Goal: Task Accomplishment & Management: Manage account settings

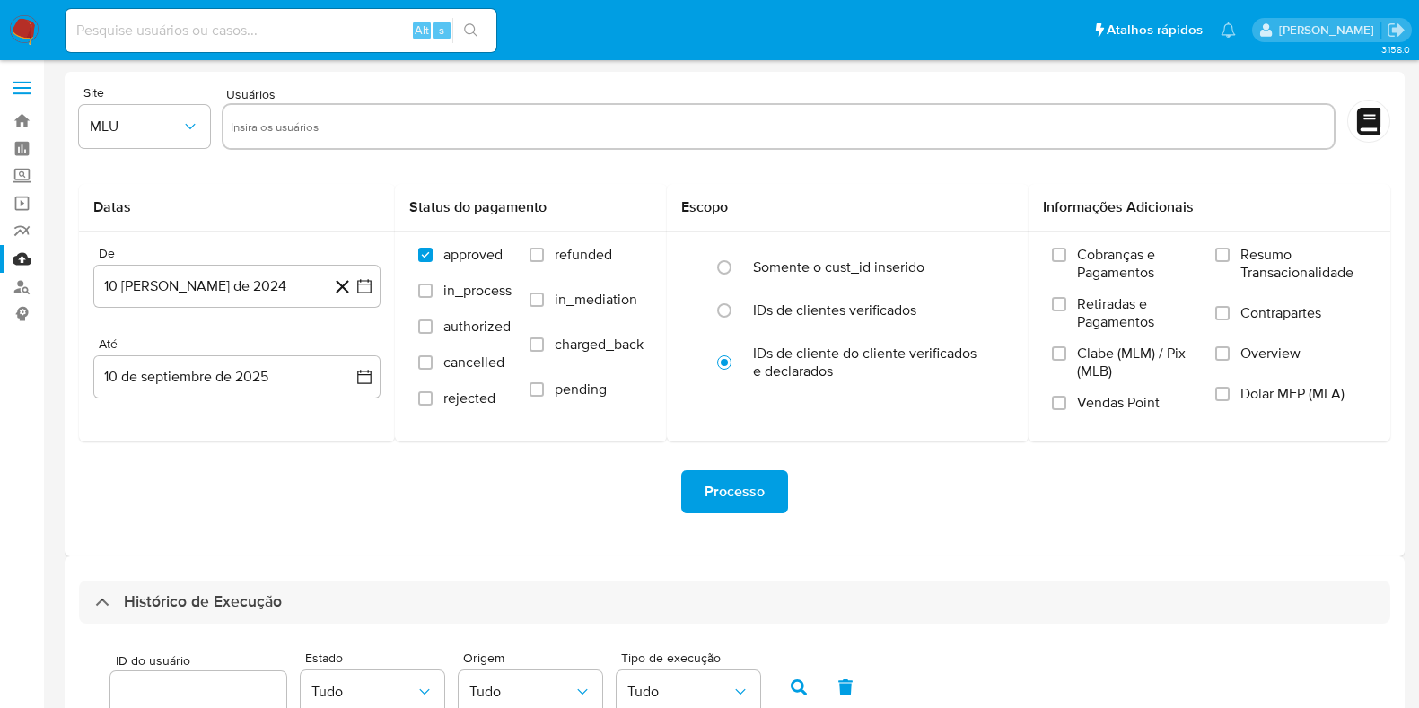
select select "100"
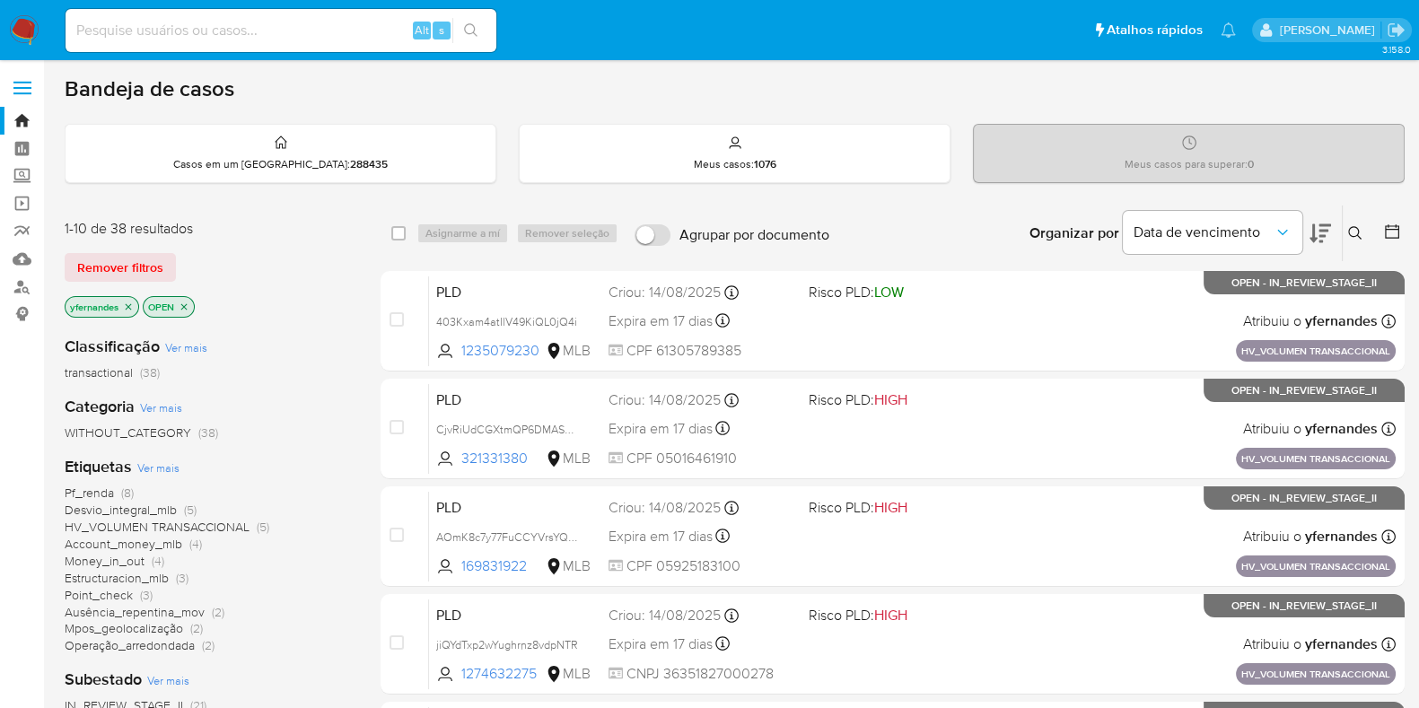
click at [163, 470] on span "Ver mais" at bounding box center [158, 468] width 42 height 16
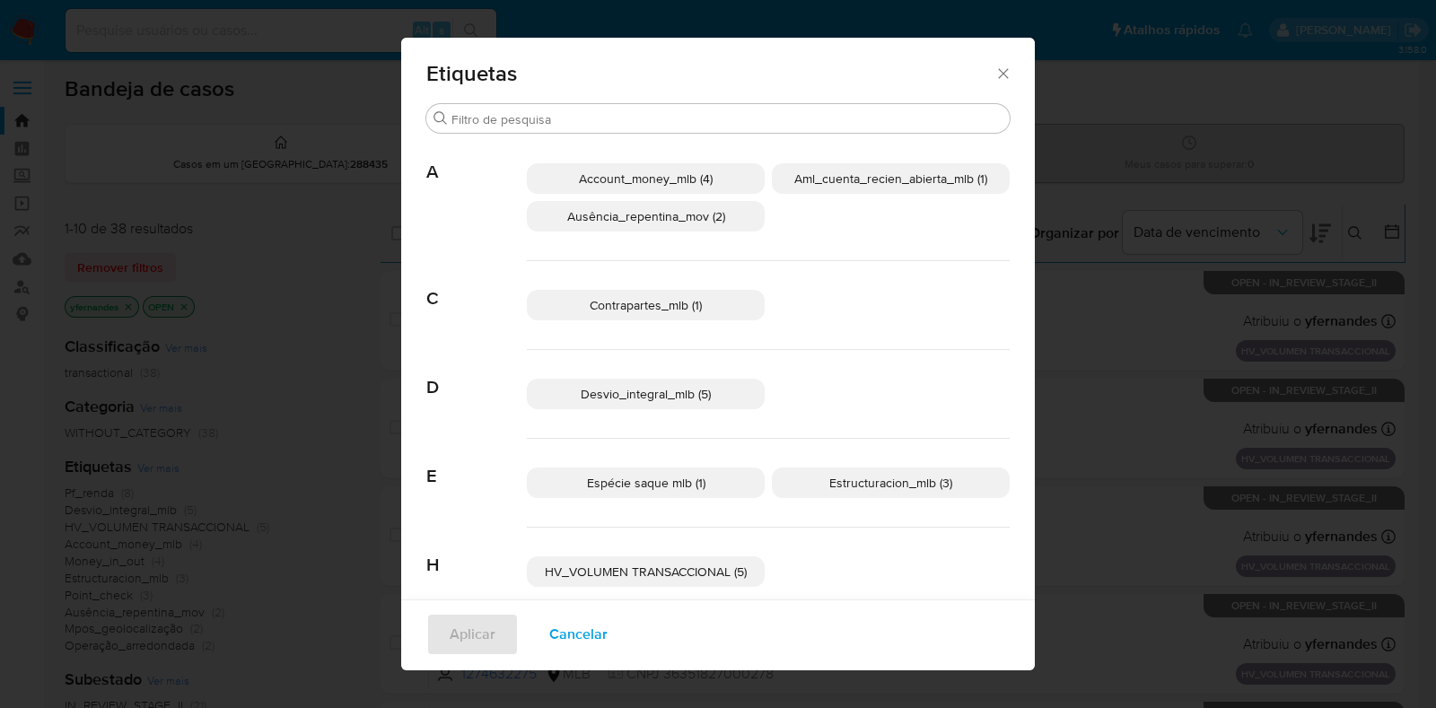
click at [624, 585] on div "HV_VOLUMEN TRANSACCIONAL (5)" at bounding box center [768, 572] width 483 height 89
click at [623, 585] on div "HV_VOLUMEN TRANSACCIONAL (5)" at bounding box center [768, 572] width 483 height 89
click at [614, 577] on span "HV_VOLUMEN TRANSACCIONAL (5)" at bounding box center [646, 572] width 202 height 18
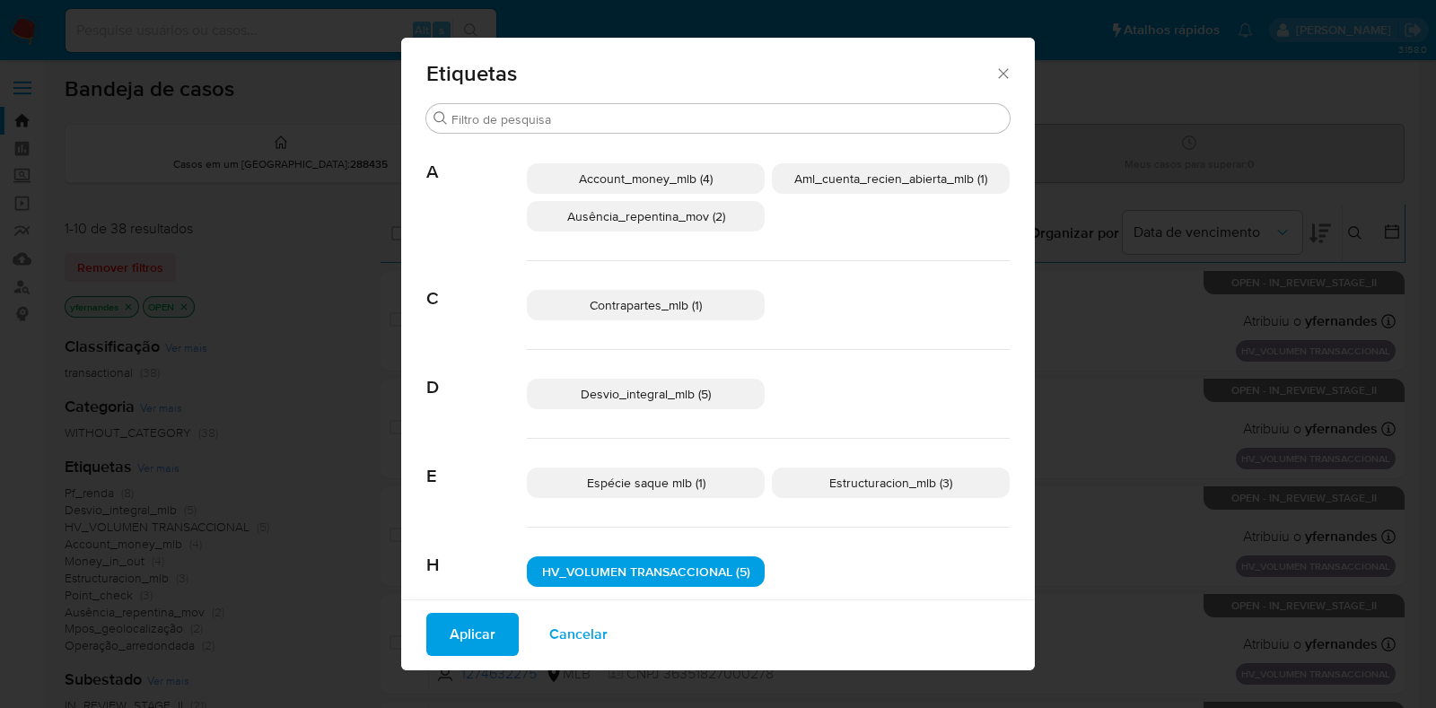
click at [601, 491] on p "Espécie saque mlb (1)" at bounding box center [646, 483] width 238 height 31
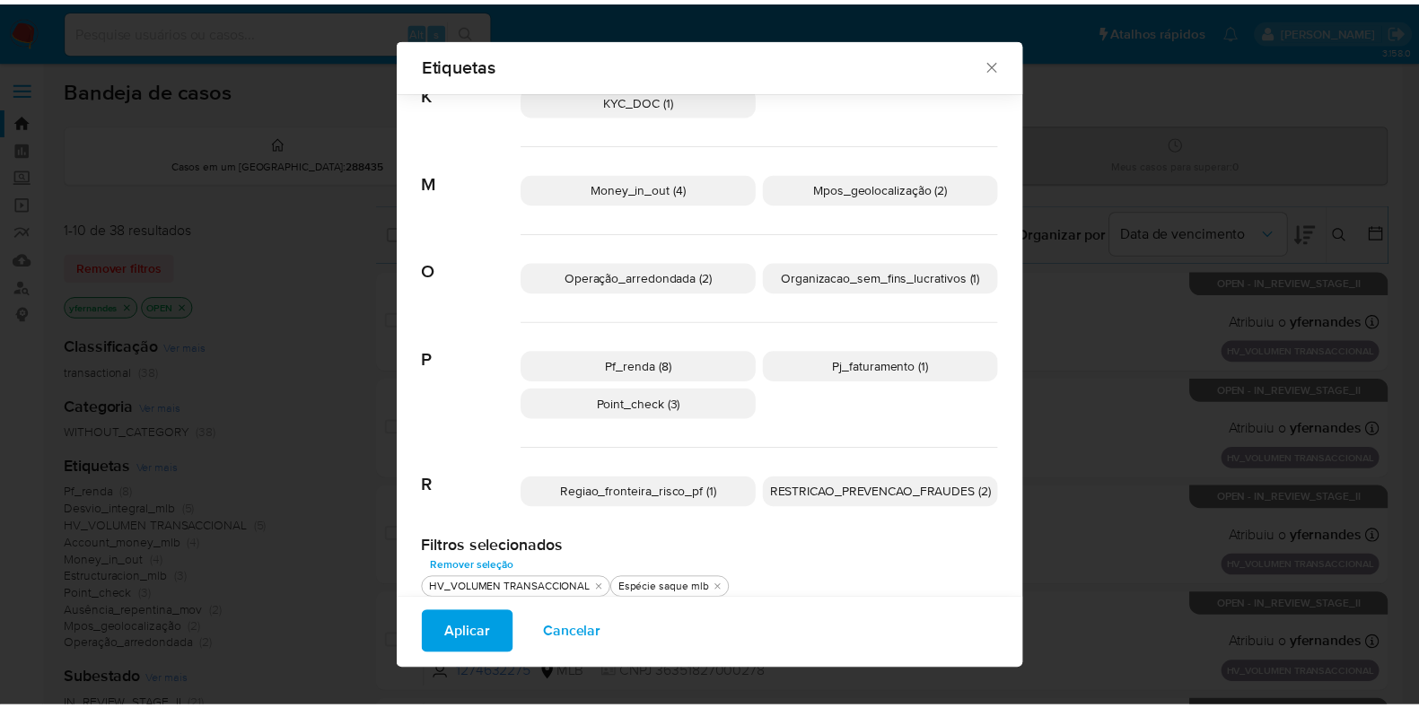
scroll to position [557, 0]
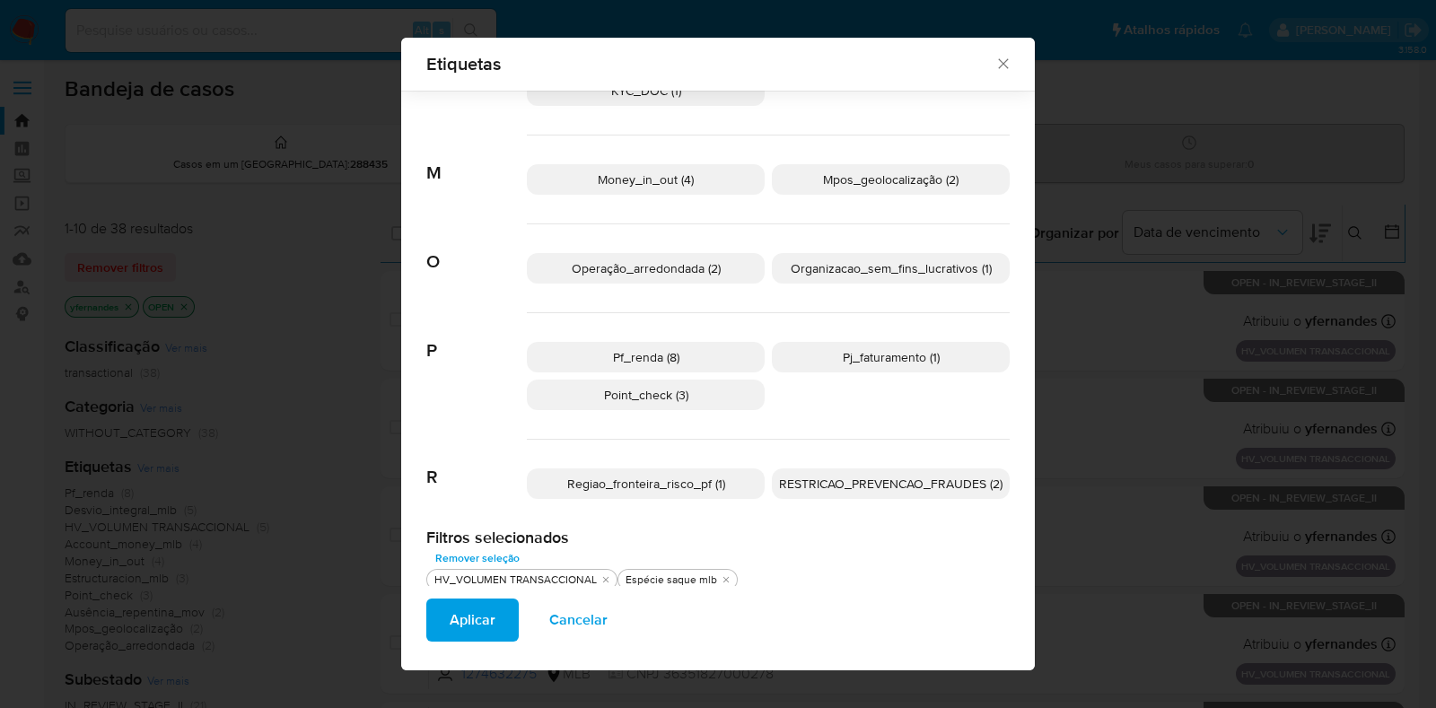
click at [467, 631] on span "Aplicar" at bounding box center [473, 621] width 46 height 40
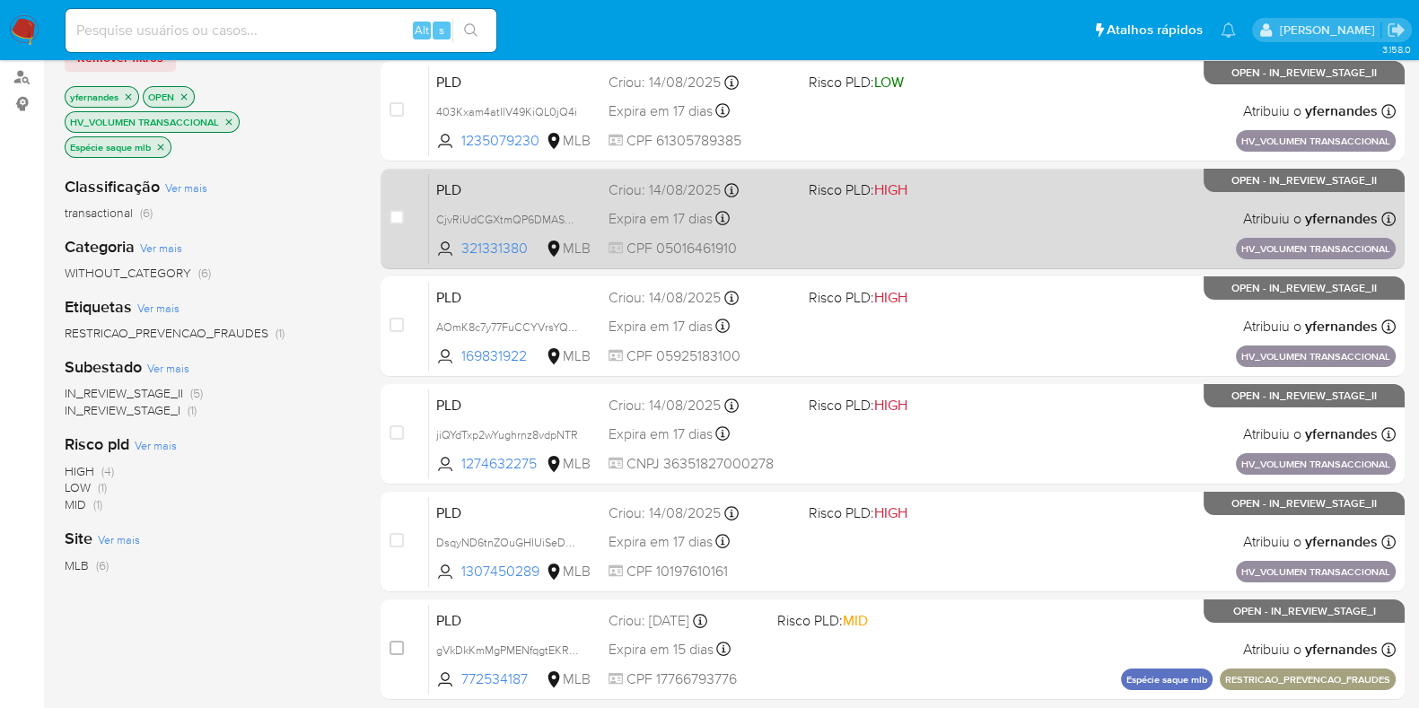
scroll to position [98, 0]
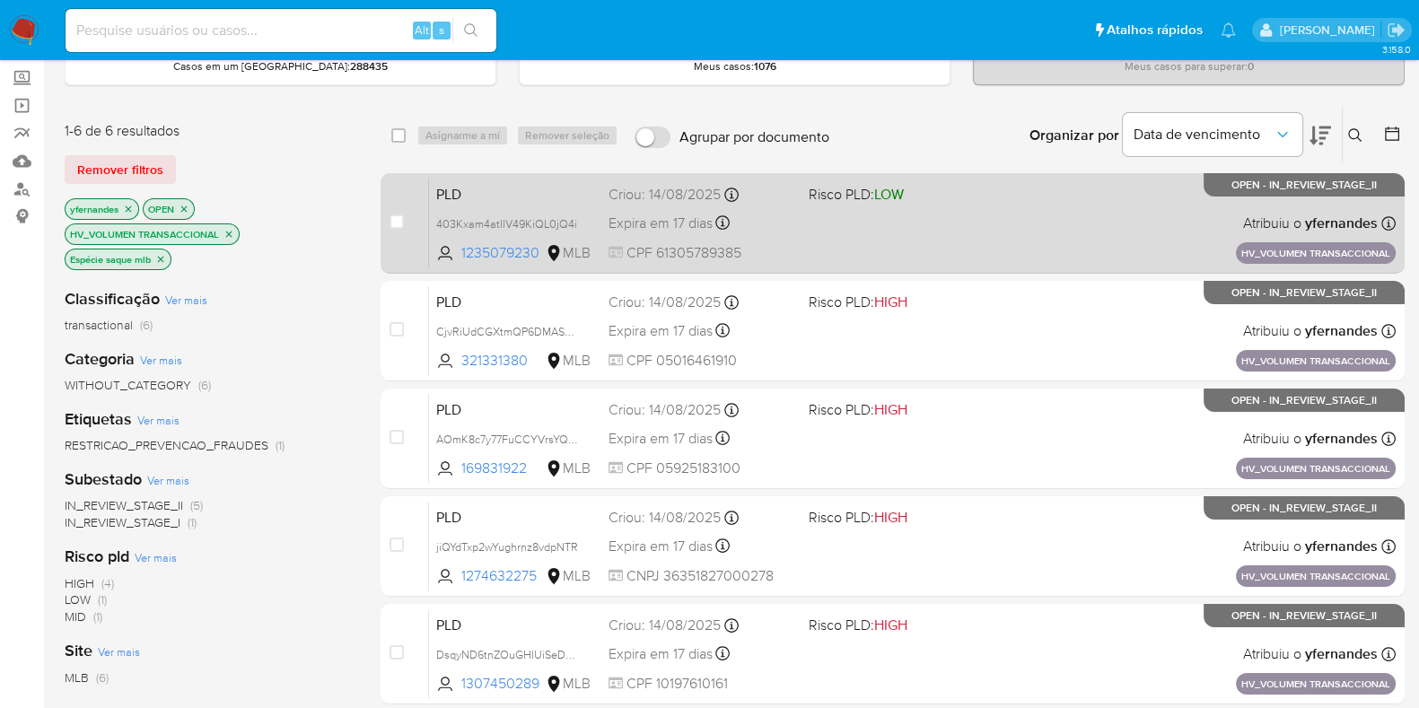
click at [831, 225] on div "PLD 403Kxam4atIlV49KiQL0jQ4i 1235079230 MLB Risco PLD: LOW Criou: 14/08/2025 Cr…" at bounding box center [912, 223] width 967 height 91
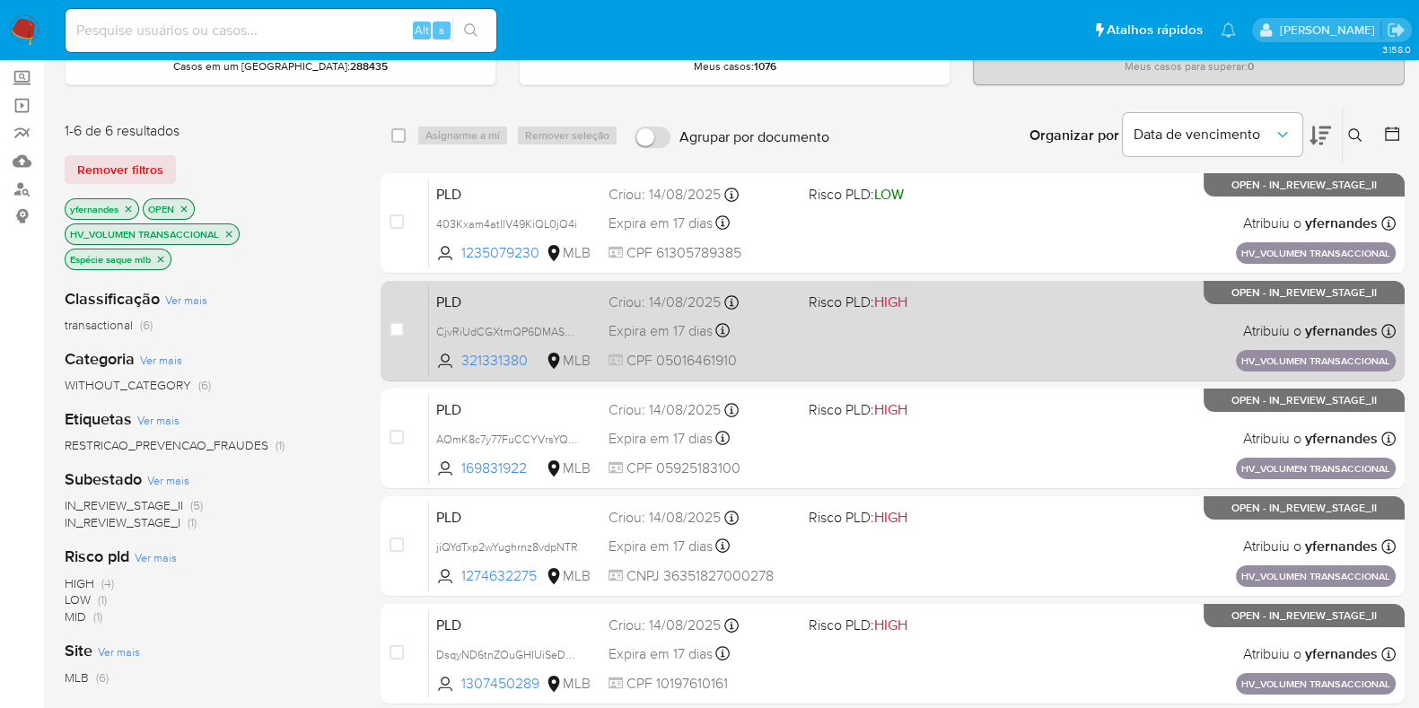
click at [790, 322] on div "Expira em 17 dias Expira em 28/09/2025 11:18:23" at bounding box center [702, 331] width 186 height 24
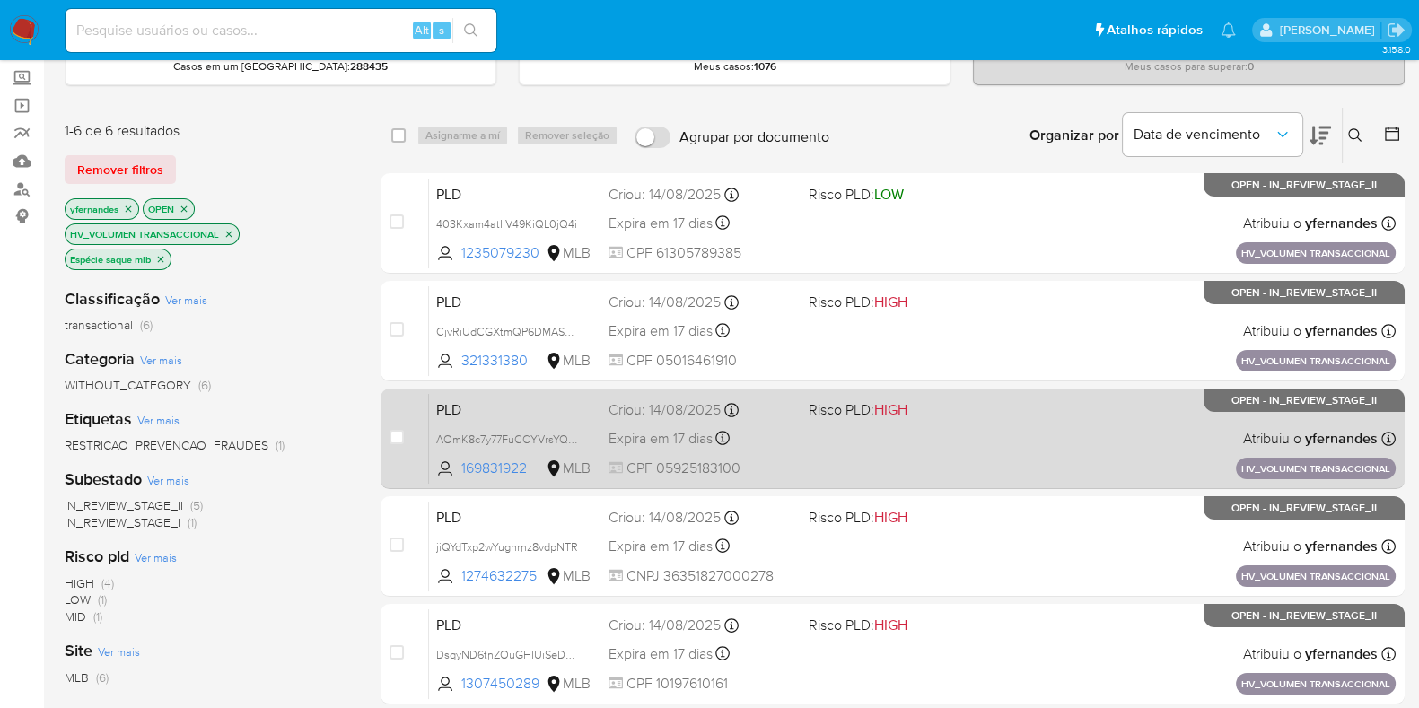
click at [759, 445] on div "Expira em 17 dias Expira em 28/09/2025 11:15:45" at bounding box center [702, 438] width 186 height 24
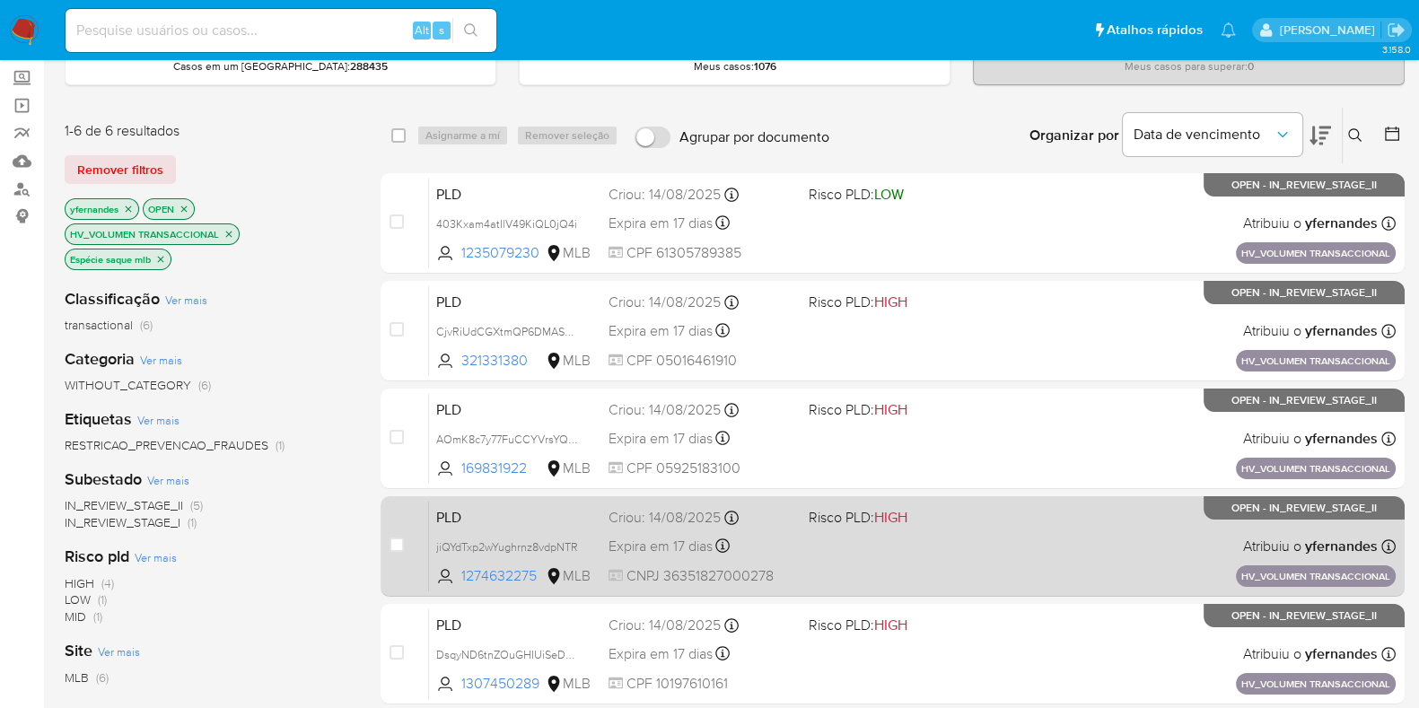
click at [768, 547] on div "Expira em 17 dias Expira em 28/09/2025 11:15:30" at bounding box center [702, 546] width 186 height 24
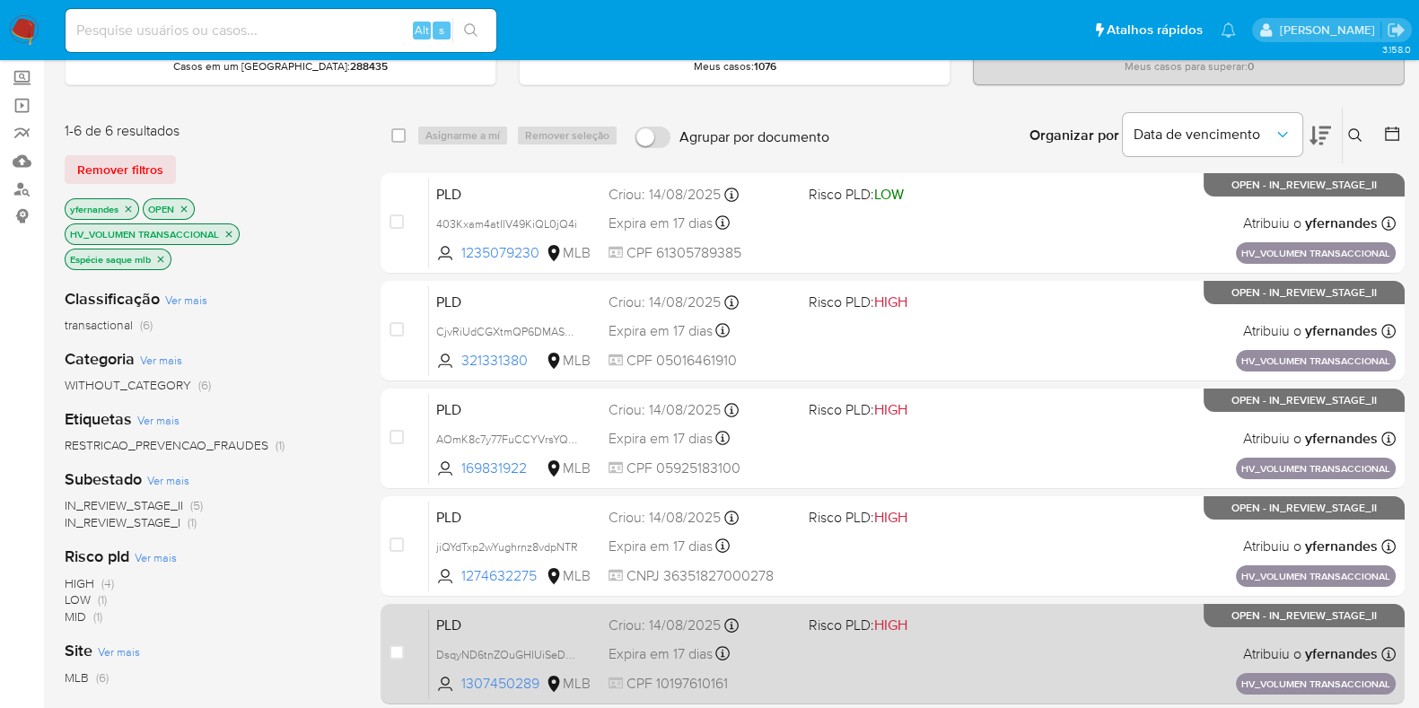
click at [781, 653] on div "Expira em 17 dias Expira em 28/09/2025 11:15:24" at bounding box center [702, 654] width 186 height 24
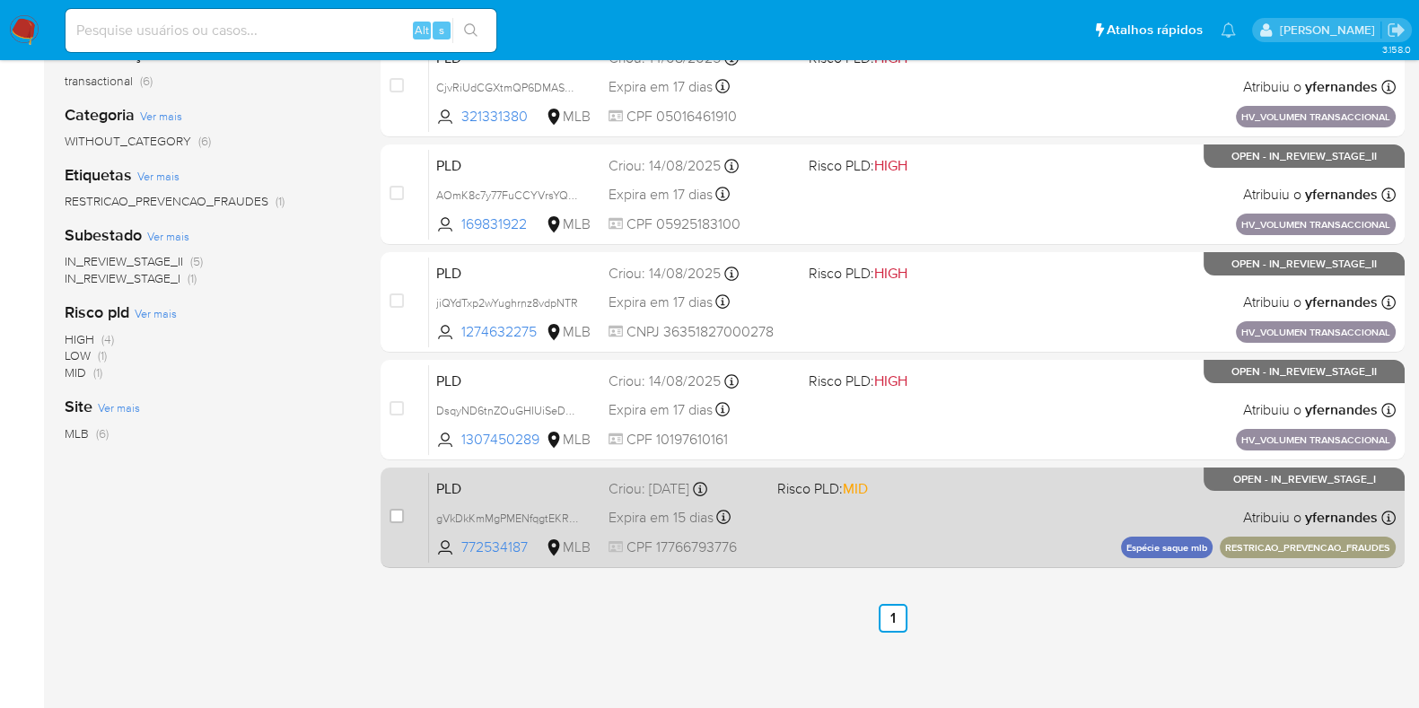
scroll to position [435, 0]
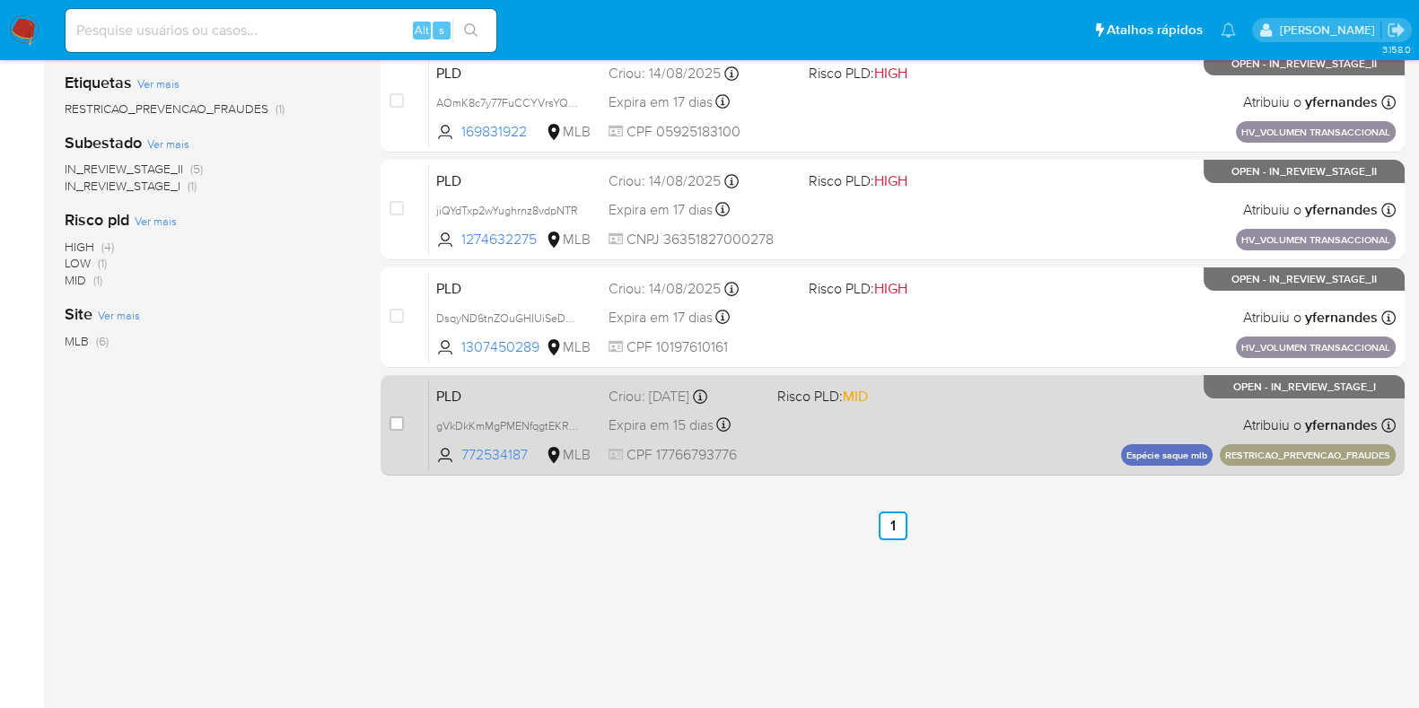
click at [802, 415] on div "PLD gVkDkKmMgPMENfqgtEKRYFpd 772534187 MLB Risco PLD: MID Criou: 12/08/2025 Cri…" at bounding box center [912, 425] width 967 height 91
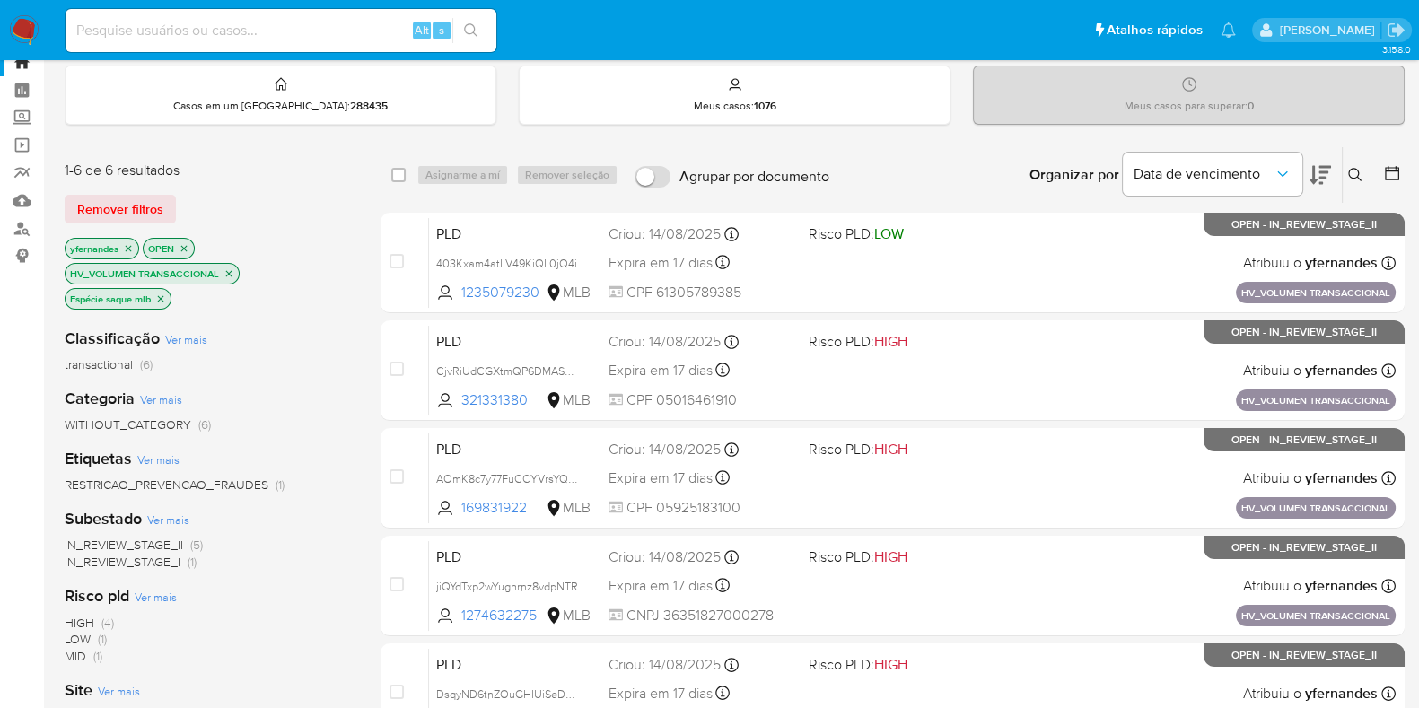
scroll to position [0, 0]
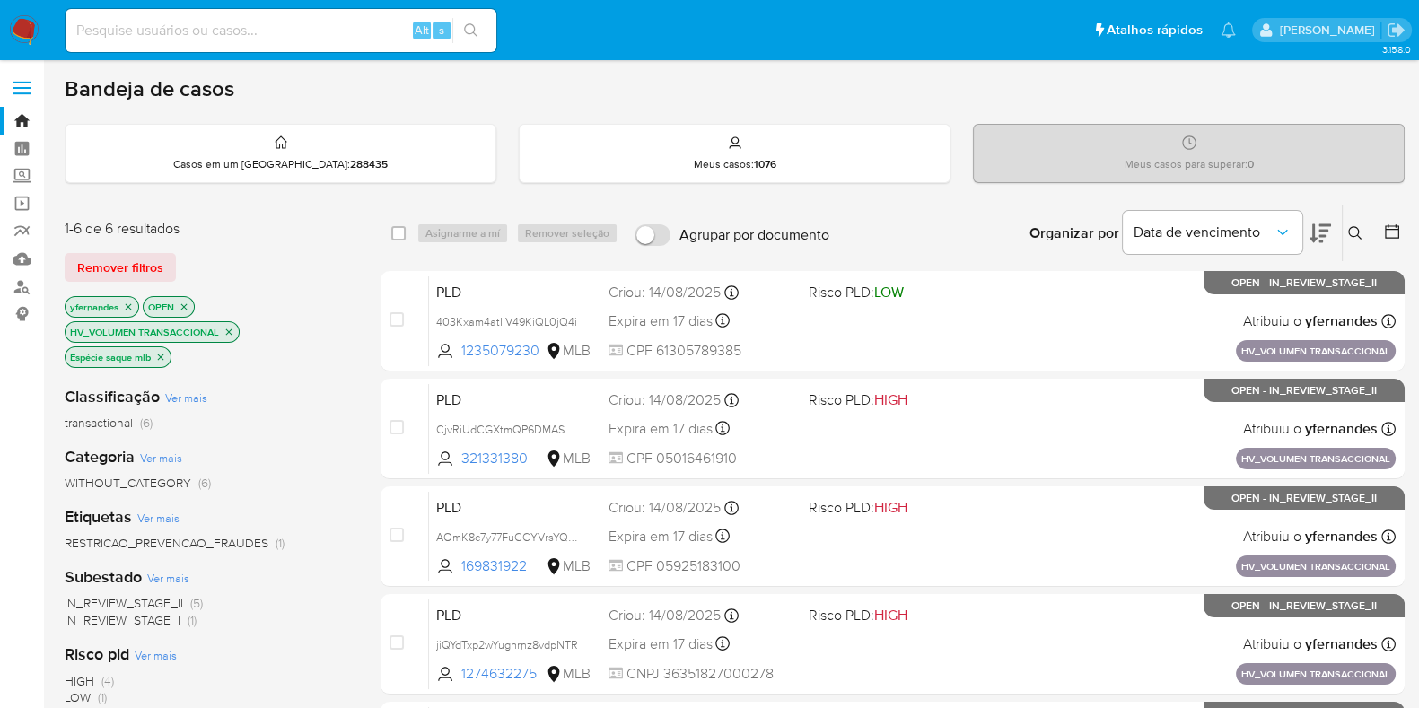
click at [13, 24] on img at bounding box center [24, 30] width 31 height 31
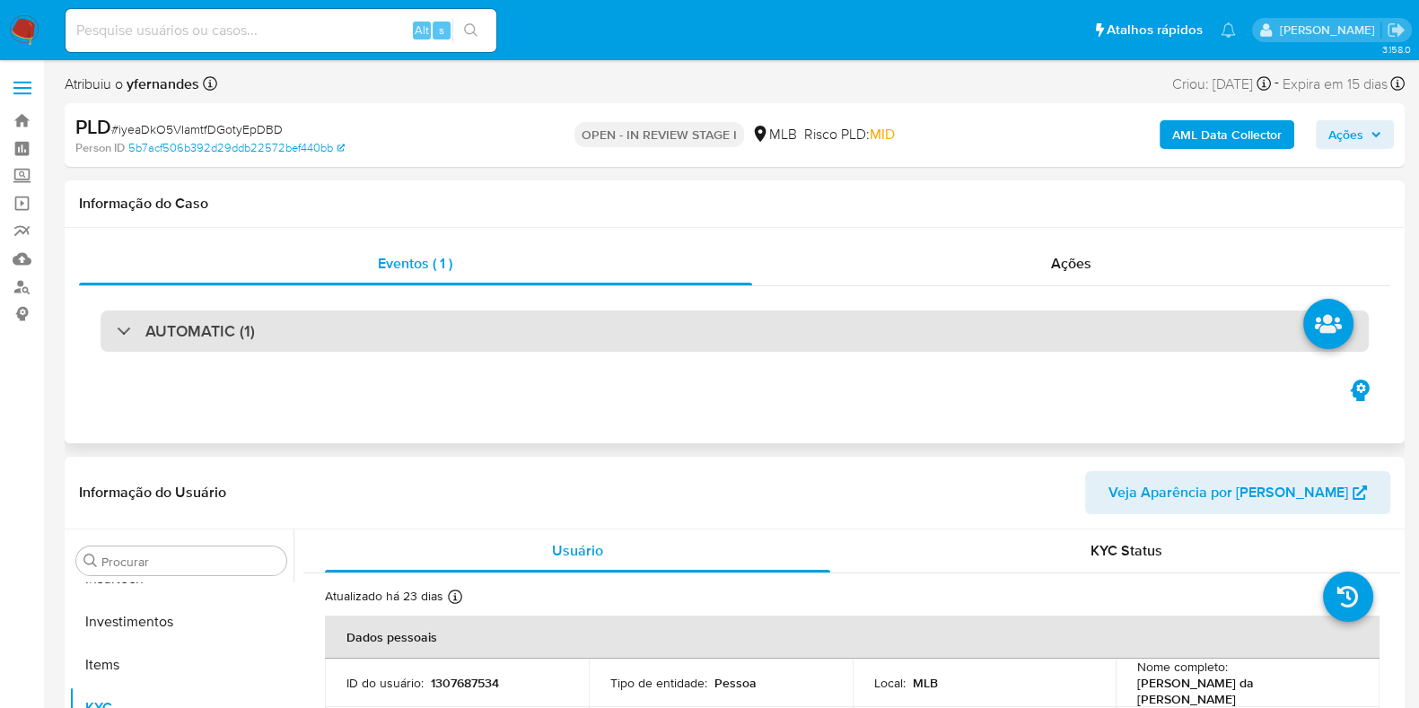
click at [621, 346] on div "AUTOMATIC (1)" at bounding box center [735, 331] width 1269 height 41
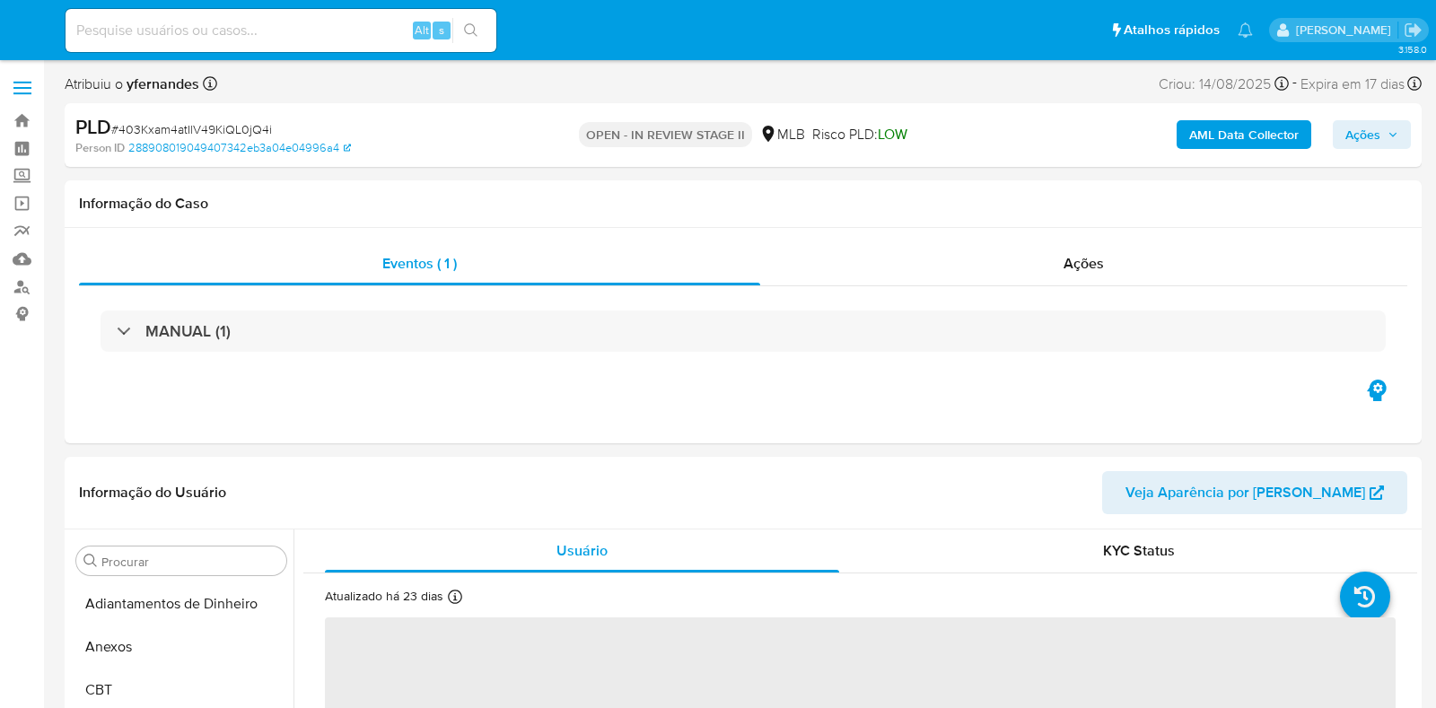
select select "10"
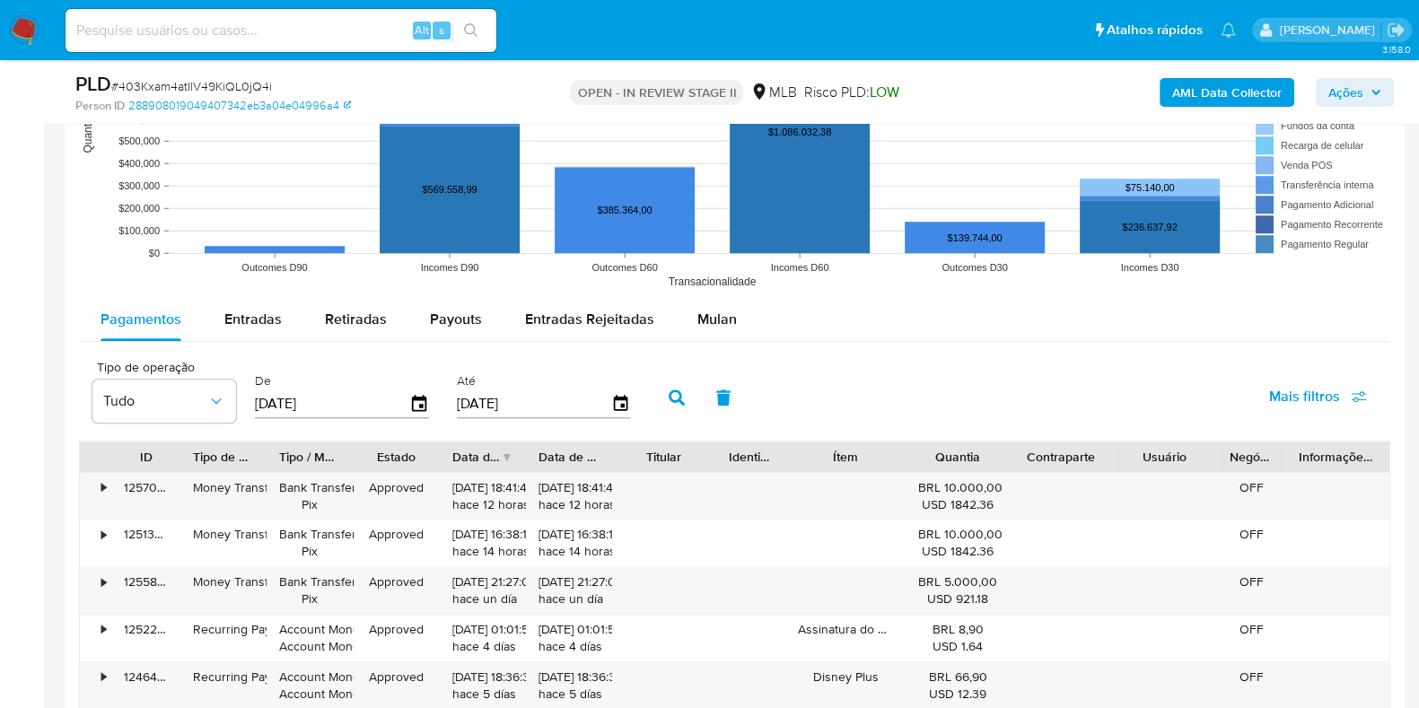
scroll to position [1908, 0]
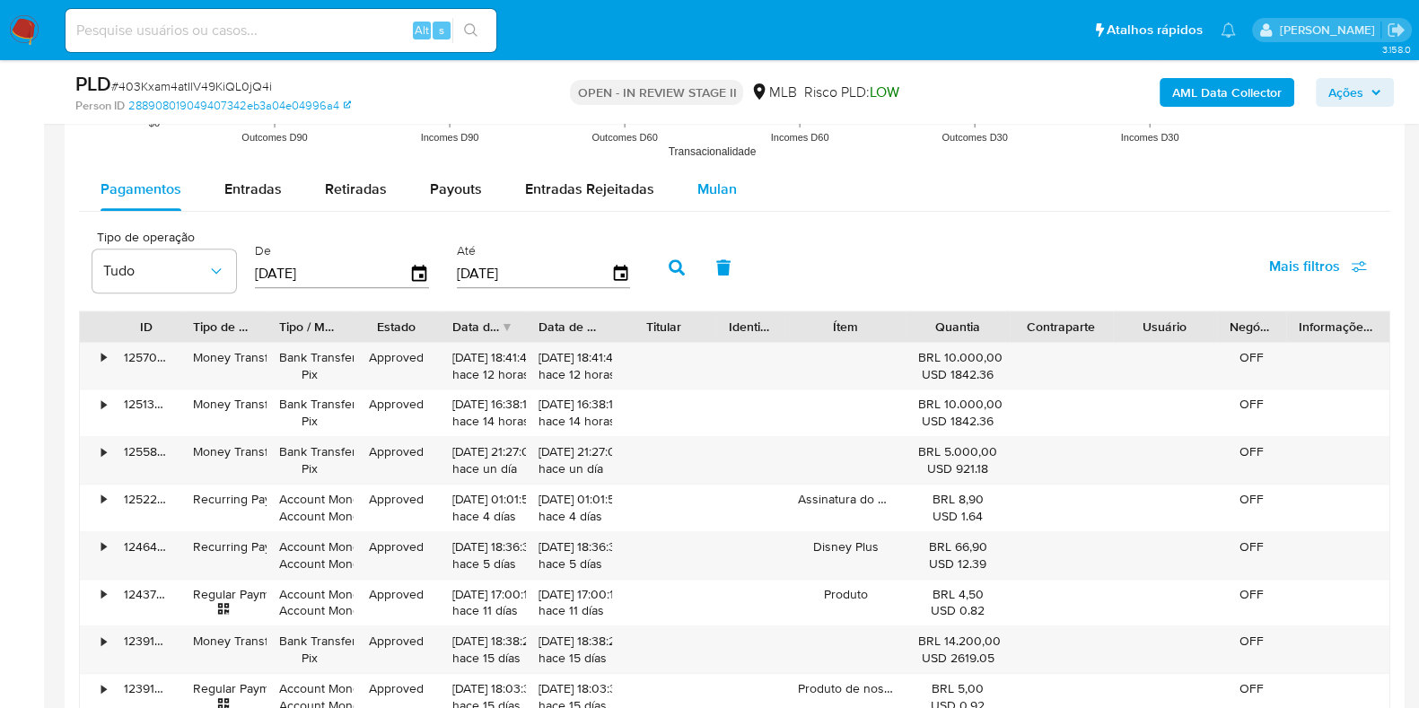
click at [698, 171] on div "Mulan" at bounding box center [718, 189] width 40 height 43
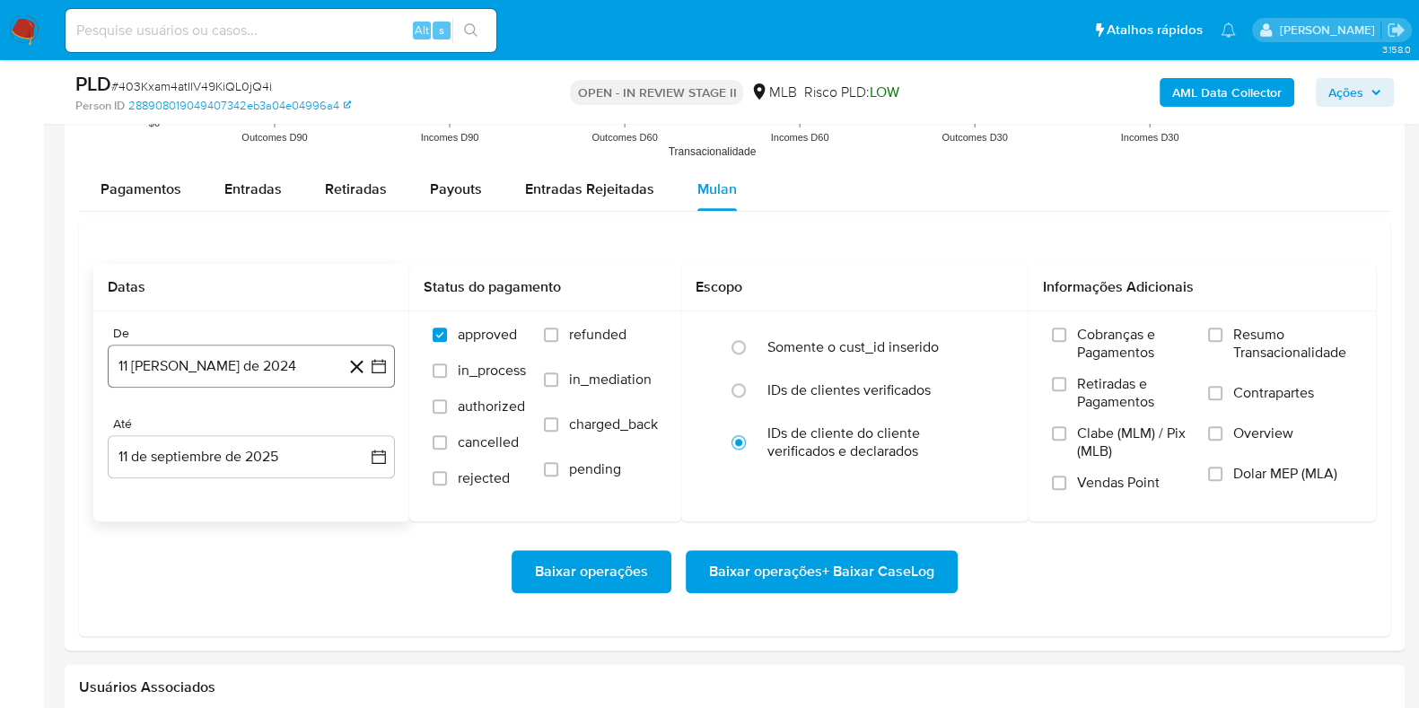
click at [242, 373] on button "11 [PERSON_NAME] de 2024" at bounding box center [251, 366] width 287 height 43
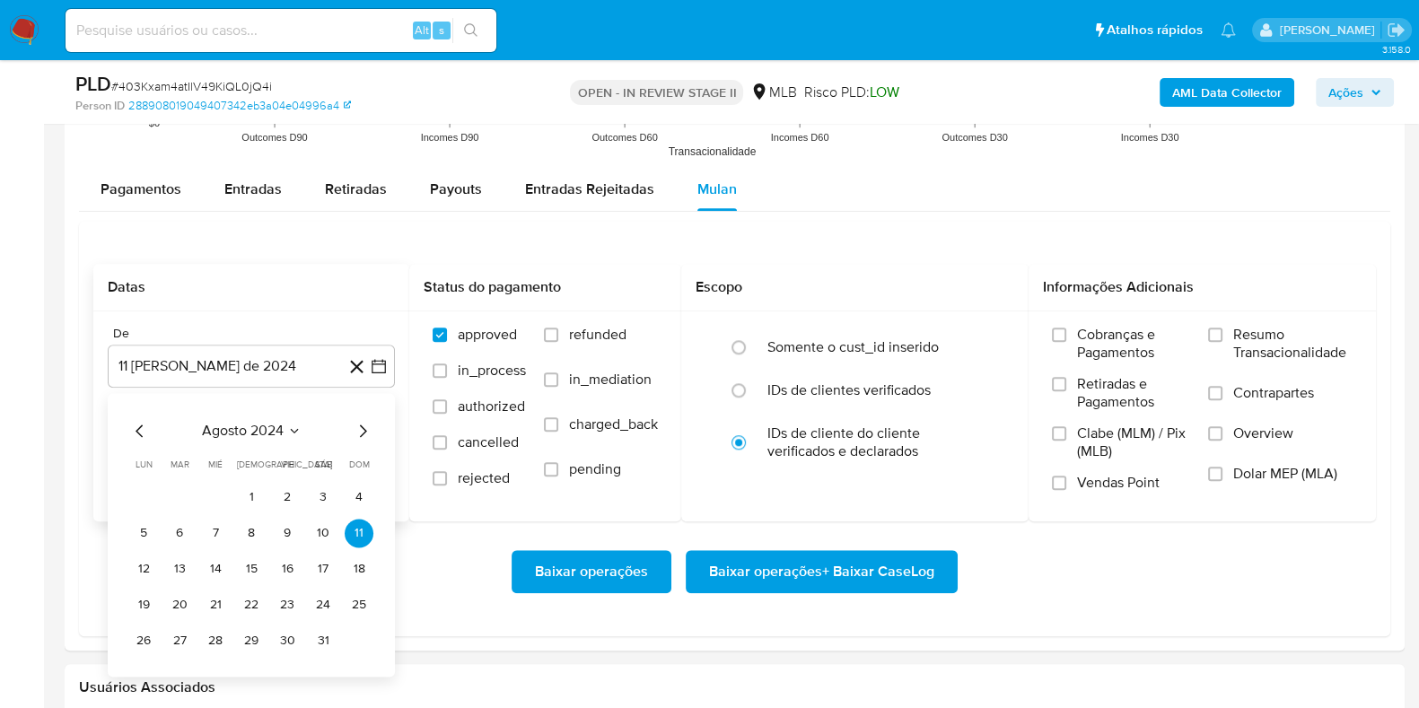
click at [249, 417] on div "agosto 2024 agosto 2024 lun lunes mar martes mié miércoles jue jueves vie viern…" at bounding box center [251, 535] width 287 height 284
click at [266, 429] on span "agosto 2024" at bounding box center [243, 431] width 82 height 18
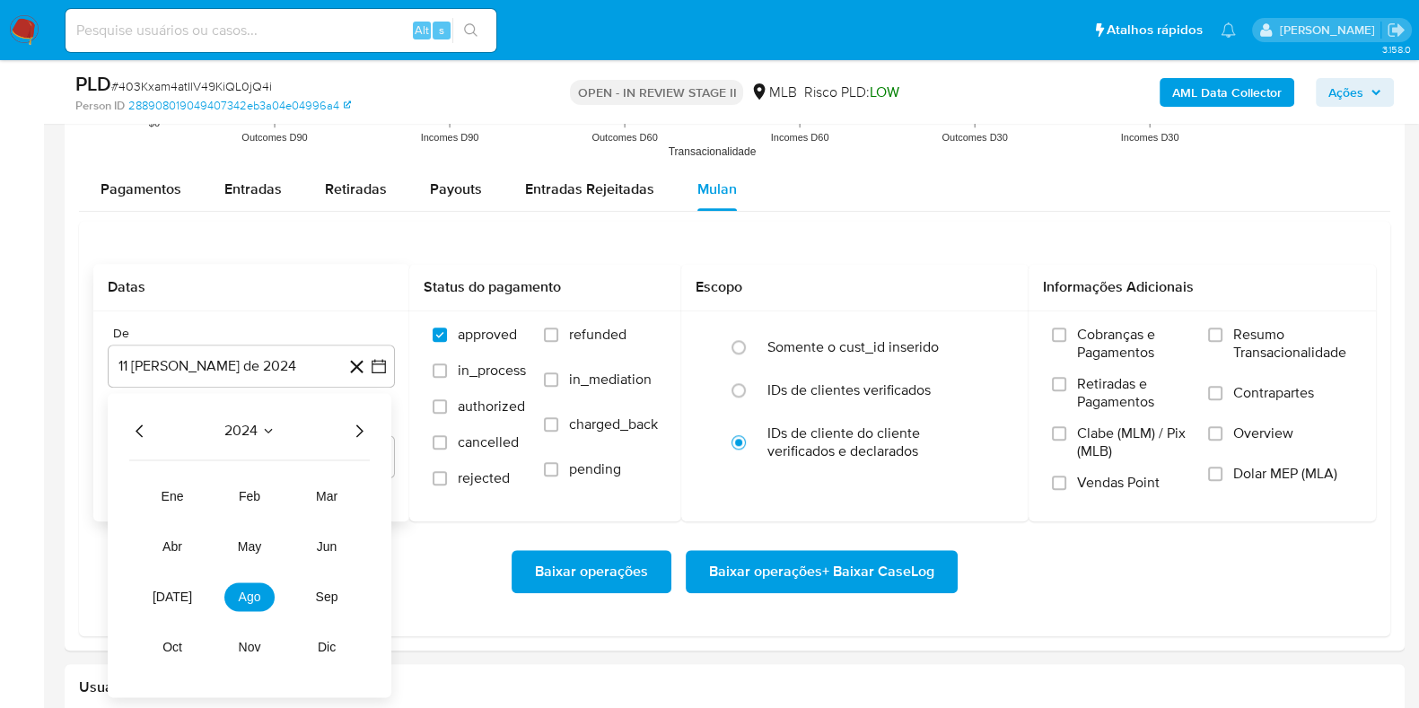
click at [338, 425] on div "2024" at bounding box center [249, 431] width 241 height 22
click at [367, 435] on icon "Año siguiente" at bounding box center [359, 431] width 22 height 22
click at [161, 621] on tr "ene feb mar abr may jun jul ago sep oct nov dic" at bounding box center [249, 572] width 205 height 180
click at [166, 605] on button "[DATE]" at bounding box center [172, 597] width 50 height 29
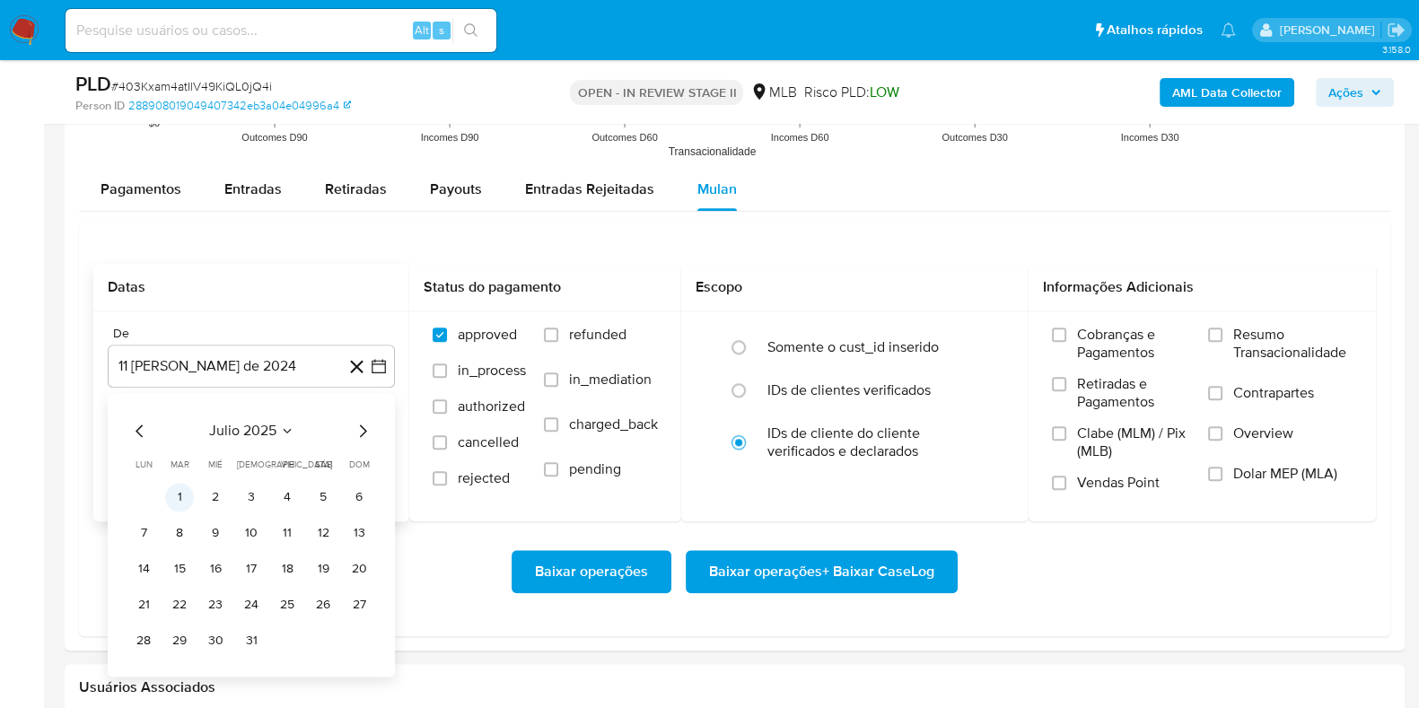
click at [180, 491] on button "1" at bounding box center [179, 497] width 29 height 29
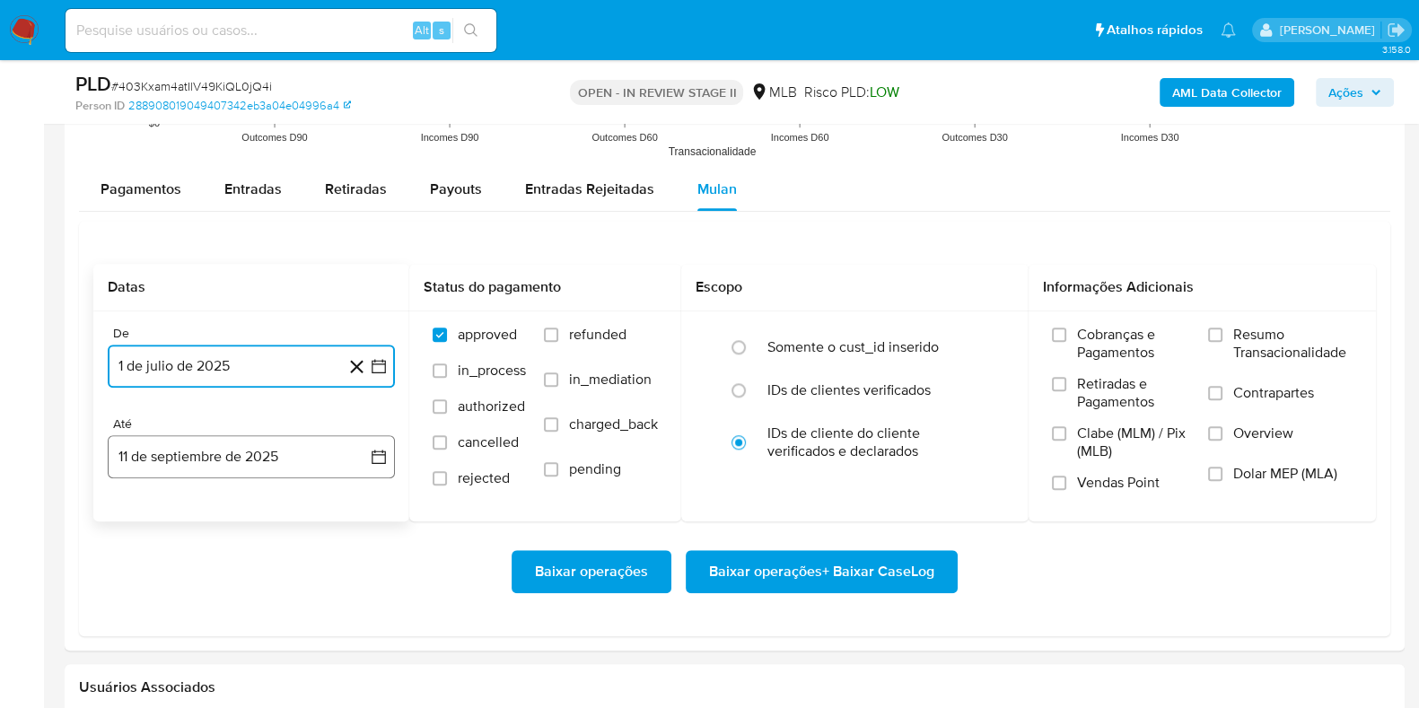
click at [171, 457] on button "11 de septiembre de 2025" at bounding box center [251, 456] width 287 height 43
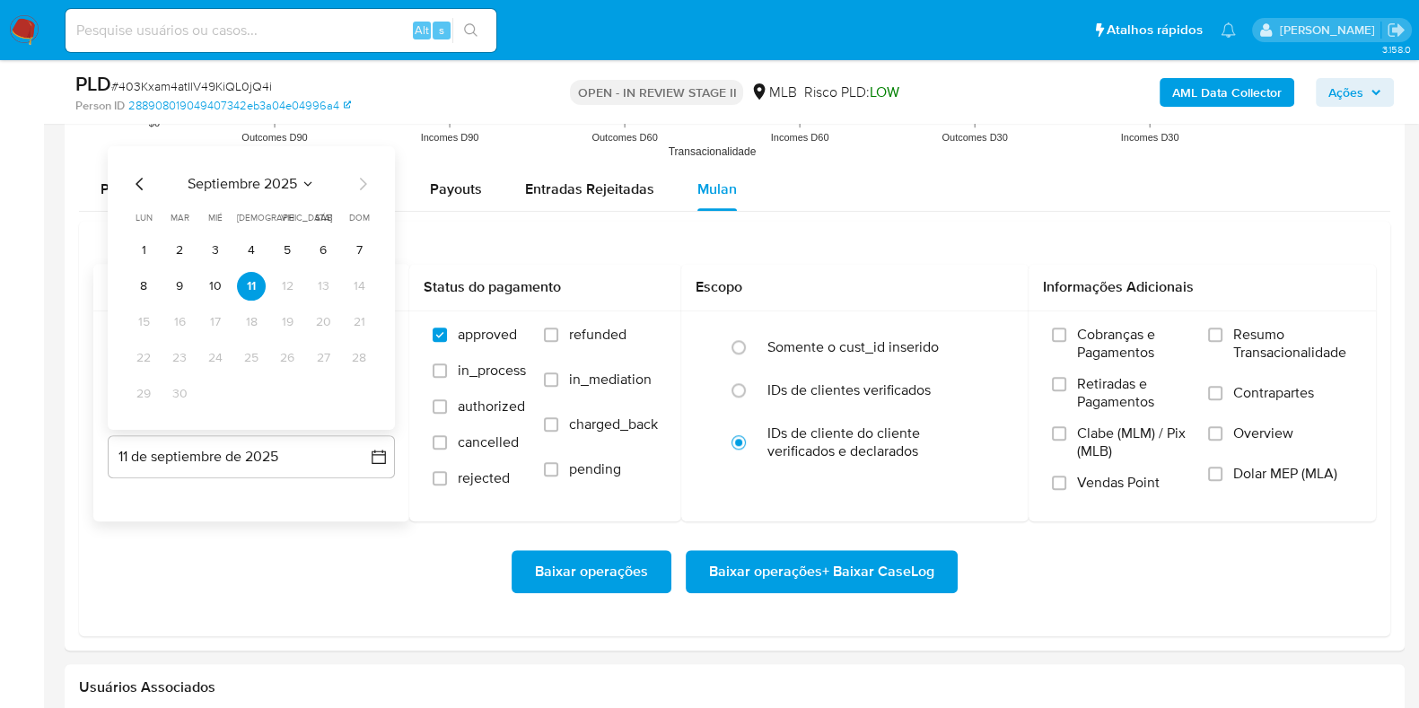
click at [208, 298] on td "10" at bounding box center [215, 285] width 29 height 29
click at [218, 287] on button "10" at bounding box center [215, 285] width 29 height 29
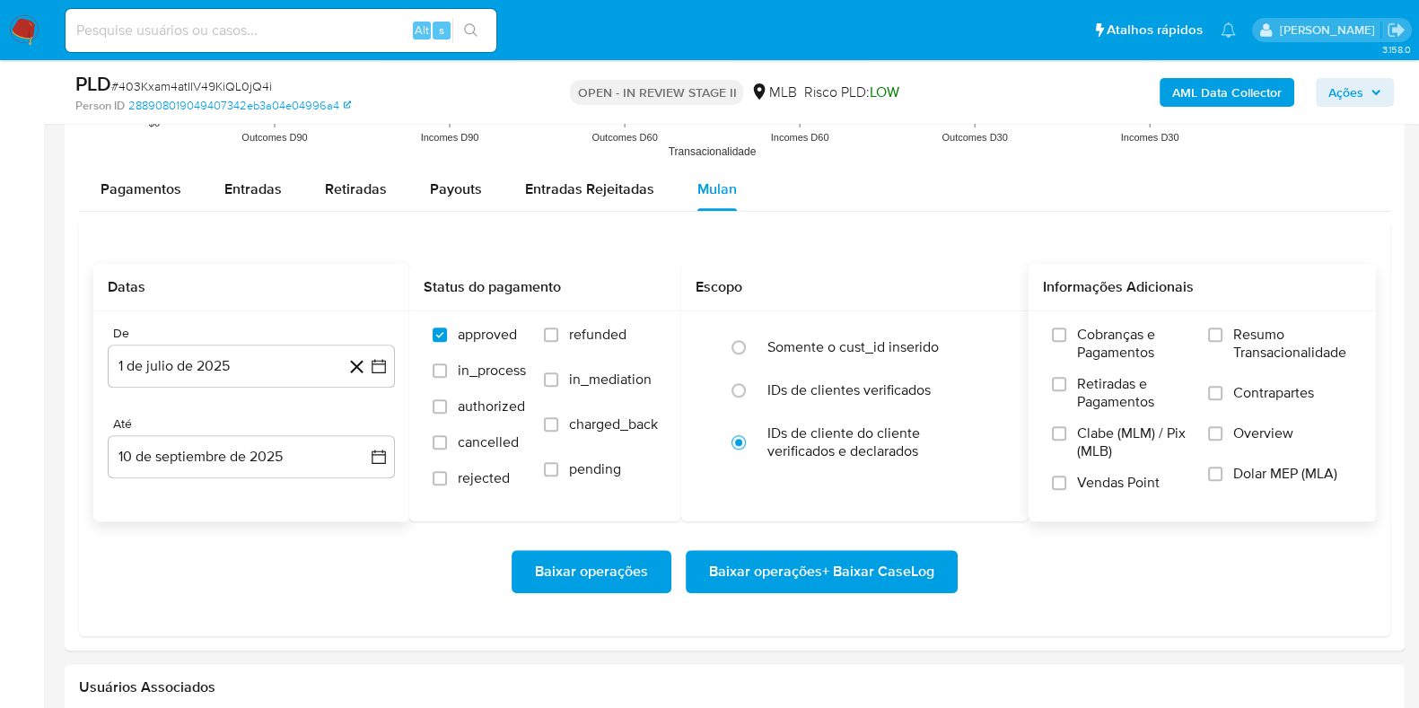
click at [1263, 355] on span "Resumo Transacionalidade" at bounding box center [1293, 344] width 119 height 36
click at [1223, 342] on input "Resumo Transacionalidade" at bounding box center [1215, 335] width 14 height 14
click at [851, 567] on span "Baixar operações + Baixar CaseLog" at bounding box center [821, 572] width 225 height 40
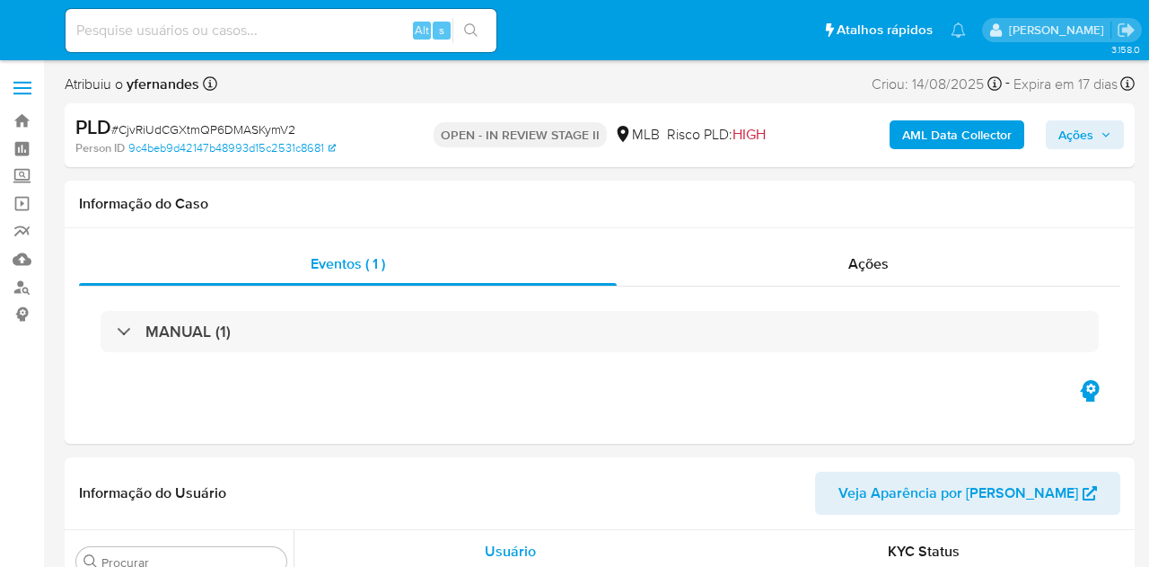
select select "10"
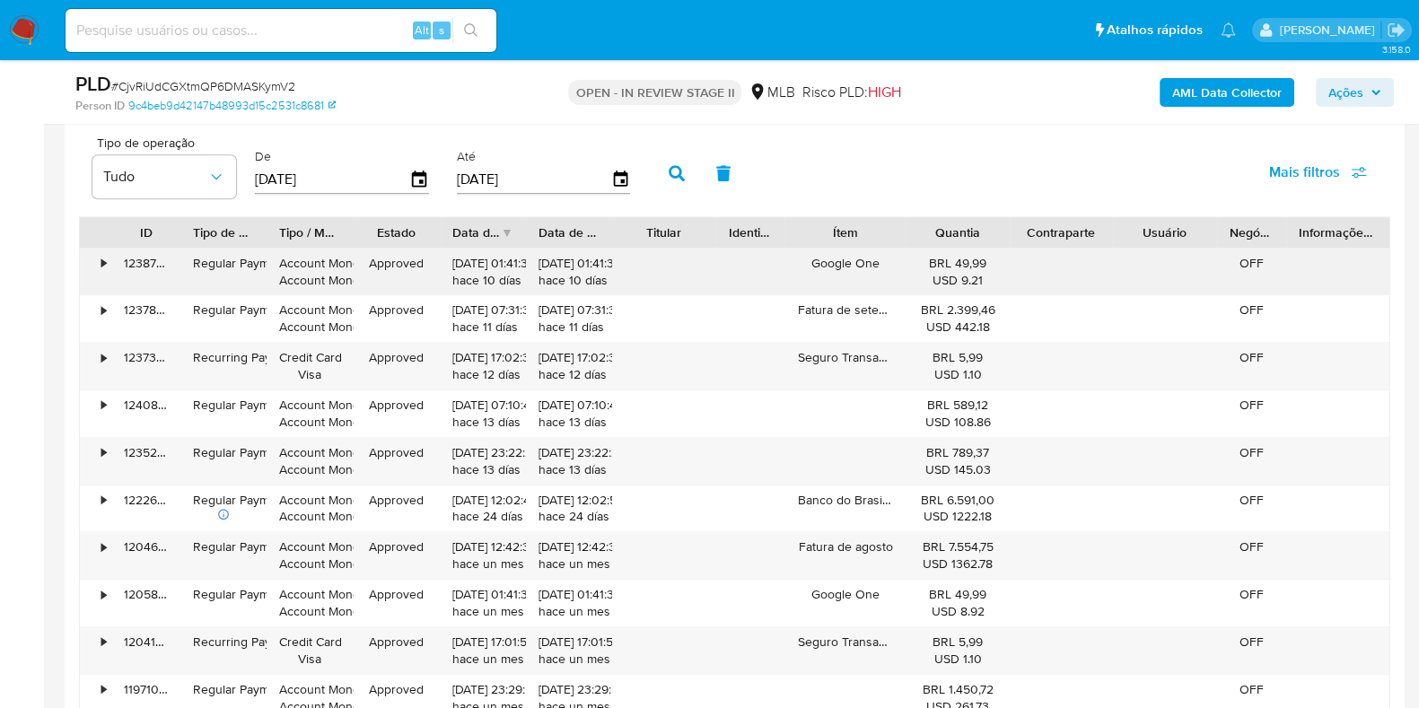
scroll to position [1908, 0]
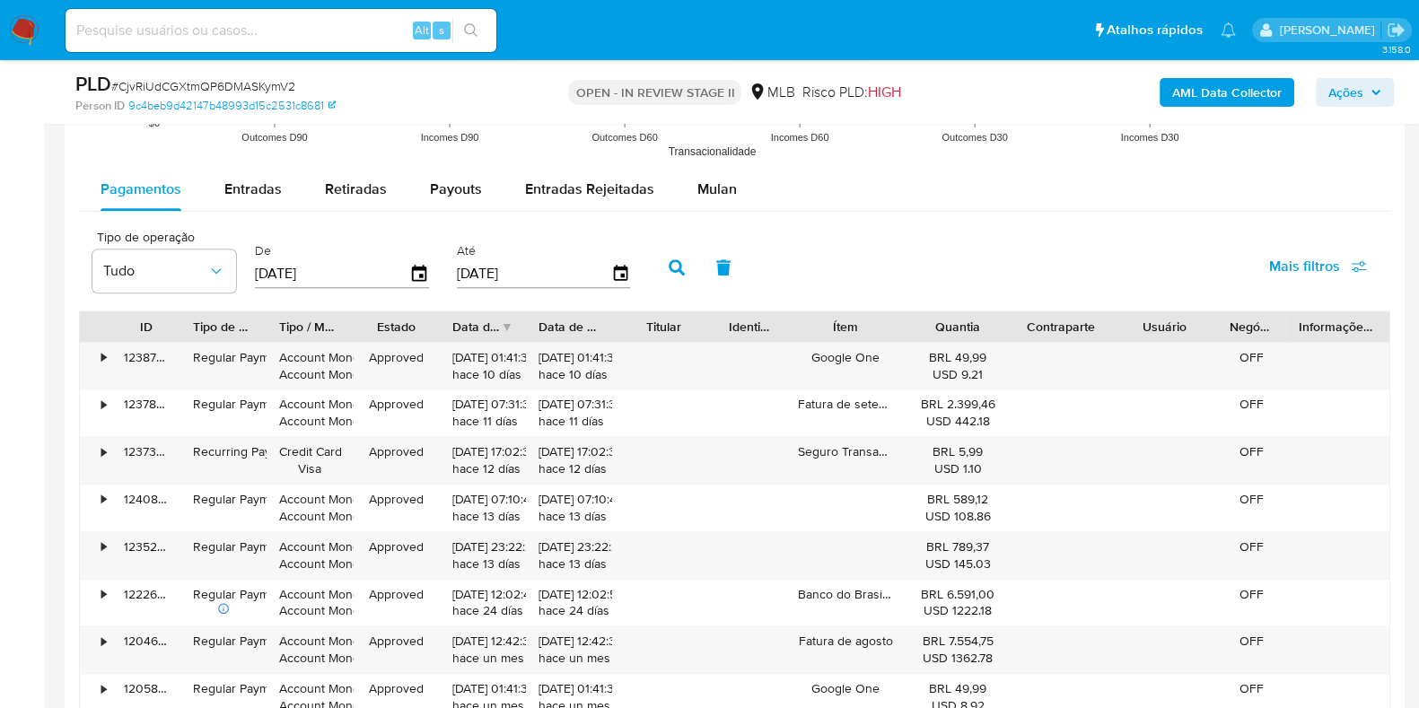
click at [685, 200] on button "Mulan" at bounding box center [717, 189] width 83 height 43
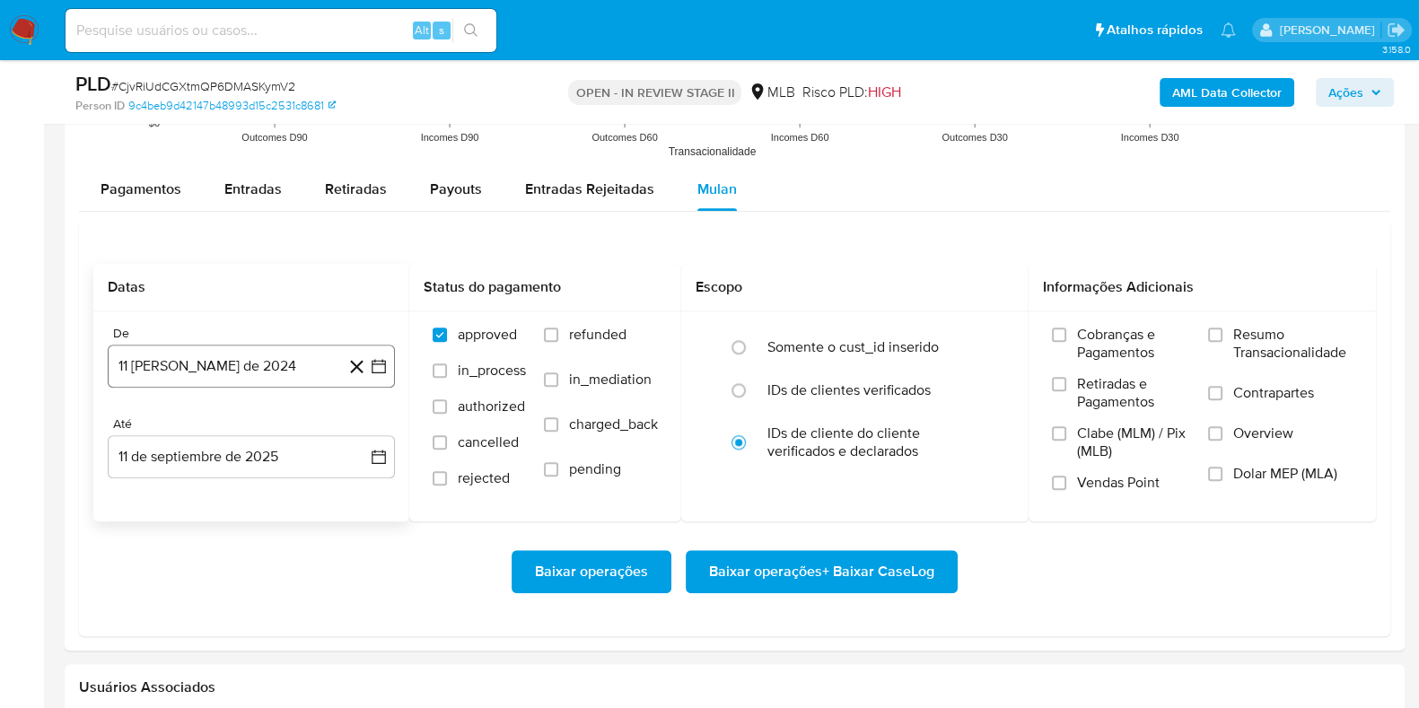
click at [236, 358] on button "11 [PERSON_NAME] de 2024" at bounding box center [251, 366] width 287 height 43
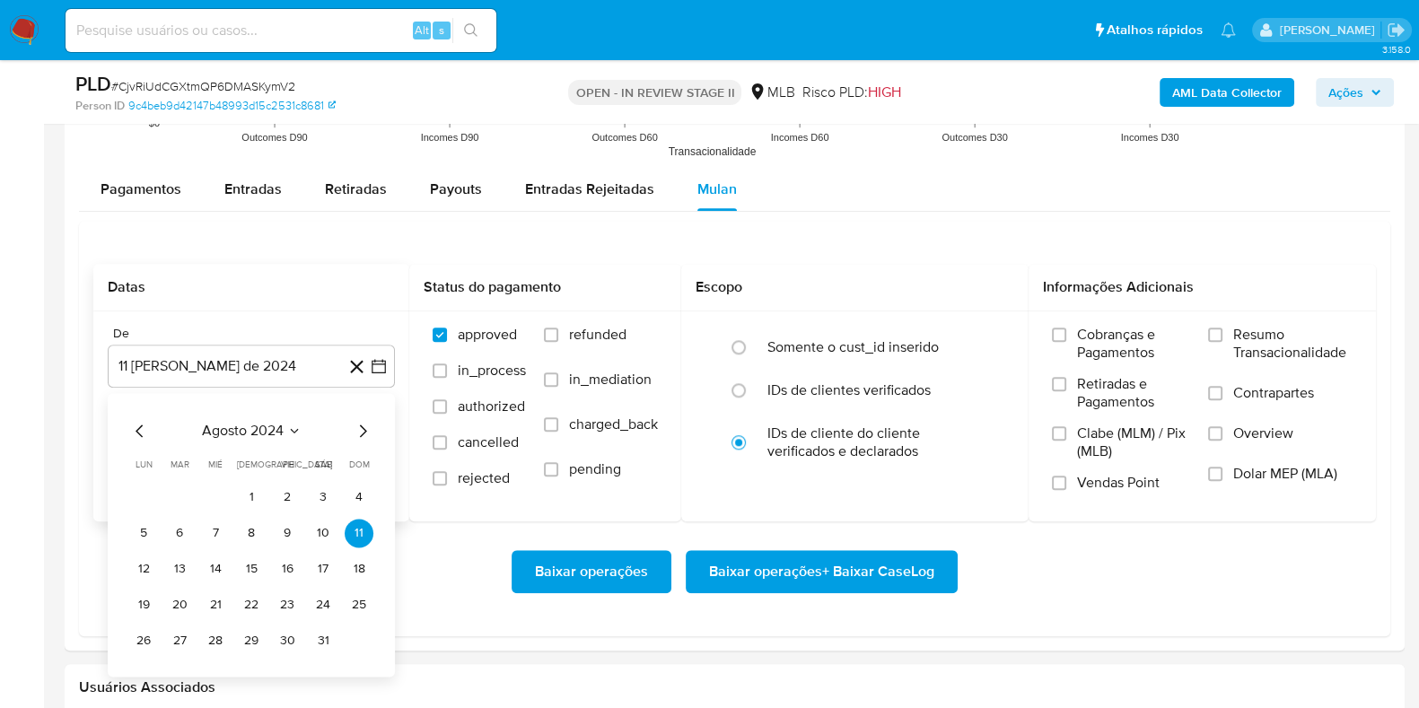
click at [230, 424] on span "agosto 2024" at bounding box center [243, 431] width 82 height 18
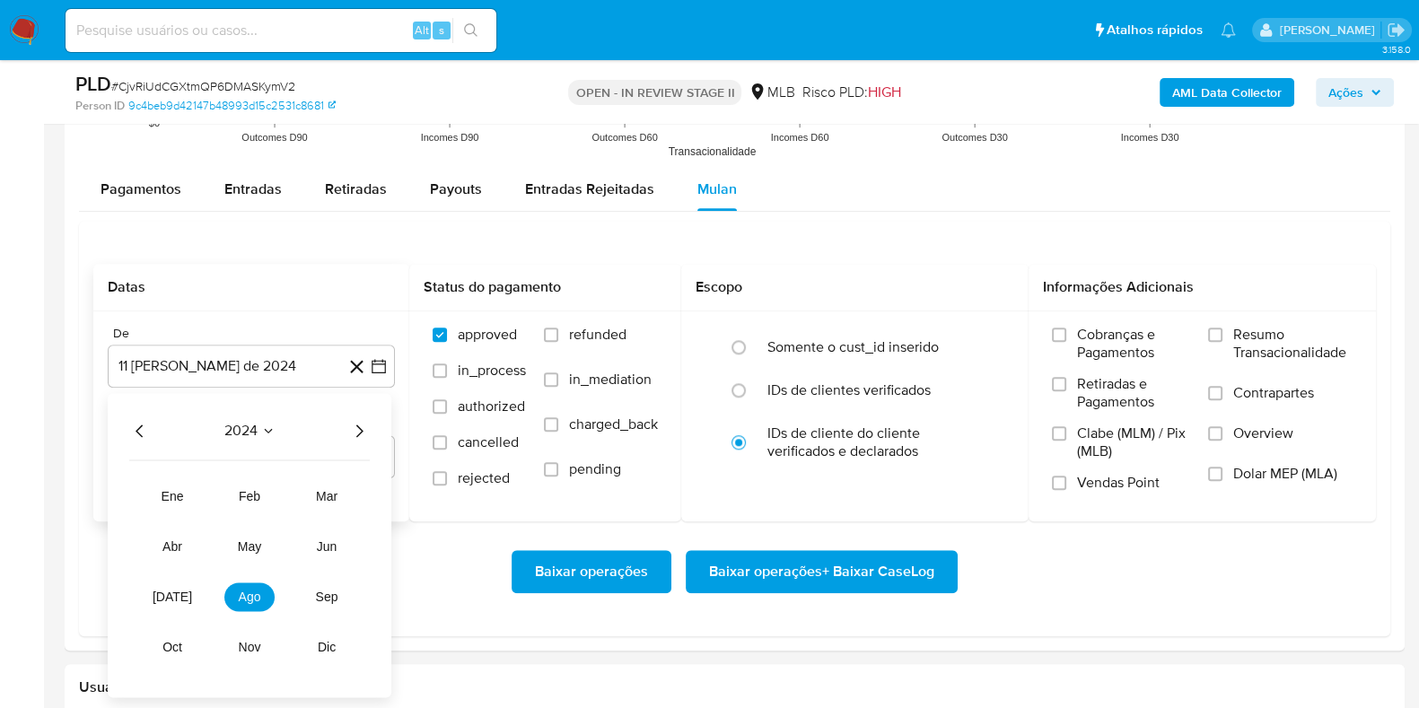
click at [360, 424] on icon "Año siguiente" at bounding box center [359, 431] width 22 height 22
click at [177, 566] on span "[DATE]" at bounding box center [173, 597] width 40 height 14
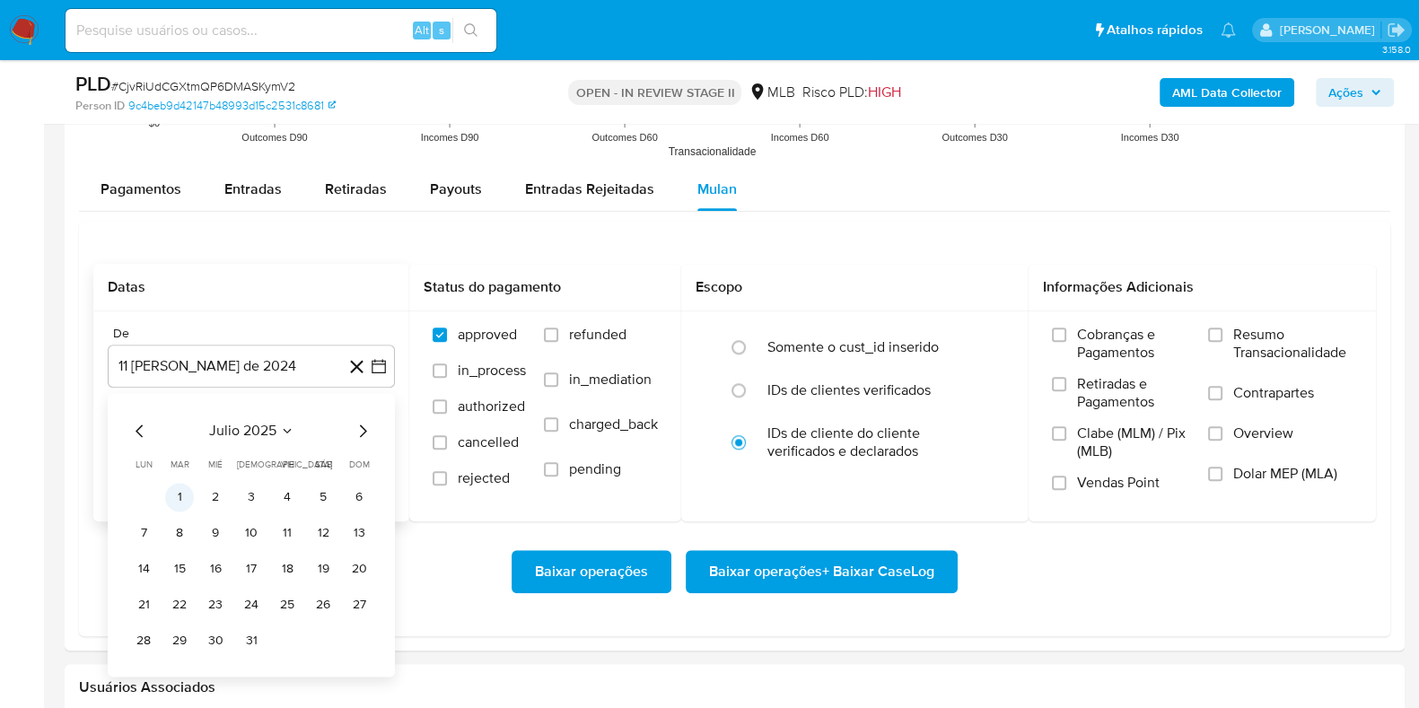
click at [179, 500] on button "1" at bounding box center [179, 497] width 29 height 29
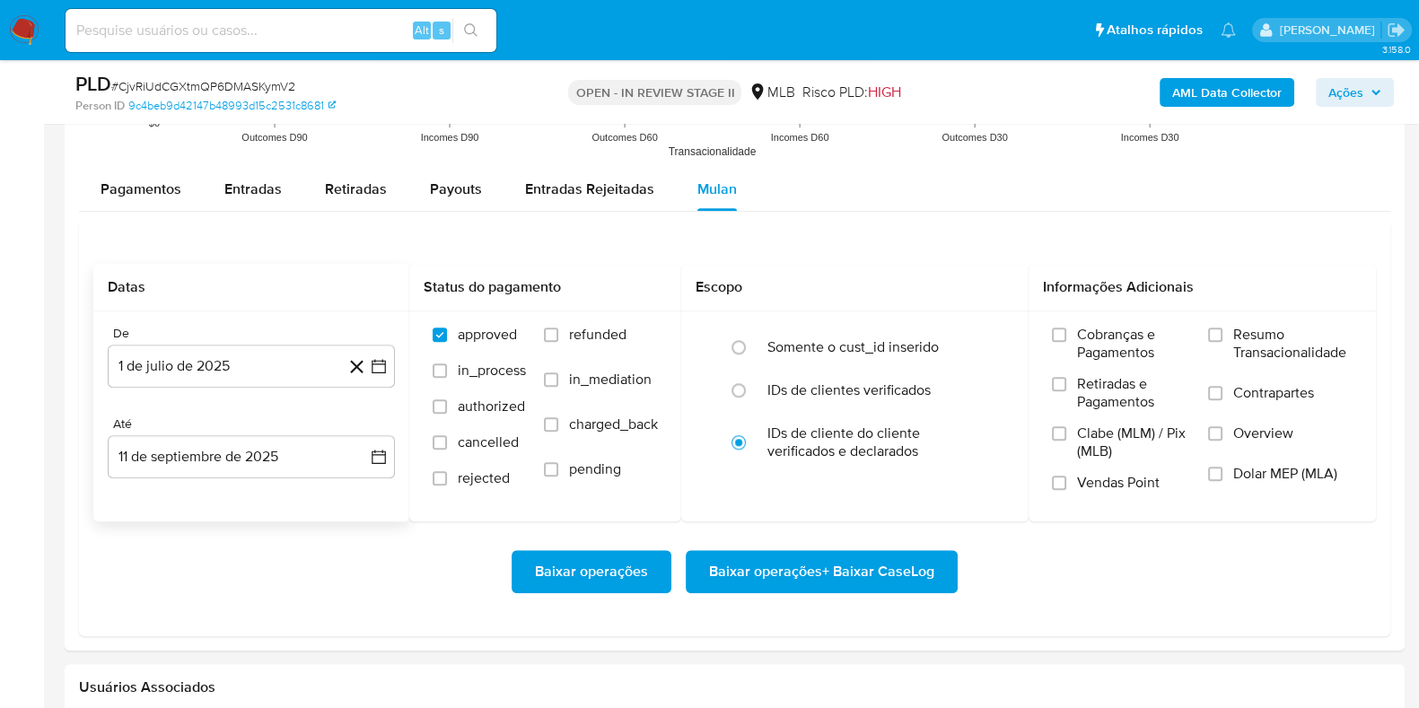
click at [189, 417] on div "Até" at bounding box center [251, 425] width 287 height 16
click at [197, 458] on button "11 de septiembre de 2025" at bounding box center [251, 456] width 287 height 43
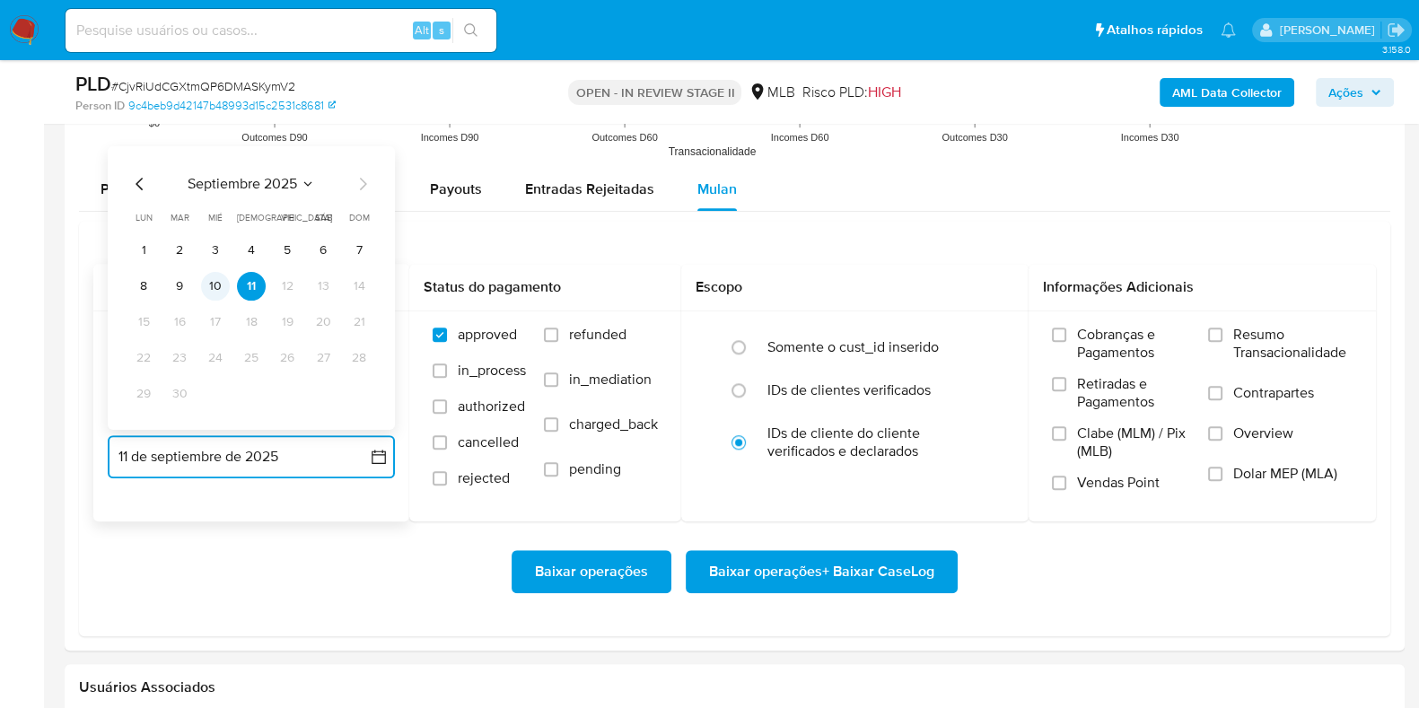
click at [220, 274] on button "10" at bounding box center [215, 285] width 29 height 29
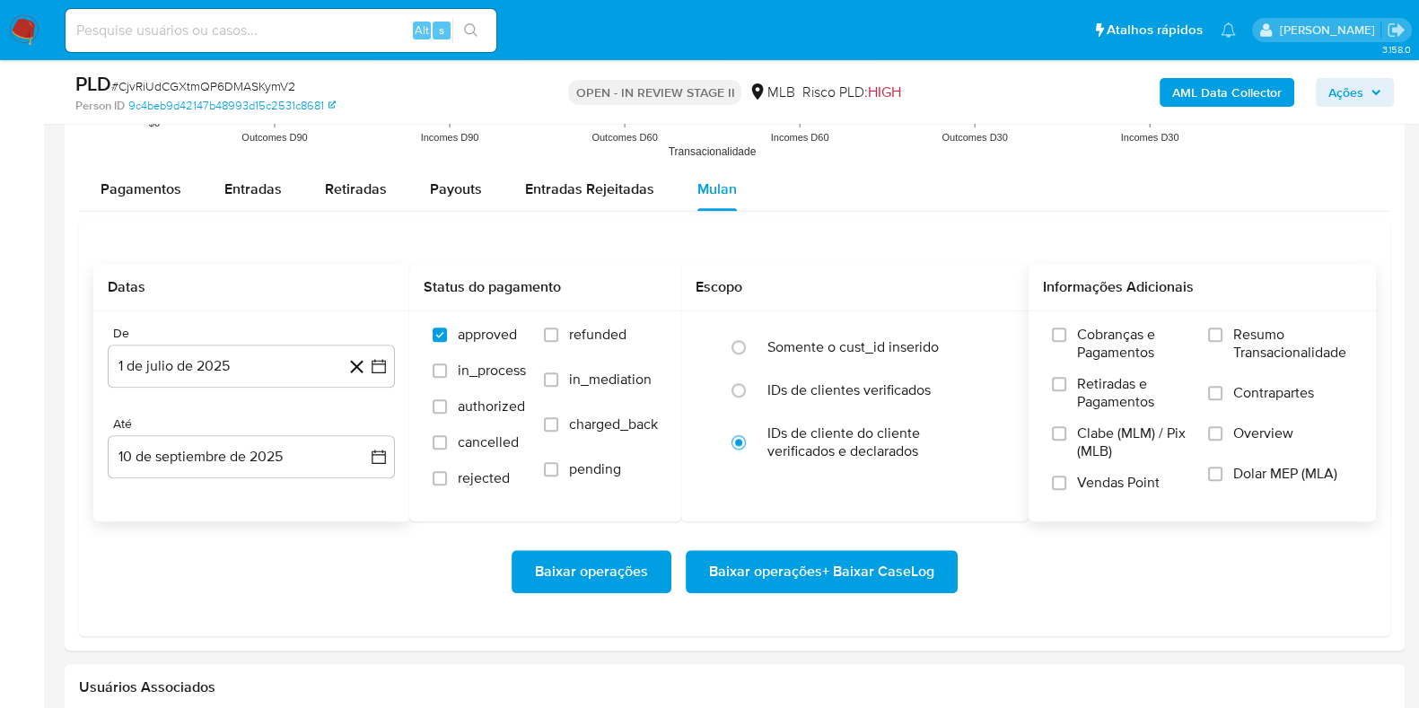
click at [1148, 348] on span "Resumo Transacionalidade" at bounding box center [1293, 344] width 119 height 36
click at [1148, 342] on input "Resumo Transacionalidade" at bounding box center [1215, 335] width 14 height 14
click at [878, 566] on span "Baixar operações + Baixar CaseLog" at bounding box center [821, 572] width 225 height 40
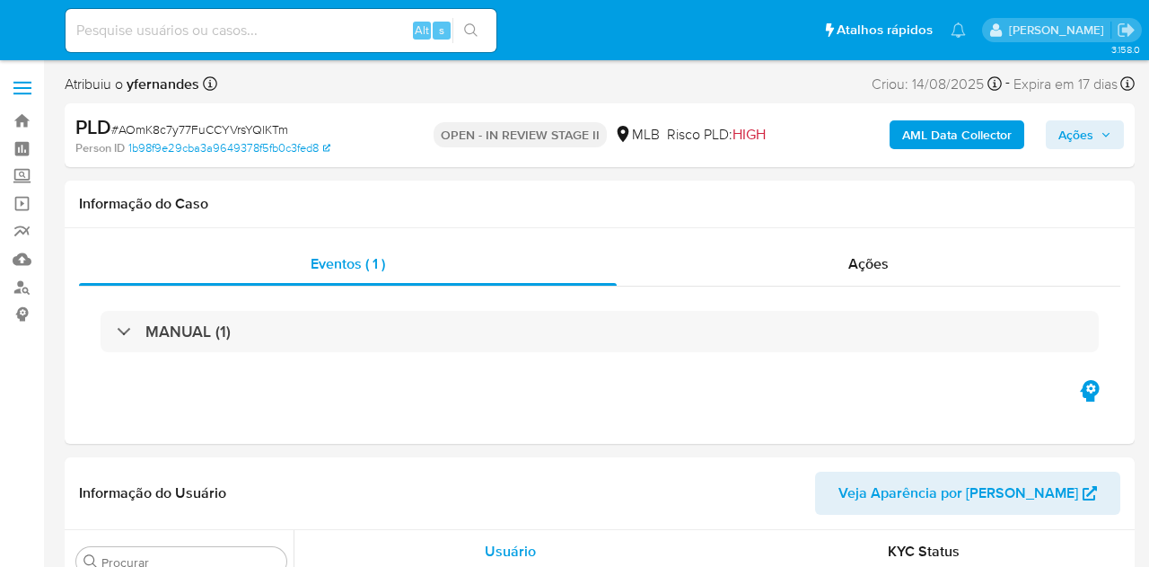
select select "10"
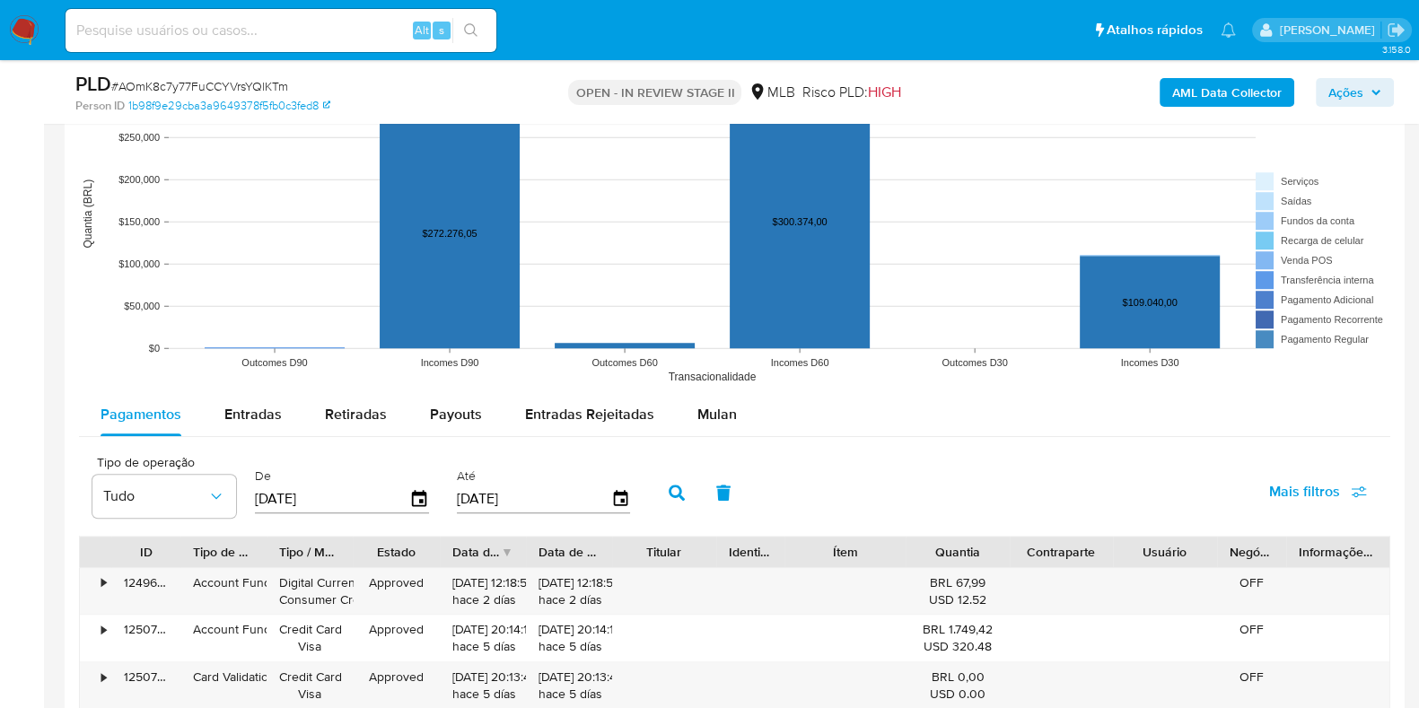
scroll to position [1908, 0]
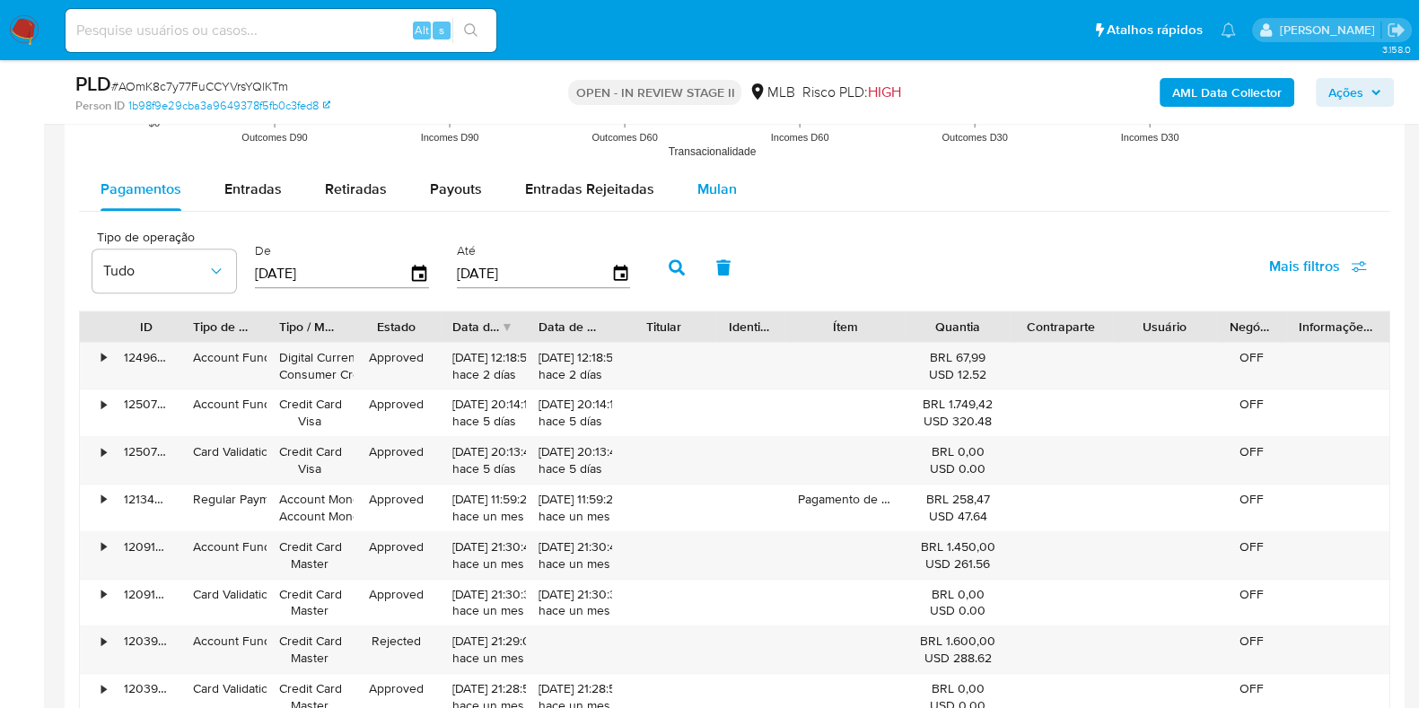
click at [705, 192] on span "Mulan" at bounding box center [718, 189] width 40 height 21
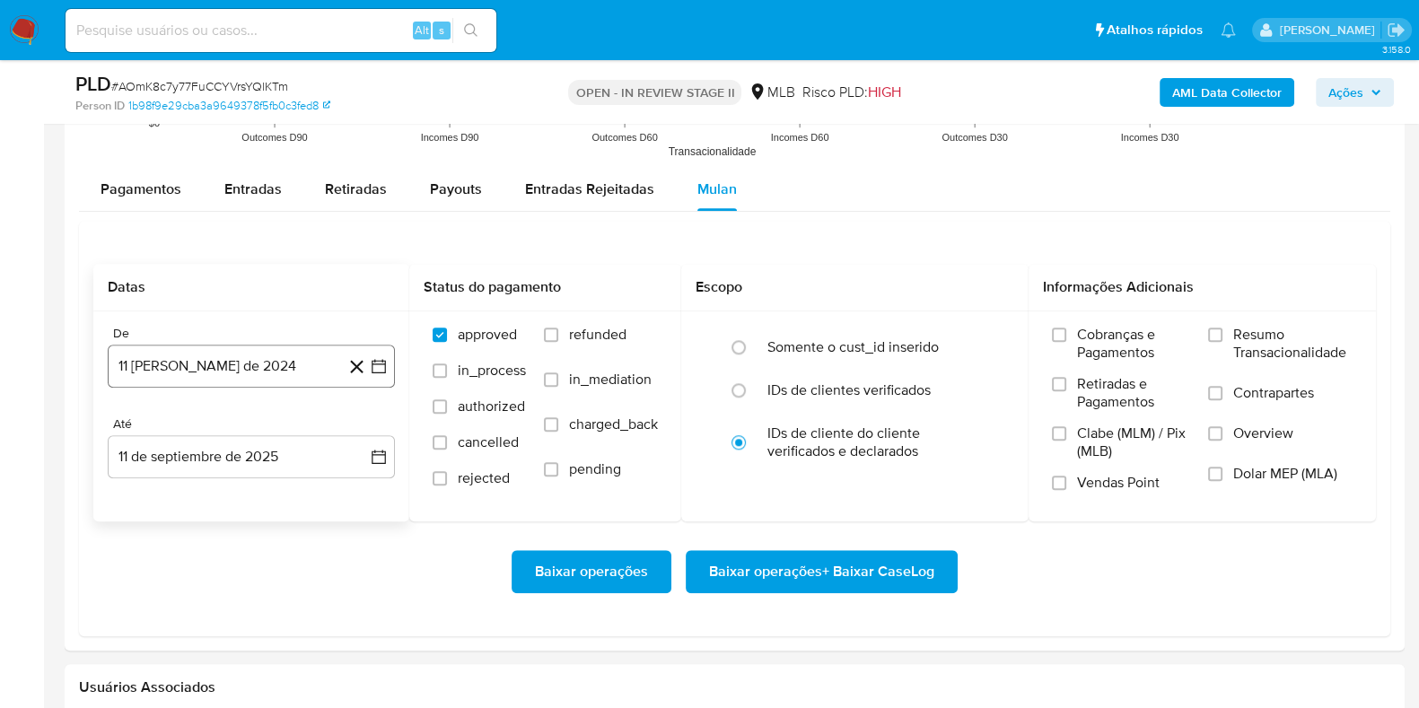
click at [179, 373] on button "11 [PERSON_NAME] de 2024" at bounding box center [251, 366] width 287 height 43
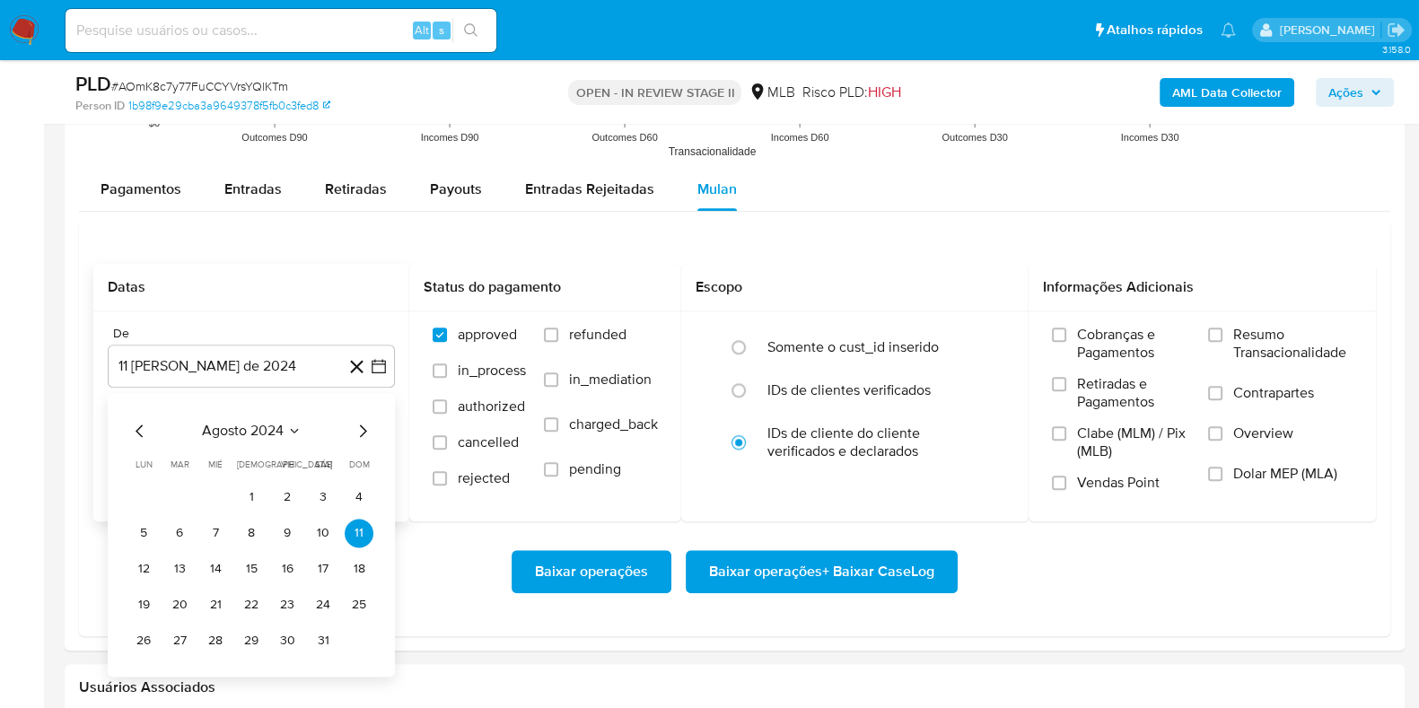
click at [231, 427] on span "agosto 2024" at bounding box center [243, 431] width 82 height 18
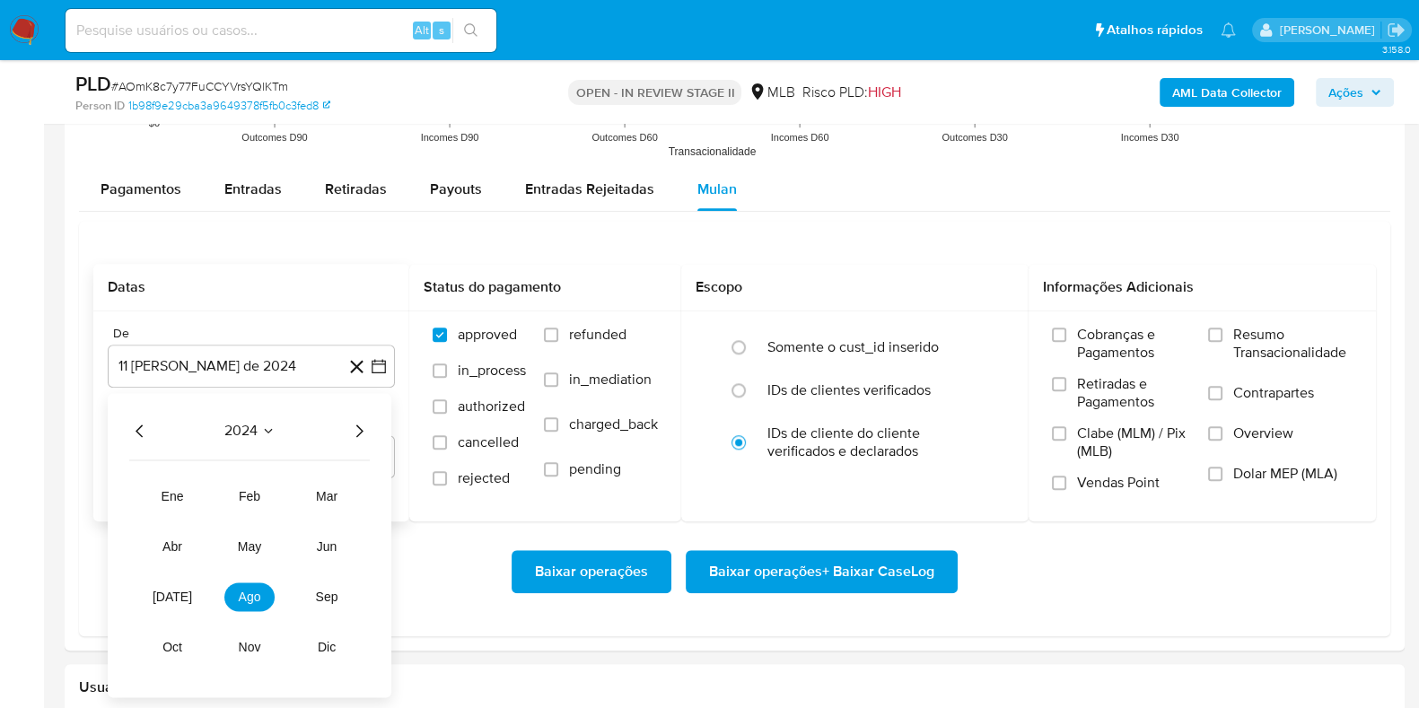
click at [360, 430] on icon "Año siguiente" at bounding box center [359, 431] width 22 height 22
click at [174, 566] on span "[DATE]" at bounding box center [173, 597] width 40 height 14
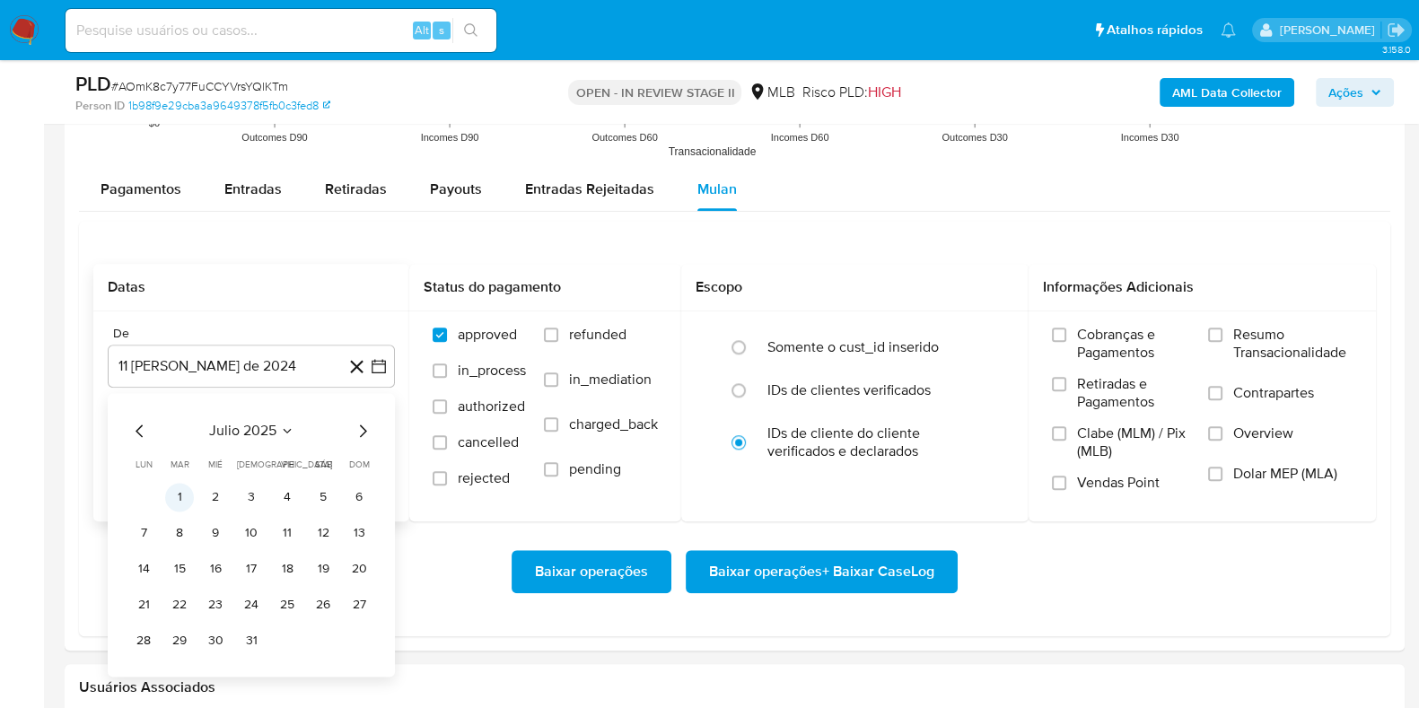
click at [180, 488] on button "1" at bounding box center [179, 497] width 29 height 29
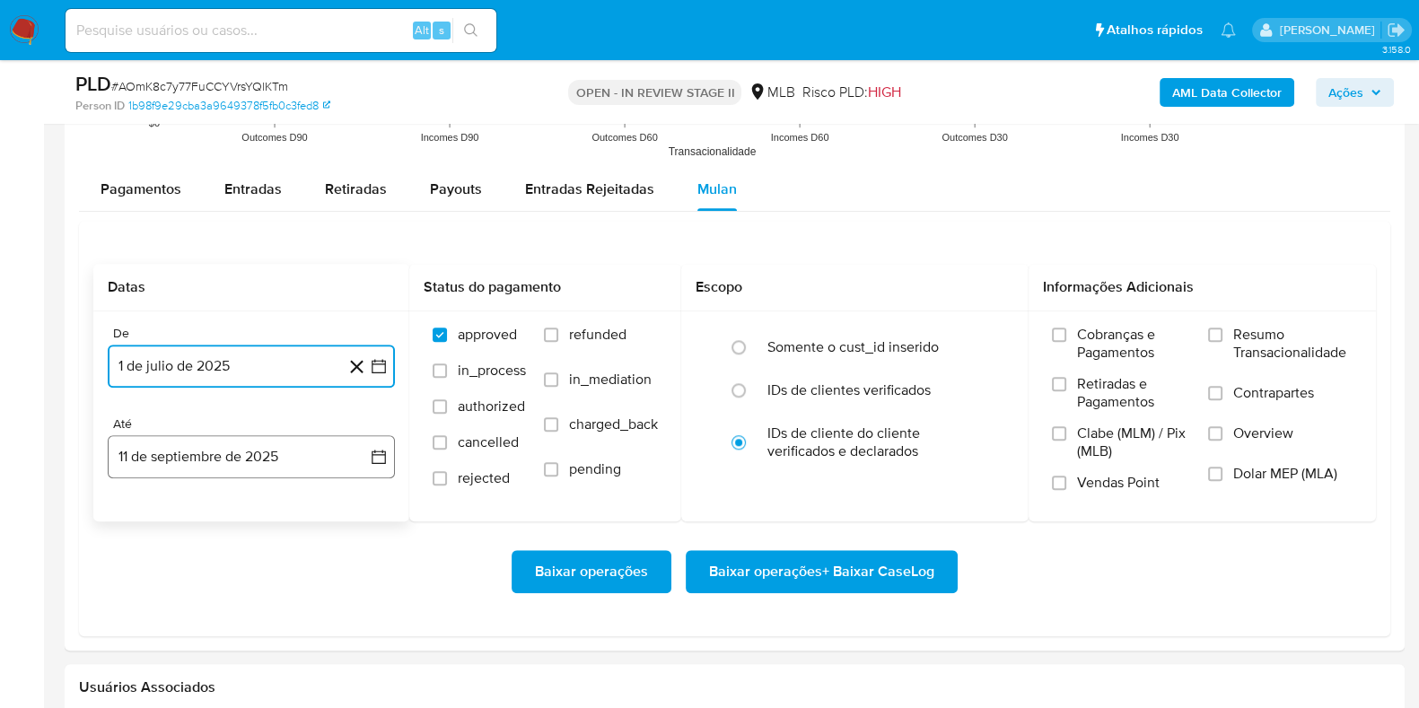
click at [180, 444] on button "11 de septiembre de 2025" at bounding box center [251, 456] width 287 height 43
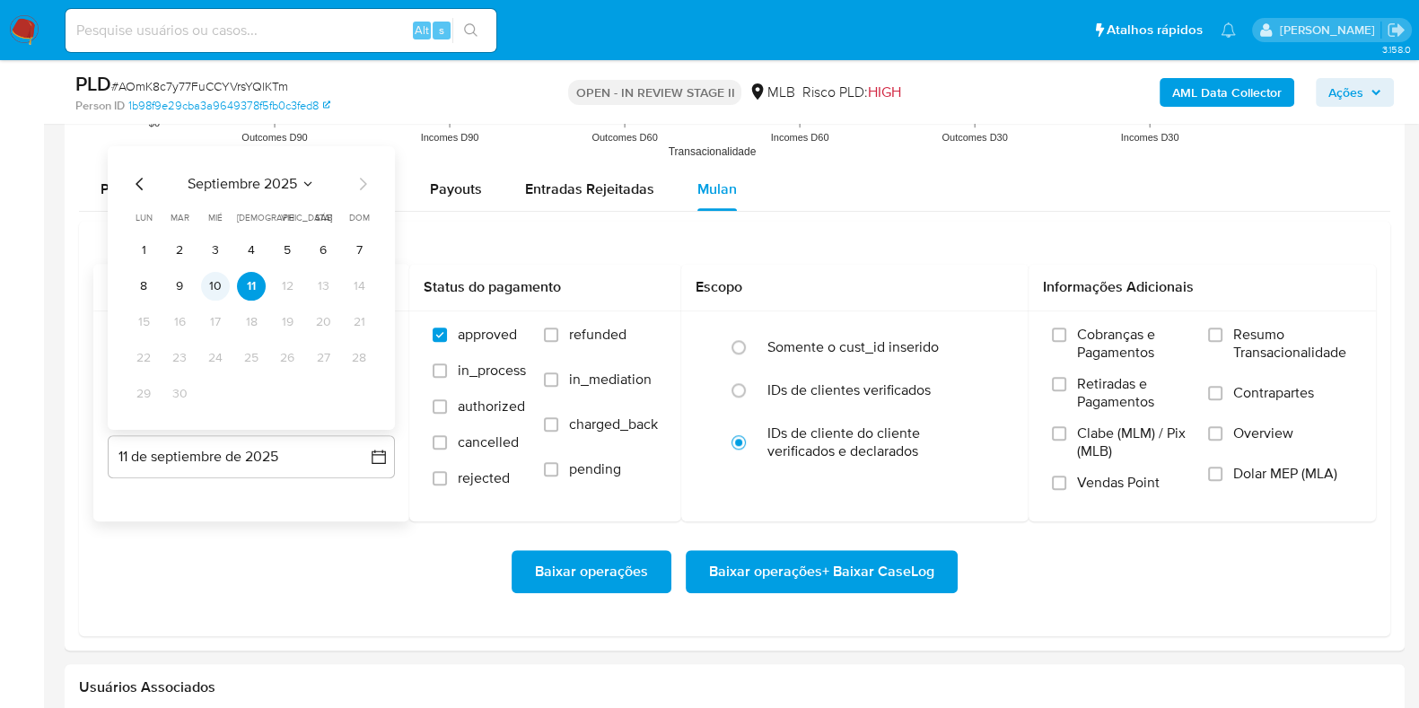
click at [204, 277] on button "10" at bounding box center [215, 285] width 29 height 29
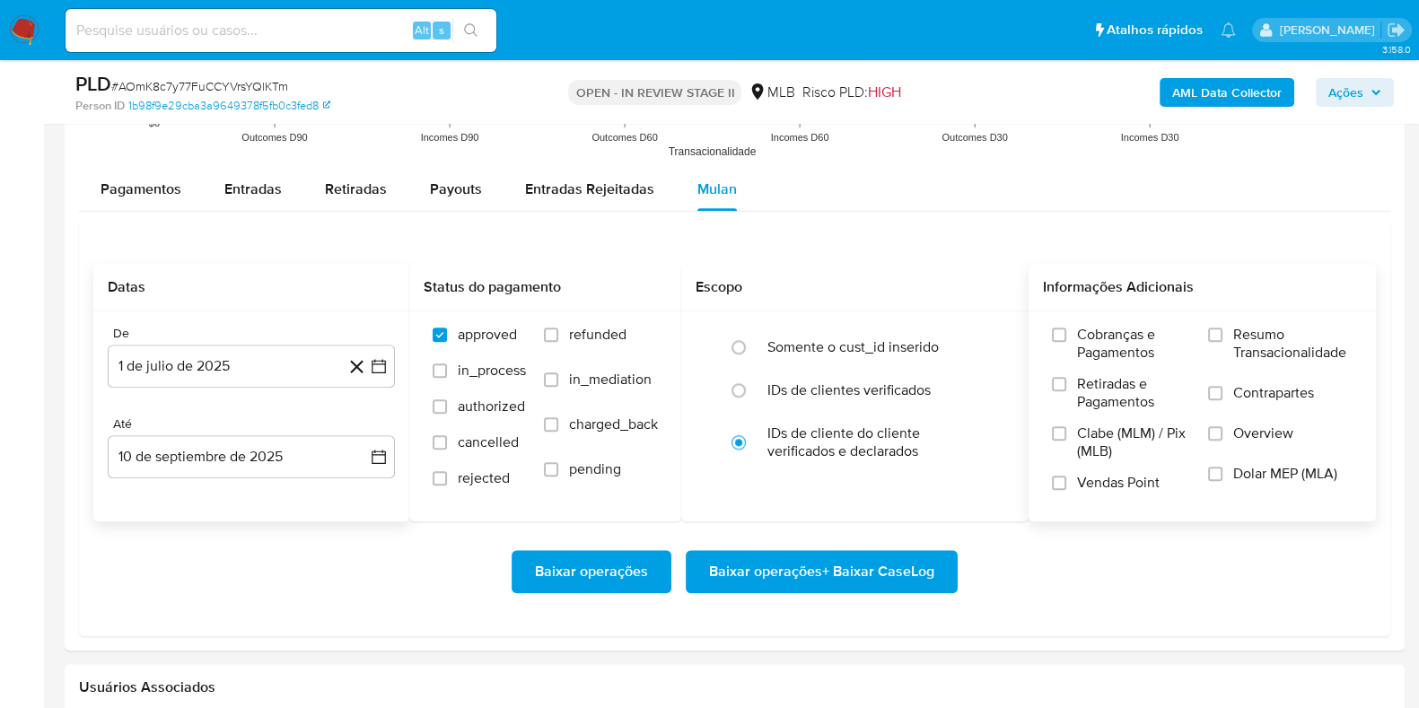
click at [1148, 363] on label "Resumo Transacionalidade" at bounding box center [1280, 355] width 145 height 58
click at [1148, 342] on input "Resumo Transacionalidade" at bounding box center [1215, 335] width 14 height 14
click at [815, 560] on span "Baixar operações + Baixar CaseLog" at bounding box center [821, 572] width 225 height 40
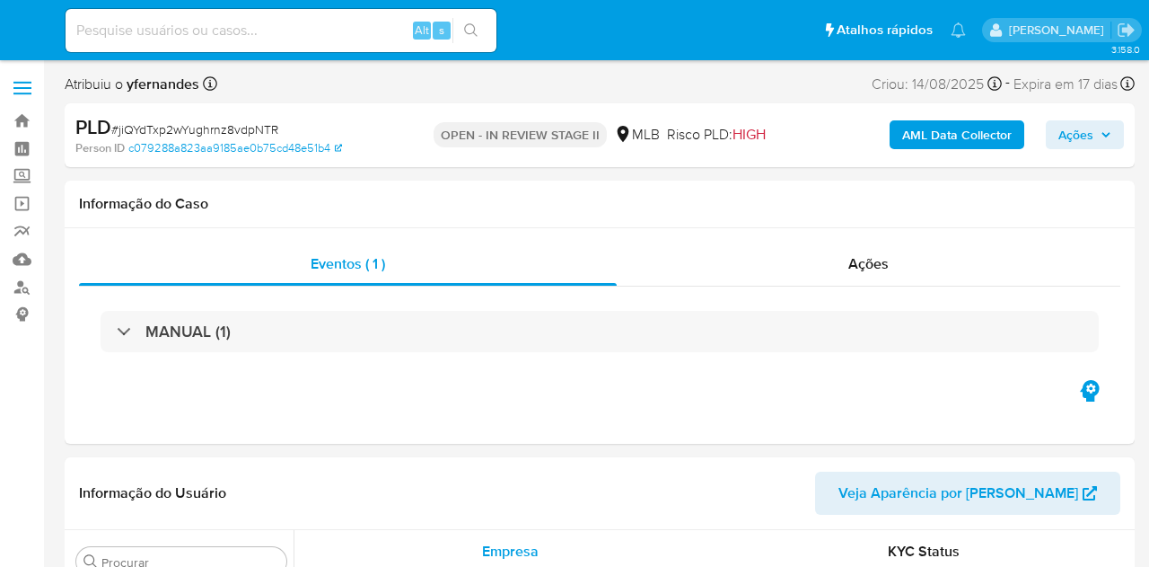
select select "10"
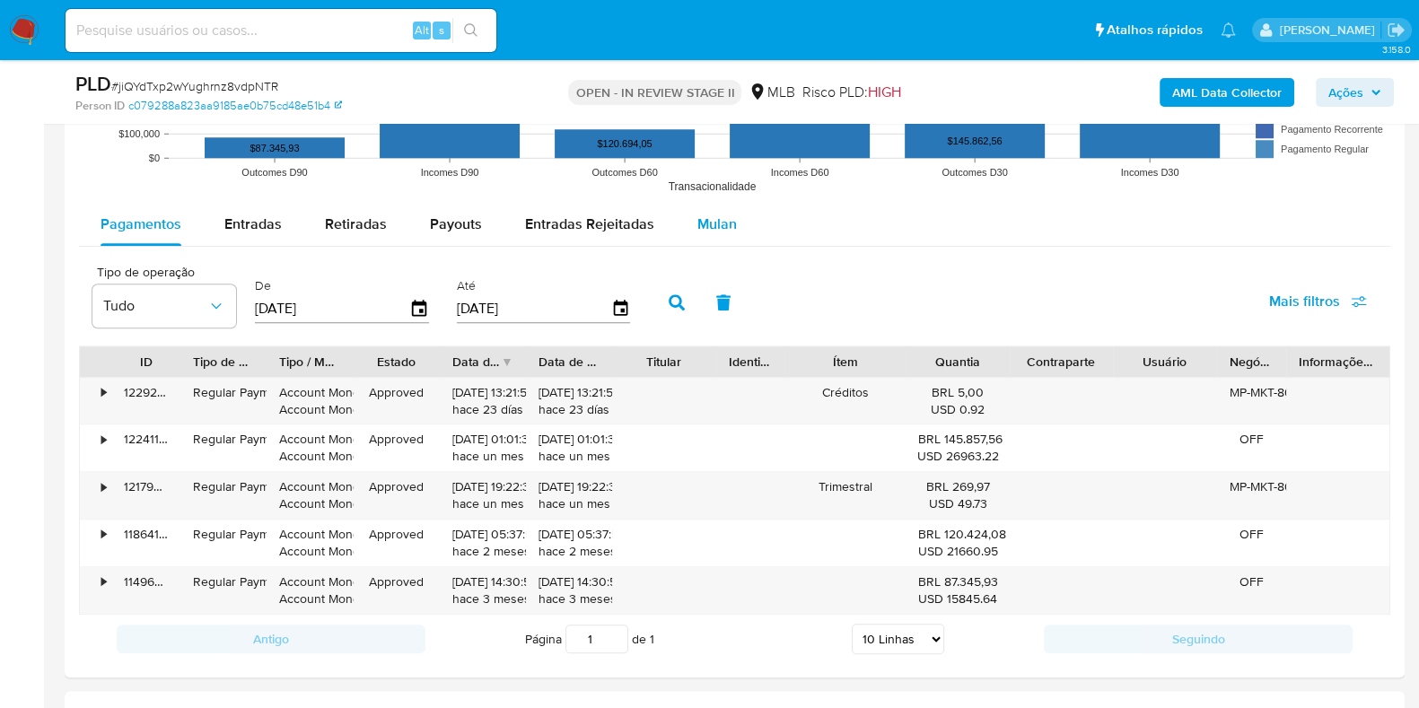
scroll to position [1908, 0]
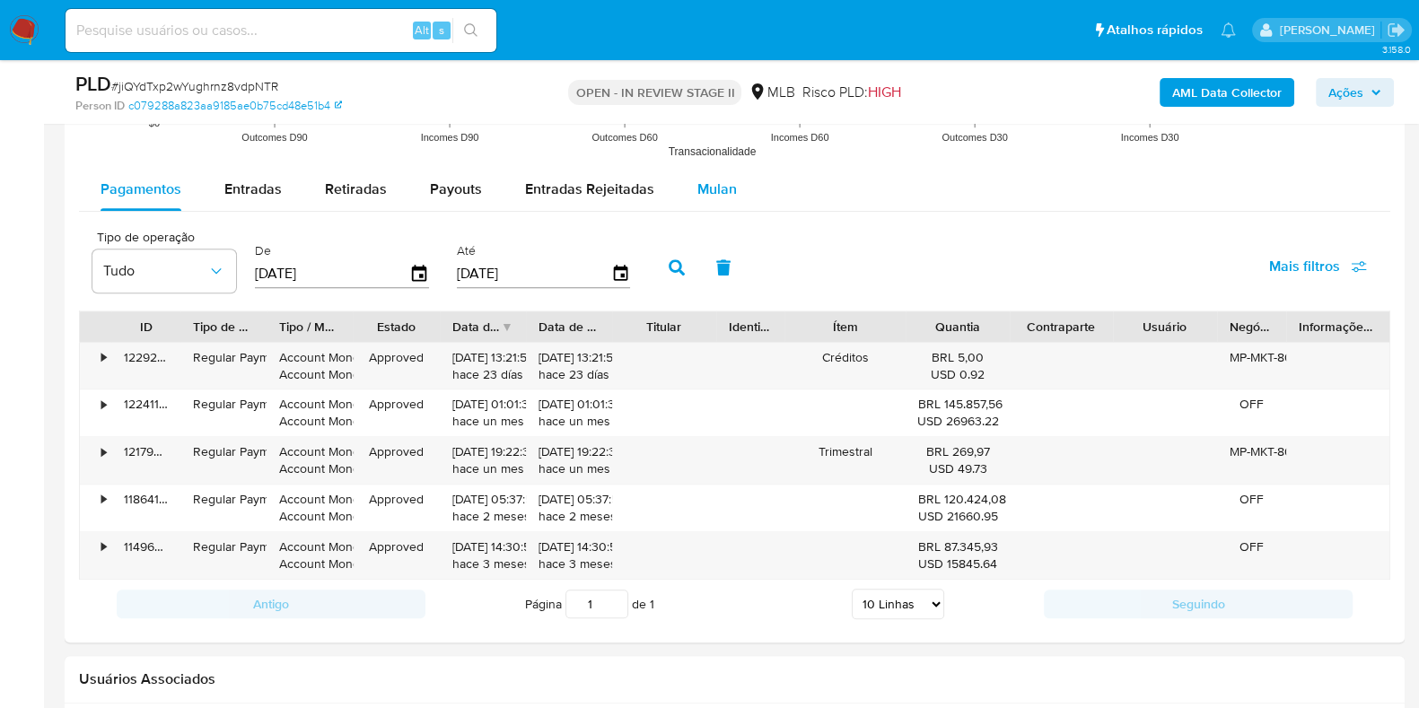
click at [720, 179] on span "Mulan" at bounding box center [718, 189] width 40 height 21
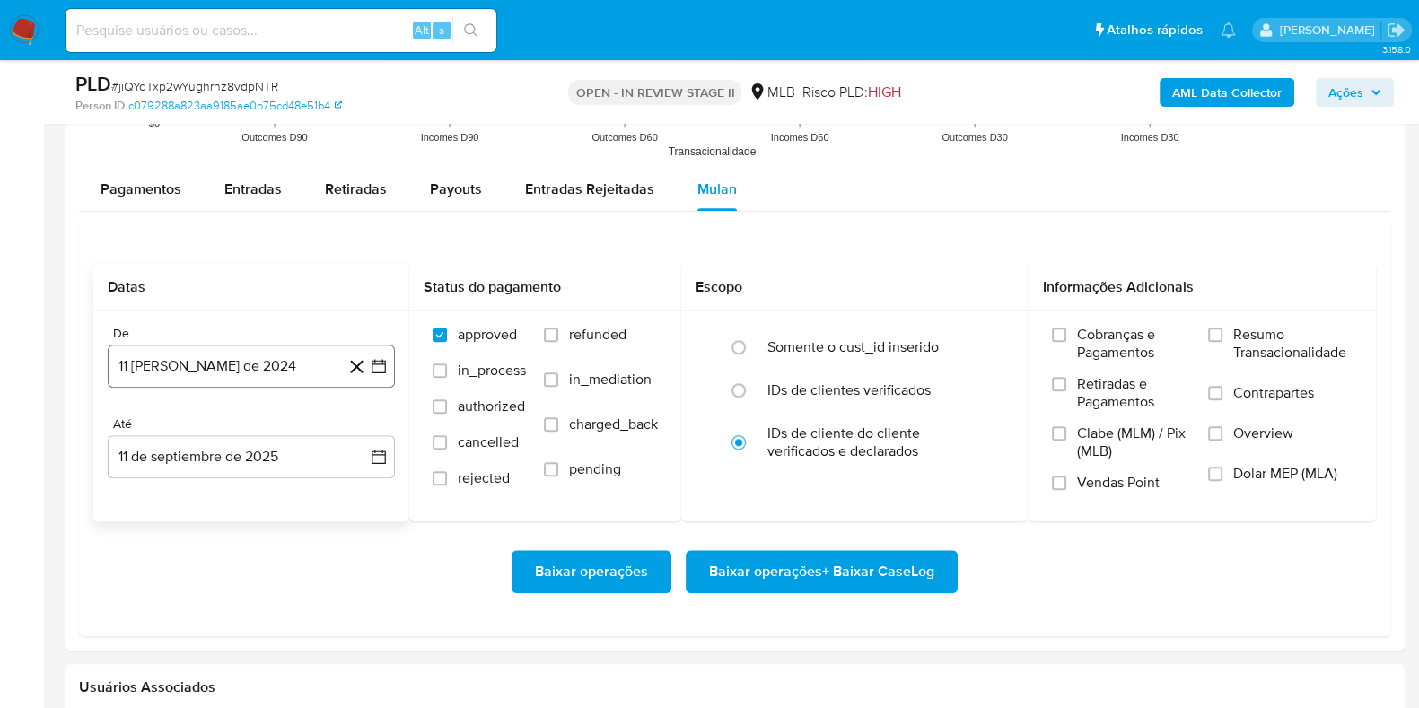
click at [232, 361] on button "11 [PERSON_NAME] de 2024" at bounding box center [251, 366] width 287 height 43
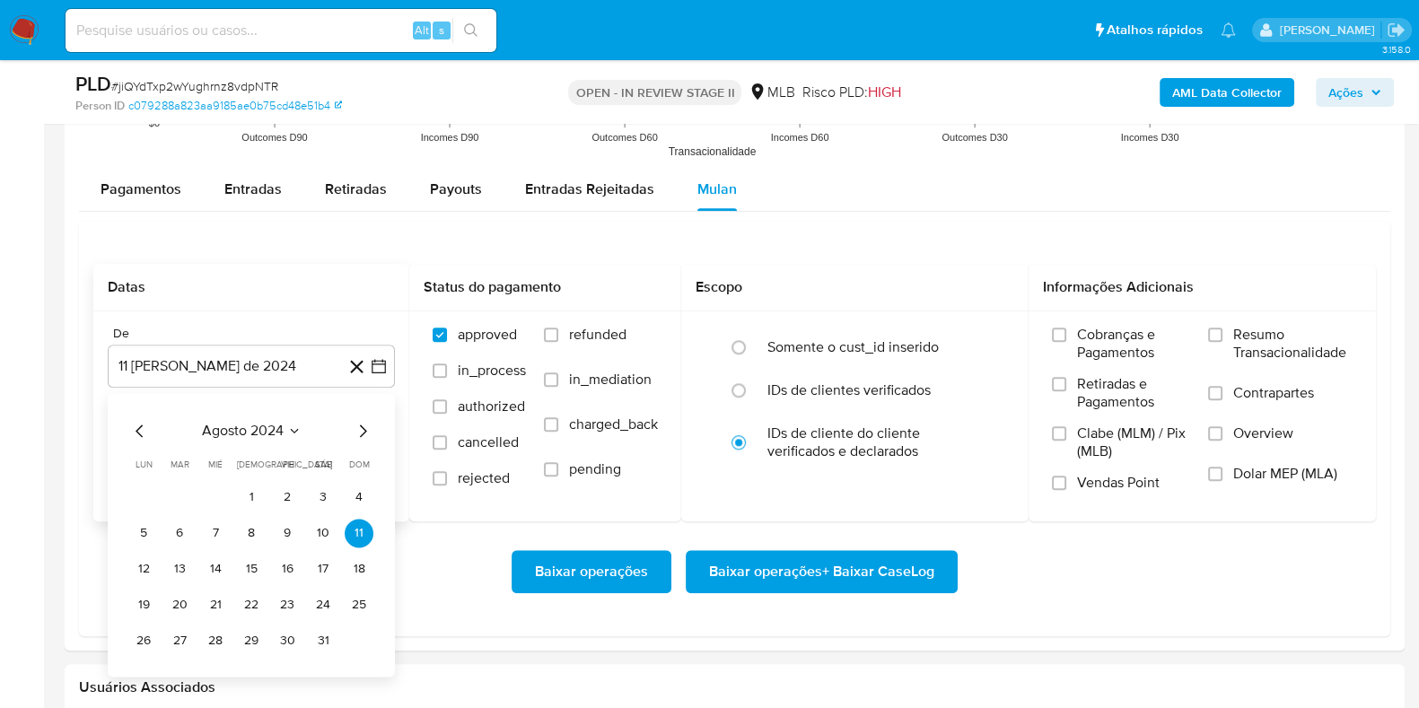
click at [242, 424] on span "agosto 2024" at bounding box center [243, 431] width 82 height 18
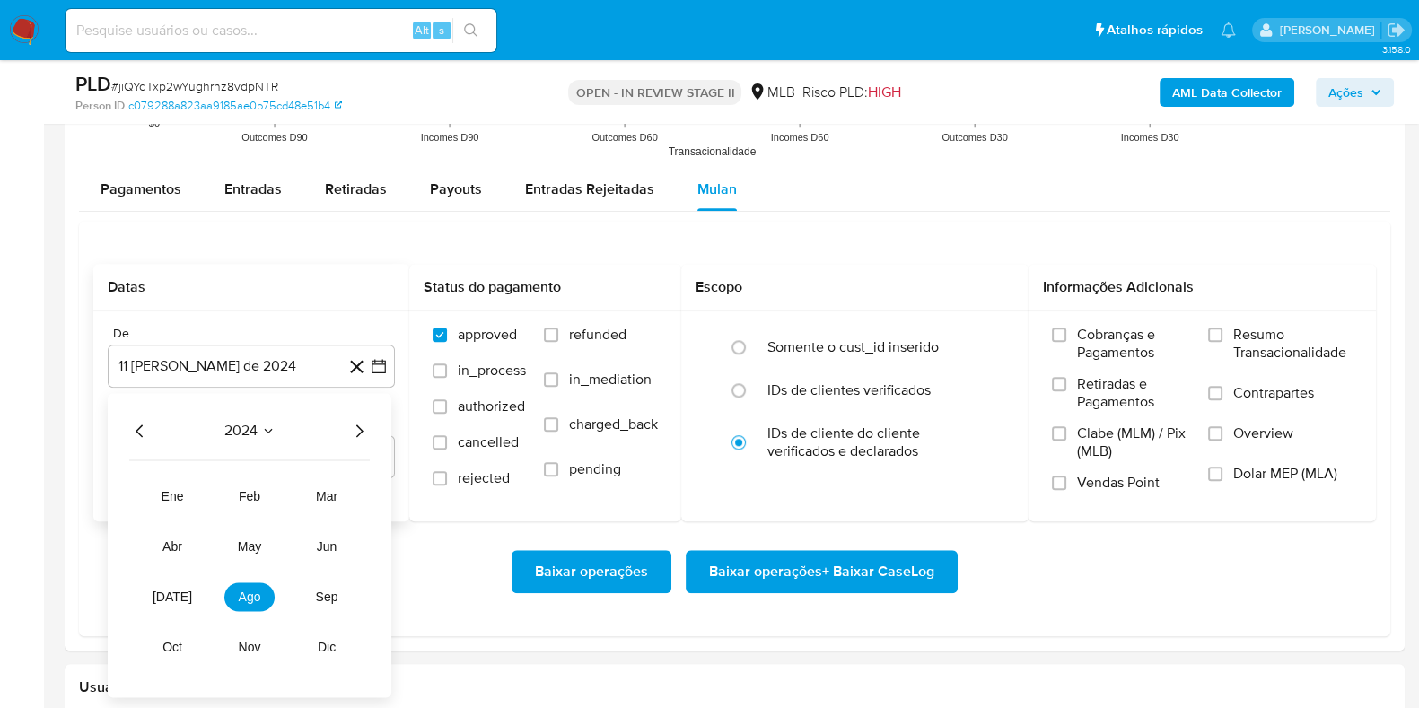
click at [357, 425] on icon "Año siguiente" at bounding box center [359, 431] width 7 height 13
click at [174, 566] on span "[DATE]" at bounding box center [173, 597] width 40 height 14
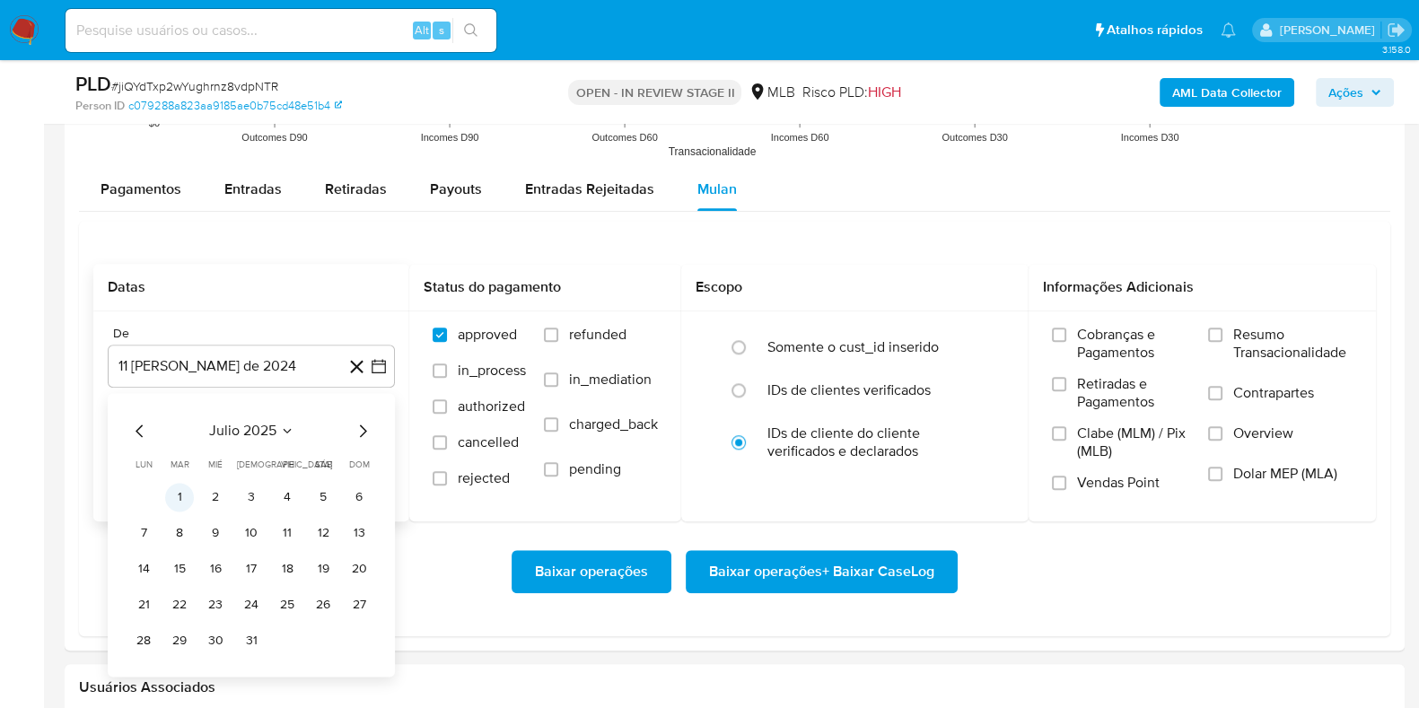
click at [186, 494] on button "1" at bounding box center [179, 497] width 29 height 29
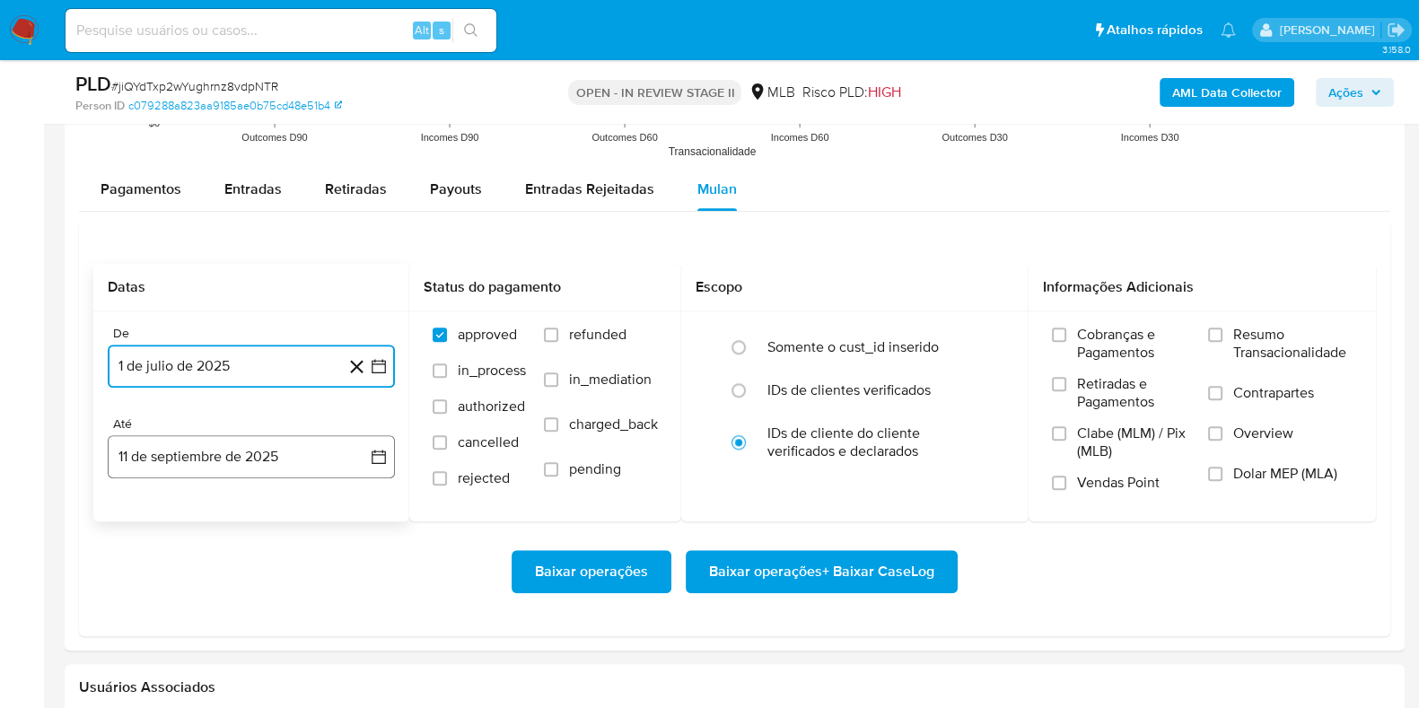
click at [186, 452] on button "11 de septiembre de 2025" at bounding box center [251, 456] width 287 height 43
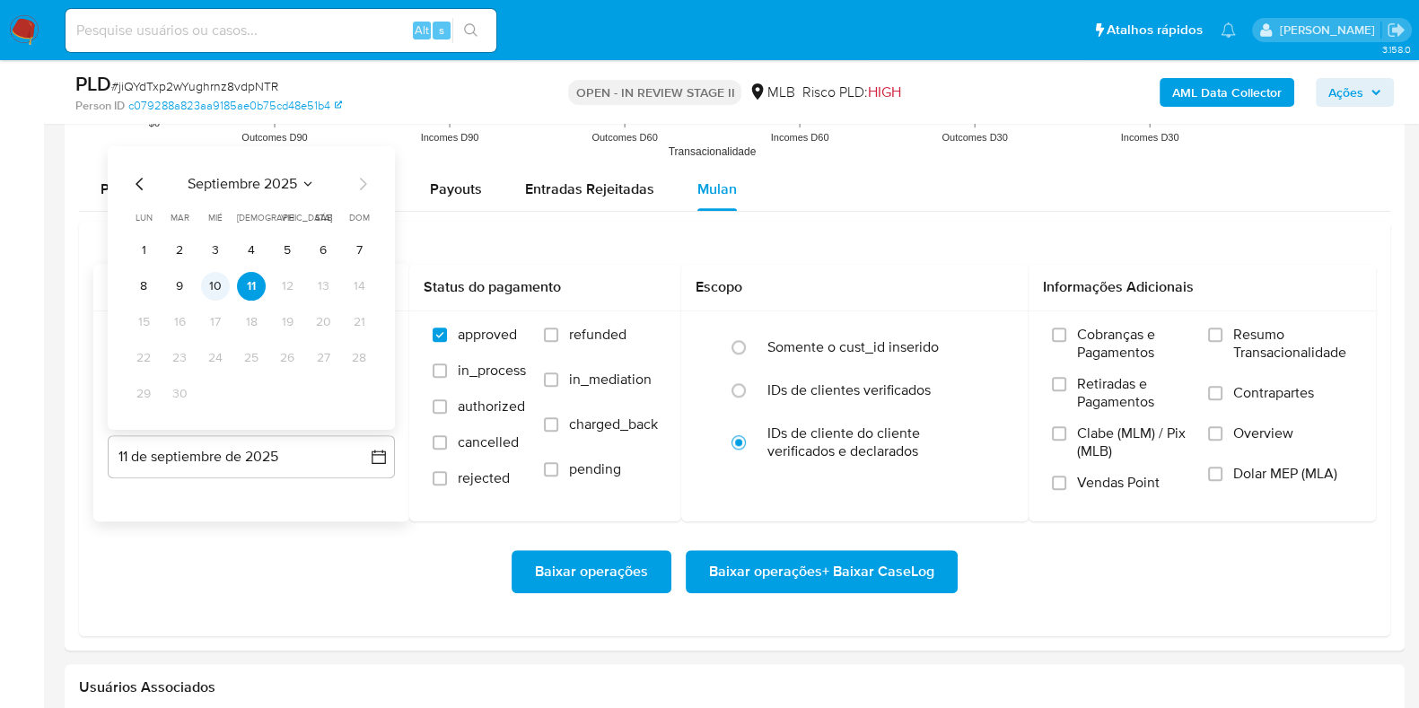
click at [207, 281] on button "10" at bounding box center [215, 285] width 29 height 29
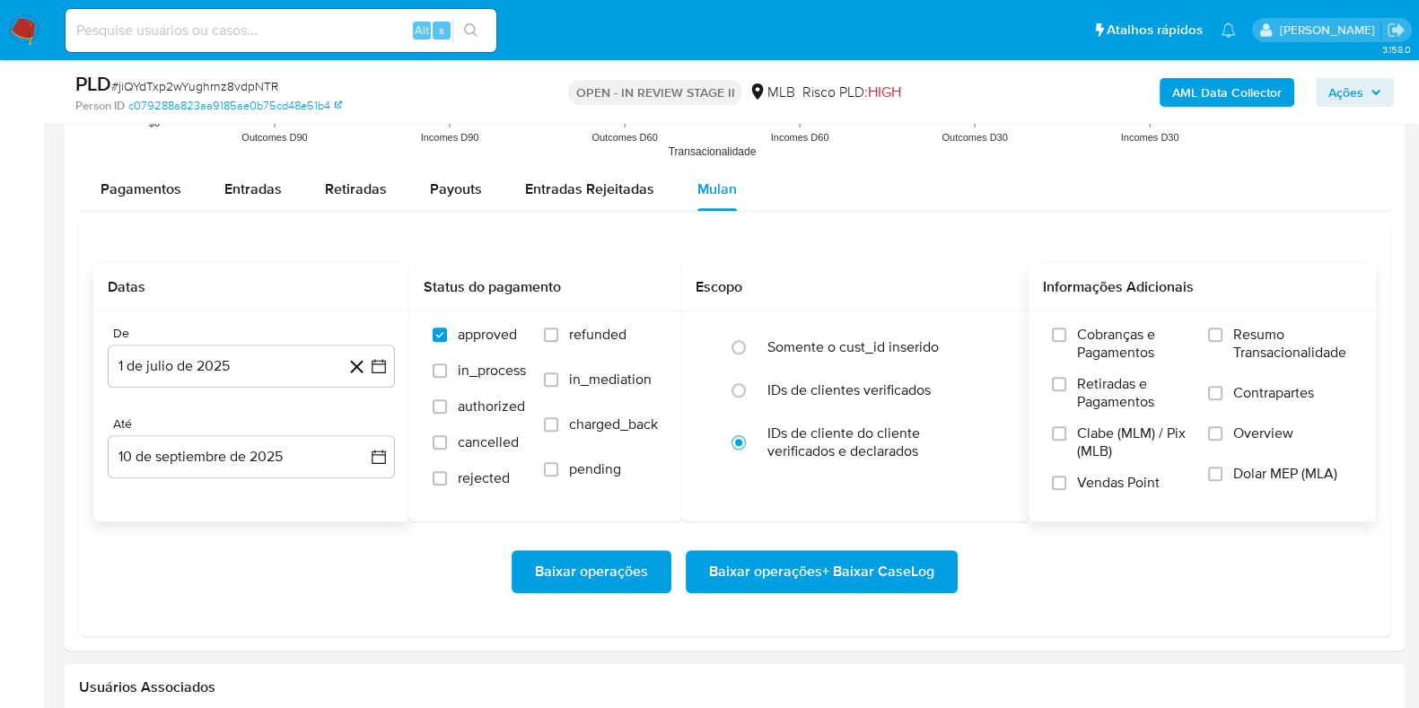
click at [1148, 366] on label "Resumo Transacionalidade" at bounding box center [1280, 355] width 145 height 58
click at [1148, 342] on input "Resumo Transacionalidade" at bounding box center [1215, 335] width 14 height 14
click at [846, 566] on span "Baixar operações + Baixar CaseLog" at bounding box center [821, 572] width 225 height 40
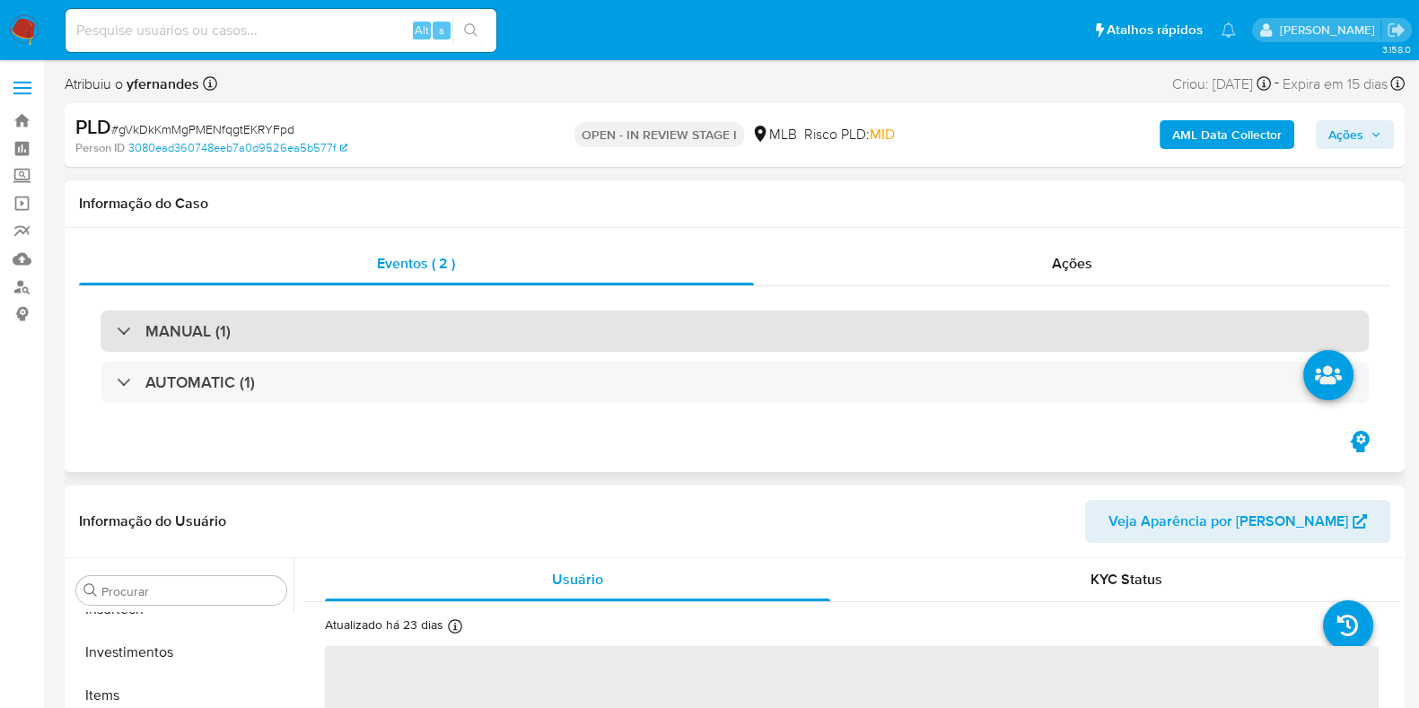
scroll to position [844, 0]
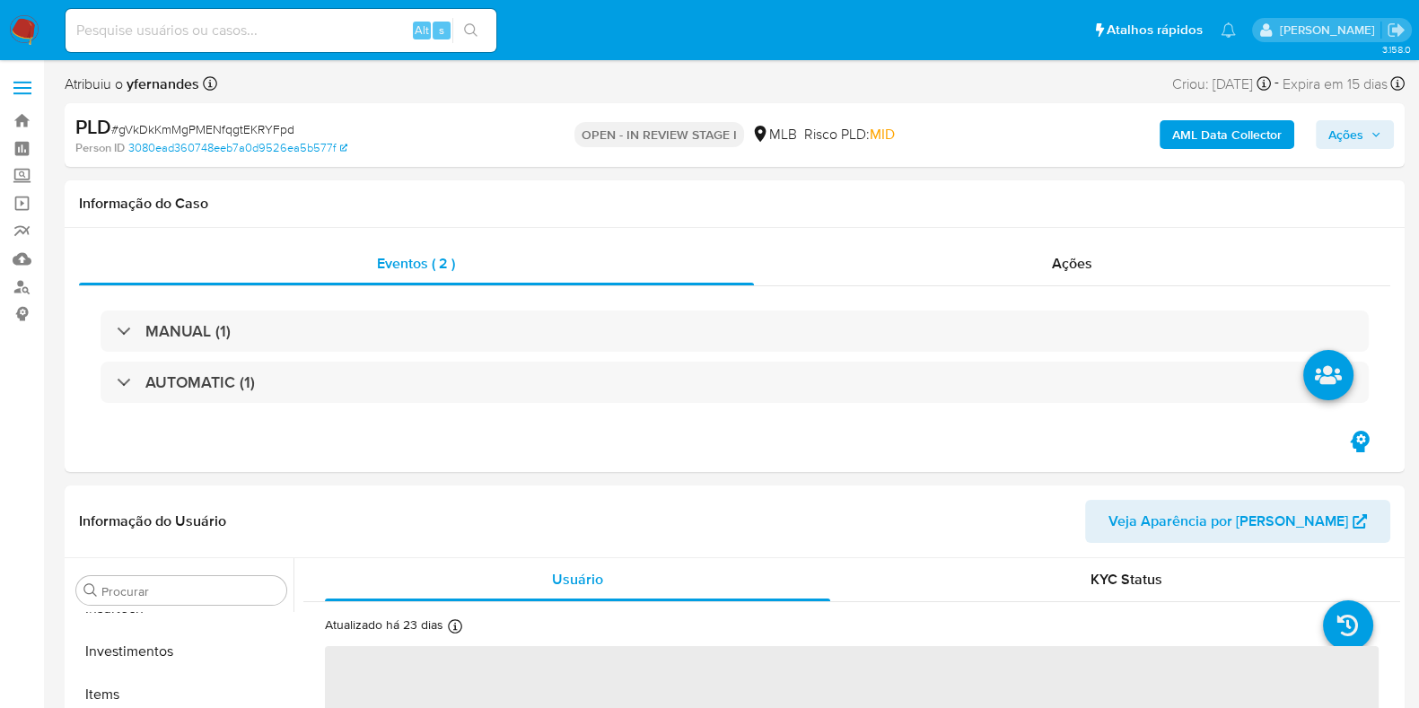
select select "10"
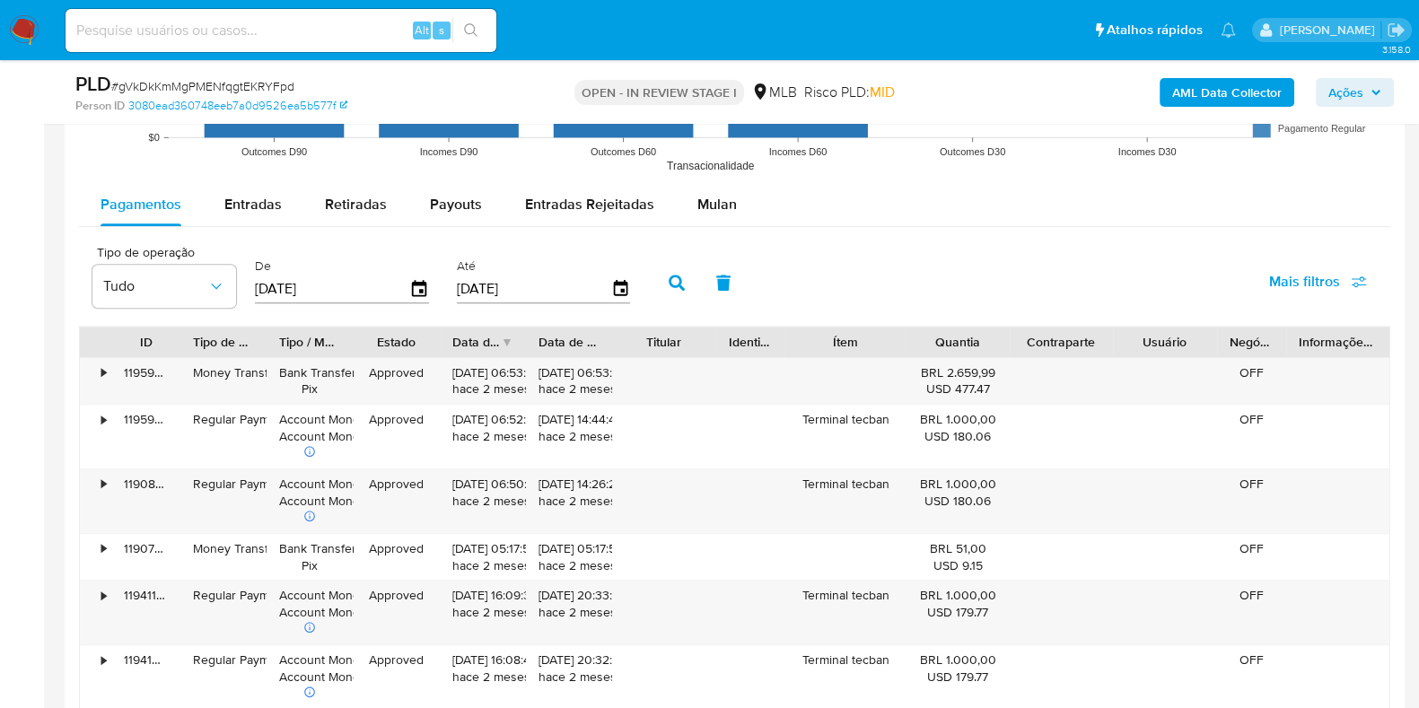
scroll to position [1795, 0]
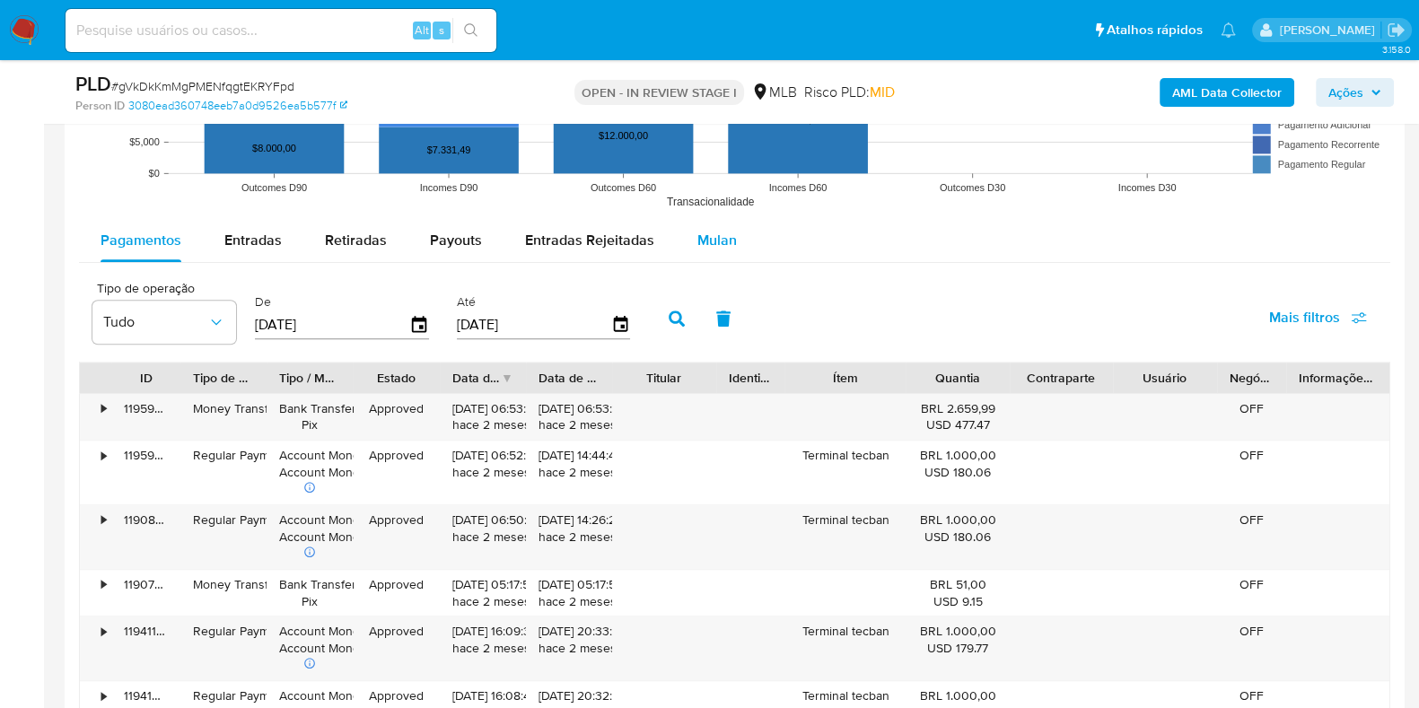
click at [710, 256] on div "Mulan" at bounding box center [718, 240] width 40 height 43
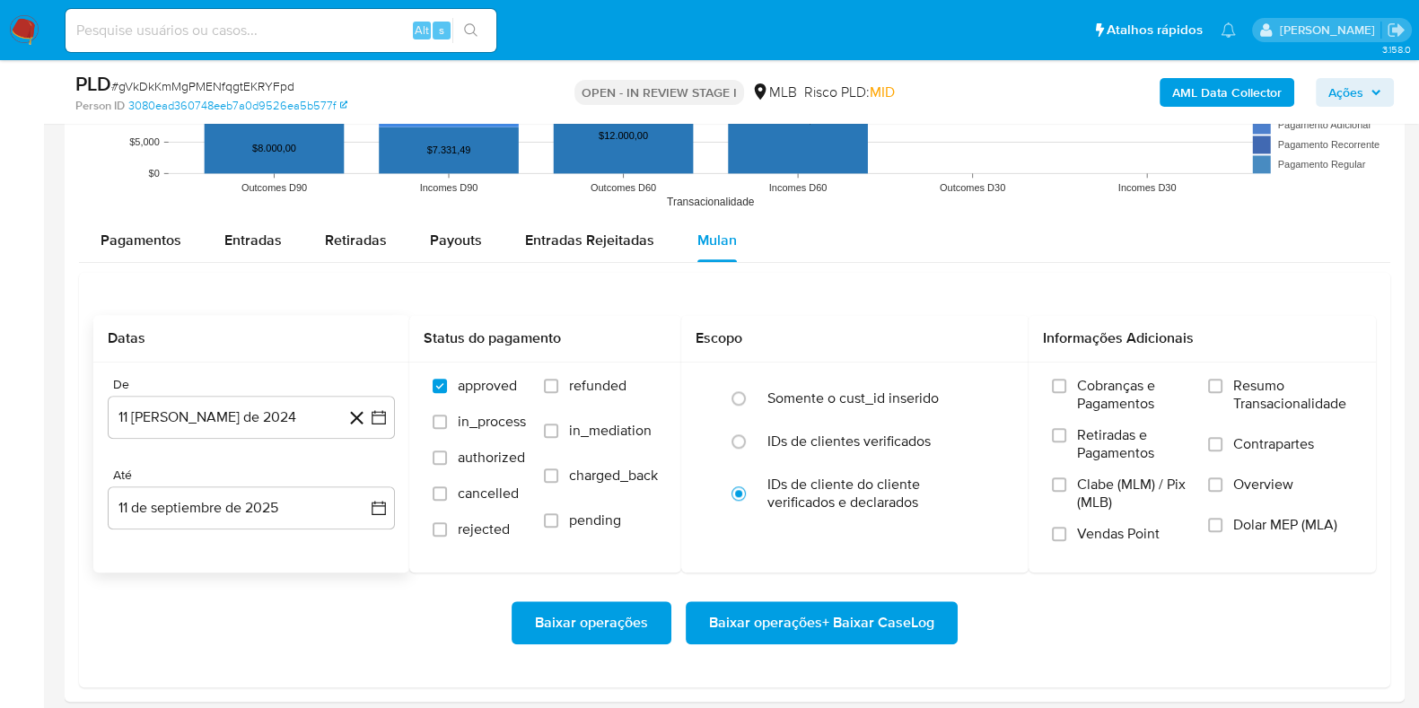
drag, startPoint x: 275, startPoint y: 406, endPoint x: 259, endPoint y: 439, distance: 36.6
click at [274, 407] on button "11 [PERSON_NAME] de 2024" at bounding box center [251, 417] width 287 height 43
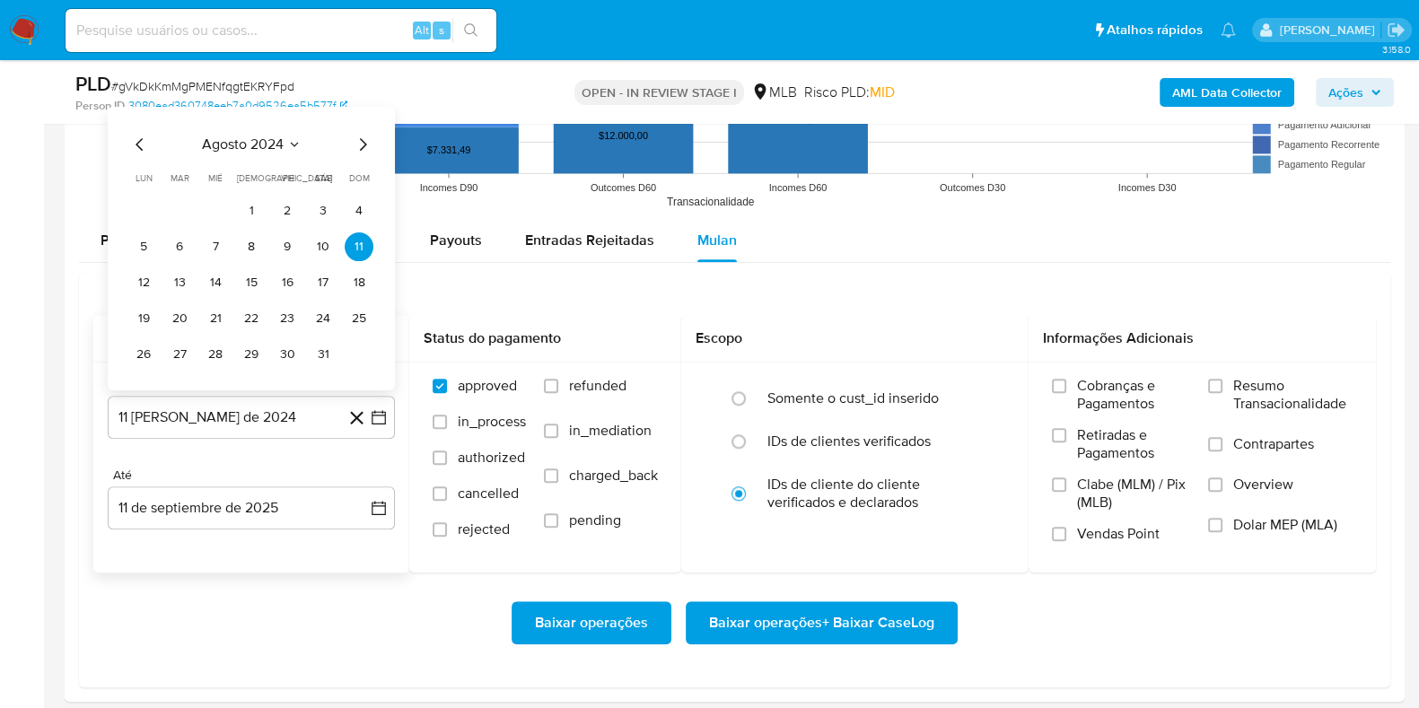
click at [251, 145] on span "agosto 2024" at bounding box center [243, 144] width 82 height 18
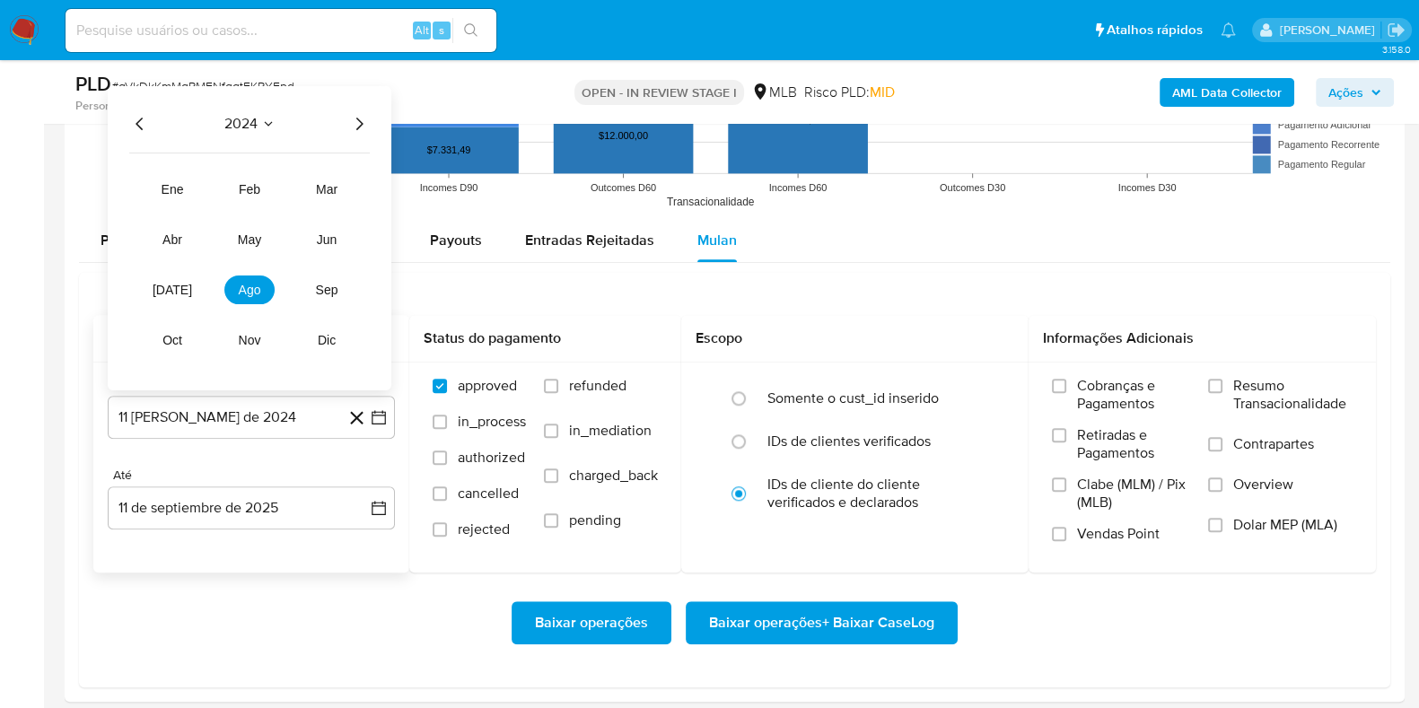
click at [359, 123] on icon "Año siguiente" at bounding box center [359, 123] width 22 height 22
click at [180, 293] on button "[DATE]" at bounding box center [172, 289] width 50 height 29
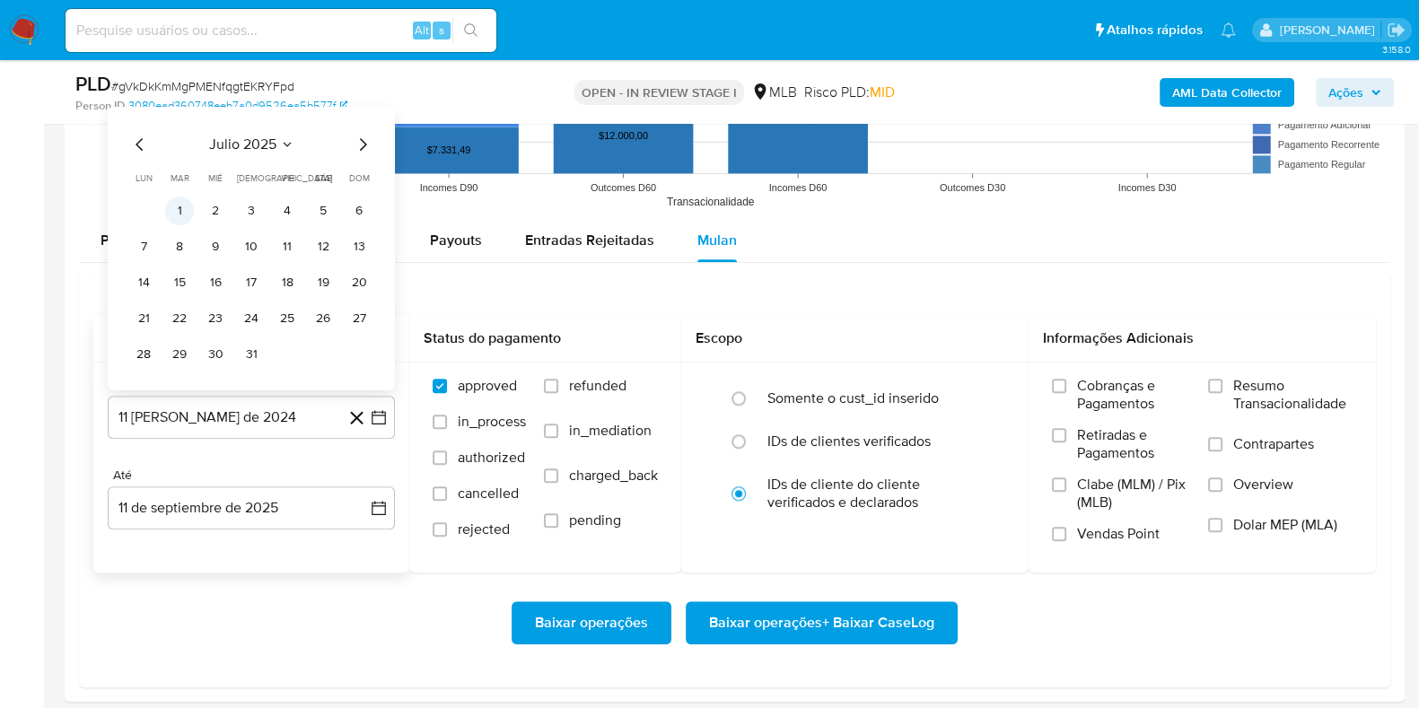
click at [177, 216] on button "1" at bounding box center [179, 210] width 29 height 29
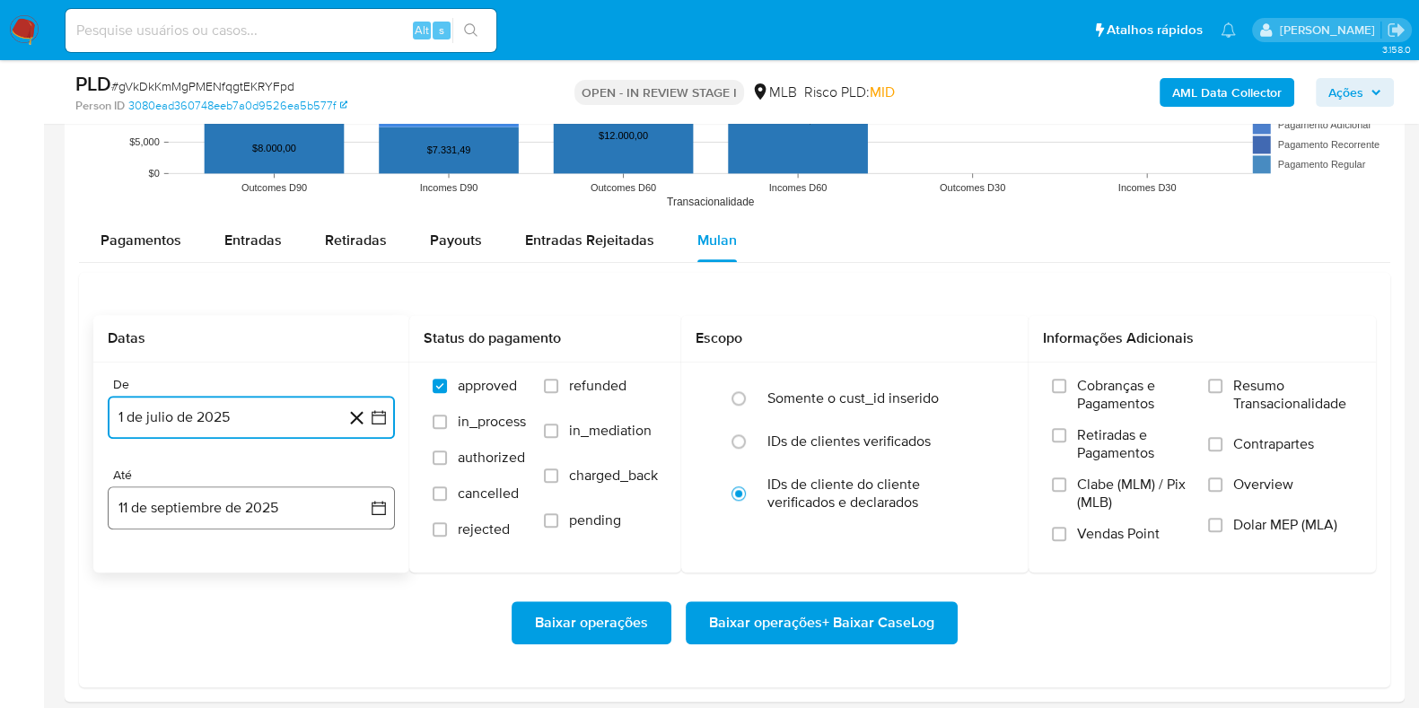
click at [227, 517] on button "11 de septiembre de 2025" at bounding box center [251, 508] width 287 height 43
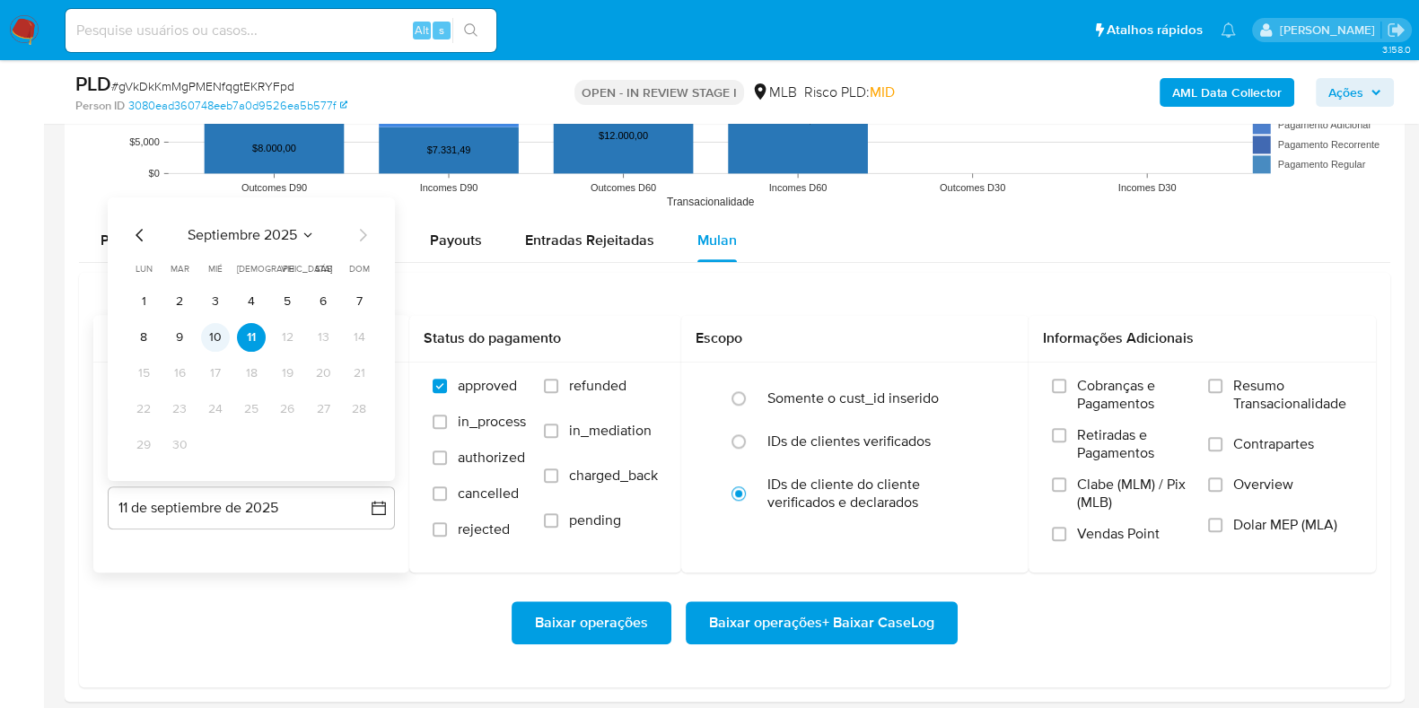
click at [214, 343] on button "10" at bounding box center [215, 336] width 29 height 29
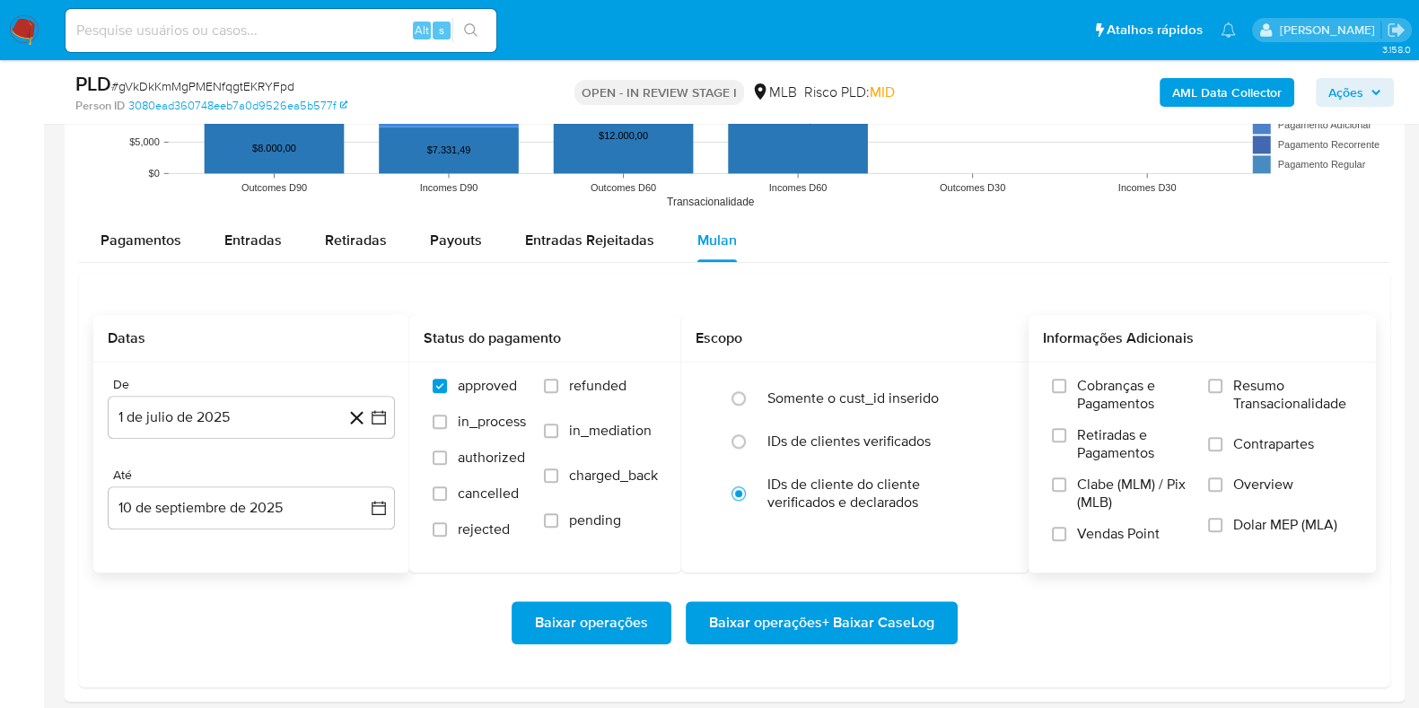
click at [1274, 425] on label "Resumo Transacionalidade" at bounding box center [1280, 406] width 145 height 58
click at [1223, 393] on input "Resumo Transacionalidade" at bounding box center [1215, 386] width 14 height 14
click at [865, 606] on span "Baixar operações + Baixar CaseLog" at bounding box center [821, 623] width 225 height 40
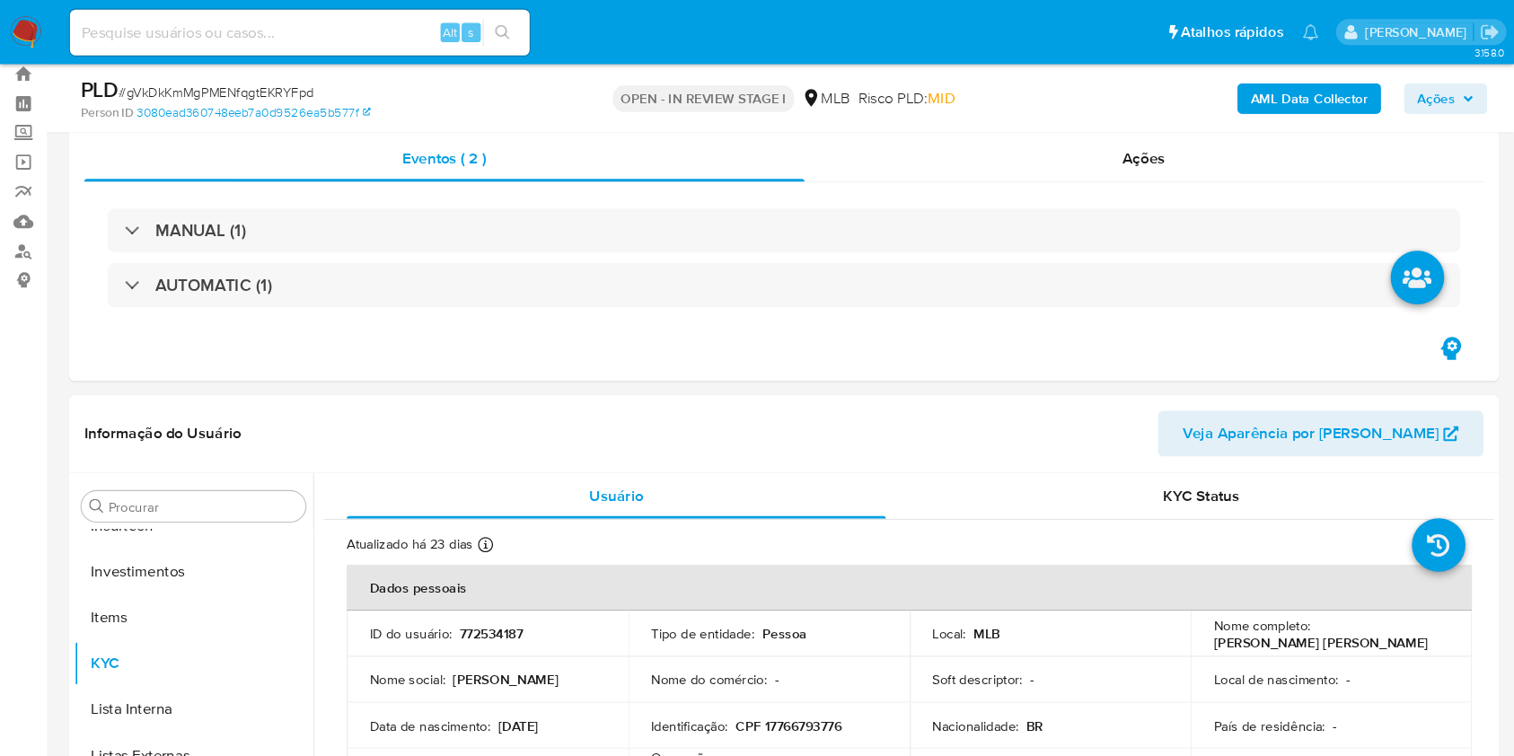
scroll to position [0, 0]
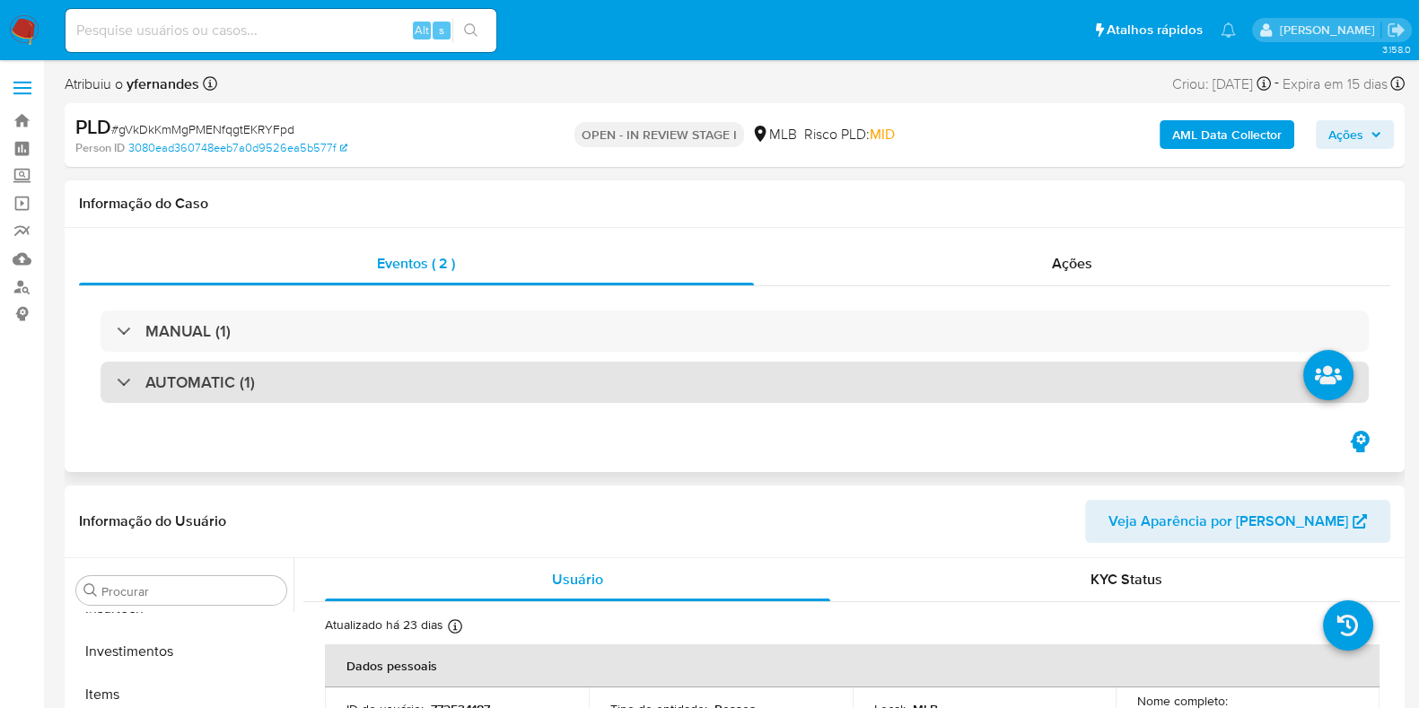
click at [575, 386] on div "AUTOMATIC (1)" at bounding box center [735, 382] width 1269 height 41
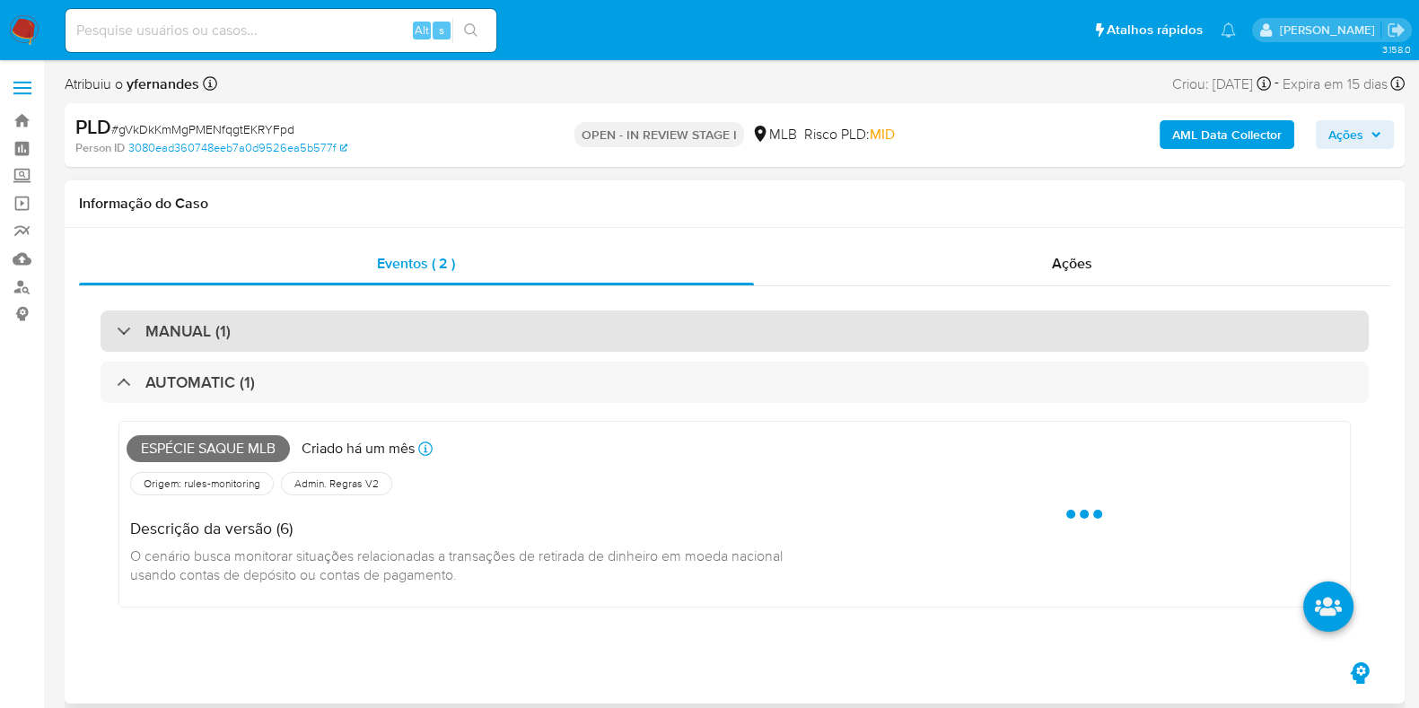
click at [566, 322] on div "MANUAL (1)" at bounding box center [735, 331] width 1269 height 41
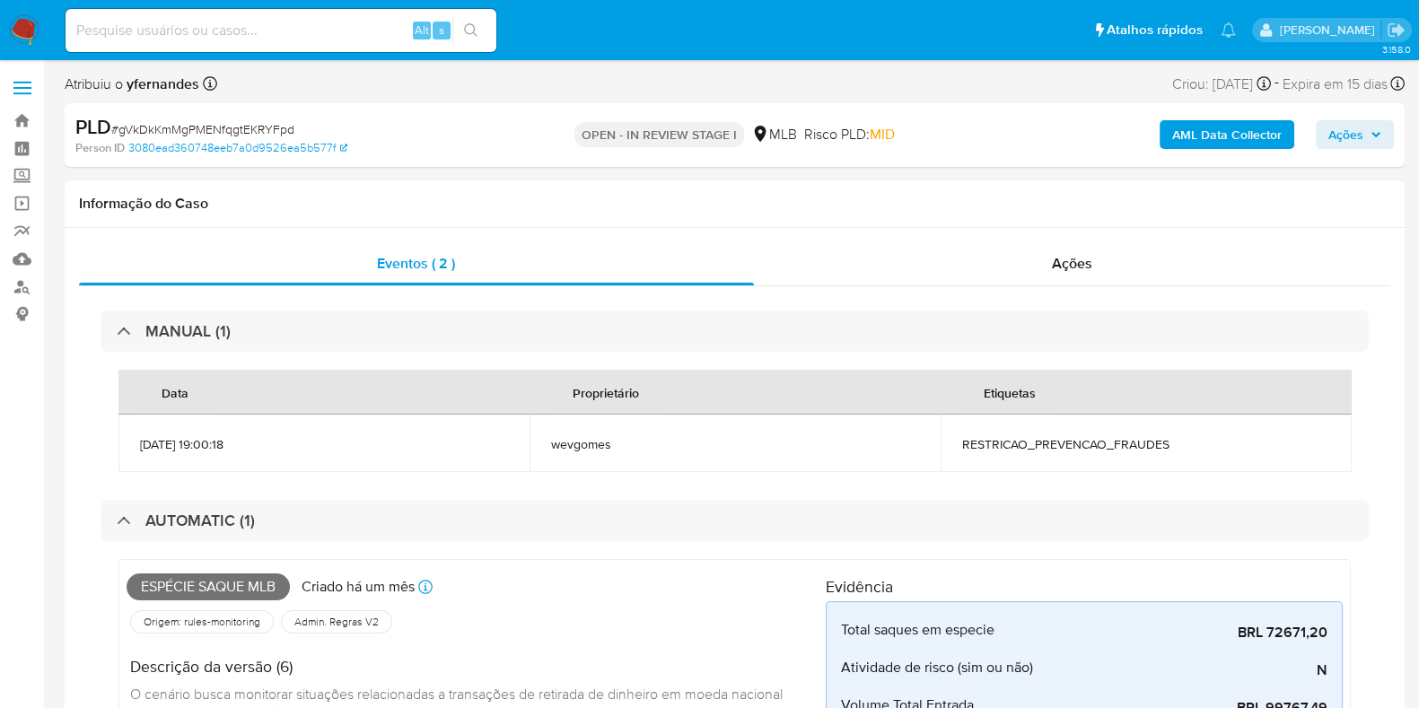
click at [189, 129] on span "# gVkDkKmMgPMENfqgtEKRYFpd" at bounding box center [202, 129] width 183 height 18
copy span "gVkDkKmMgPMENfqgtEKRYFpd"
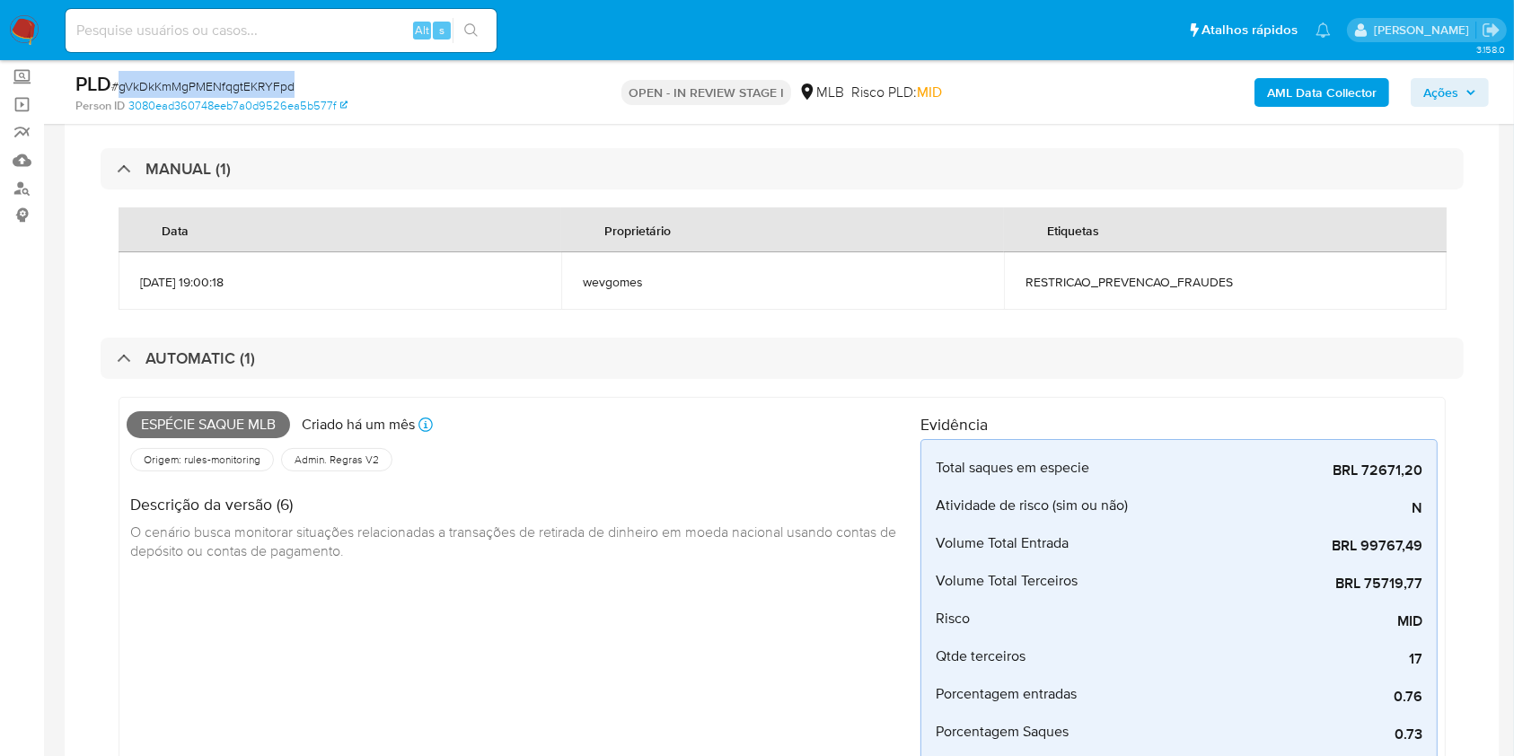
scroll to position [119, 0]
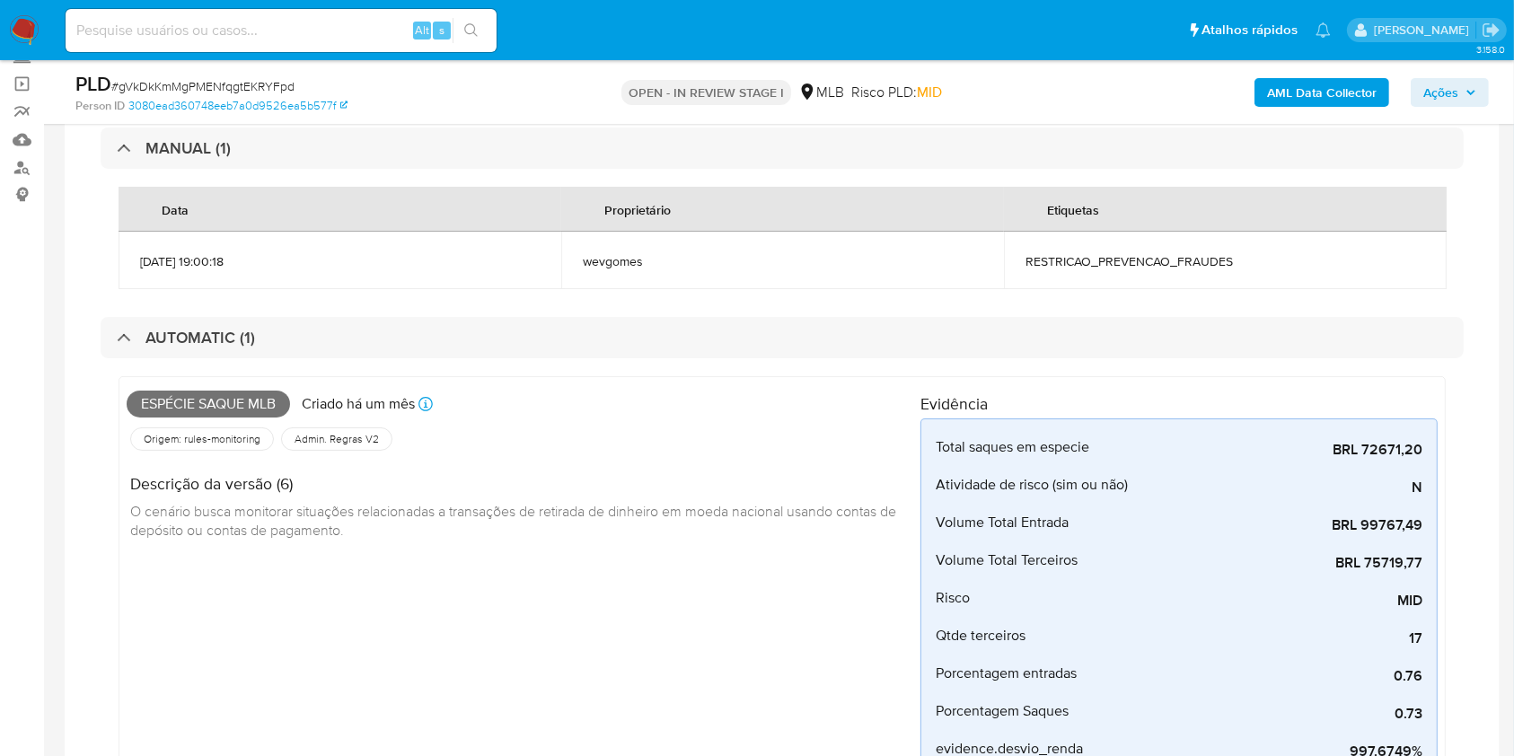
click at [1106, 262] on span "RESTRICAO_PREVENCAO_FRAUDES" at bounding box center [1225, 261] width 400 height 16
copy div "RESTRICAO_PREVENCAO_FRAUDES"
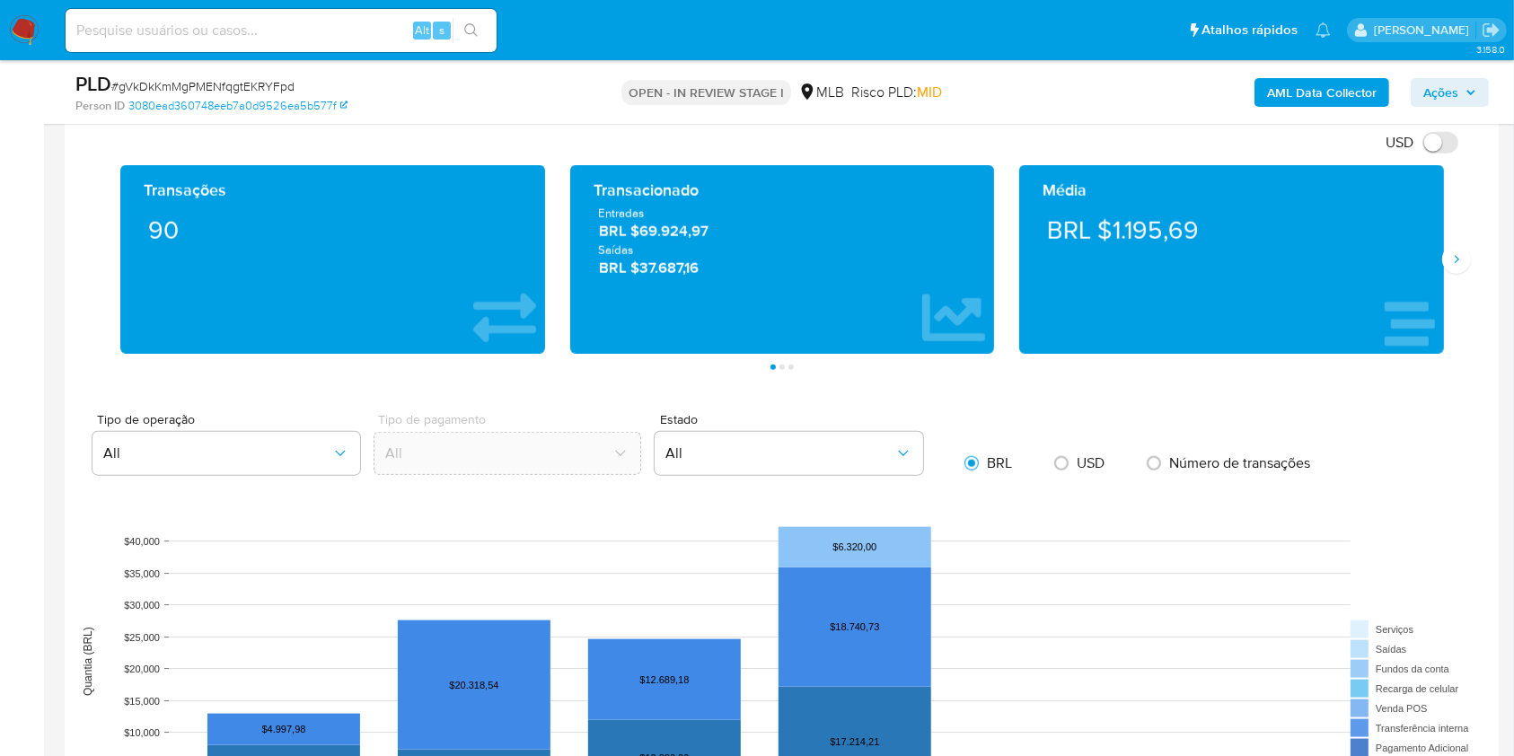
scroll to position [1915, 0]
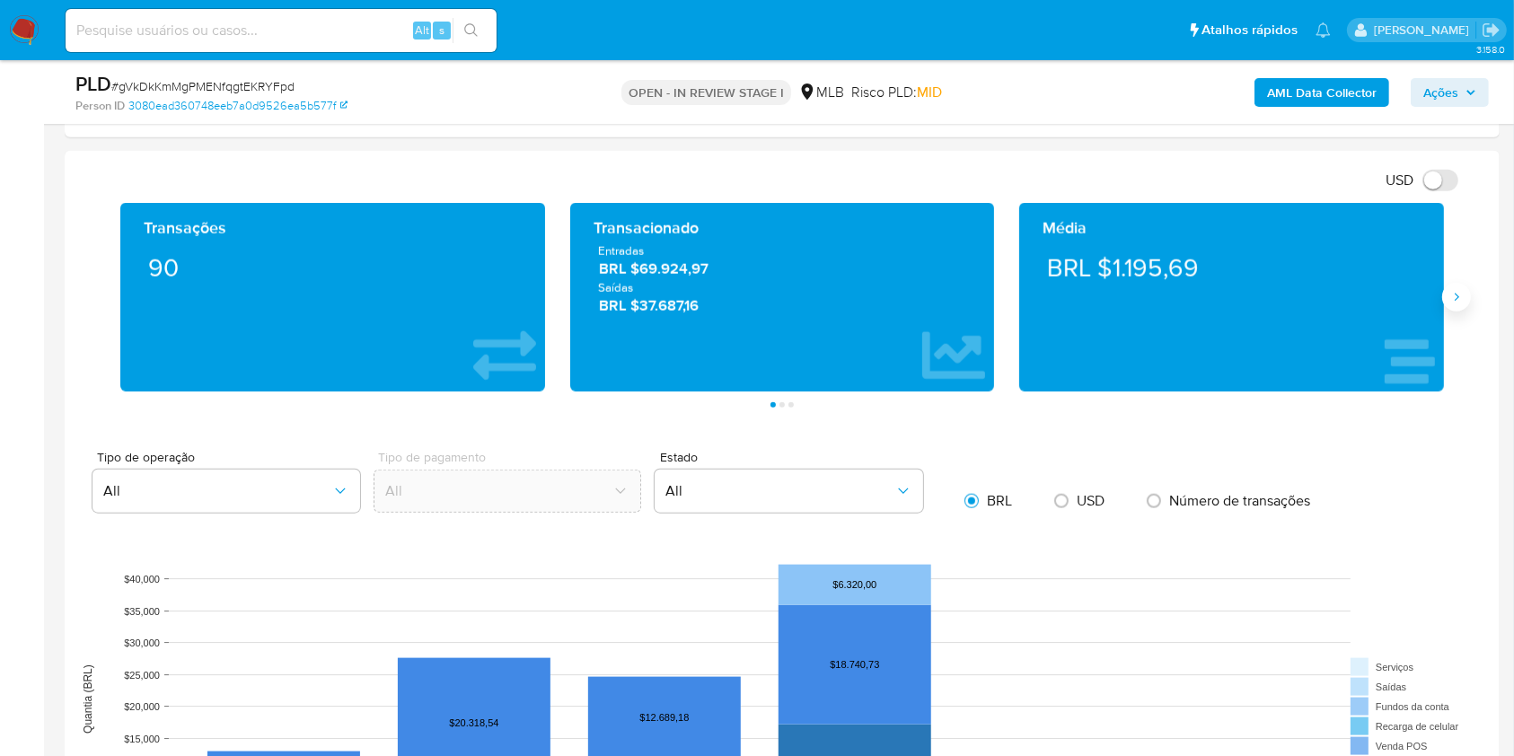
click at [1436, 300] on icon "Siguiente" at bounding box center [1456, 297] width 14 height 14
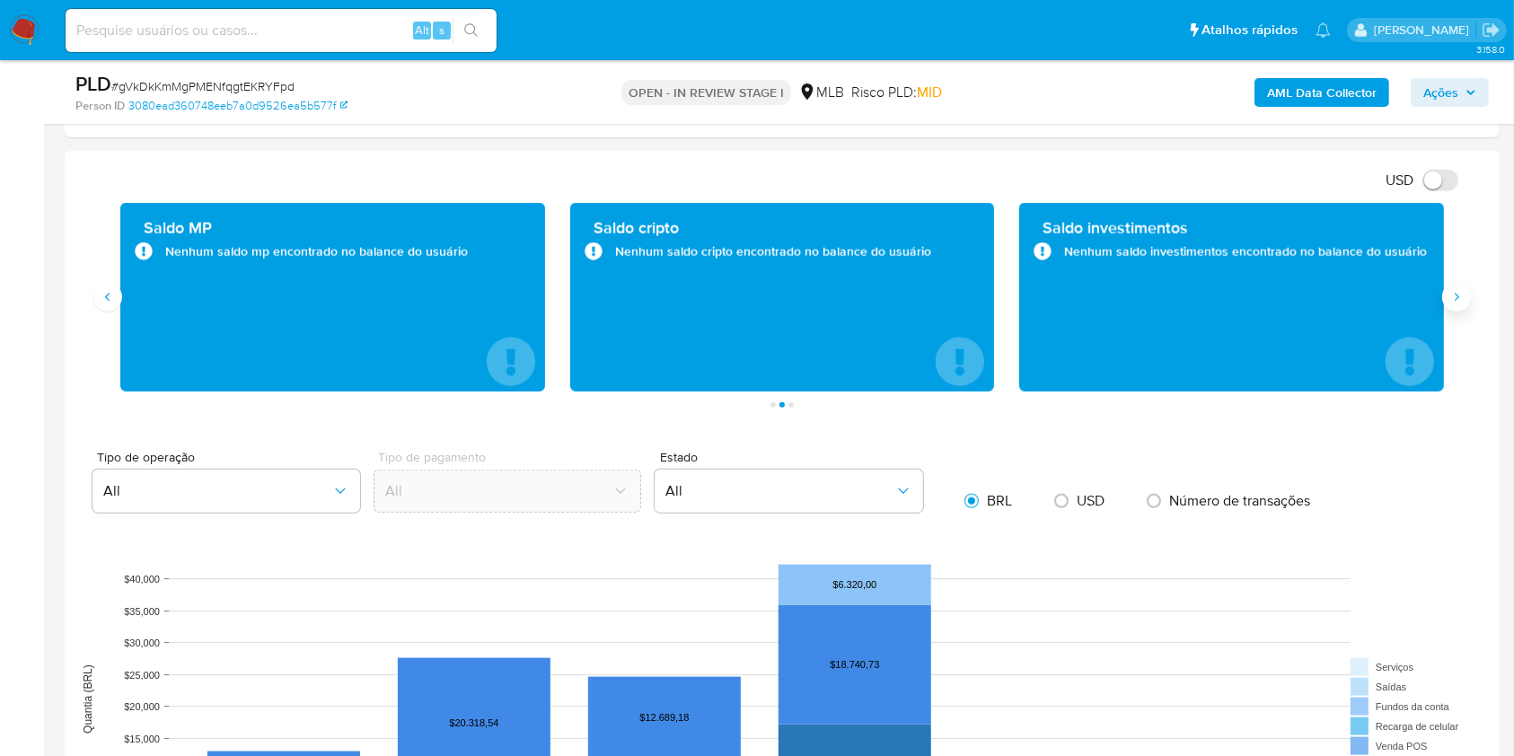
click at [1436, 300] on icon "Siguiente" at bounding box center [1456, 297] width 14 height 14
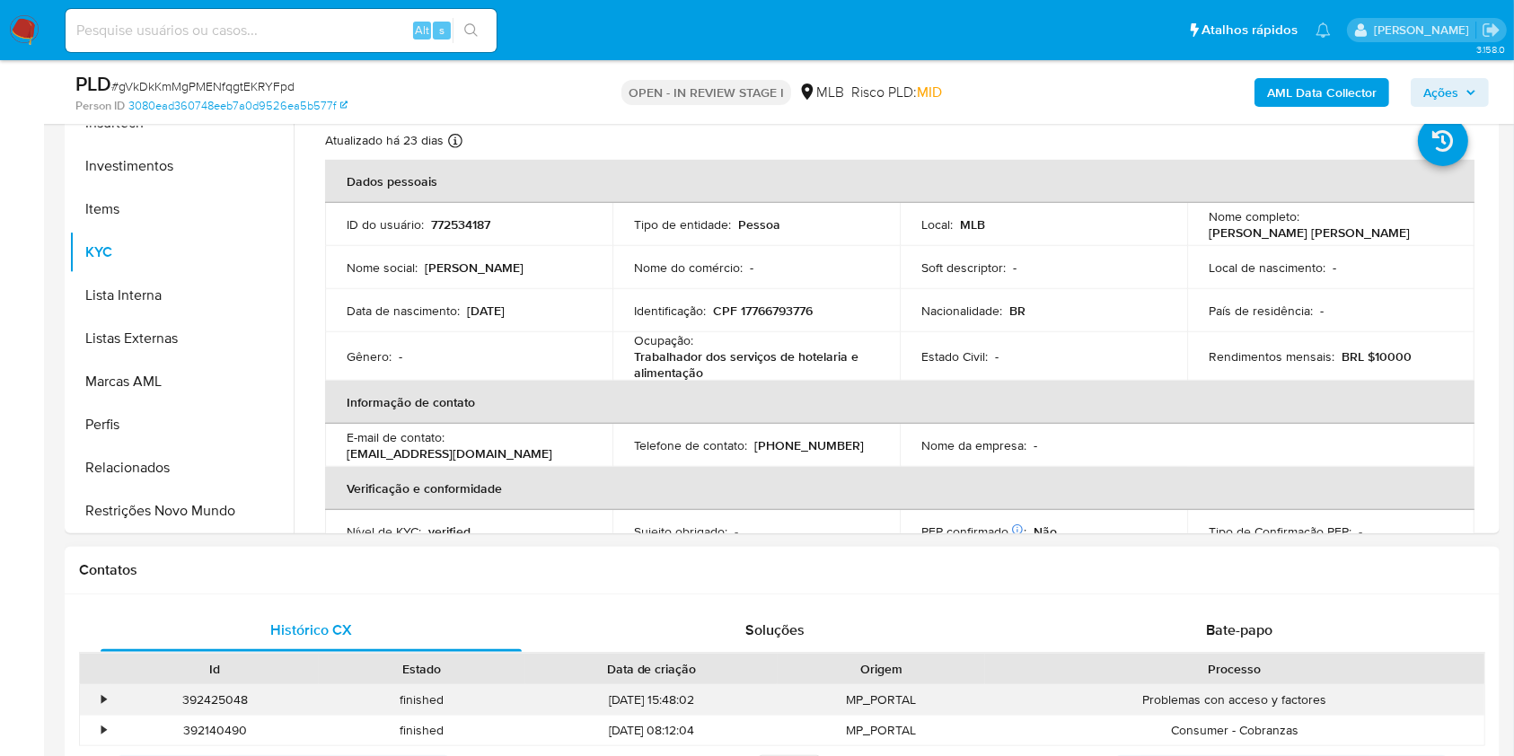
scroll to position [1077, 0]
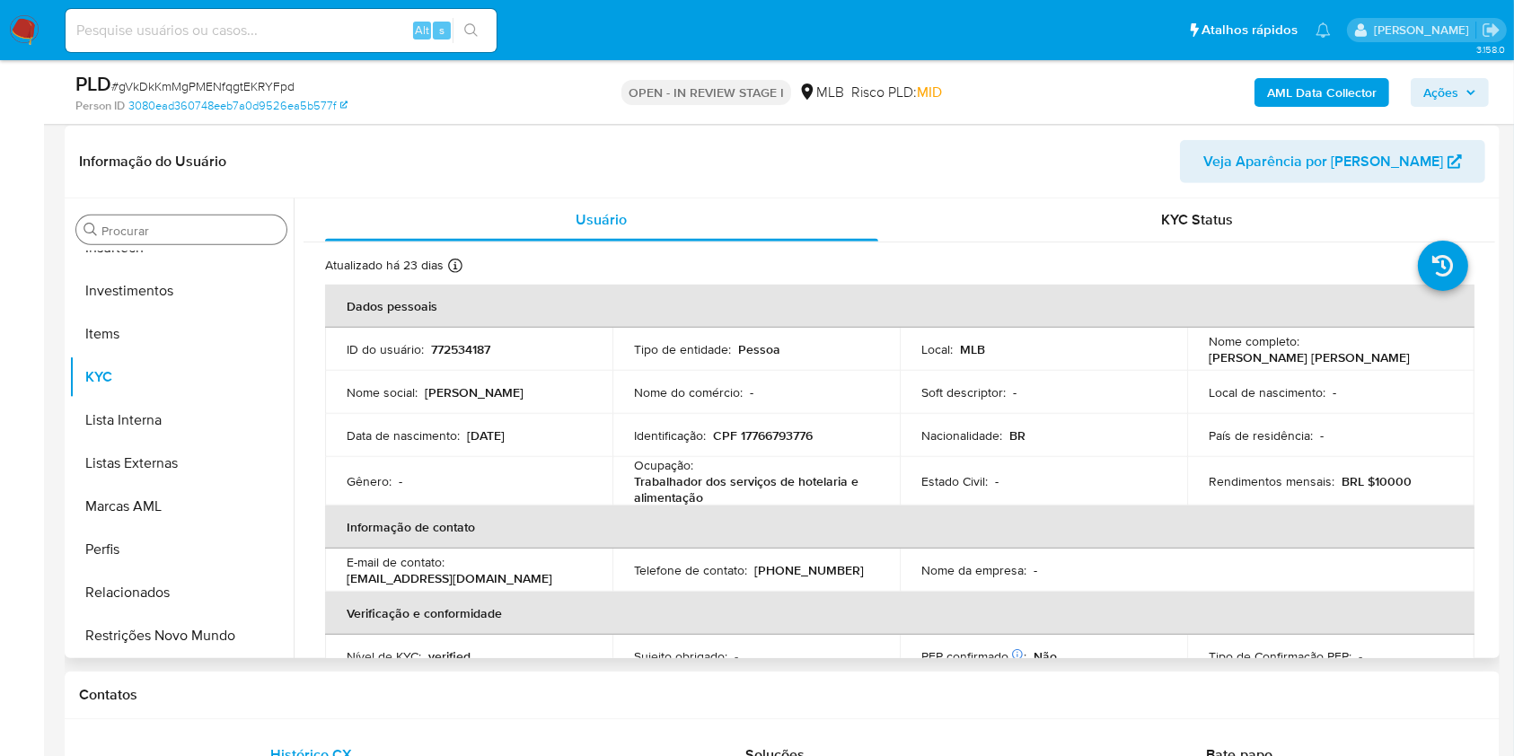
click at [155, 231] on input "Procurar" at bounding box center [190, 231] width 178 height 16
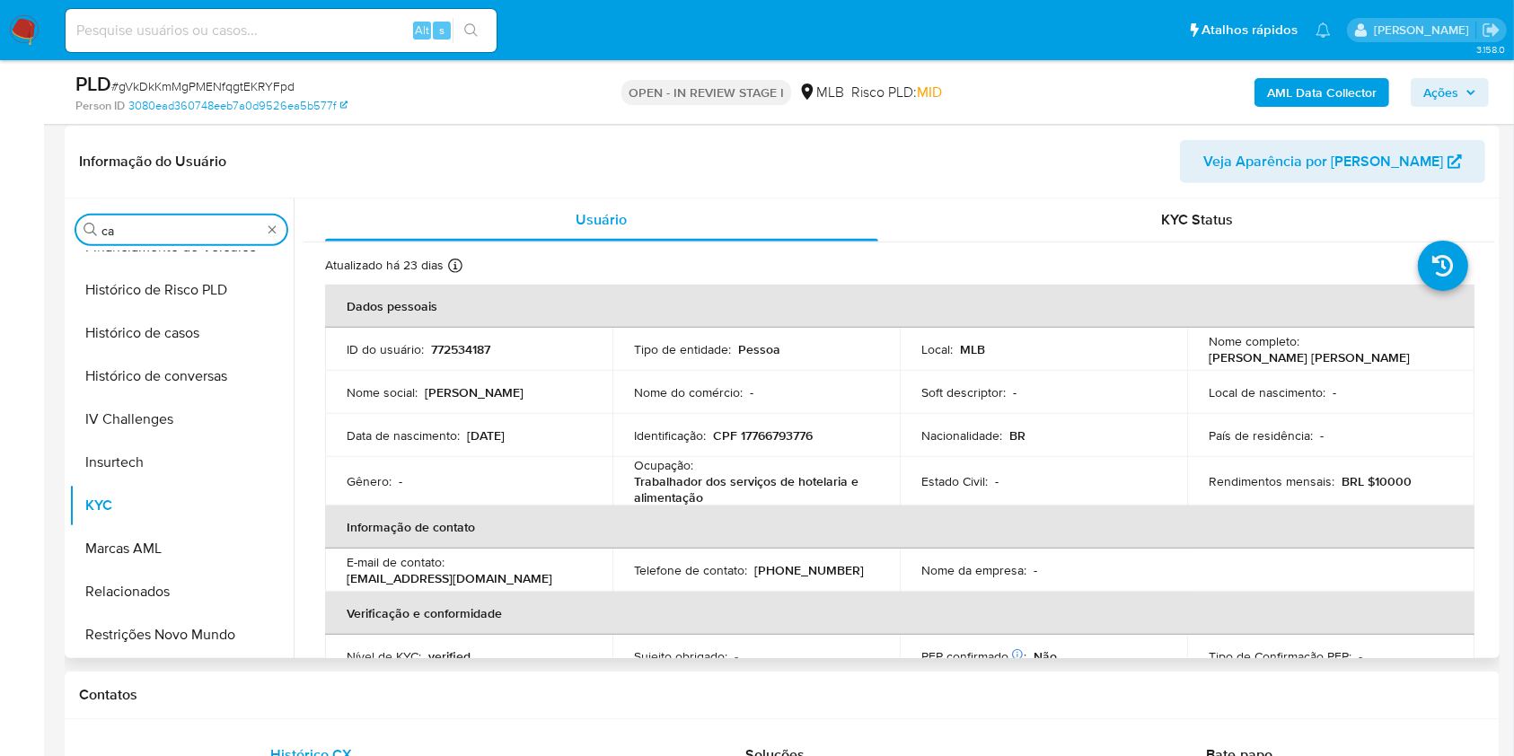
scroll to position [0, 0]
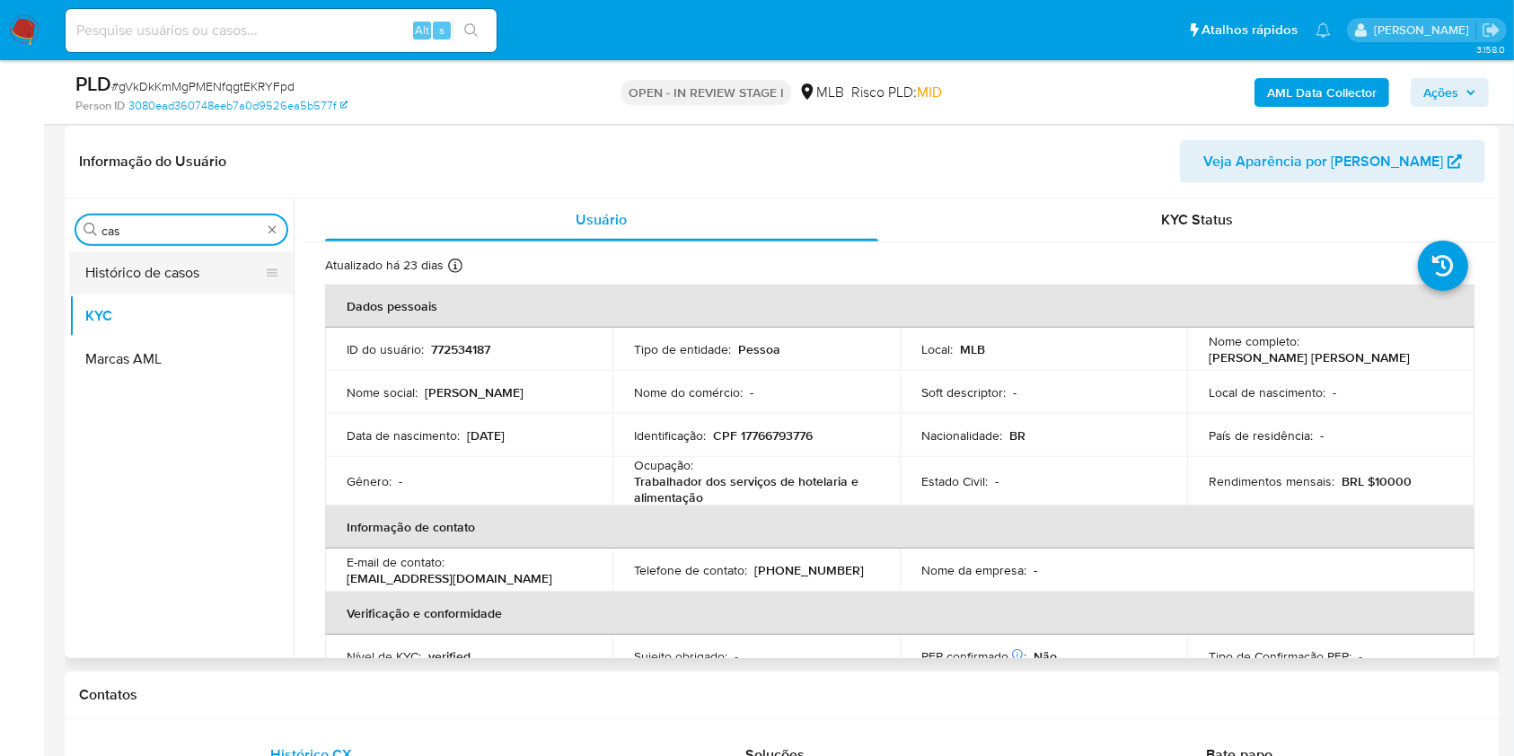
click at [136, 282] on button "Histórico de casos" at bounding box center [174, 272] width 210 height 43
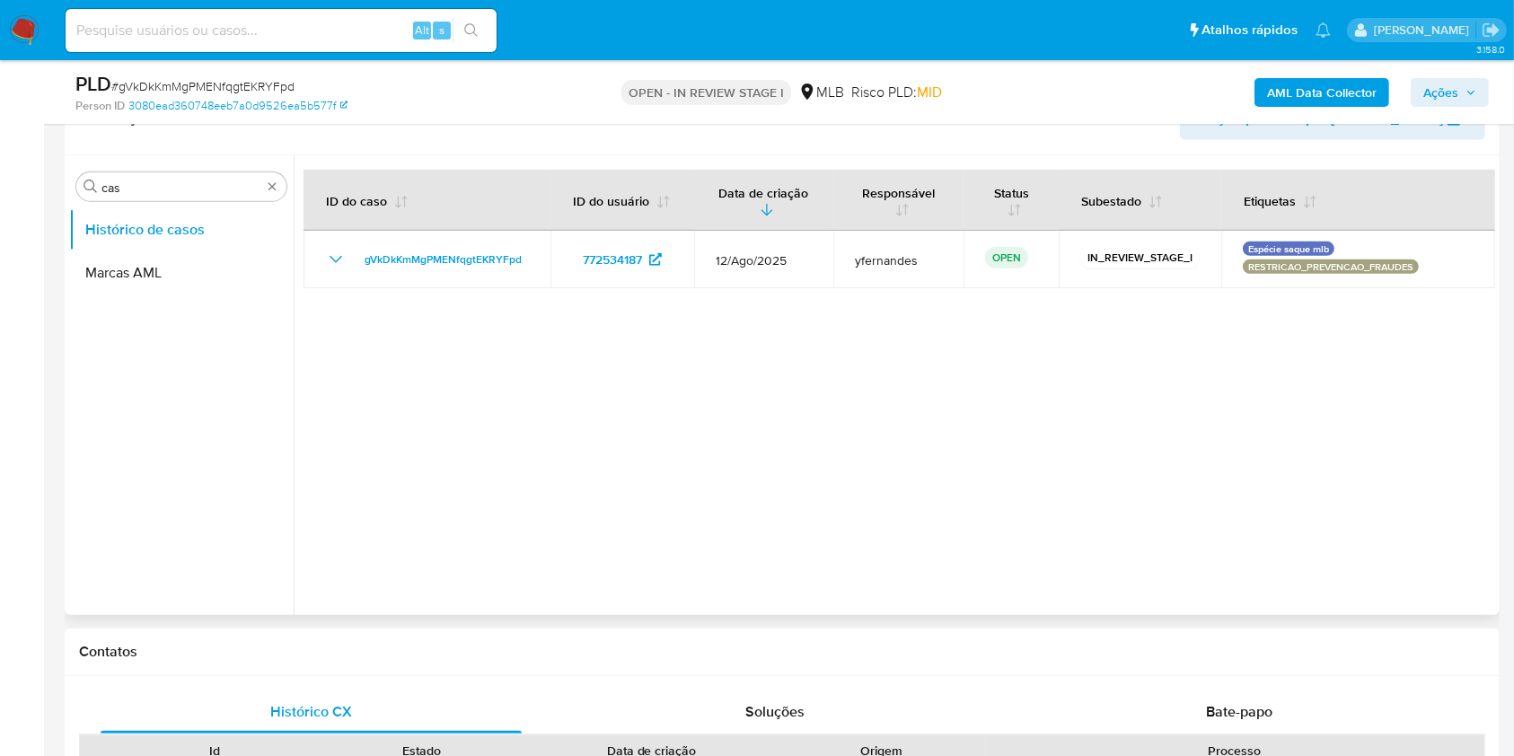
click at [178, 168] on div "Procurar cas Histórico de casos Marcas AML" at bounding box center [181, 386] width 224 height 457
click at [168, 183] on input "cas" at bounding box center [181, 188] width 160 height 16
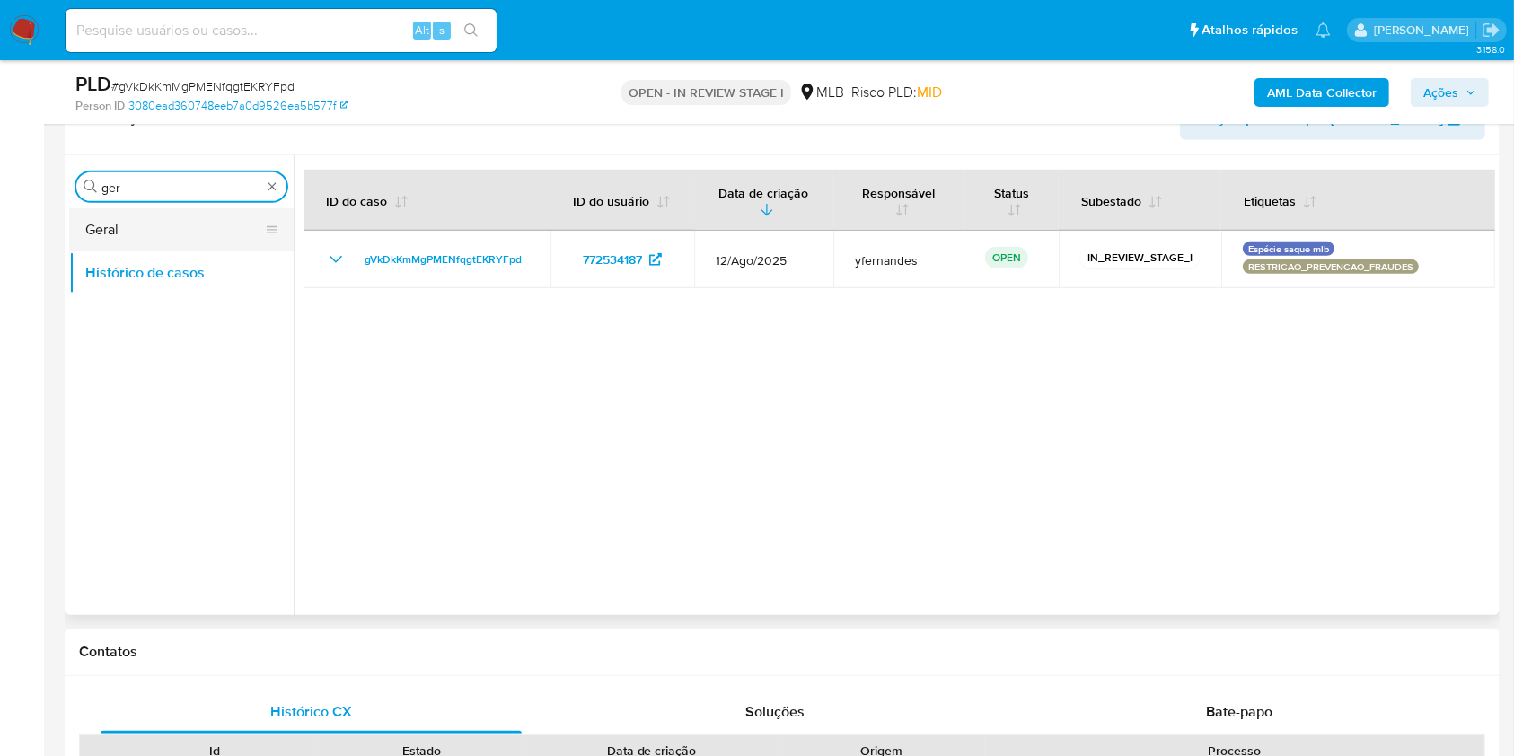
type input "ger"
click at [124, 224] on button "Geral" at bounding box center [174, 229] width 210 height 43
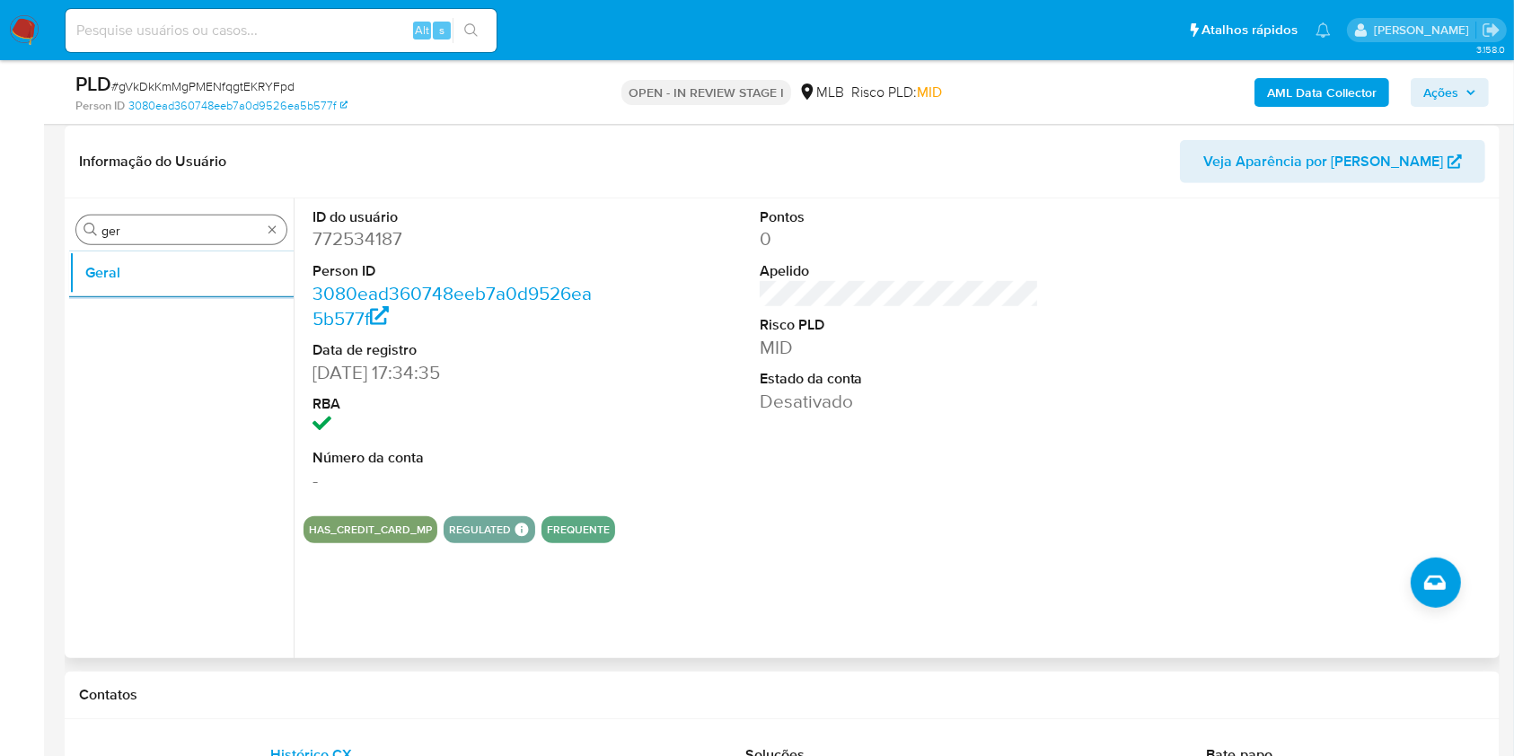
click at [186, 224] on input "ger" at bounding box center [181, 231] width 160 height 16
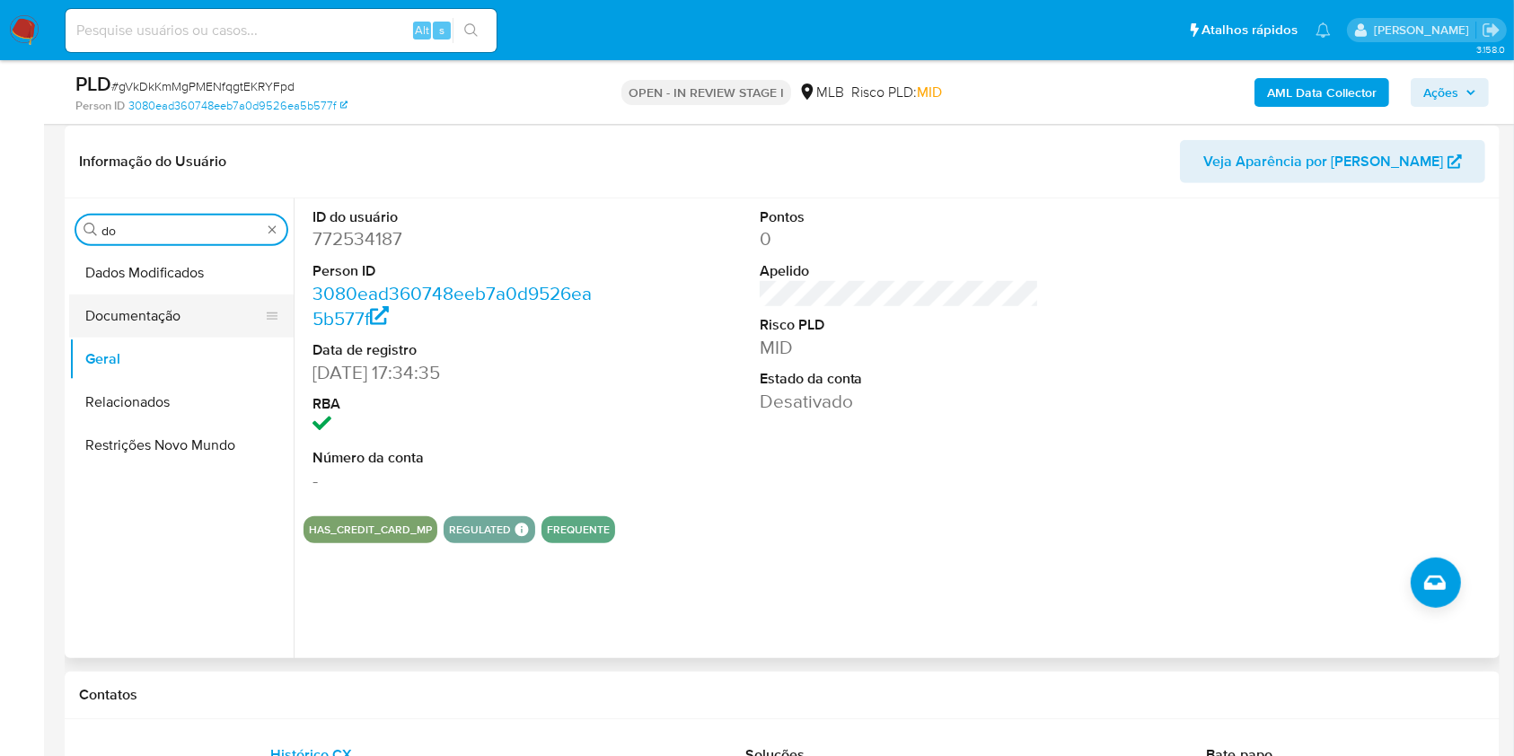
type input "do"
click at [88, 324] on button "Documentação" at bounding box center [174, 315] width 210 height 43
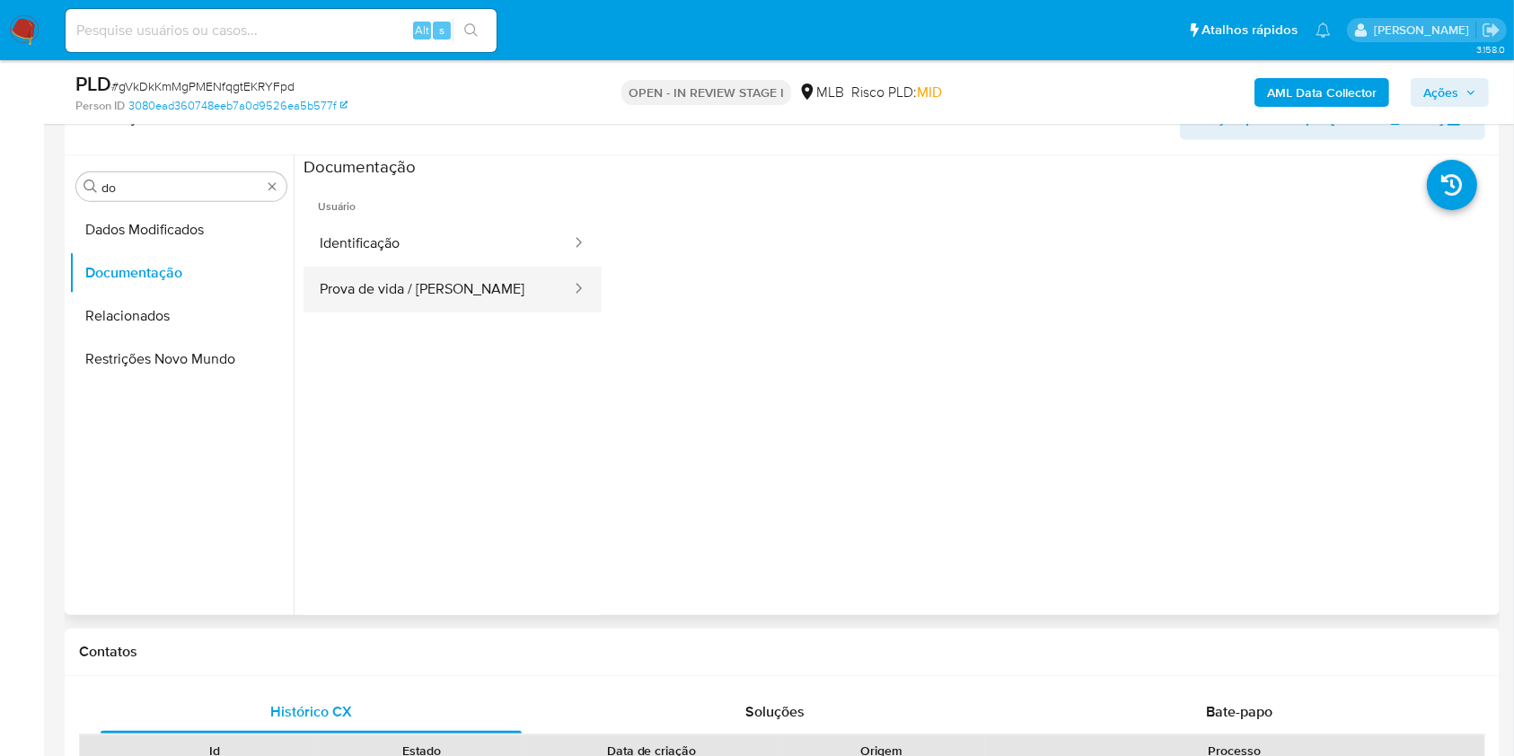
drag, startPoint x: 365, startPoint y: 275, endPoint x: 375, endPoint y: 266, distance: 13.3
click at [375, 267] on button "Prova de vida / [PERSON_NAME]" at bounding box center [437, 290] width 269 height 46
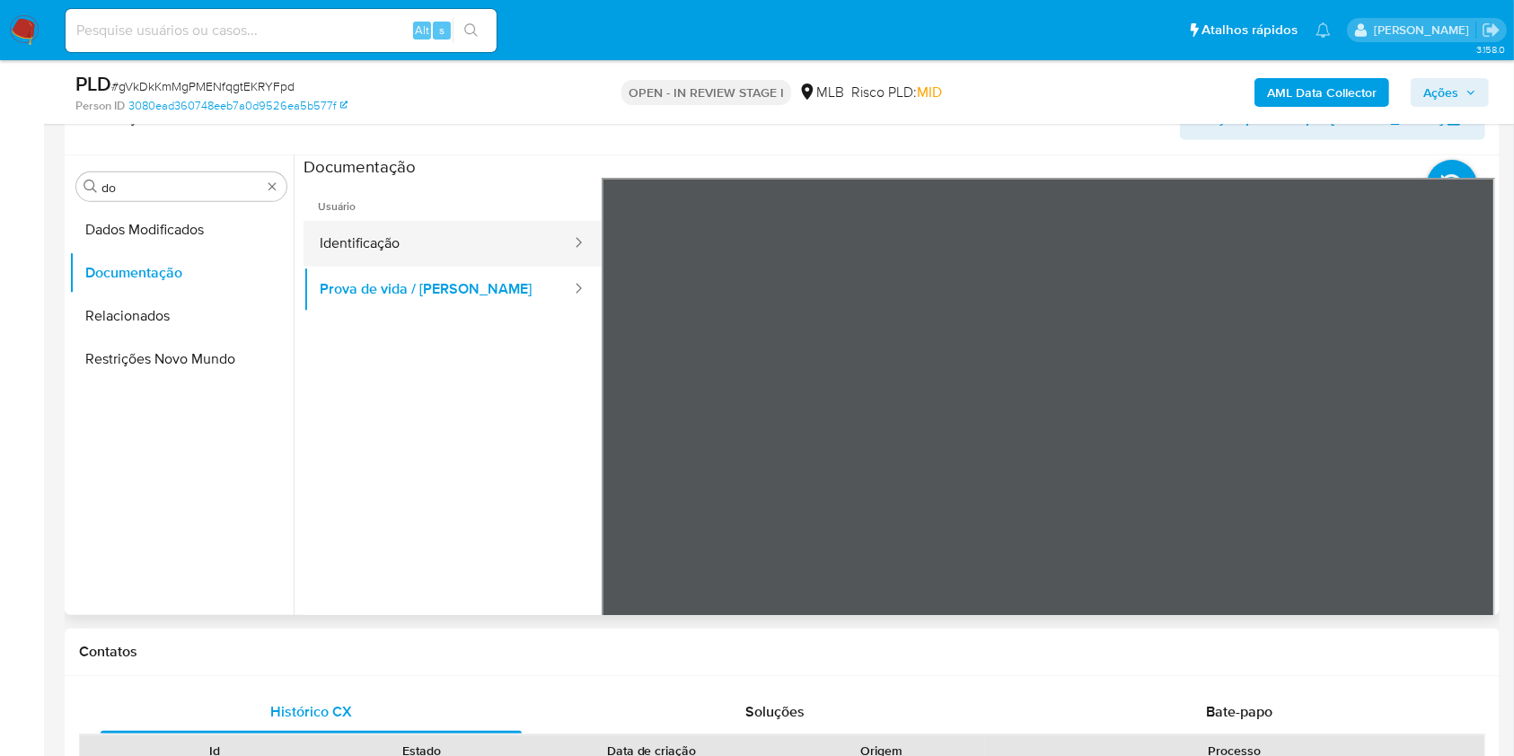
click at [389, 248] on button "Identificação" at bounding box center [437, 244] width 269 height 46
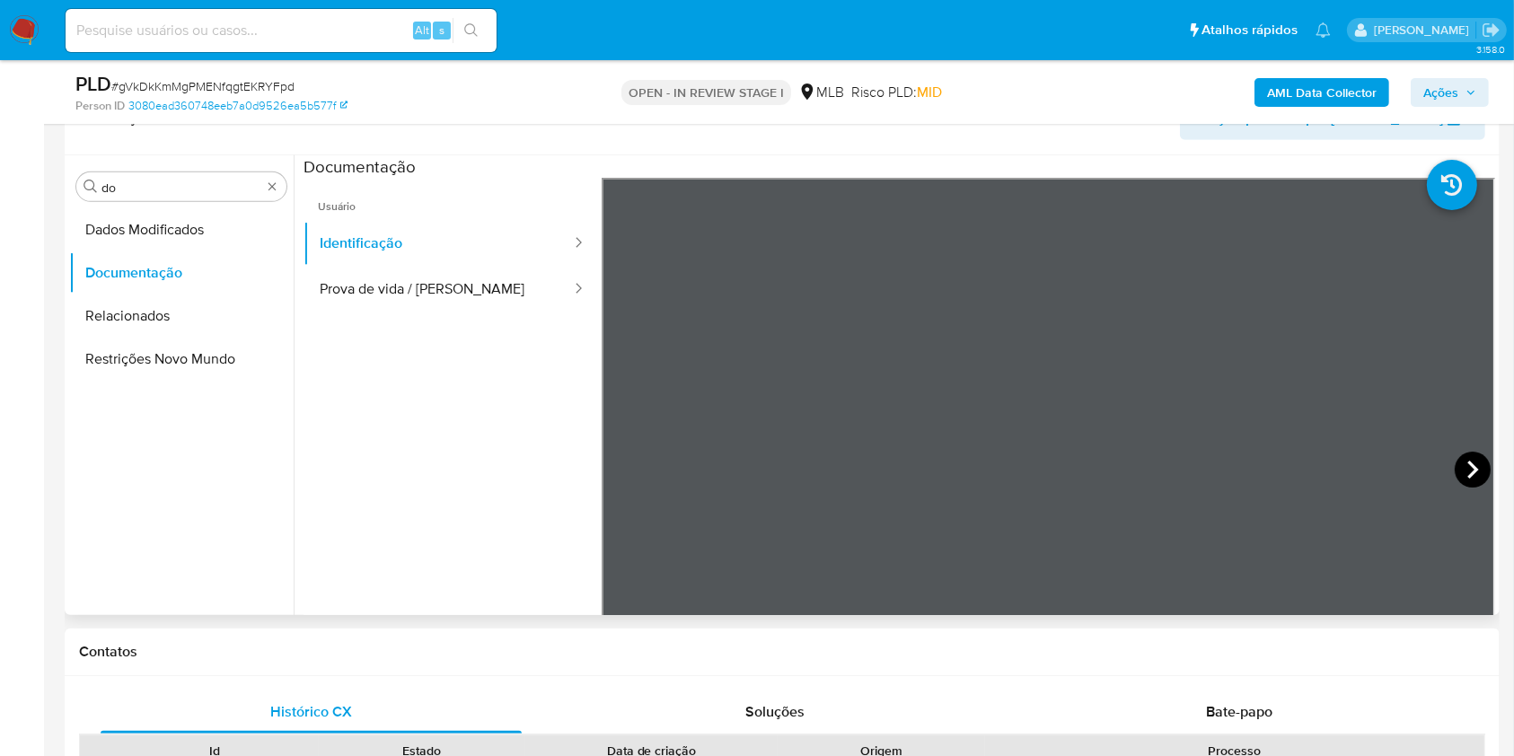
click at [1436, 479] on icon at bounding box center [1472, 470] width 36 height 36
click at [615, 455] on icon at bounding box center [624, 470] width 36 height 36
drag, startPoint x: 342, startPoint y: 294, endPoint x: 474, endPoint y: 300, distance: 132.1
click at [343, 294] on button "Prova de vida / [PERSON_NAME]" at bounding box center [437, 290] width 269 height 46
click at [167, 190] on input "do" at bounding box center [181, 188] width 160 height 16
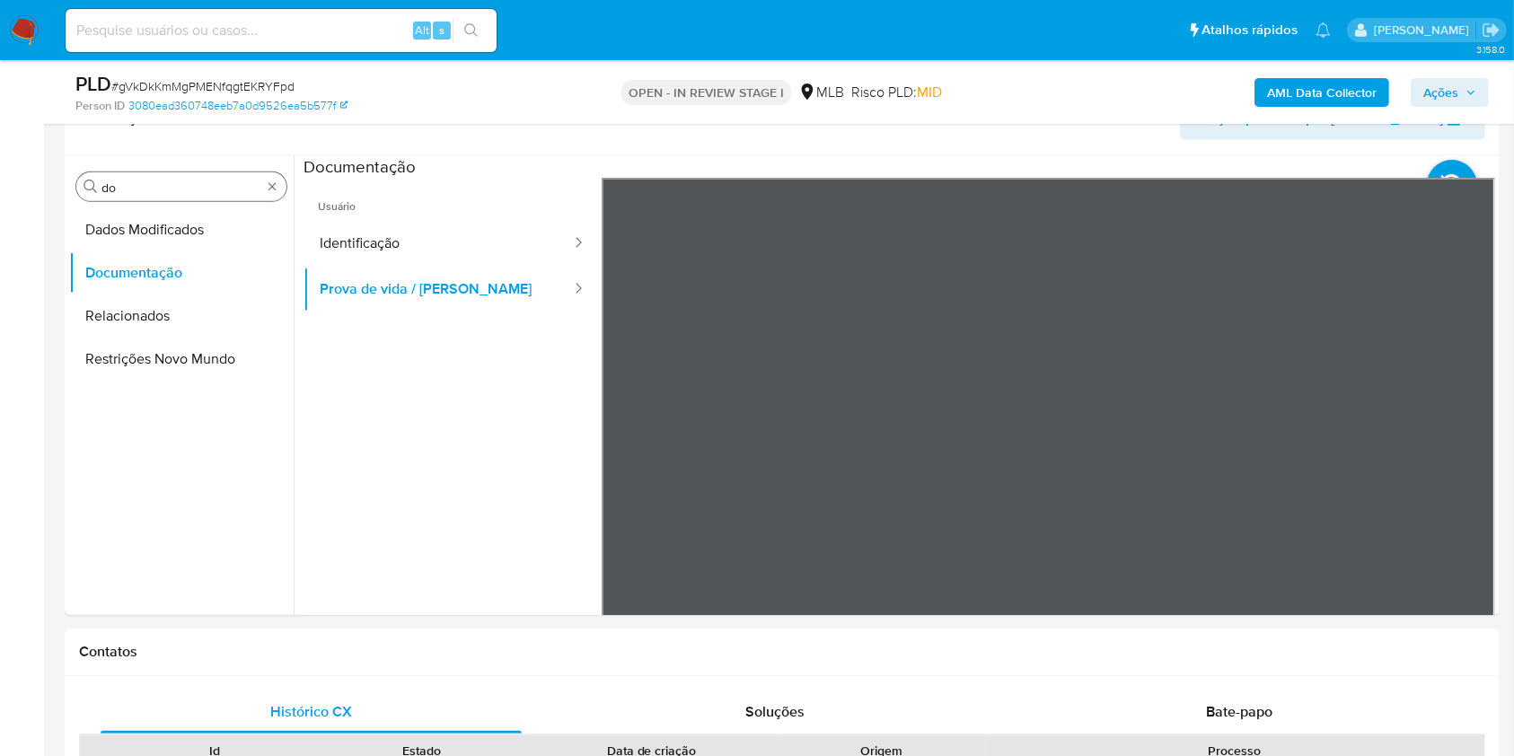
click at [167, 190] on input "do" at bounding box center [181, 188] width 160 height 16
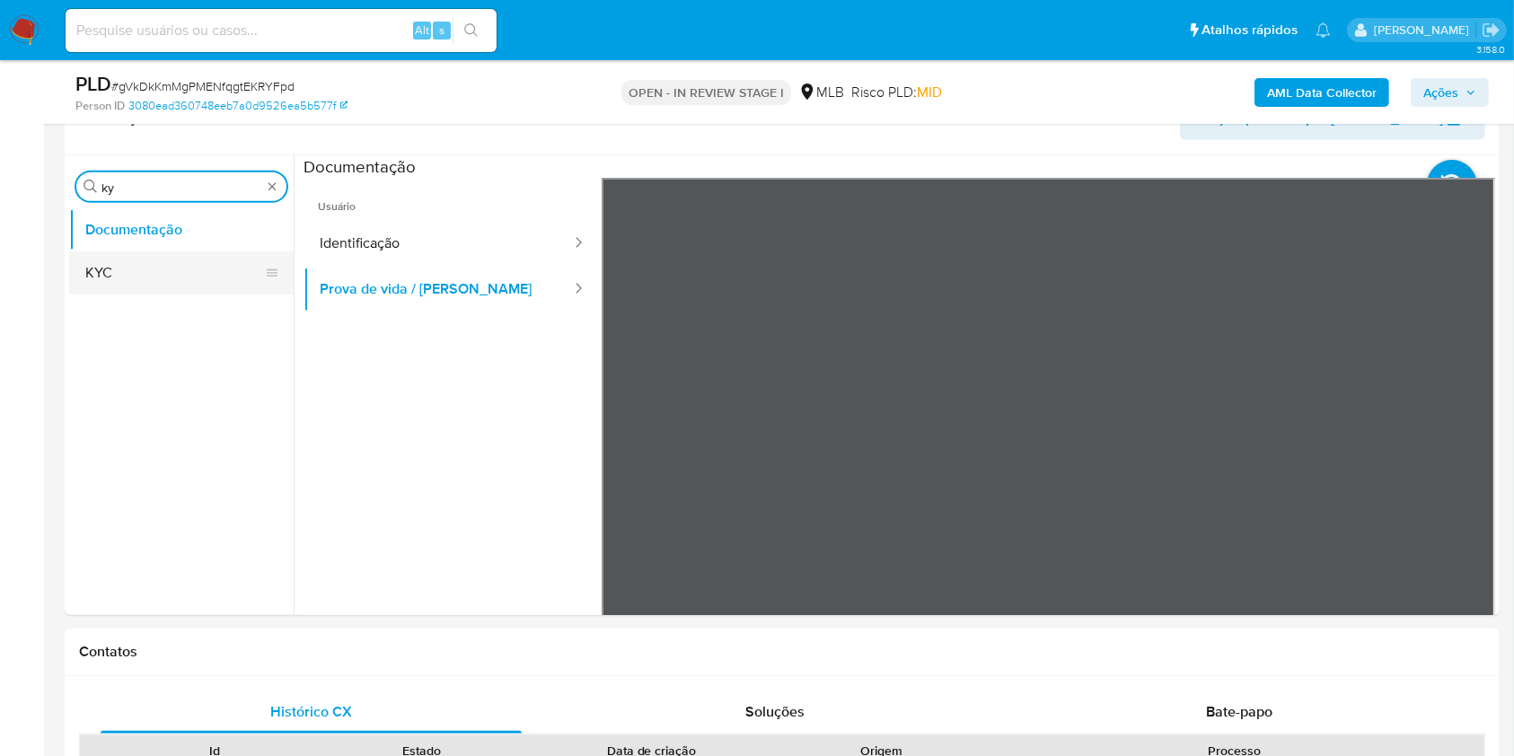
type input "ky"
click at [116, 275] on button "KYC" at bounding box center [174, 272] width 210 height 43
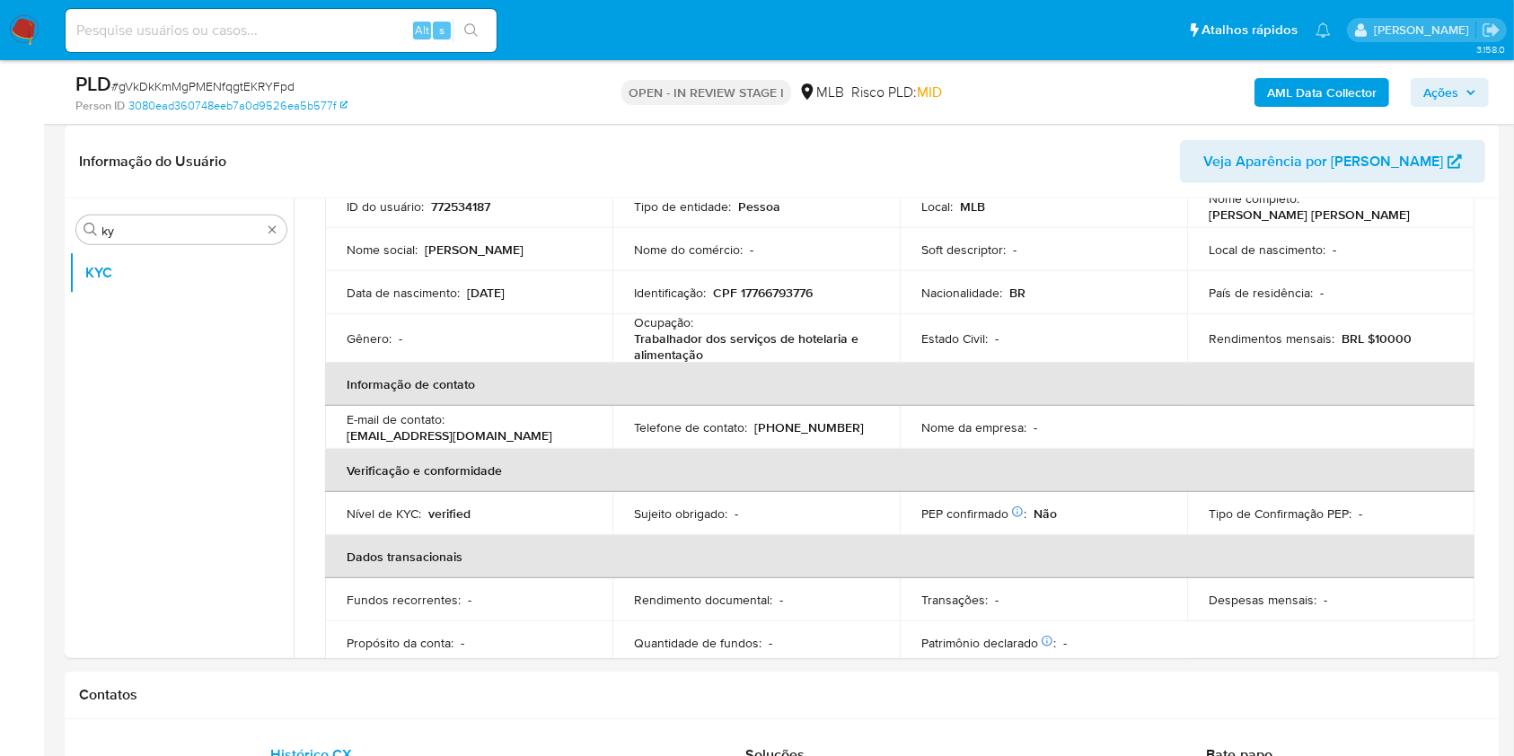
scroll to position [141, 0]
click at [747, 348] on p "Trabalhador dos serviços de hotelaria e alimentação" at bounding box center [752, 348] width 237 height 32
copy div "Ocupação : Trabalhador dos serviços de hotelaria e alimentação"
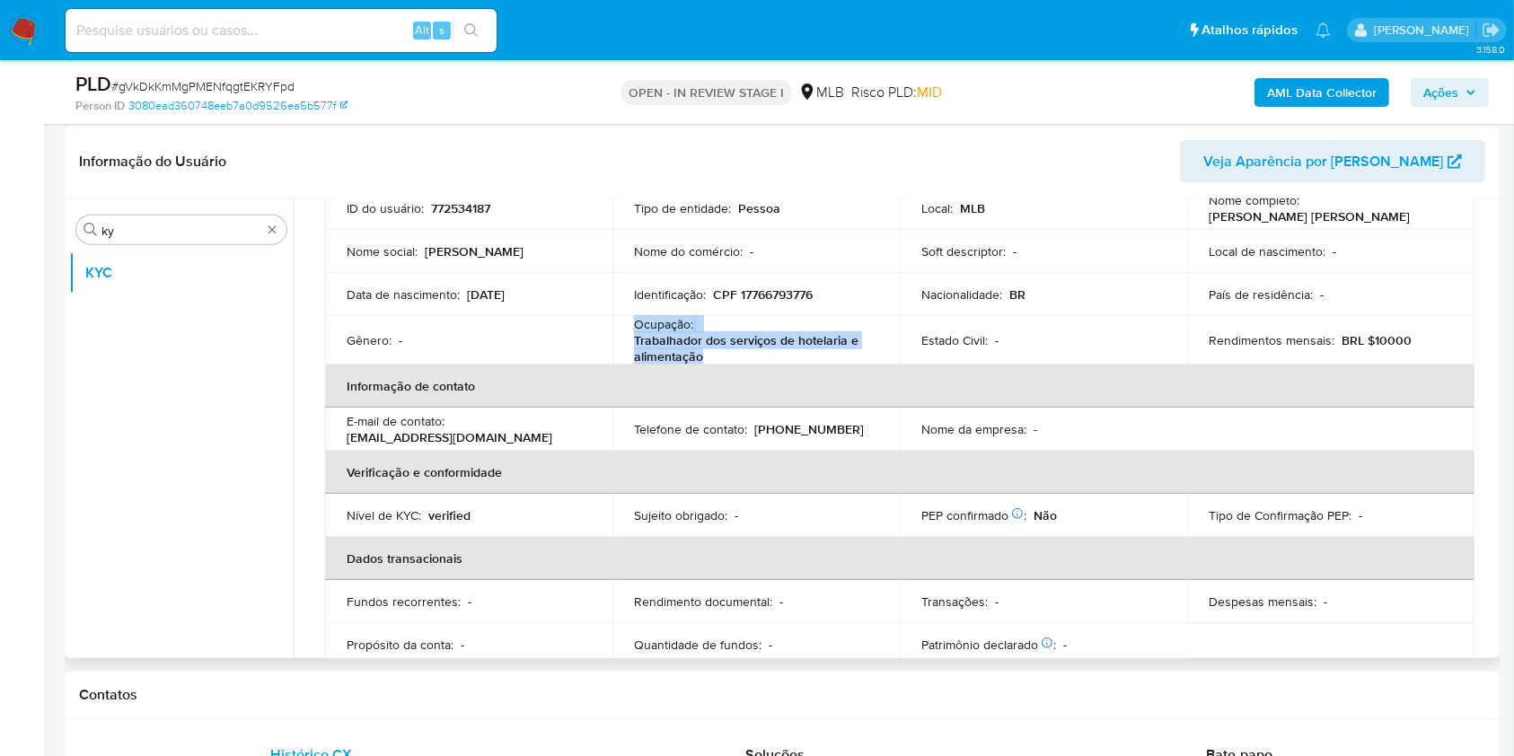
click at [795, 393] on th "Informação de contato" at bounding box center [899, 386] width 1149 height 43
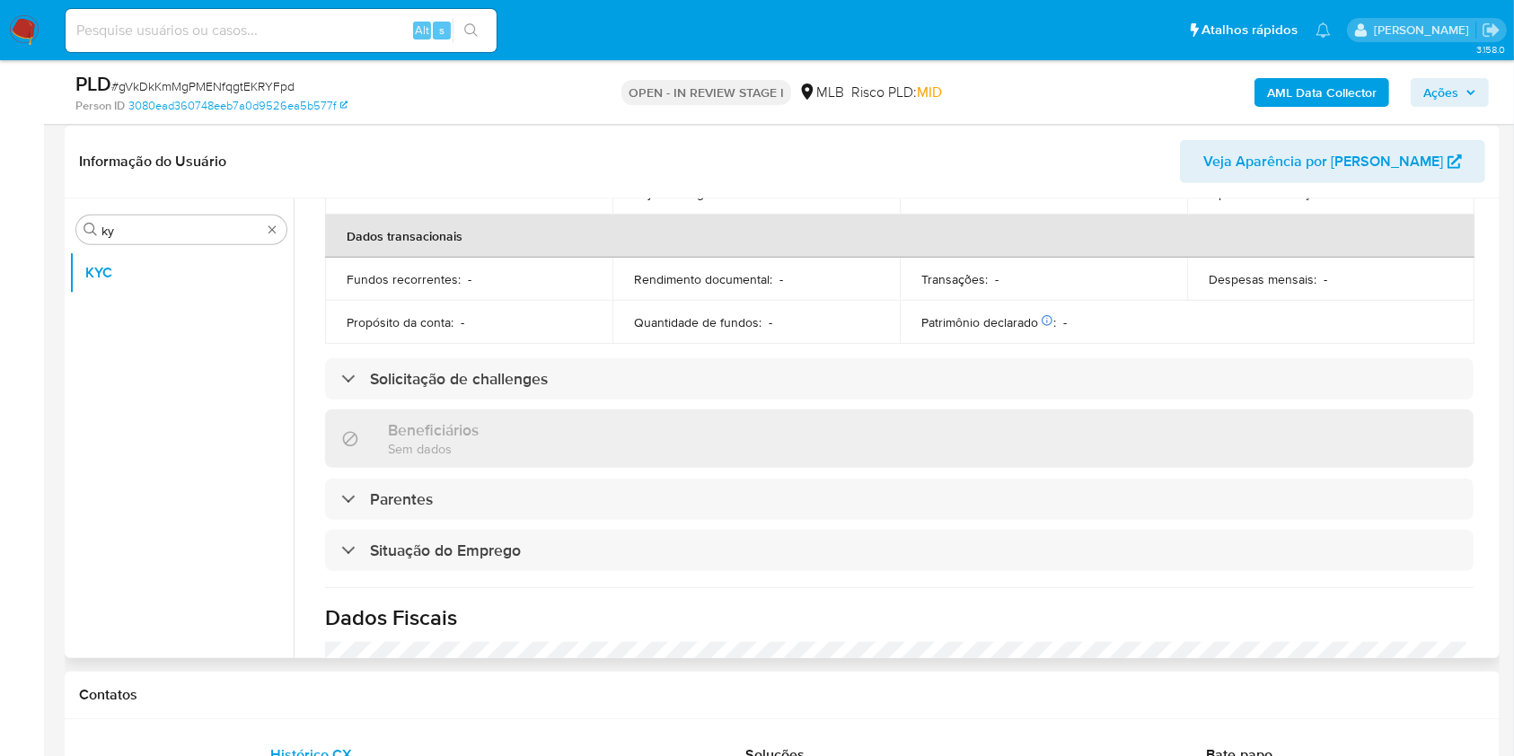
scroll to position [769, 0]
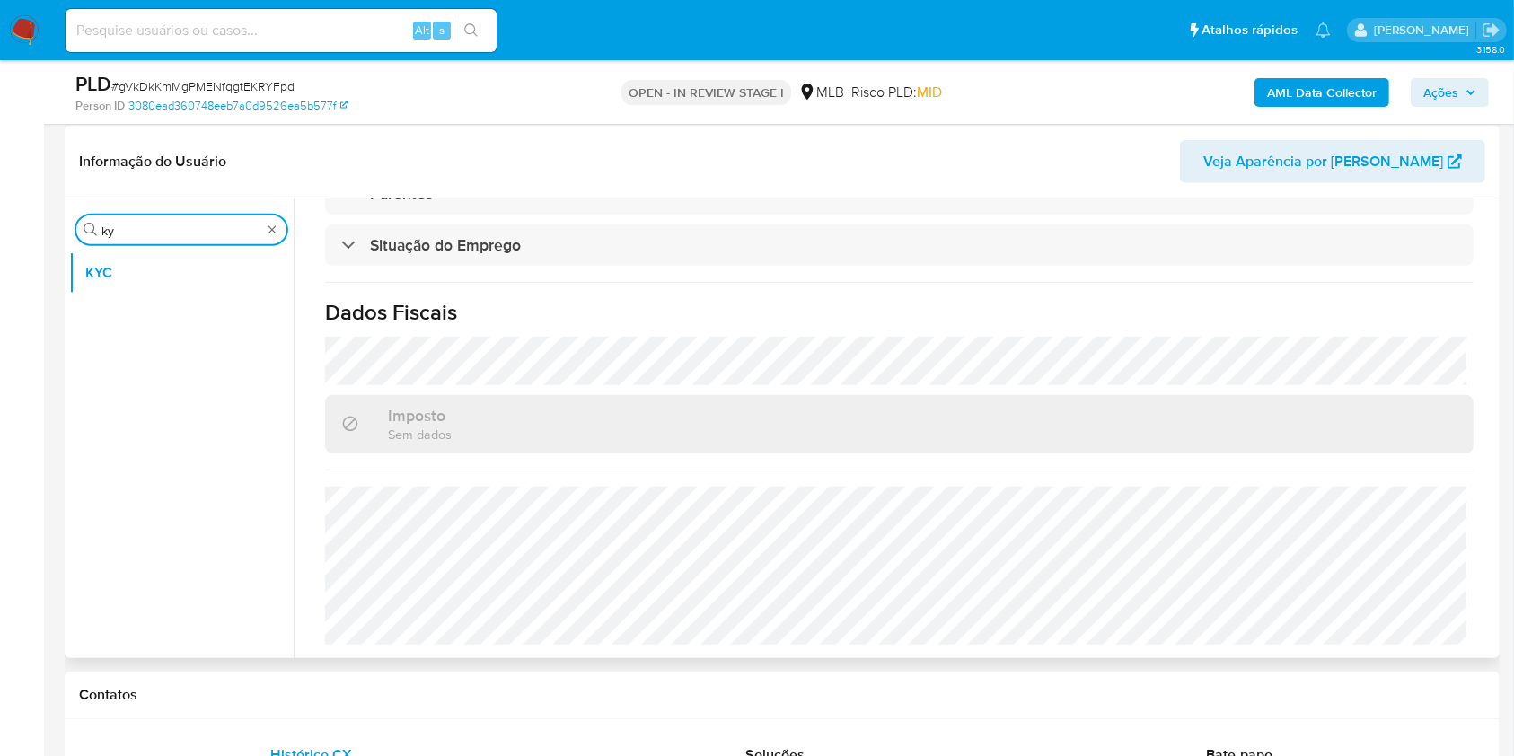
click at [136, 233] on input "ky" at bounding box center [181, 231] width 160 height 16
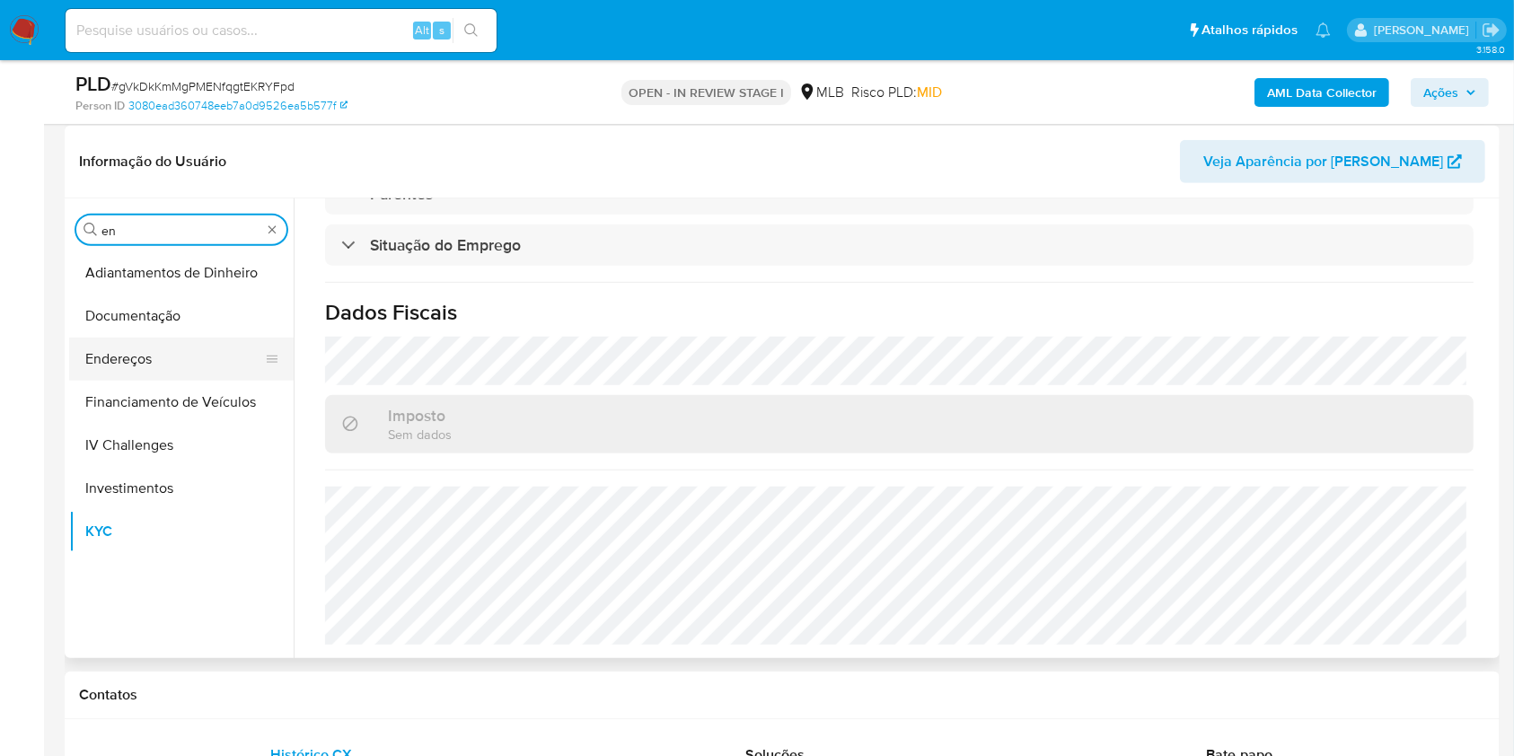
type input "en"
click at [157, 364] on button "Endereços" at bounding box center [174, 359] width 210 height 43
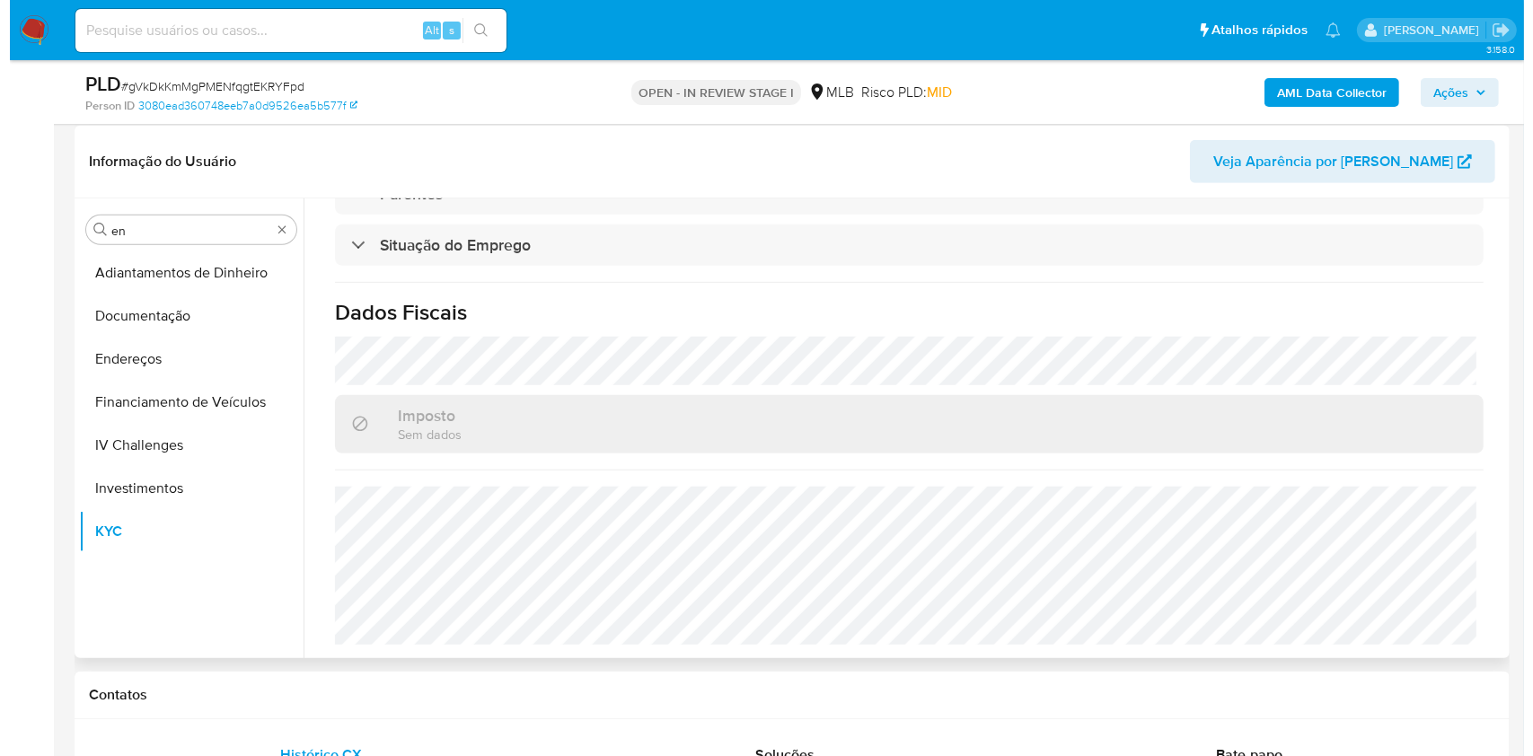
scroll to position [0, 0]
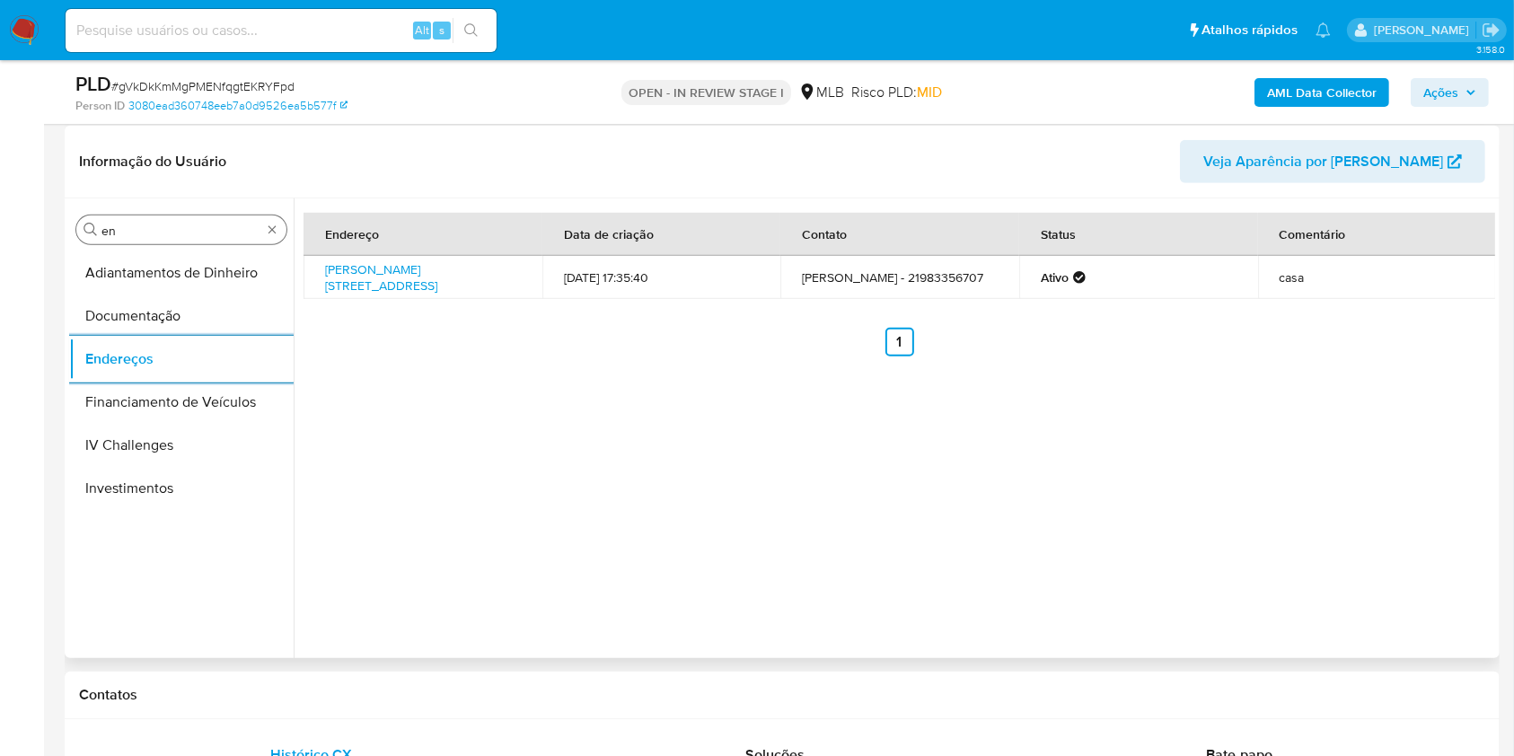
click at [212, 225] on input "en" at bounding box center [181, 231] width 160 height 16
click at [193, 233] on input "en" at bounding box center [181, 231] width 160 height 16
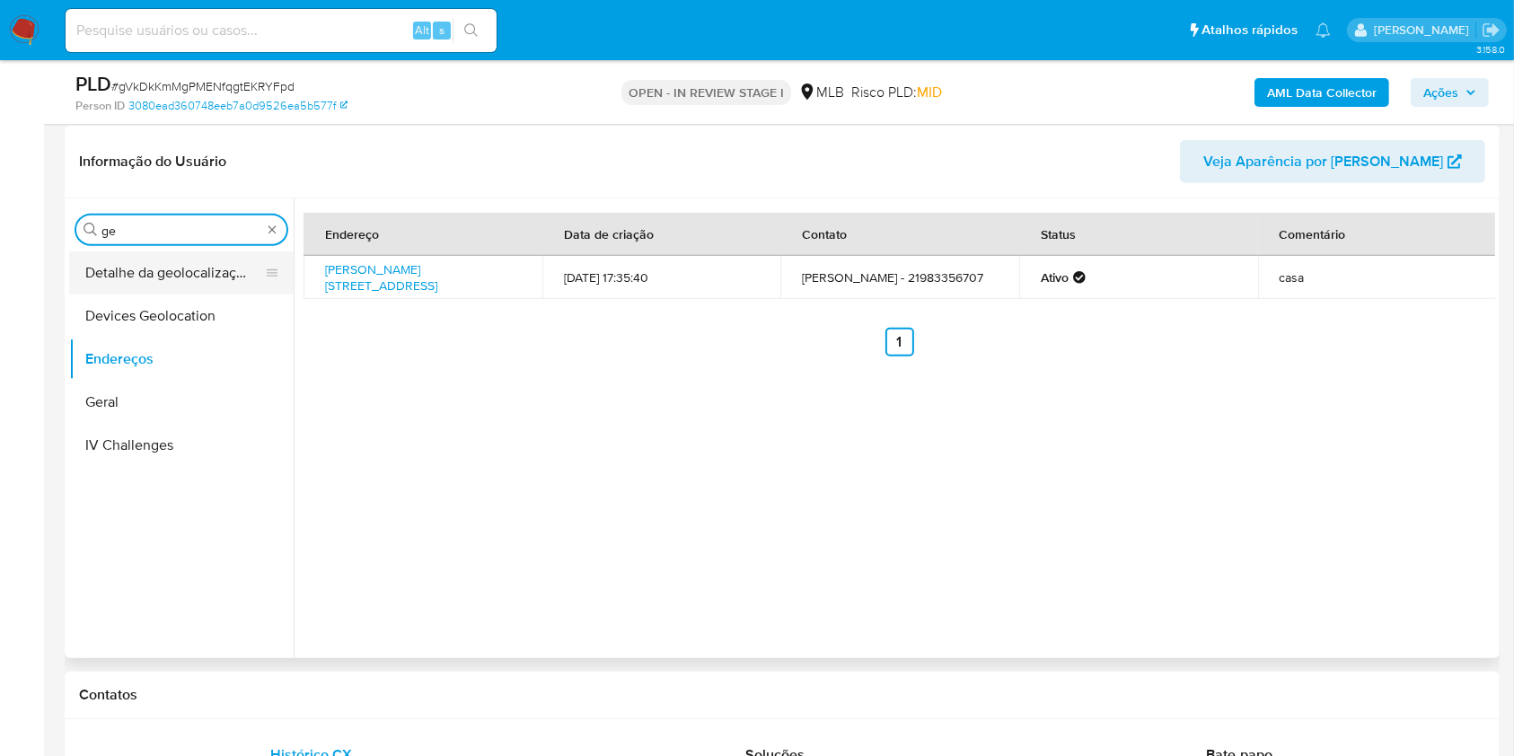
type input "ge"
drag, startPoint x: 141, startPoint y: 286, endPoint x: 295, endPoint y: 215, distance: 169.9
click at [141, 290] on button "Detalhe da geolocalização" at bounding box center [181, 272] width 224 height 43
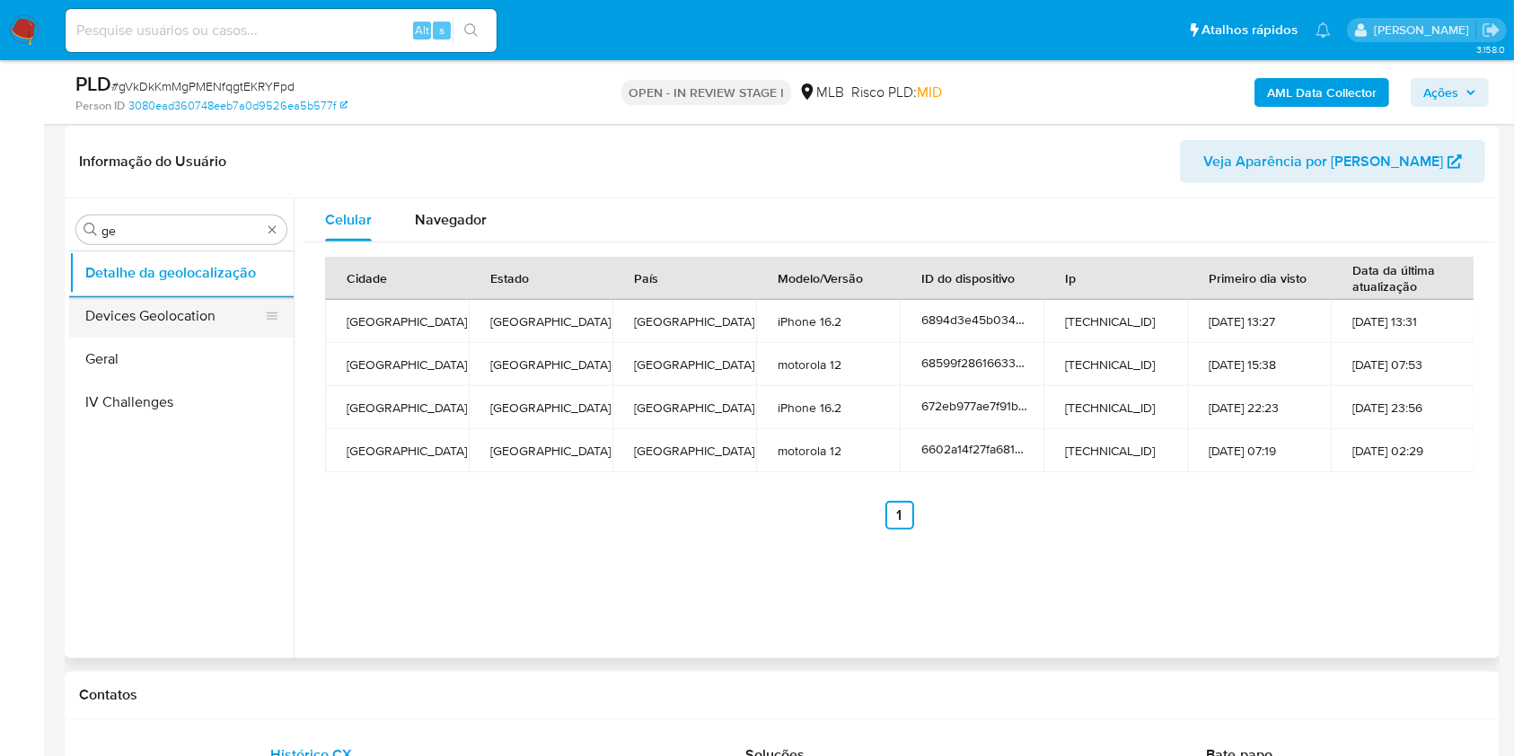
click at [211, 303] on button "Devices Geolocation" at bounding box center [174, 315] width 210 height 43
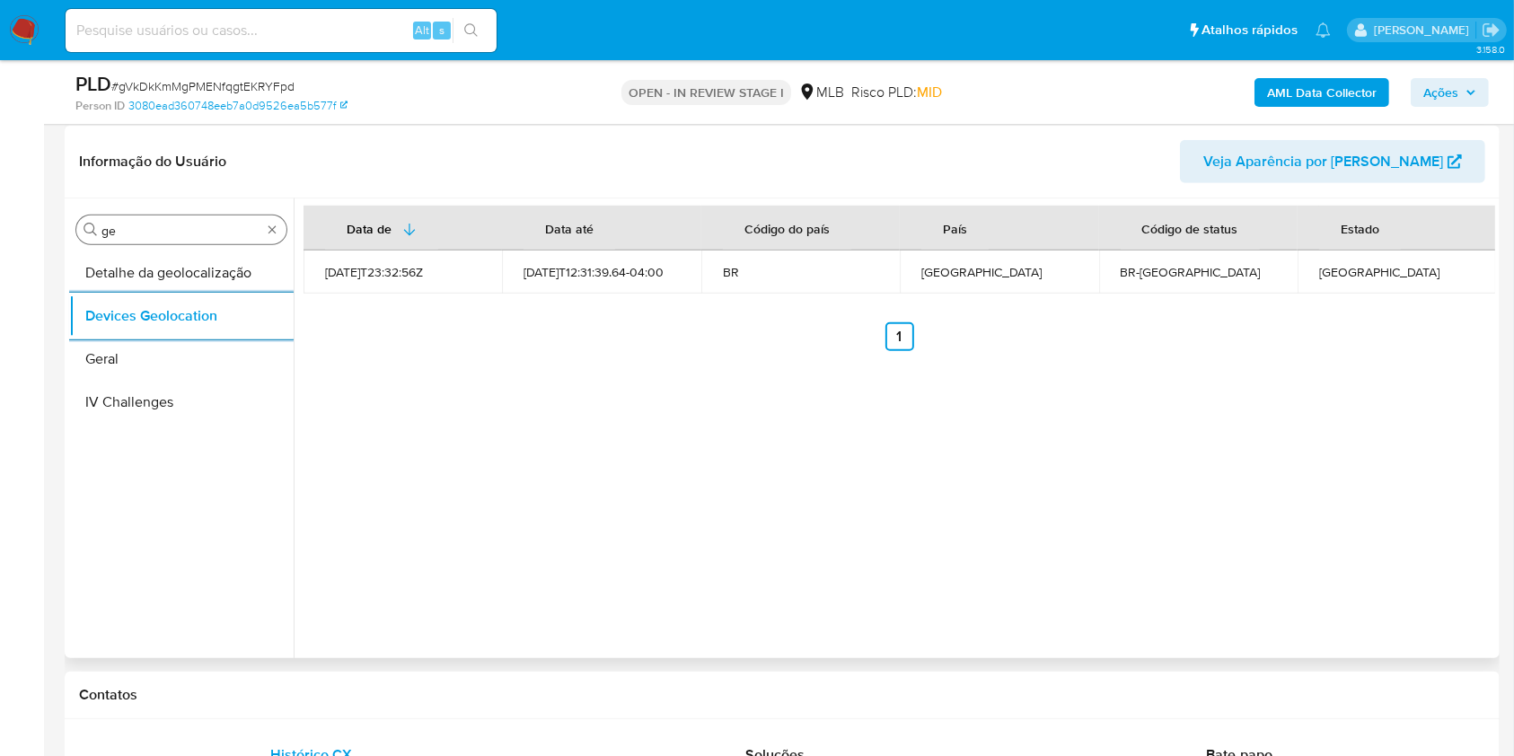
click at [167, 220] on div "Procurar ge" at bounding box center [181, 229] width 210 height 29
click at [165, 221] on div "Procurar ge" at bounding box center [181, 229] width 210 height 29
click at [138, 227] on input "ge" at bounding box center [181, 231] width 160 height 16
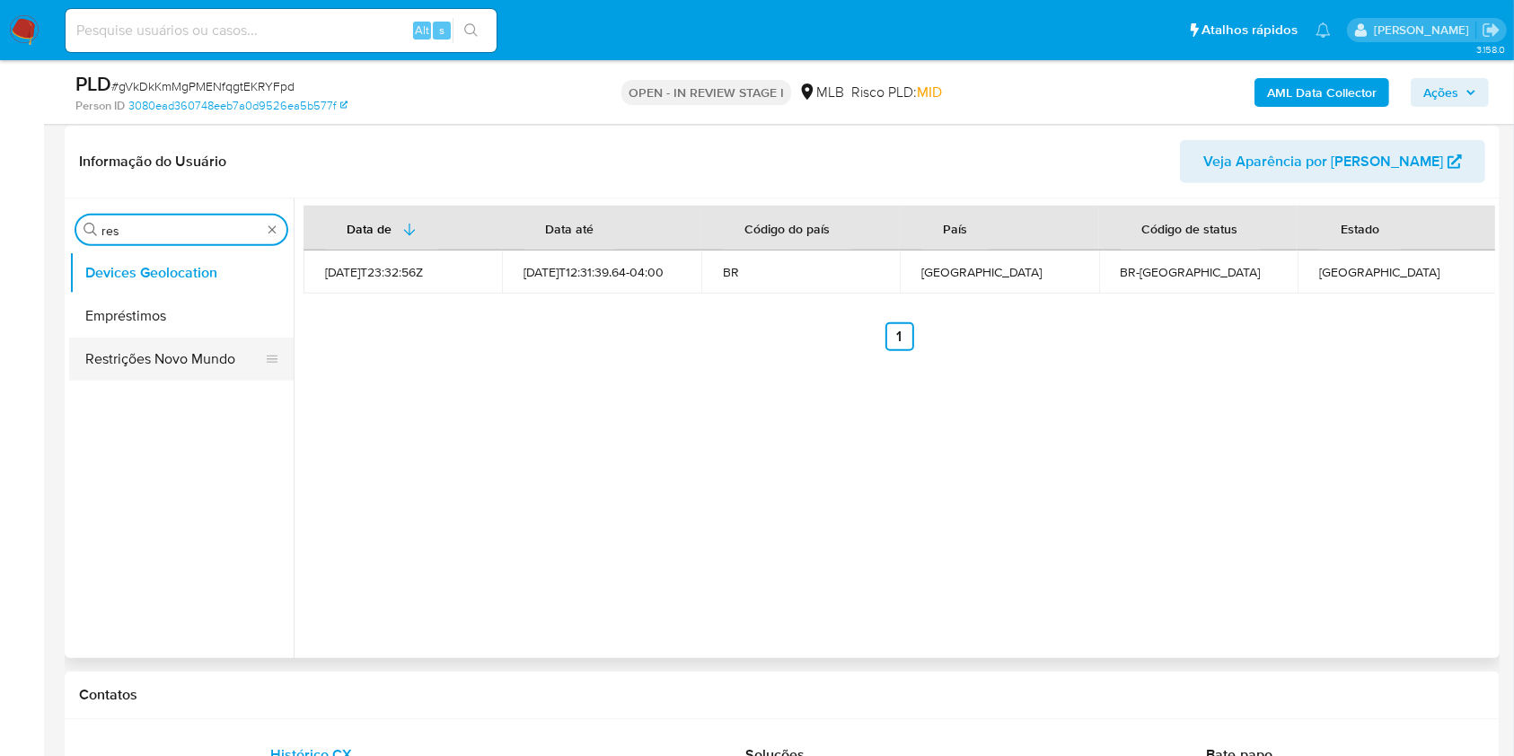
type input "res"
click at [99, 363] on button "Restrições Novo Mundo" at bounding box center [174, 359] width 210 height 43
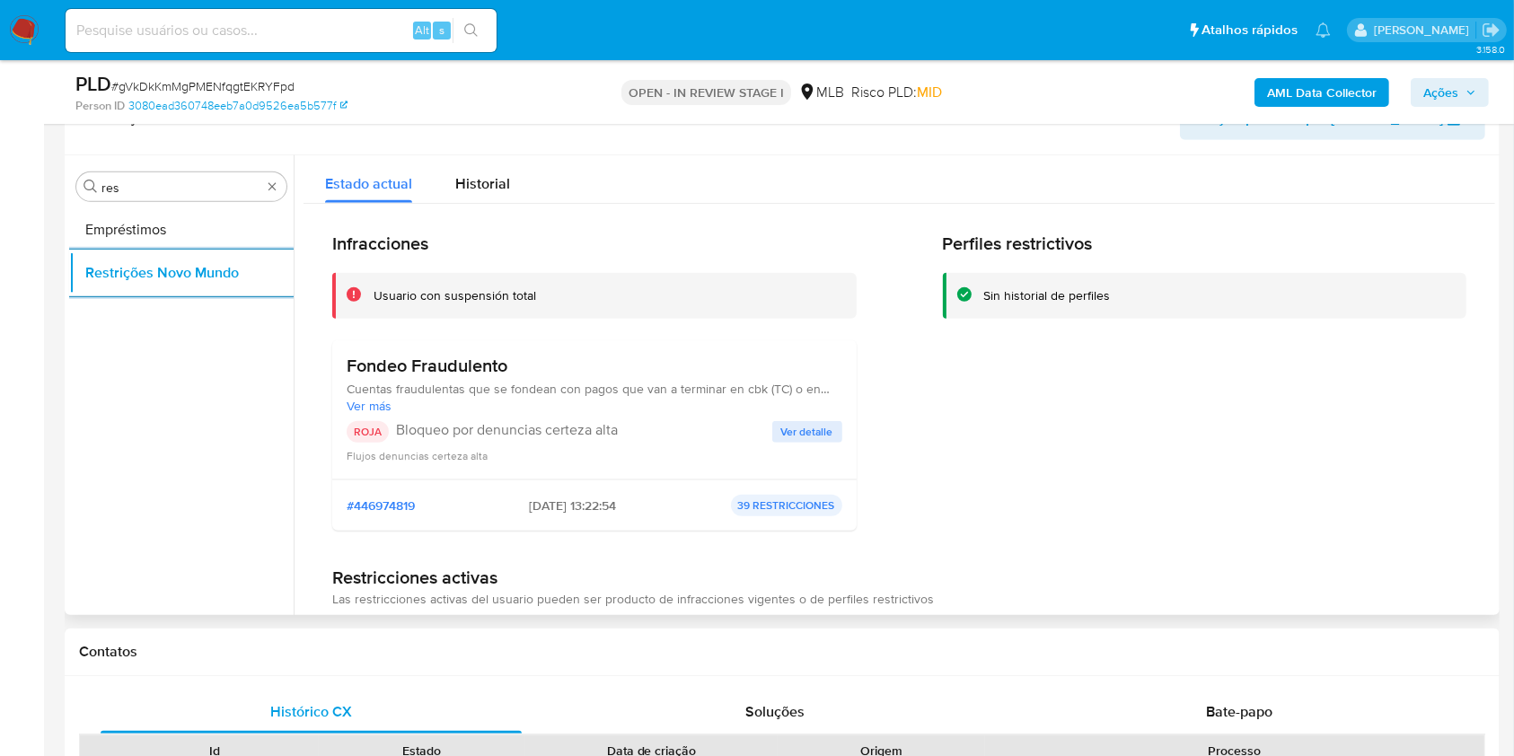
click at [437, 356] on h3 "Fondeo Fraudulento" at bounding box center [595, 366] width 496 height 22
click at [557, 435] on p "Bloqueo por denuncias certeza alta" at bounding box center [584, 430] width 376 height 18
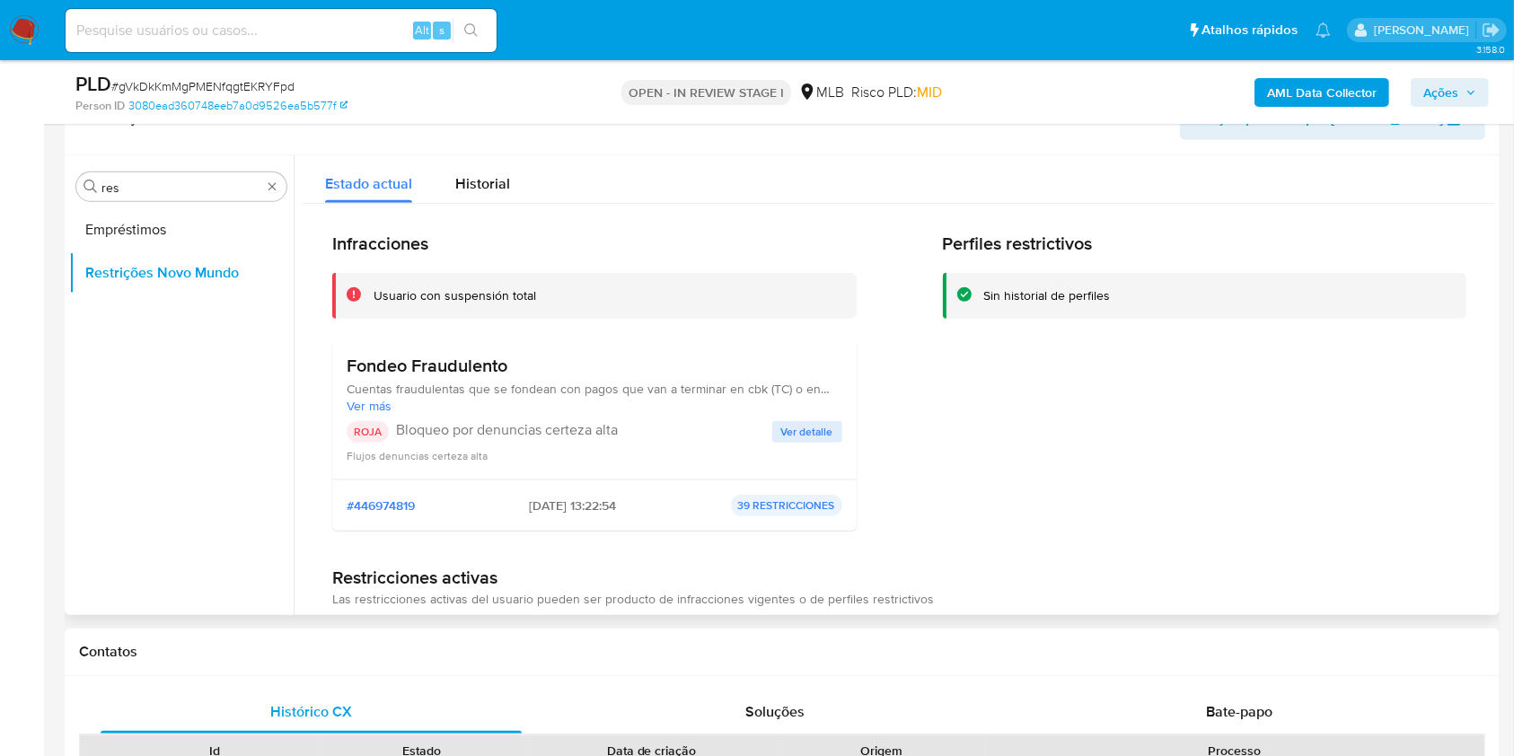
click at [557, 435] on p "Bloqueo por denuncias certeza alta" at bounding box center [584, 430] width 376 height 18
click at [812, 423] on span "Ver detalle" at bounding box center [807, 432] width 52 height 18
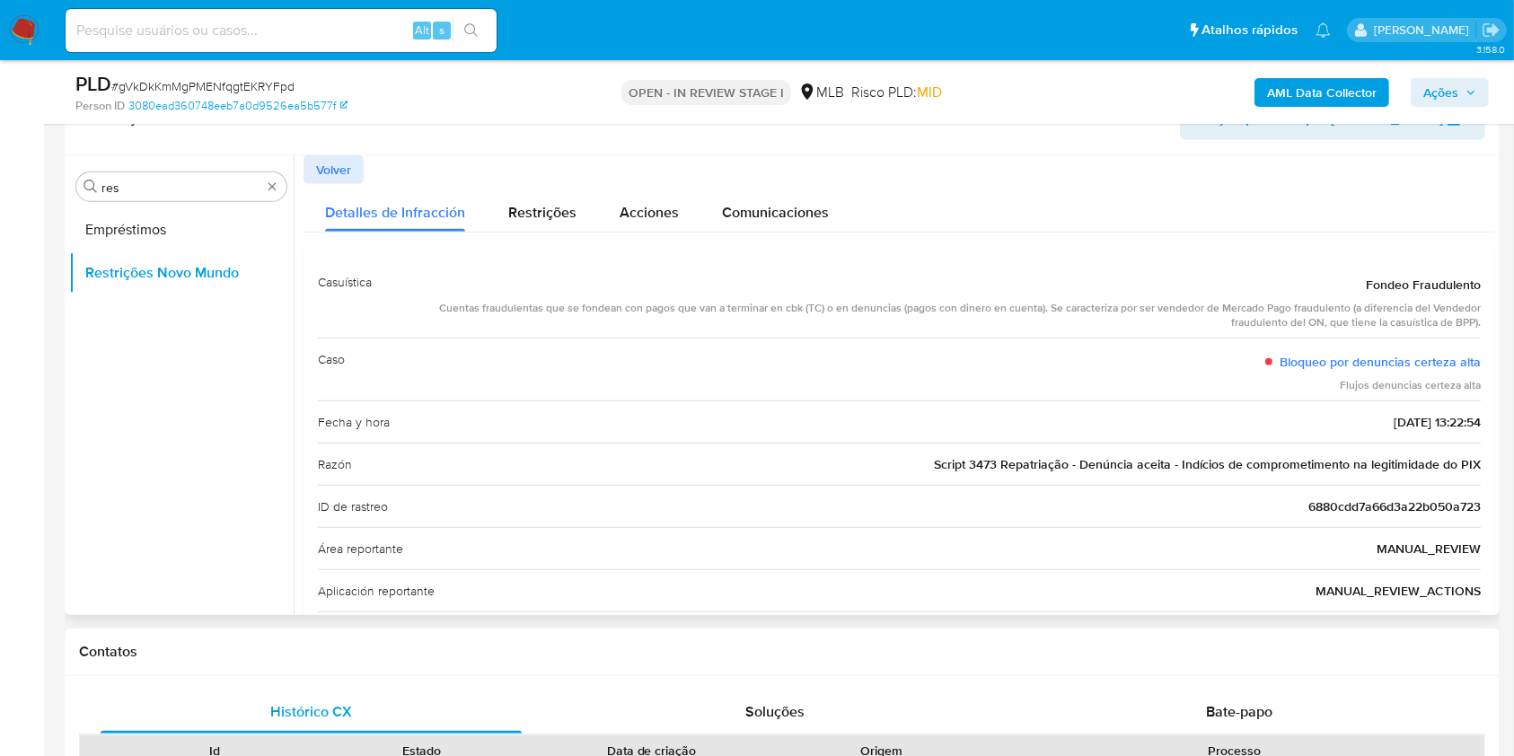
click at [1175, 463] on span "Script 3473 Repatriação - Denúncia aceita - Indícios de comprometimento na legi…" at bounding box center [1207, 464] width 547 height 18
click at [513, 512] on div "ID de rastreo 6880cdd7a66d3a22b050a723" at bounding box center [899, 506] width 1163 height 42
click at [198, 184] on input "res" at bounding box center [181, 188] width 160 height 16
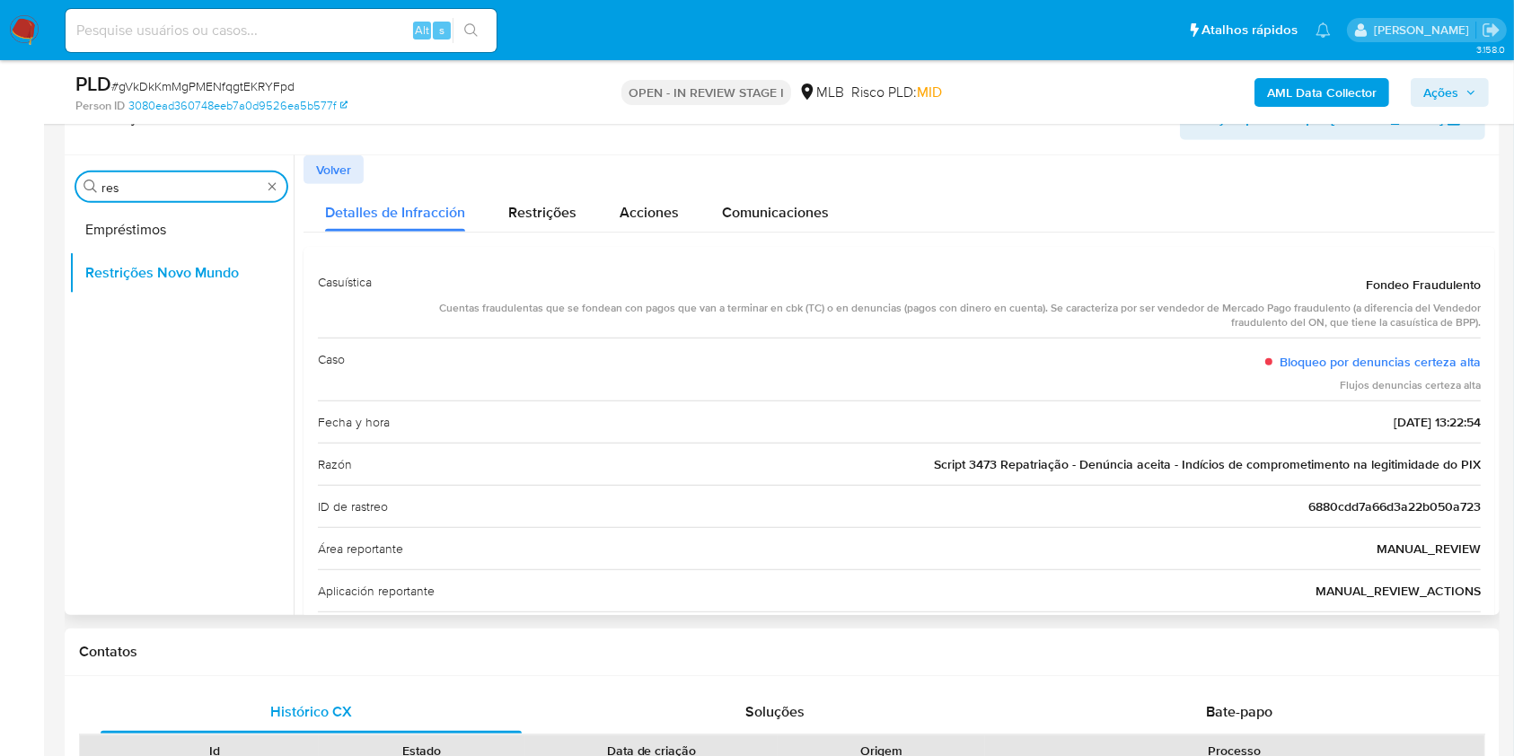
click at [197, 184] on input "res" at bounding box center [181, 188] width 160 height 16
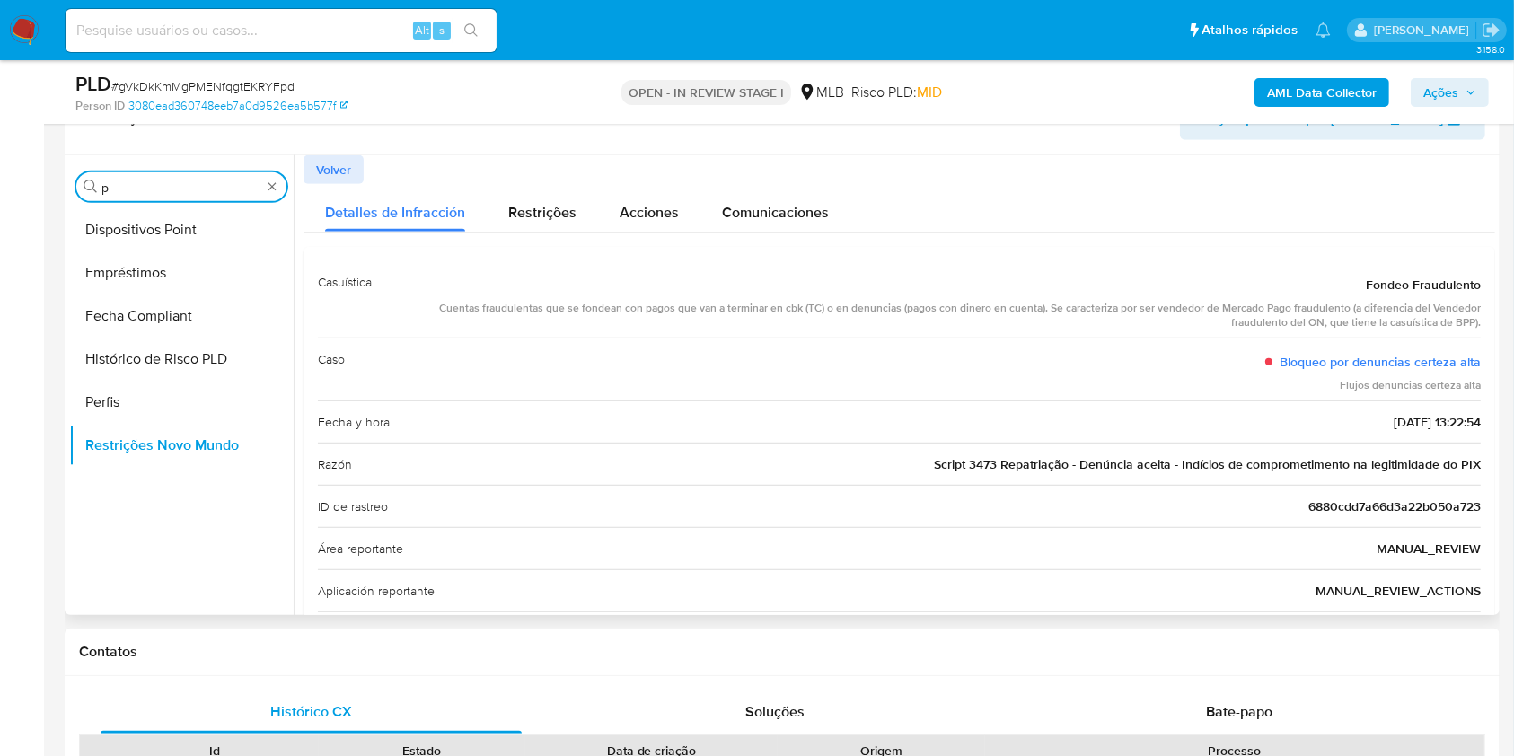
type input "p"
click at [373, 159] on div "Volver" at bounding box center [898, 169] width 1191 height 29
click at [329, 176] on span "Volver" at bounding box center [333, 169] width 35 height 25
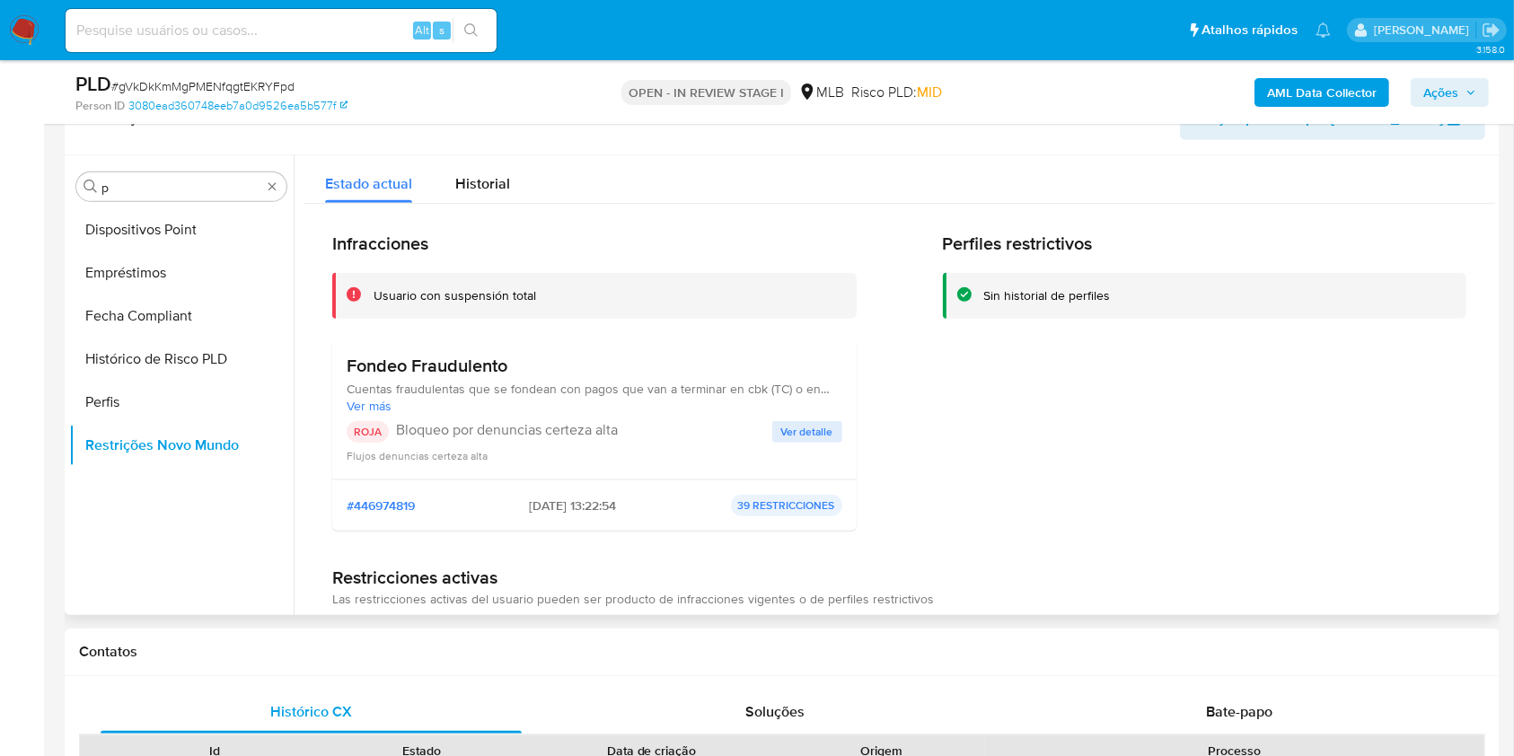
click at [546, 505] on span "2025-07-23 - 13:22:54" at bounding box center [572, 505] width 87 height 16
click at [156, 186] on input "p" at bounding box center [181, 188] width 160 height 16
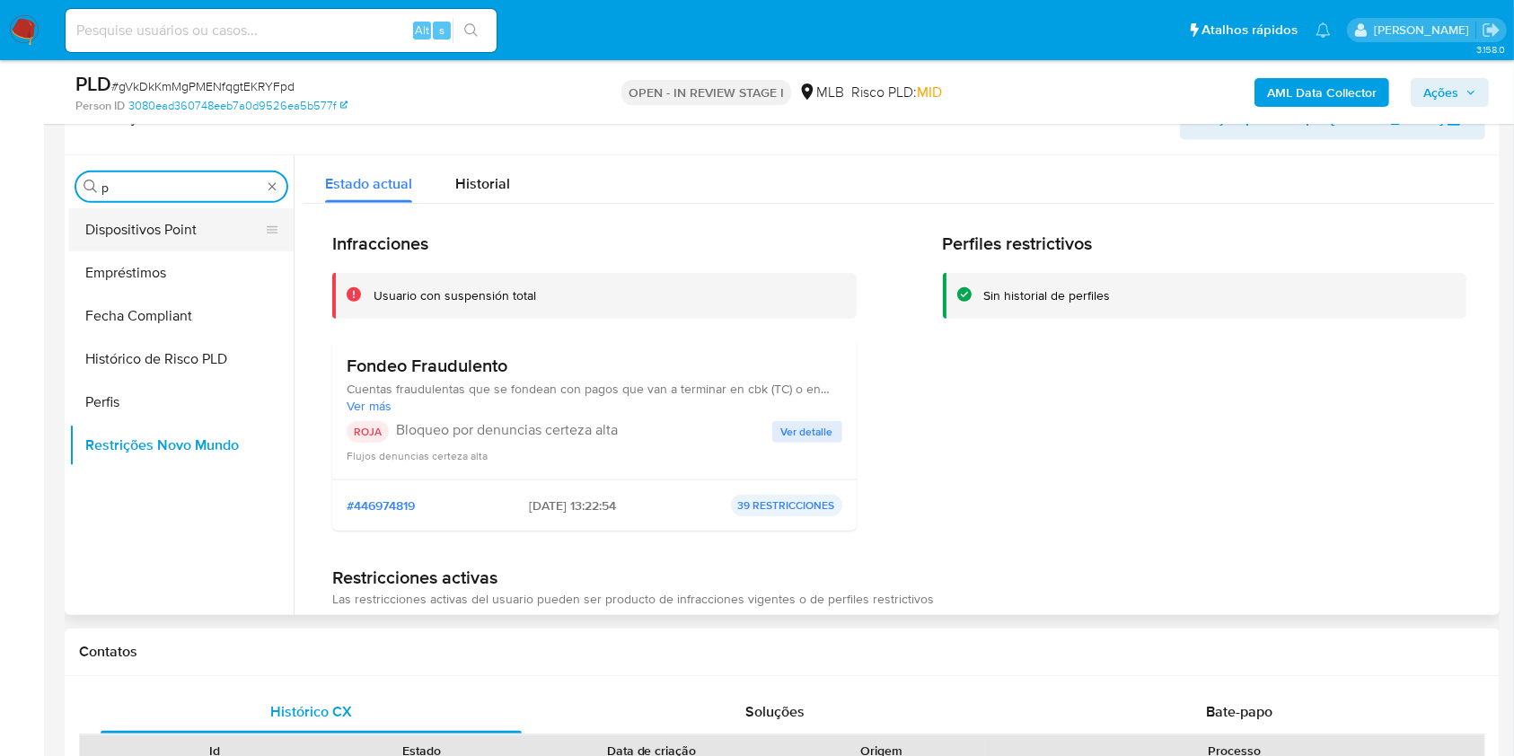
click at [163, 223] on button "Dispositivos Point" at bounding box center [174, 229] width 210 height 43
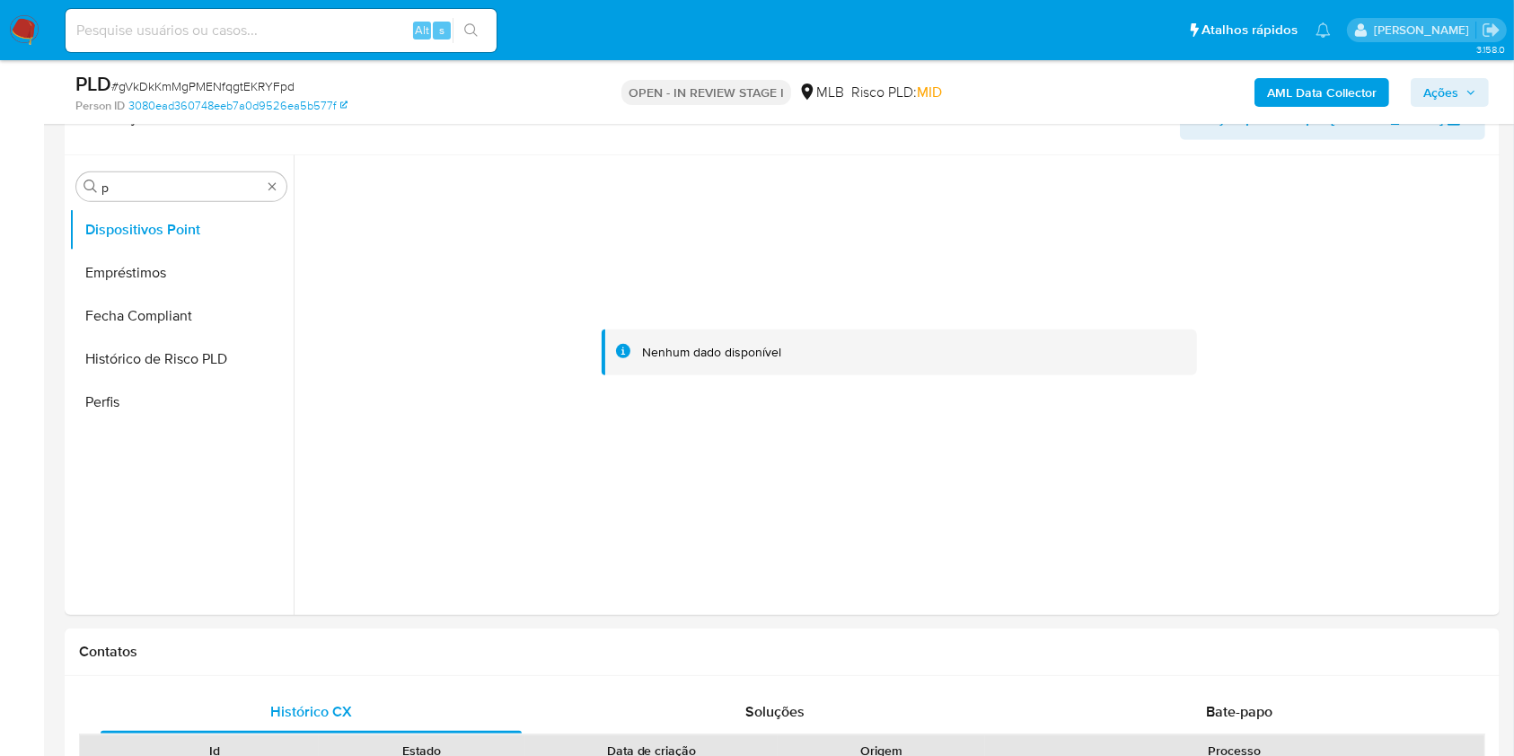
click at [1331, 96] on b "AML Data Collector" at bounding box center [1322, 92] width 110 height 29
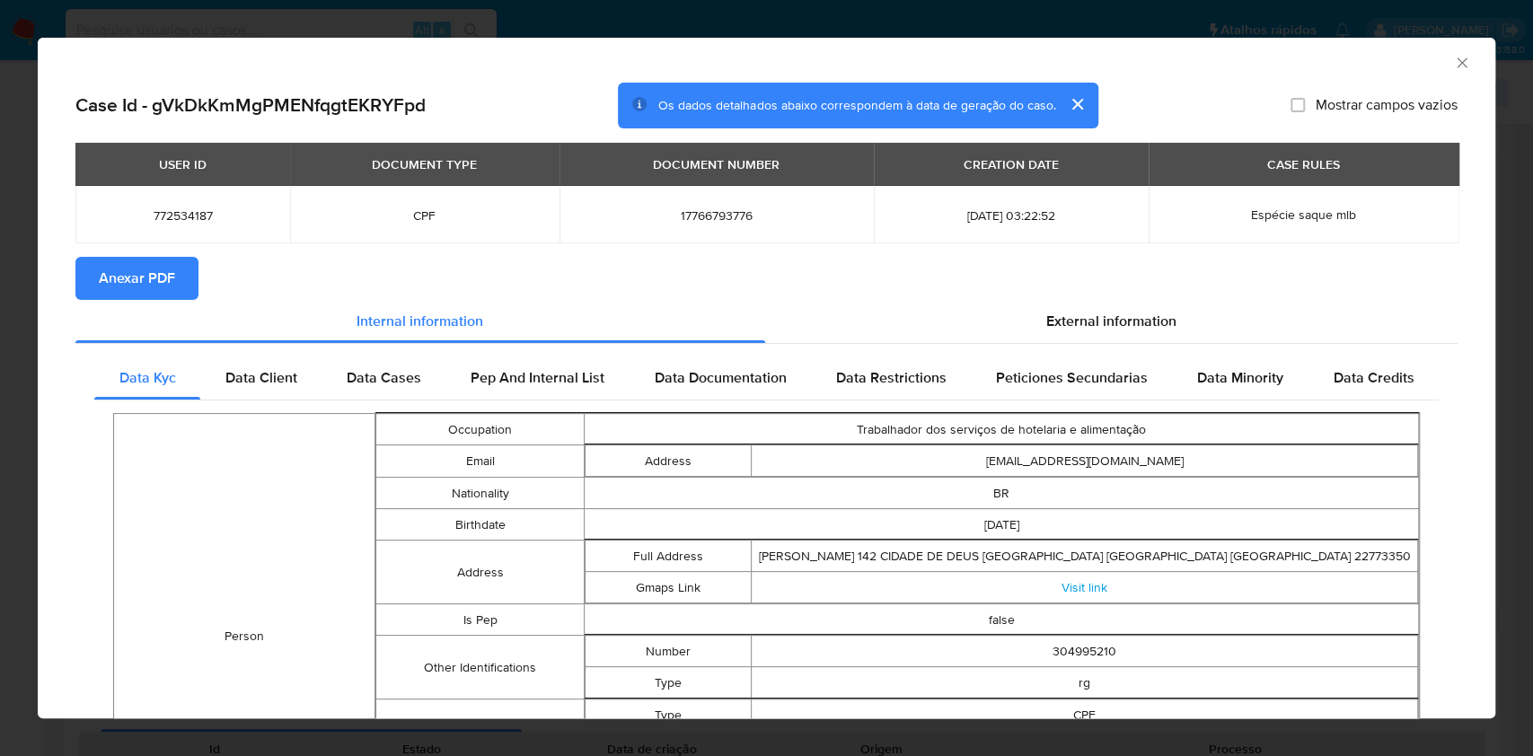
click at [144, 281] on span "Anexar PDF" at bounding box center [137, 279] width 76 height 40
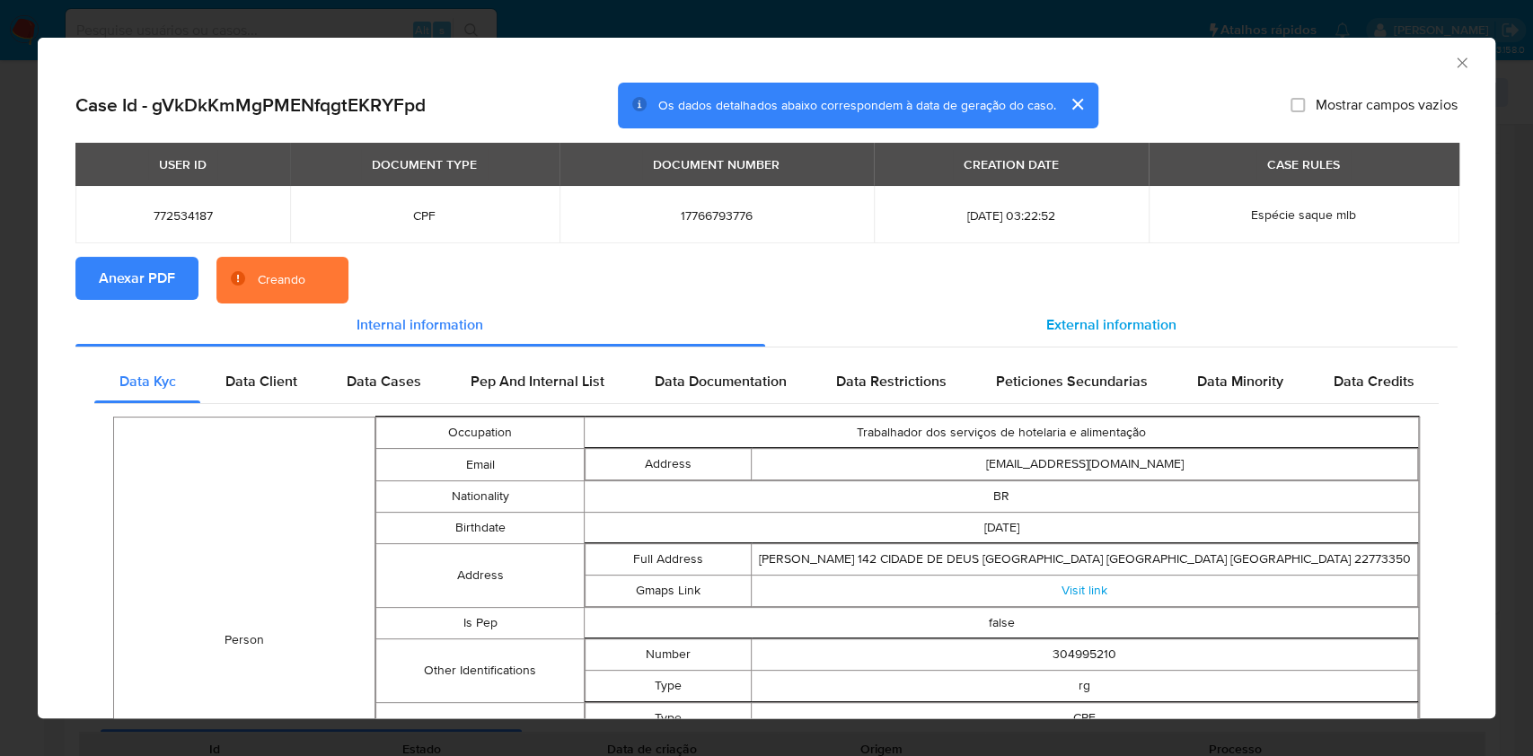
click at [1088, 311] on div "External information" at bounding box center [1111, 324] width 693 height 43
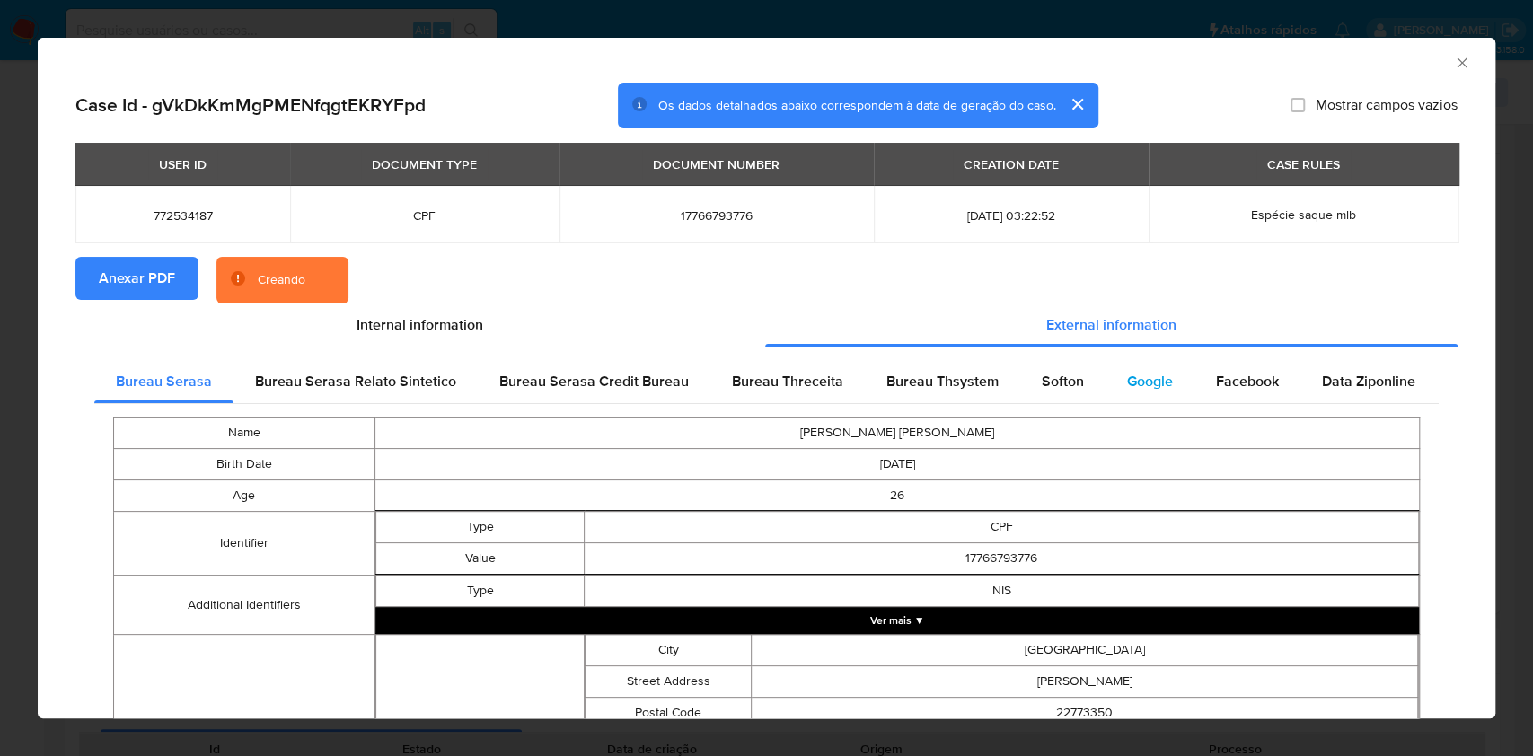
click at [1110, 365] on div "Google" at bounding box center [1149, 381] width 89 height 43
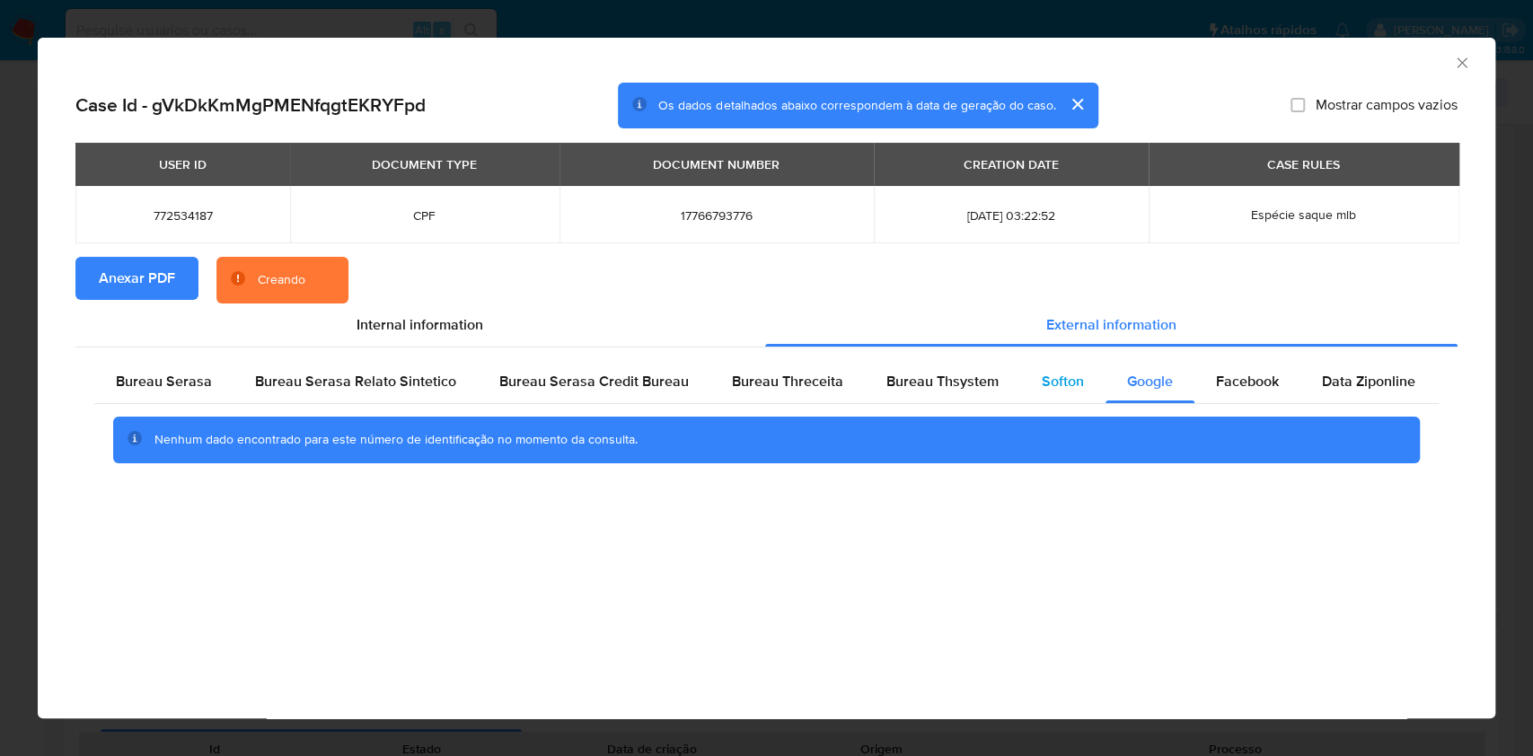
click at [1053, 382] on span "Softon" at bounding box center [1062, 381] width 42 height 21
click at [999, 377] on div "Bureau Thsystem" at bounding box center [942, 381] width 155 height 43
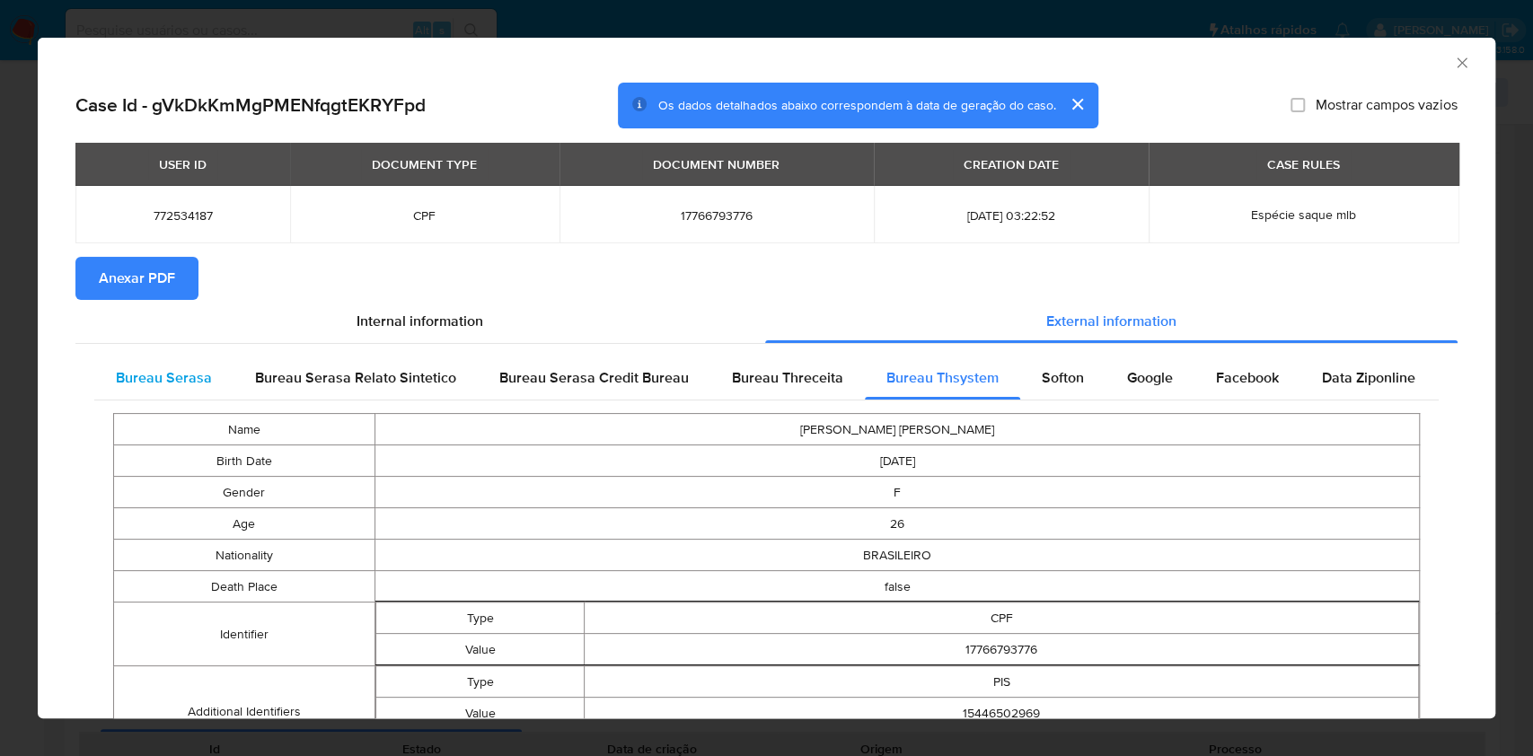
click at [172, 360] on div "Bureau Serasa" at bounding box center [163, 377] width 139 height 43
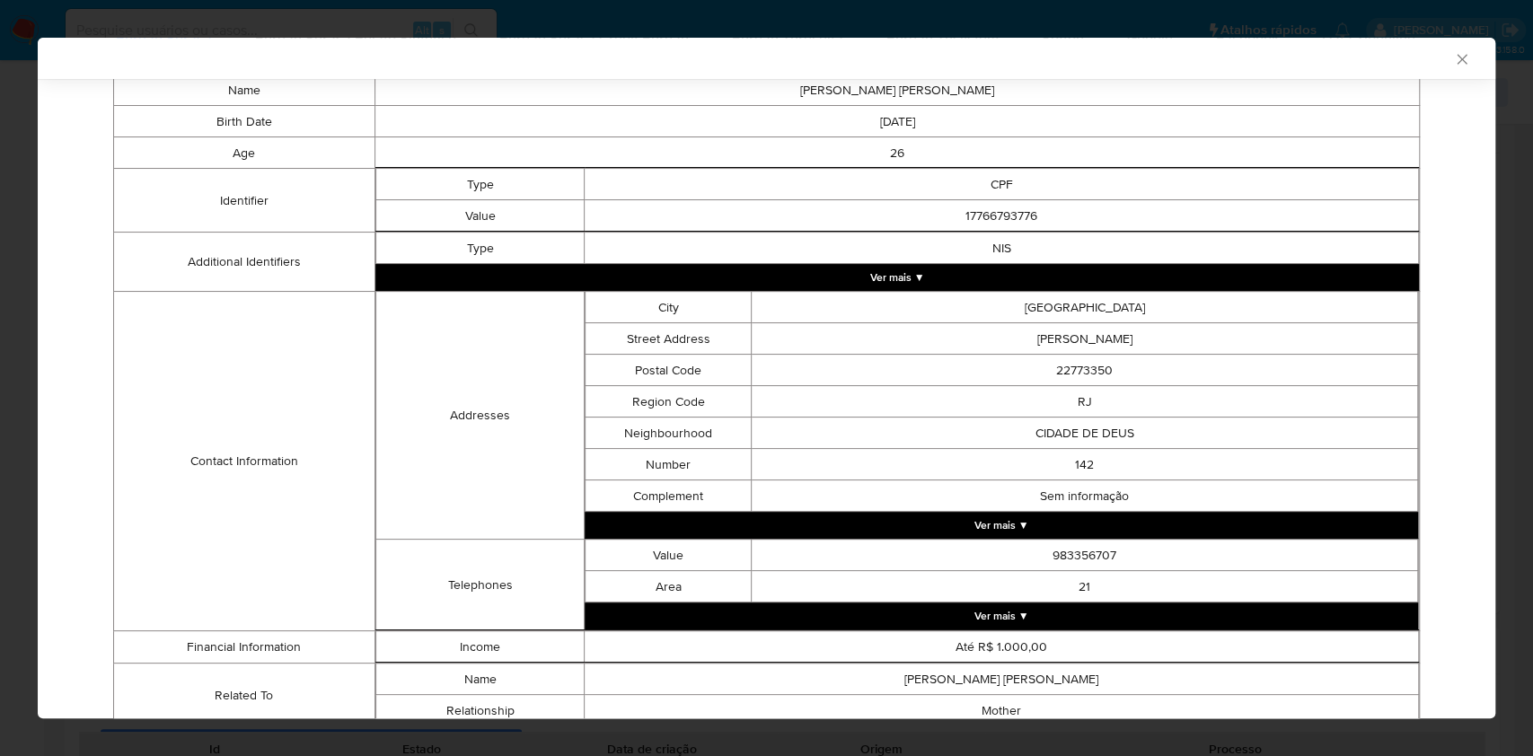
scroll to position [405, 0]
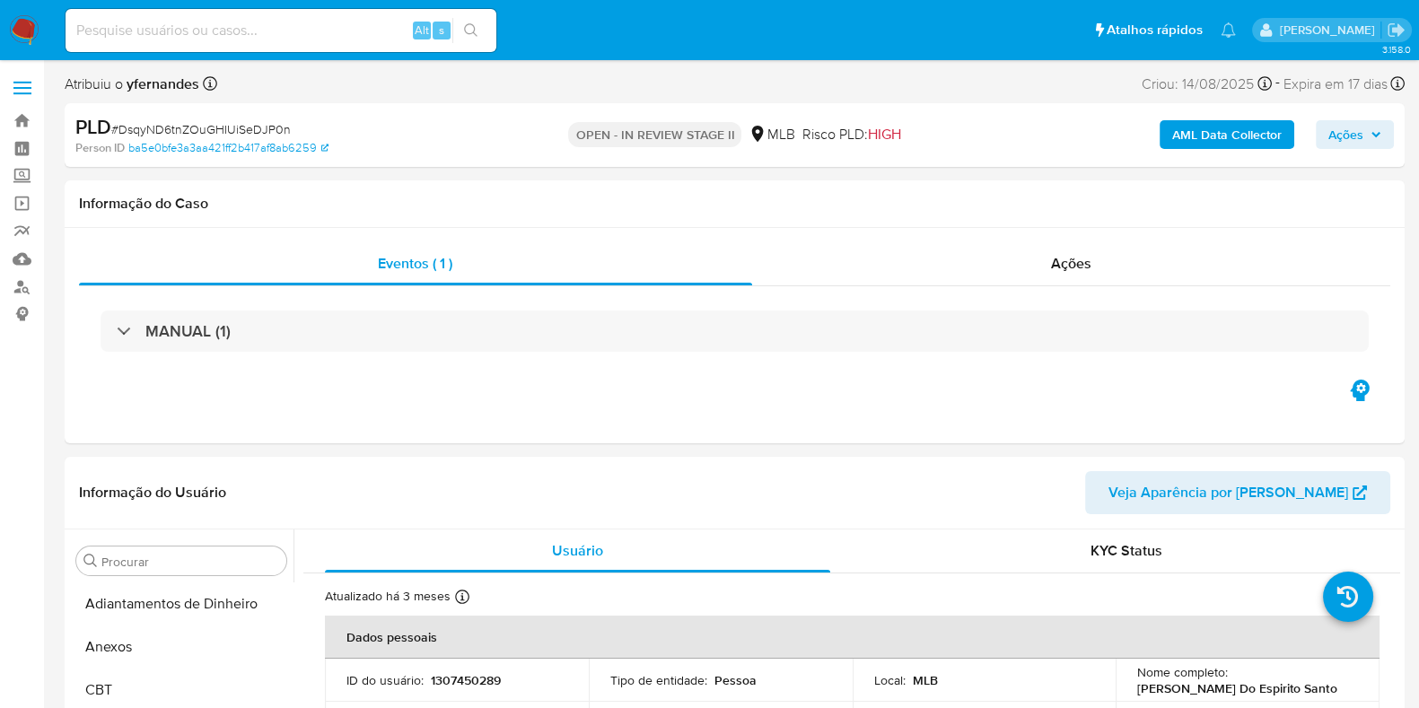
scroll to position [844, 0]
select select "10"
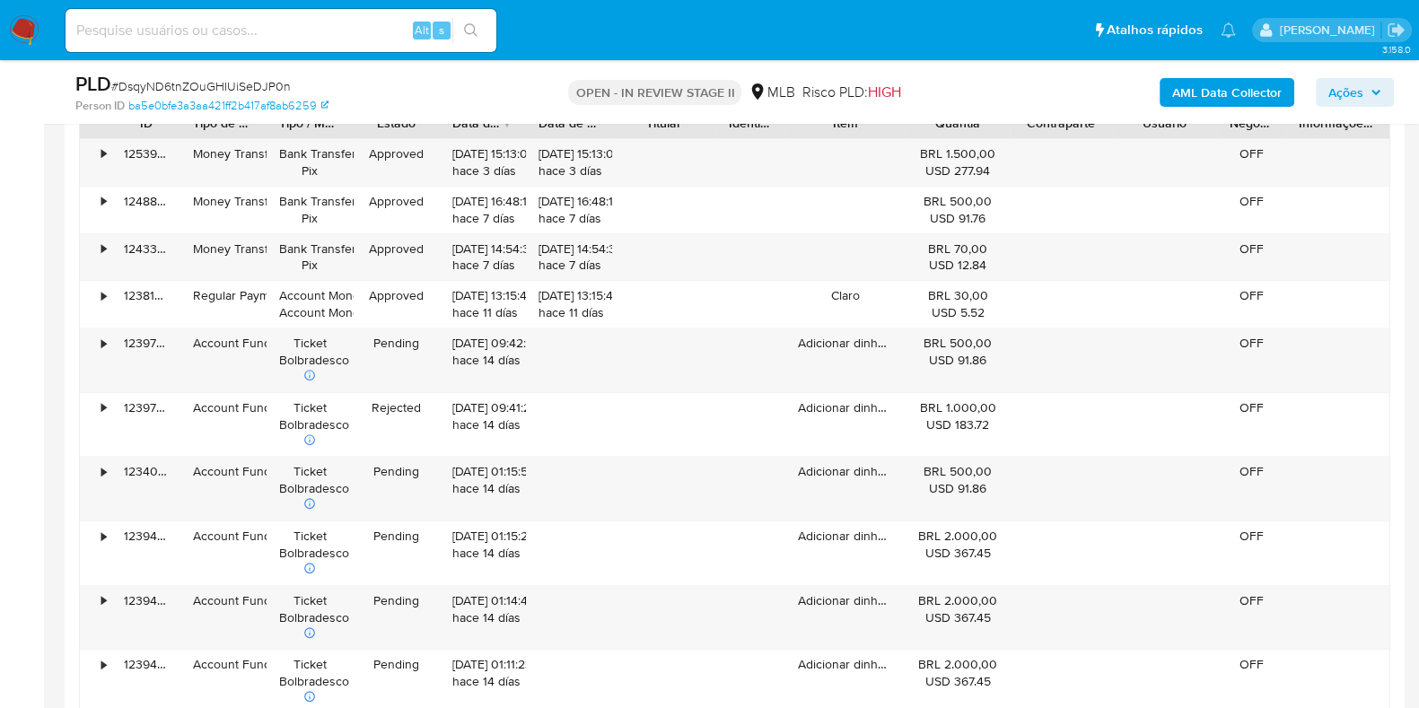
scroll to position [1795, 0]
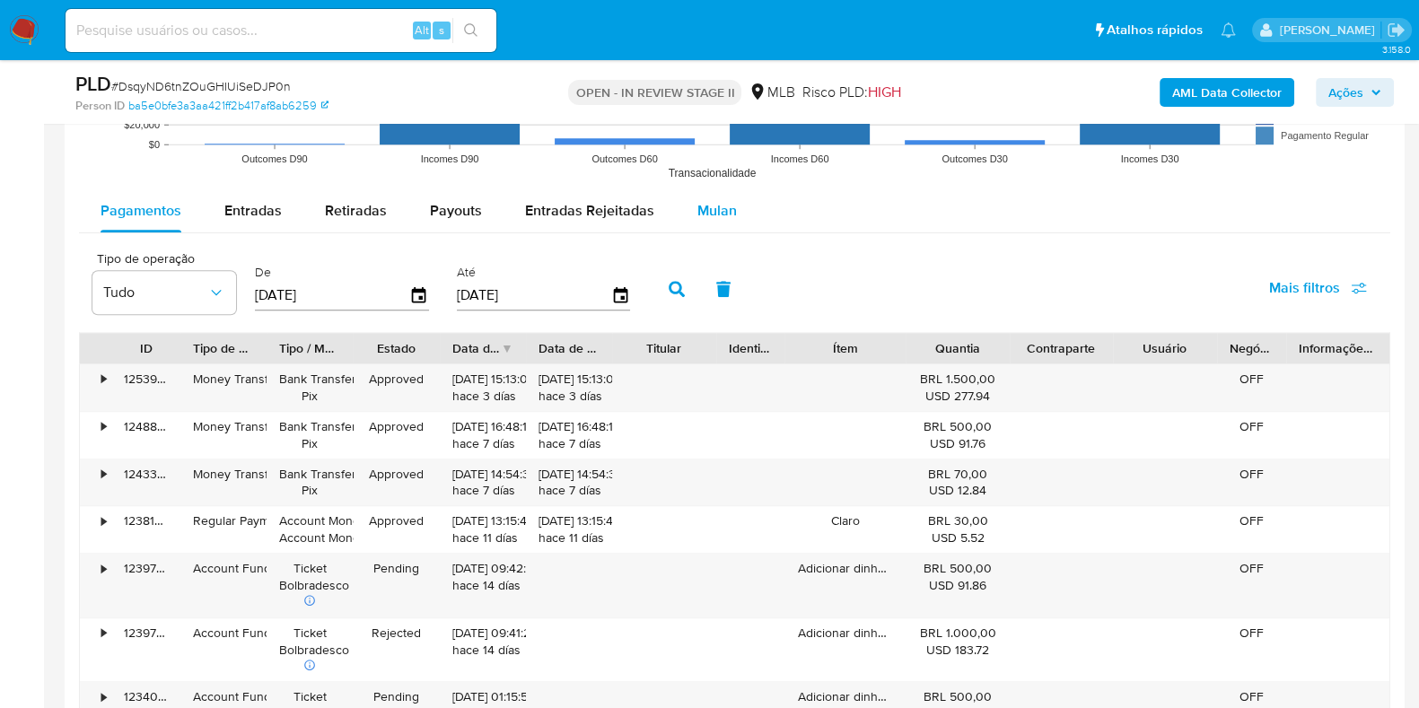
click at [732, 214] on button "Mulan" at bounding box center [717, 210] width 83 height 43
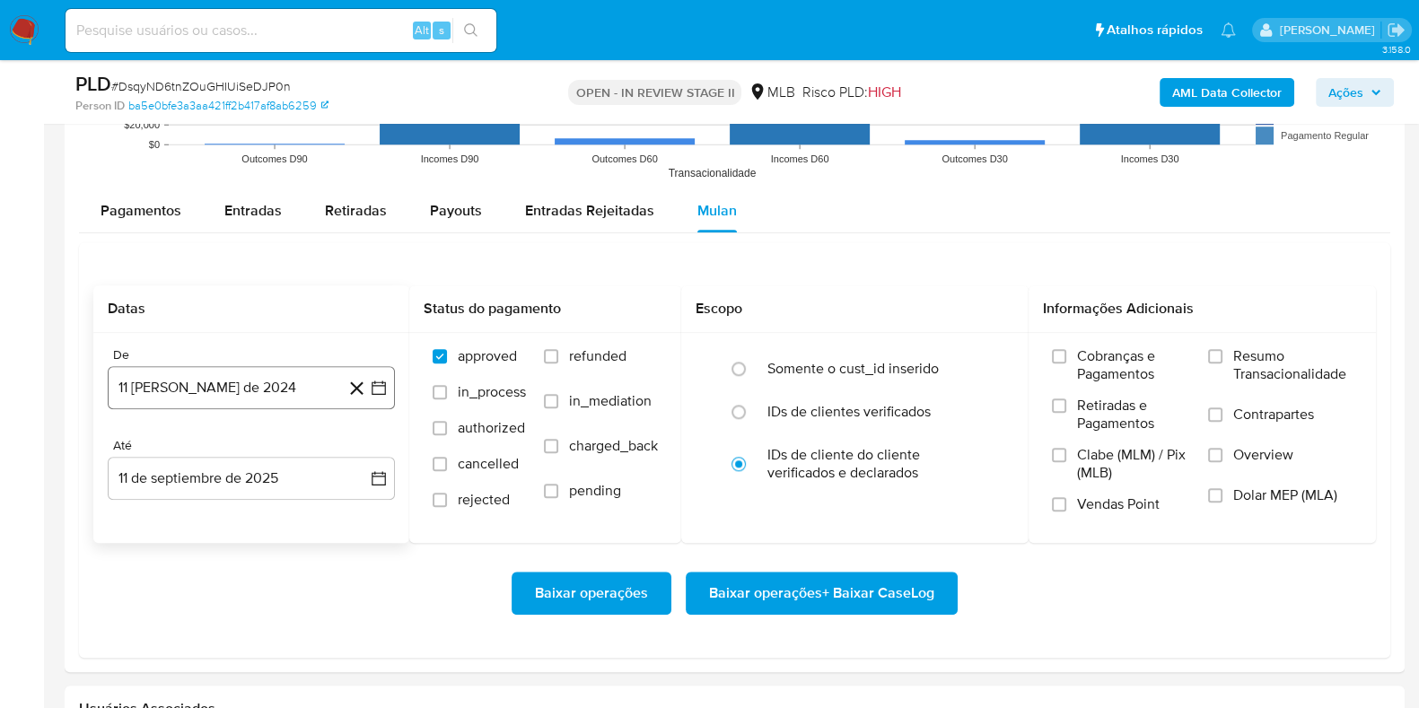
click at [251, 366] on button "11 [PERSON_NAME] de 2024" at bounding box center [251, 387] width 287 height 43
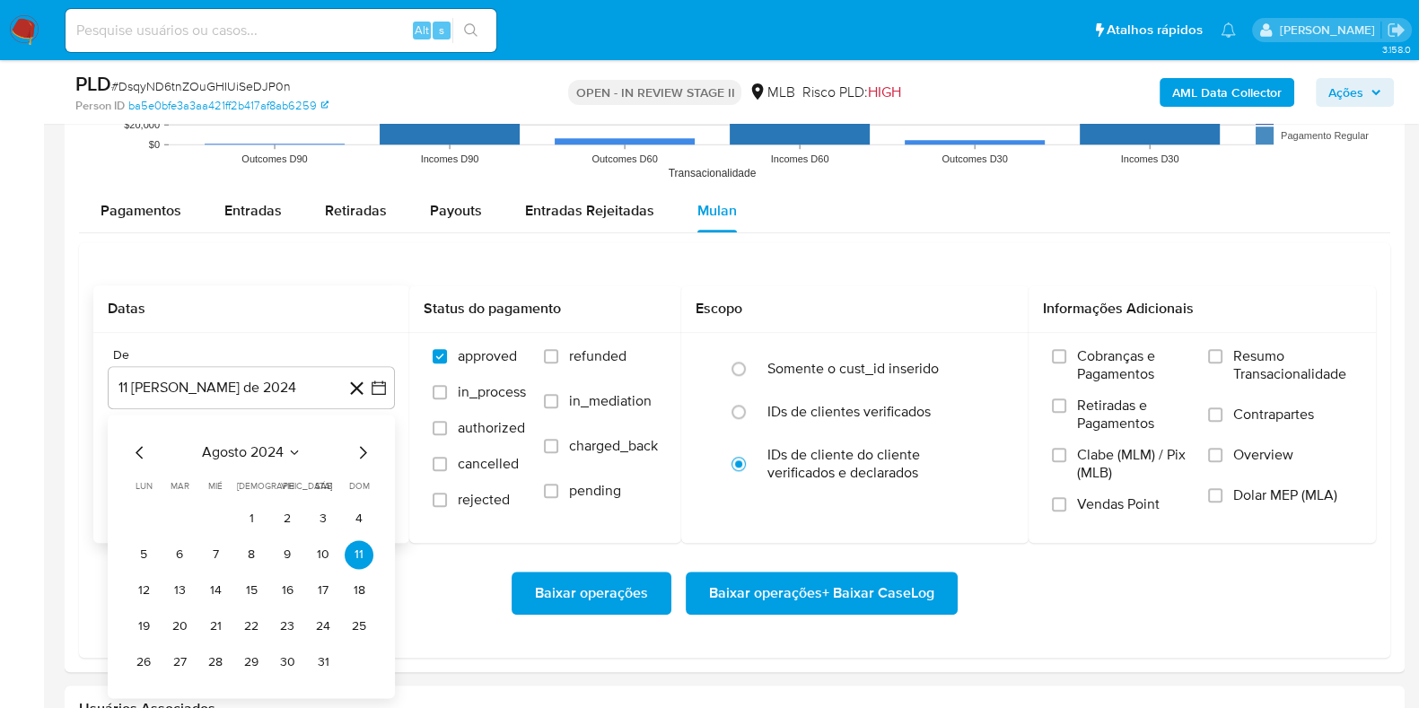
click at [231, 453] on span "agosto 2024" at bounding box center [243, 453] width 82 height 18
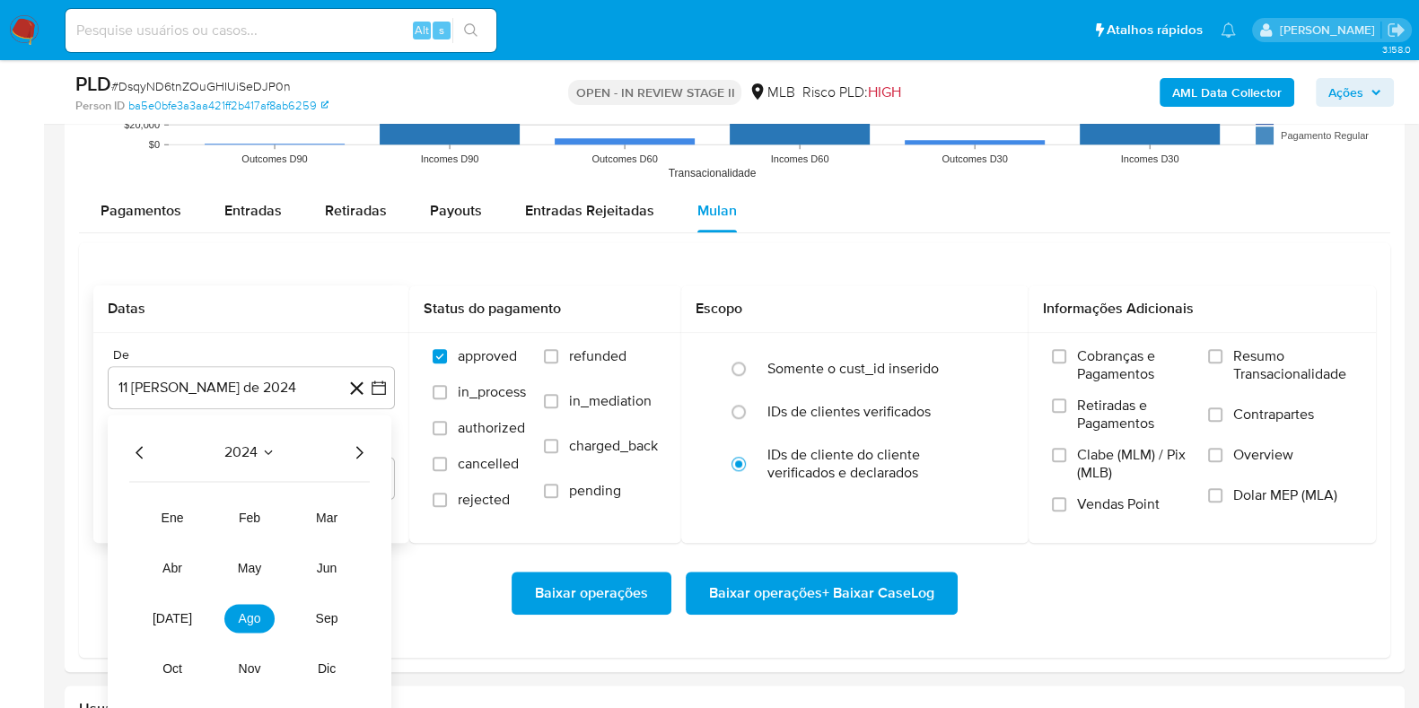
drag, startPoint x: 362, startPoint y: 449, endPoint x: 344, endPoint y: 465, distance: 24.2
click at [363, 449] on icon "Año siguiente" at bounding box center [359, 453] width 22 height 22
click at [170, 566] on span "[DATE]" at bounding box center [173, 618] width 40 height 14
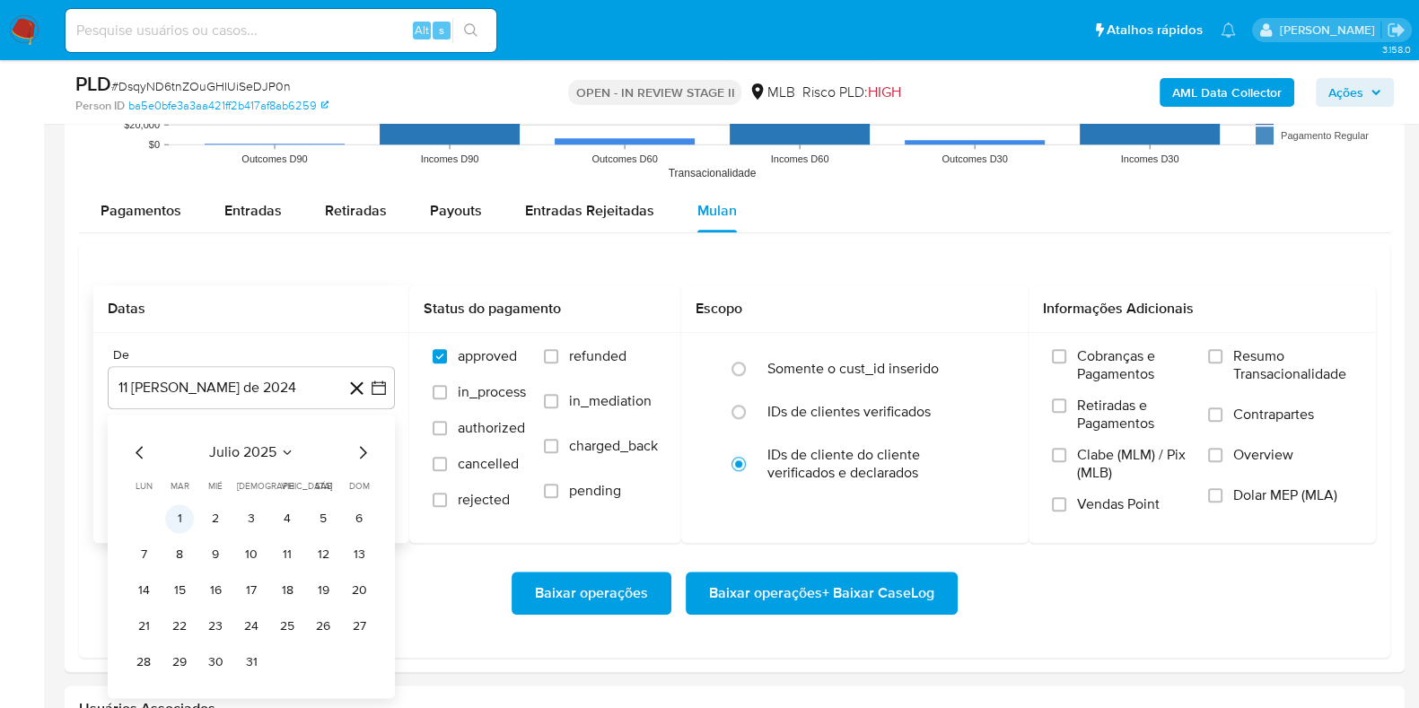
click at [179, 521] on button "1" at bounding box center [179, 519] width 29 height 29
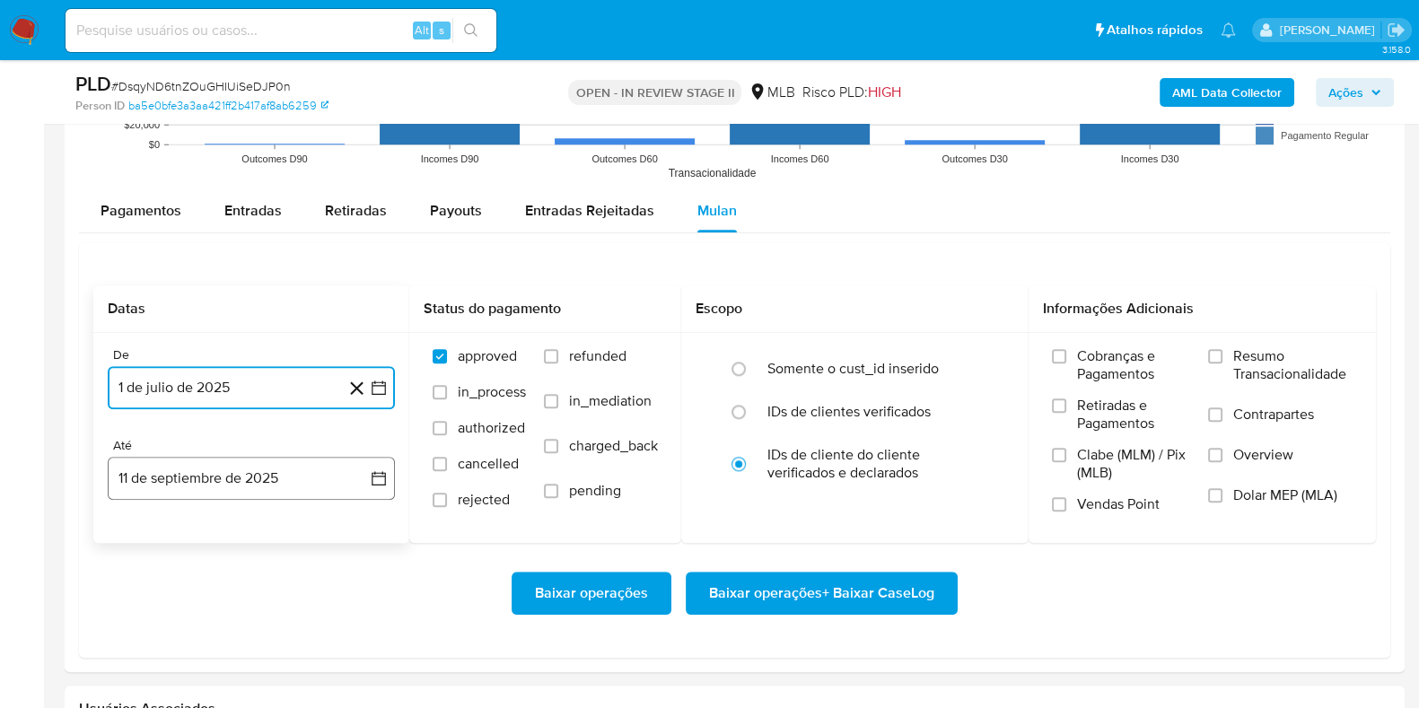
click at [173, 457] on button "11 de septiembre de 2025" at bounding box center [251, 478] width 287 height 43
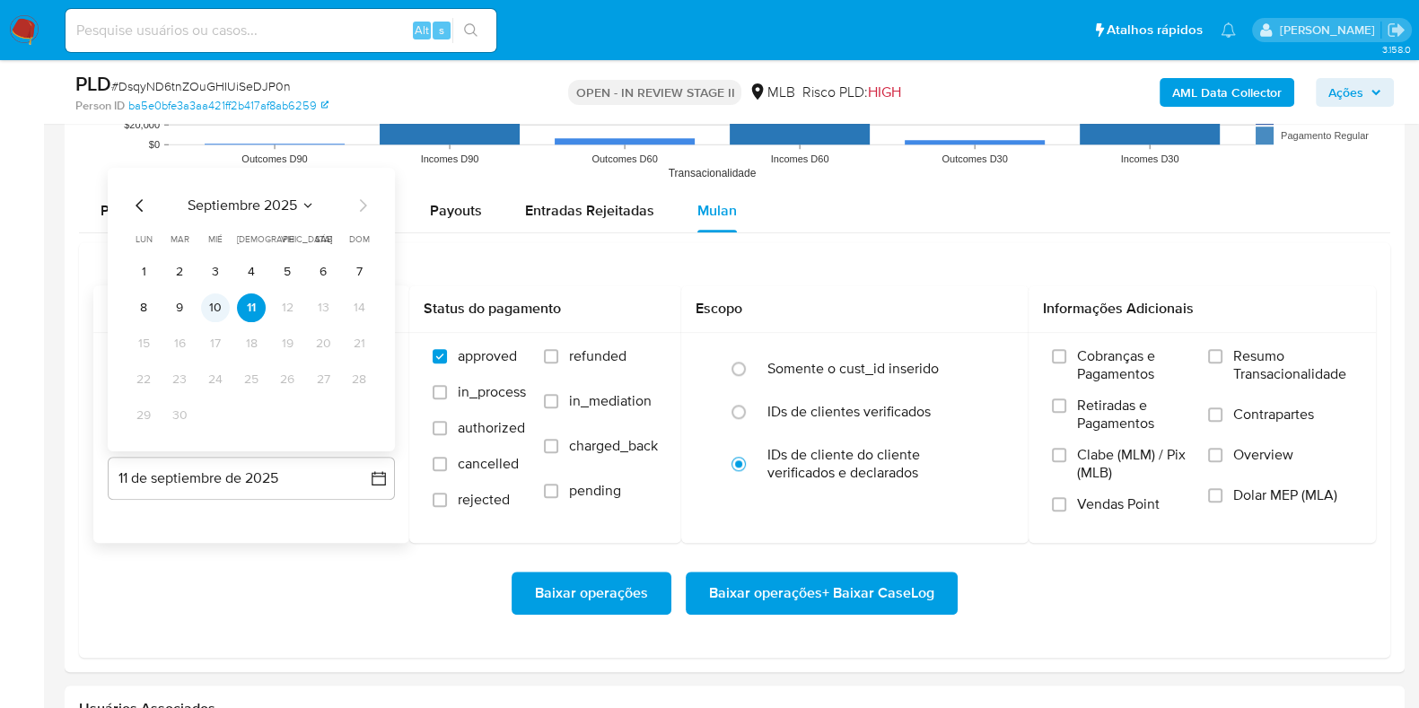
click at [208, 315] on button "10" at bounding box center [215, 308] width 29 height 29
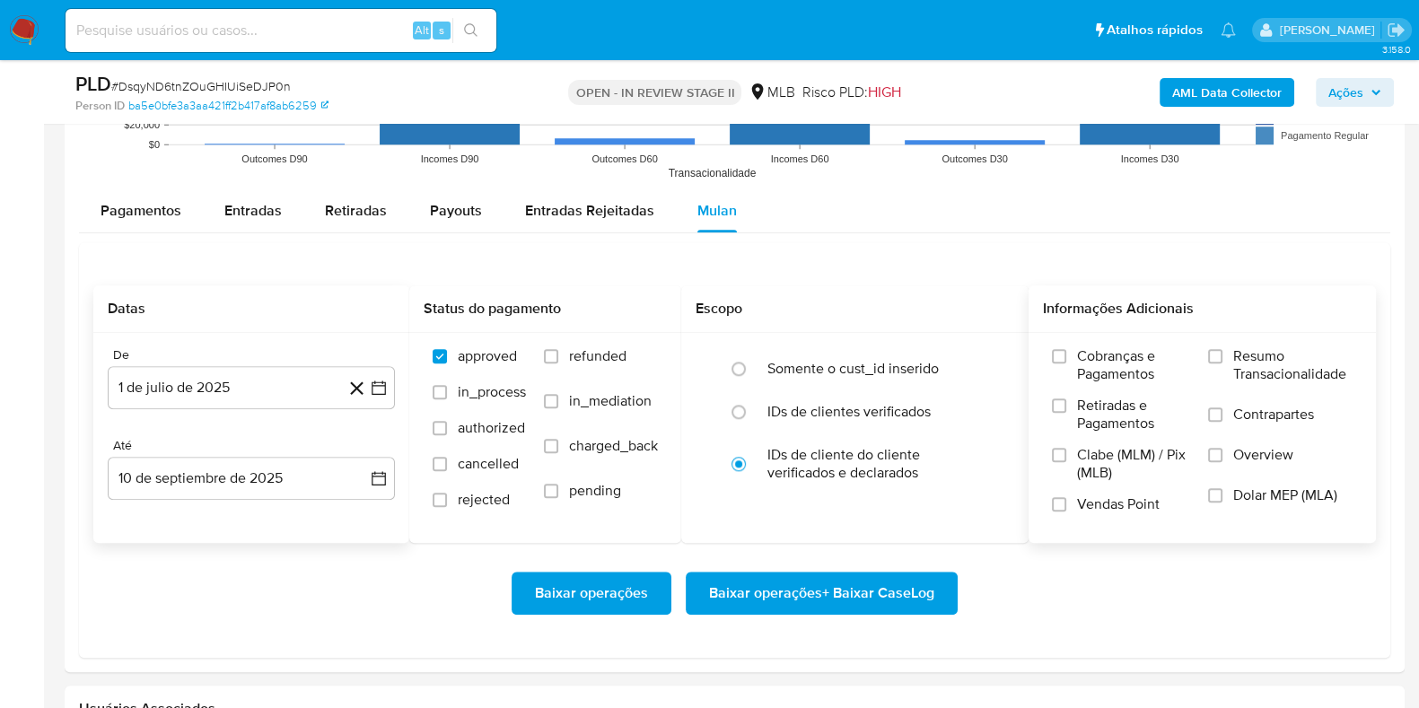
click at [1135, 355] on span "Resumo Transacionalidade" at bounding box center [1293, 365] width 119 height 36
click at [1135, 355] on input "Resumo Transacionalidade" at bounding box center [1215, 356] width 14 height 14
click at [869, 566] on span "Baixar operações + Baixar CaseLog" at bounding box center [821, 594] width 225 height 40
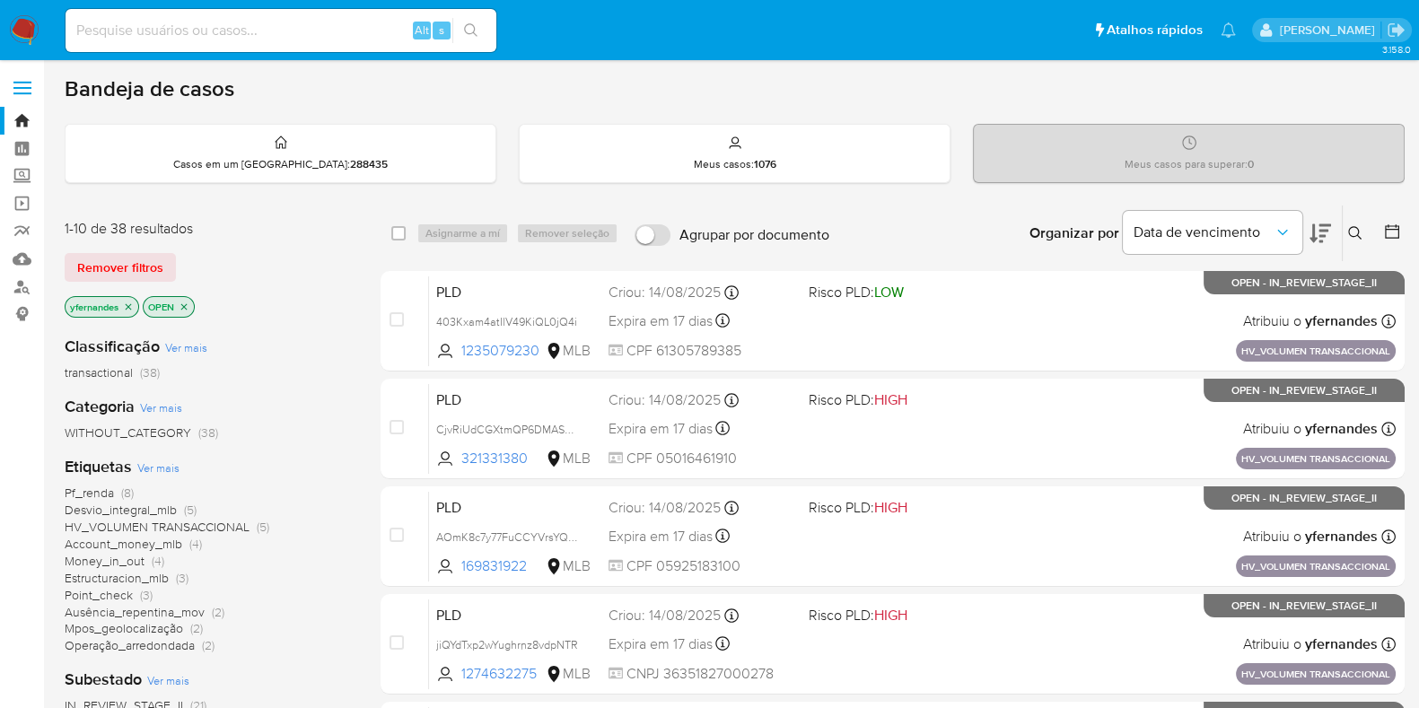
click at [154, 456] on div "Etiquetas Ver mais Pf_renda (8) Desvio_integral_mlb (5) HV_VOLUMEN TRANSACCIONA…" at bounding box center [208, 555] width 287 height 198
click at [156, 457] on div "Etiquetas Ver mais Pf_renda (8) Desvio_integral_mlb (5) HV_VOLUMEN TRANSACCIONA…" at bounding box center [208, 555] width 287 height 198
click at [154, 470] on span "Ver mais" at bounding box center [158, 468] width 42 height 16
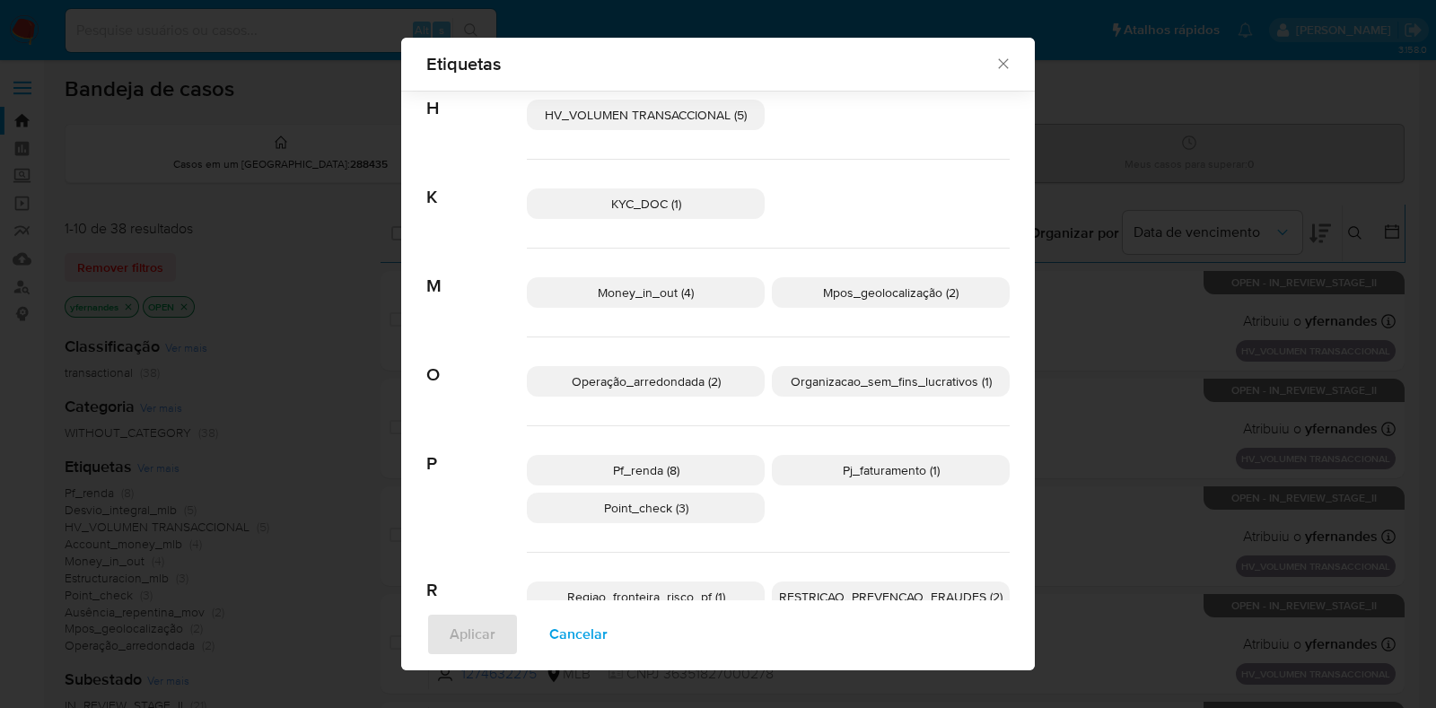
scroll to position [396, 0]
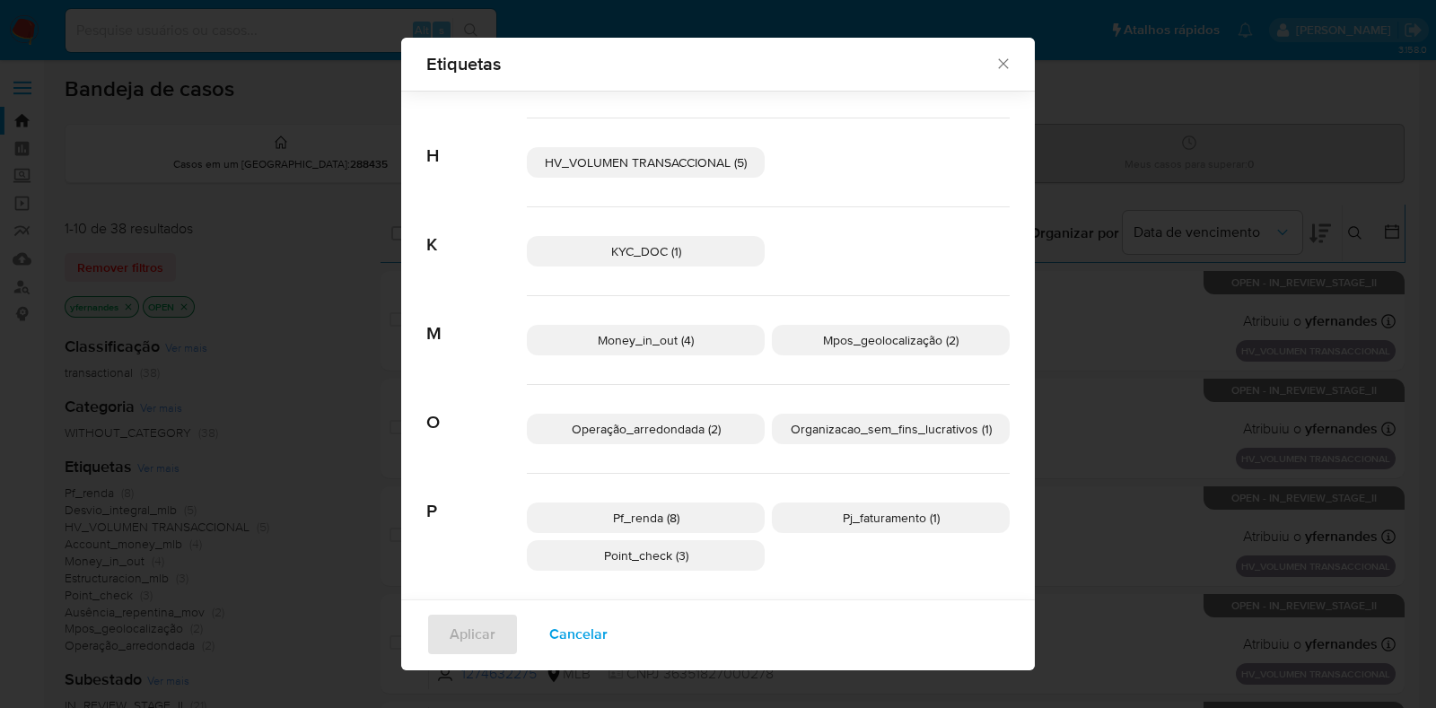
click at [805, 428] on span "Organizacao_sem_fins_lucrativos (1)" at bounding box center [891, 429] width 201 height 18
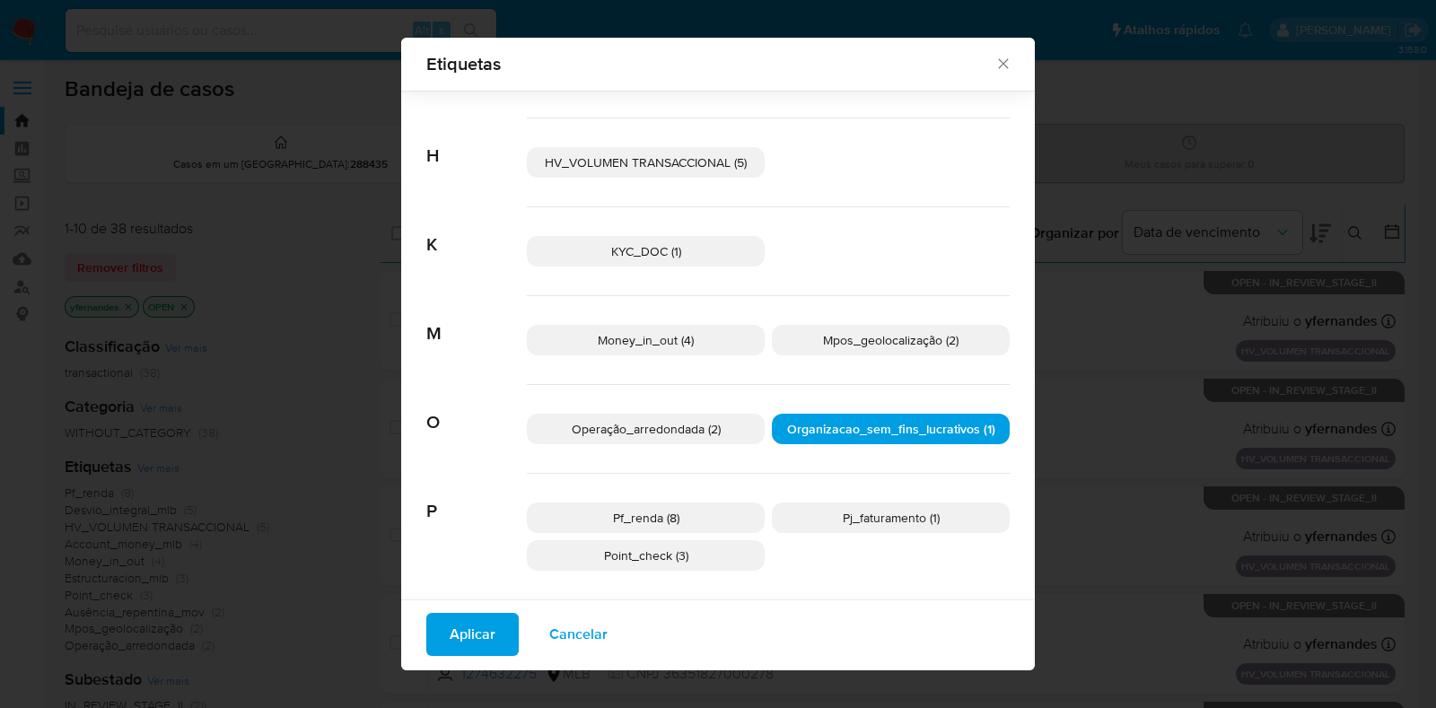
click at [450, 626] on span "Aplicar" at bounding box center [473, 635] width 46 height 40
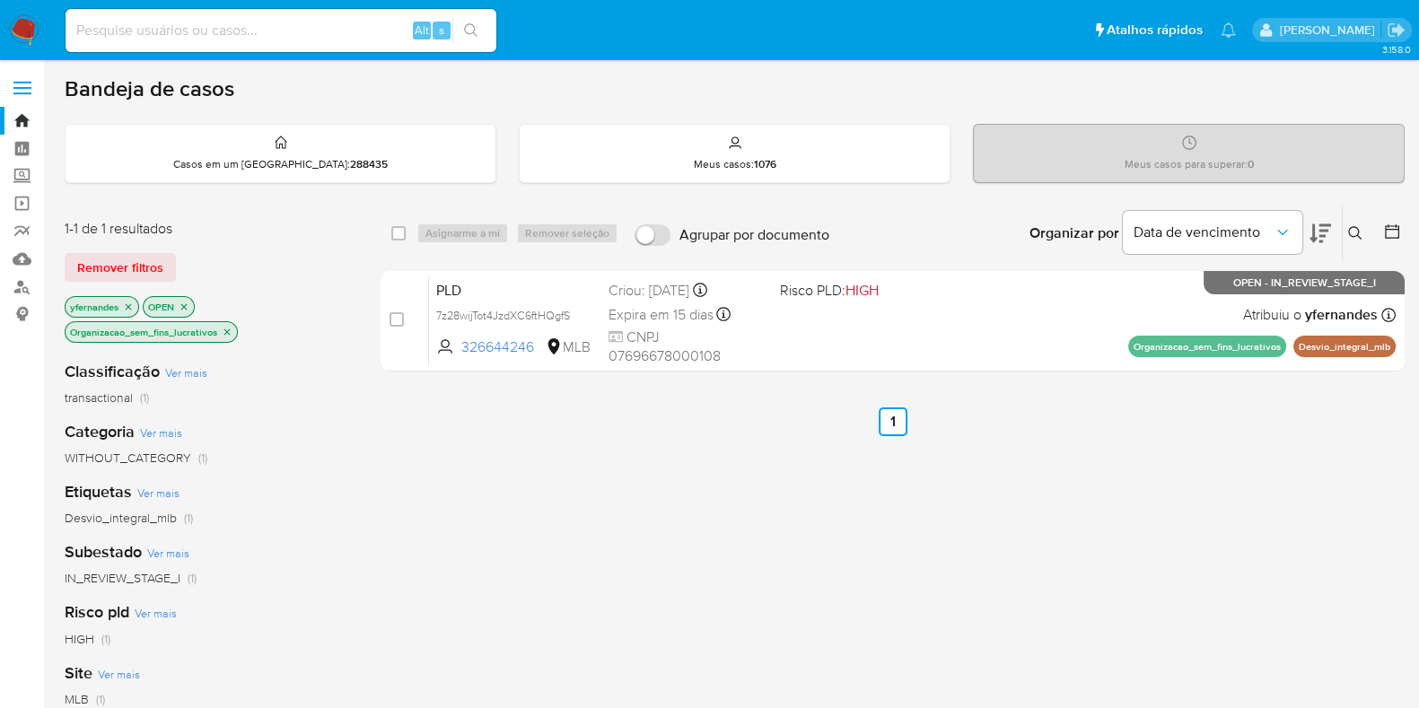
click at [230, 329] on icon "close-filter" at bounding box center [227, 332] width 11 height 11
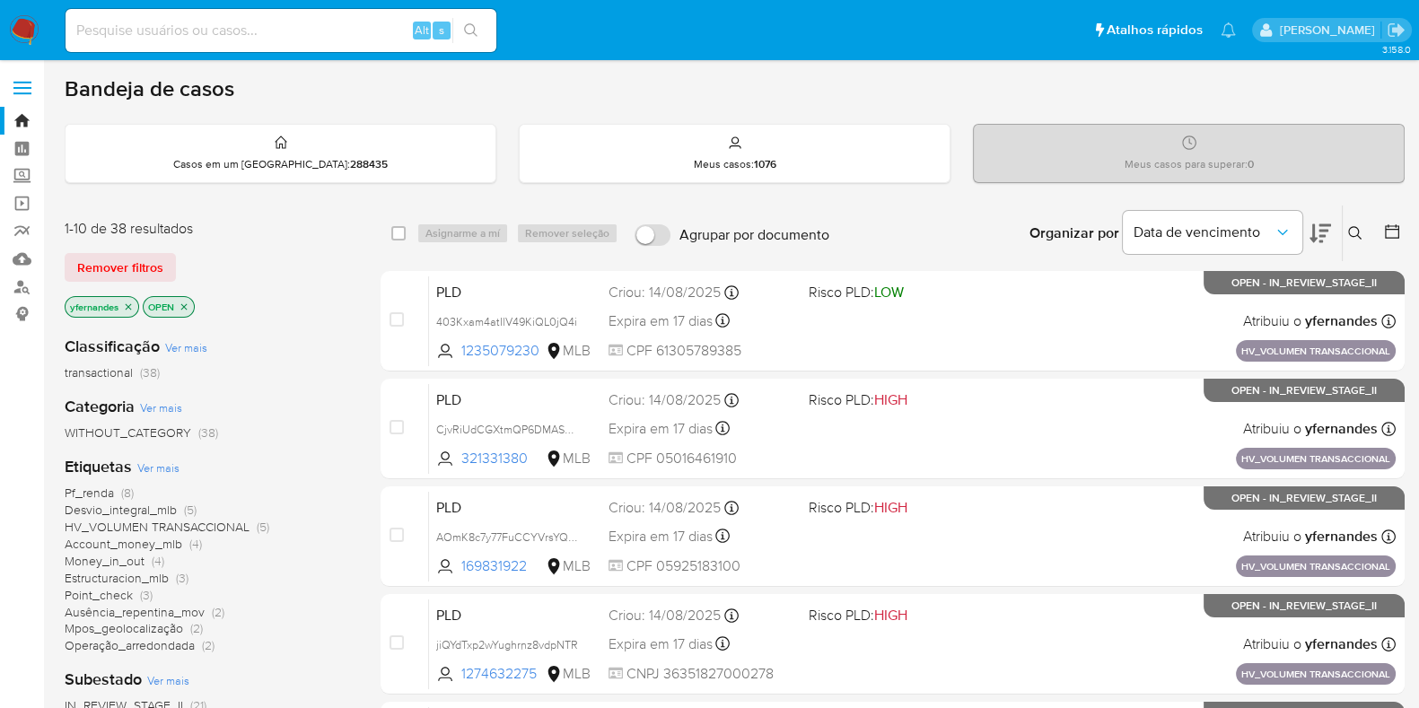
click at [154, 468] on span "Ver mais" at bounding box center [158, 468] width 42 height 16
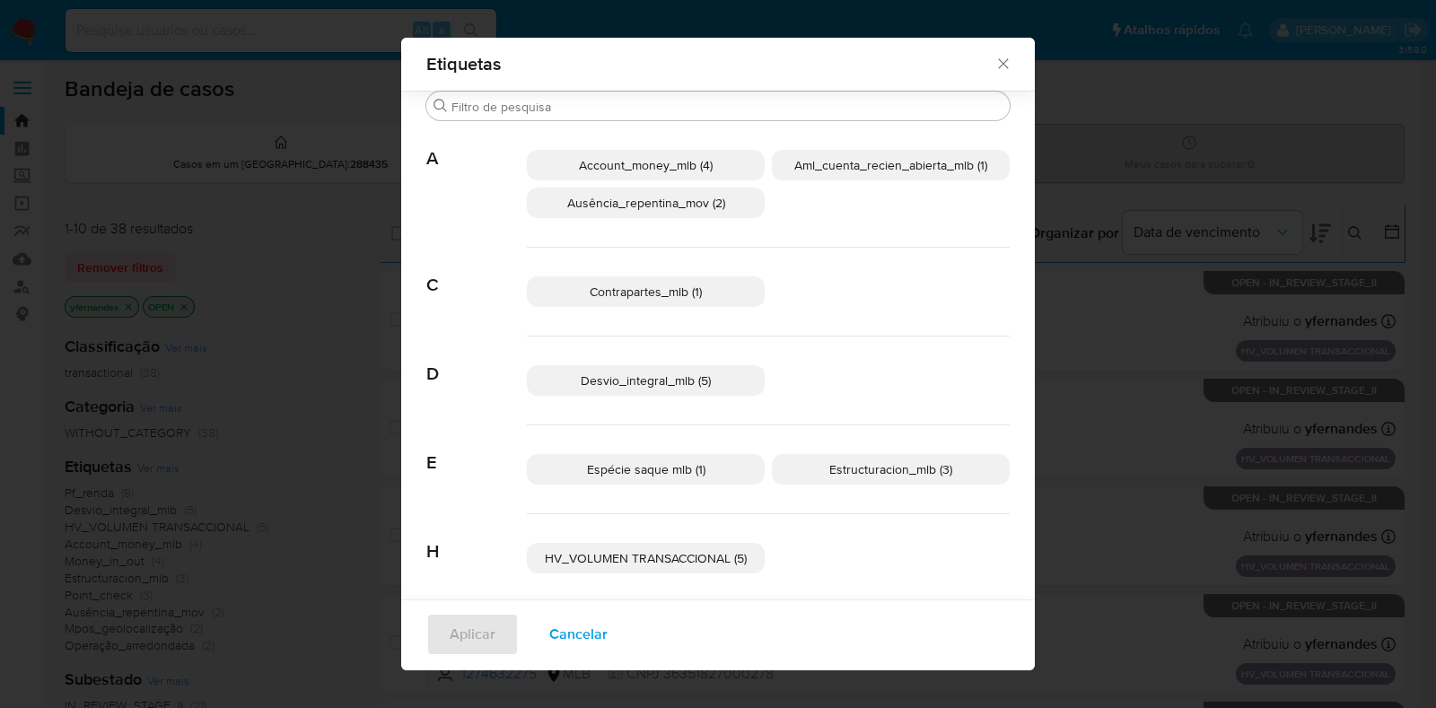
scroll to position [495, 0]
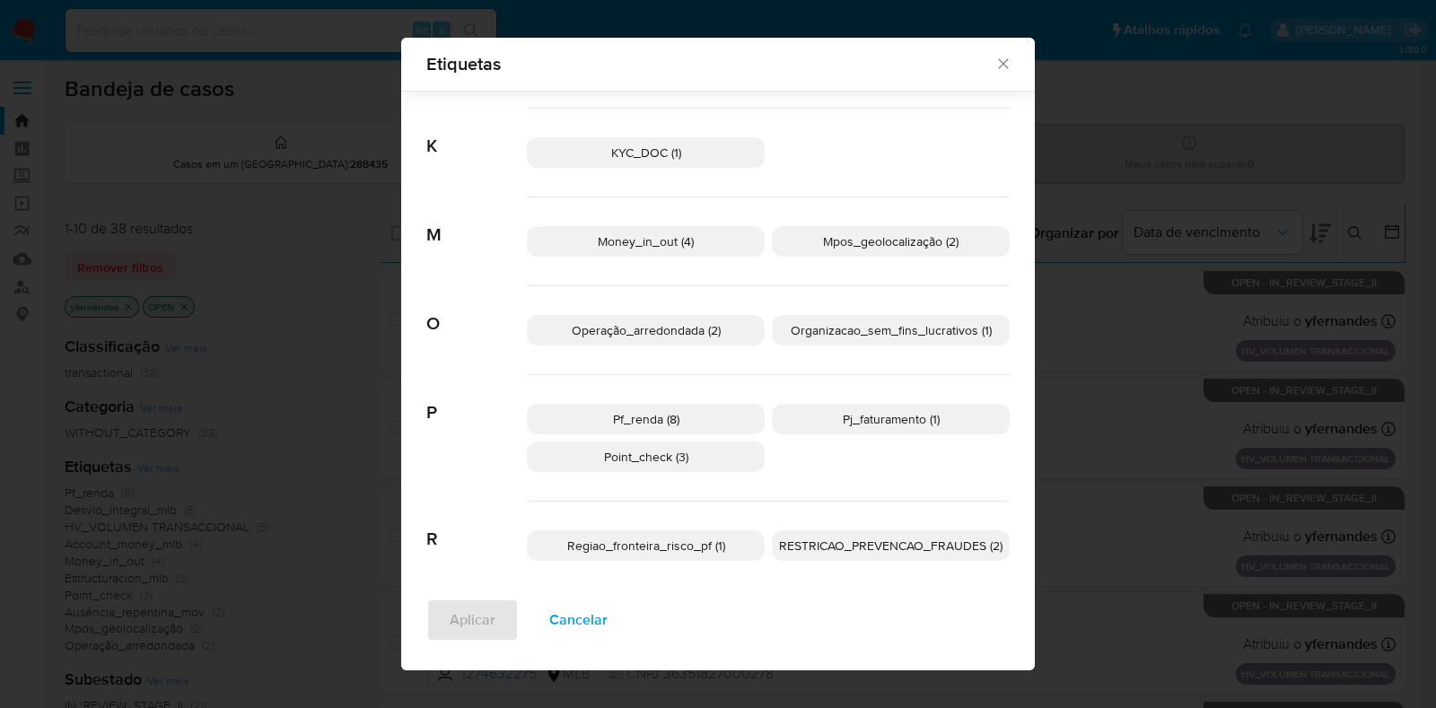
click at [855, 246] on span "Mpos_geolocalização (2)" at bounding box center [891, 242] width 136 height 18
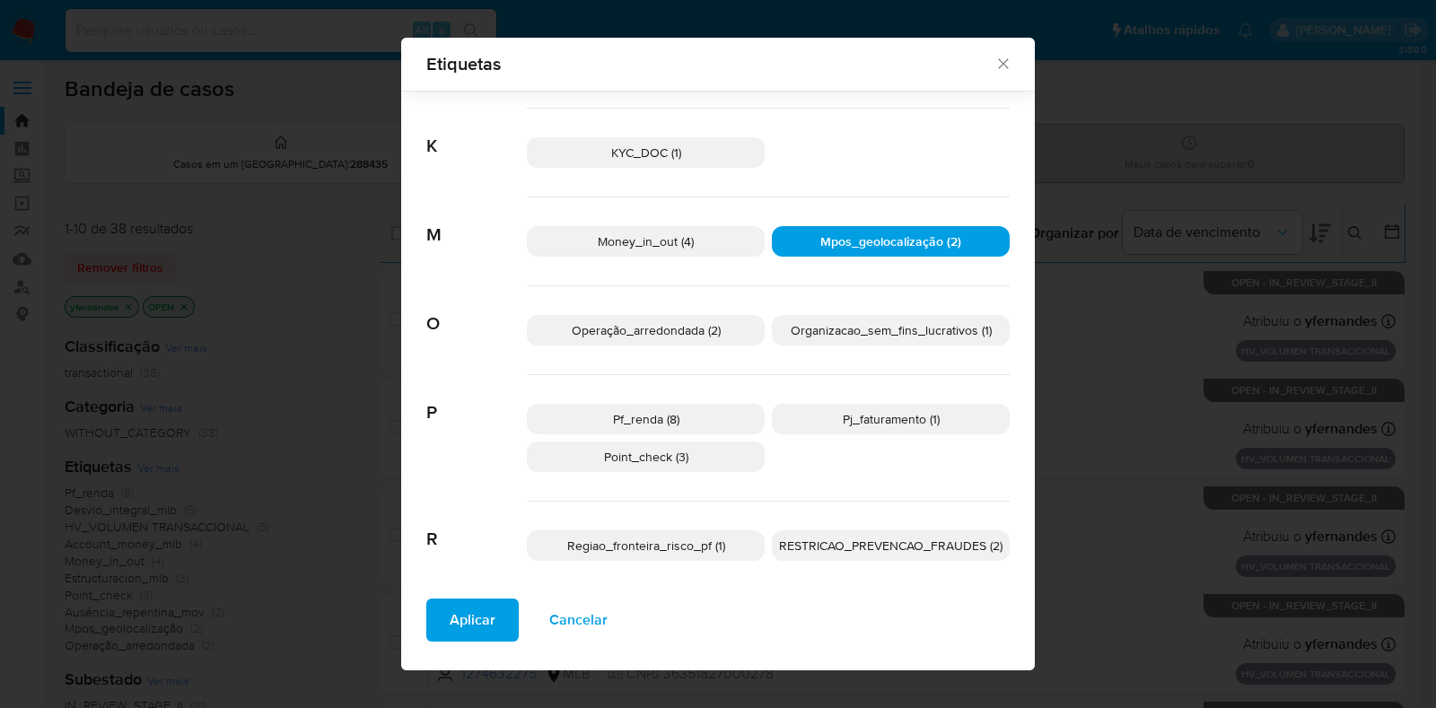
click at [705, 316] on p "Operação_arredondada (2)" at bounding box center [646, 330] width 238 height 31
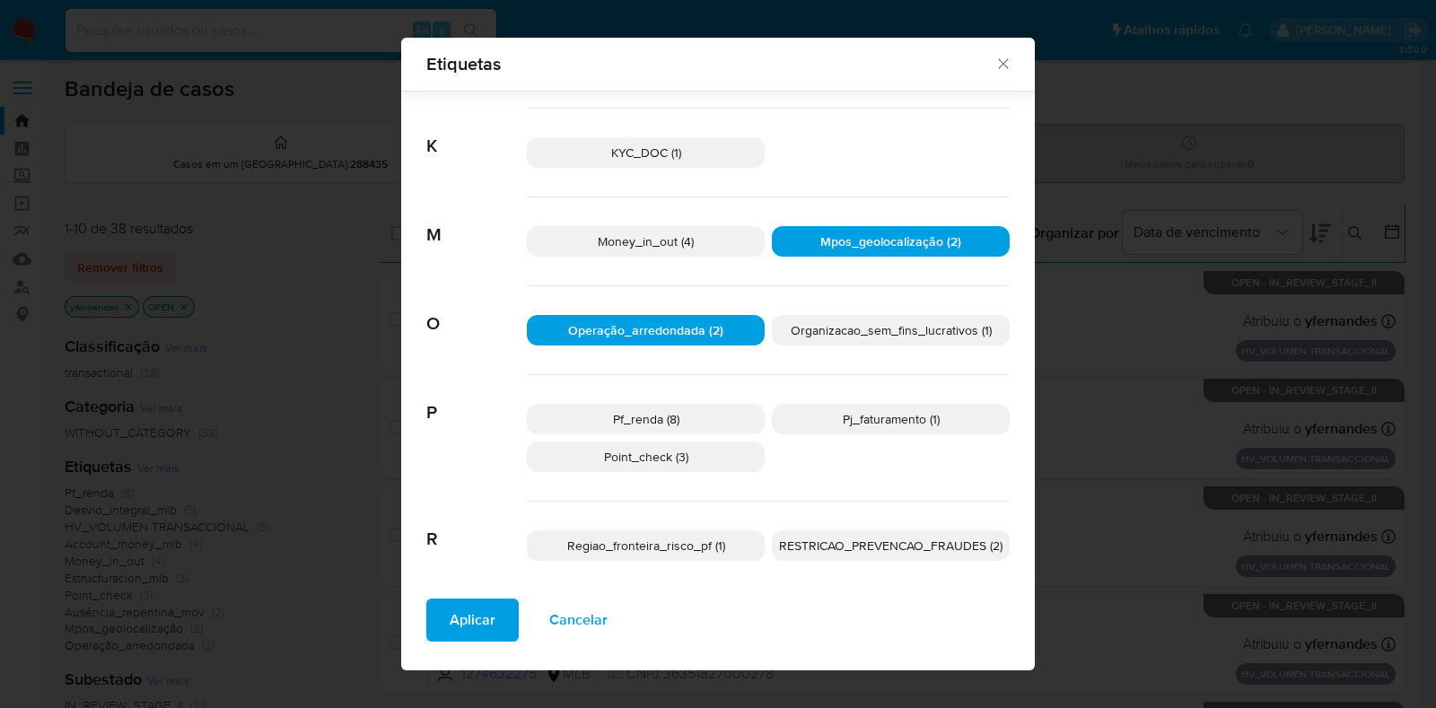
click at [884, 332] on span "Organizacao_sem_fins_lucrativos (1)" at bounding box center [891, 330] width 201 height 18
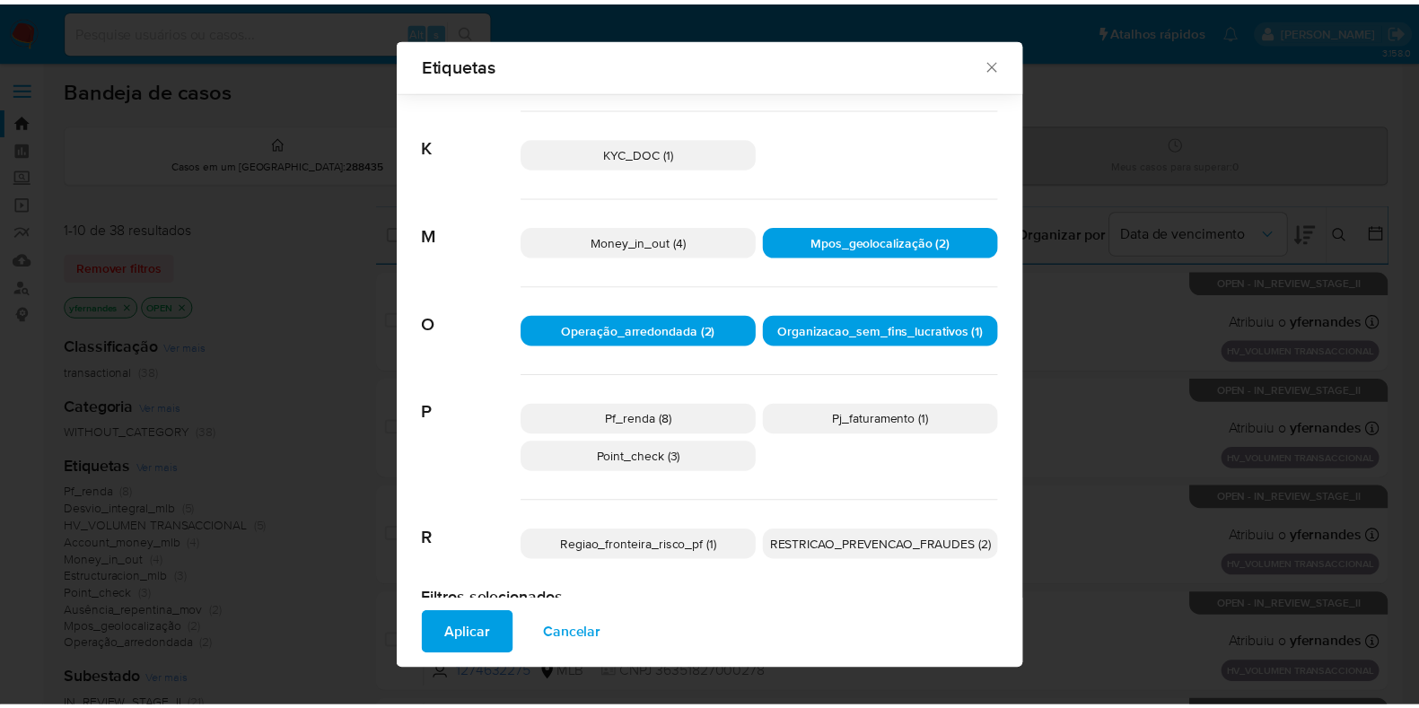
scroll to position [0, 0]
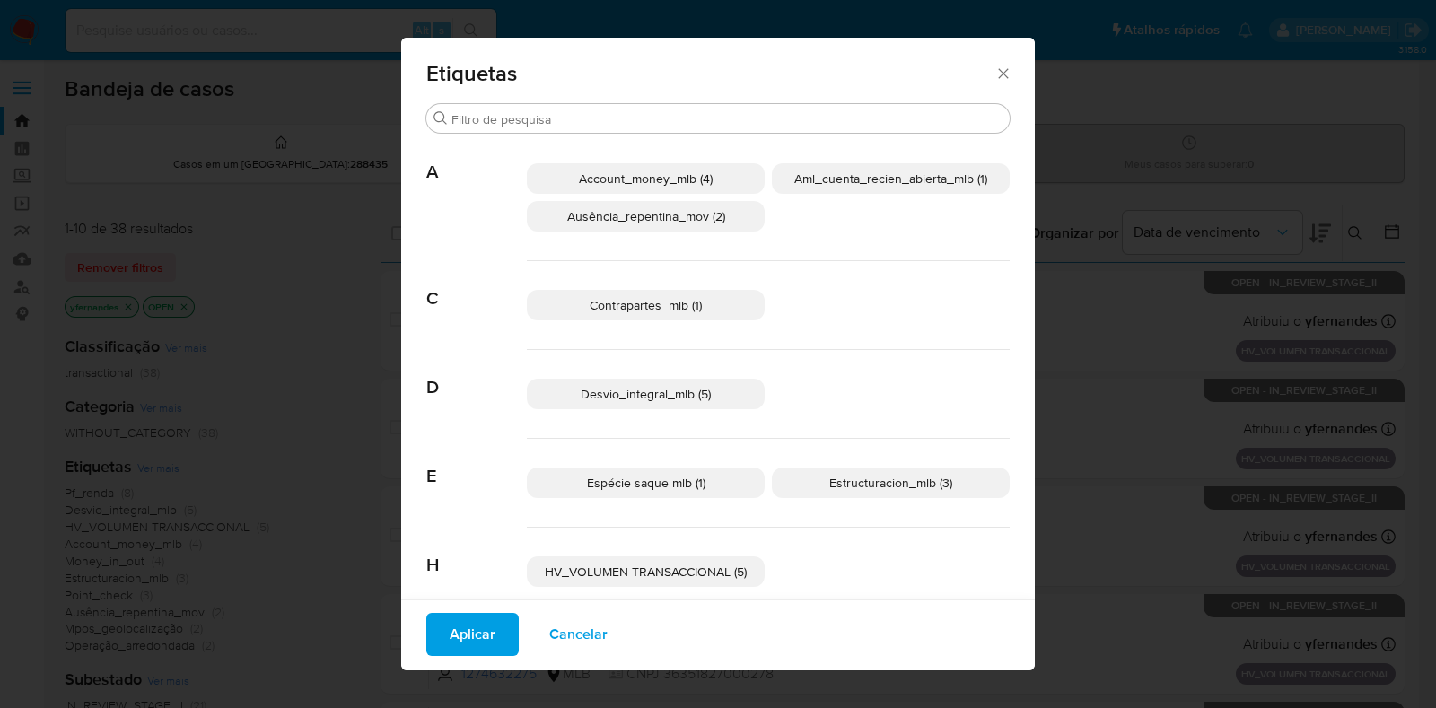
click at [456, 621] on span "Aplicar" at bounding box center [473, 635] width 46 height 40
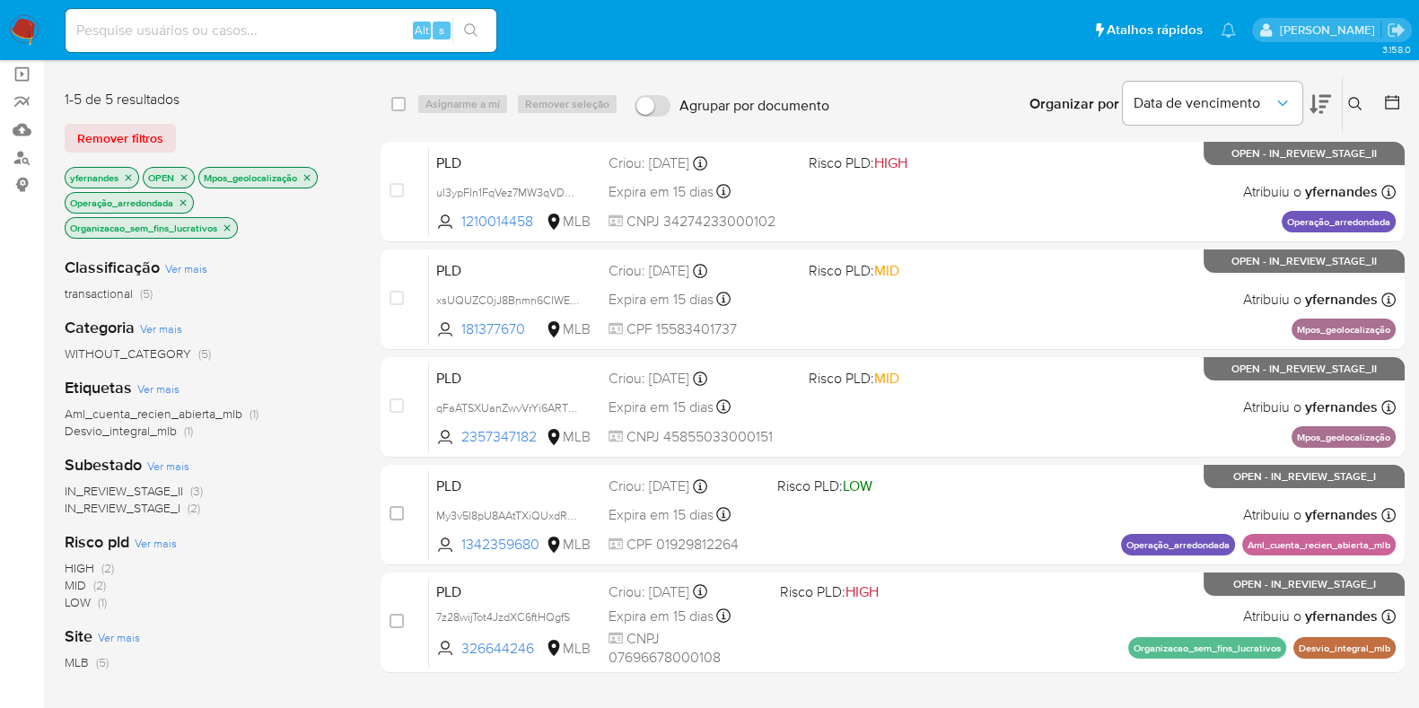
scroll to position [98, 0]
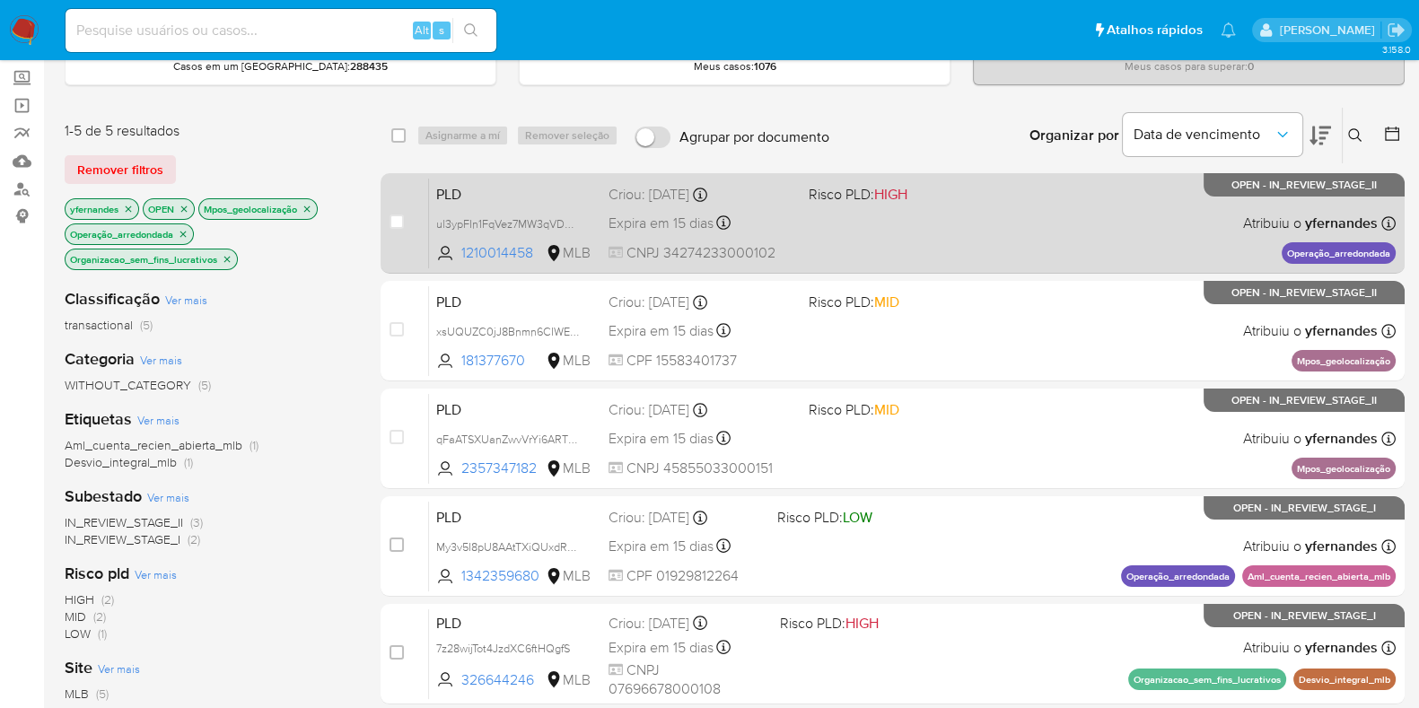
click at [867, 225] on div "PLD ul3ypFIn1FqVez7MW3qVDaP8 1210014458 MLB Risco PLD: HIGH Criou: 12/08/2025 C…" at bounding box center [912, 223] width 967 height 91
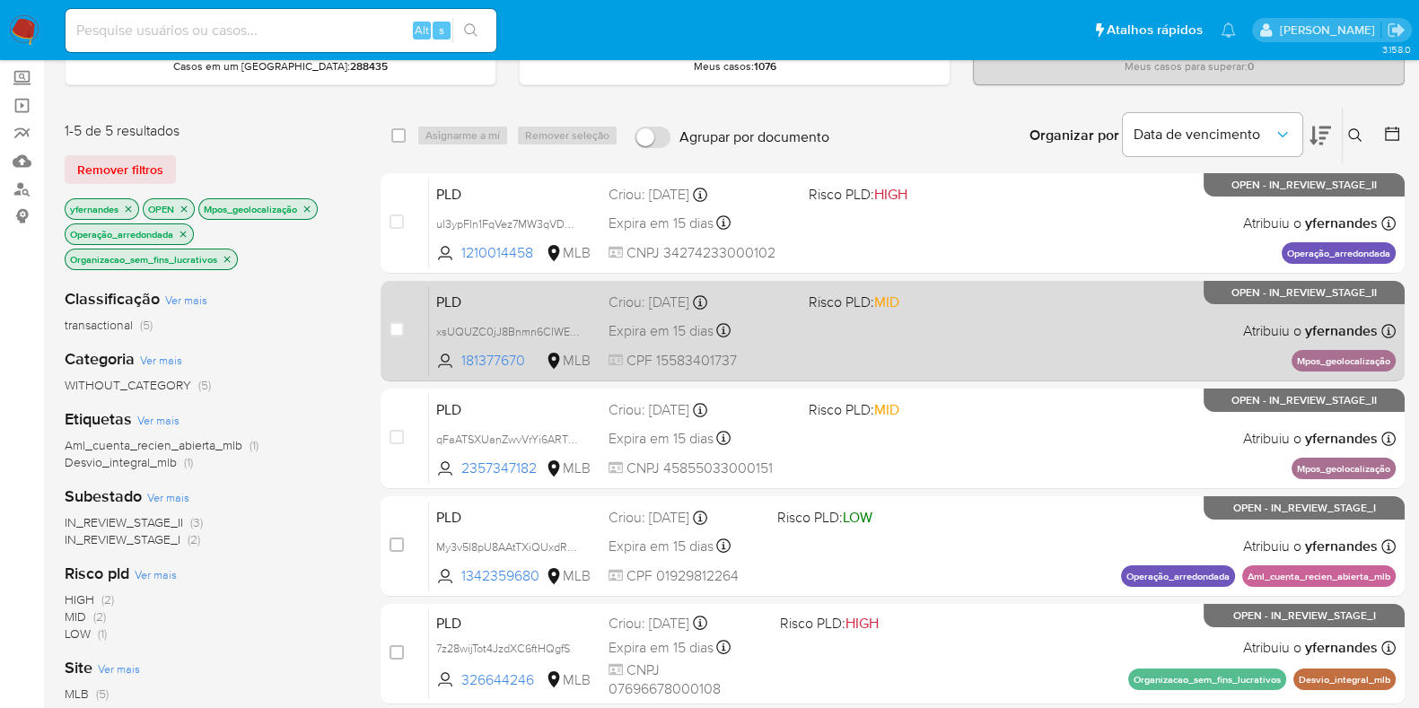
click at [850, 339] on div "PLD xsUQUZC0jJ8Bnmn6CIWEPLp9 181377670 MLB Risco PLD: MID Criou: 12/08/2025 Cri…" at bounding box center [912, 331] width 967 height 91
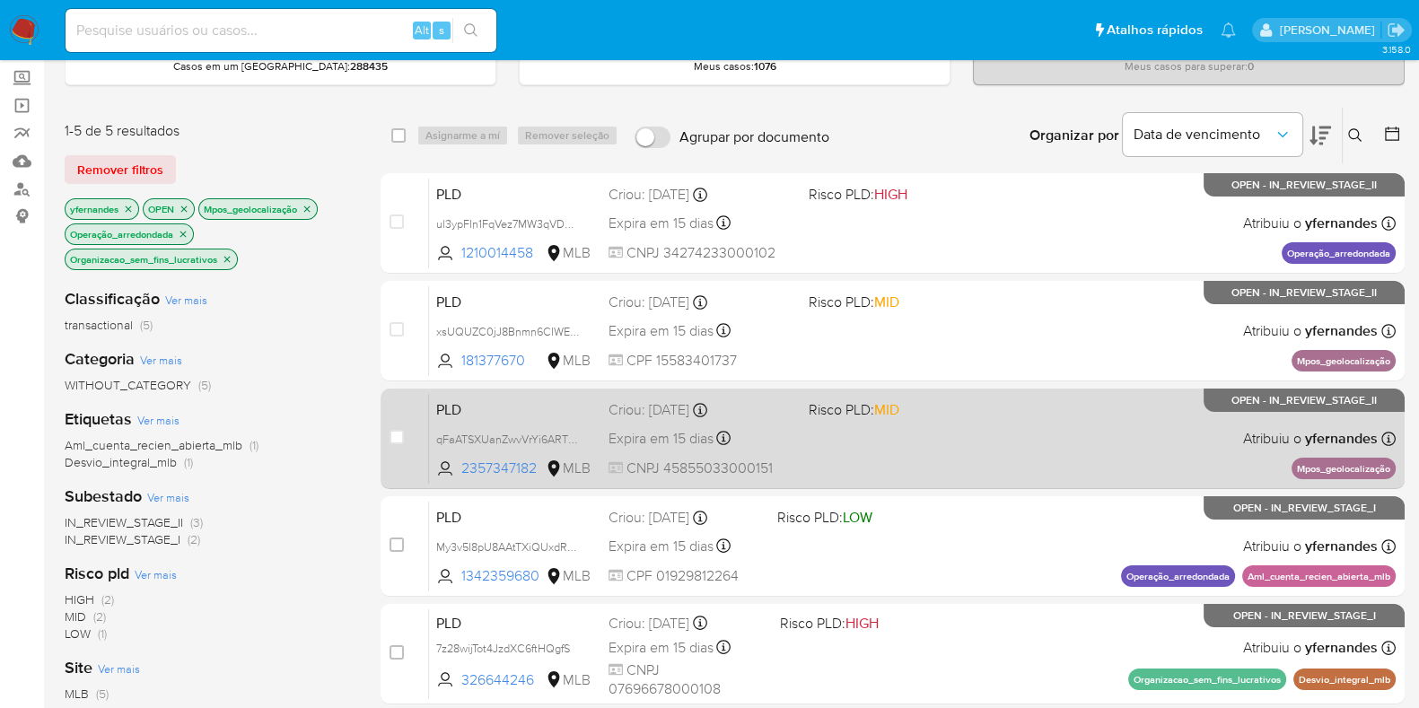
click at [942, 428] on div "PLD qFaATSXUanZwvVrYi6ARTDGZ 2357347182 MLB Risco PLD: MID Criou: 12/08/2025 Cr…" at bounding box center [912, 438] width 967 height 91
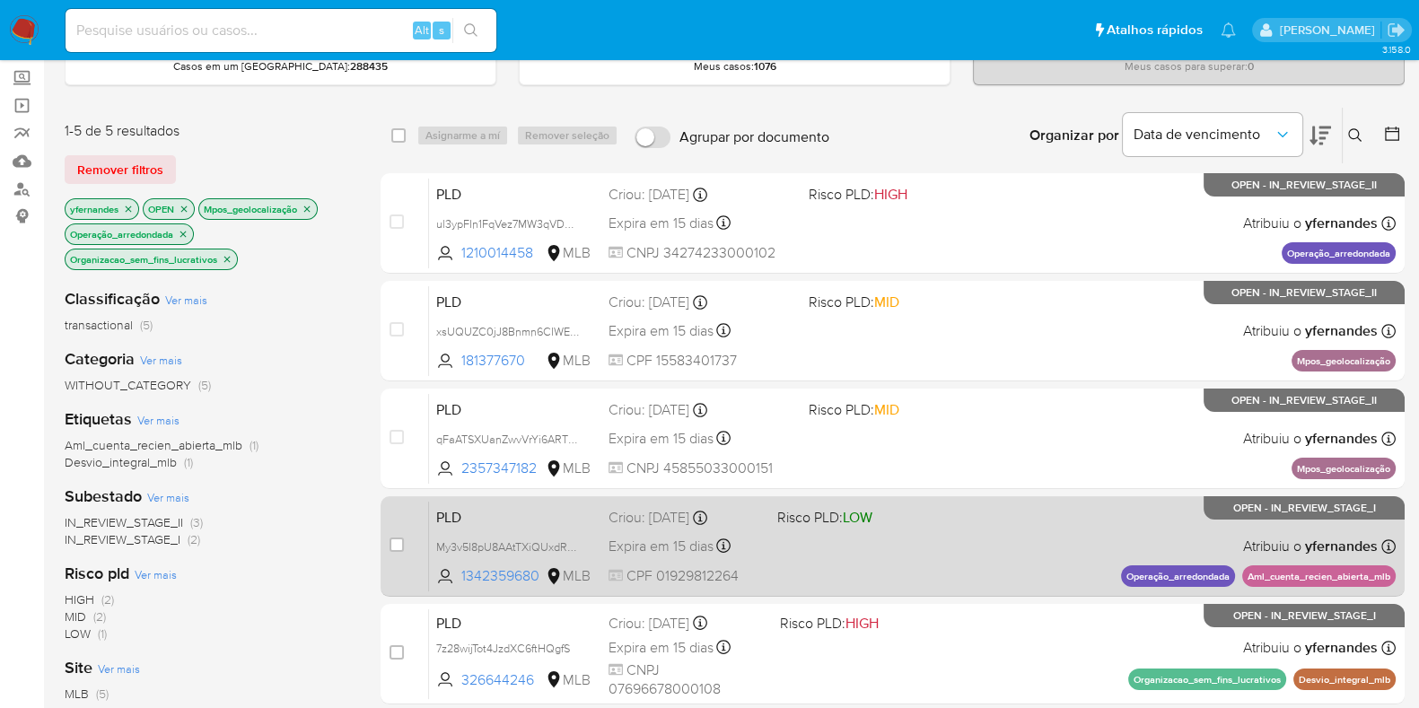
click at [804, 563] on div "PLD My3v5I8pU8AAtTXiQUxdRLzk 1342359680 MLB Risco PLD: LOW Criou: 12/08/2025 Cr…" at bounding box center [912, 546] width 967 height 91
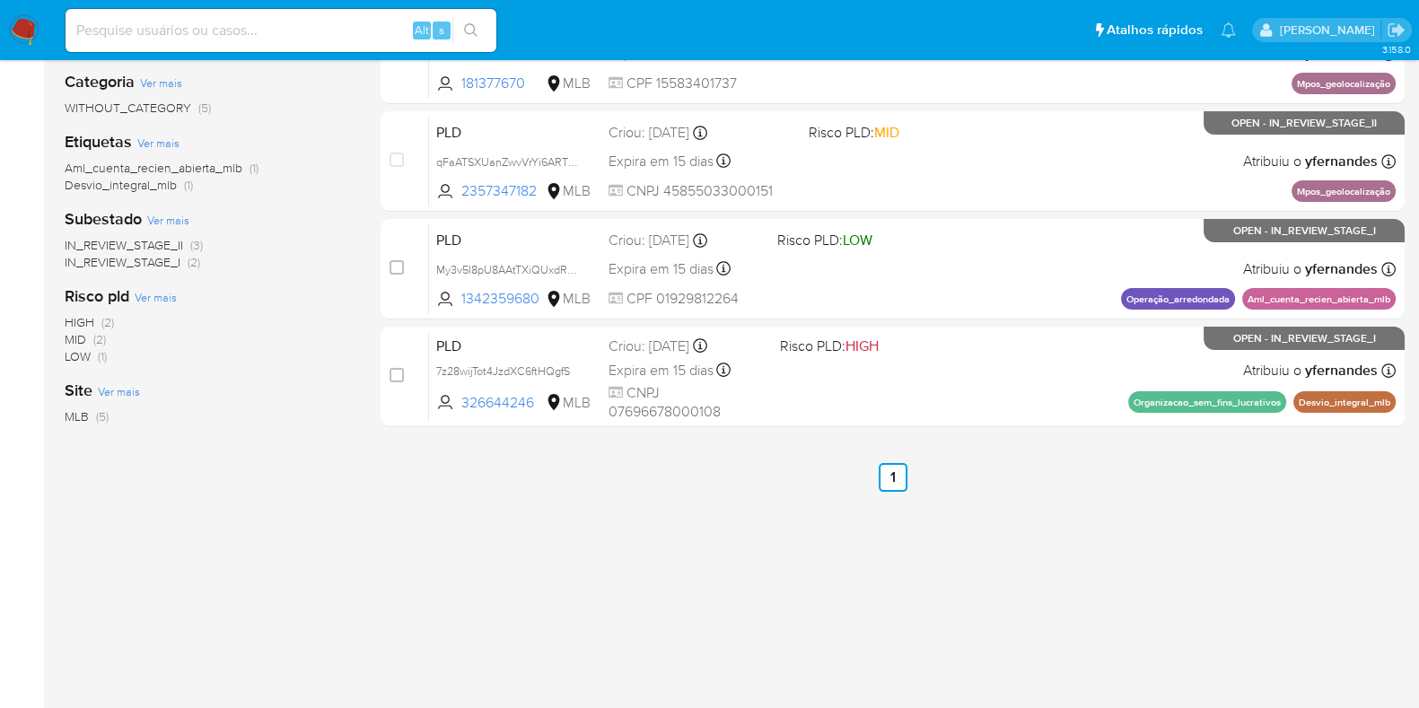
scroll to position [435, 0]
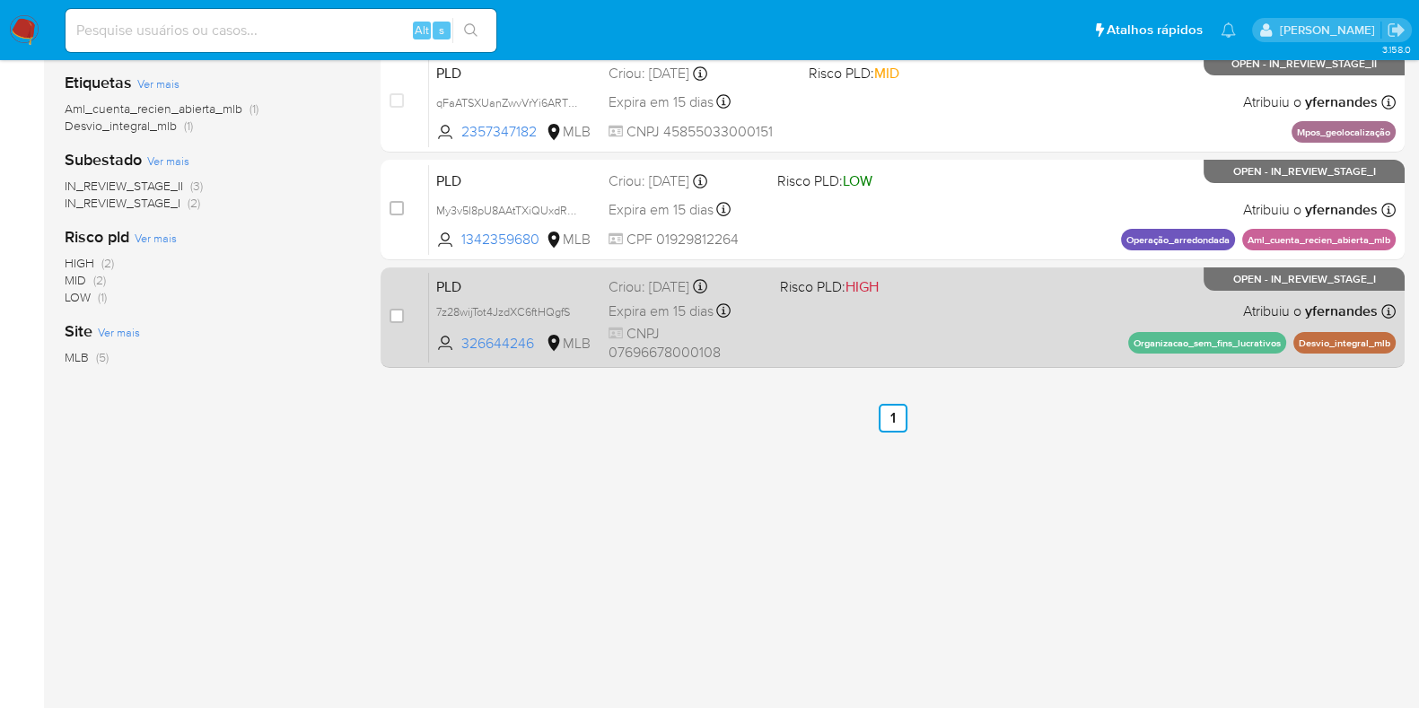
click at [810, 349] on div "PLD 7z28wijTot4JzdXC6ftHQgfS 326644246 MLB Risco PLD: HIGH Criou: 12/08/2025 Cr…" at bounding box center [912, 317] width 967 height 91
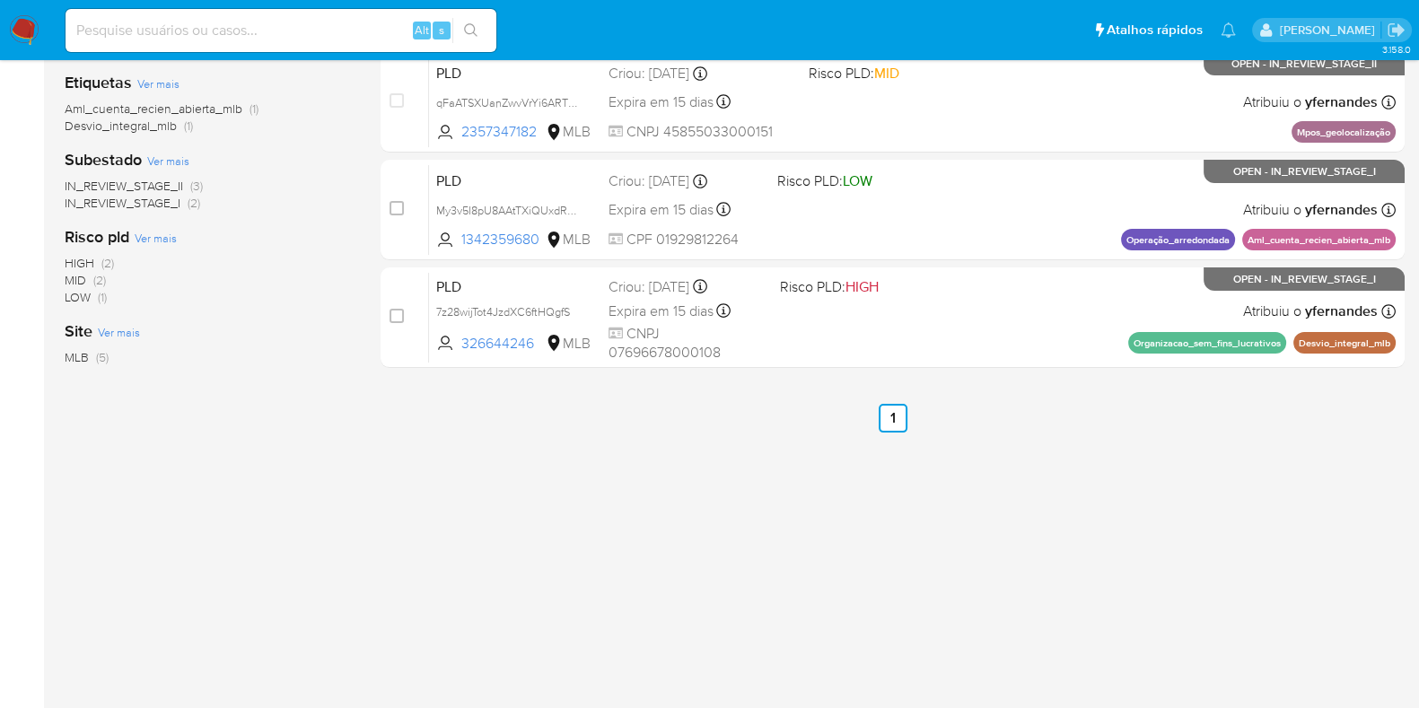
click at [22, 28] on img at bounding box center [24, 30] width 31 height 31
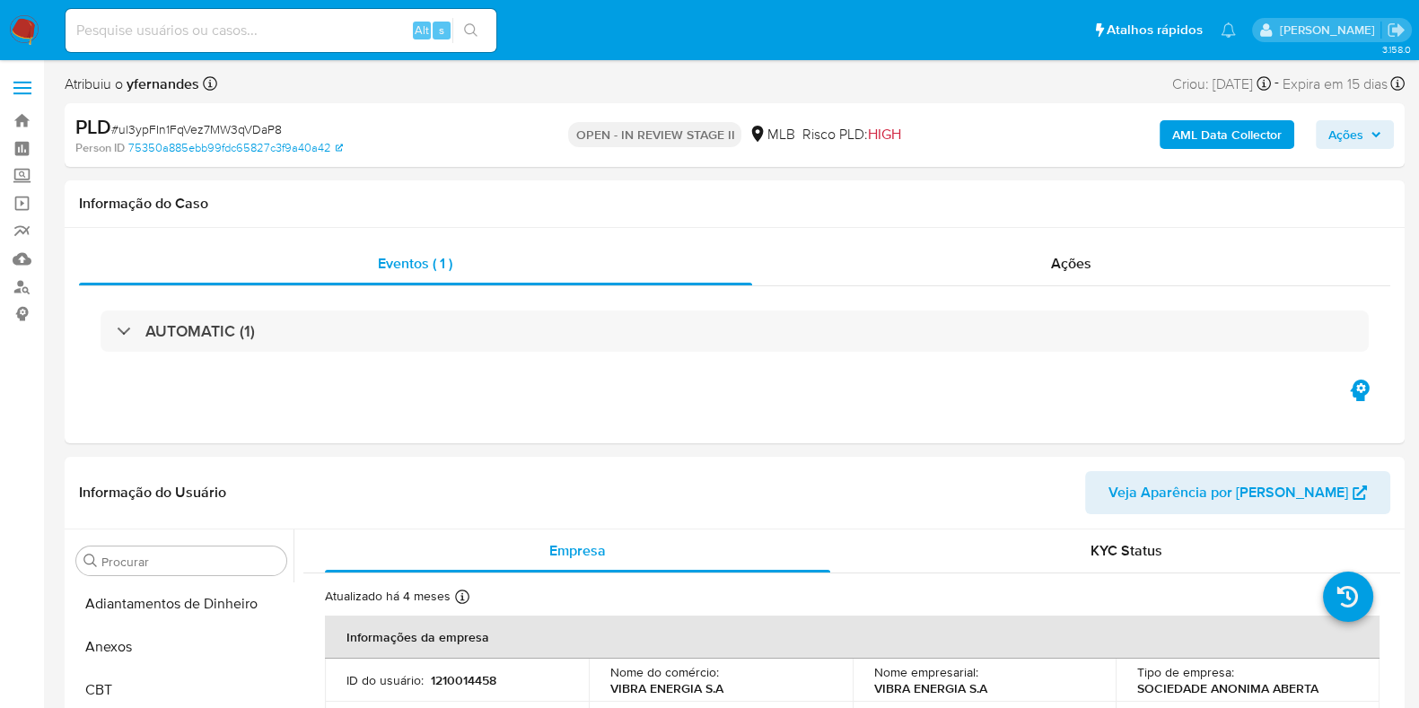
scroll to position [844, 0]
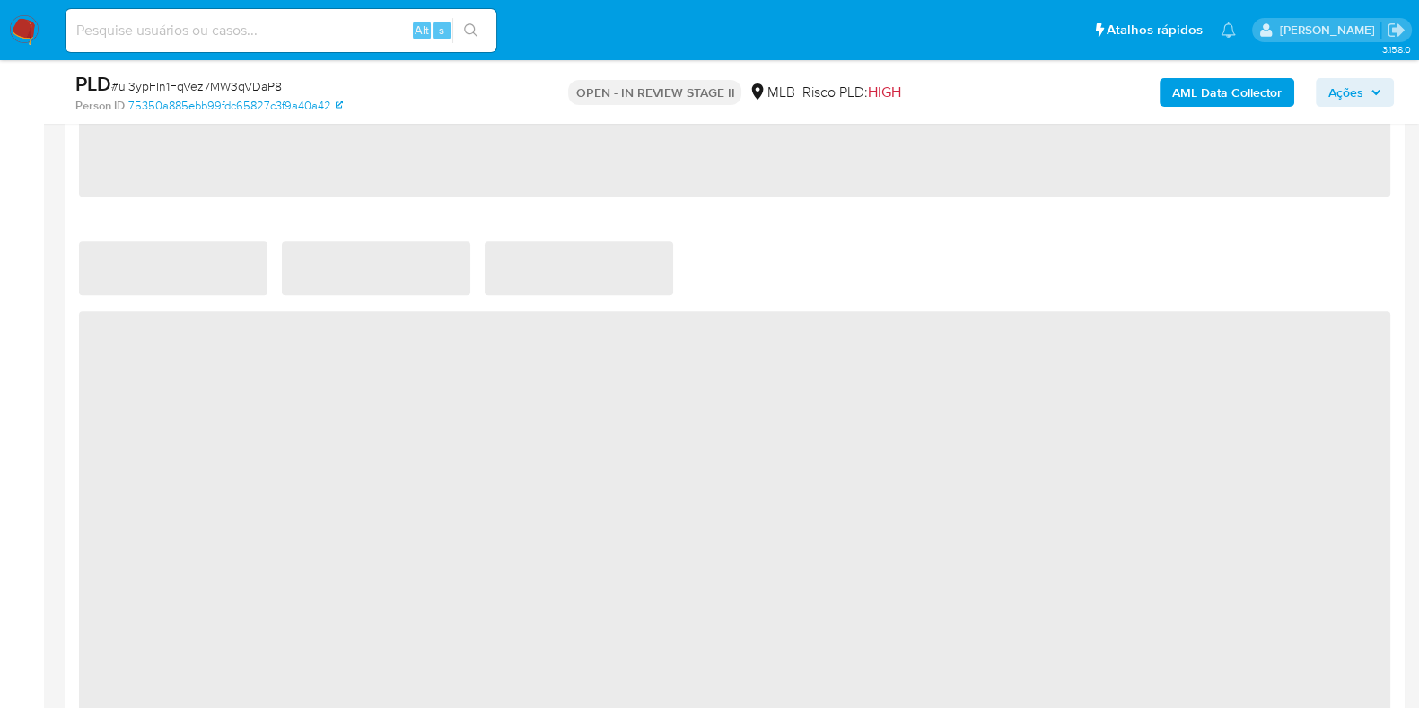
select select "10"
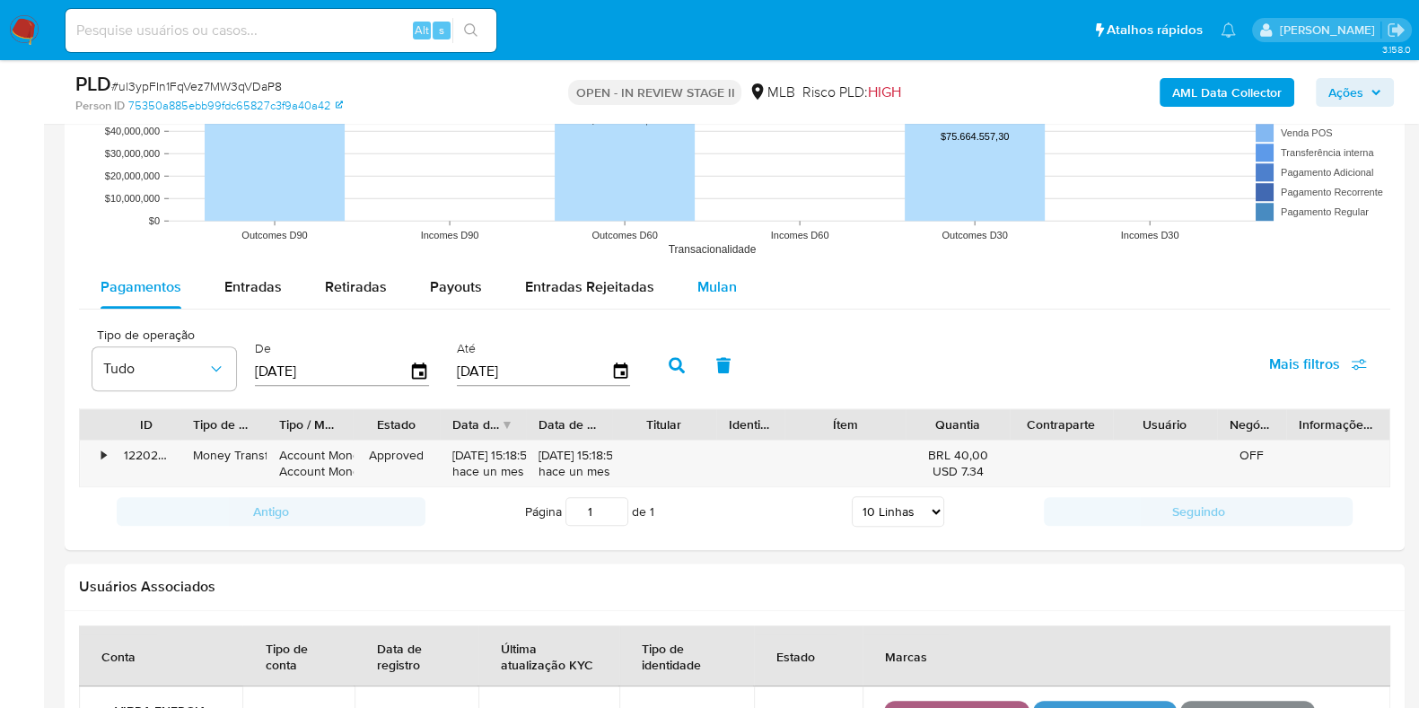
scroll to position [1908, 0]
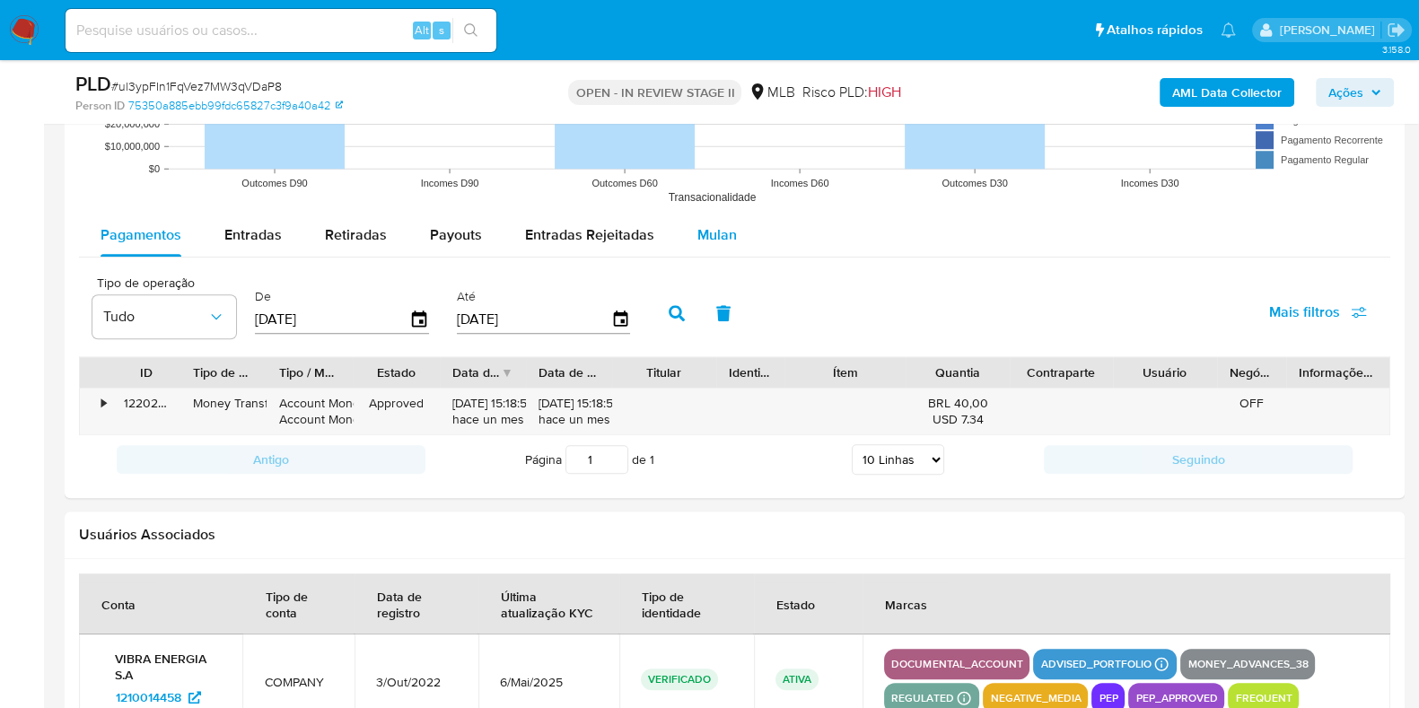
click at [699, 220] on div "Mulan" at bounding box center [718, 235] width 40 height 43
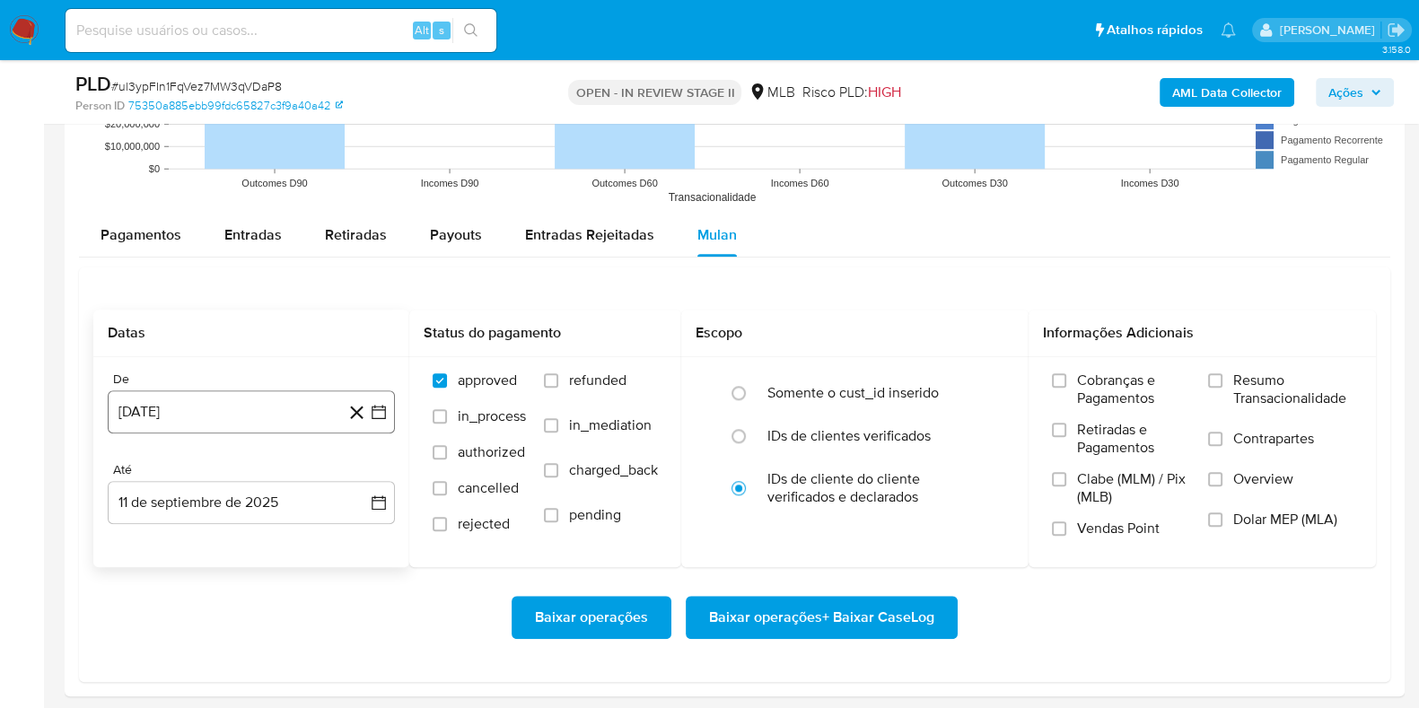
click at [199, 425] on button "11 [PERSON_NAME] de 2024" at bounding box center [251, 412] width 287 height 43
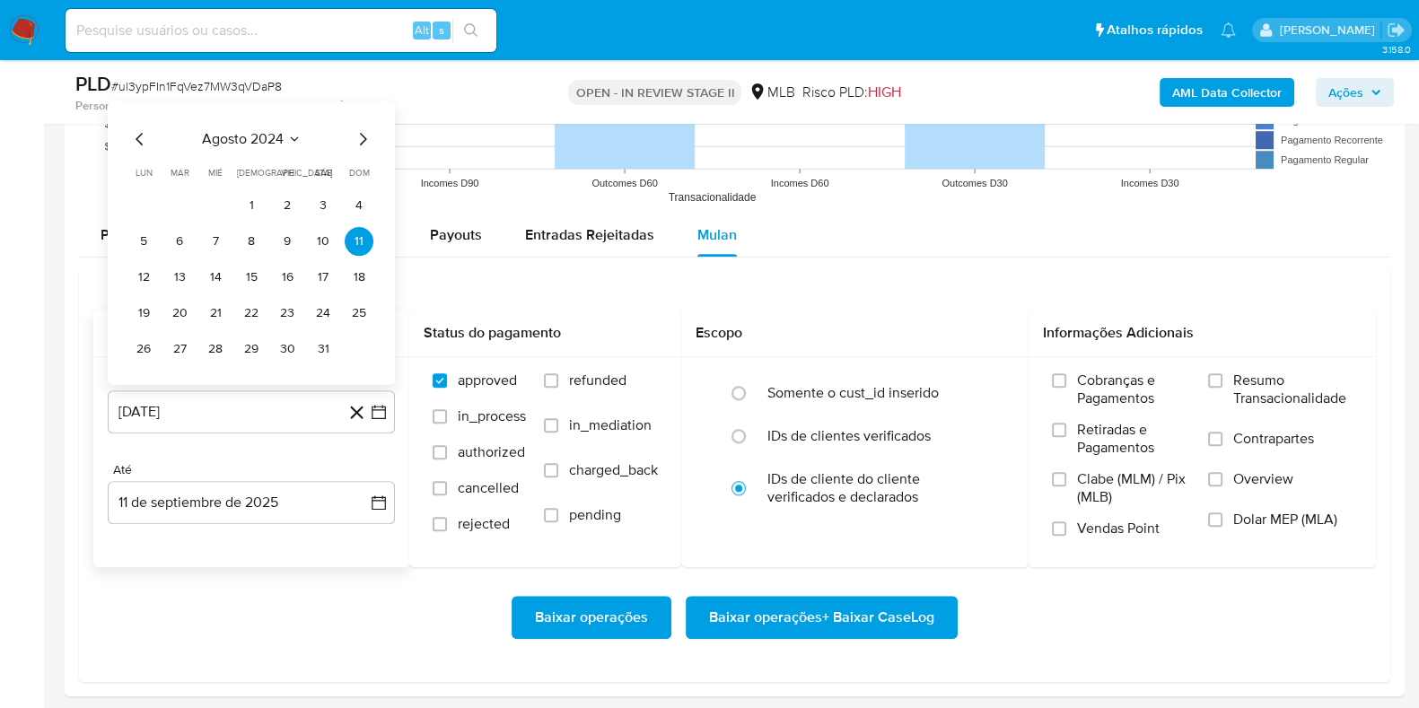
click at [243, 120] on div "agosto 2024 agosto 2024 lun lunes mar martes mié miércoles jue jueves vie viern…" at bounding box center [251, 243] width 287 height 284
click at [260, 135] on span "agosto 2024" at bounding box center [243, 138] width 82 height 18
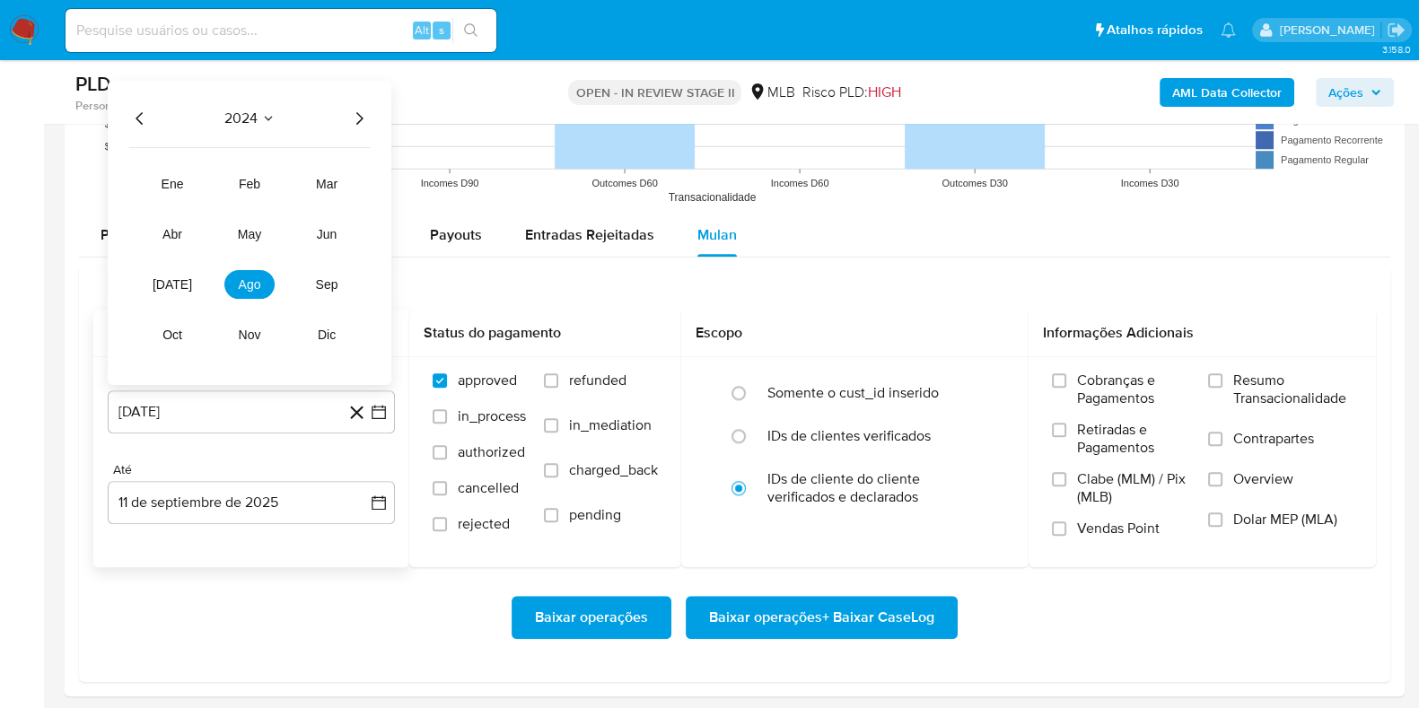
click at [357, 118] on icon "Año siguiente" at bounding box center [359, 118] width 22 height 22
click at [162, 284] on button "[DATE]" at bounding box center [172, 283] width 50 height 29
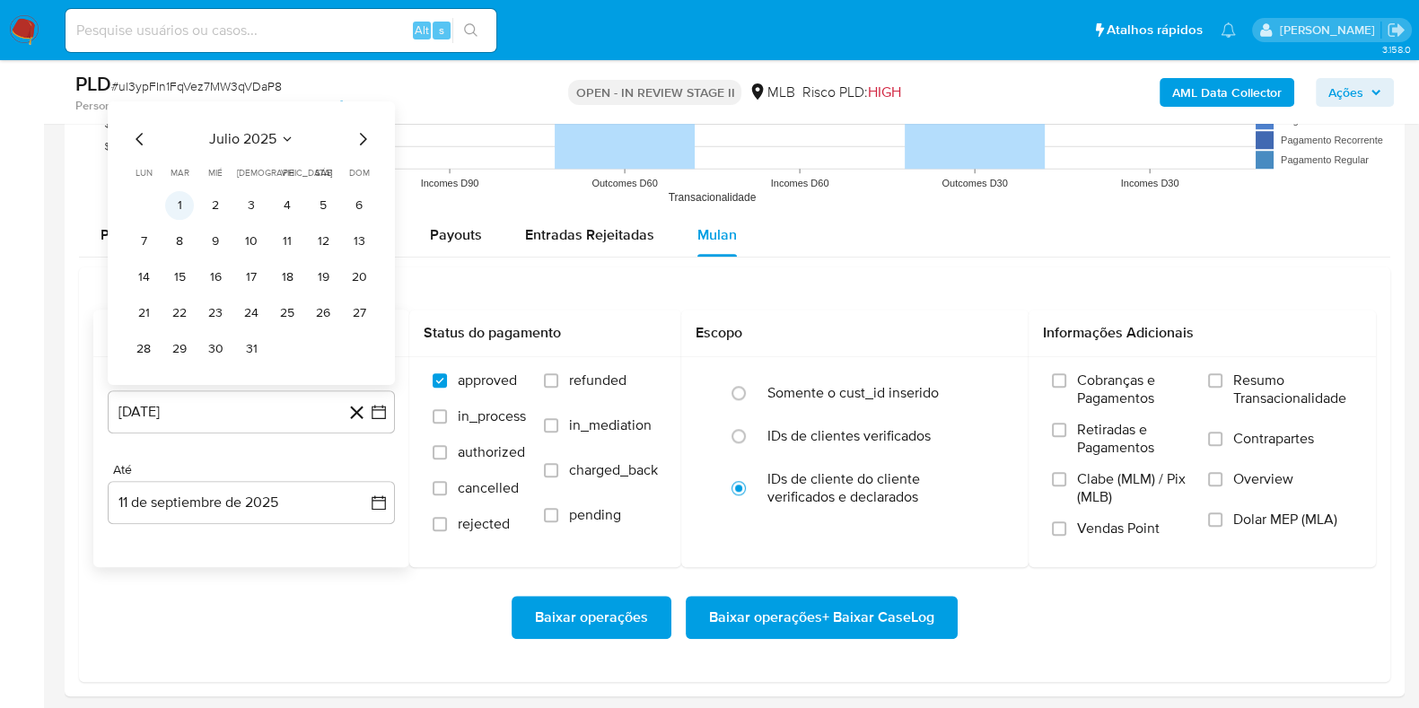
click at [175, 206] on button "1" at bounding box center [179, 204] width 29 height 29
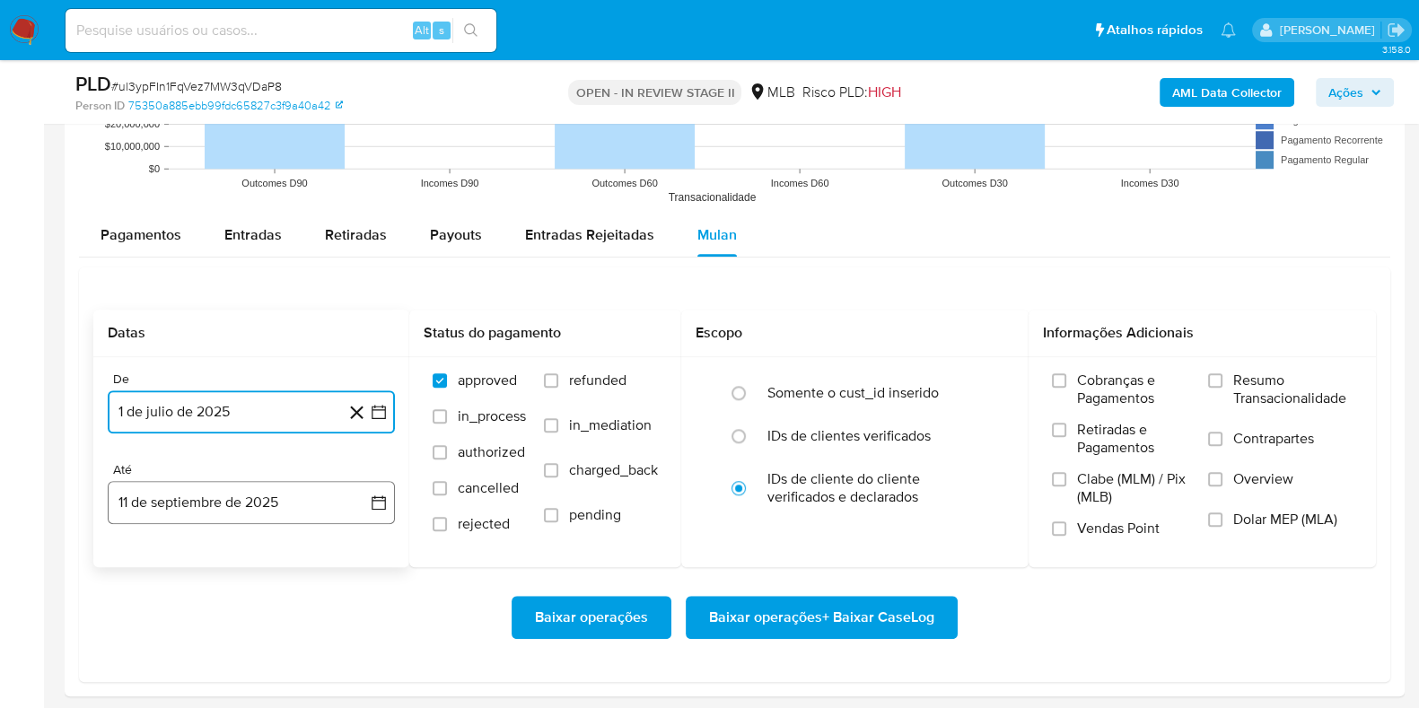
click at [179, 492] on button "11 de septiembre de 2025" at bounding box center [251, 502] width 287 height 43
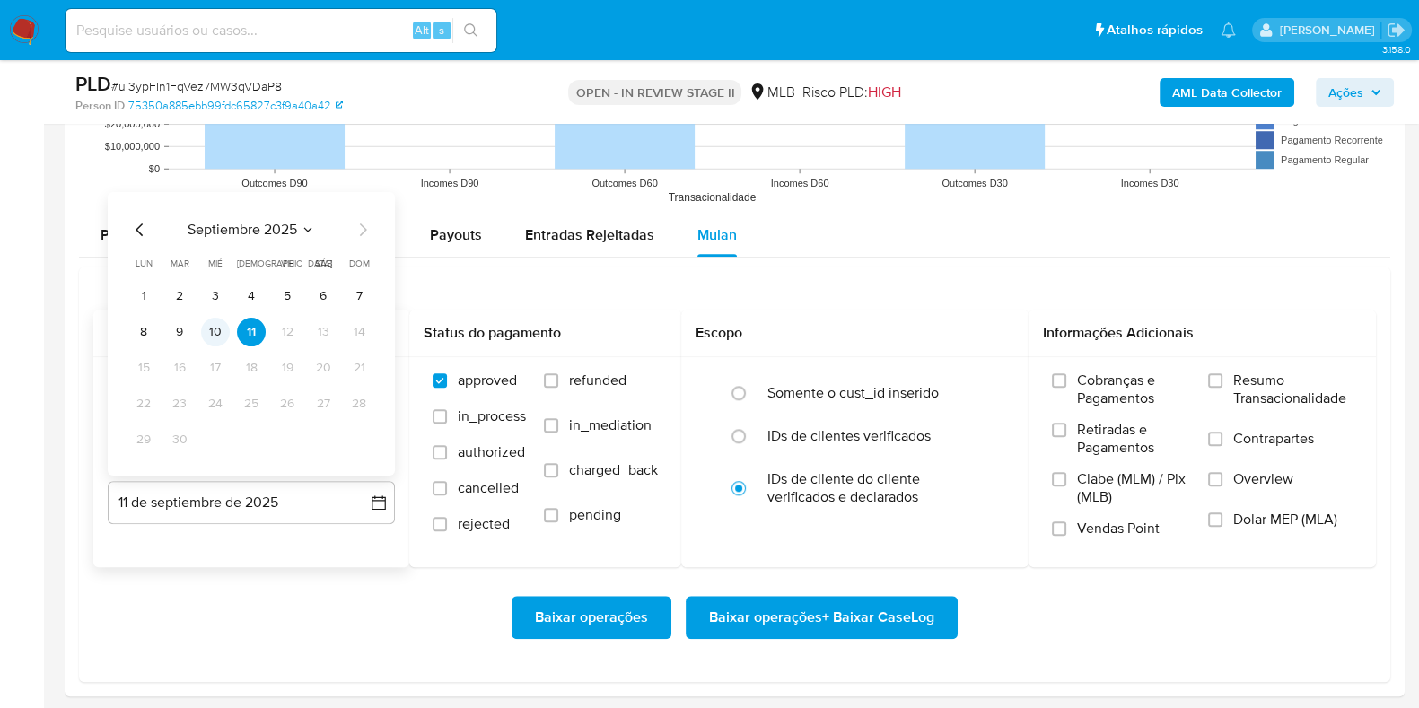
click at [207, 343] on td "10" at bounding box center [215, 331] width 29 height 29
click at [217, 334] on button "10" at bounding box center [215, 331] width 29 height 29
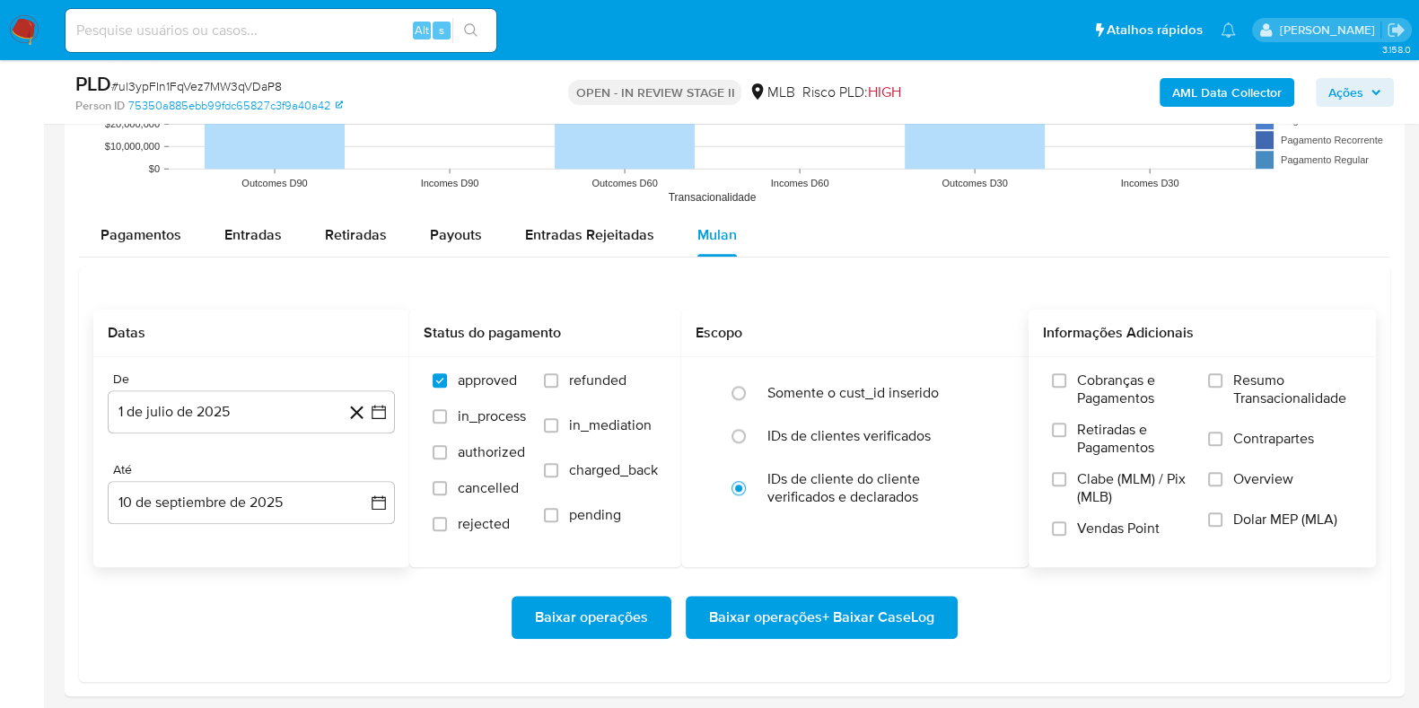
click at [1148, 400] on span "Resumo Transacionalidade" at bounding box center [1293, 390] width 119 height 36
click at [1148, 388] on input "Resumo Transacionalidade" at bounding box center [1215, 380] width 14 height 14
click at [902, 566] on span "Baixar operações + Baixar CaseLog" at bounding box center [821, 618] width 225 height 40
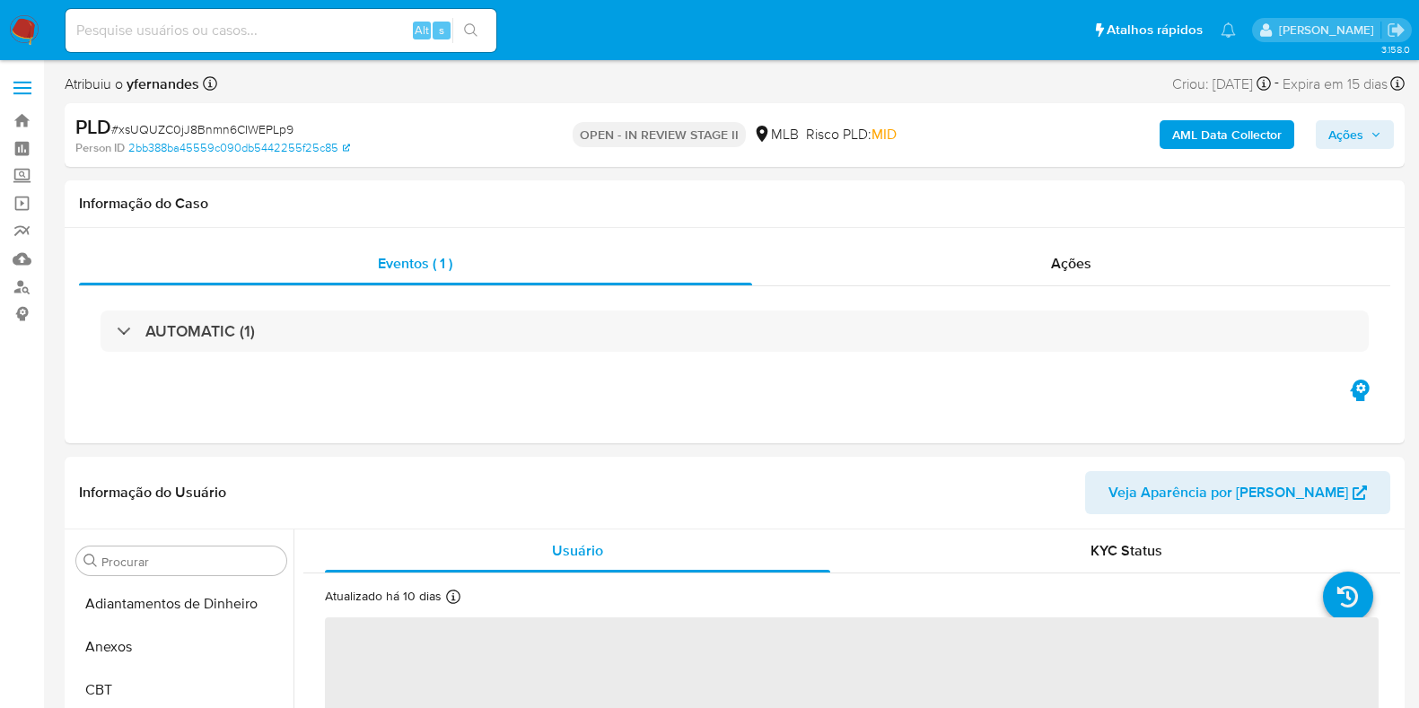
select select "10"
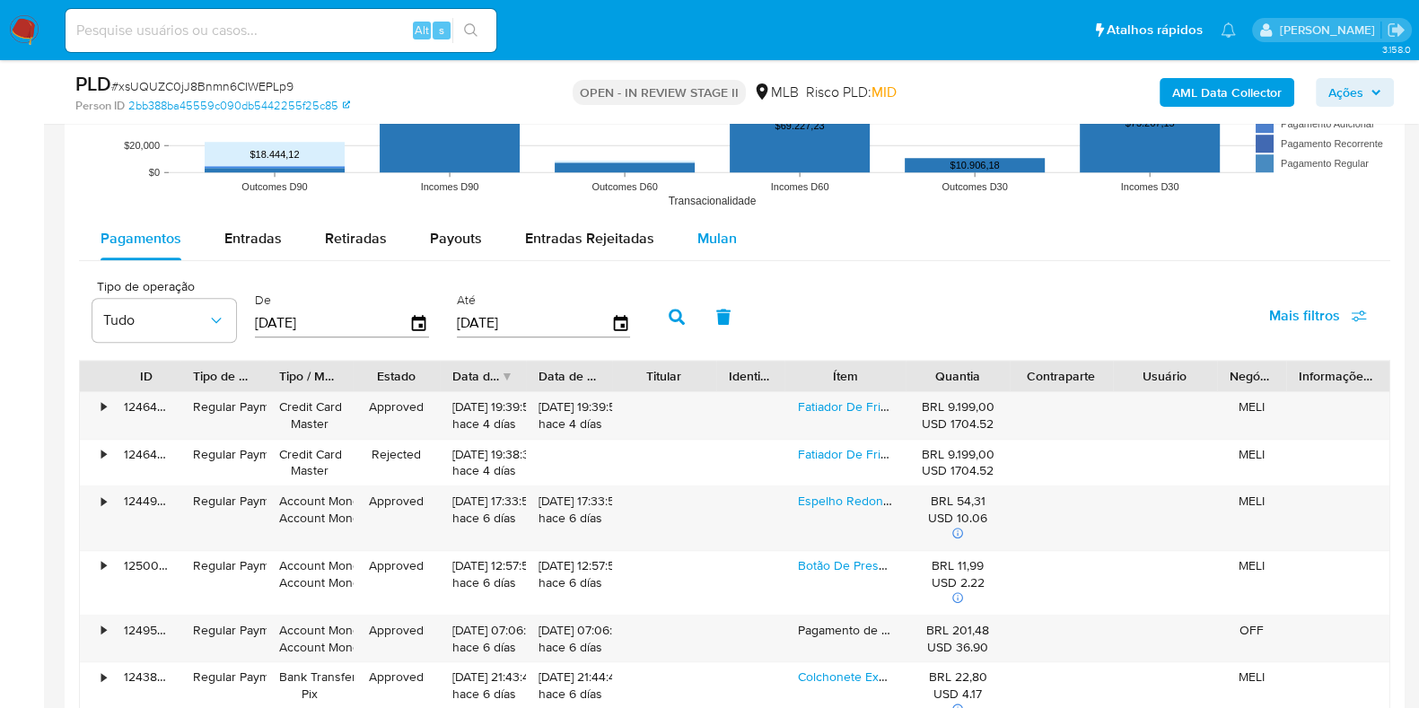
scroll to position [1908, 0]
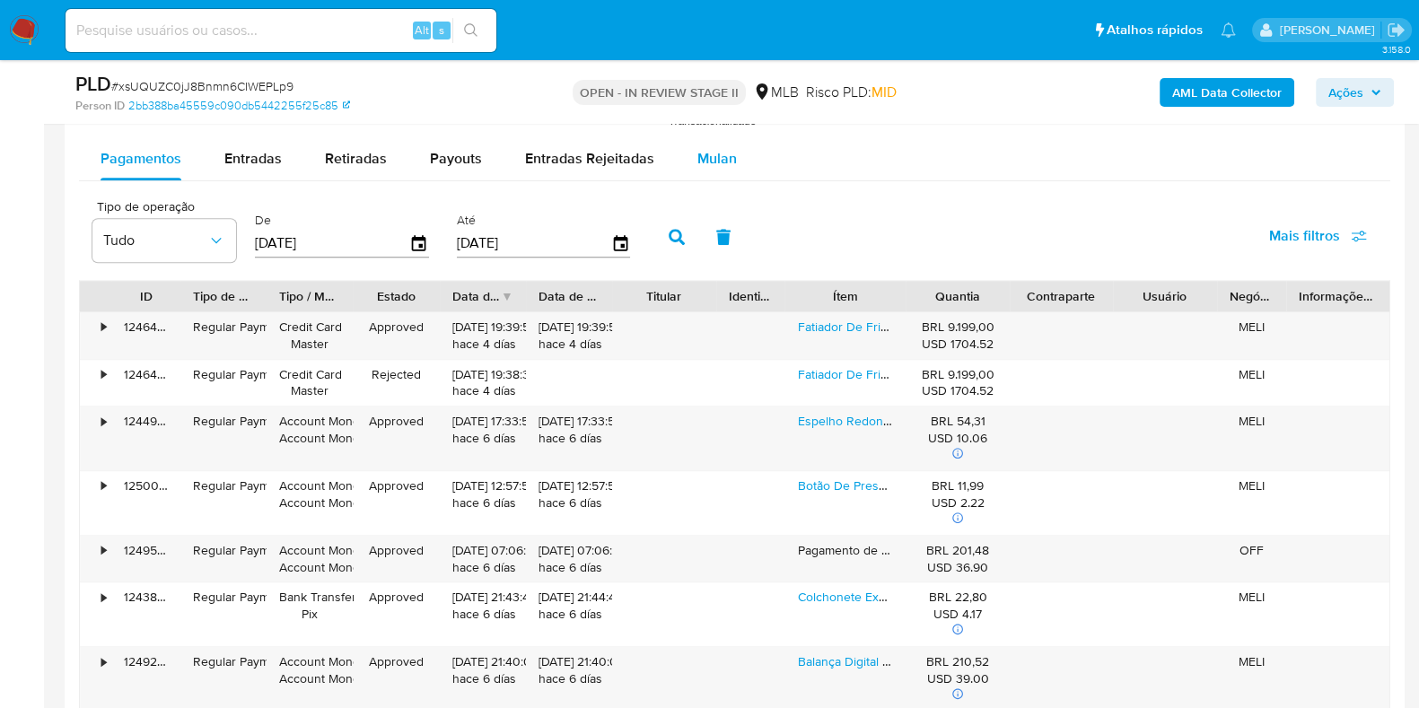
click at [734, 153] on button "Mulan" at bounding box center [717, 158] width 83 height 43
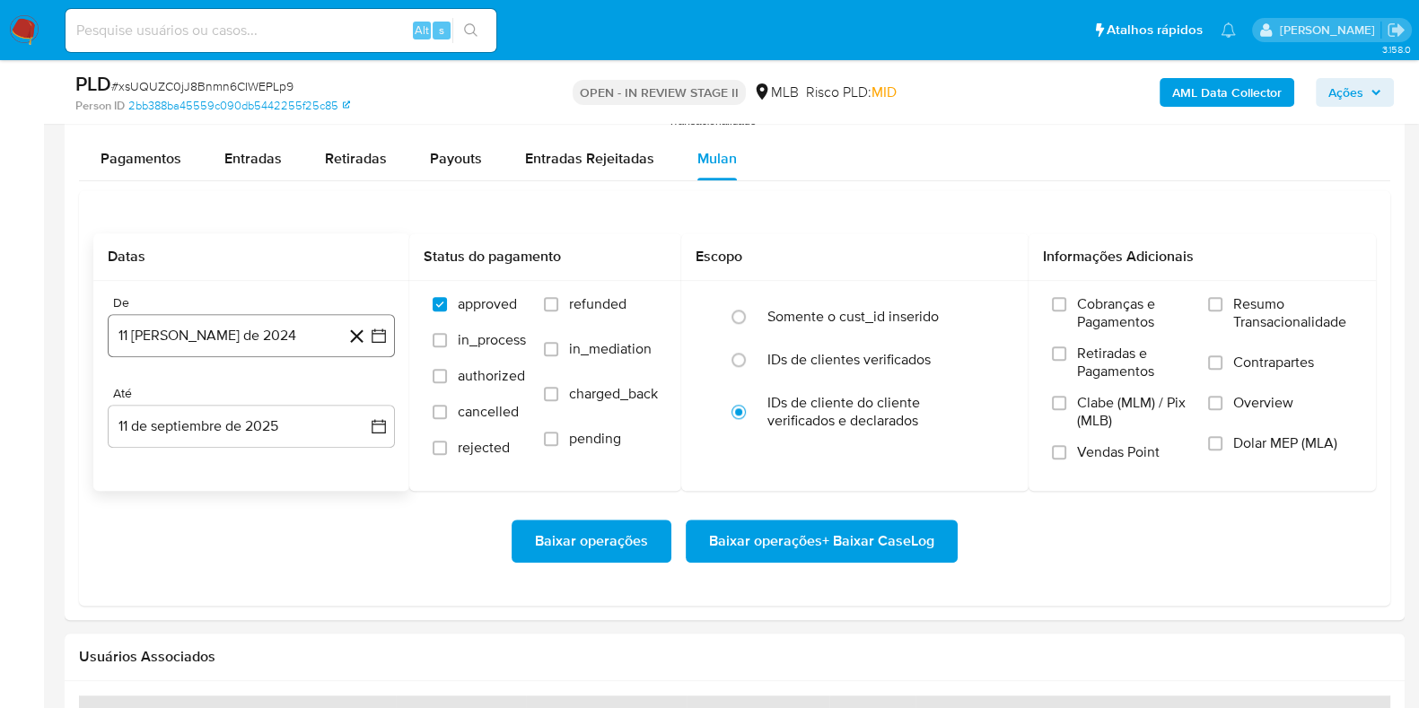
click at [250, 324] on button "11 [PERSON_NAME] de 2024" at bounding box center [251, 335] width 287 height 43
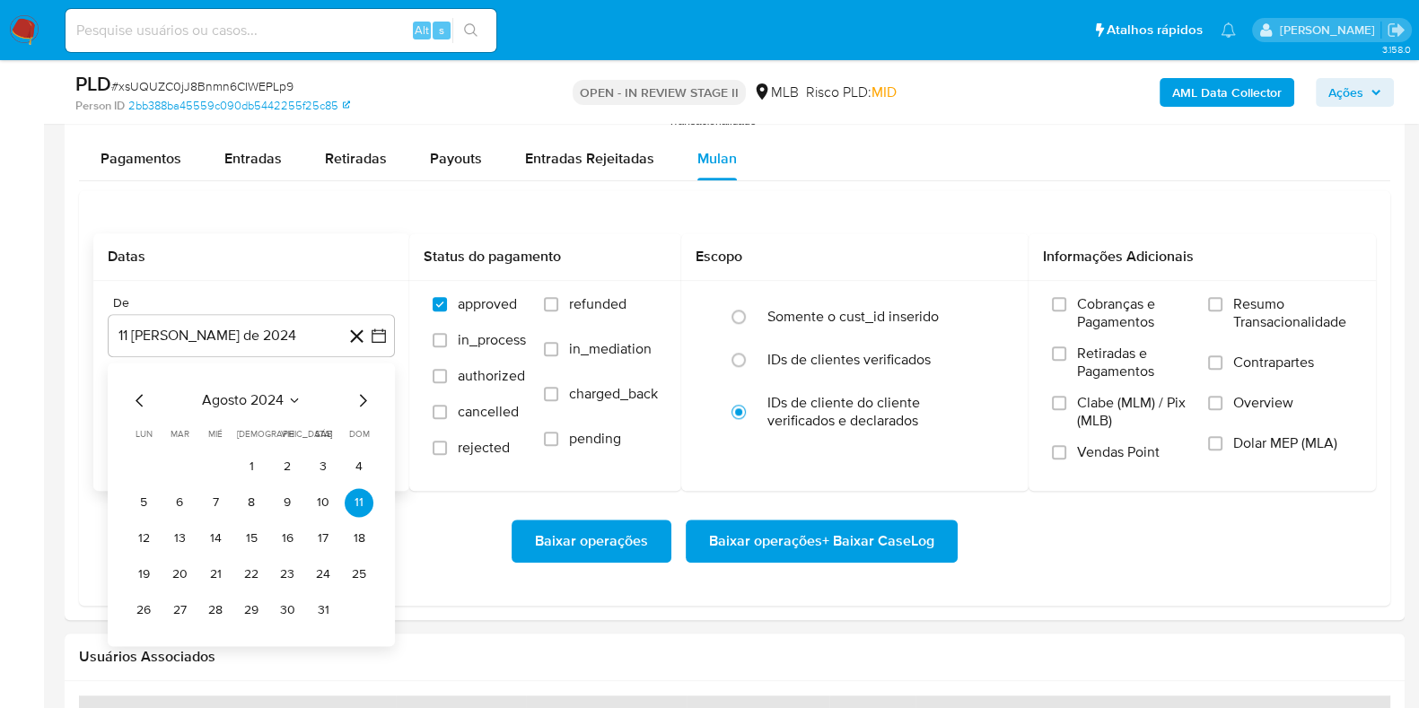
click at [245, 391] on span "agosto 2024" at bounding box center [243, 400] width 82 height 18
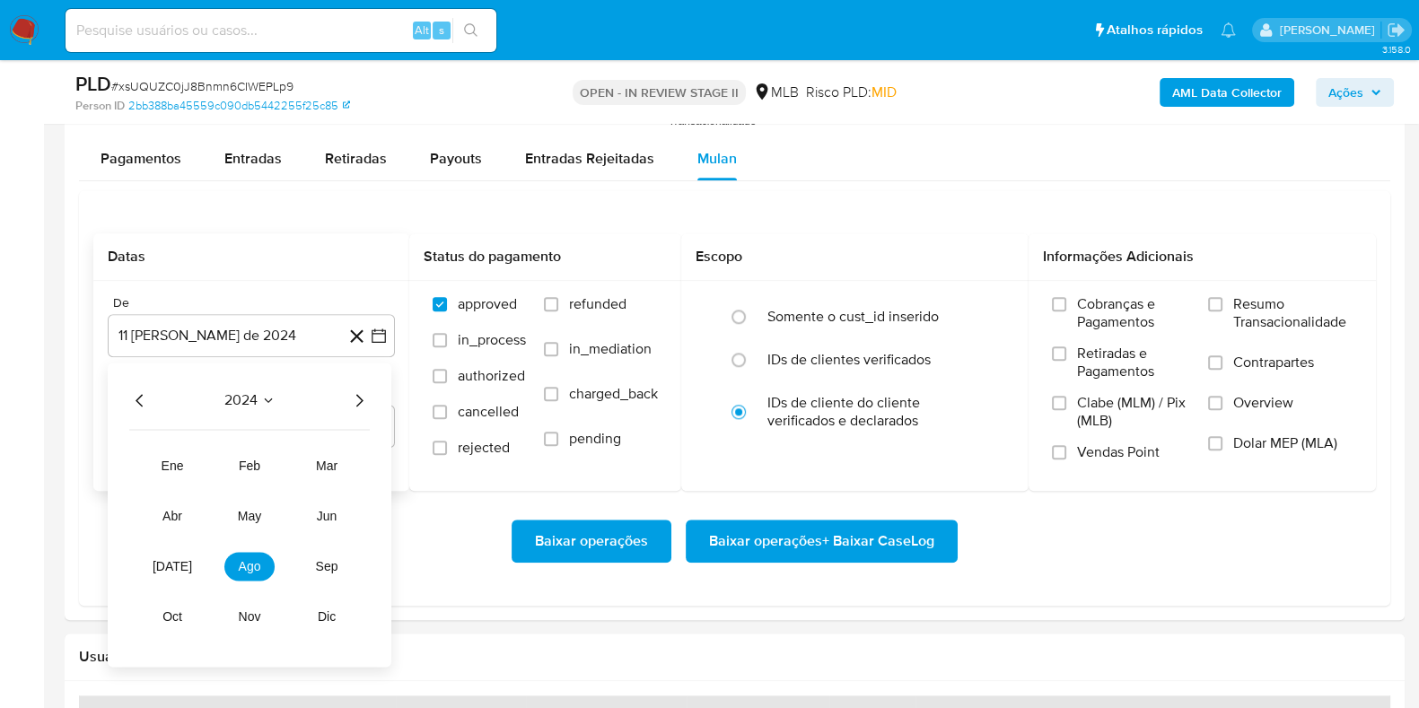
click at [368, 404] on icon "Año siguiente" at bounding box center [359, 401] width 22 height 22
click at [170, 559] on span "[DATE]" at bounding box center [173, 566] width 40 height 14
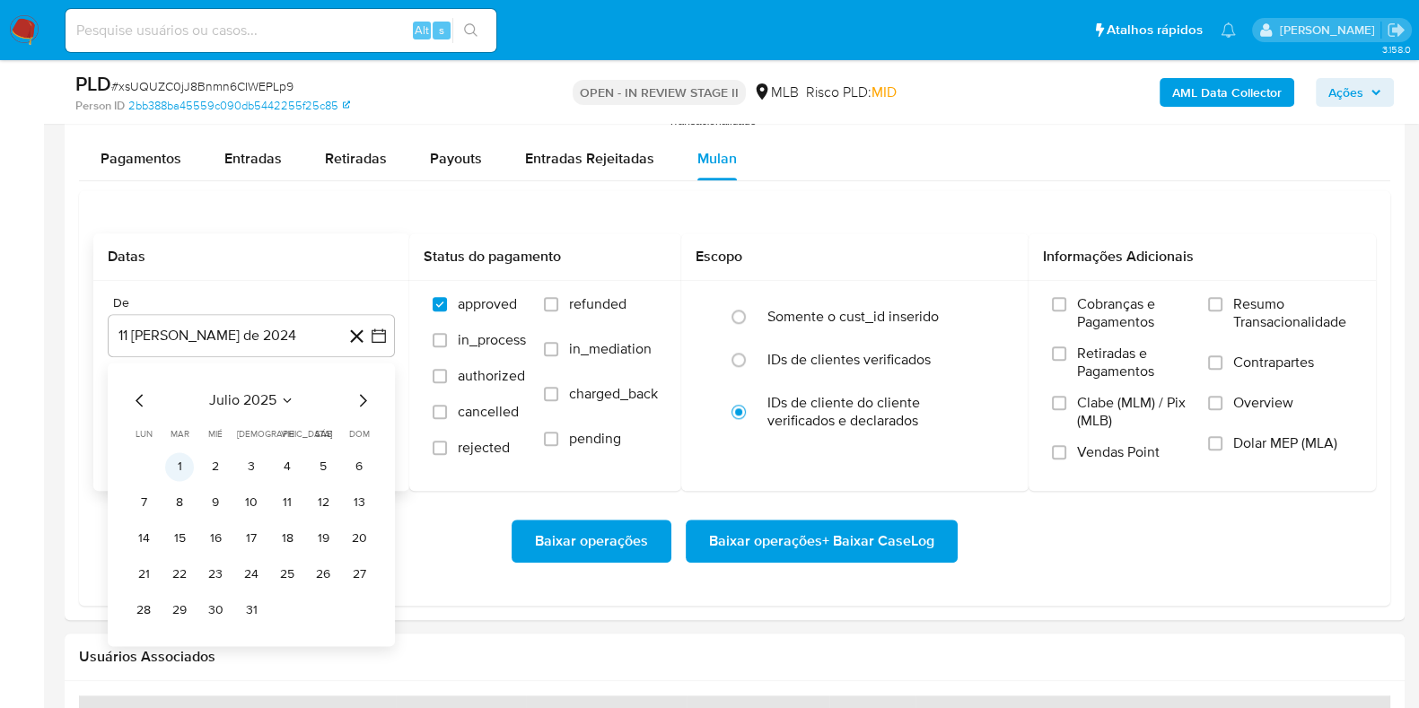
click at [180, 470] on button "1" at bounding box center [179, 466] width 29 height 29
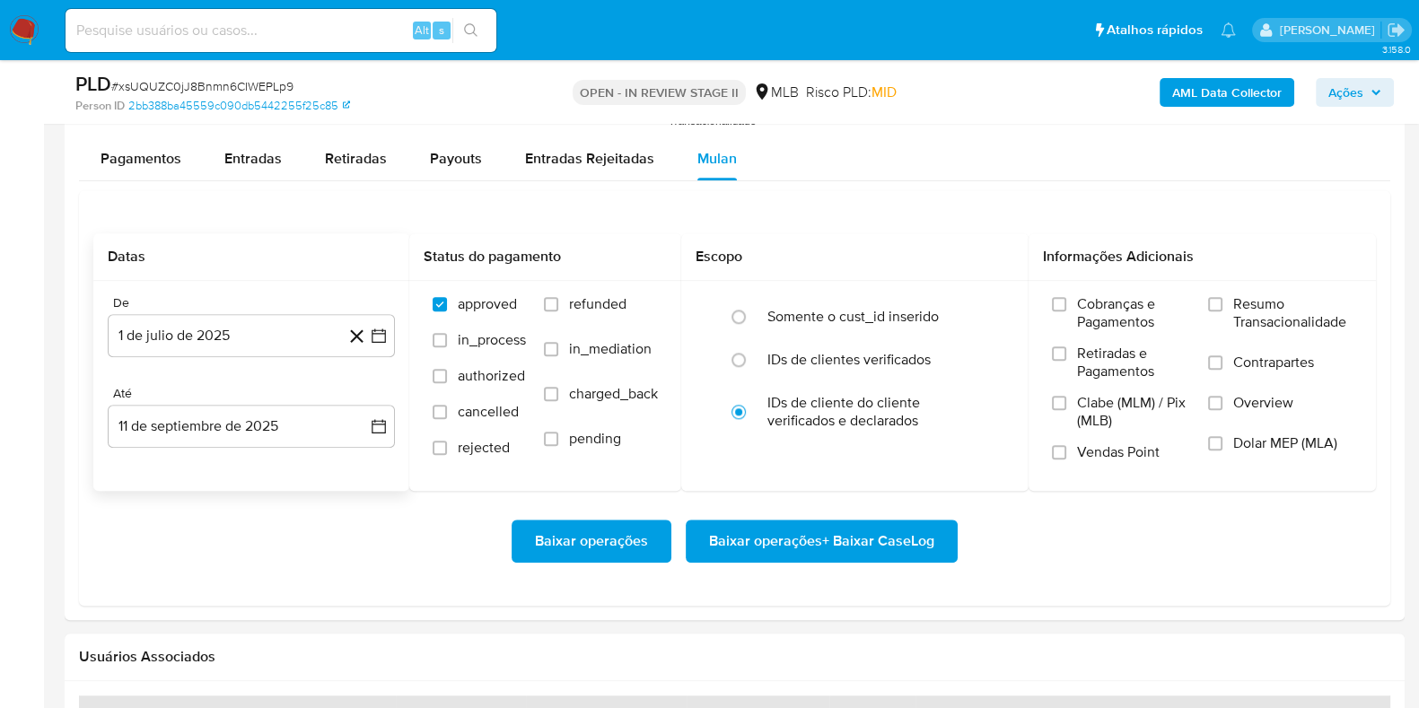
click at [193, 394] on div "Até" at bounding box center [251, 394] width 287 height 16
click at [206, 414] on button "11 de septiembre de 2025" at bounding box center [251, 426] width 287 height 43
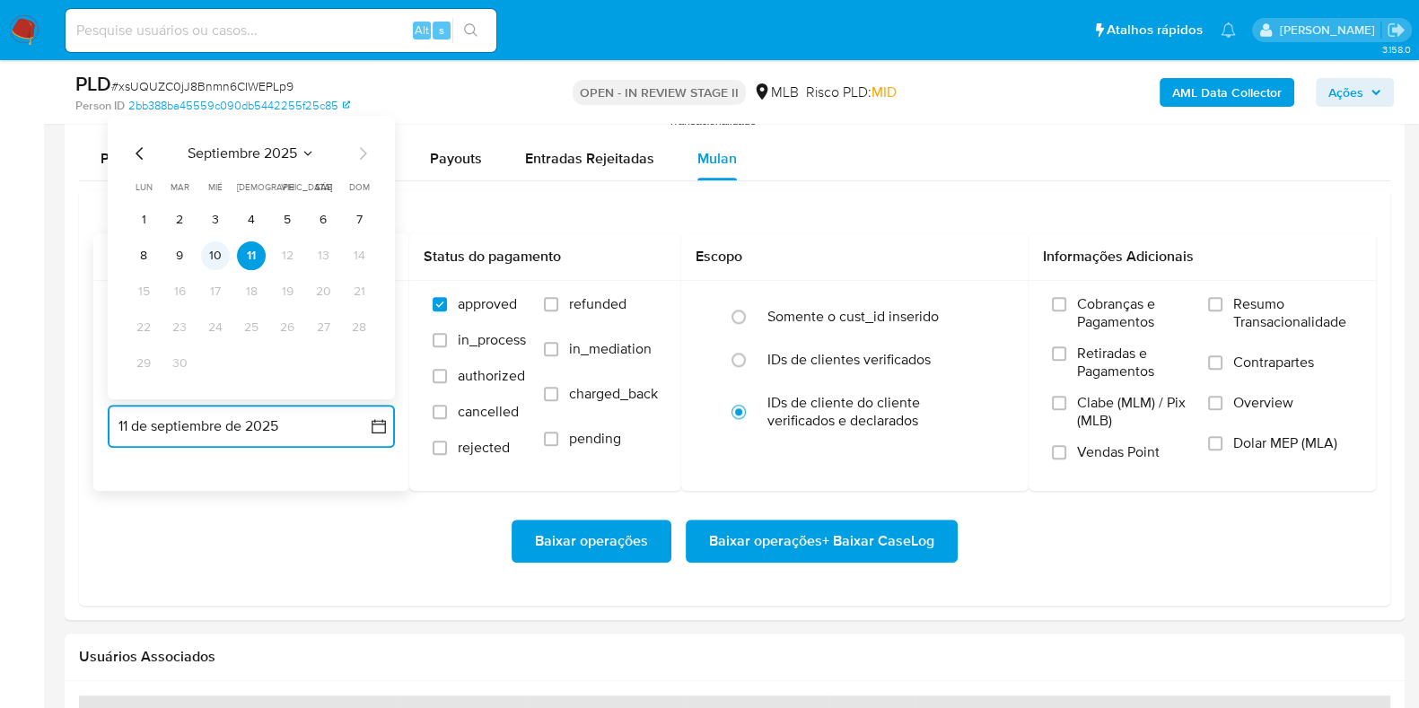
click at [225, 262] on button "10" at bounding box center [215, 256] width 29 height 29
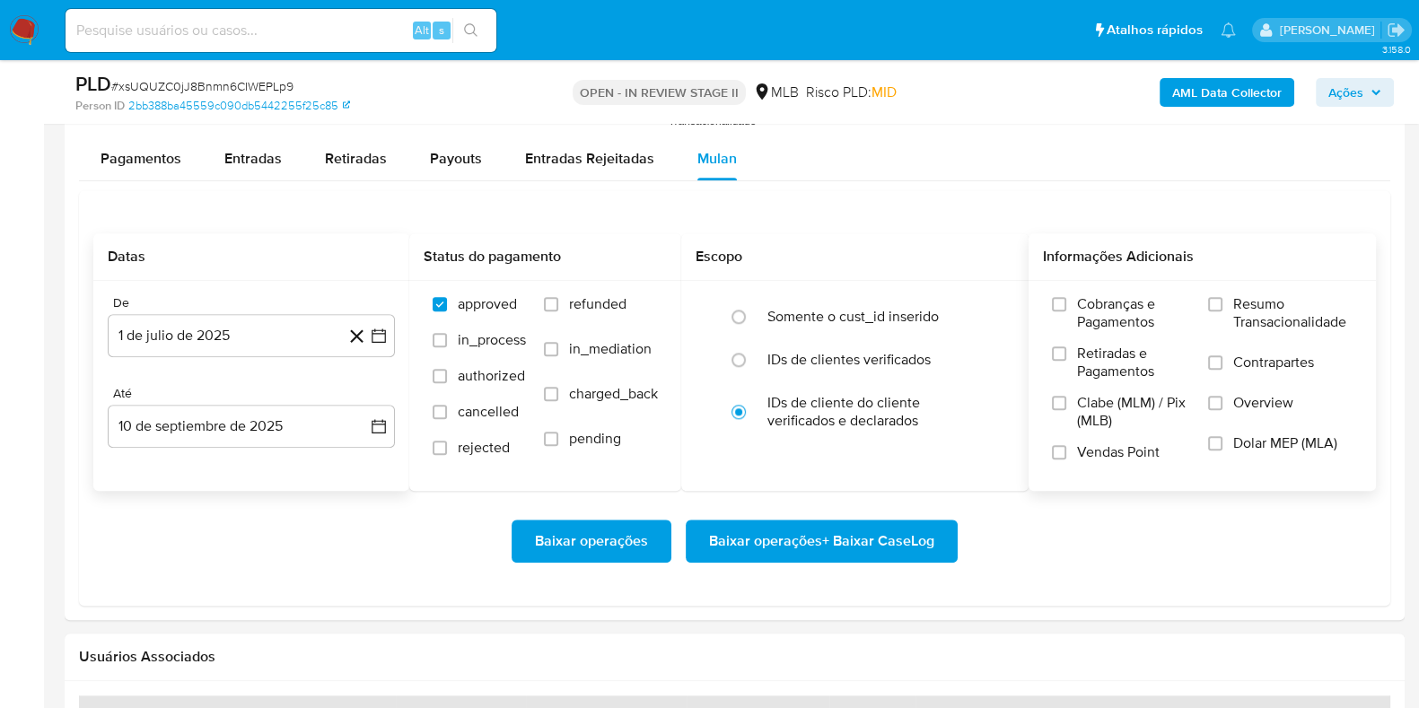
click at [1257, 297] on span "Resumo Transacionalidade" at bounding box center [1293, 313] width 119 height 36
click at [1223, 297] on input "Resumo Transacionalidade" at bounding box center [1215, 304] width 14 height 14
click at [917, 564] on div "Baixar operações Baixar operações + Baixar CaseLog" at bounding box center [734, 541] width 1283 height 101
click at [909, 554] on span "Baixar operações + Baixar CaseLog" at bounding box center [821, 542] width 225 height 40
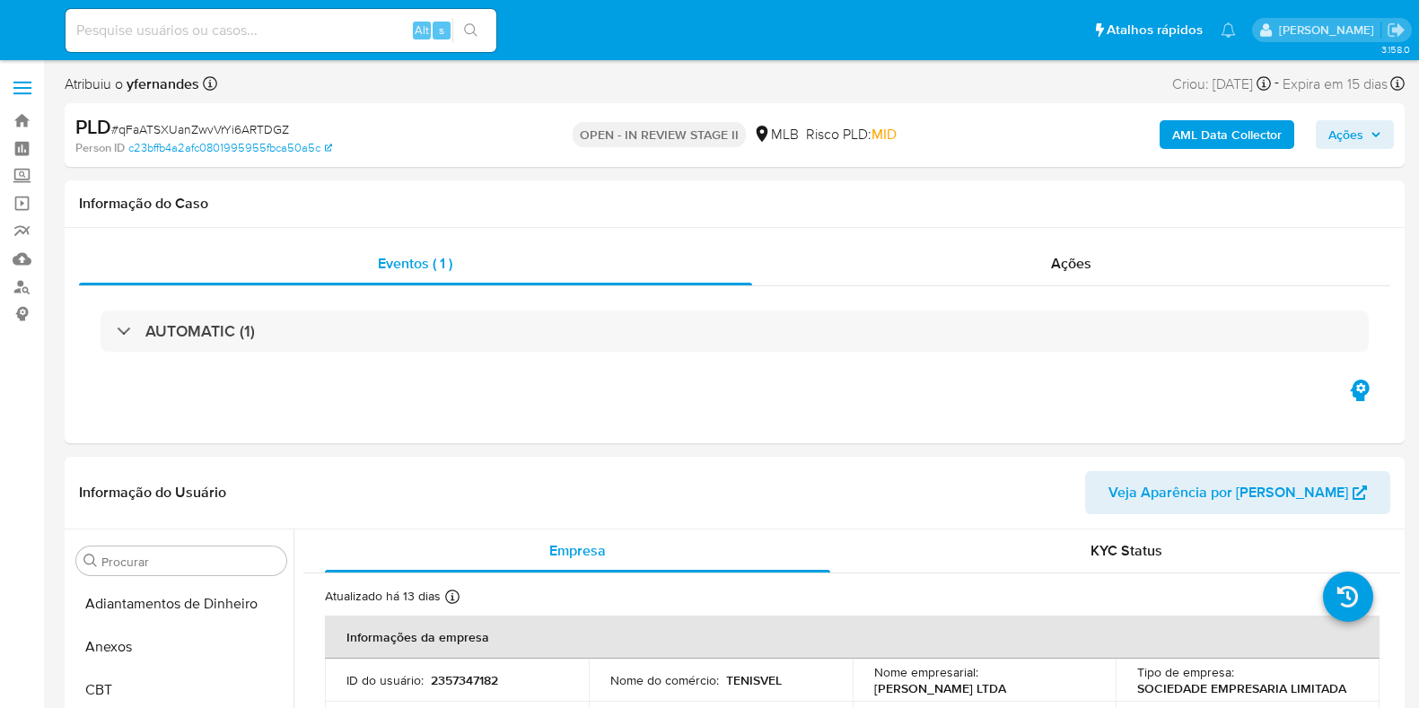
select select "10"
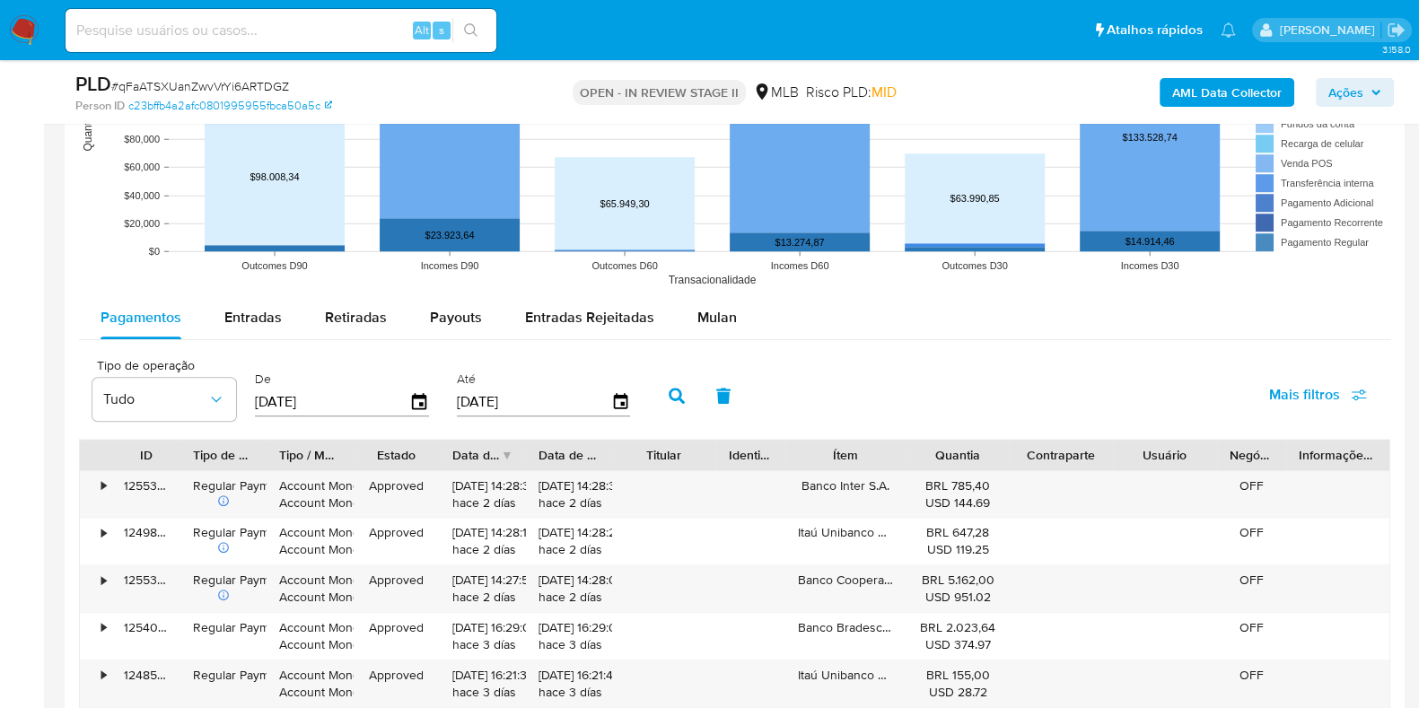
scroll to position [1908, 0]
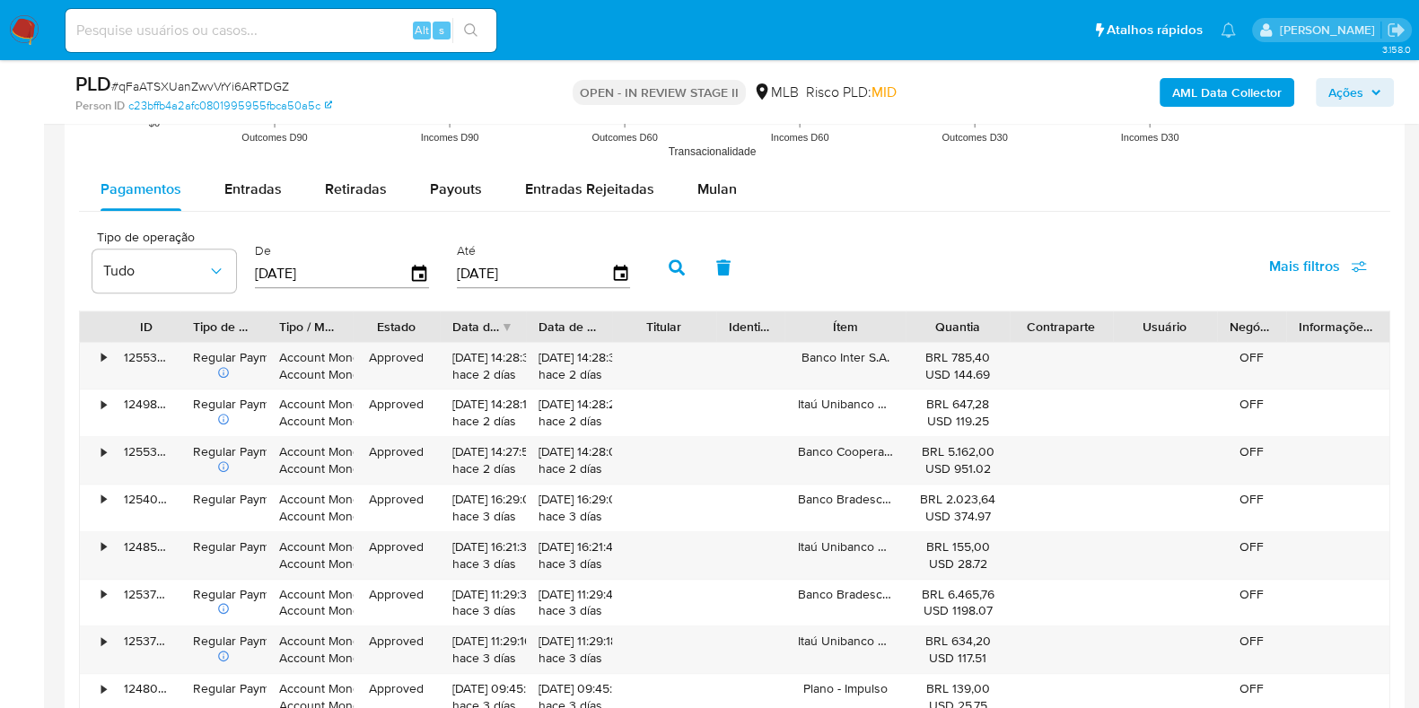
click at [698, 211] on div "Pagamentos Entradas Retiradas Payouts Entradas Rejeitadas Mulan Tipo de operaçã…" at bounding box center [735, 517] width 1312 height 698
click at [682, 190] on button "Mulan" at bounding box center [717, 189] width 83 height 43
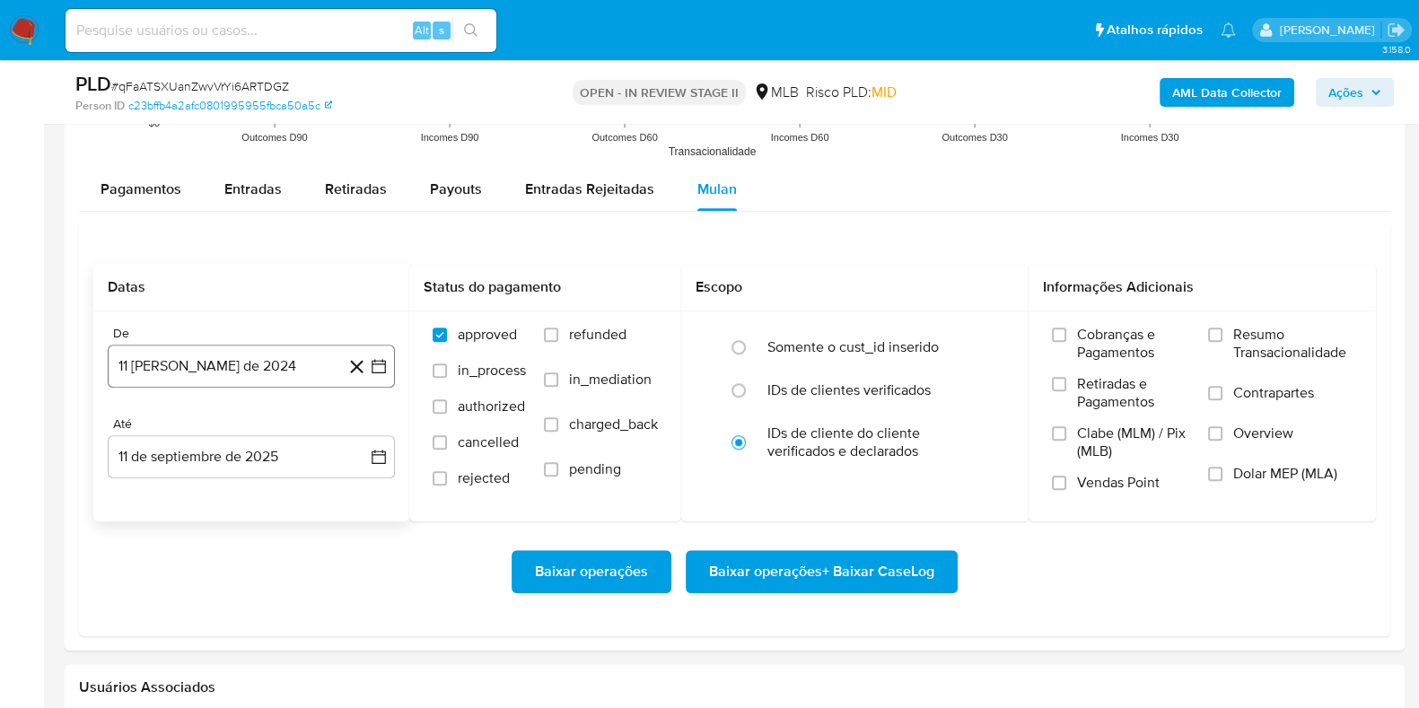
click at [175, 352] on button "11 [PERSON_NAME] de 2024" at bounding box center [251, 366] width 287 height 43
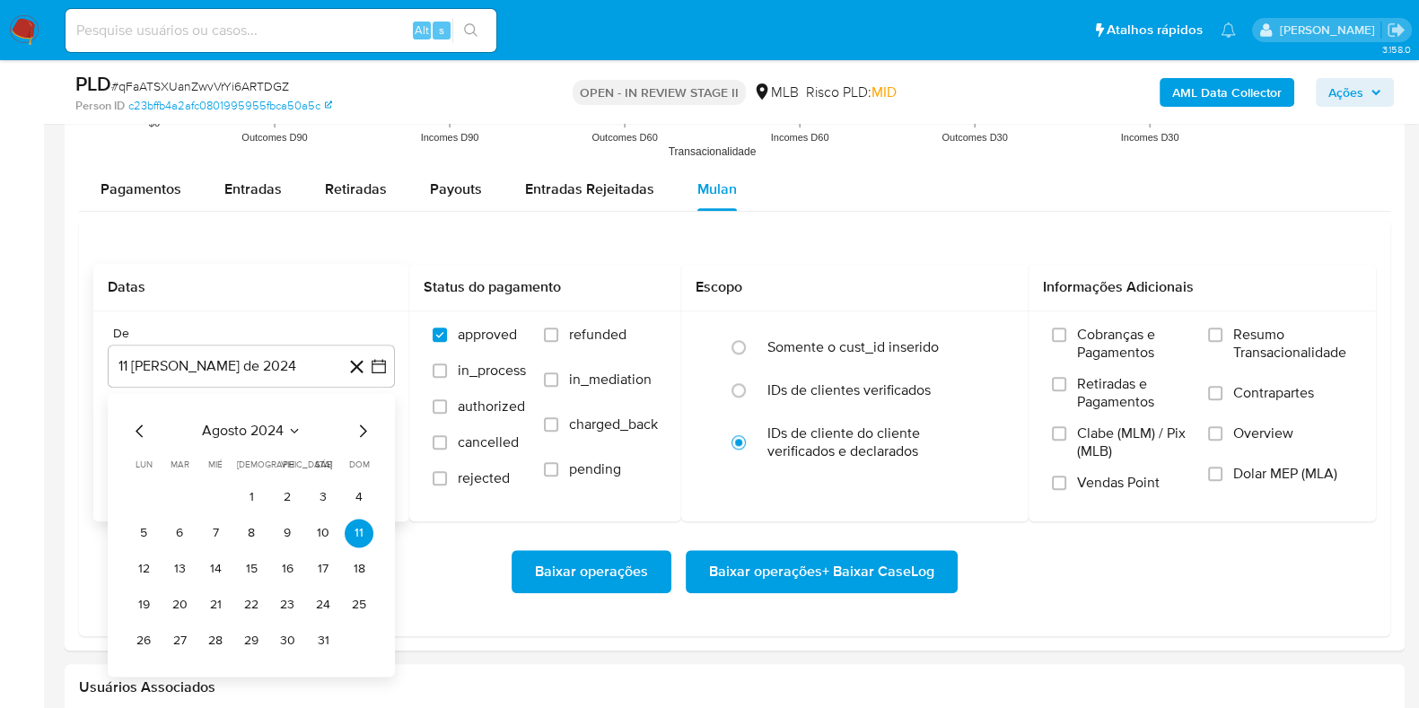
click at [235, 432] on span "agosto 2024" at bounding box center [243, 431] width 82 height 18
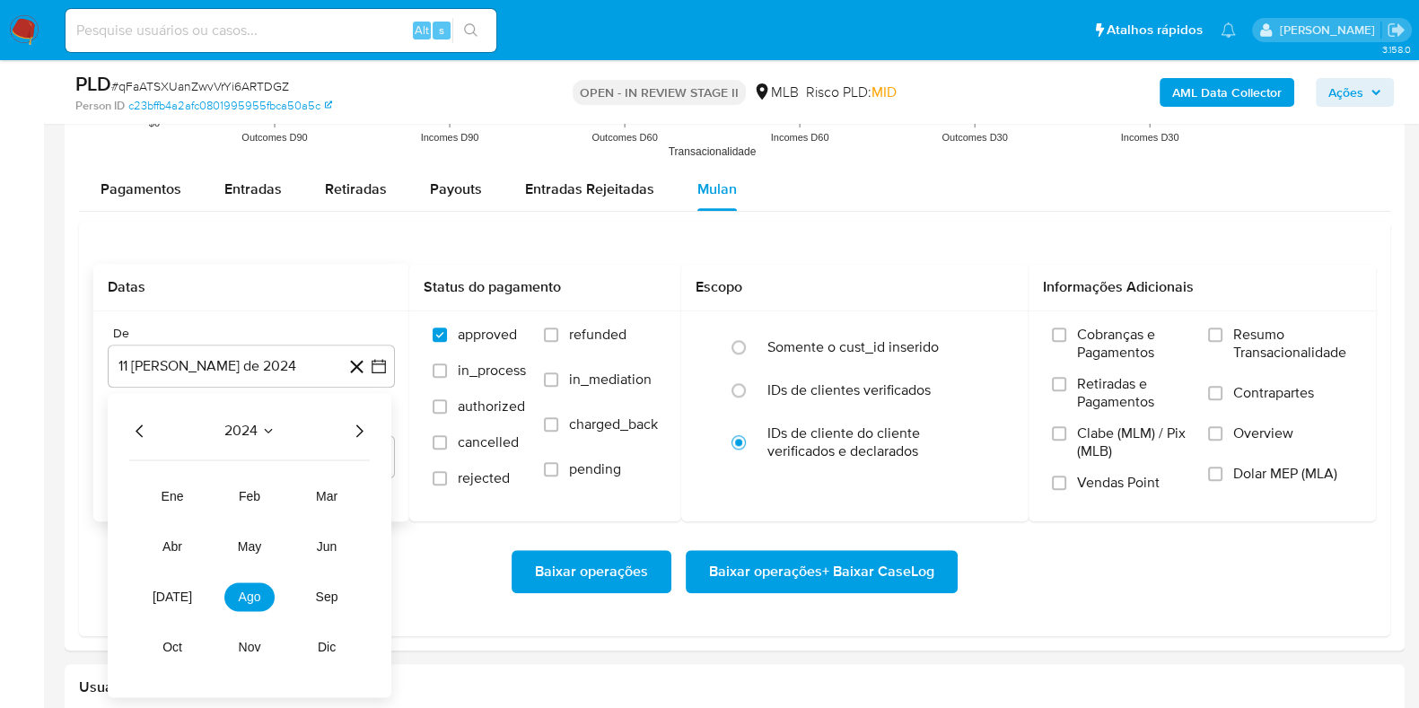
click at [363, 424] on icon "Año siguiente" at bounding box center [359, 431] width 22 height 22
click at [171, 591] on span "[DATE]" at bounding box center [173, 597] width 40 height 14
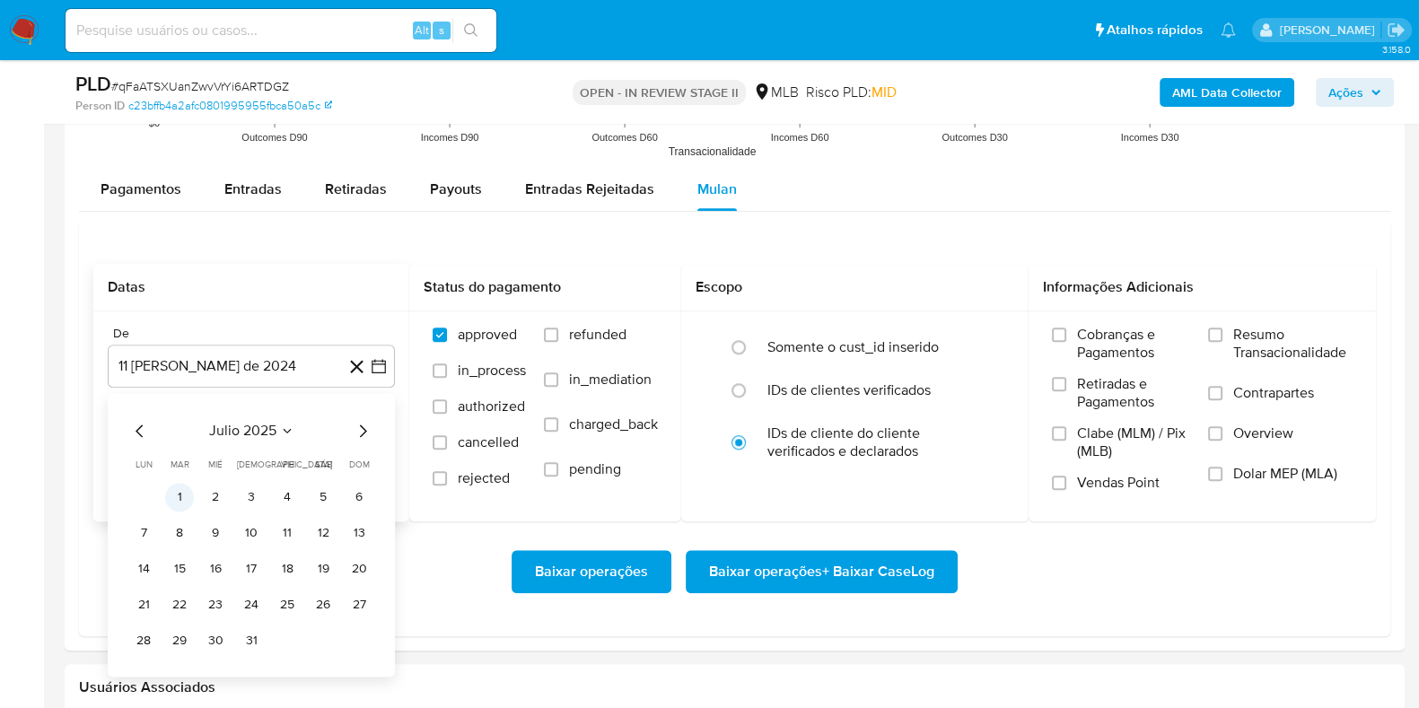
click at [180, 491] on button "1" at bounding box center [179, 497] width 29 height 29
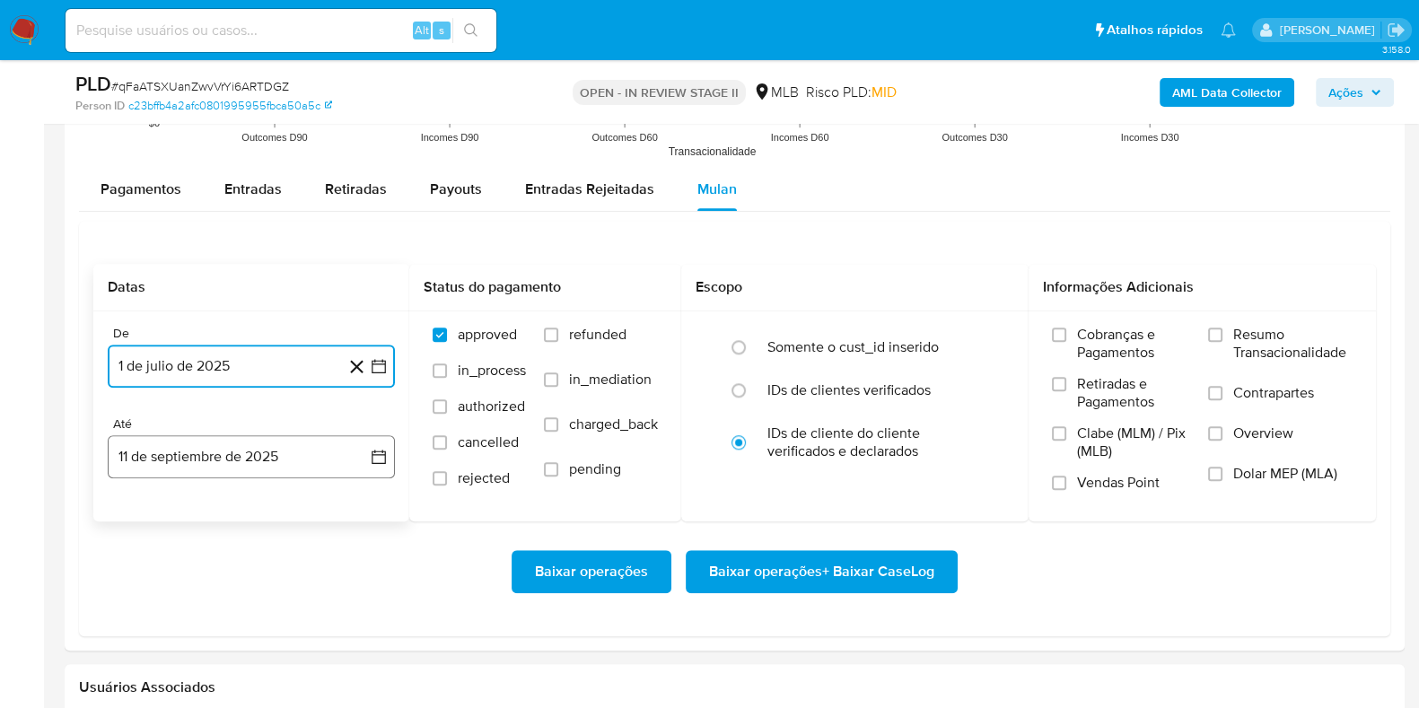
click at [189, 435] on button "11 de septiembre de 2025" at bounding box center [251, 456] width 287 height 43
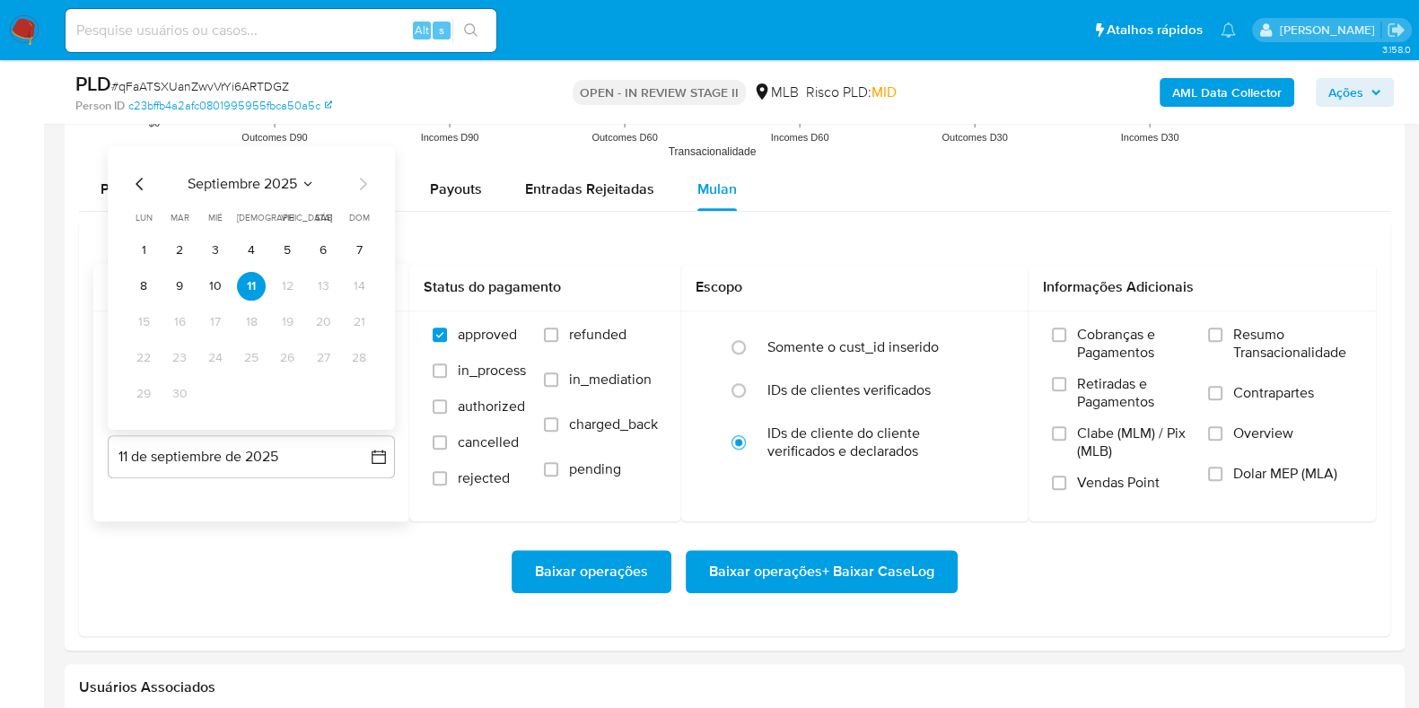
click at [201, 284] on button "10" at bounding box center [215, 285] width 29 height 29
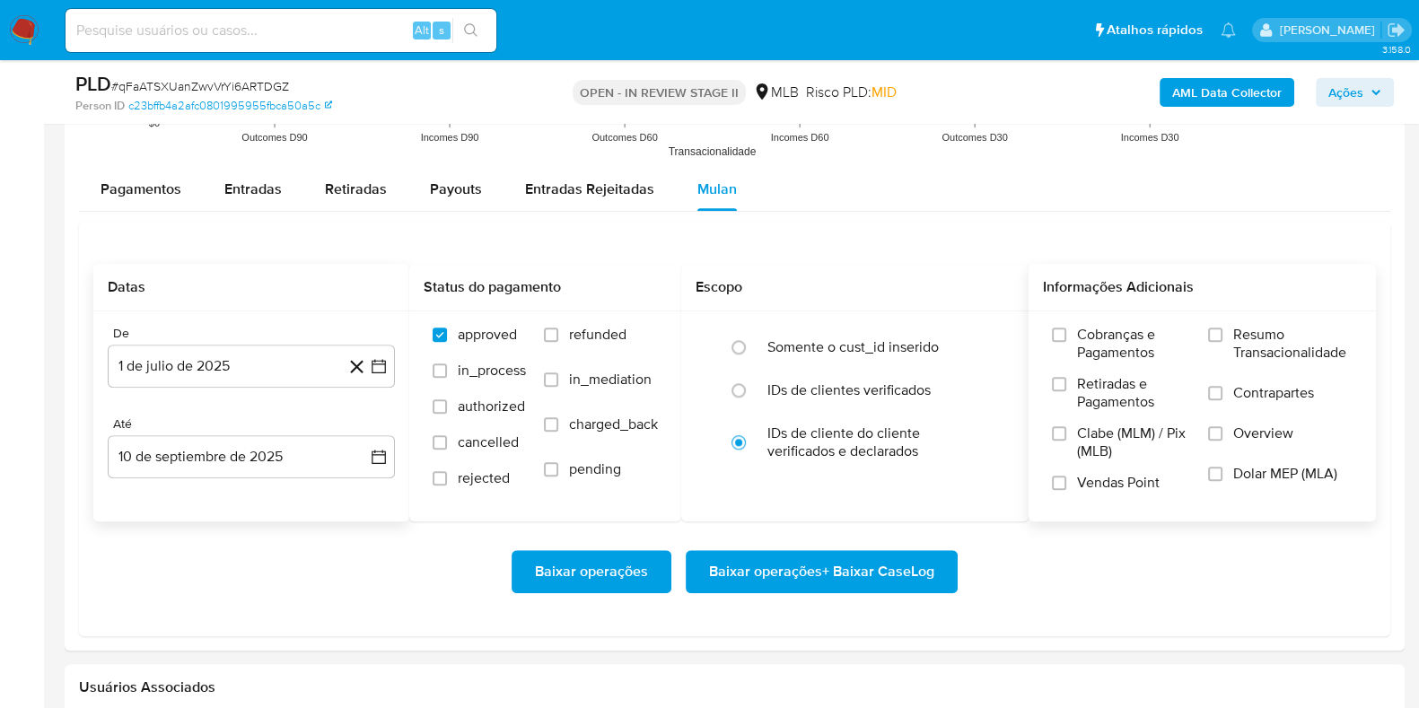
click at [1241, 351] on span "Resumo Transacionalidade" at bounding box center [1293, 344] width 119 height 36
click at [1223, 342] on input "Resumo Transacionalidade" at bounding box center [1215, 335] width 14 height 14
click at [836, 569] on span "Baixar operações + Baixar CaseLog" at bounding box center [821, 572] width 225 height 40
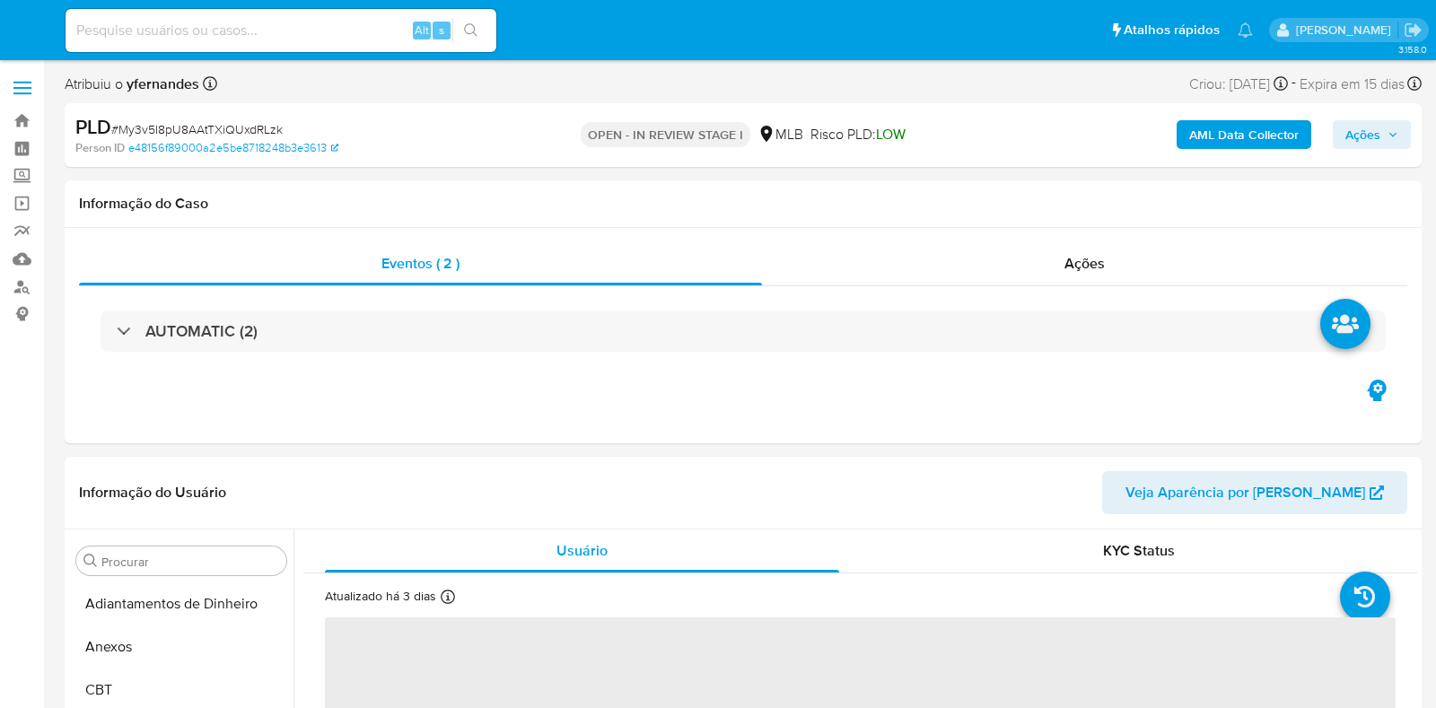
select select "10"
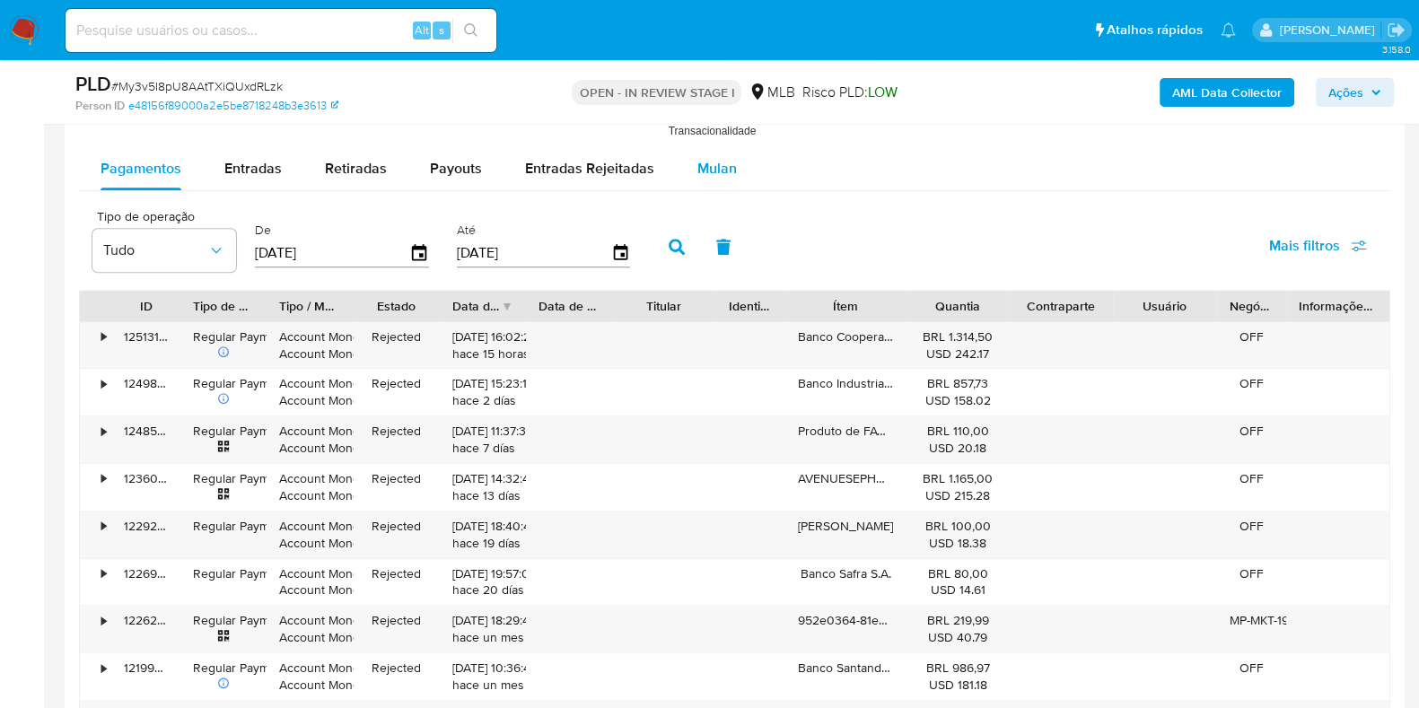
scroll to position [1908, 0]
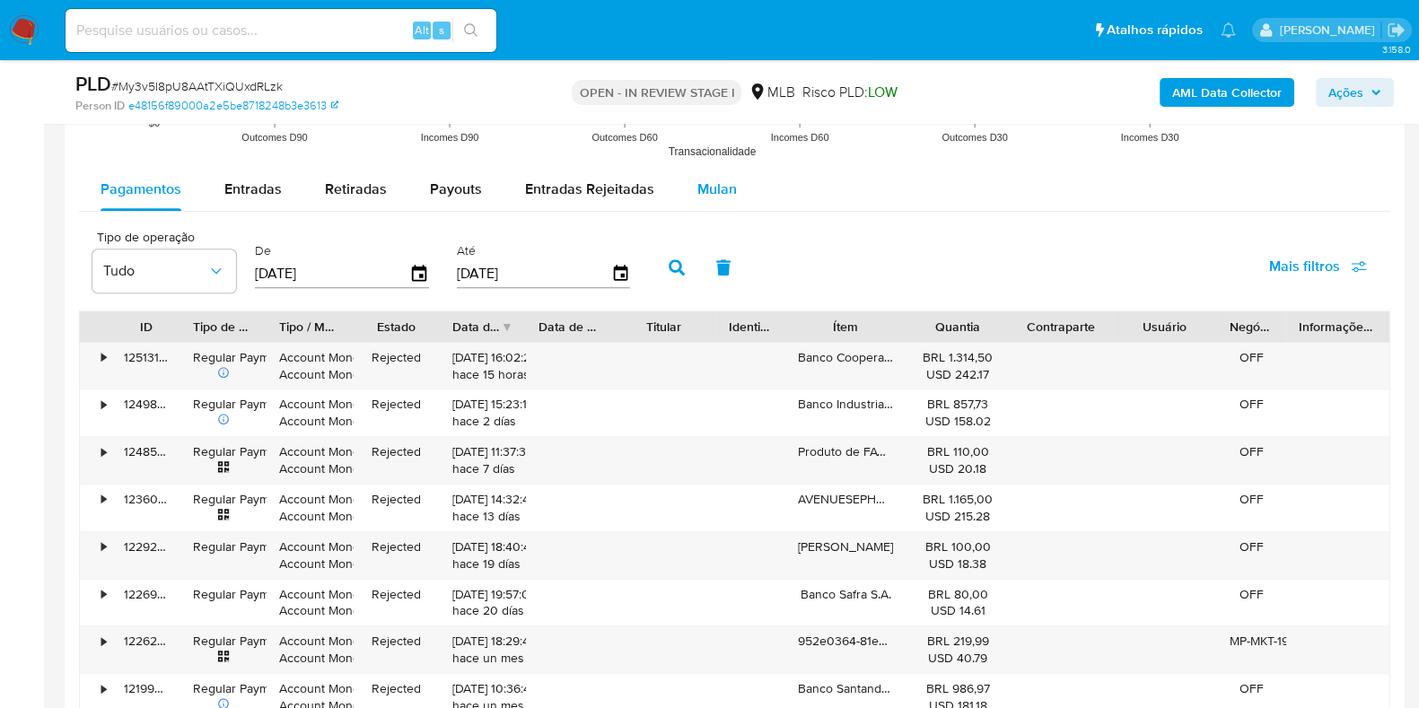
click at [718, 196] on span "Mulan" at bounding box center [718, 189] width 40 height 21
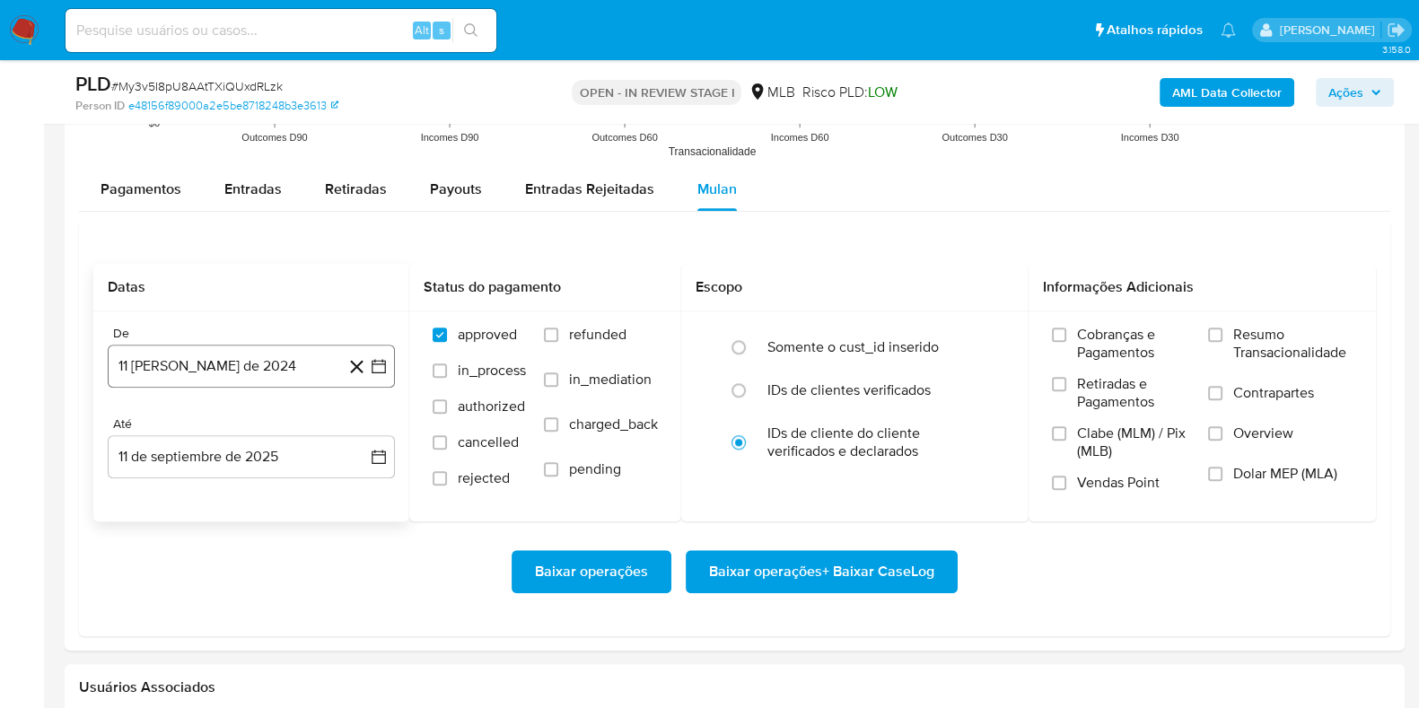
click at [216, 367] on button "11 [PERSON_NAME] de 2024" at bounding box center [251, 366] width 287 height 43
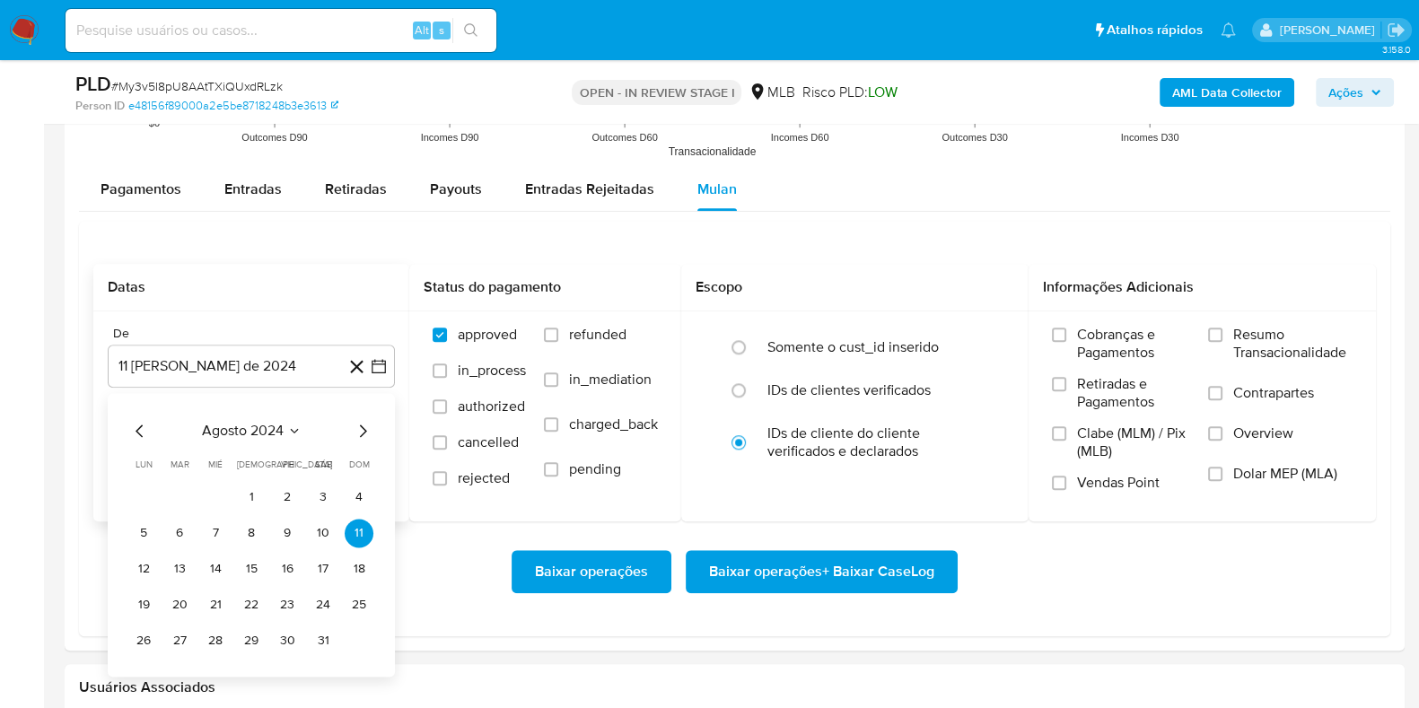
click at [245, 431] on span "agosto 2024" at bounding box center [243, 431] width 82 height 18
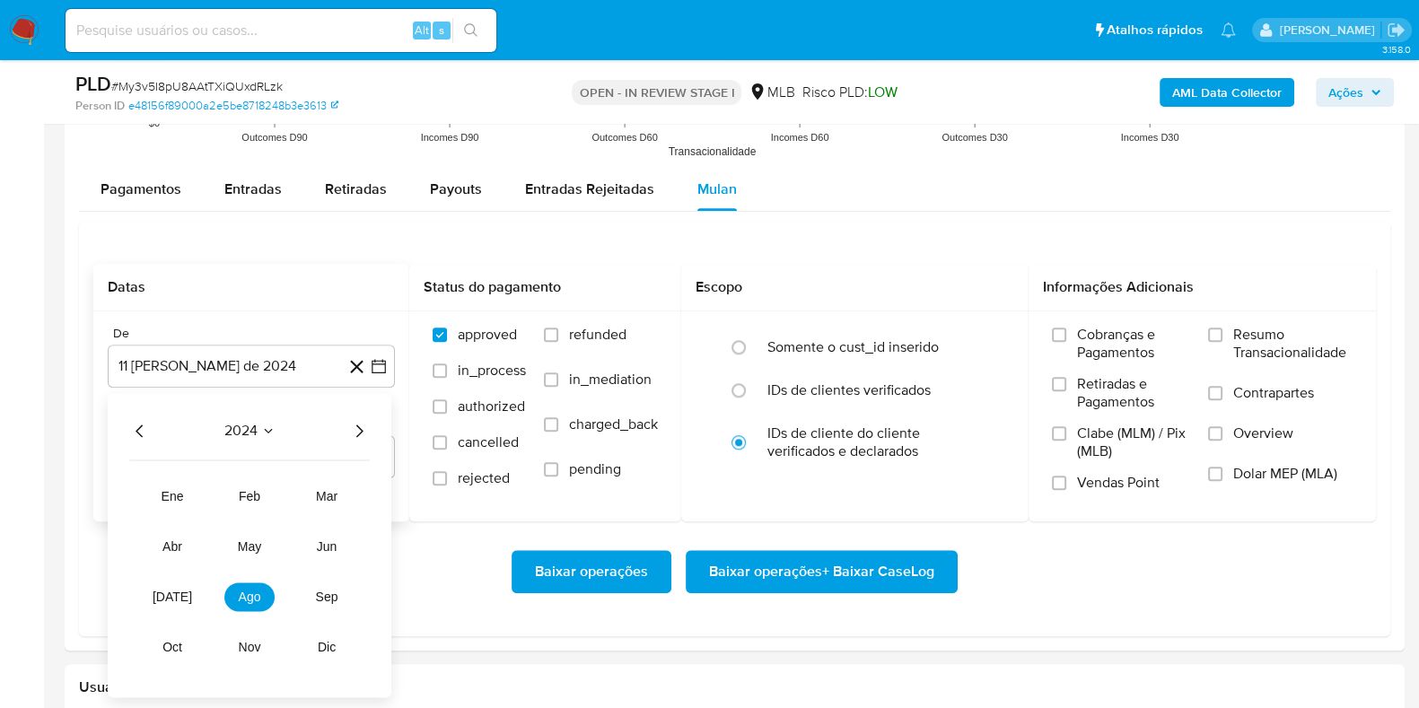
click at [361, 428] on icon "Año siguiente" at bounding box center [359, 431] width 7 height 13
click at [175, 590] on span "[DATE]" at bounding box center [173, 597] width 40 height 14
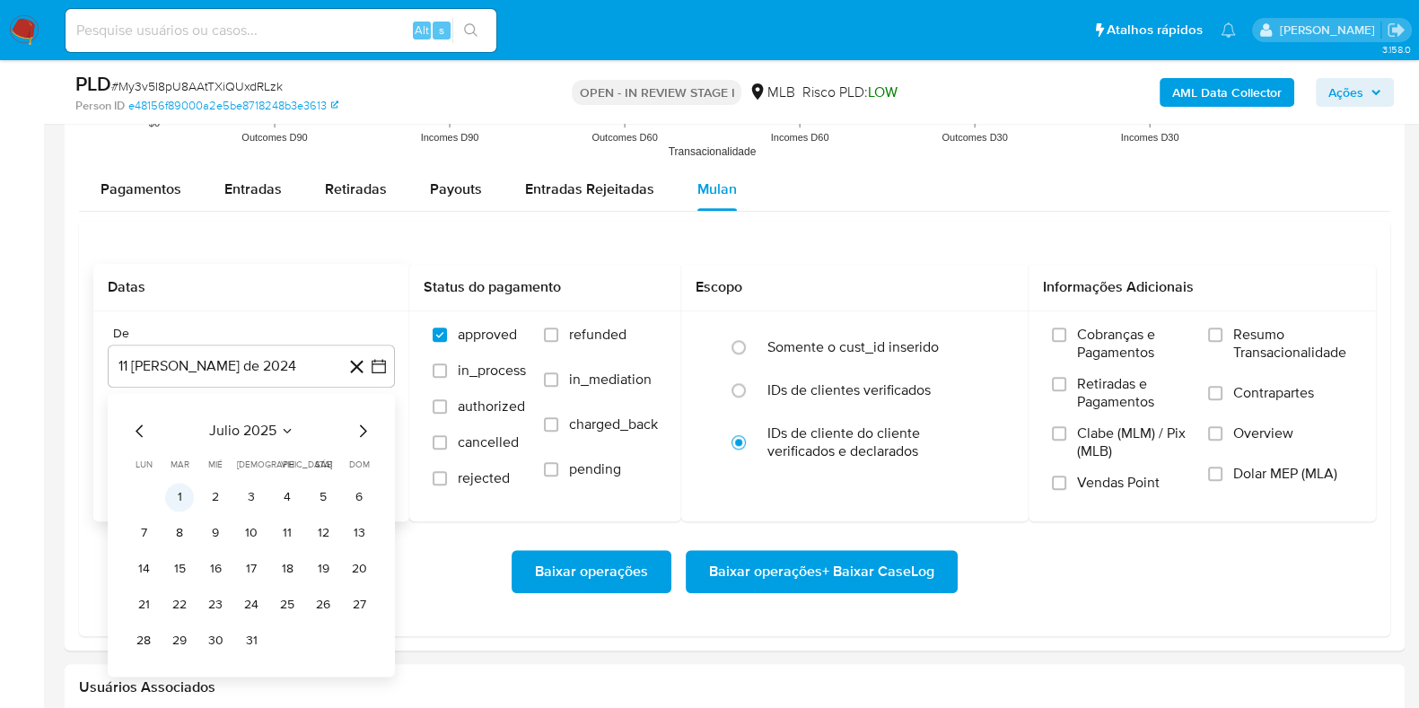
click at [177, 499] on button "1" at bounding box center [179, 497] width 29 height 29
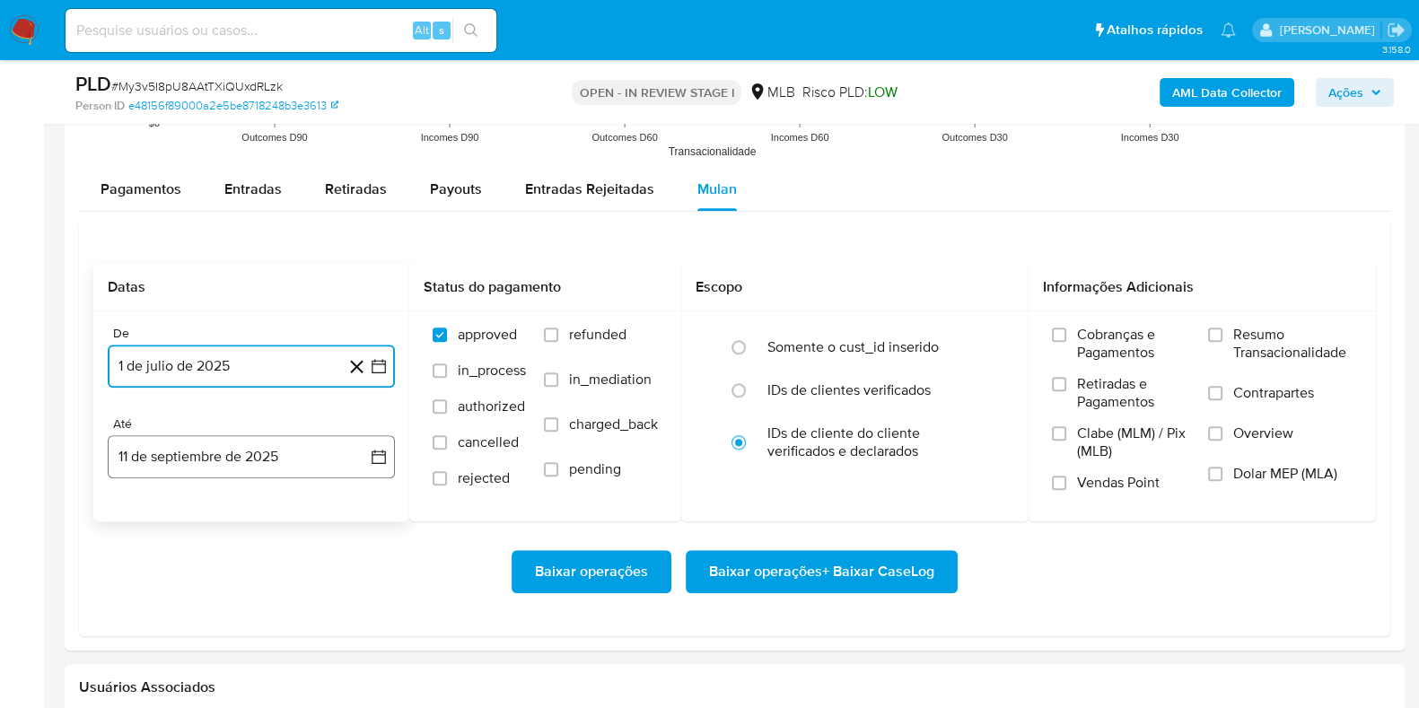
click at [177, 457] on button "11 de septiembre de 2025" at bounding box center [251, 456] width 287 height 43
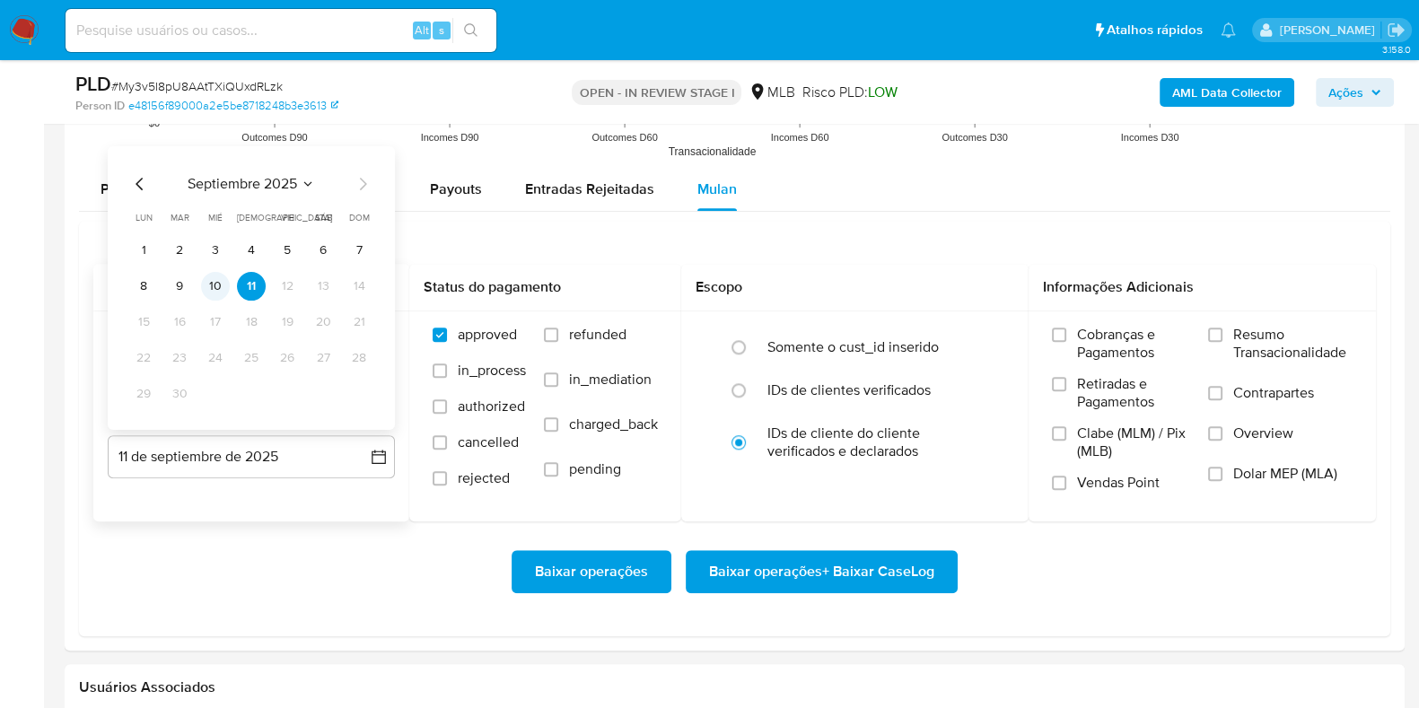
click at [217, 280] on button "10" at bounding box center [215, 285] width 29 height 29
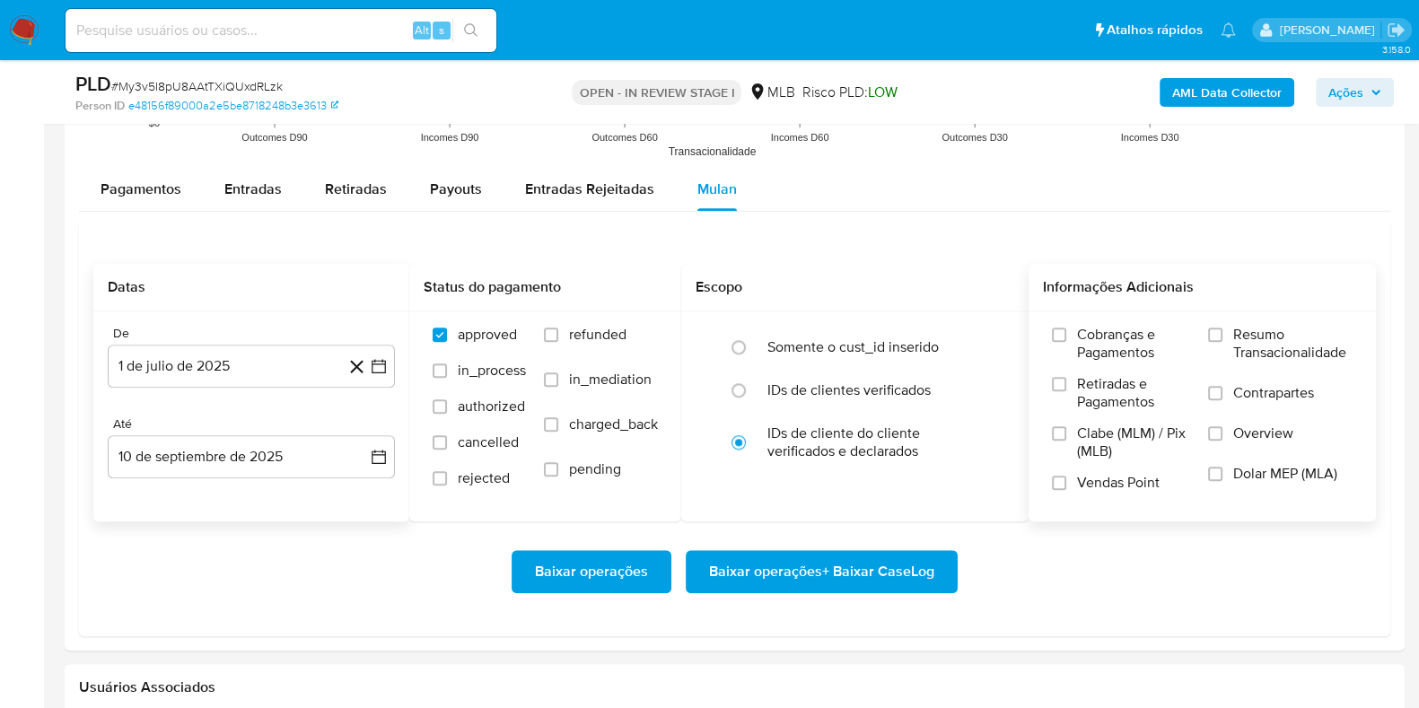
click at [1268, 362] on label "Resumo Transacionalidade" at bounding box center [1280, 355] width 145 height 58
click at [1223, 342] on input "Resumo Transacionalidade" at bounding box center [1215, 335] width 14 height 14
click at [821, 560] on span "Baixar operações + Baixar CaseLog" at bounding box center [821, 572] width 225 height 40
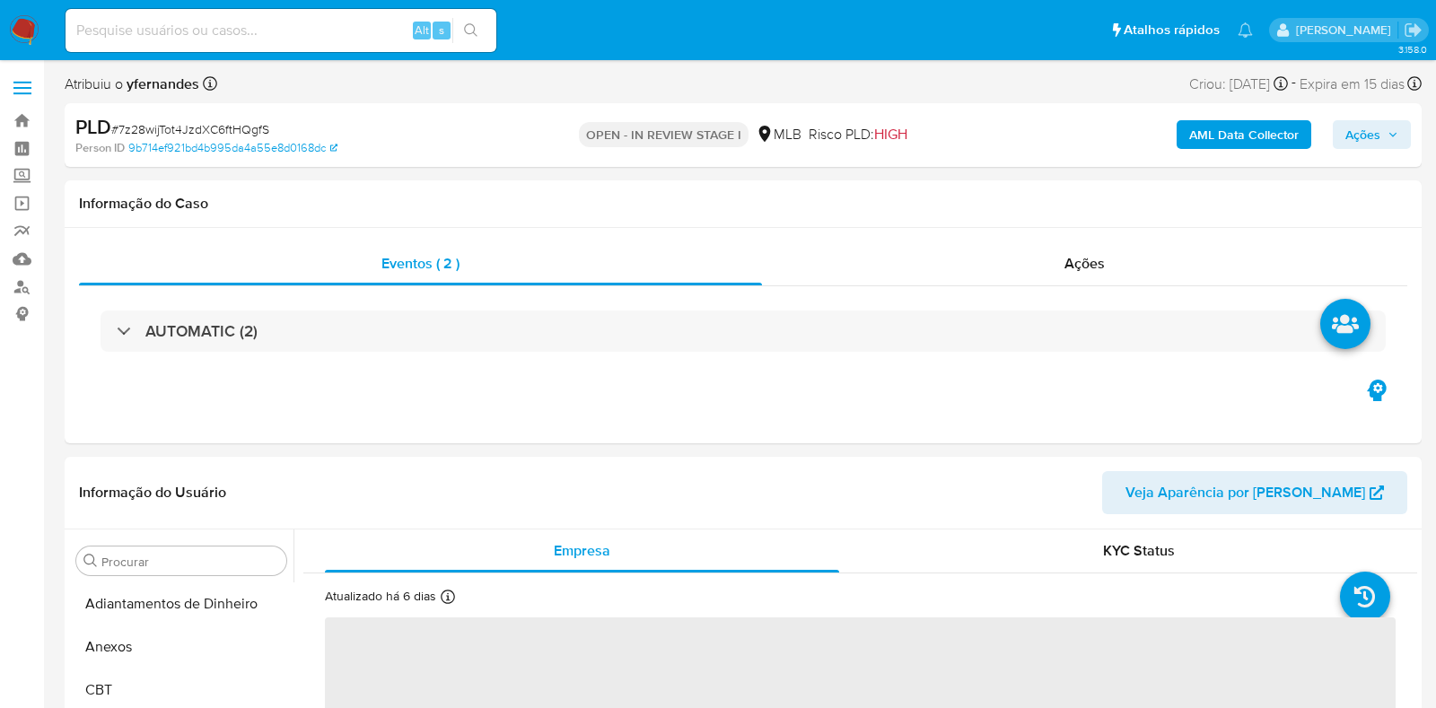
select select "10"
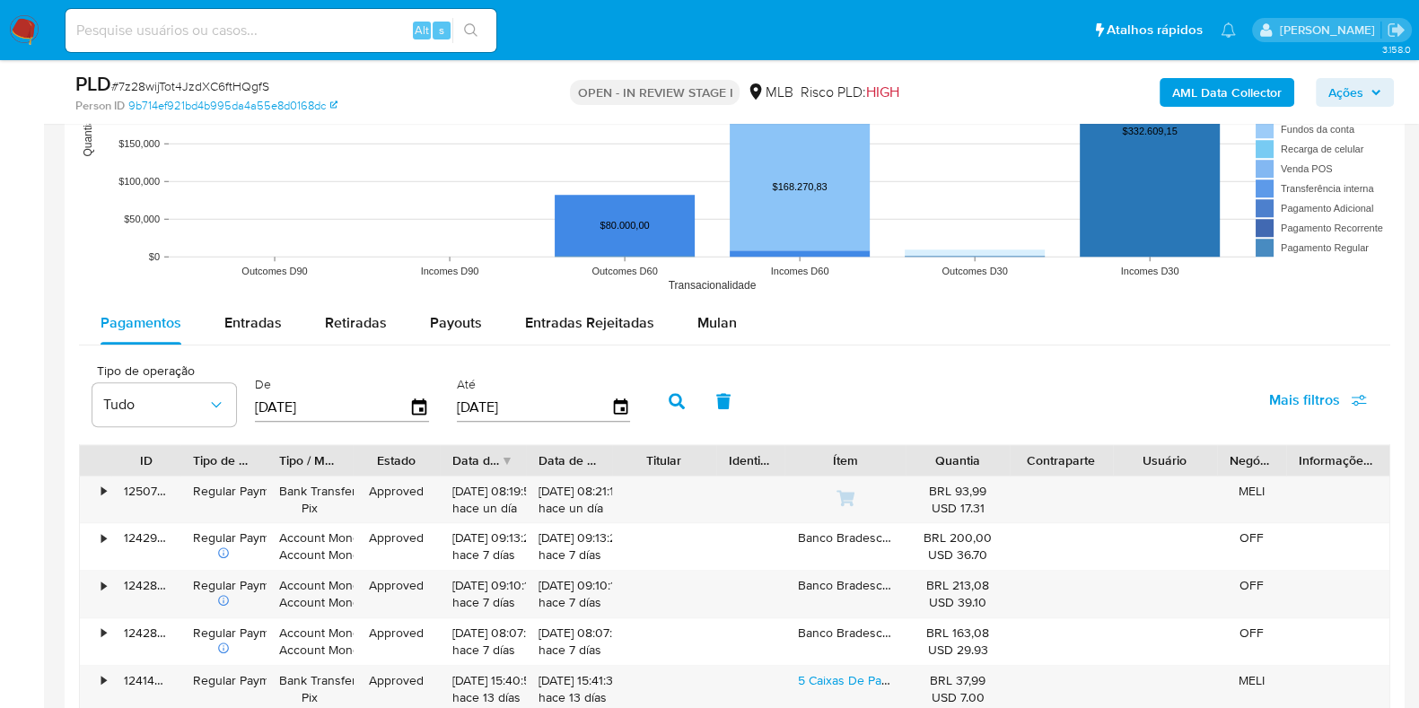
scroll to position [1908, 0]
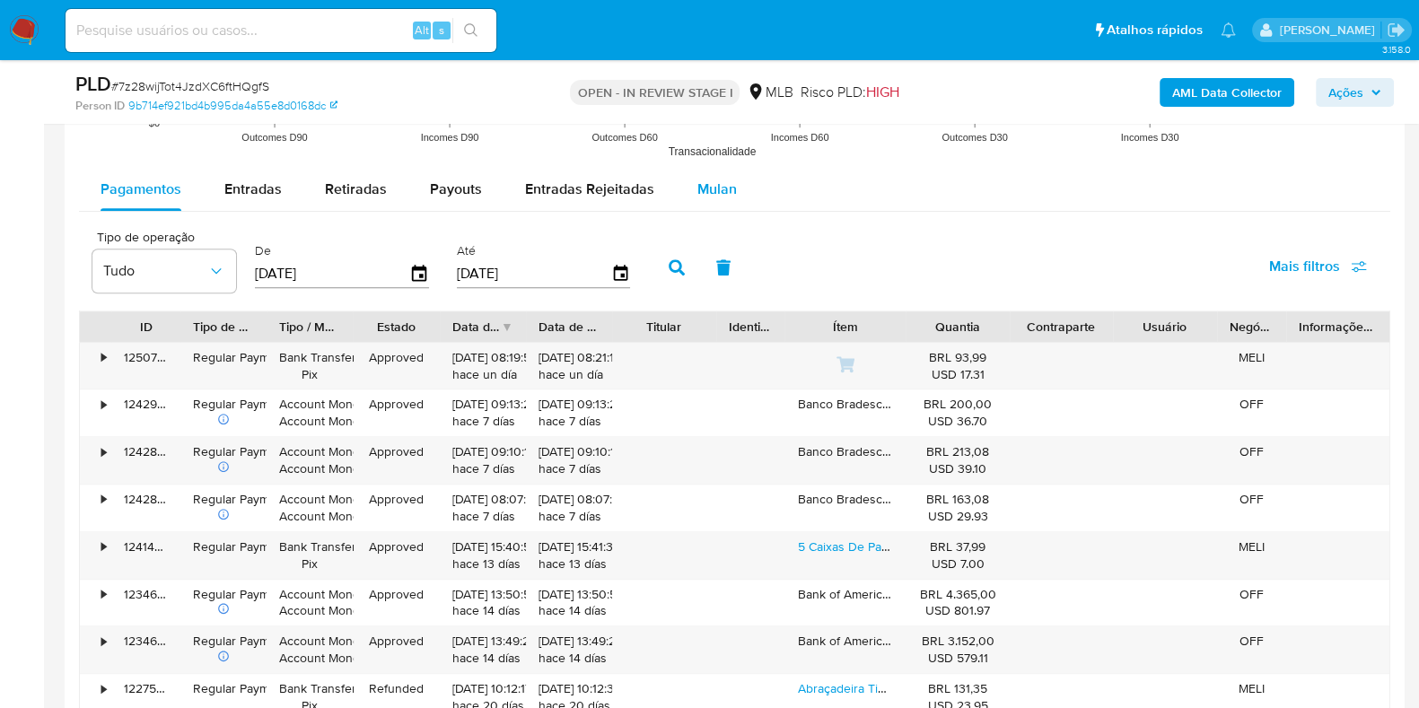
click at [707, 188] on span "Mulan" at bounding box center [718, 189] width 40 height 21
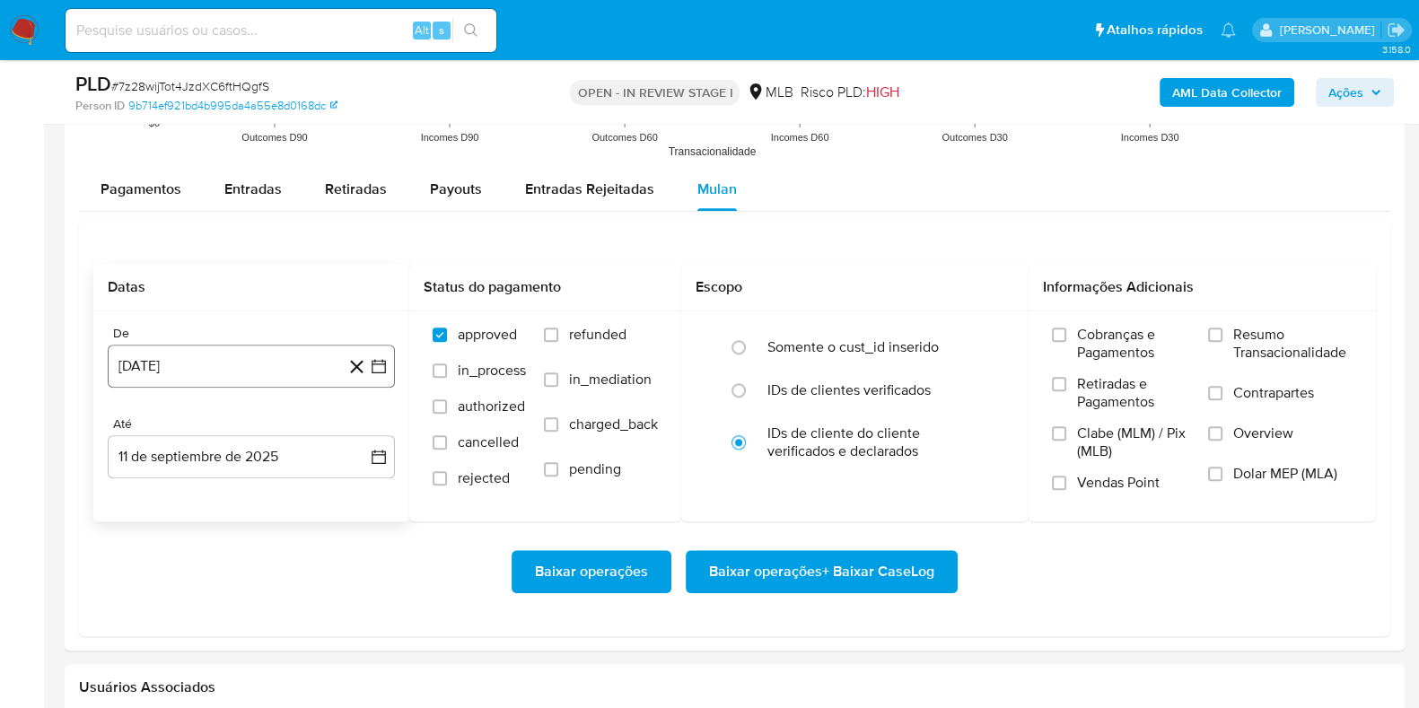
click at [230, 369] on button "[DATE]" at bounding box center [251, 366] width 287 height 43
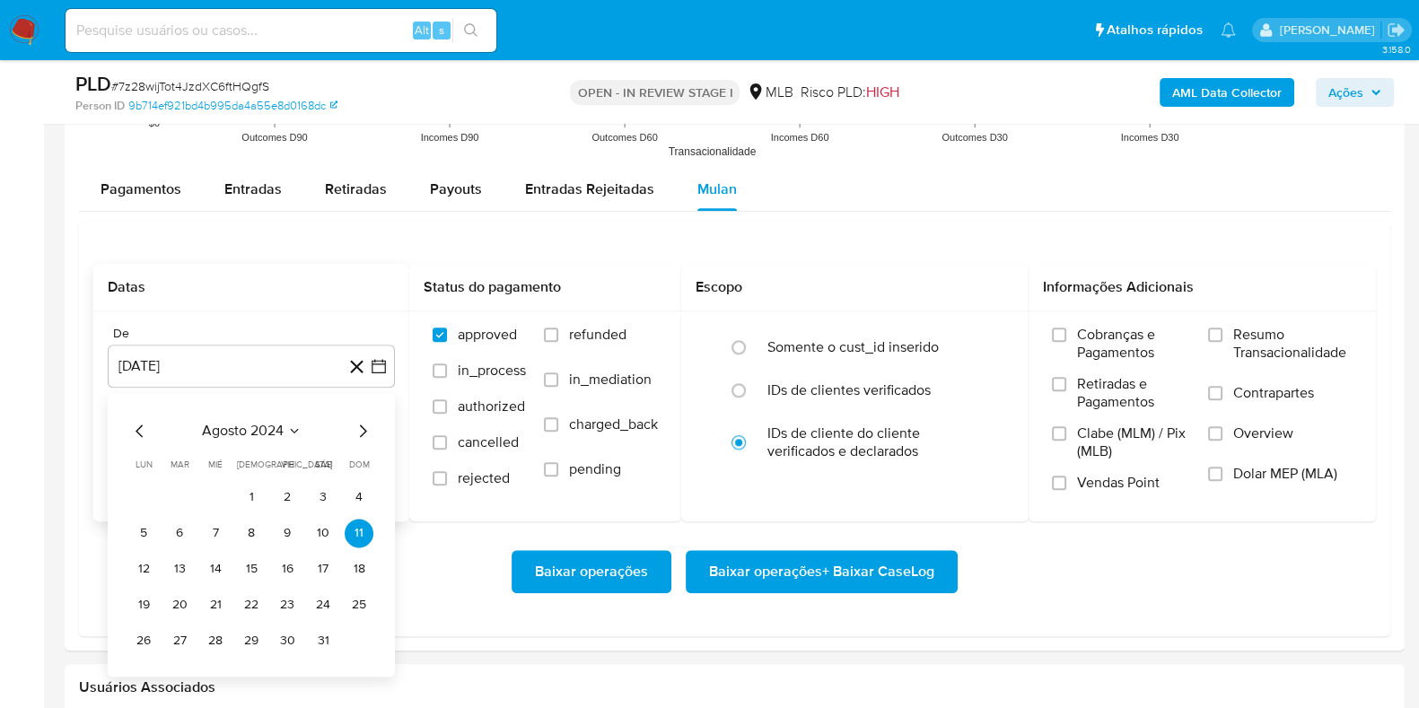
click at [242, 423] on span "agosto 2024" at bounding box center [243, 431] width 82 height 18
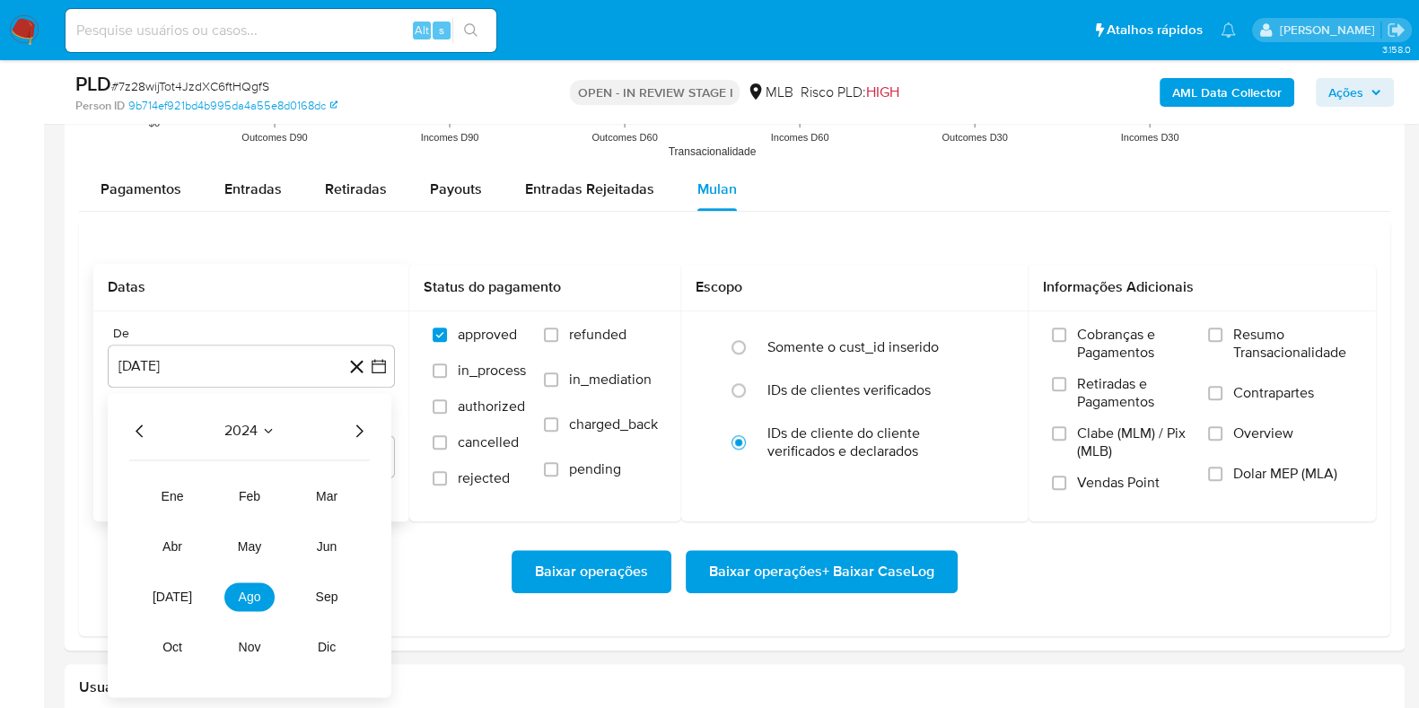
click at [359, 433] on icon "Año siguiente" at bounding box center [359, 431] width 7 height 13
click at [163, 588] on button "[DATE]" at bounding box center [172, 597] width 50 height 29
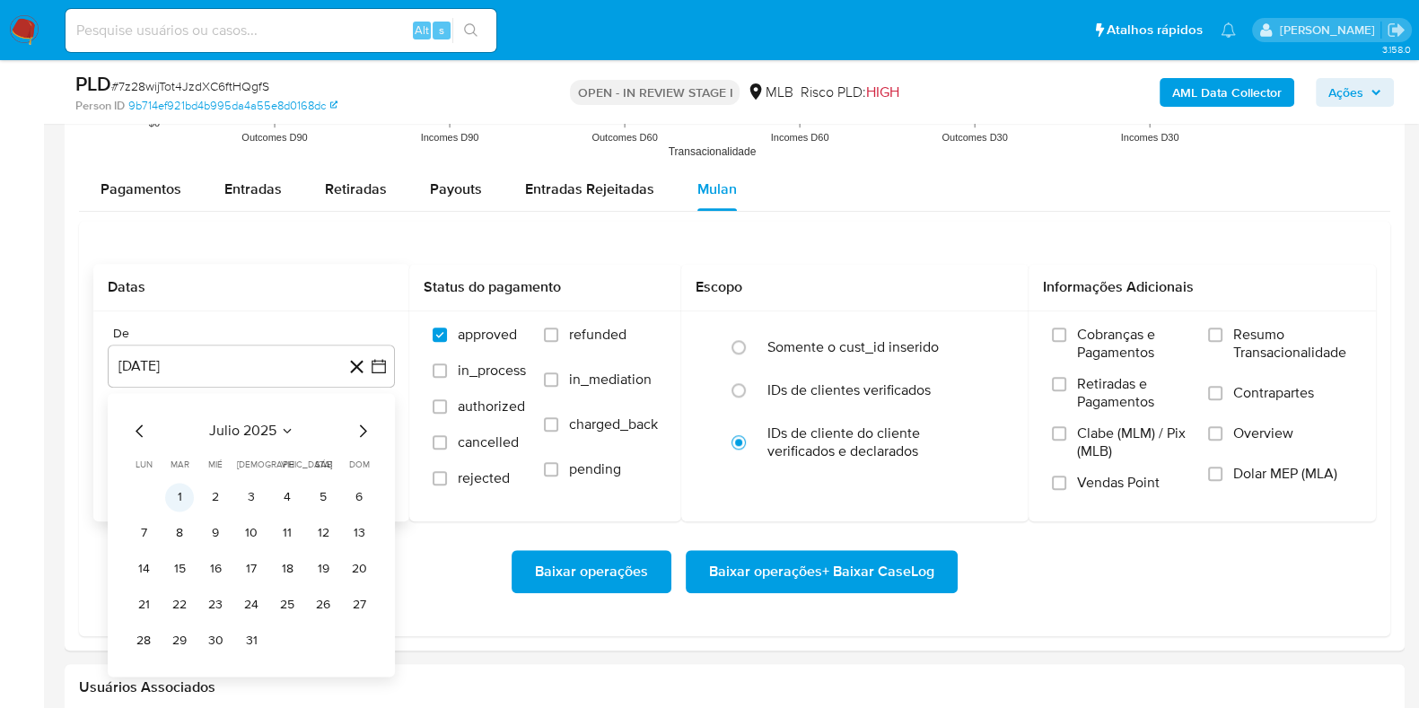
click at [176, 498] on button "1" at bounding box center [179, 497] width 29 height 29
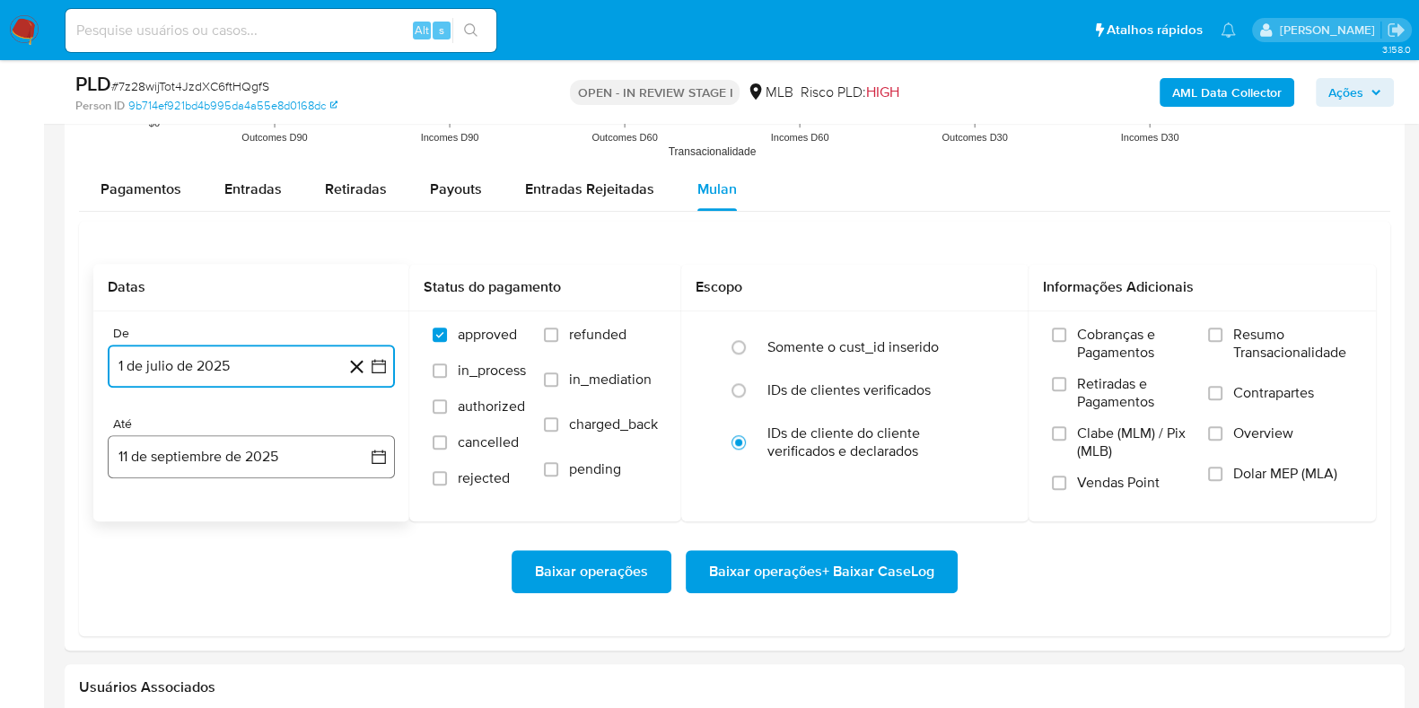
click at [177, 469] on button "11 de septiembre de 2025" at bounding box center [251, 456] width 287 height 43
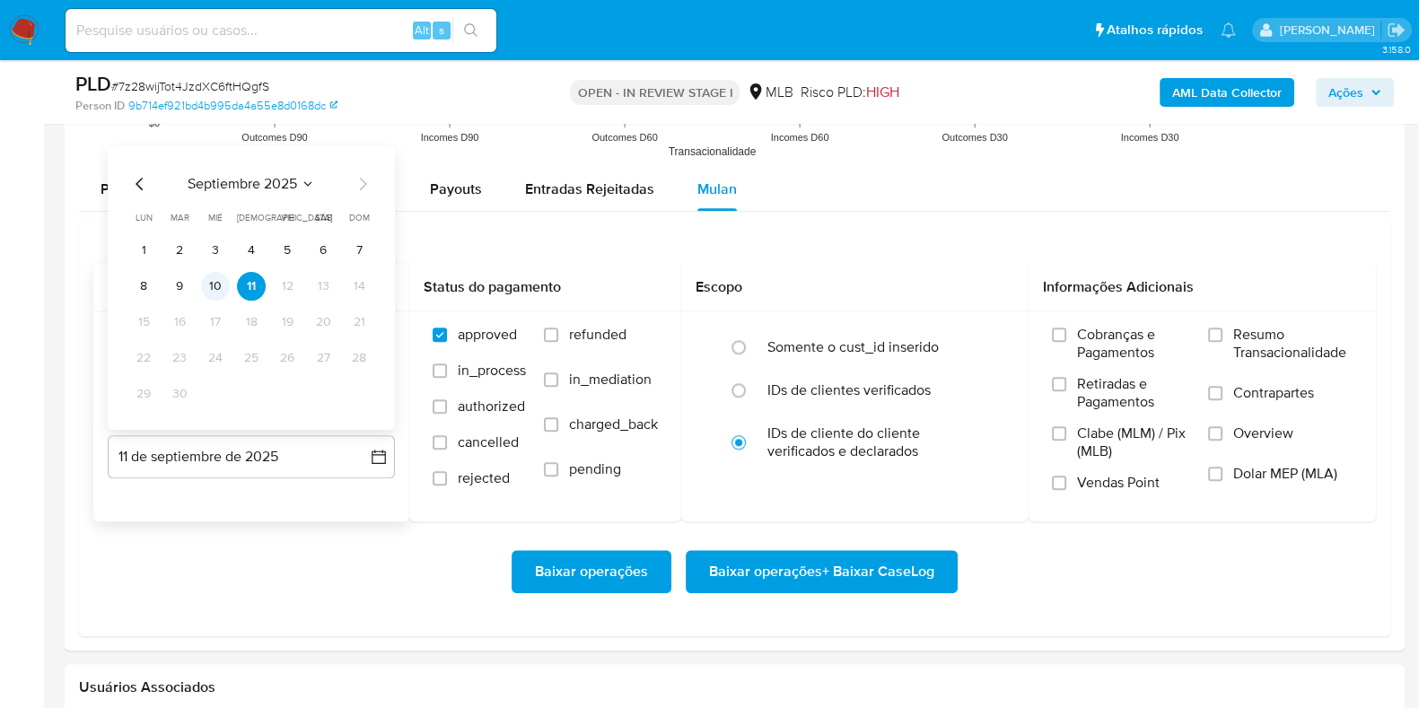
click at [215, 279] on button "10" at bounding box center [215, 285] width 29 height 29
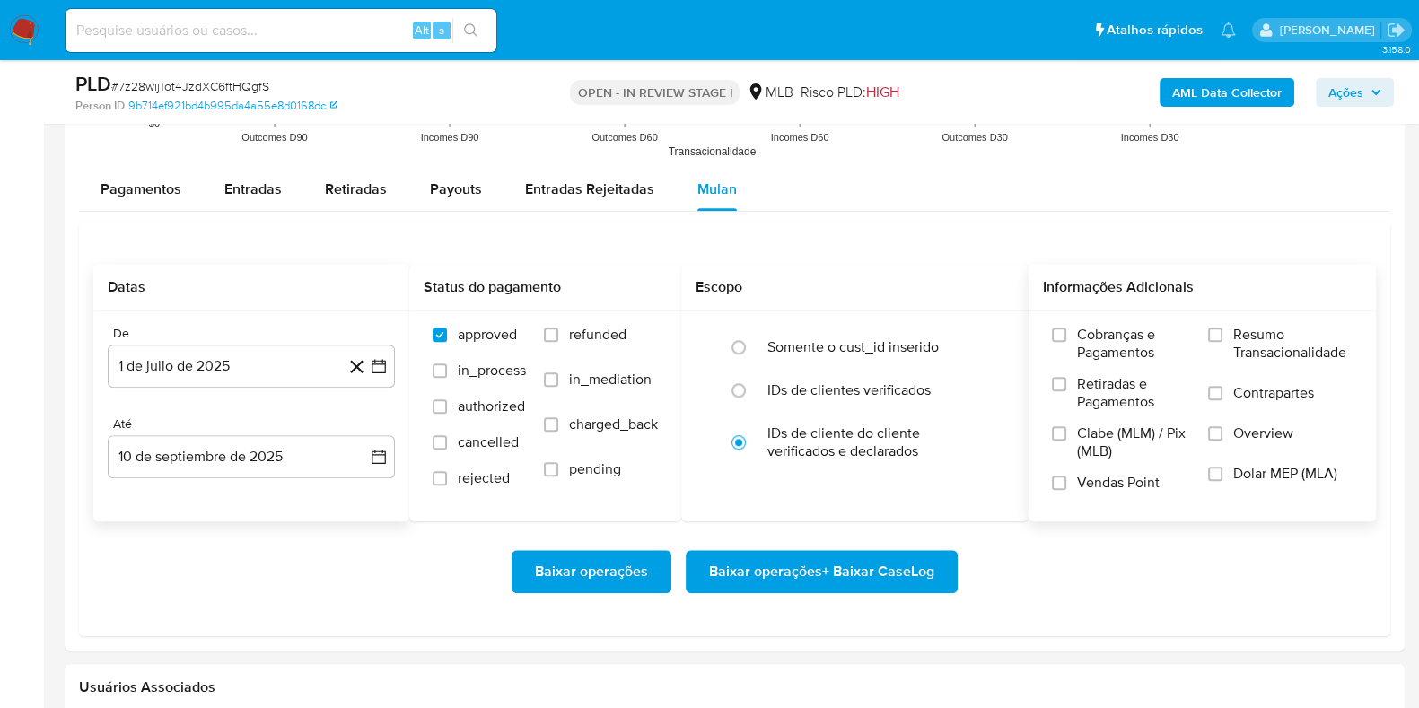
click at [1280, 359] on span "Resumo Transacionalidade" at bounding box center [1293, 344] width 119 height 36
click at [1223, 342] on input "Resumo Transacionalidade" at bounding box center [1215, 335] width 14 height 14
click at [904, 573] on span "Baixar operações + Baixar CaseLog" at bounding box center [821, 572] width 225 height 40
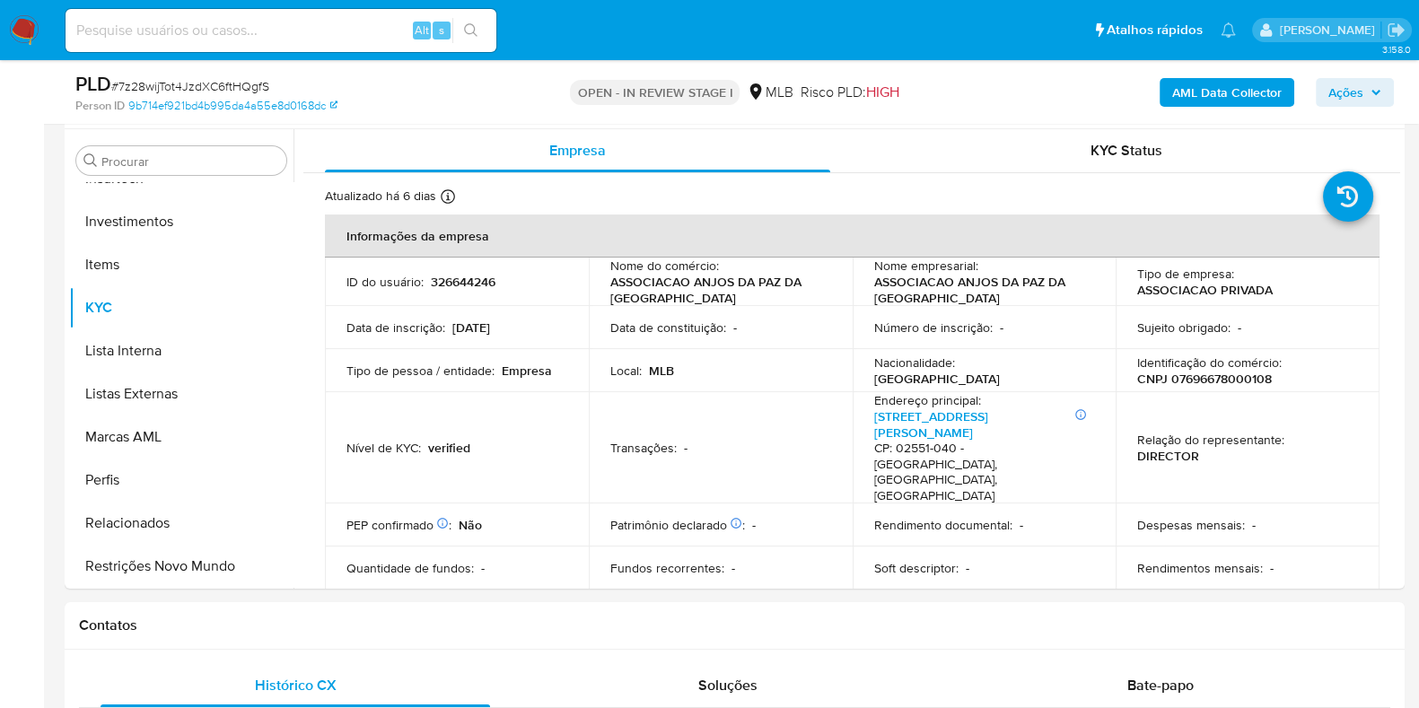
scroll to position [0, 0]
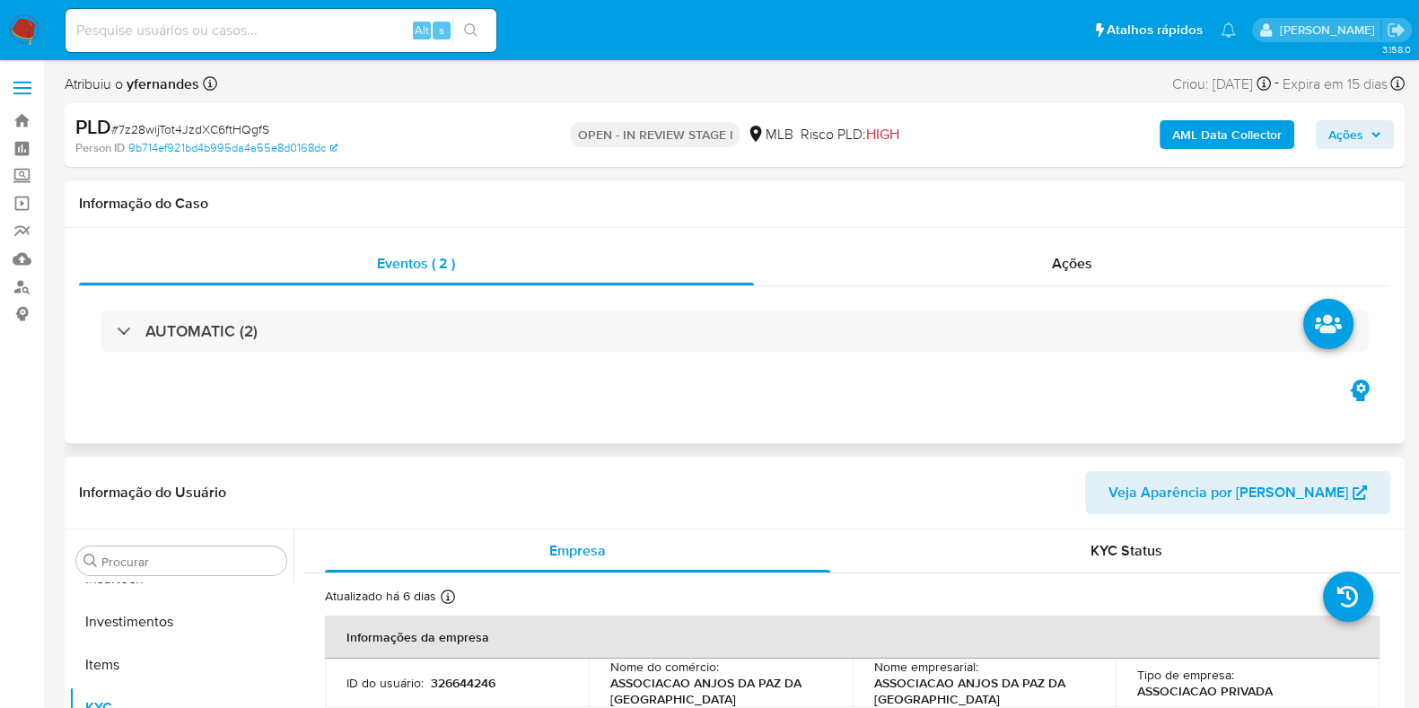
click at [592, 357] on div "AUTOMATIC (2)" at bounding box center [735, 331] width 1312 height 90
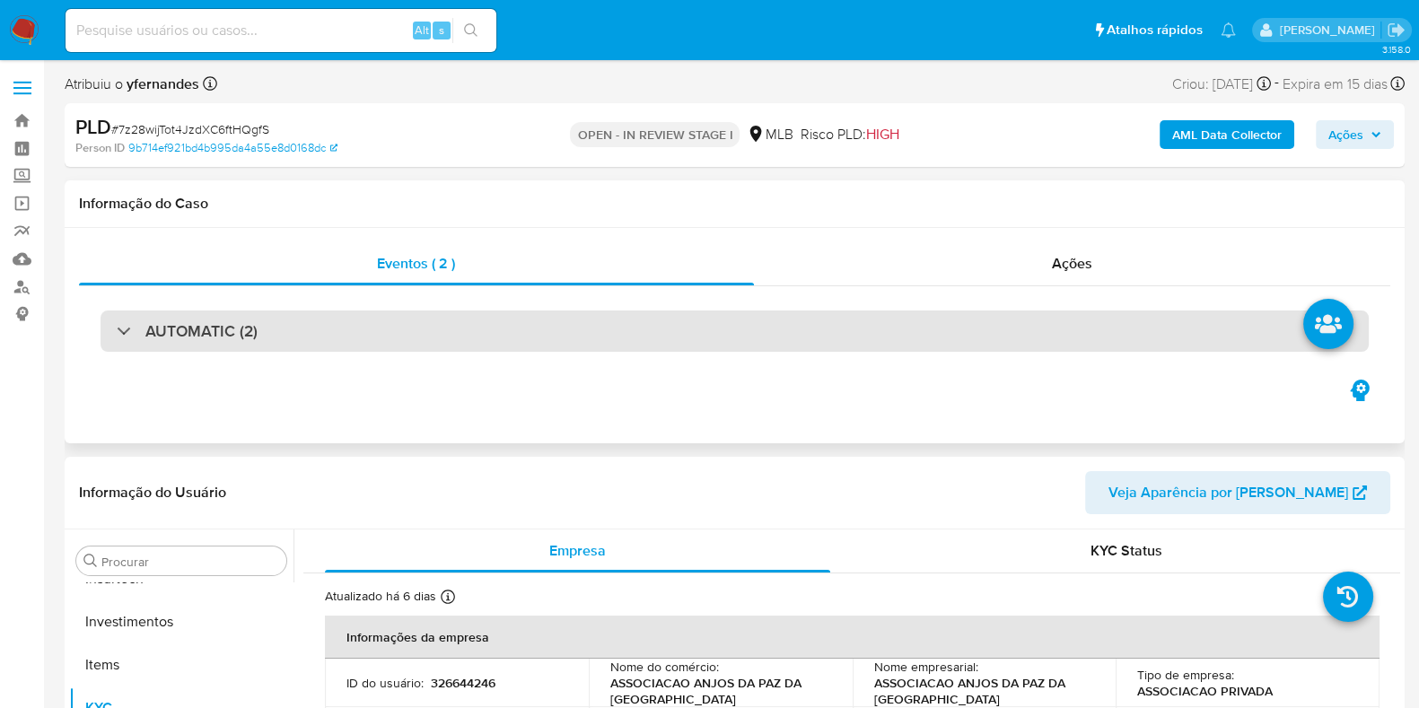
click at [584, 337] on div "AUTOMATIC (2)" at bounding box center [735, 331] width 1269 height 41
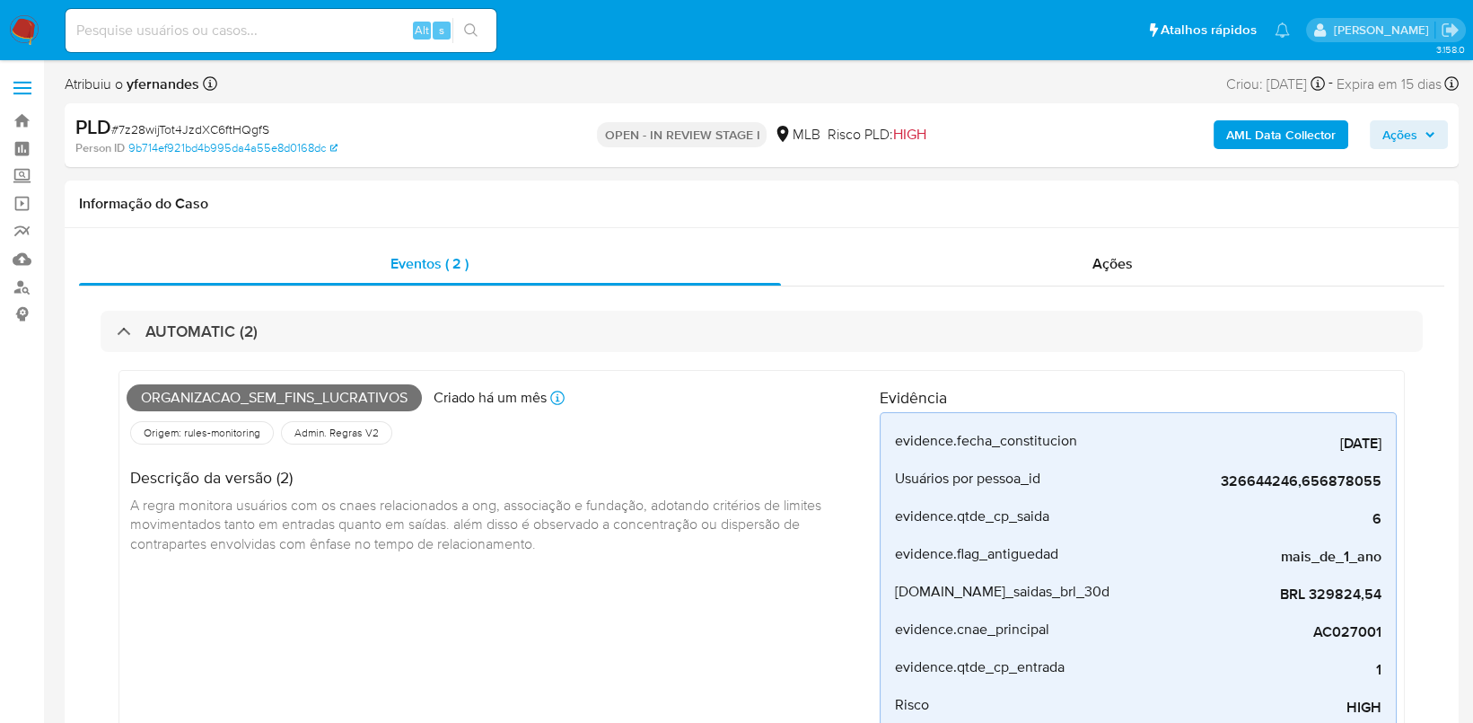
scroll to position [844, 0]
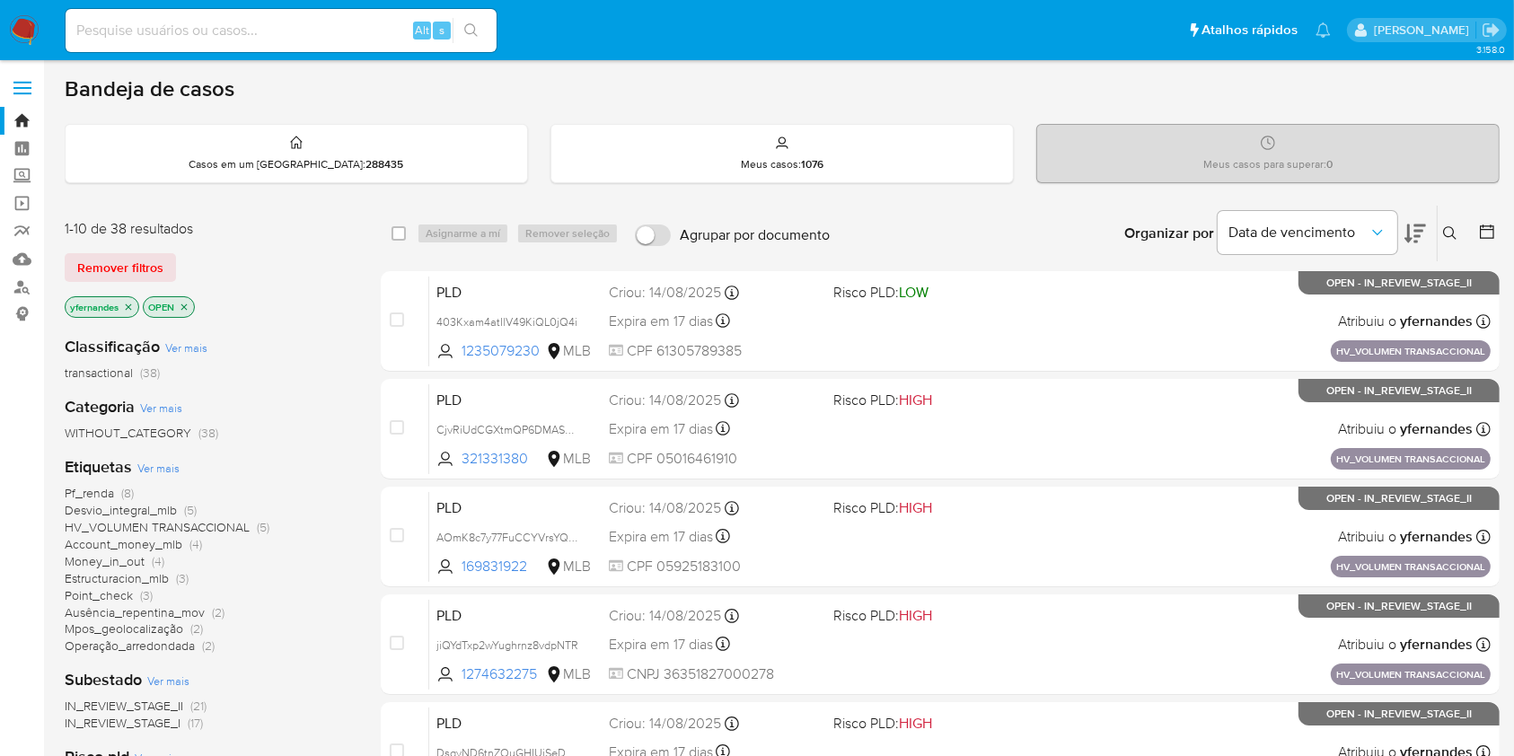
click at [285, 34] on input at bounding box center [281, 30] width 431 height 23
paste input "164141663"
type input "164141663"
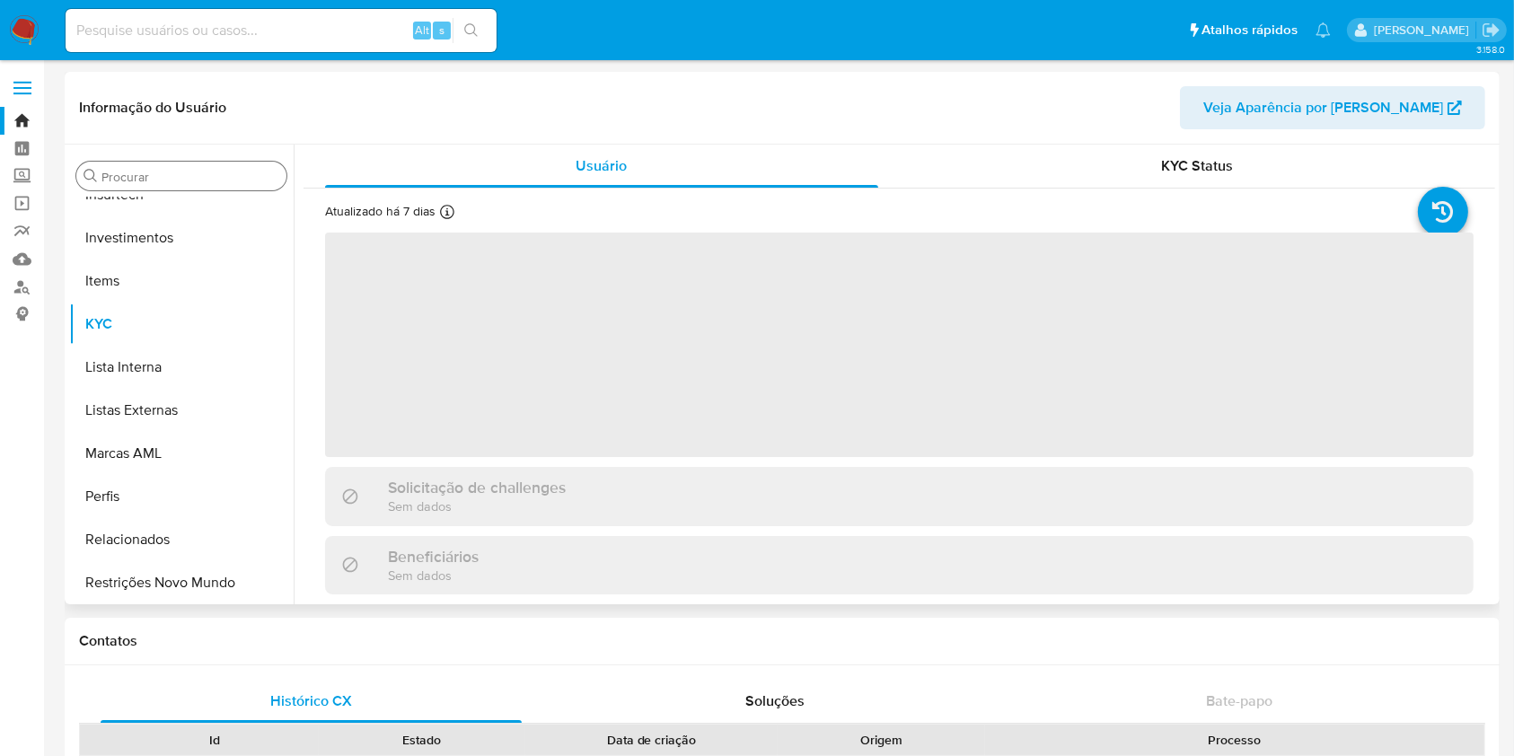
click at [230, 187] on div "Procurar" at bounding box center [181, 176] width 210 height 29
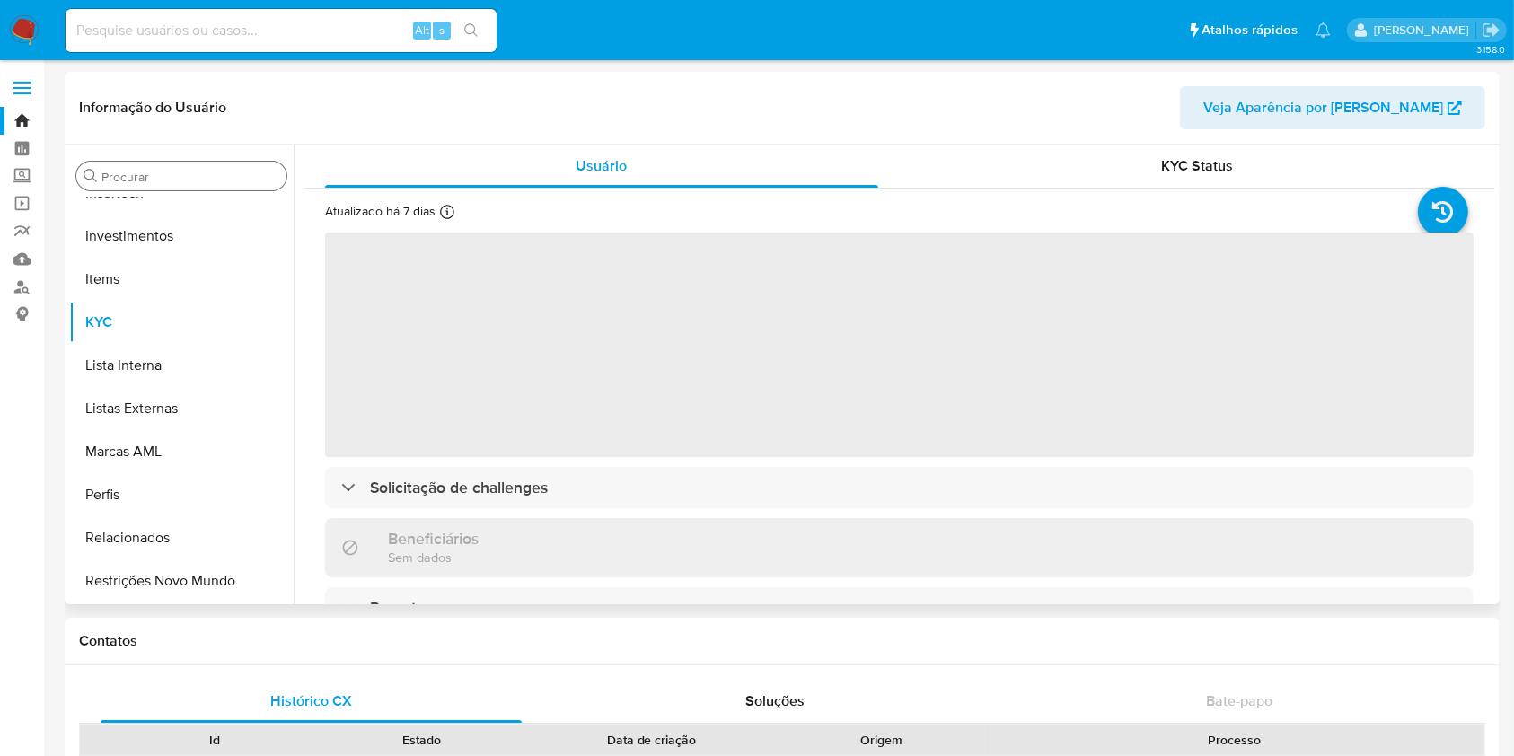
click at [225, 180] on input "Procurar" at bounding box center [190, 177] width 178 height 16
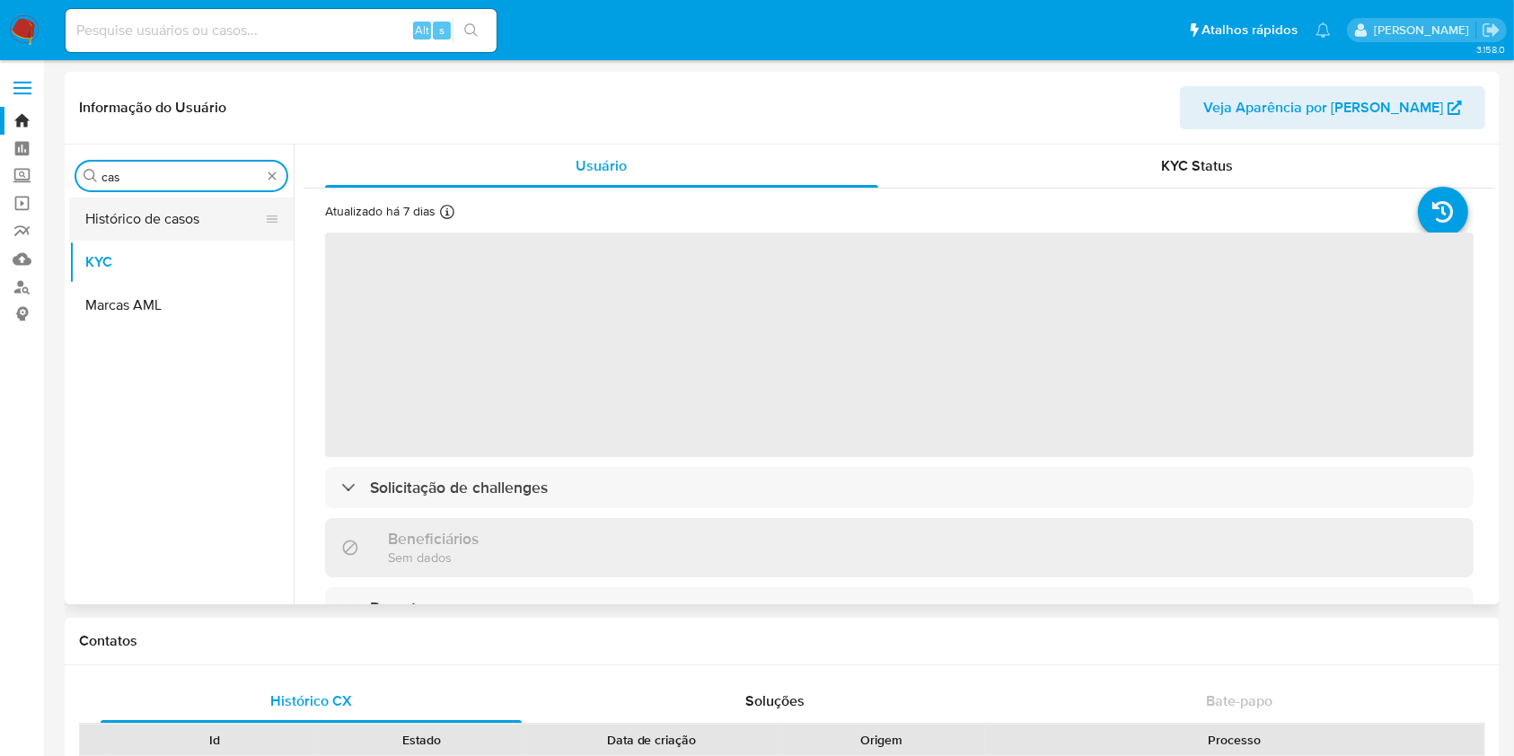
type input "cas"
click at [165, 215] on button "Histórico de casos" at bounding box center [174, 219] width 210 height 43
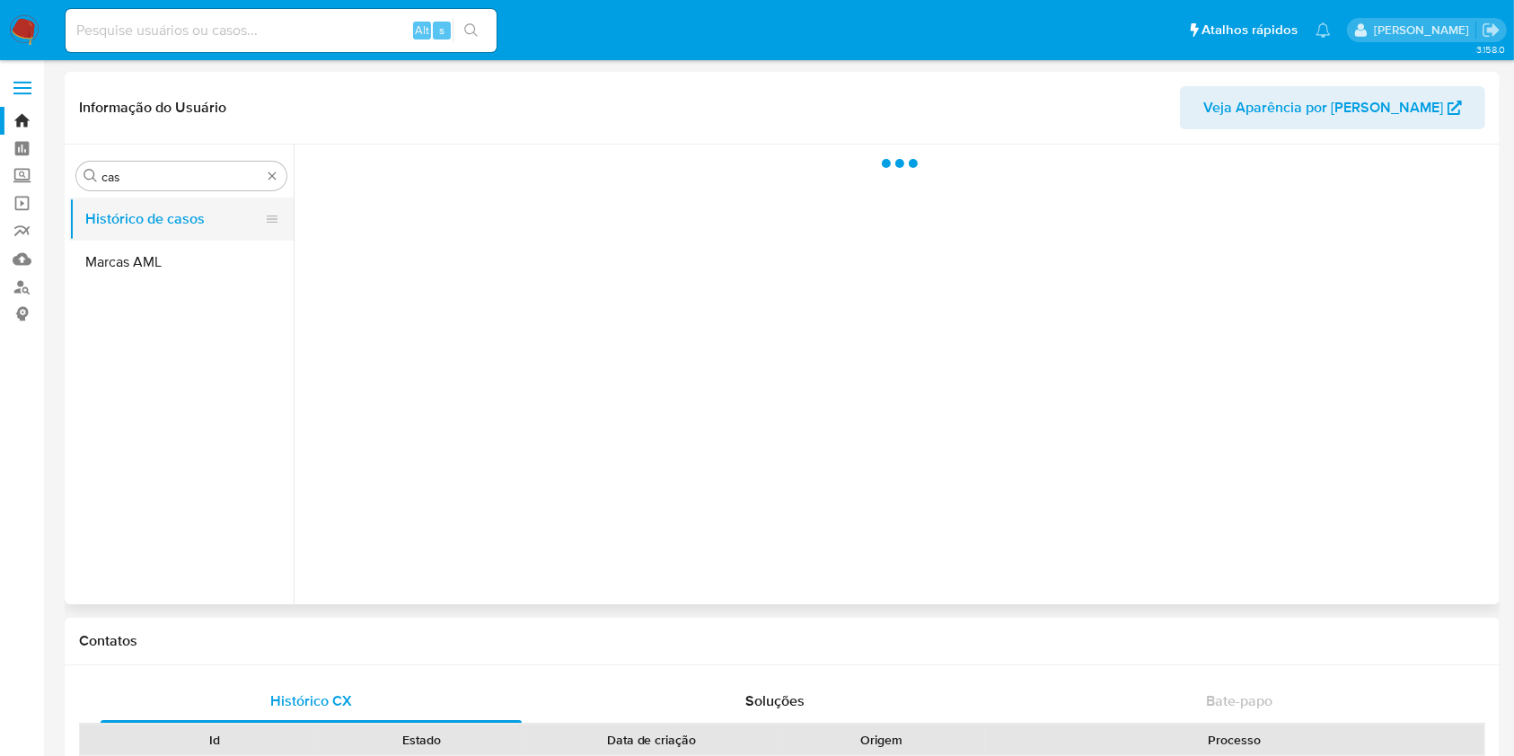
click at [165, 215] on button "Histórico de casos" at bounding box center [174, 219] width 210 height 43
select select "10"
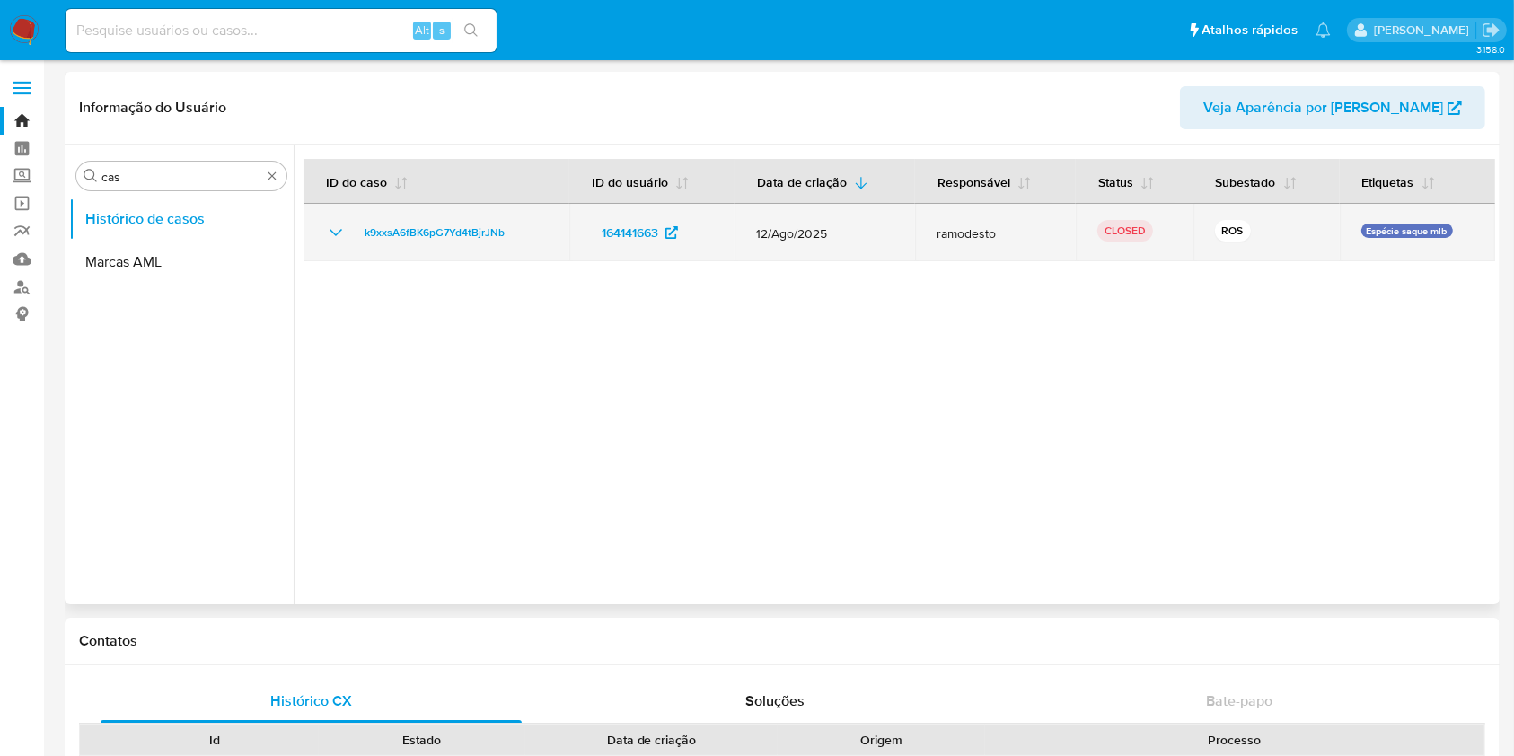
click at [330, 233] on icon "Mostrar/Ocultar" at bounding box center [336, 233] width 22 height 22
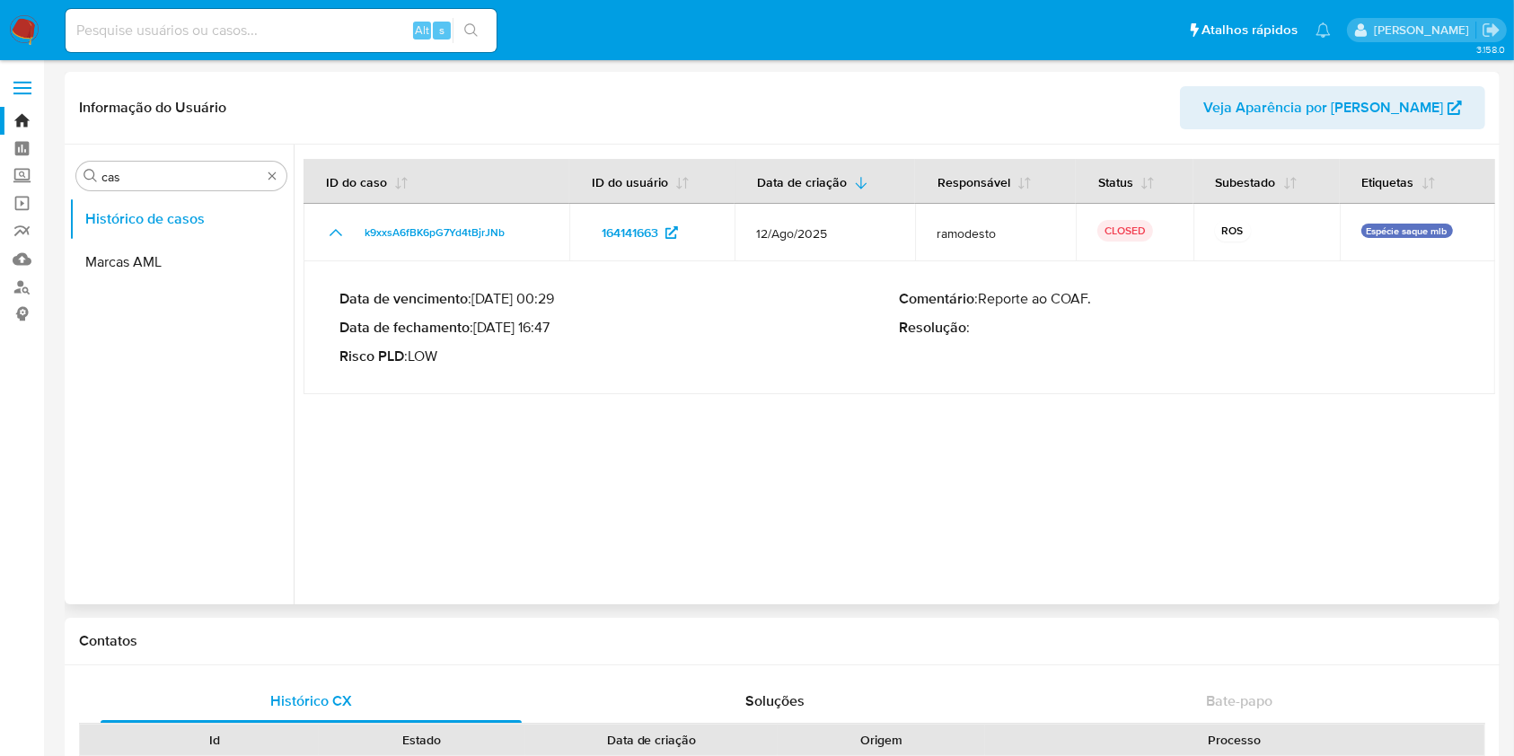
drag, startPoint x: 504, startPoint y: 334, endPoint x: 555, endPoint y: 337, distance: 51.2
click at [555, 337] on div "Data de vencimento : [DATE] 00:29 Data de fechamento : [DATE] 16:47 Risco PLD :…" at bounding box center [619, 327] width 560 height 75
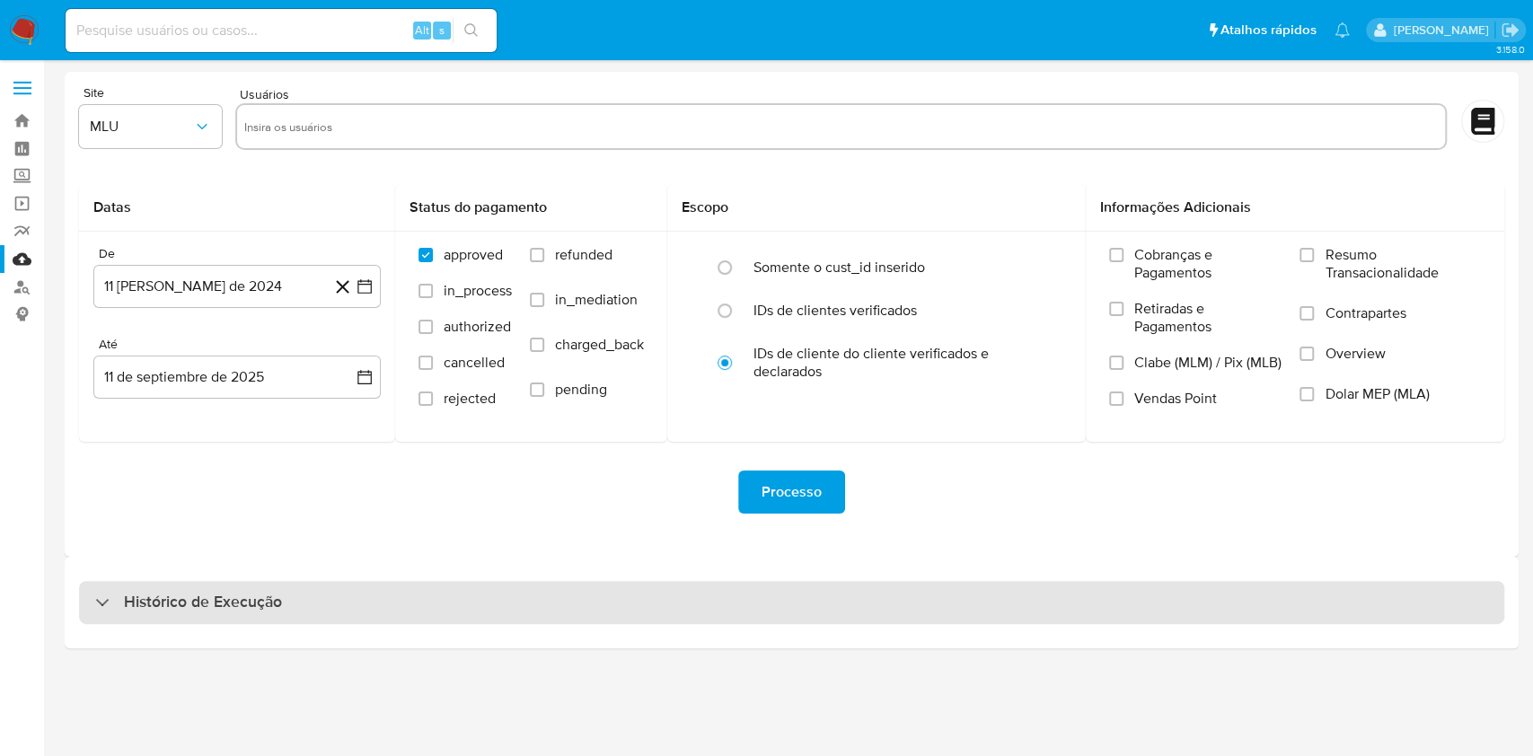
click at [774, 599] on div "Histórico de Execução" at bounding box center [791, 602] width 1425 height 43
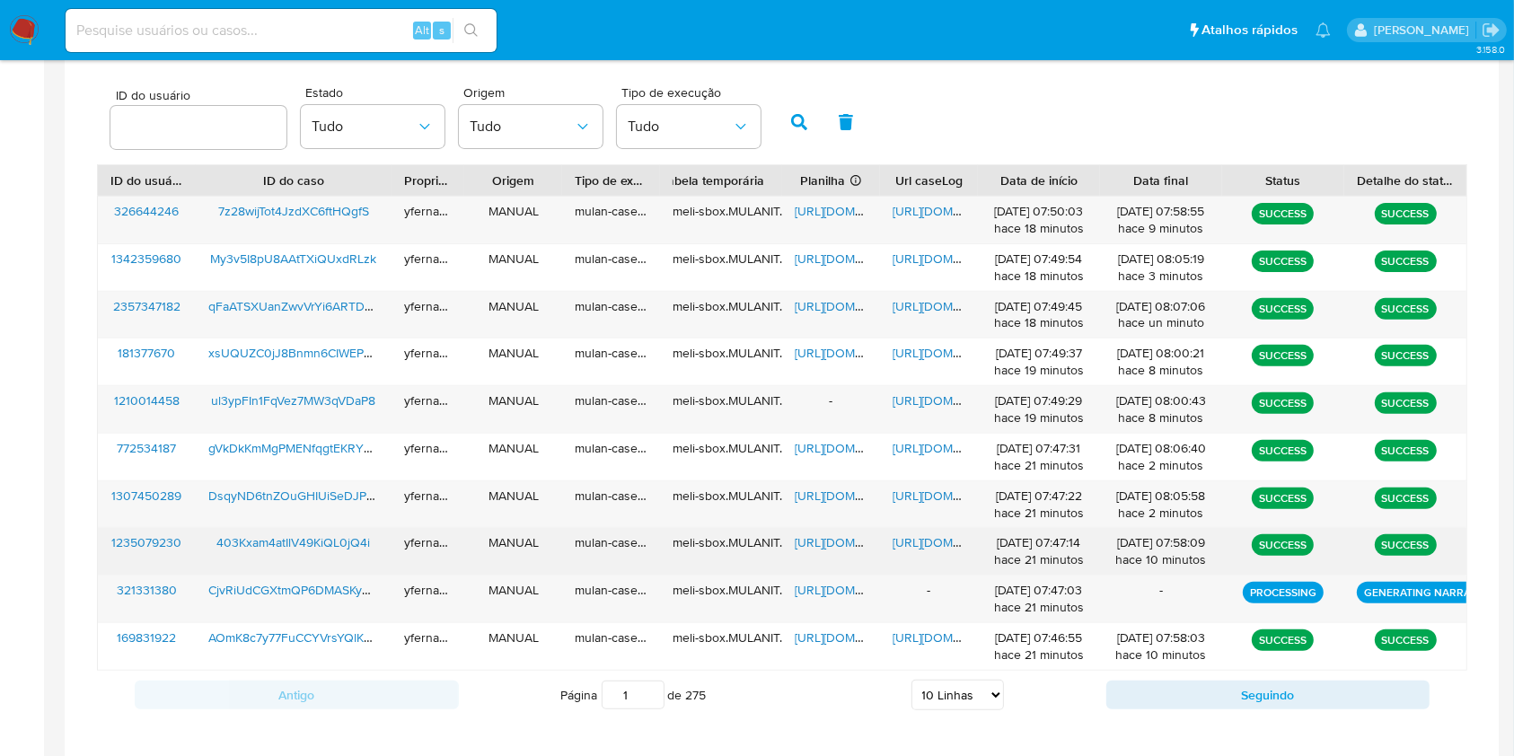
scroll to position [646, 0]
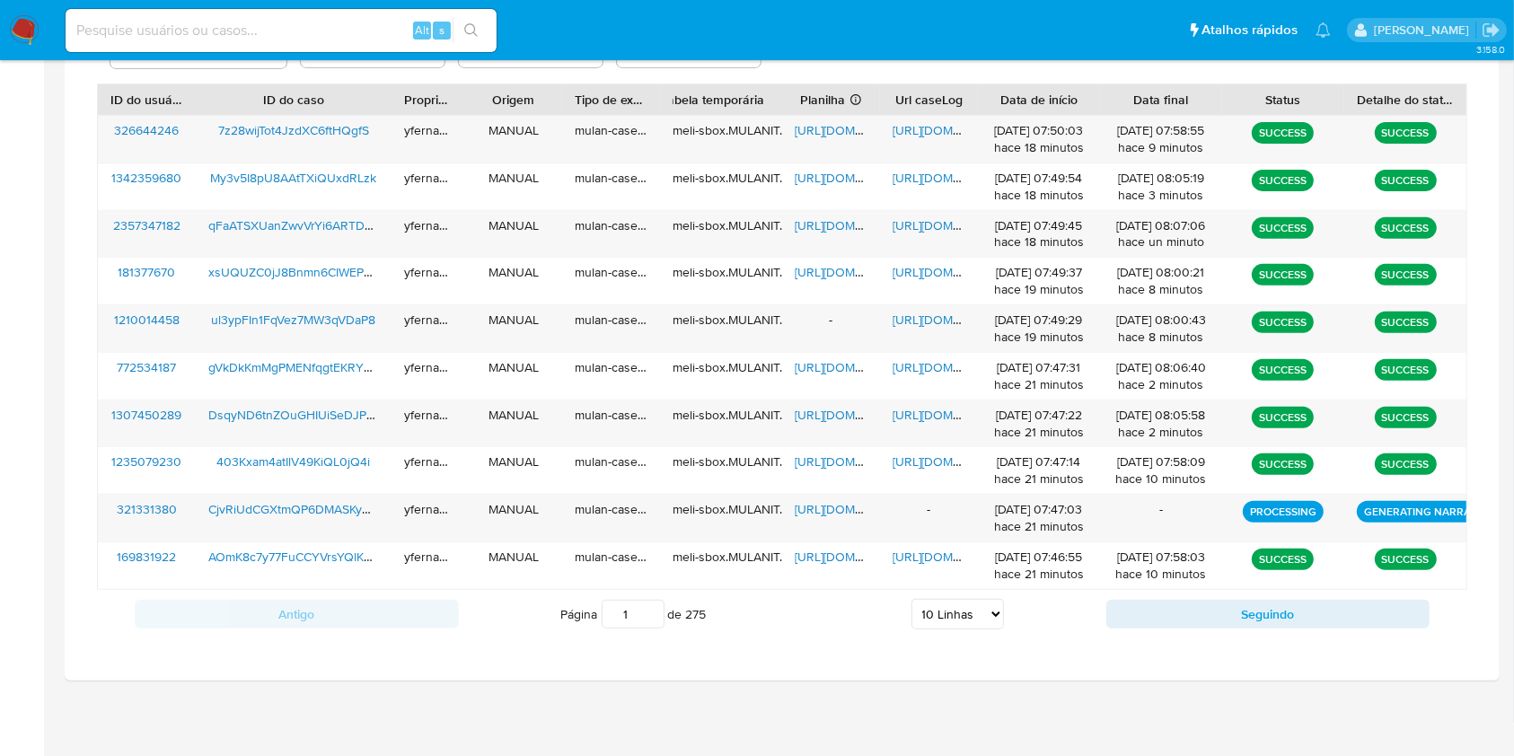
click at [982, 625] on select "5 Linhas 10 Linhas 20 Linhas 25 Linhas 50 Linhas 100 Linhas" at bounding box center [957, 614] width 92 height 31
select select "20"
click at [911, 599] on select "5 Linhas 10 Linhas 20 Linhas 25 Linhas 50 Linhas 100 Linhas" at bounding box center [957, 614] width 92 height 31
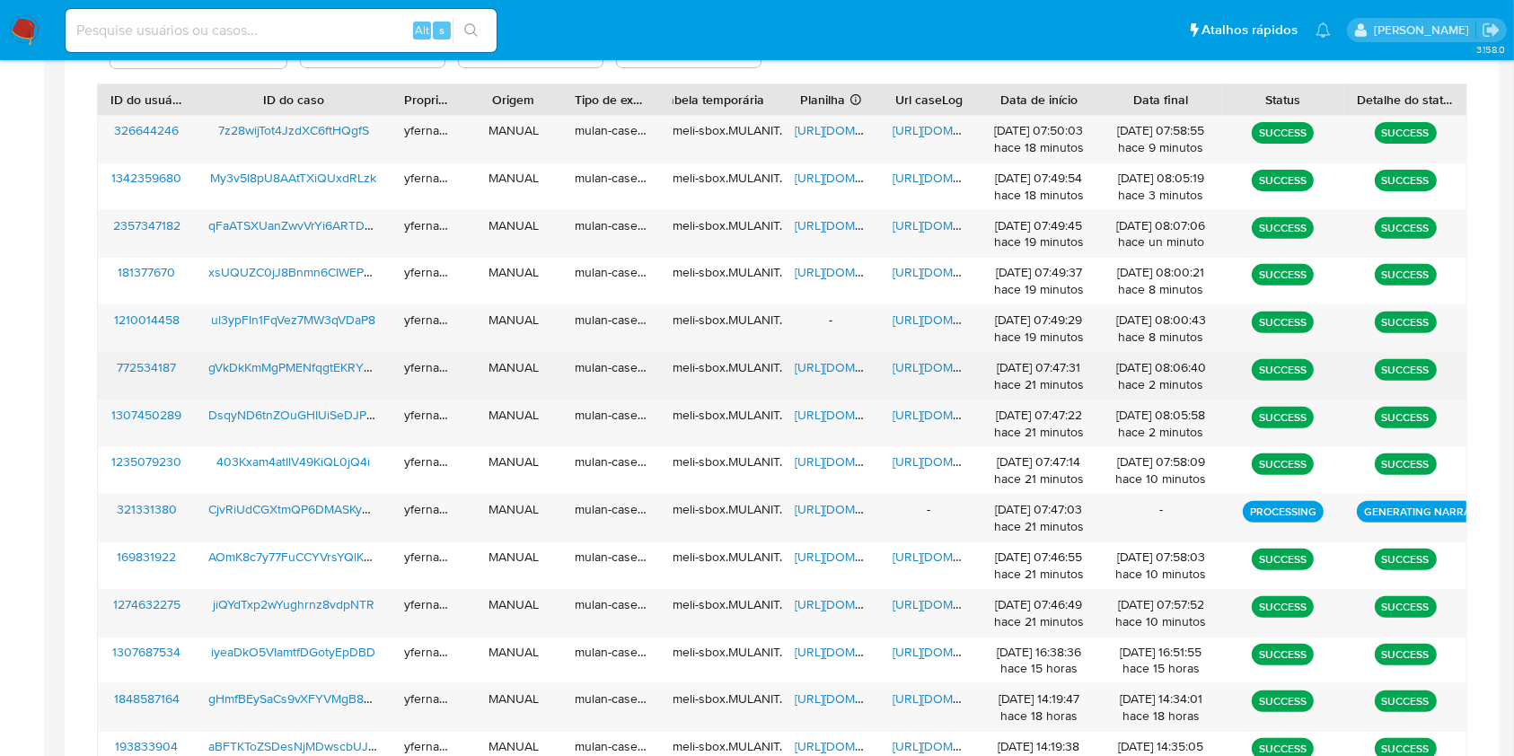
click at [815, 365] on span "[URL][DOMAIN_NAME]" at bounding box center [857, 367] width 124 height 18
click at [936, 373] on span "[URL][DOMAIN_NAME]" at bounding box center [954, 367] width 124 height 18
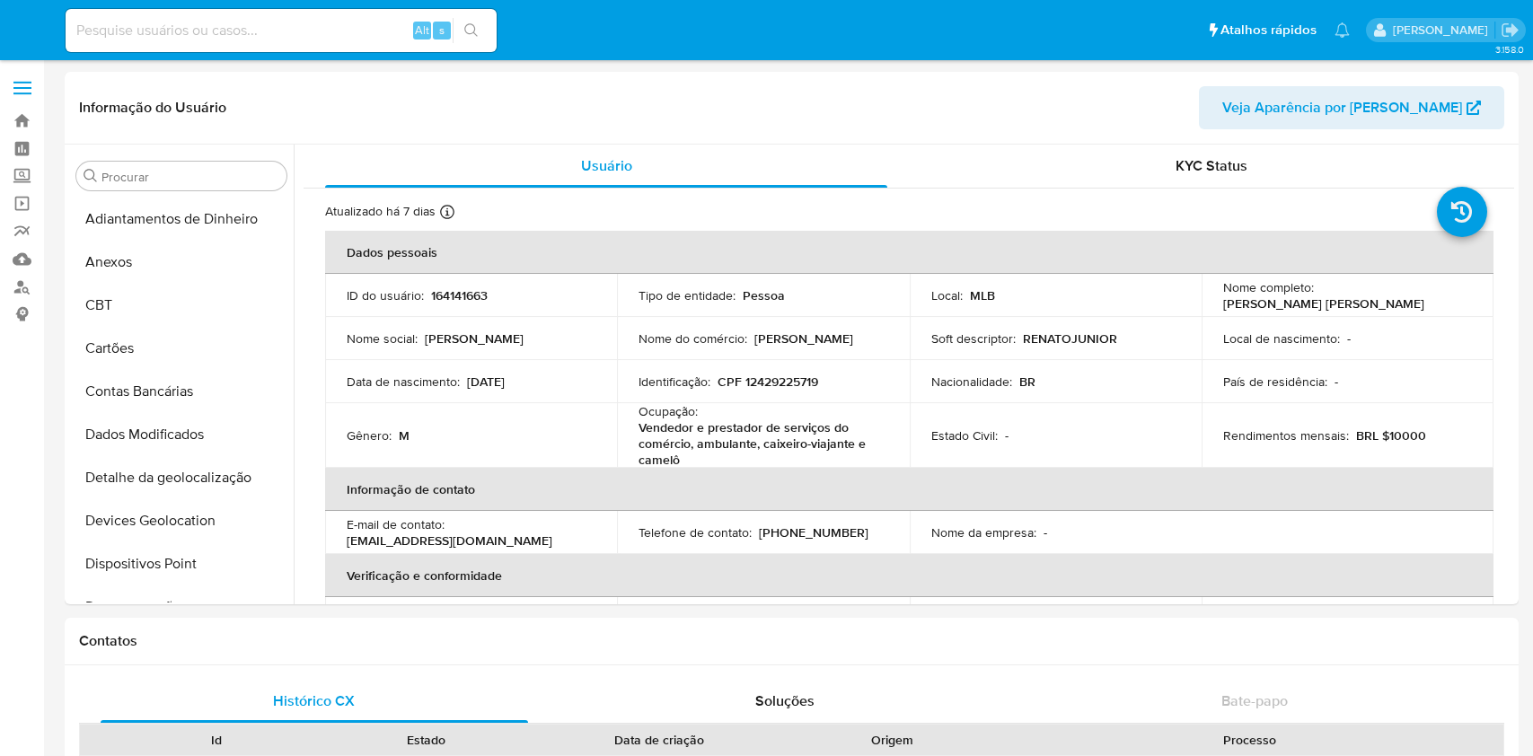
select select "10"
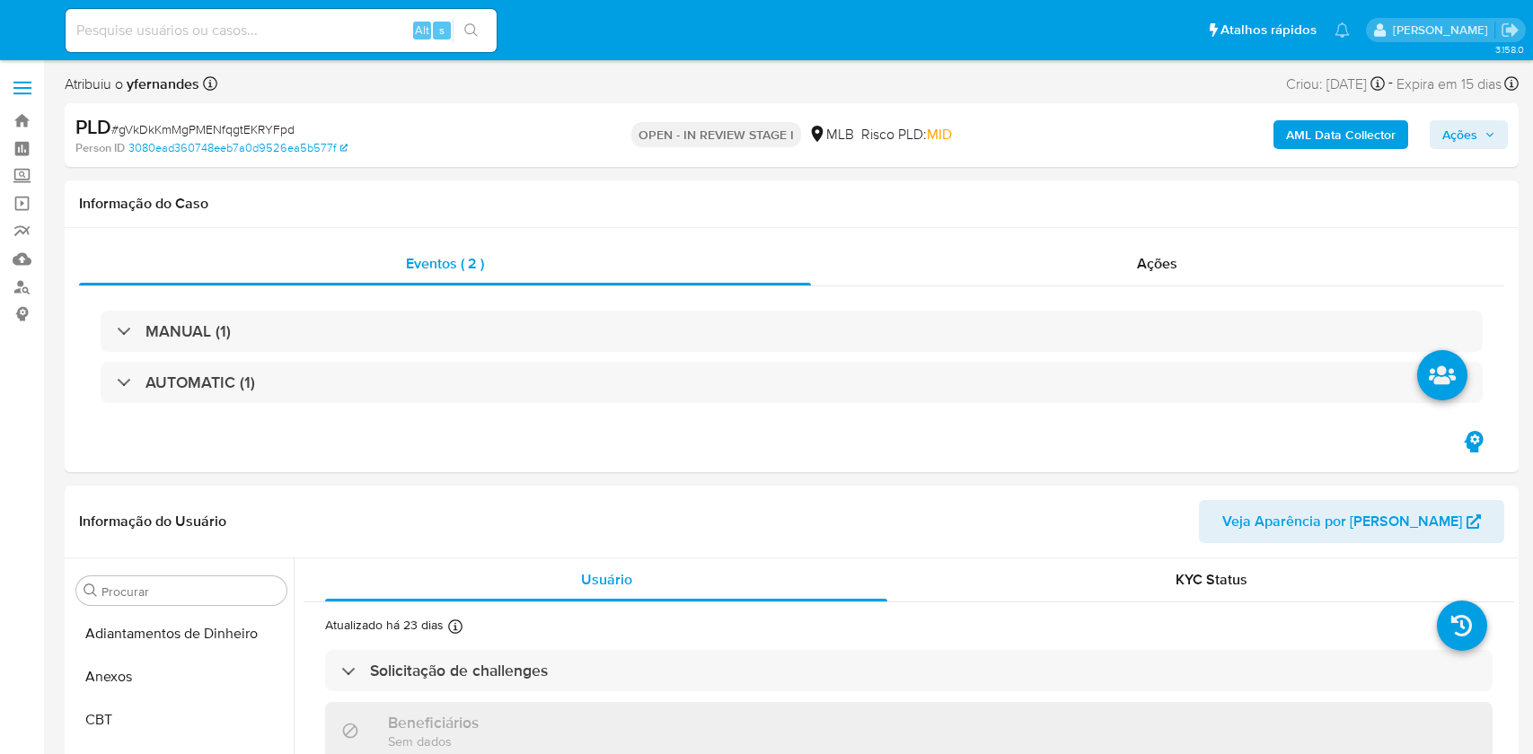
select select "10"
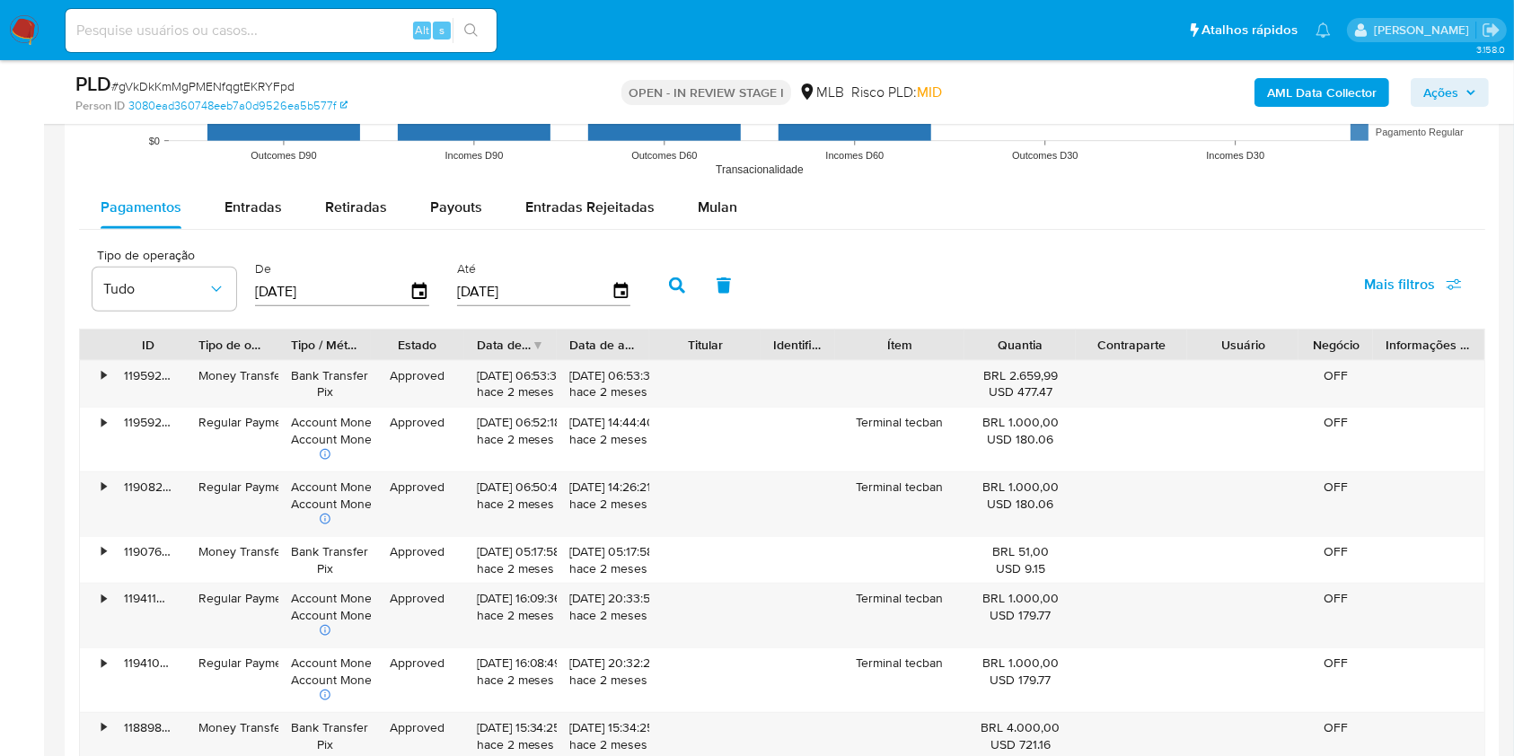
scroll to position [1796, 0]
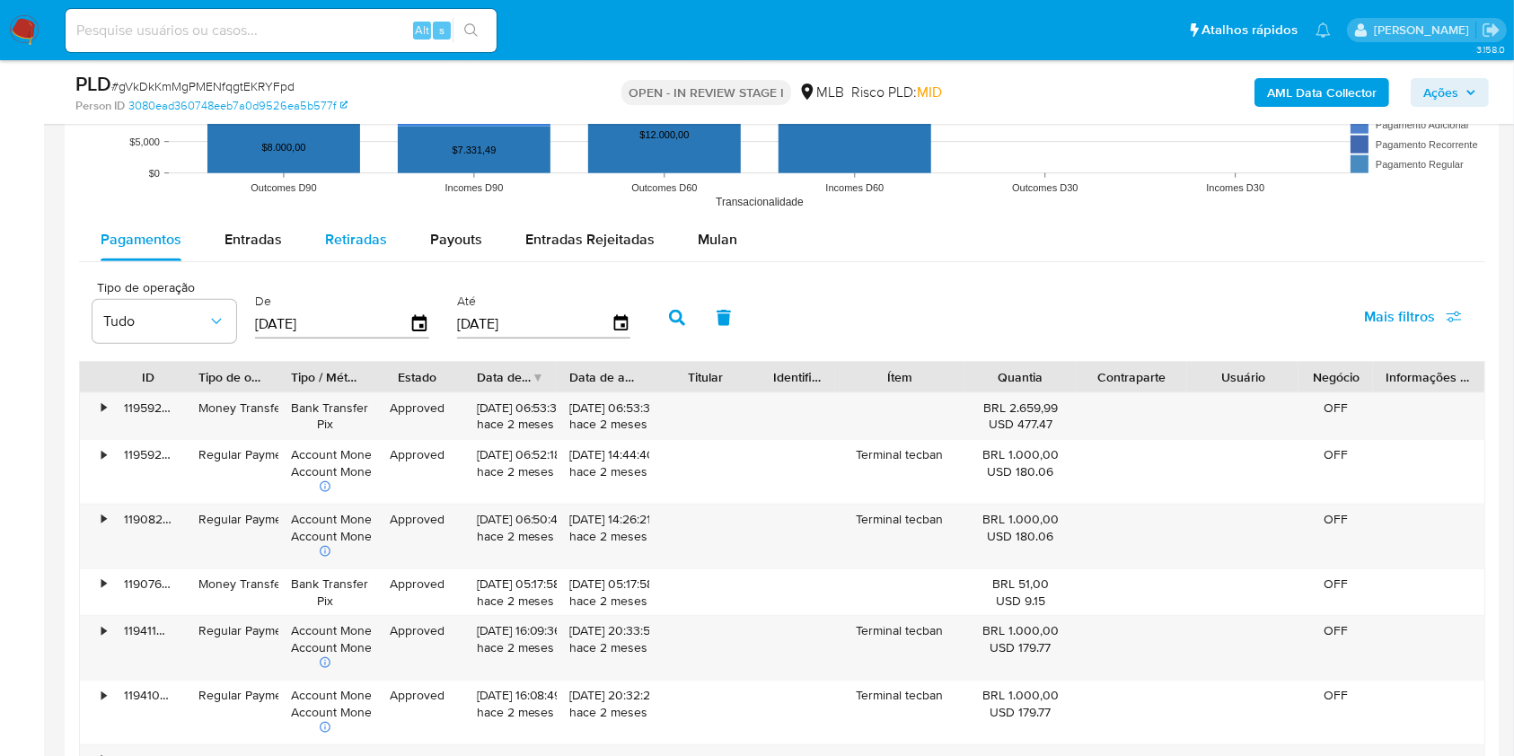
click at [354, 234] on span "Retiradas" at bounding box center [356, 239] width 62 height 21
select select "10"
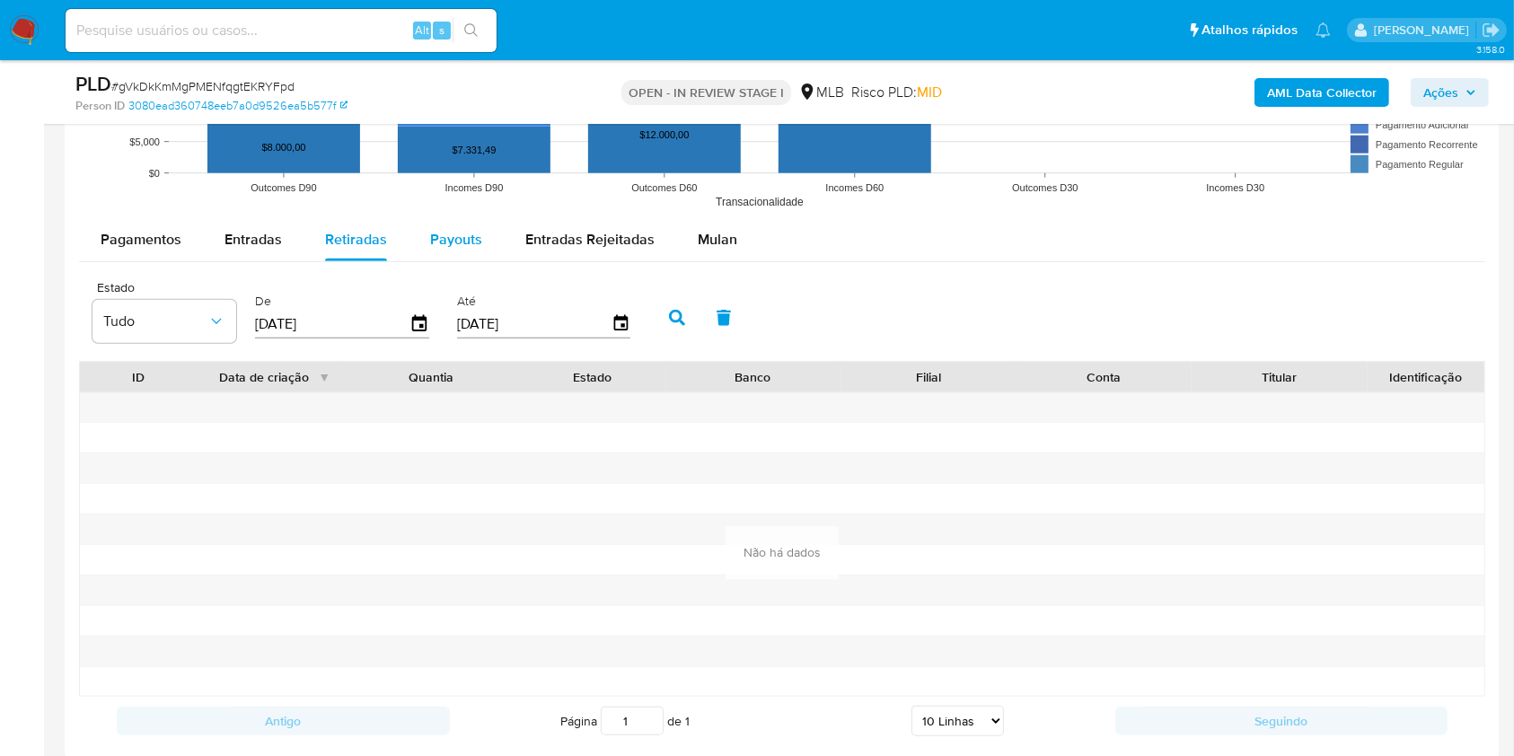
click at [471, 241] on span "Payouts" at bounding box center [456, 239] width 52 height 21
select select "10"
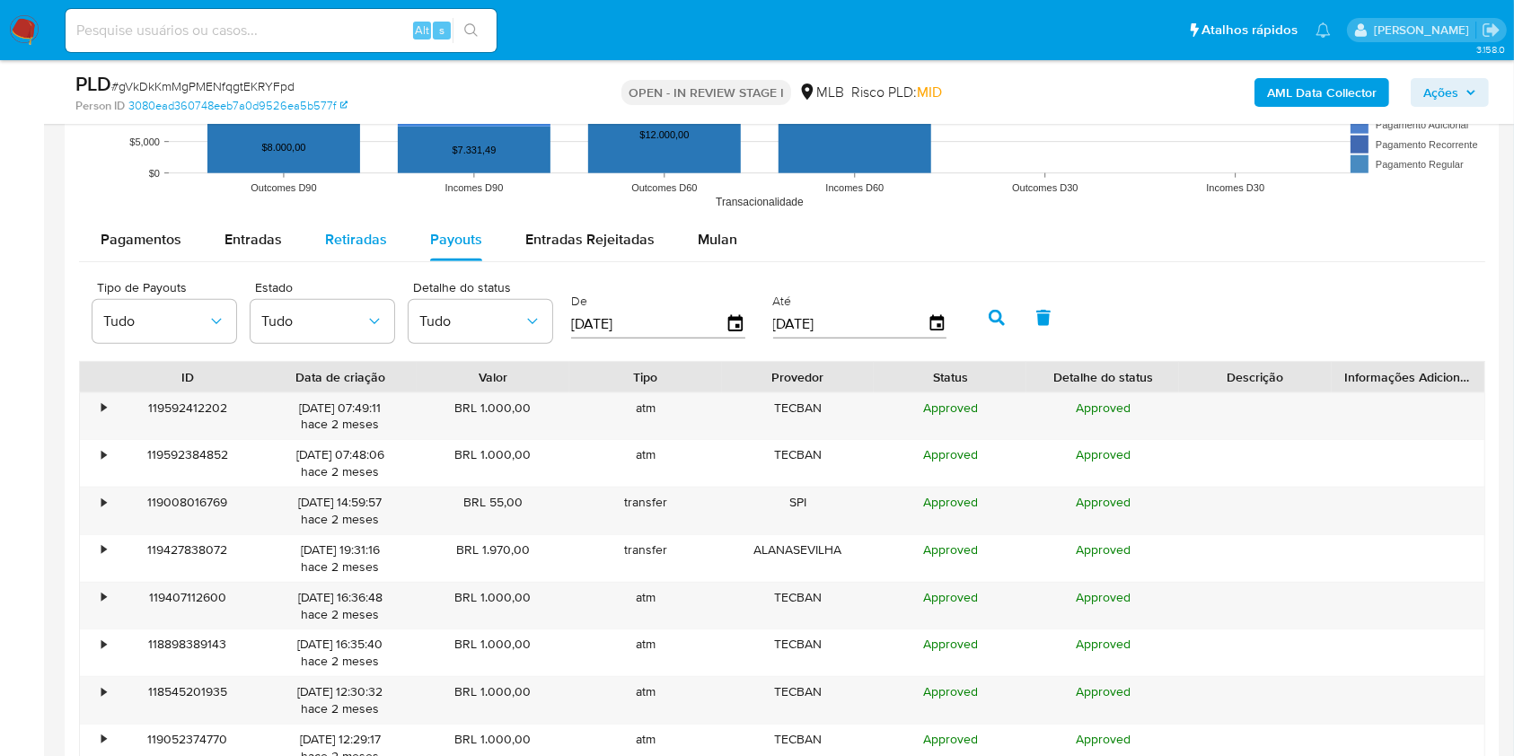
click at [339, 250] on div "Retiradas" at bounding box center [356, 239] width 62 height 43
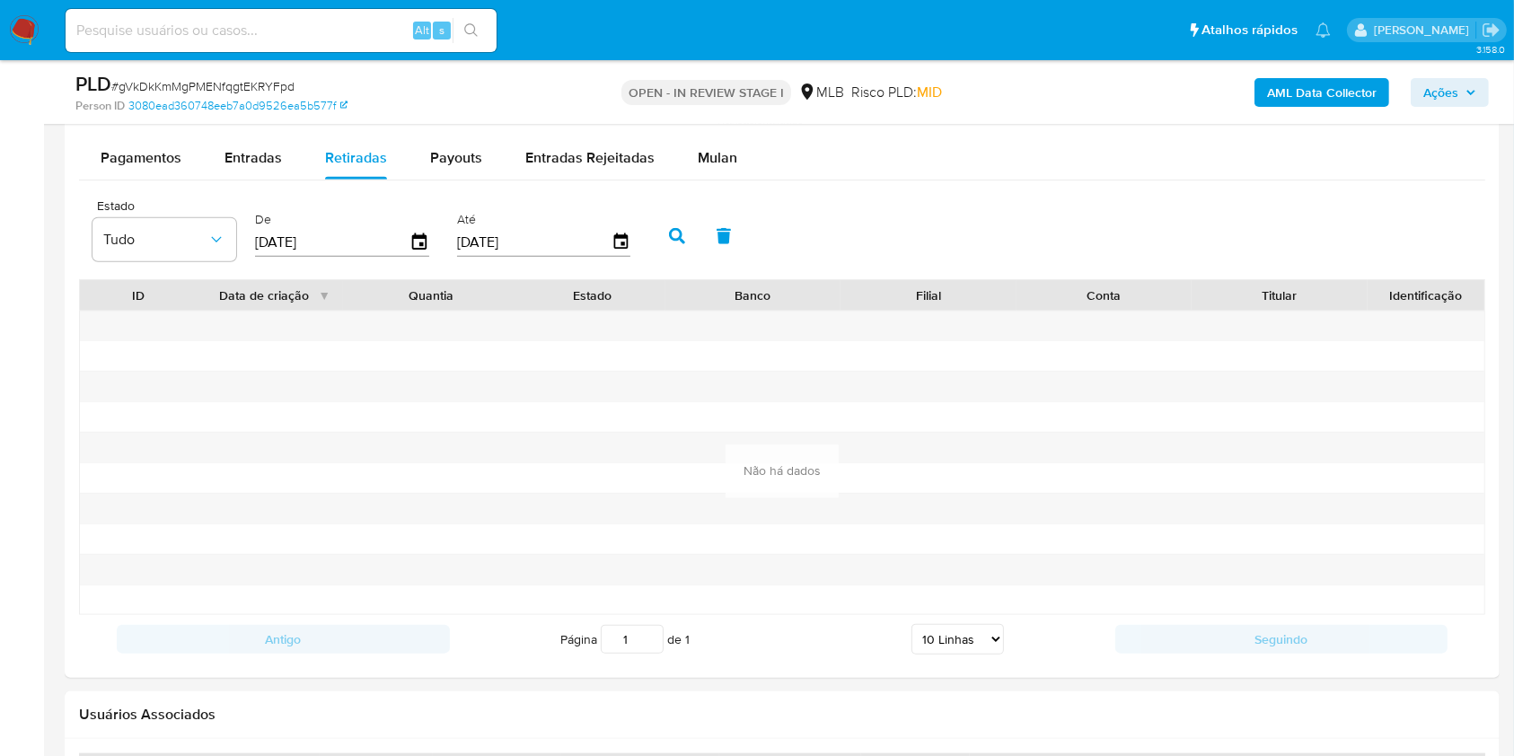
scroll to position [1915, 0]
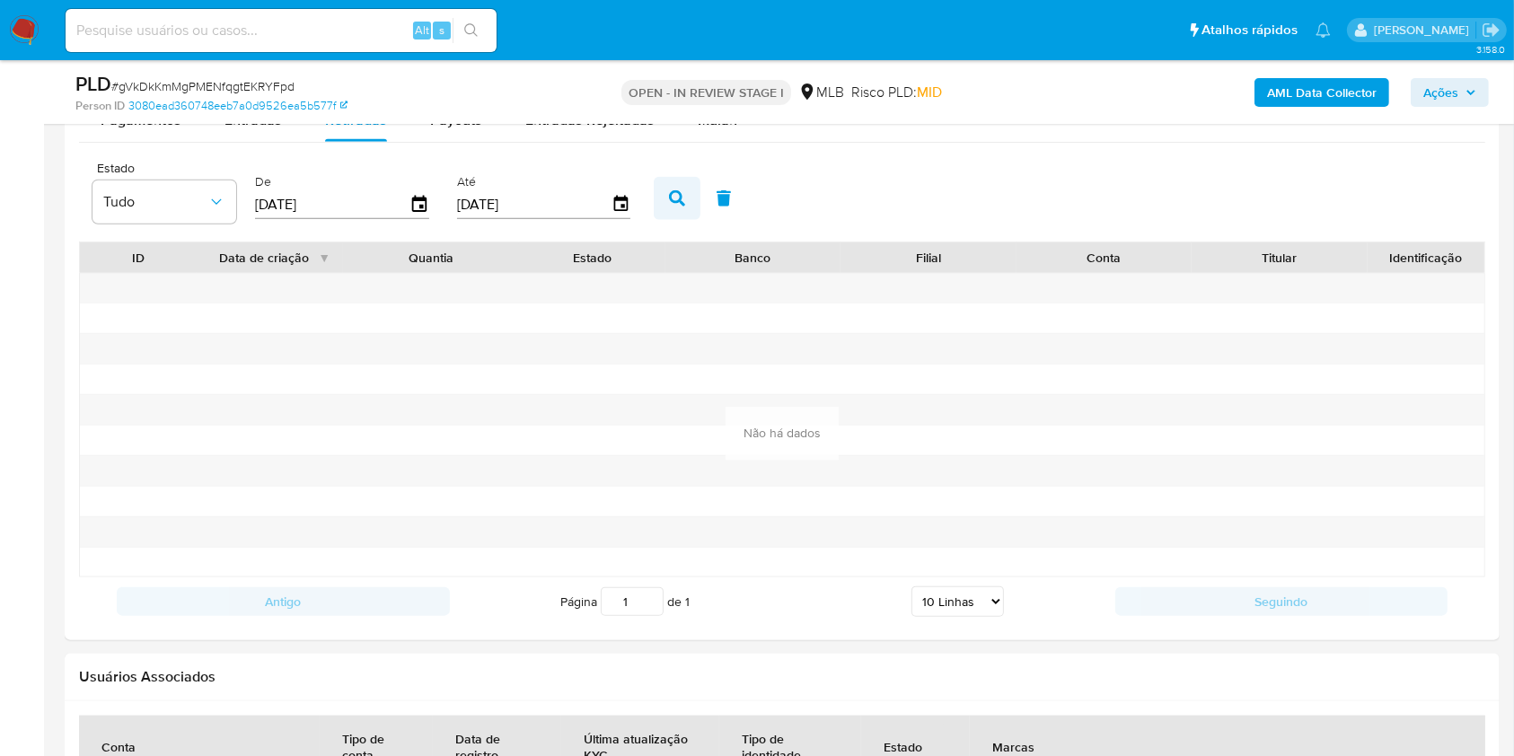
click at [681, 201] on icon "button" at bounding box center [677, 198] width 16 height 16
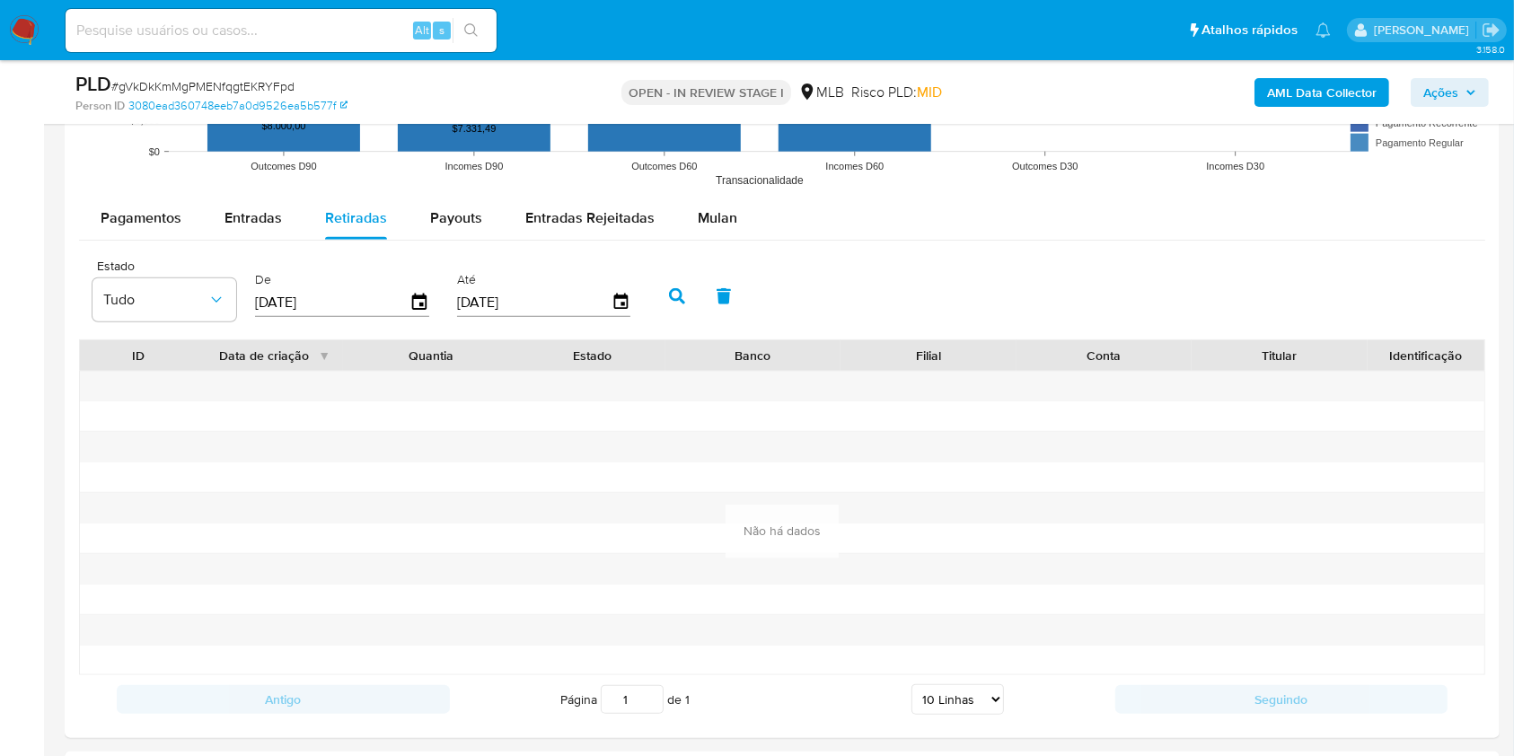
scroll to position [1796, 0]
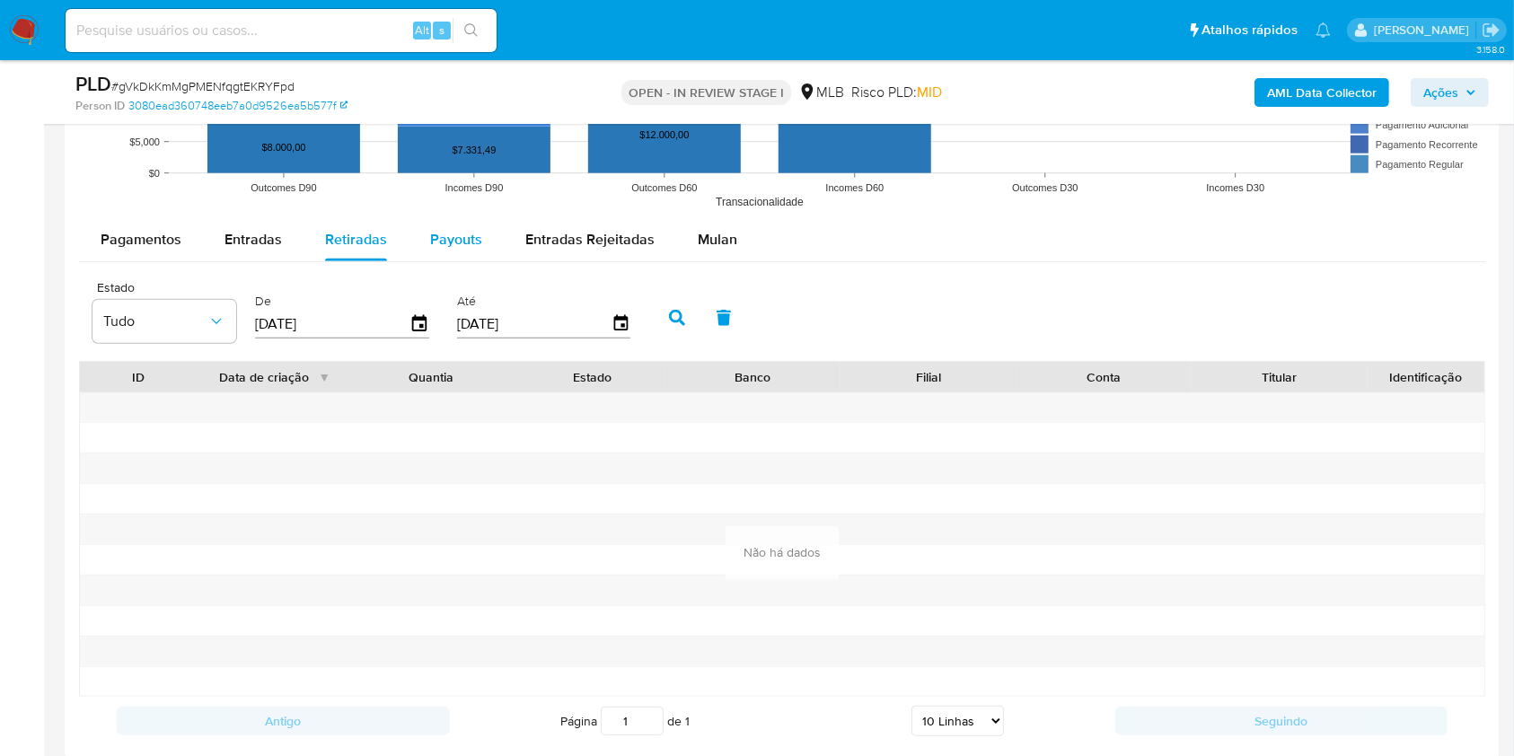
click at [446, 259] on div "Payouts" at bounding box center [456, 239] width 52 height 43
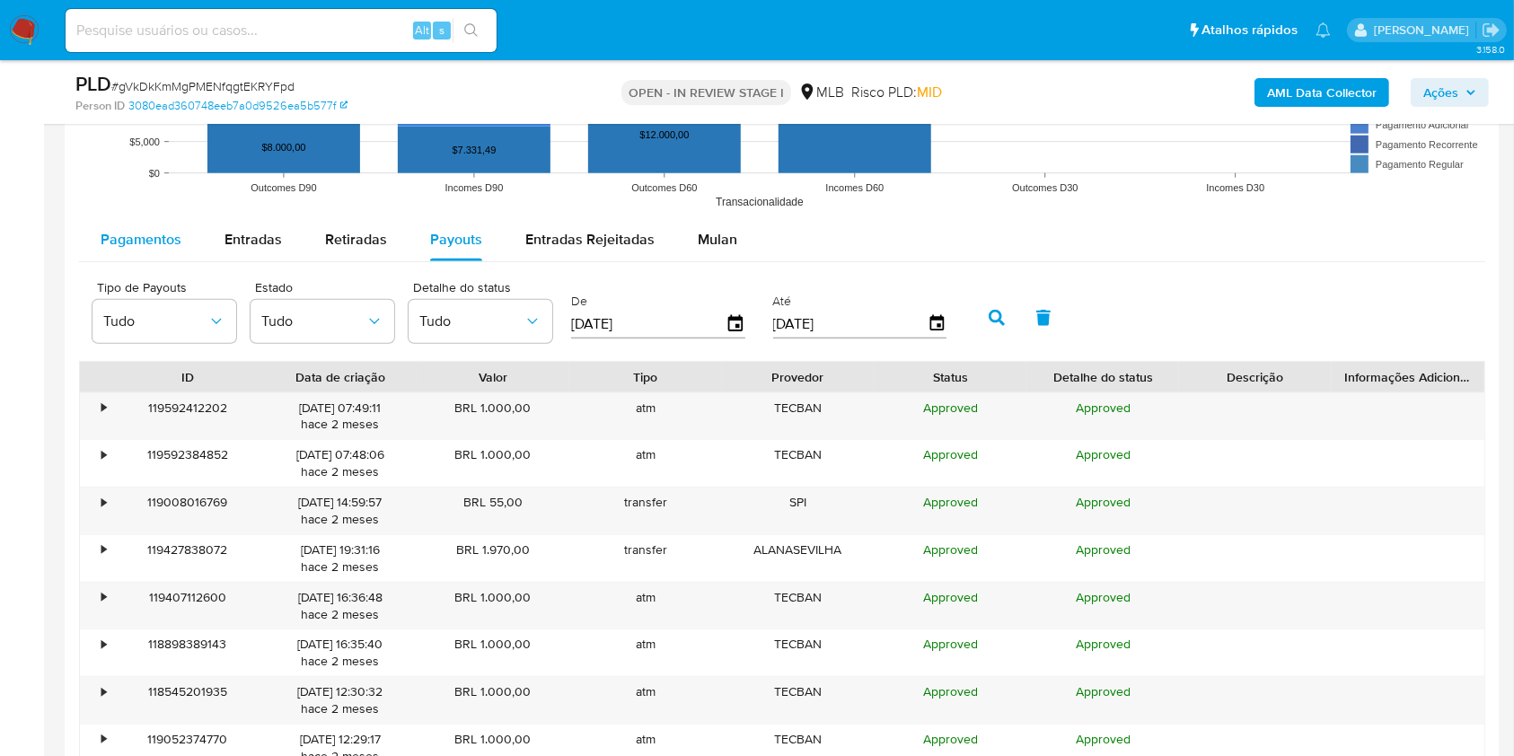
click at [129, 242] on span "Pagamentos" at bounding box center [141, 239] width 81 height 21
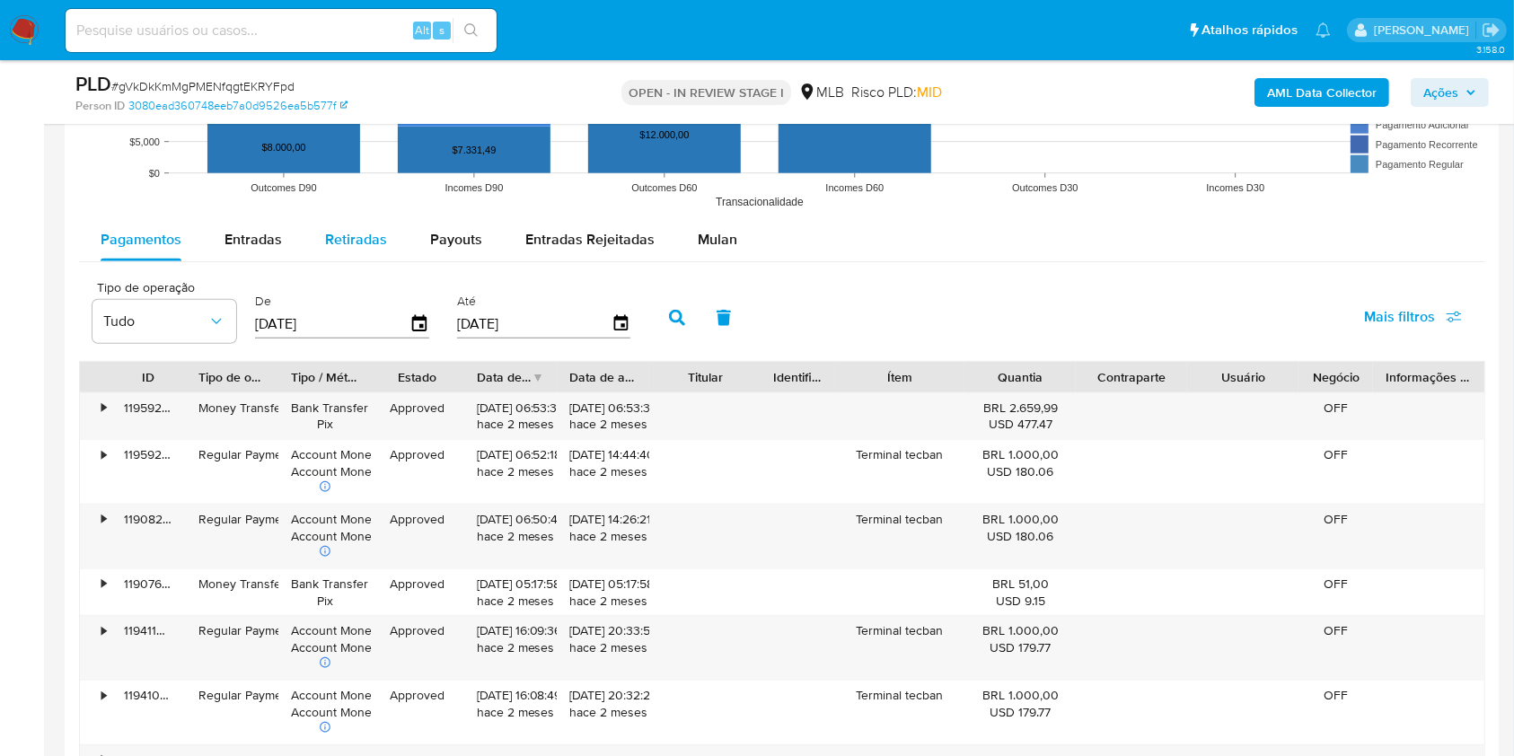
click at [348, 242] on span "Retiradas" at bounding box center [356, 239] width 62 height 21
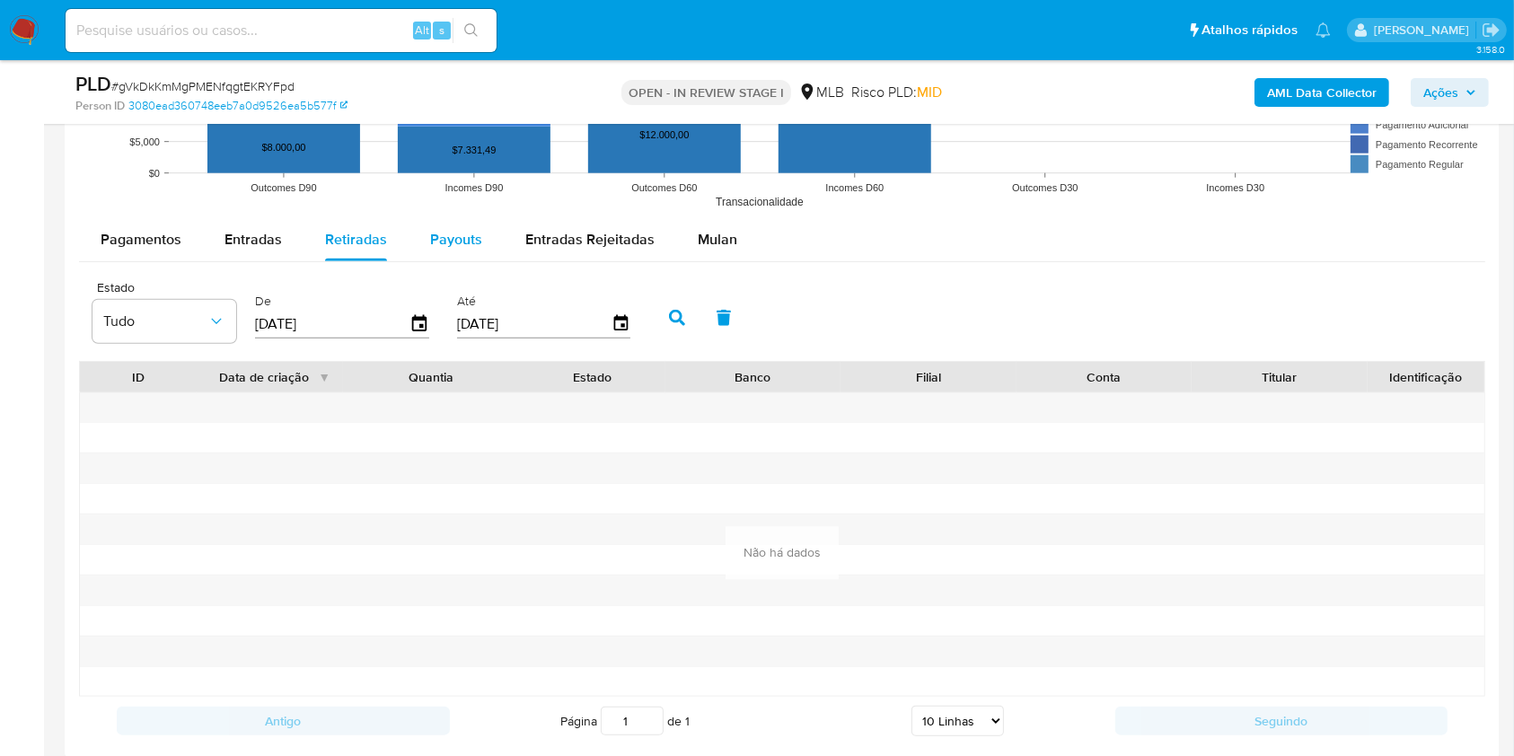
click at [449, 246] on span "Payouts" at bounding box center [456, 239] width 52 height 21
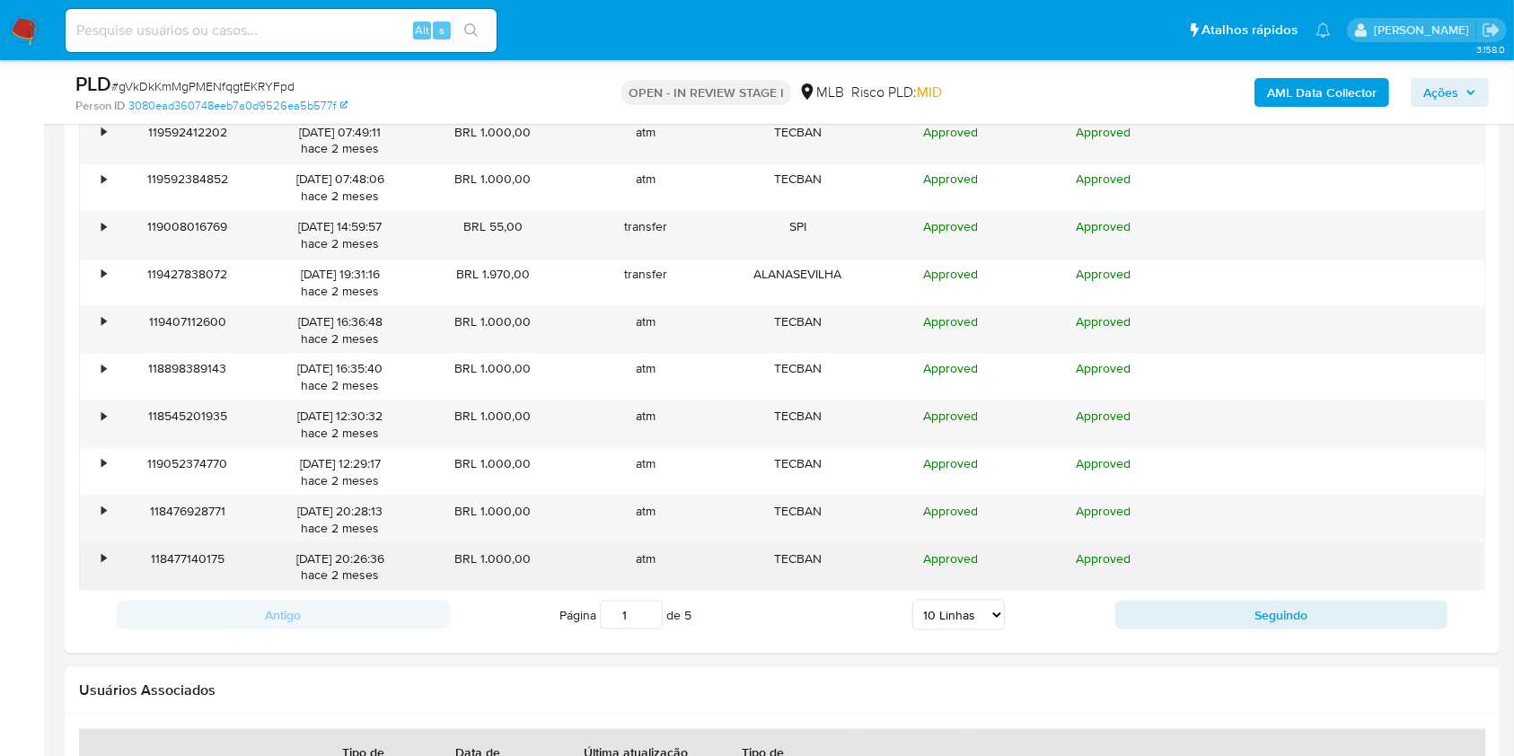
scroll to position [2034, 0]
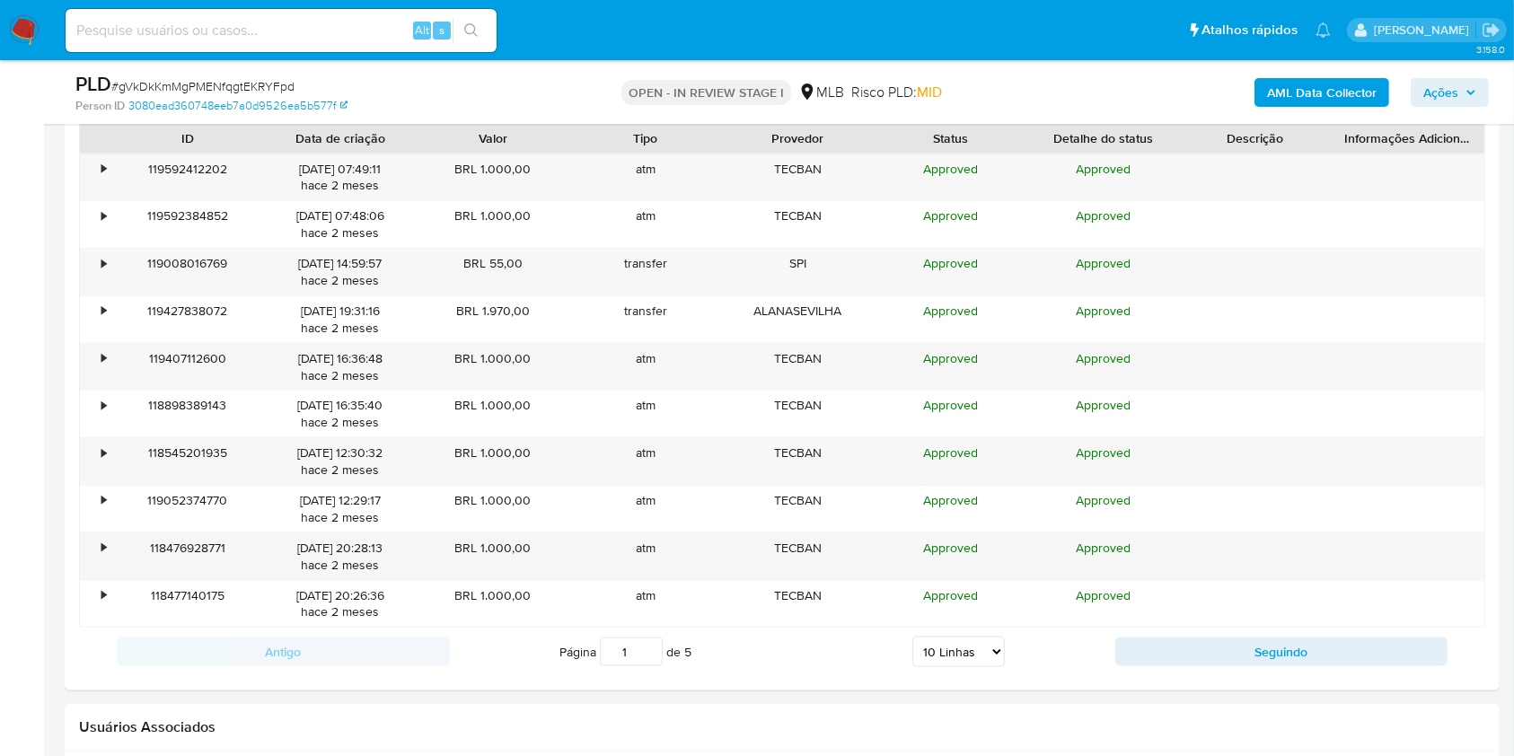
click at [952, 643] on select "5 Linhas 10 Linhas 20 Linhas 25 Linhas 50 Linhas 100 Linhas" at bounding box center [958, 652] width 92 height 31
select select "100"
click at [912, 637] on select "5 Linhas 10 Linhas 20 Linhas 25 Linhas 50 Linhas 100 Linhas" at bounding box center [958, 652] width 92 height 31
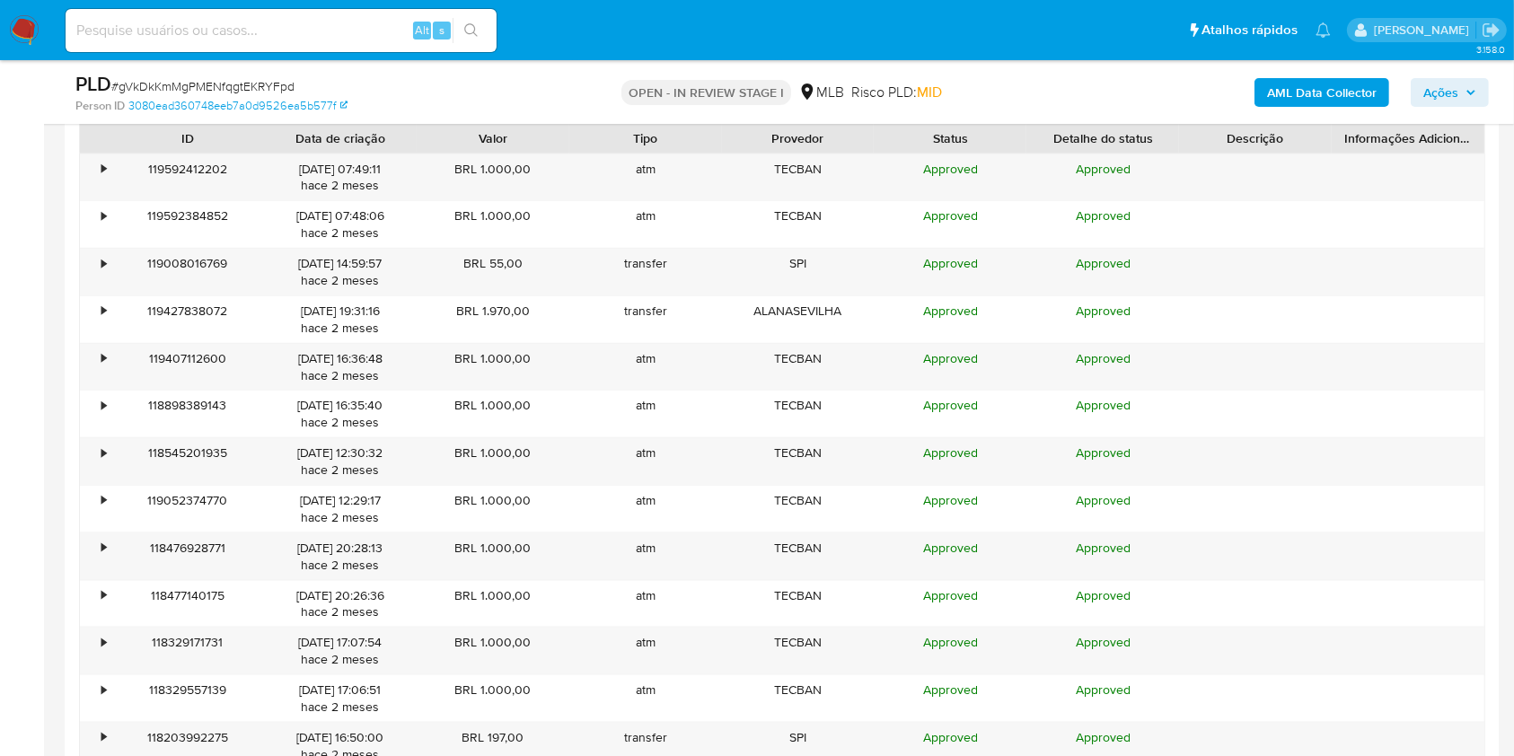
click at [22, 465] on aside "Bandeja Painel Screening Pesquisa em Listas Watchlist Ferramentas Operações em …" at bounding box center [22, 649] width 44 height 5366
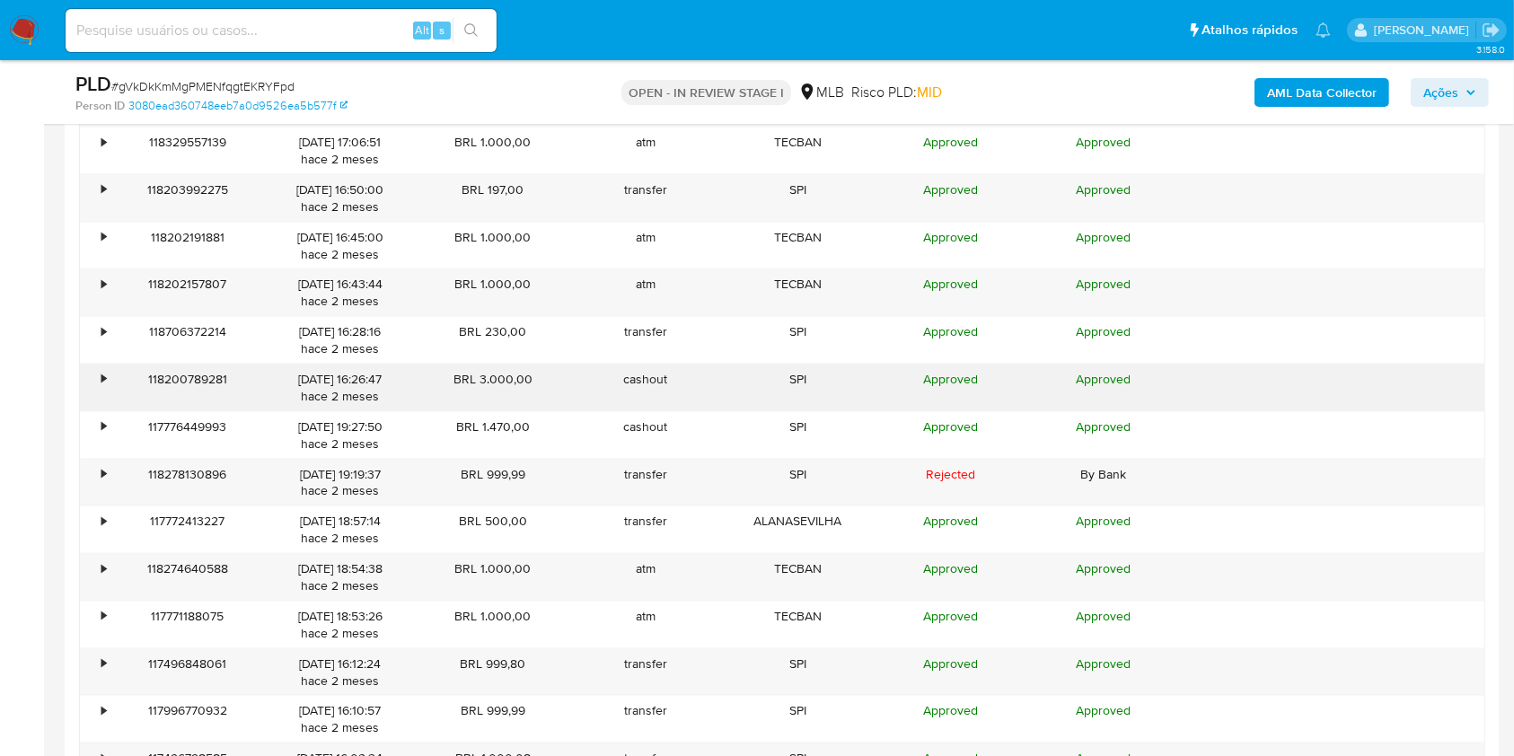
click at [101, 374] on div "•" at bounding box center [103, 379] width 4 height 17
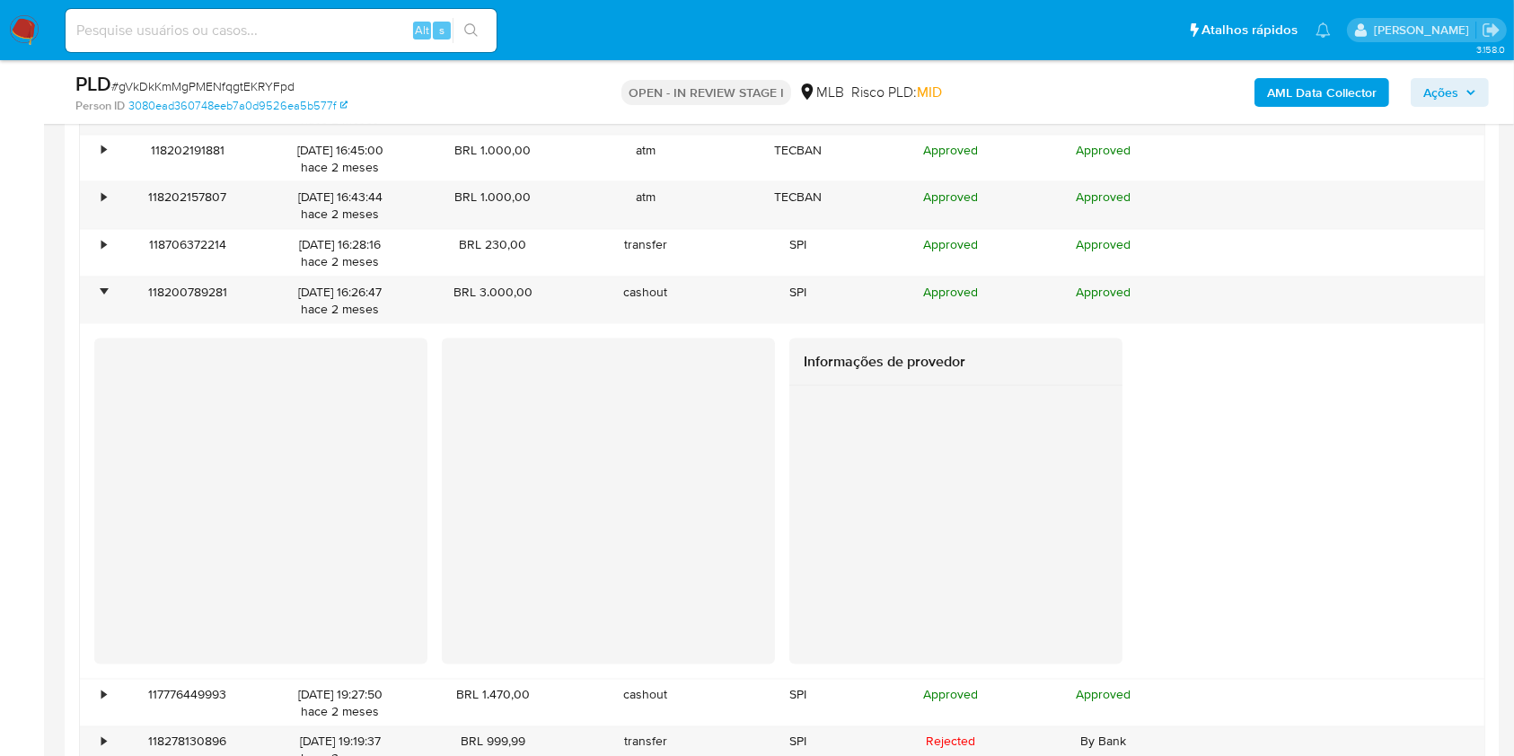
scroll to position [2701, 0]
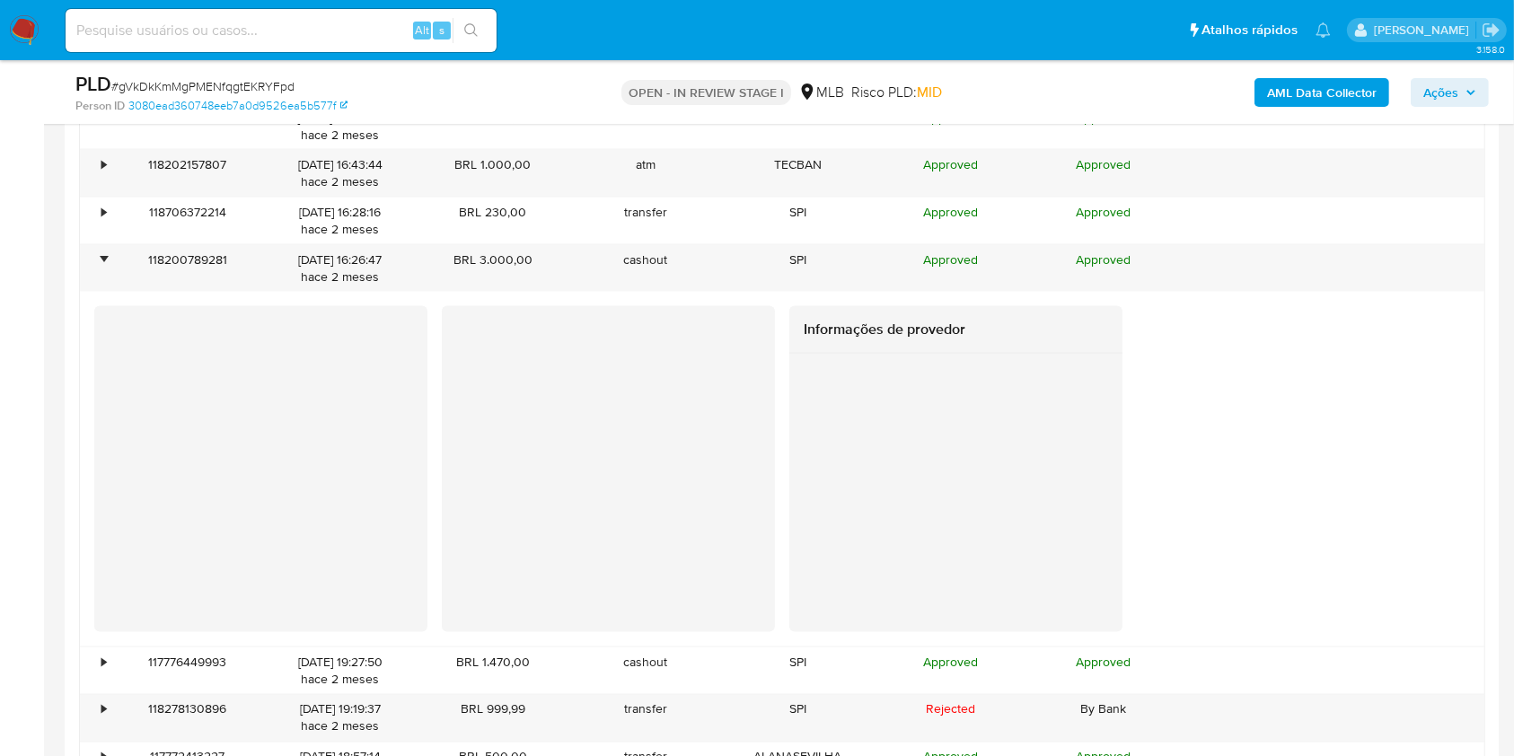
click at [983, 575] on div "Informações de provedor" at bounding box center [955, 469] width 333 height 326
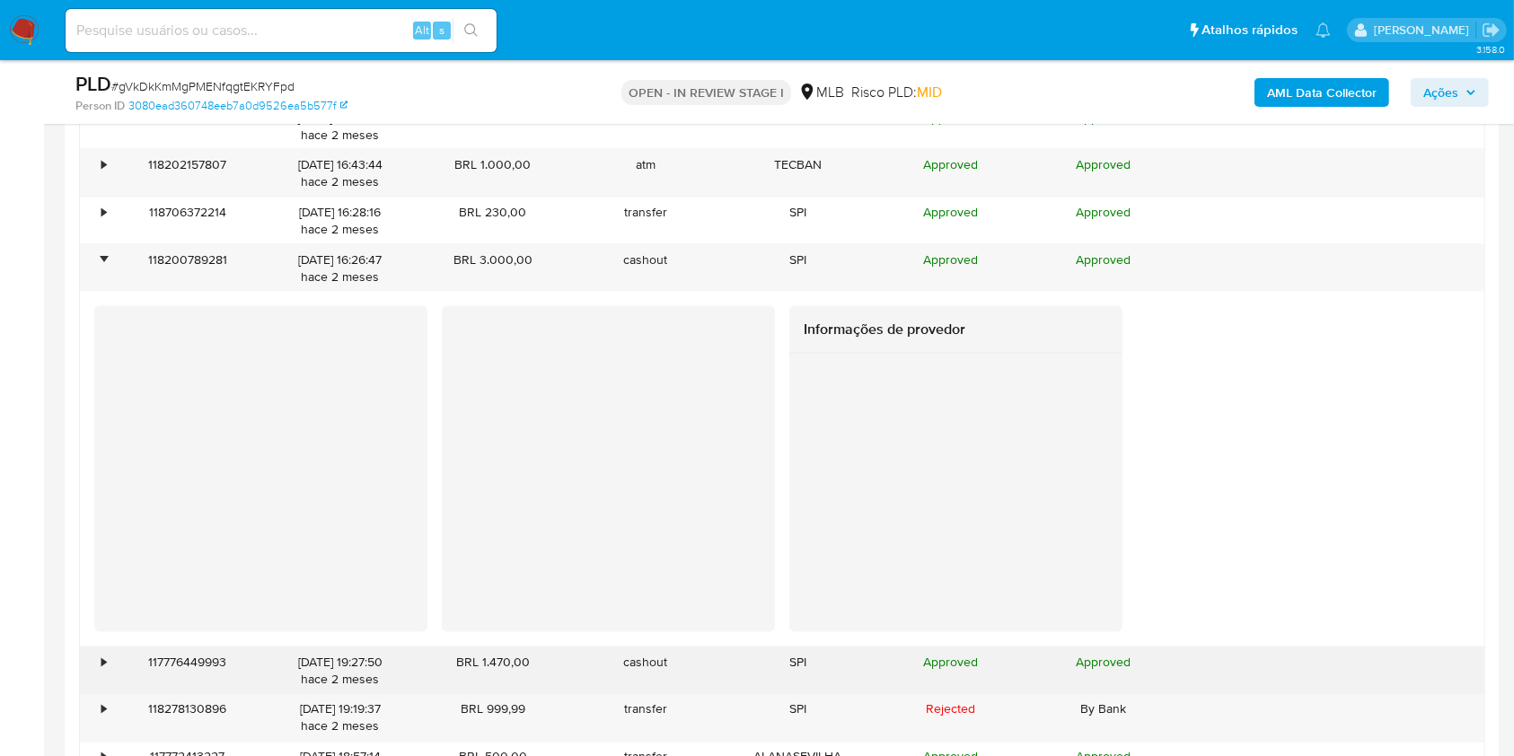
click at [98, 668] on div "•" at bounding box center [95, 670] width 31 height 47
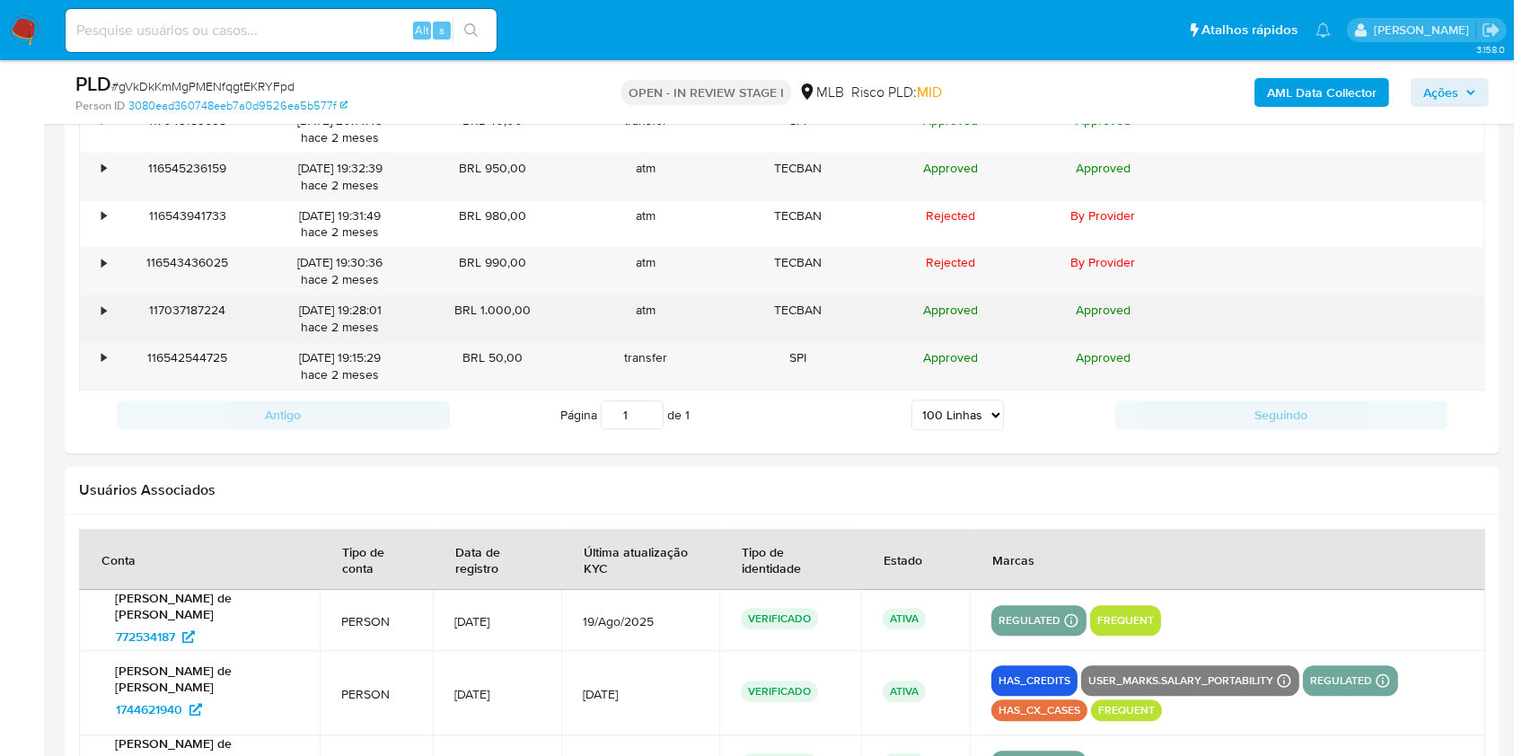
scroll to position [4378, 0]
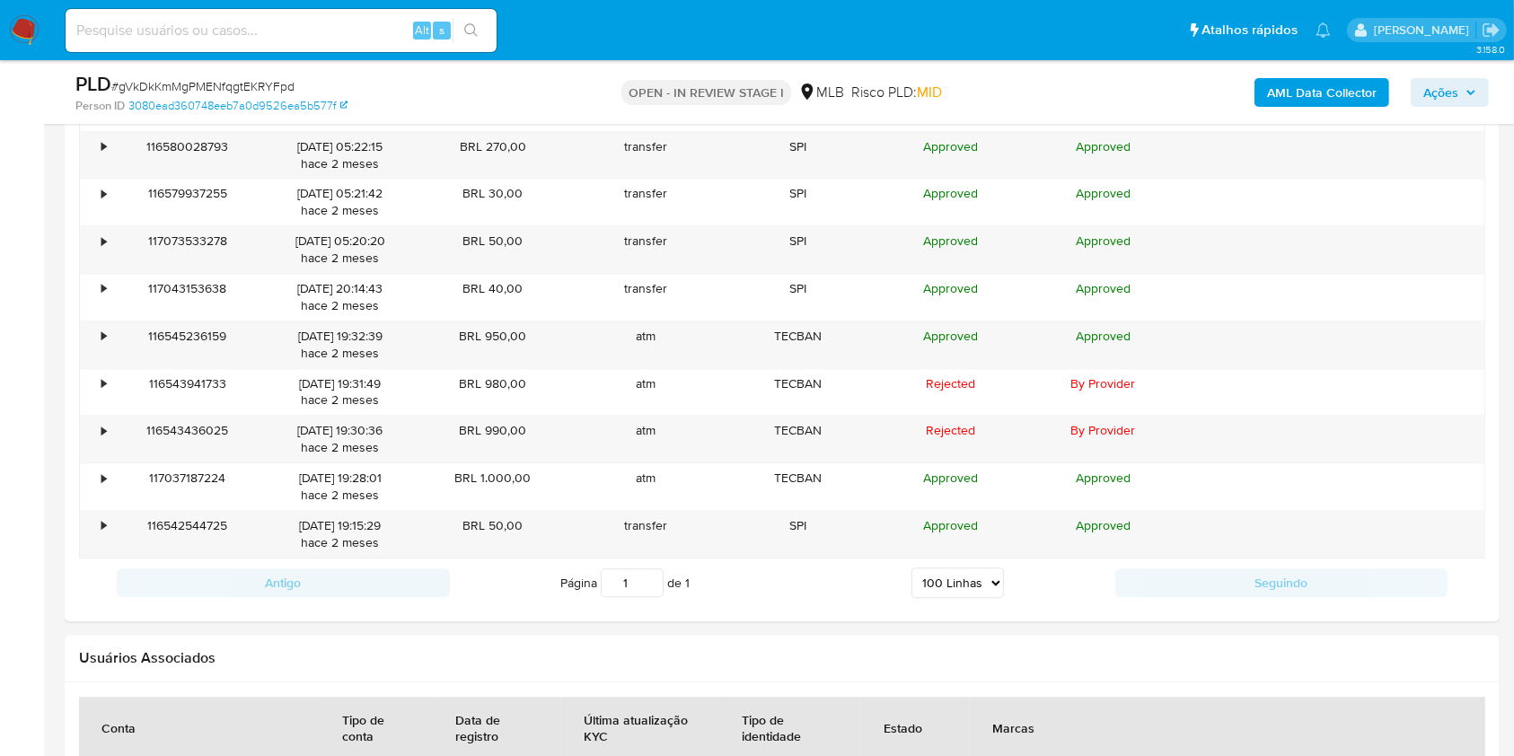
click at [962, 576] on select "5 Linhas 10 Linhas 20 Linhas 25 Linhas 50 Linhas 100 Linhas" at bounding box center [957, 582] width 92 height 31
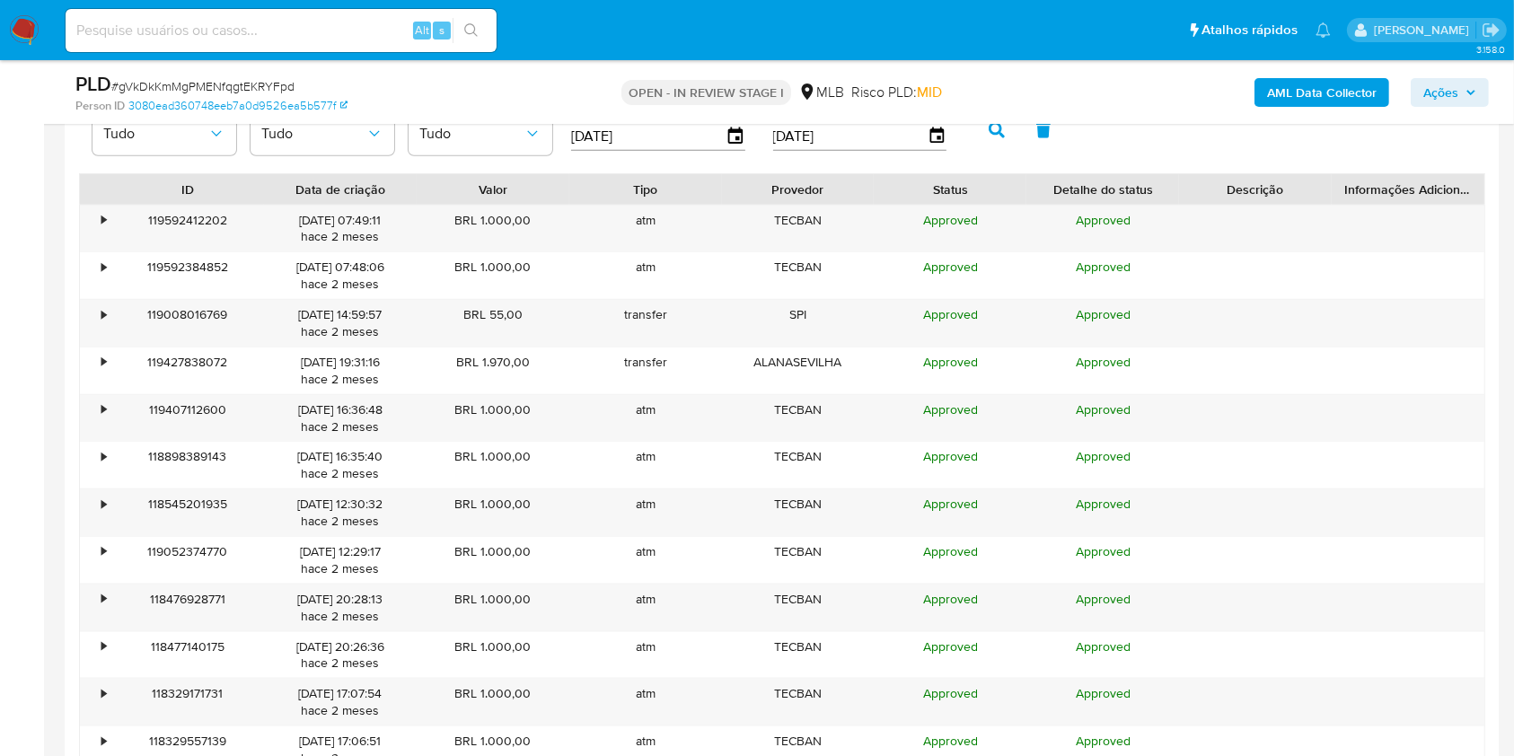
scroll to position [1624, 0]
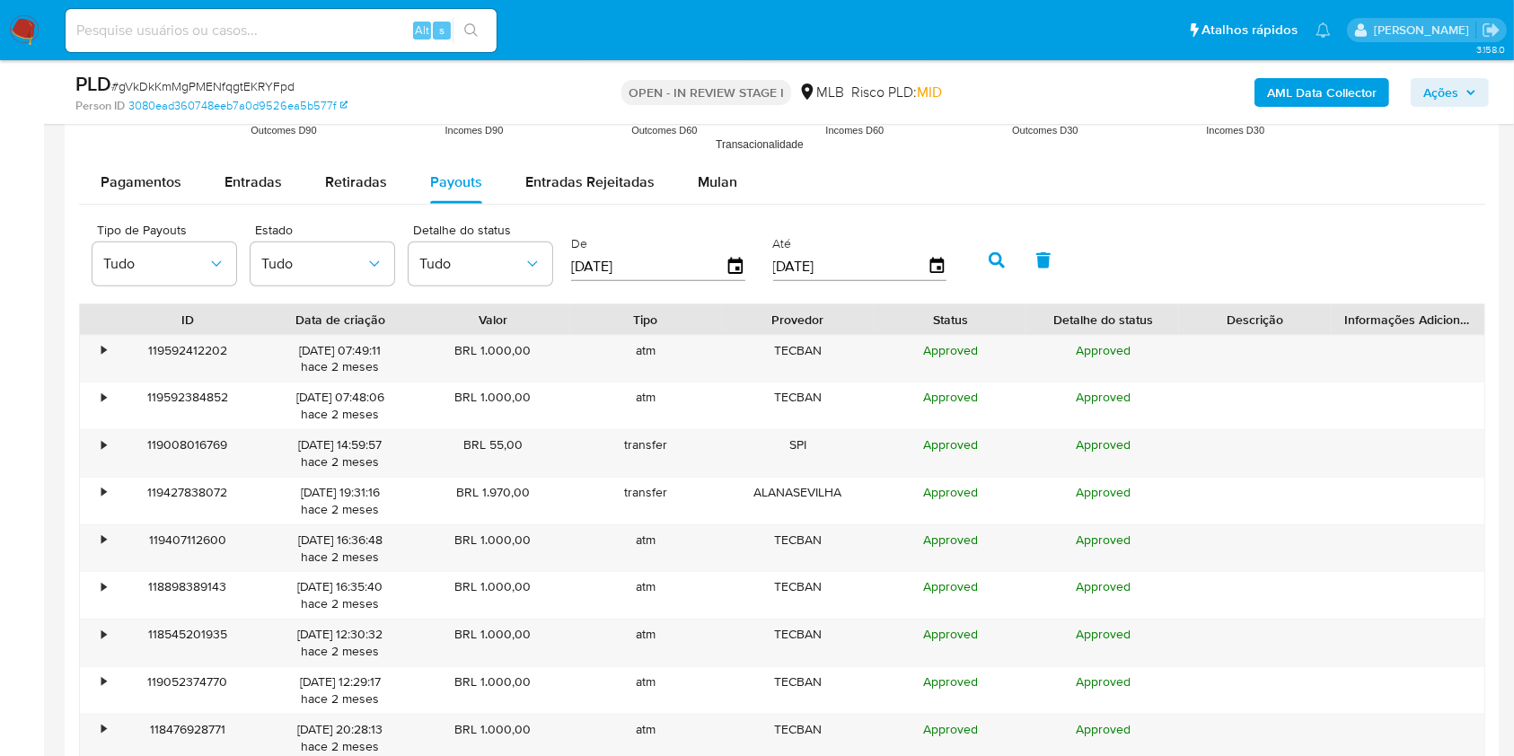
scroll to position [1864, 0]
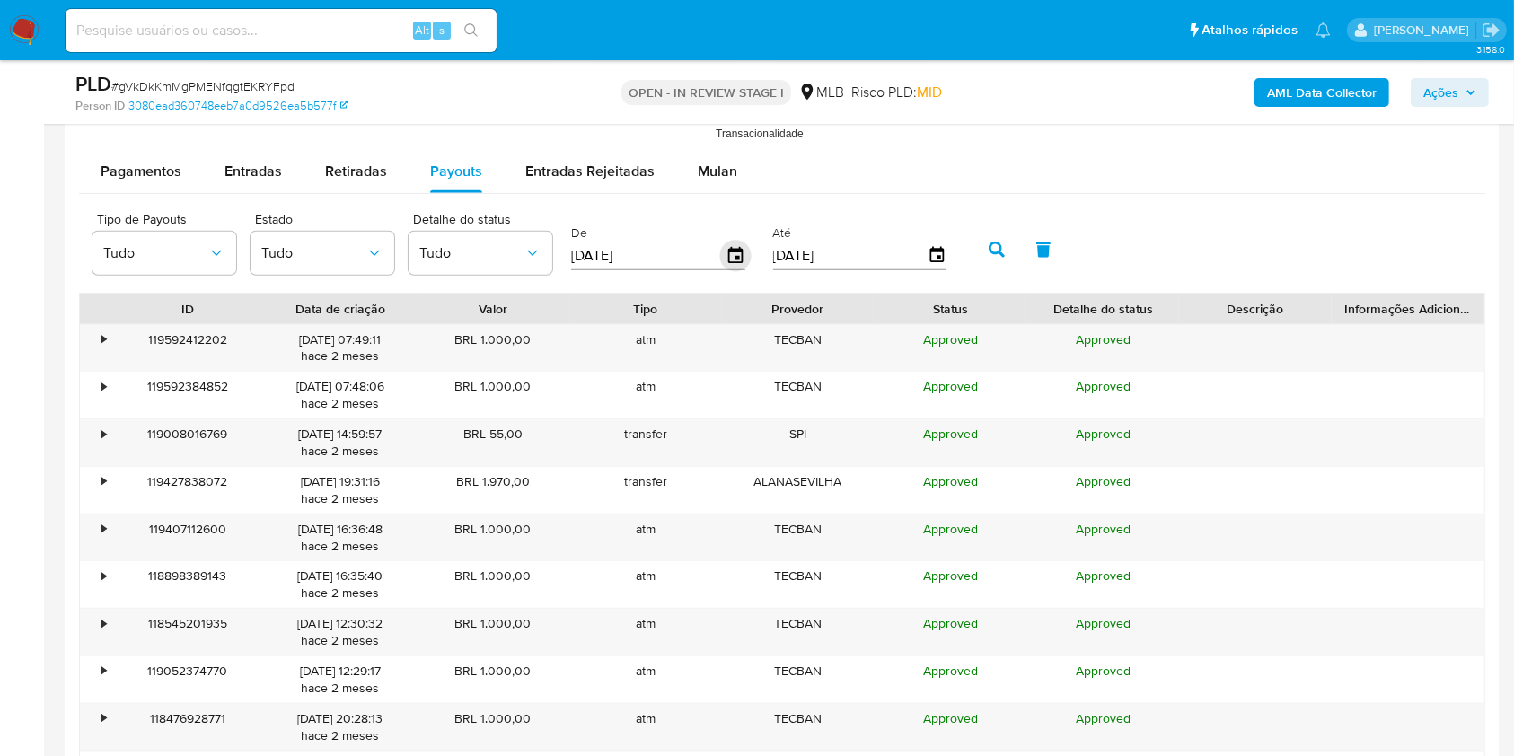
click at [735, 259] on icon "button" at bounding box center [735, 255] width 14 height 16
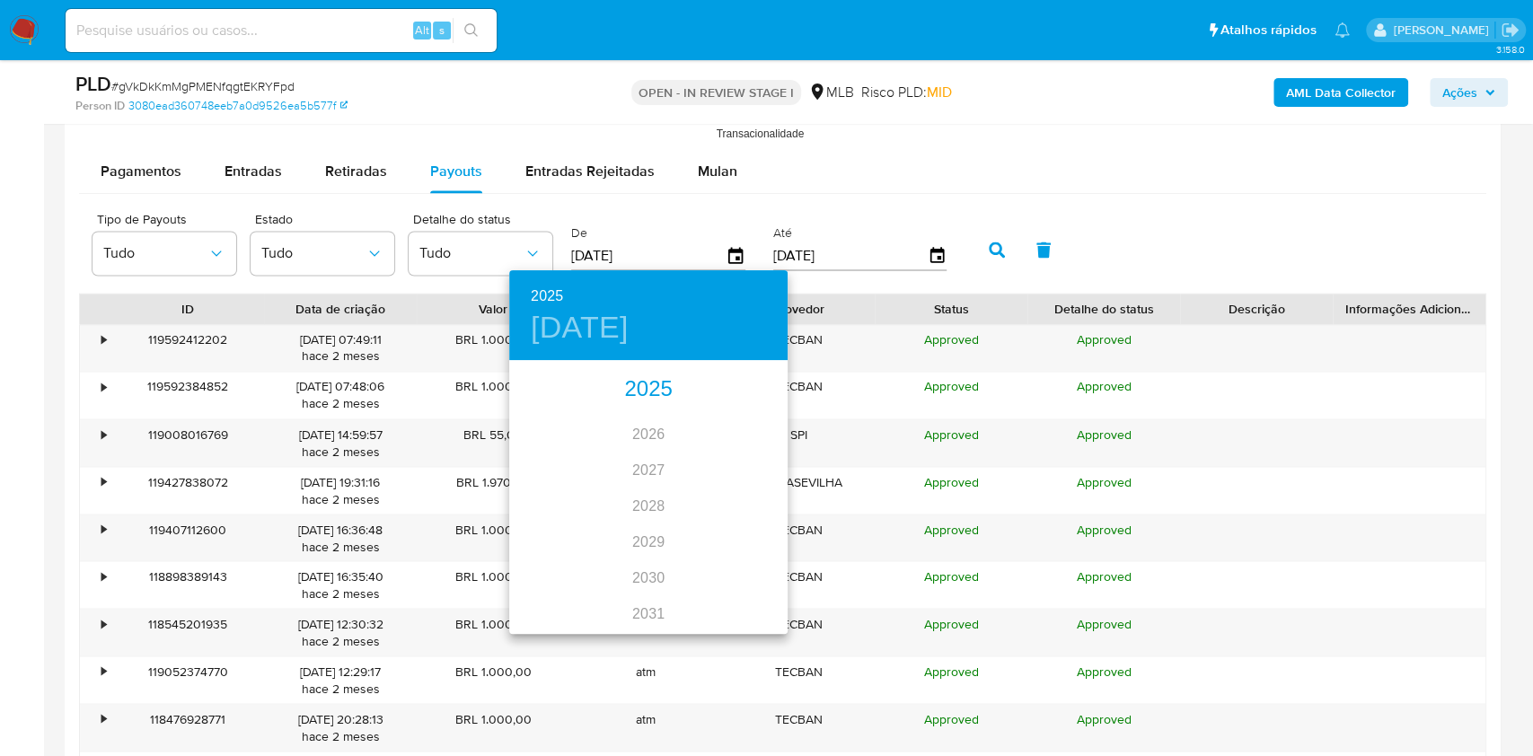
click at [648, 391] on div "2025" at bounding box center [648, 390] width 278 height 36
click at [546, 515] on div "jul." at bounding box center [555, 530] width 92 height 67
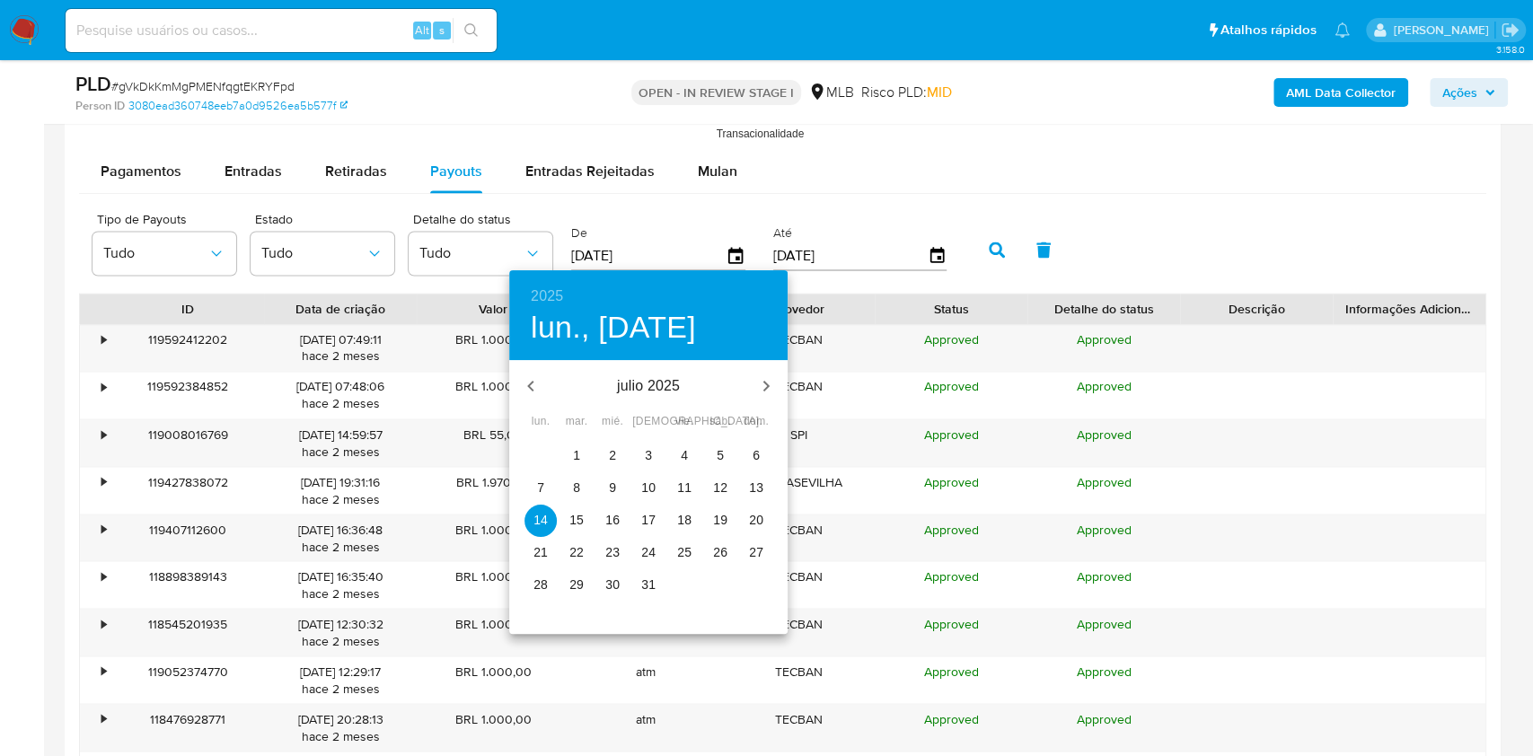
click at [682, 487] on p "11" at bounding box center [684, 488] width 14 height 18
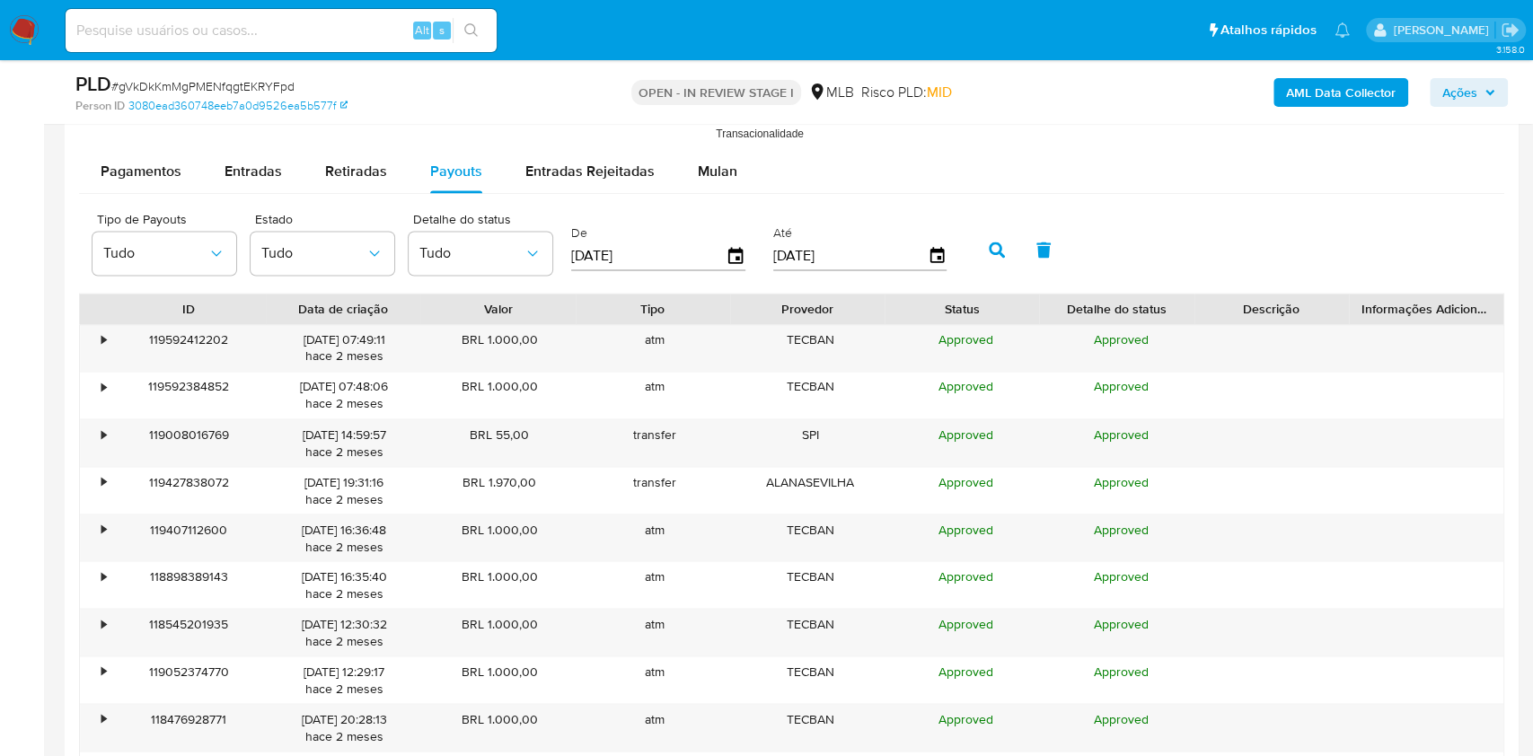
type input "11/07/2025"
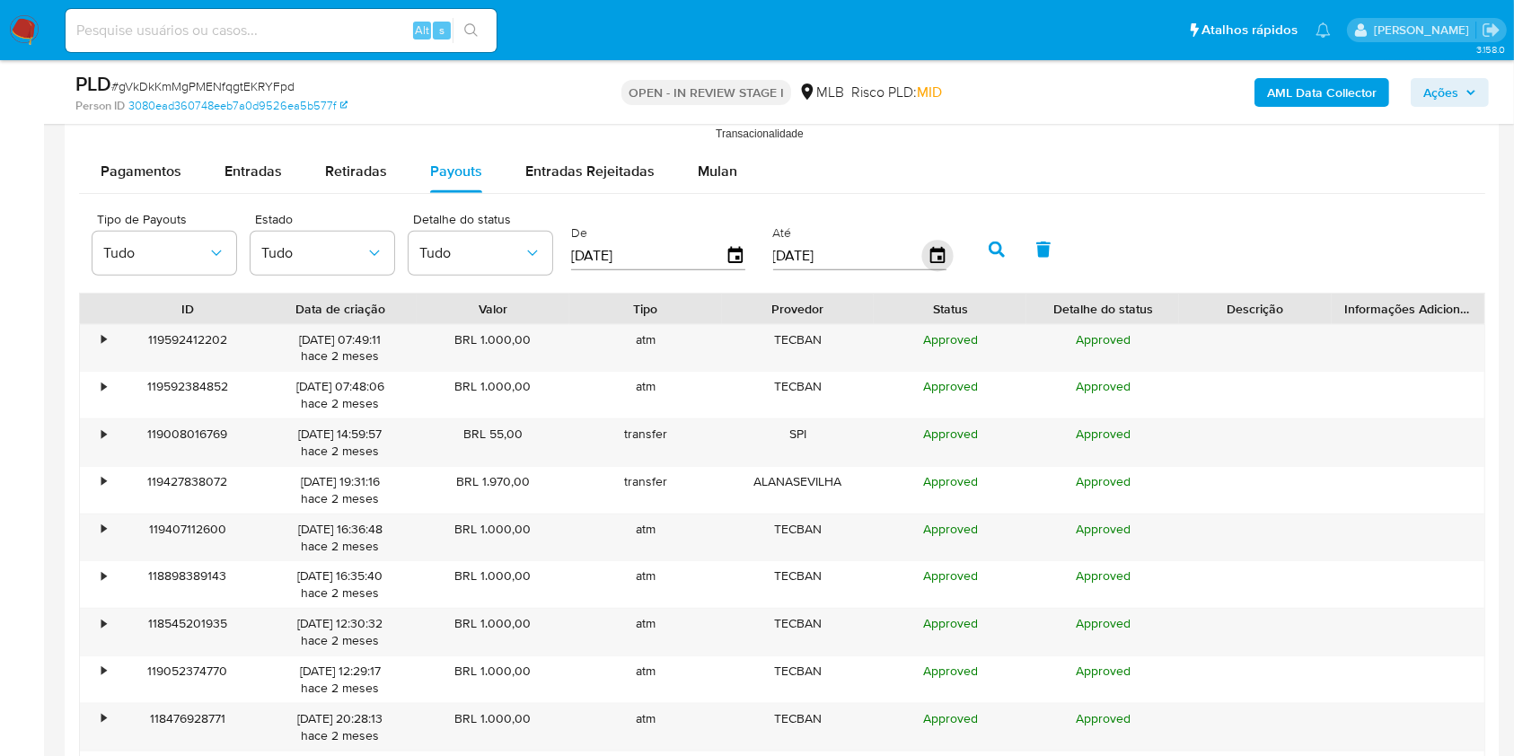
click at [936, 255] on icon "button" at bounding box center [936, 256] width 31 height 31
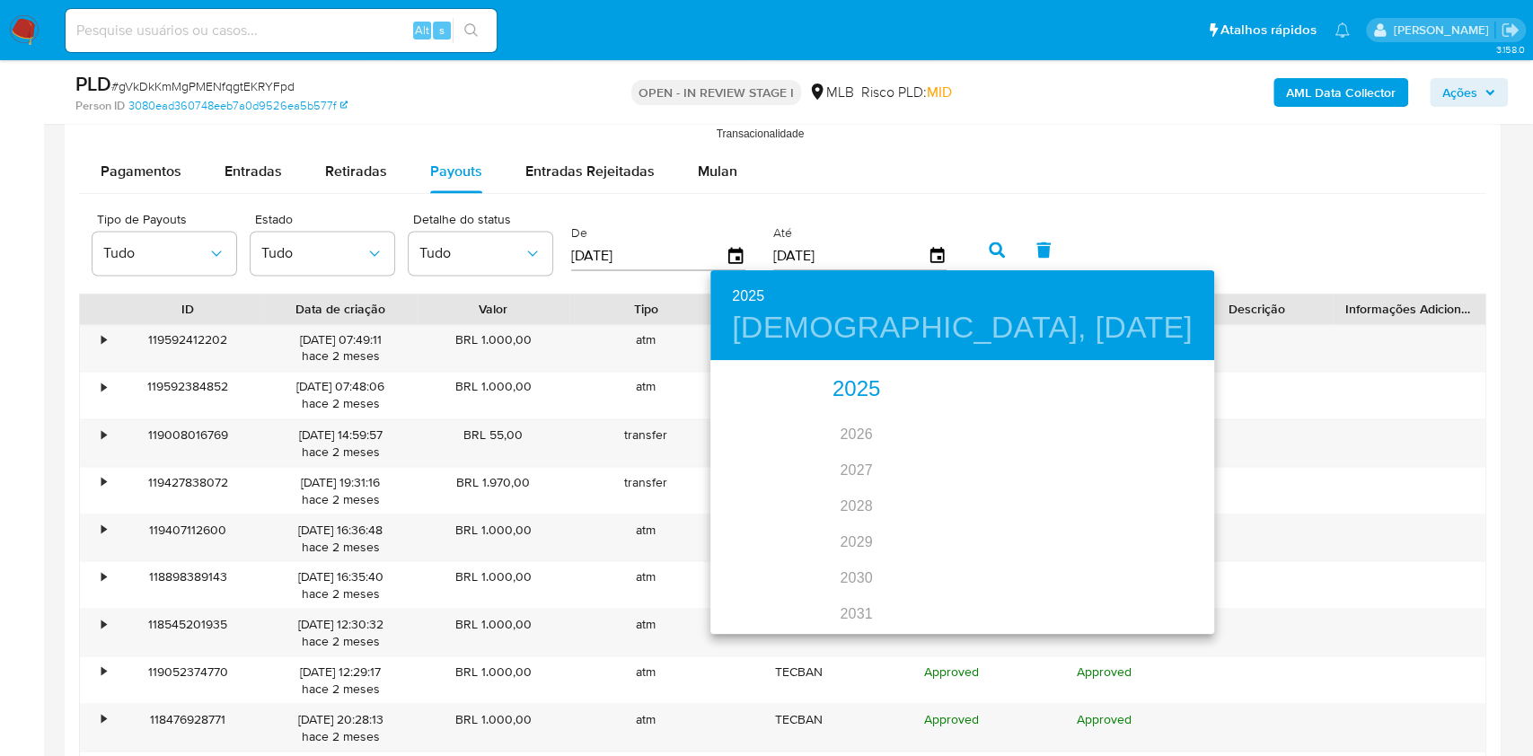
click at [843, 391] on div "2025" at bounding box center [856, 390] width 292 height 36
click at [761, 529] on div "jul." at bounding box center [756, 530] width 92 height 67
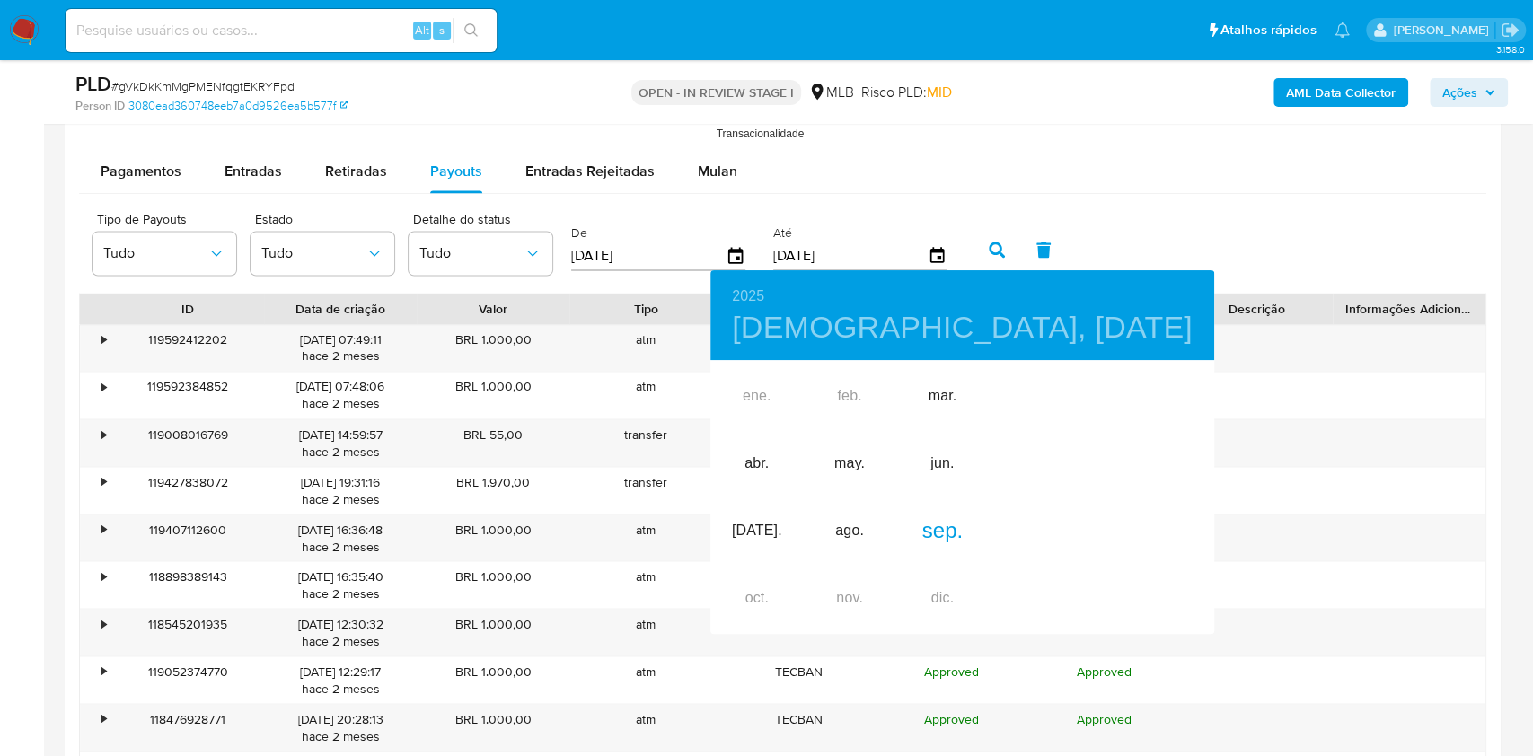
type input "11/07/2025"
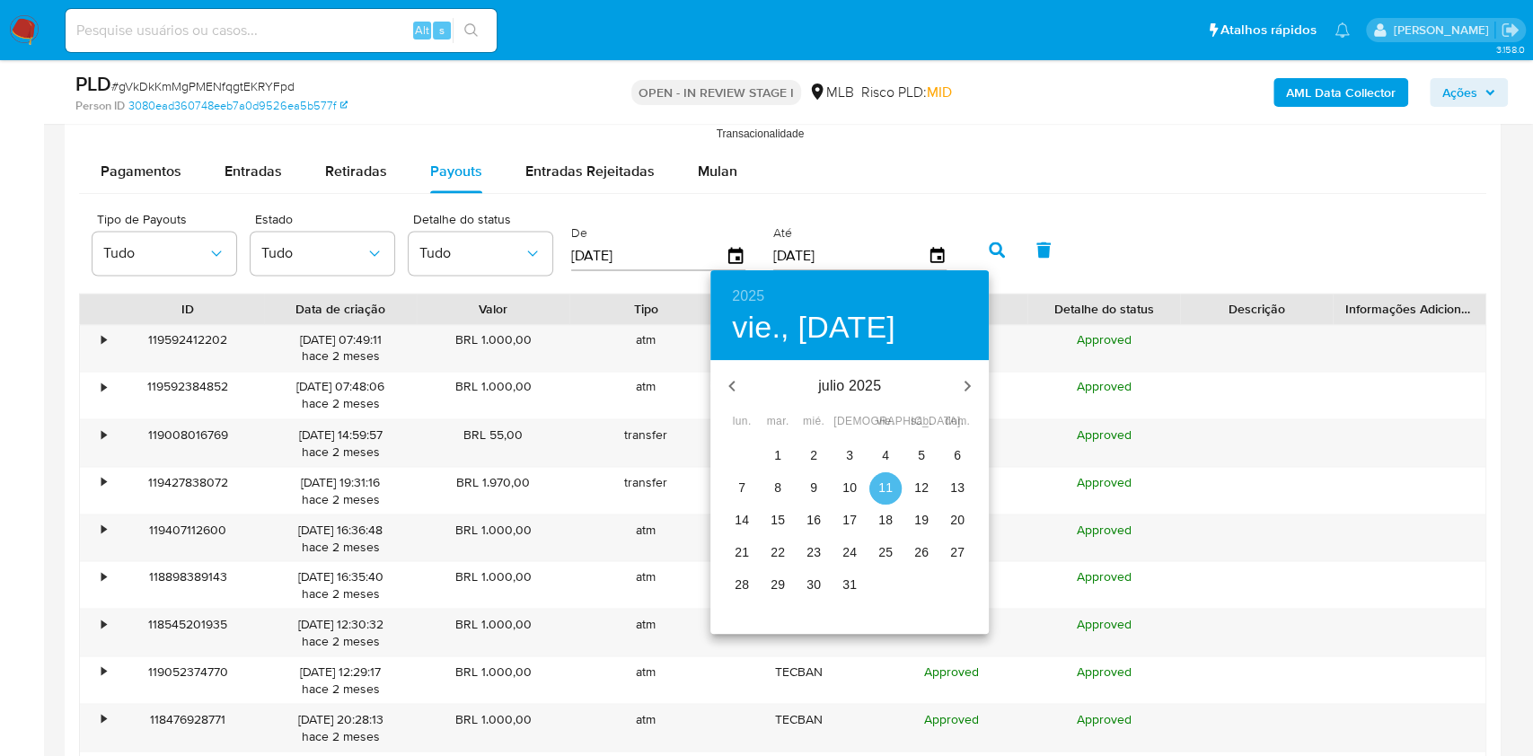
click at [890, 495] on p "11" at bounding box center [885, 488] width 14 height 18
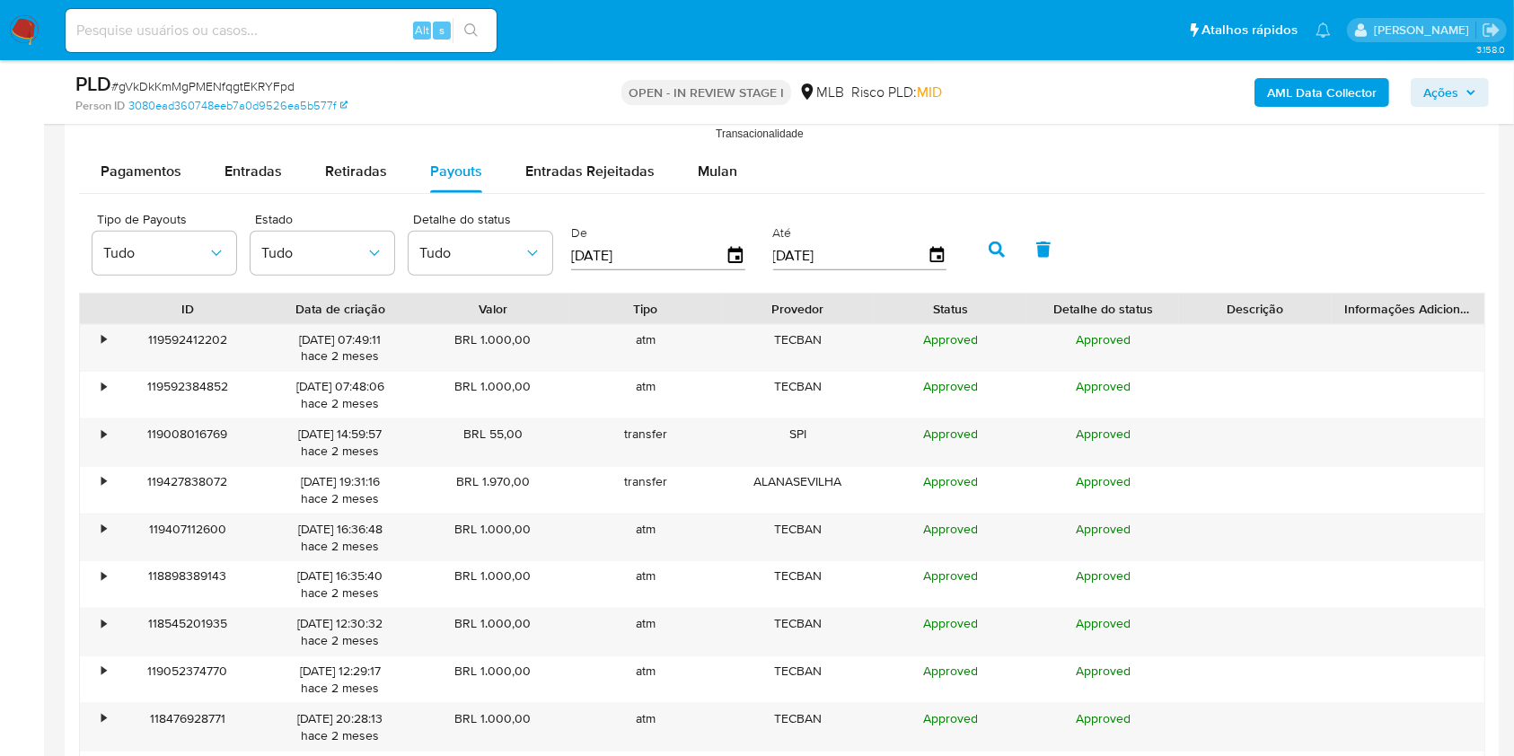
click at [1002, 250] on icon "button" at bounding box center [996, 250] width 16 height 16
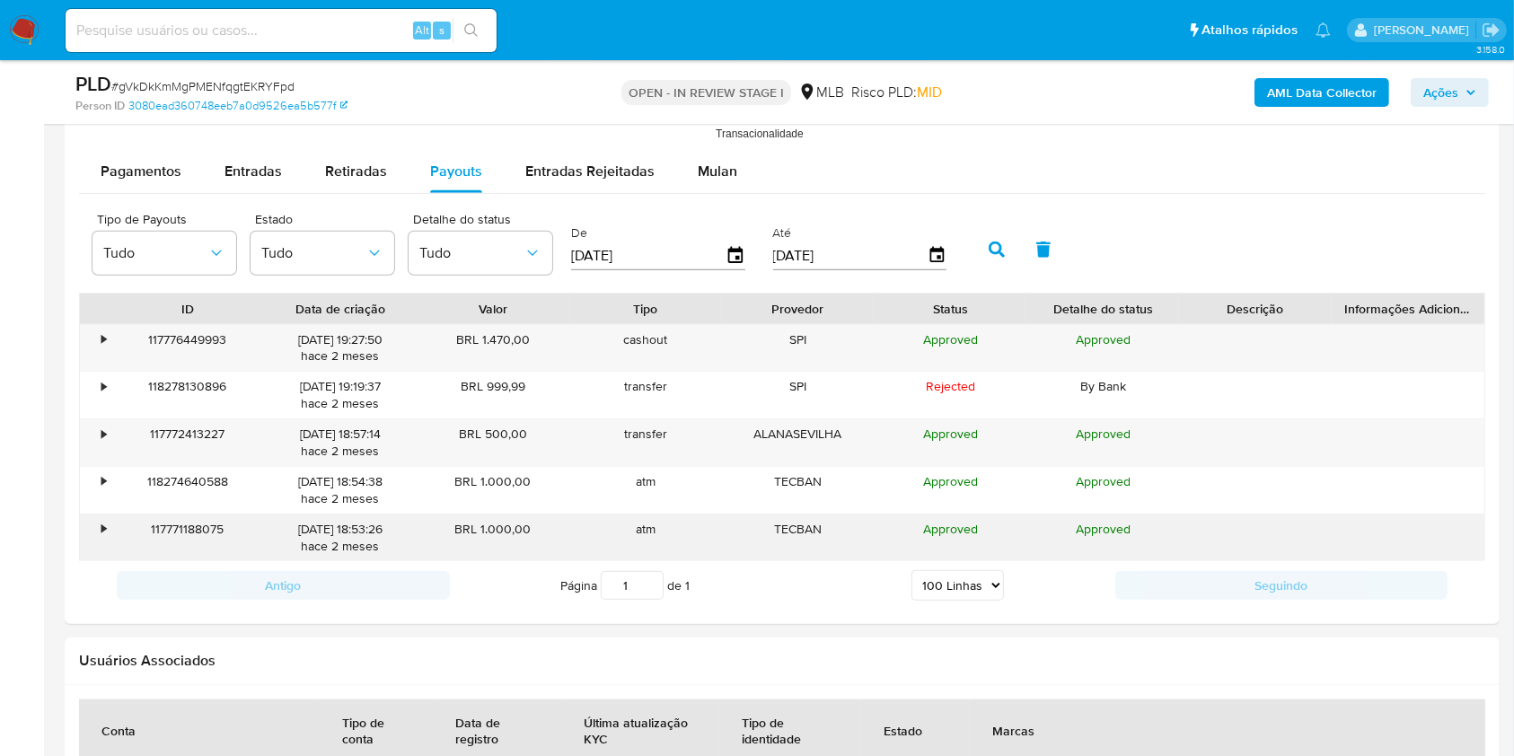
drag, startPoint x: 496, startPoint y: 346, endPoint x: 499, endPoint y: 521, distance: 175.1
click at [499, 521] on div "• 117776449993 11/07/2025 19:27:50 hace 2 meses BRL 1.470,00 cashout SPI Approv…" at bounding box center [782, 443] width 1406 height 238
click at [499, 521] on div "BRL 1.000,00" at bounding box center [493, 537] width 153 height 47
click at [357, 197] on div "Pagamentos Entradas Retiradas Payouts Entradas Rejeitadas Mulan Tipo de operaçã…" at bounding box center [782, 380] width 1406 height 461
click at [353, 190] on div "Retiradas" at bounding box center [356, 171] width 62 height 43
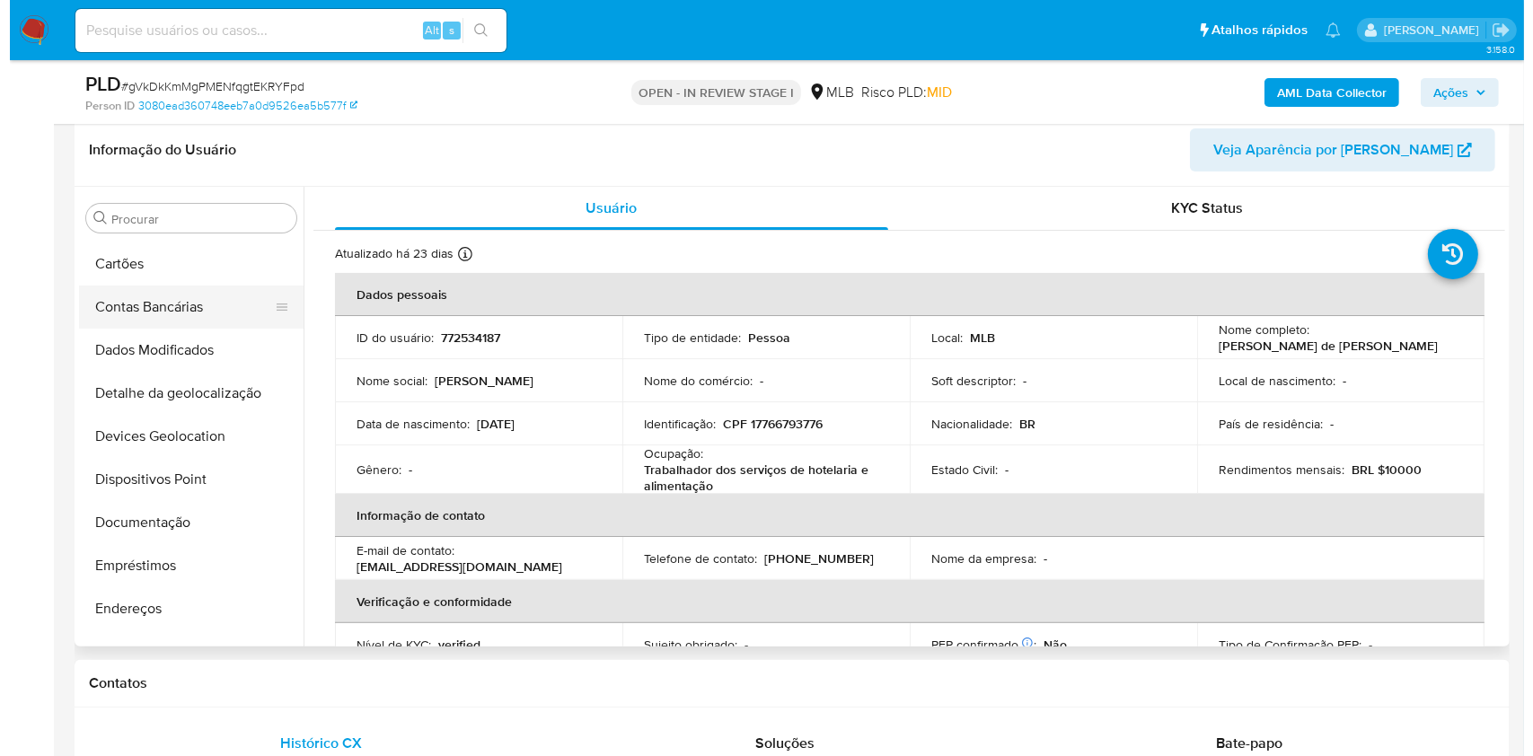
scroll to position [0, 0]
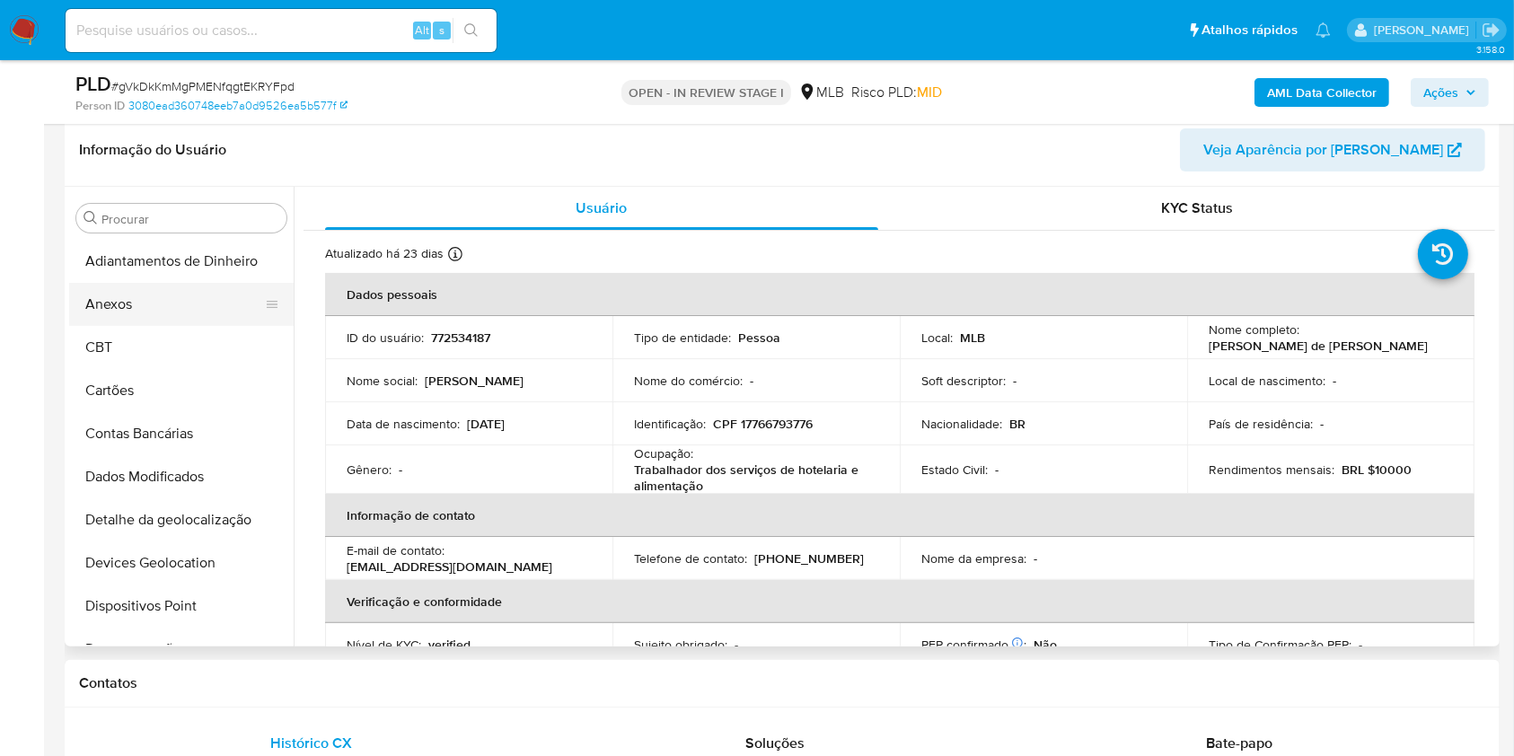
click at [136, 295] on button "Anexos" at bounding box center [174, 304] width 210 height 43
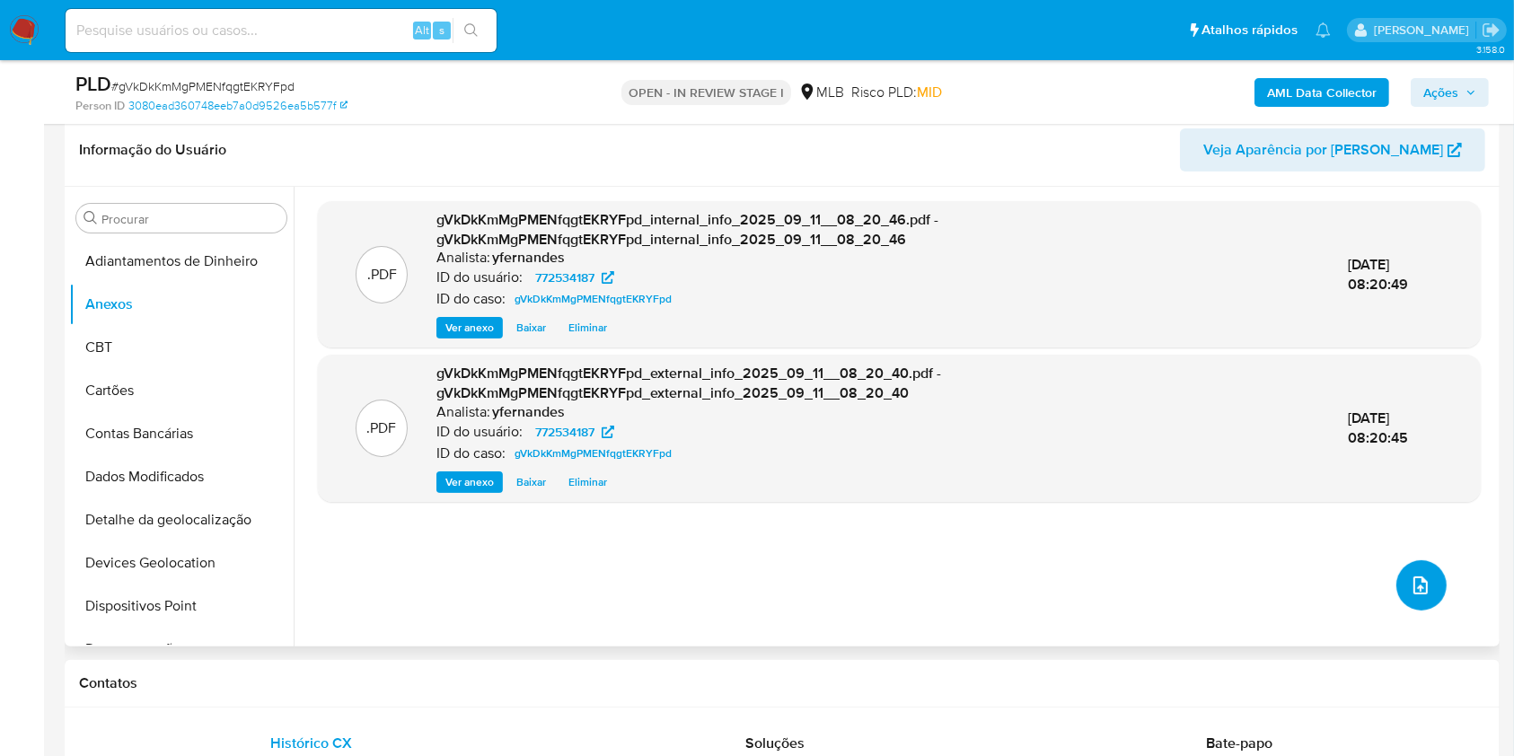
click at [1426, 569] on button "upload-file" at bounding box center [1421, 585] width 50 height 50
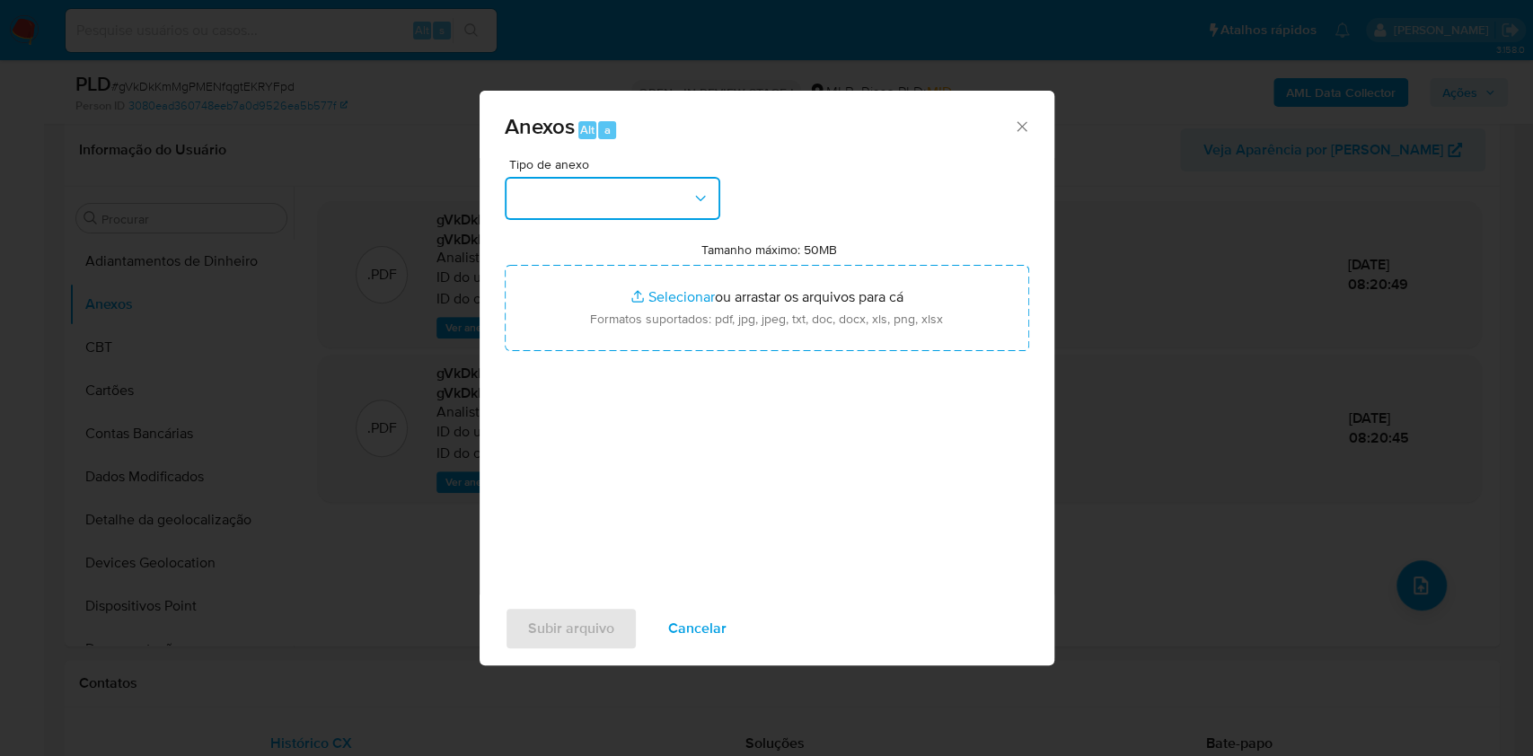
click at [544, 200] on button "button" at bounding box center [612, 198] width 215 height 43
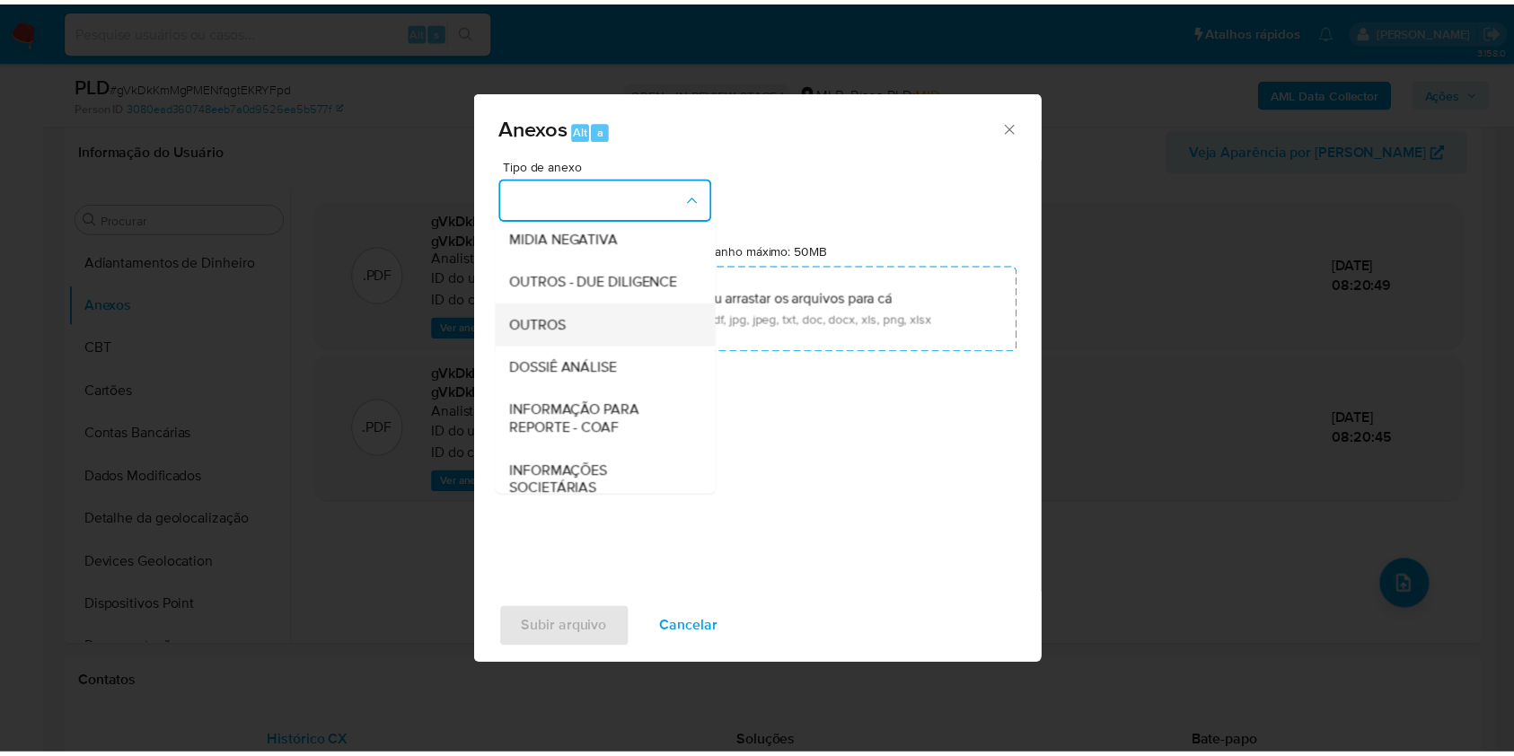
scroll to position [276, 0]
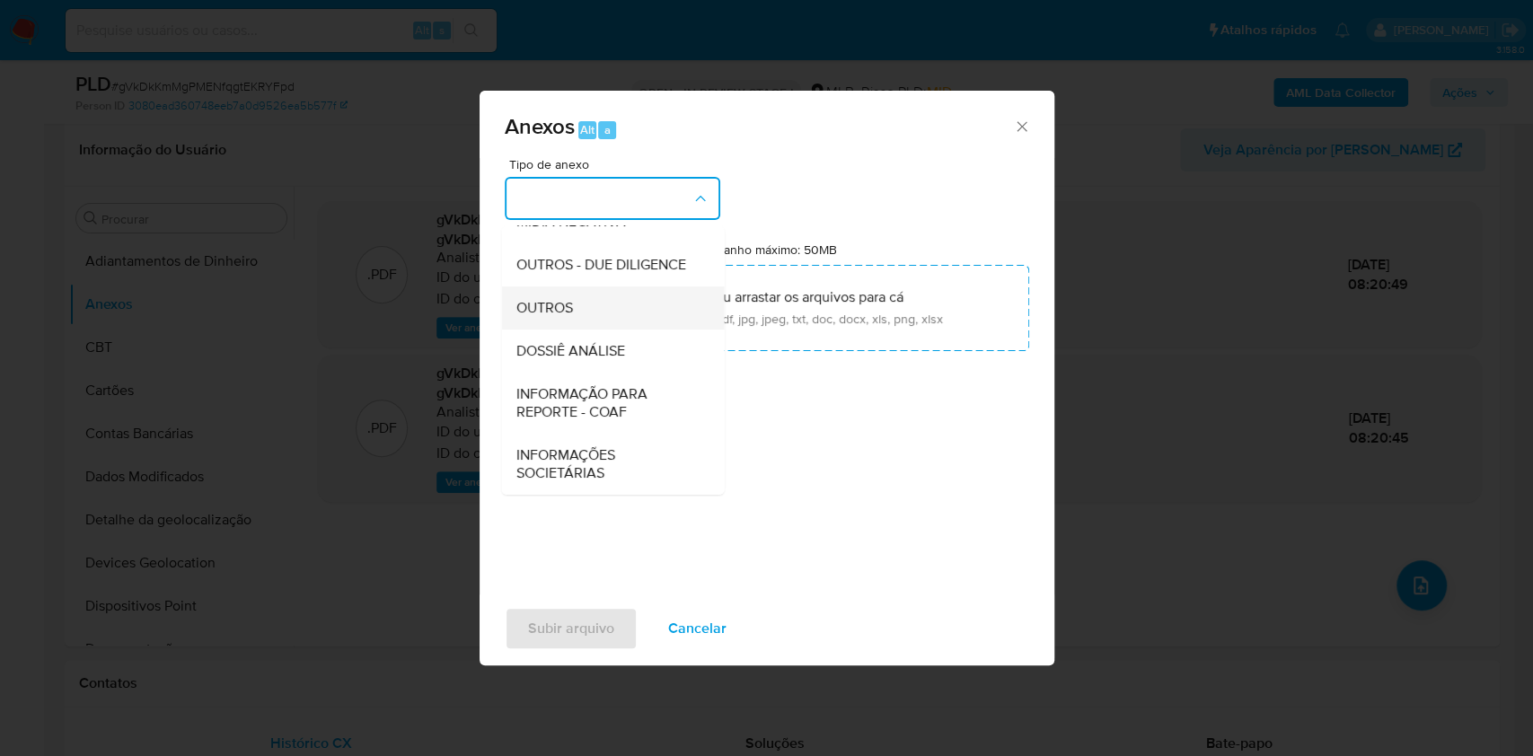
click at [562, 302] on span "OUTROS" at bounding box center [543, 308] width 57 height 18
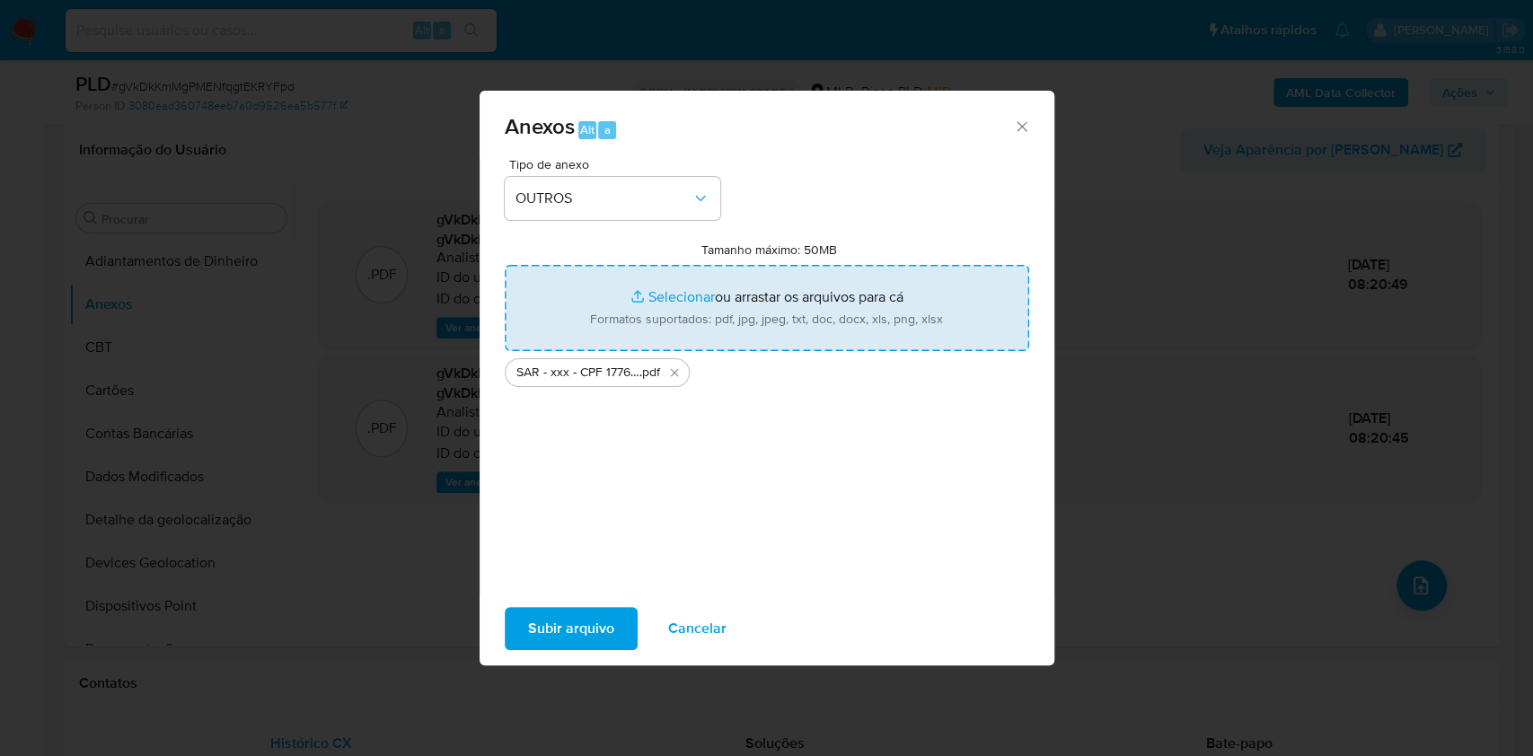
type input "C:\fakepath\Mulan 772534187_2025_09_11_06_53_29.xlsx"
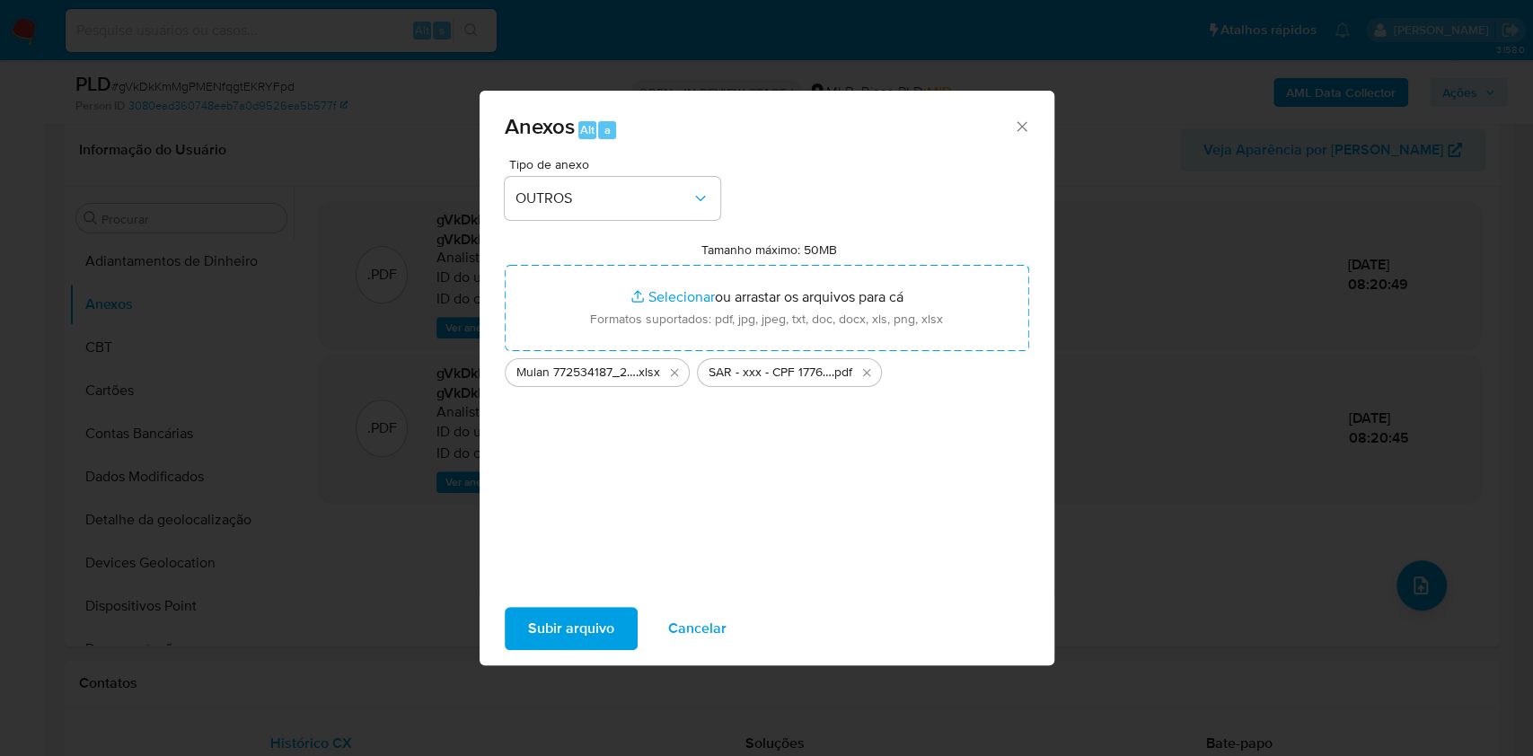
click at [600, 629] on span "Subir arquivo" at bounding box center [571, 629] width 86 height 40
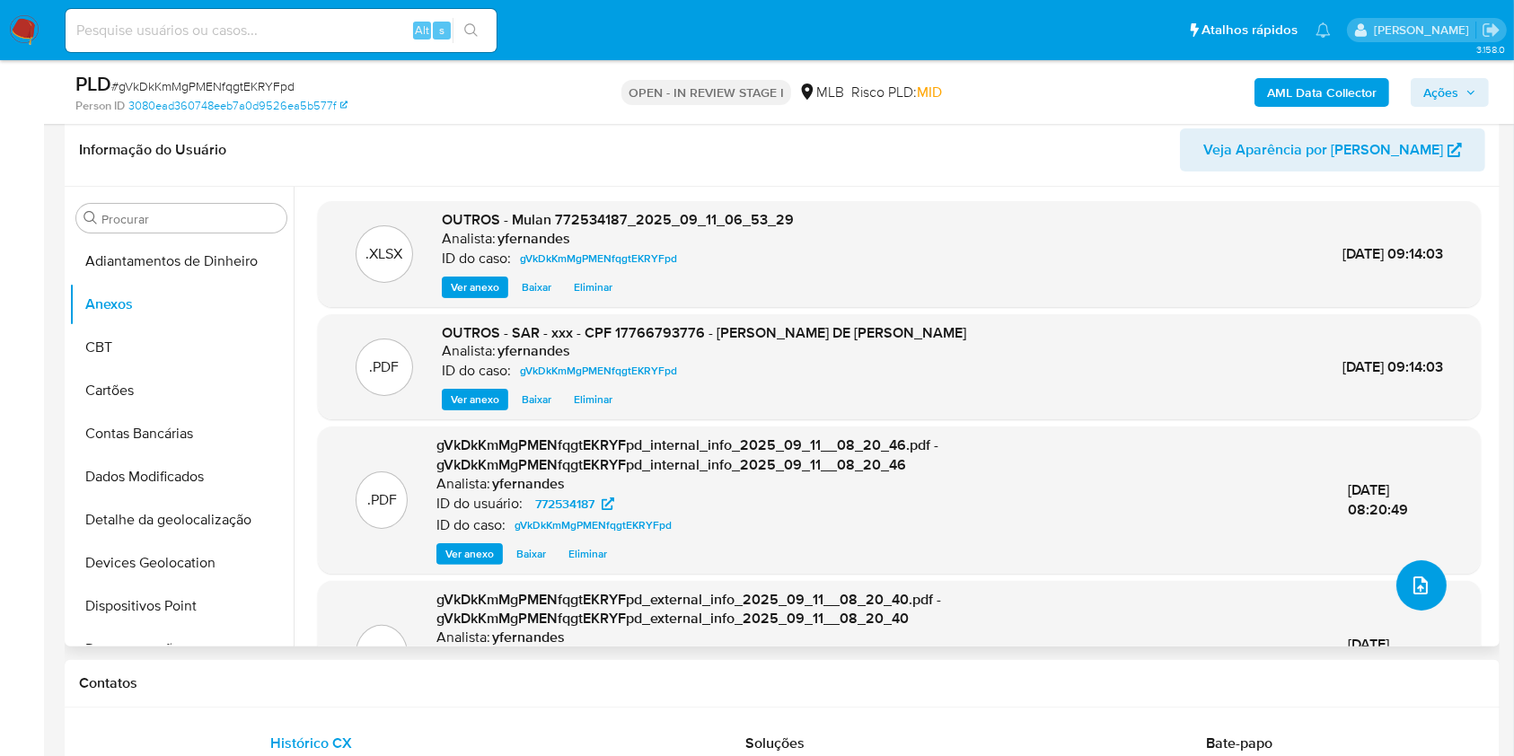
click at [1396, 578] on button "upload-file" at bounding box center [1421, 585] width 50 height 50
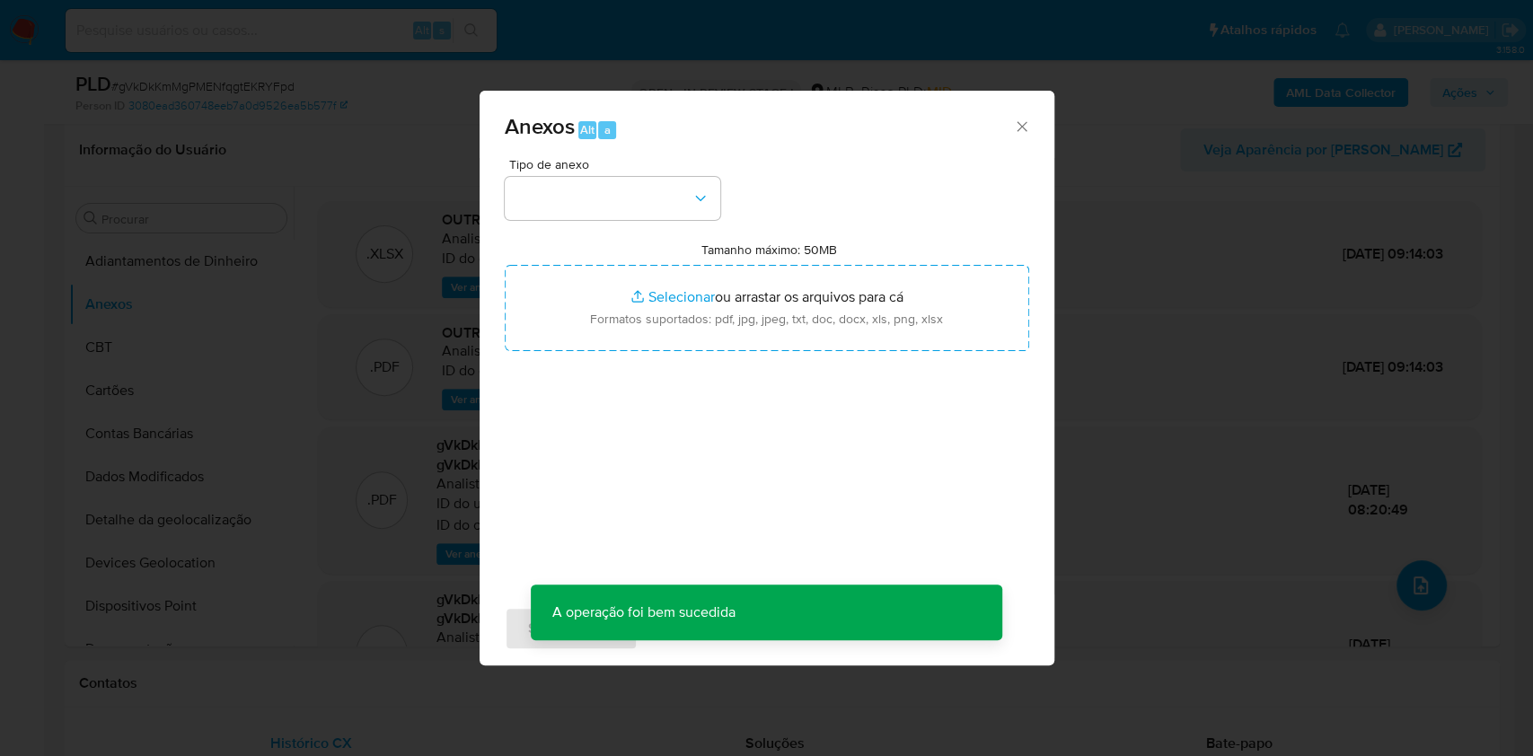
click at [1023, 123] on icon "Fechar" at bounding box center [1022, 127] width 18 height 18
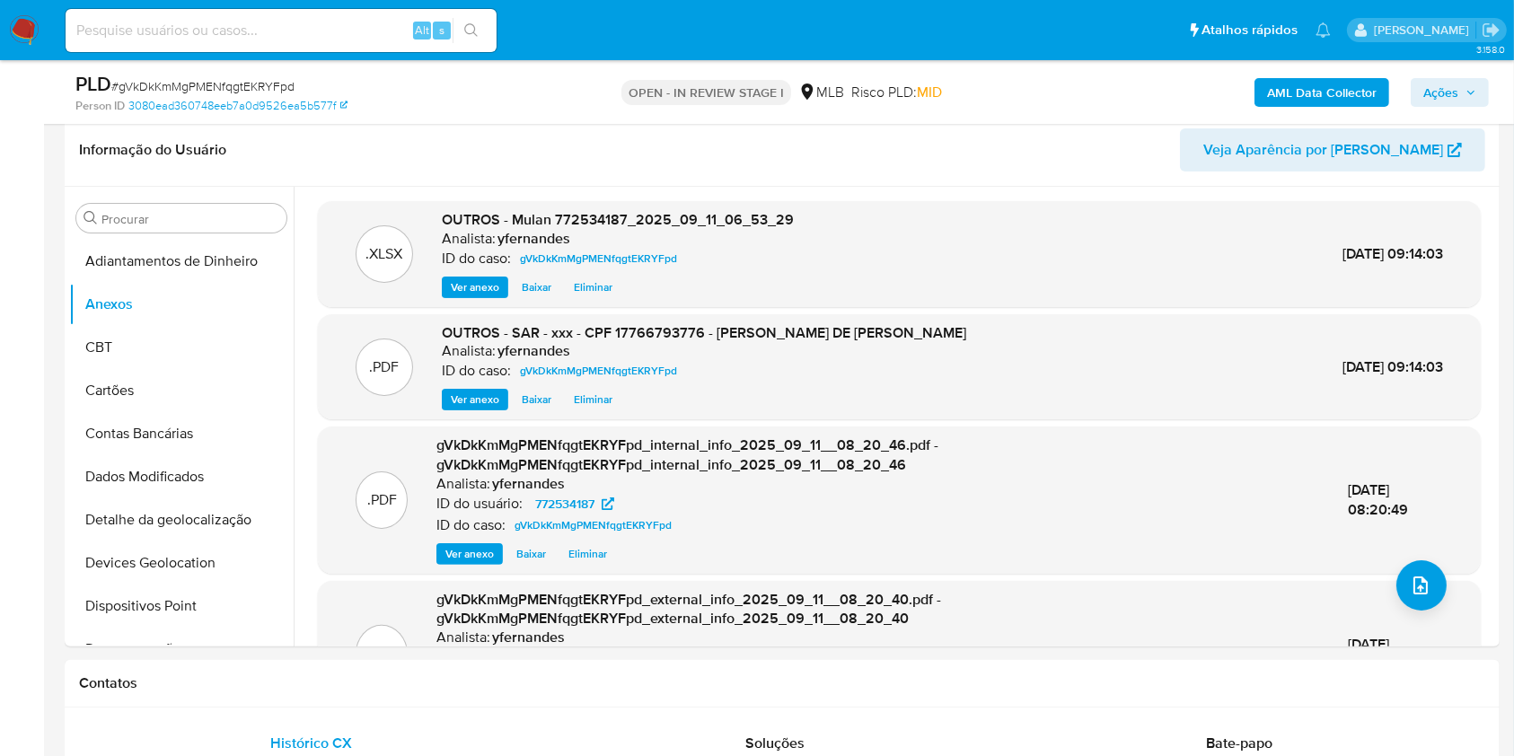
click at [1469, 96] on icon "button" at bounding box center [1470, 92] width 11 height 11
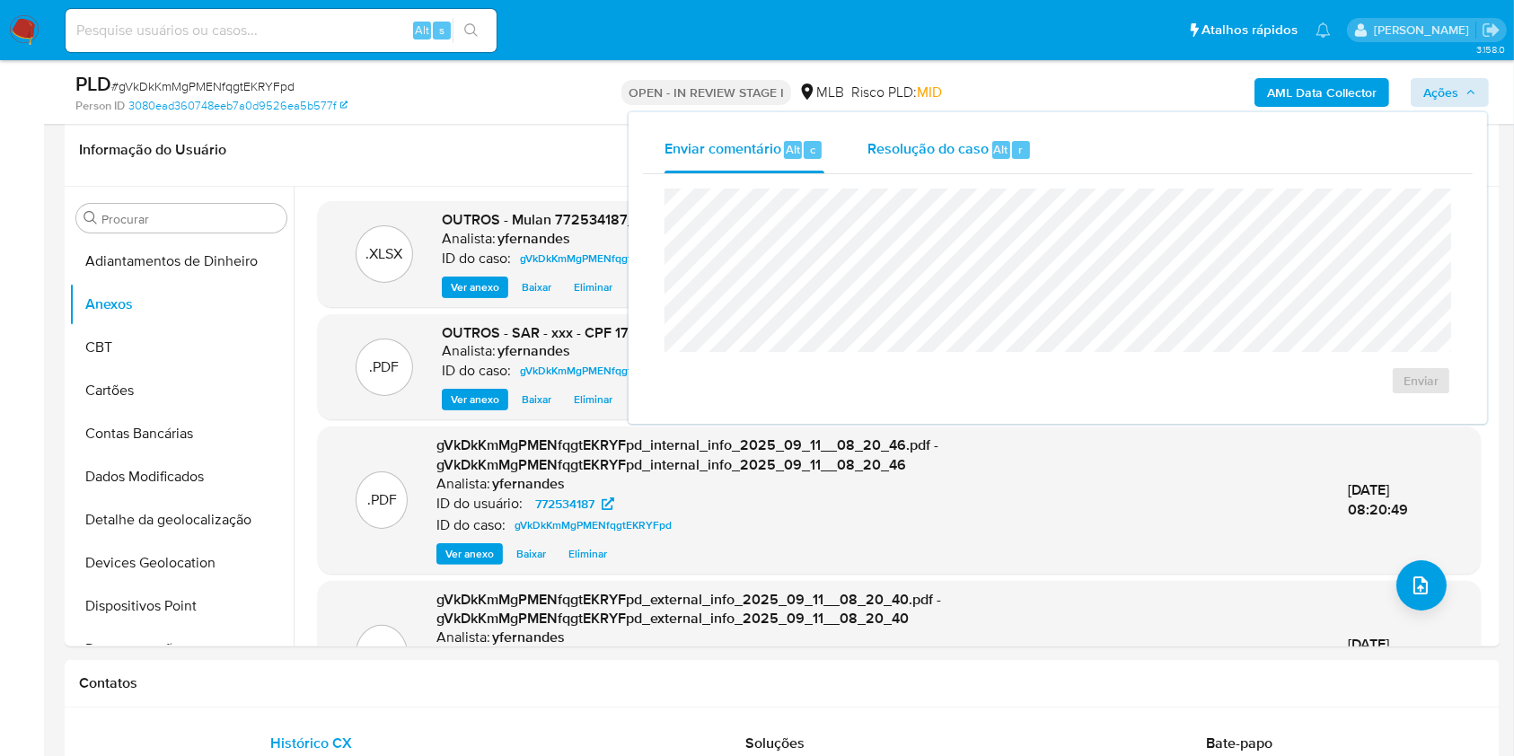
click at [971, 171] on div "Resolução do caso Alt r" at bounding box center [949, 150] width 164 height 47
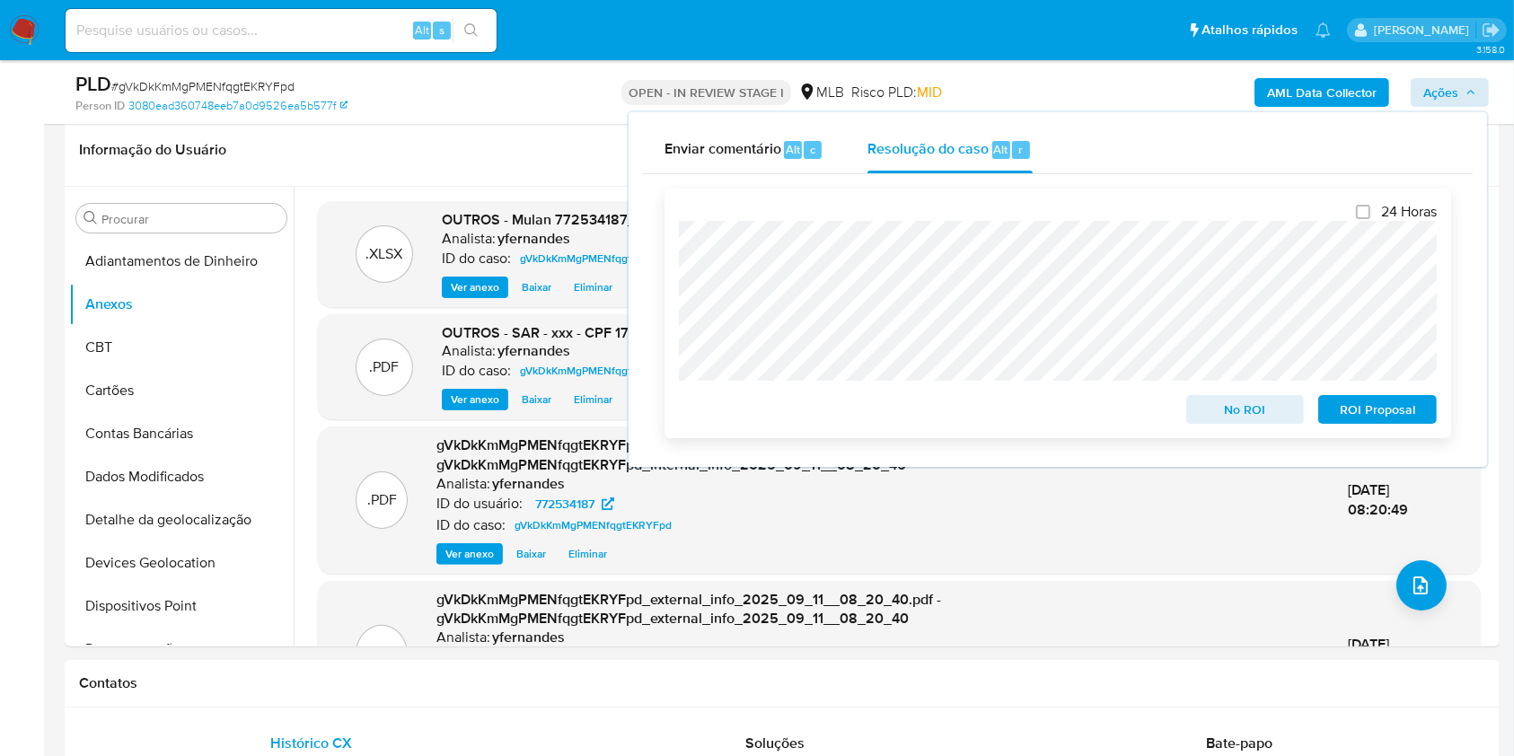
click at [1401, 411] on span "ROI Proposal" at bounding box center [1377, 409] width 93 height 25
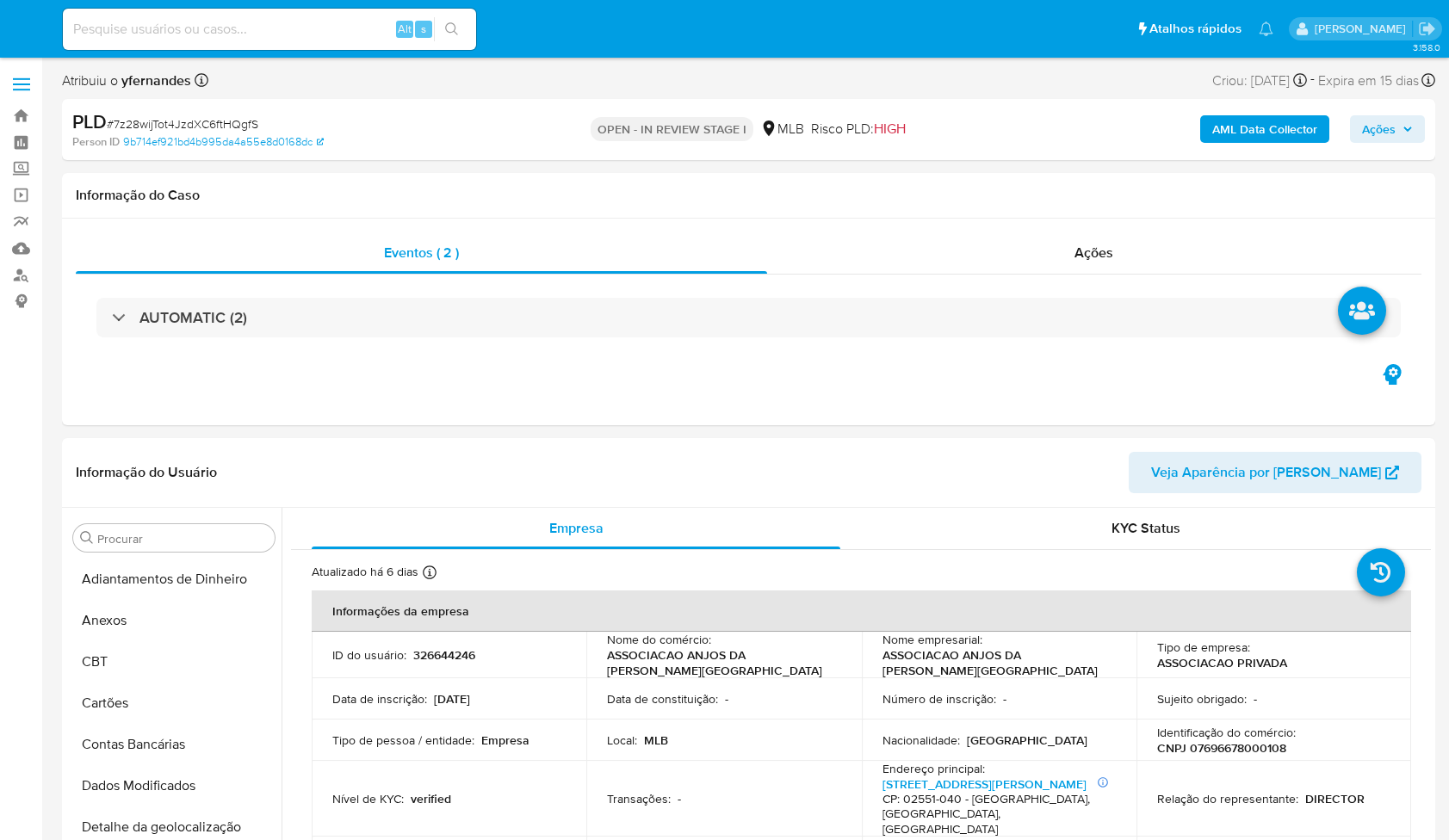
select select "10"
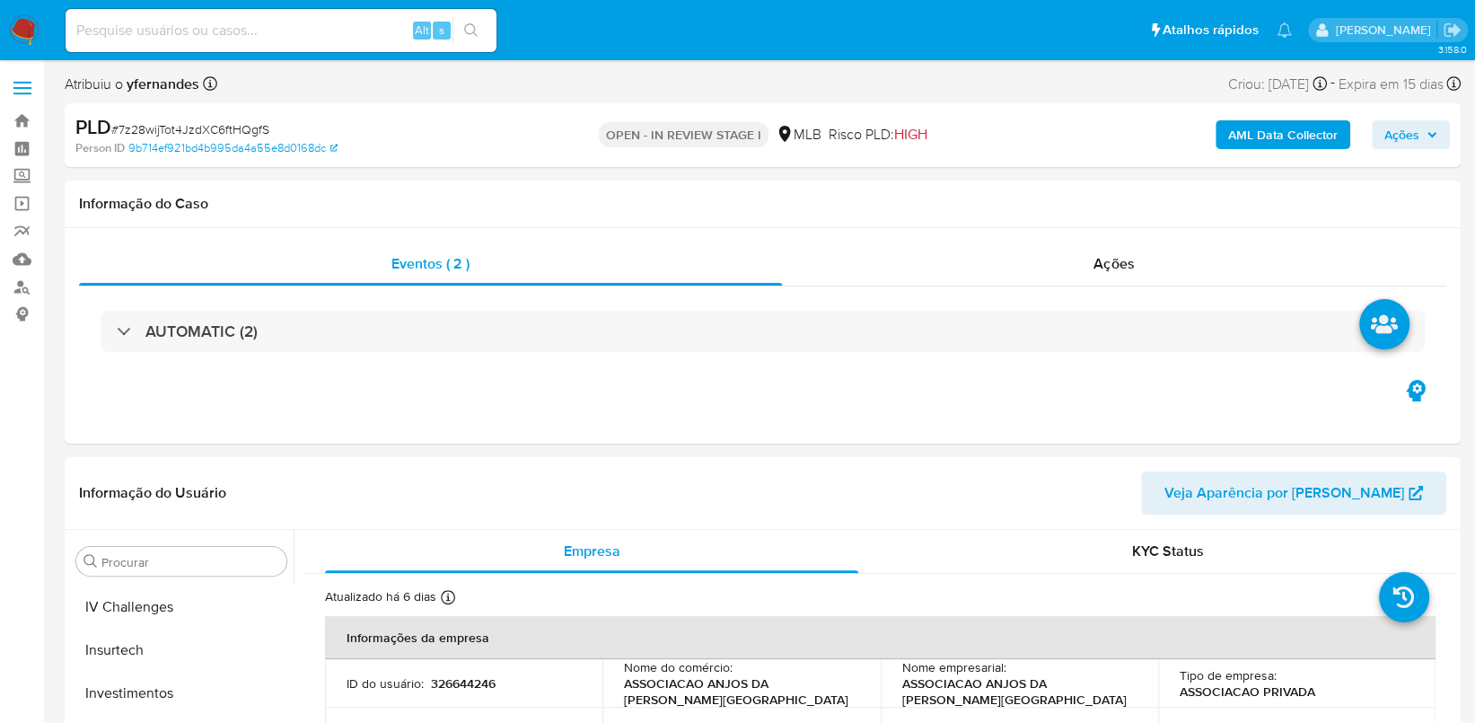
scroll to position [826, 0]
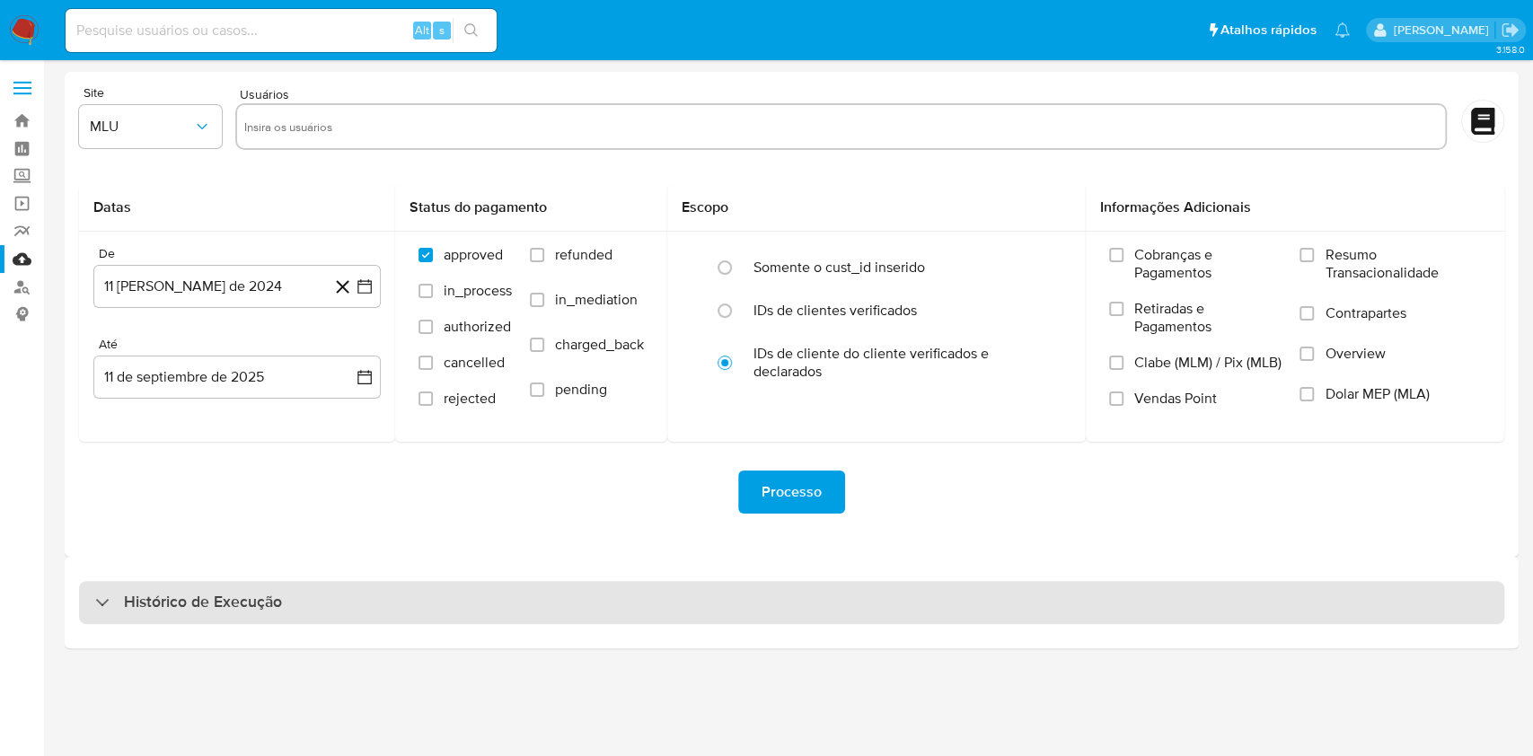
click at [555, 615] on div "Histórico de Execução" at bounding box center [791, 602] width 1425 height 43
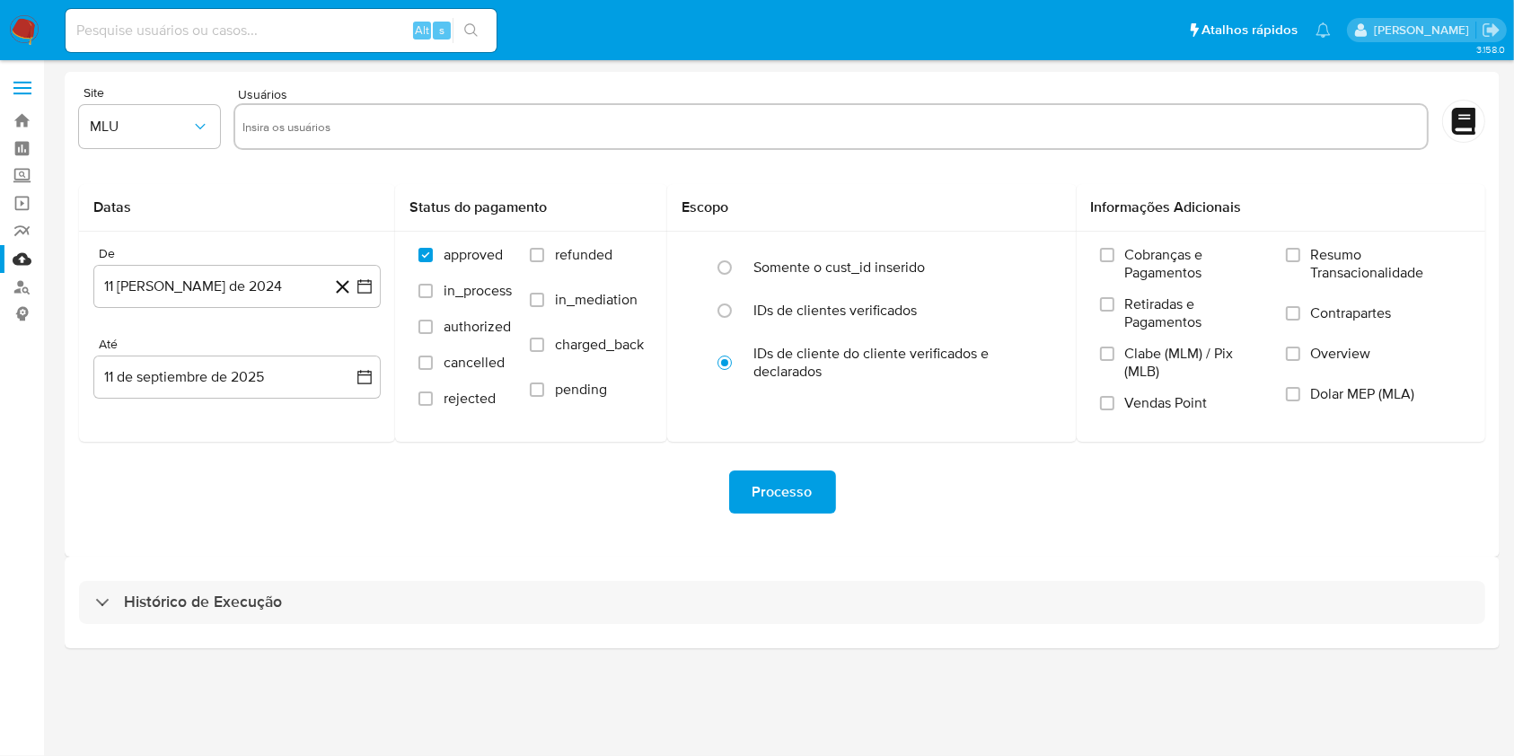
select select "10"
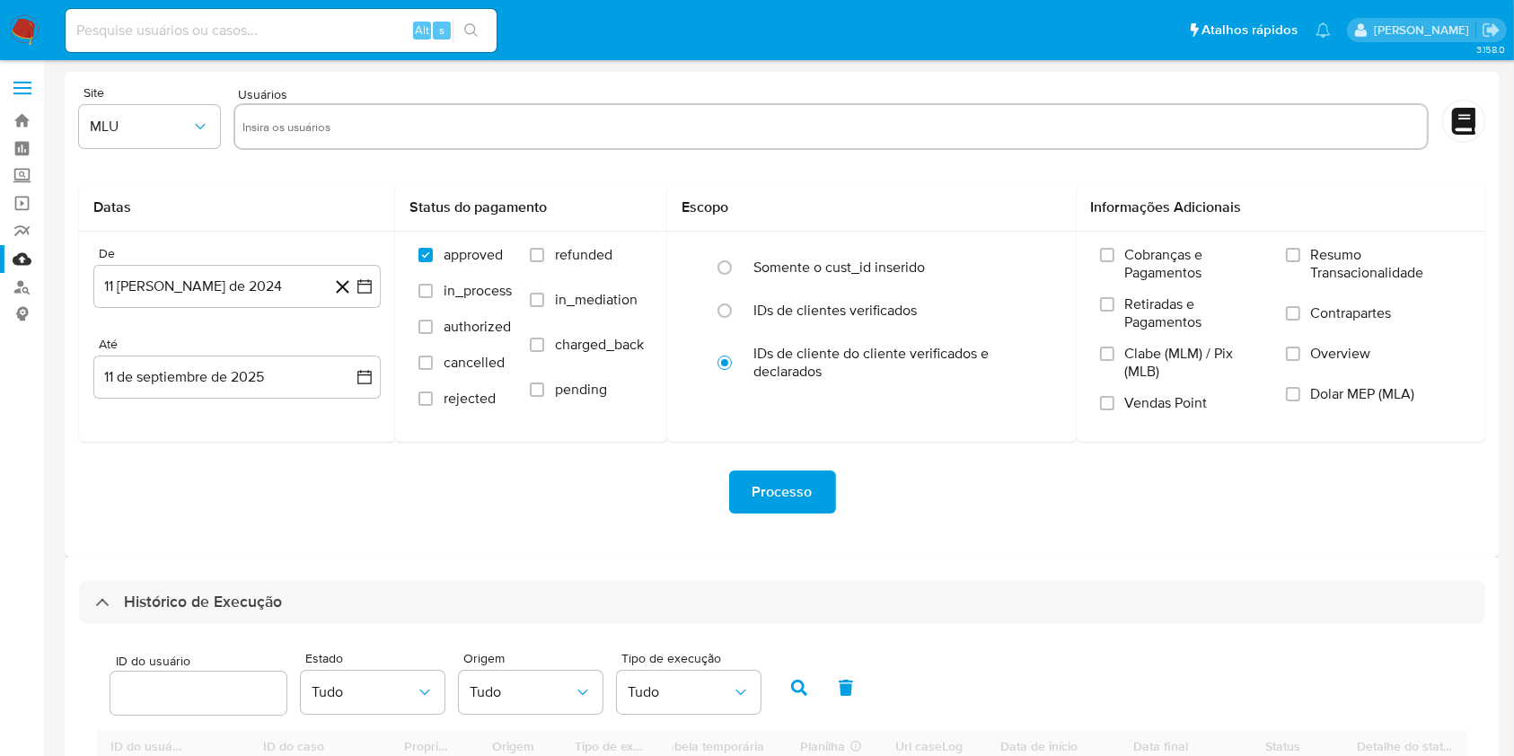
click at [513, 492] on div "Processo" at bounding box center [782, 491] width 1406 height 43
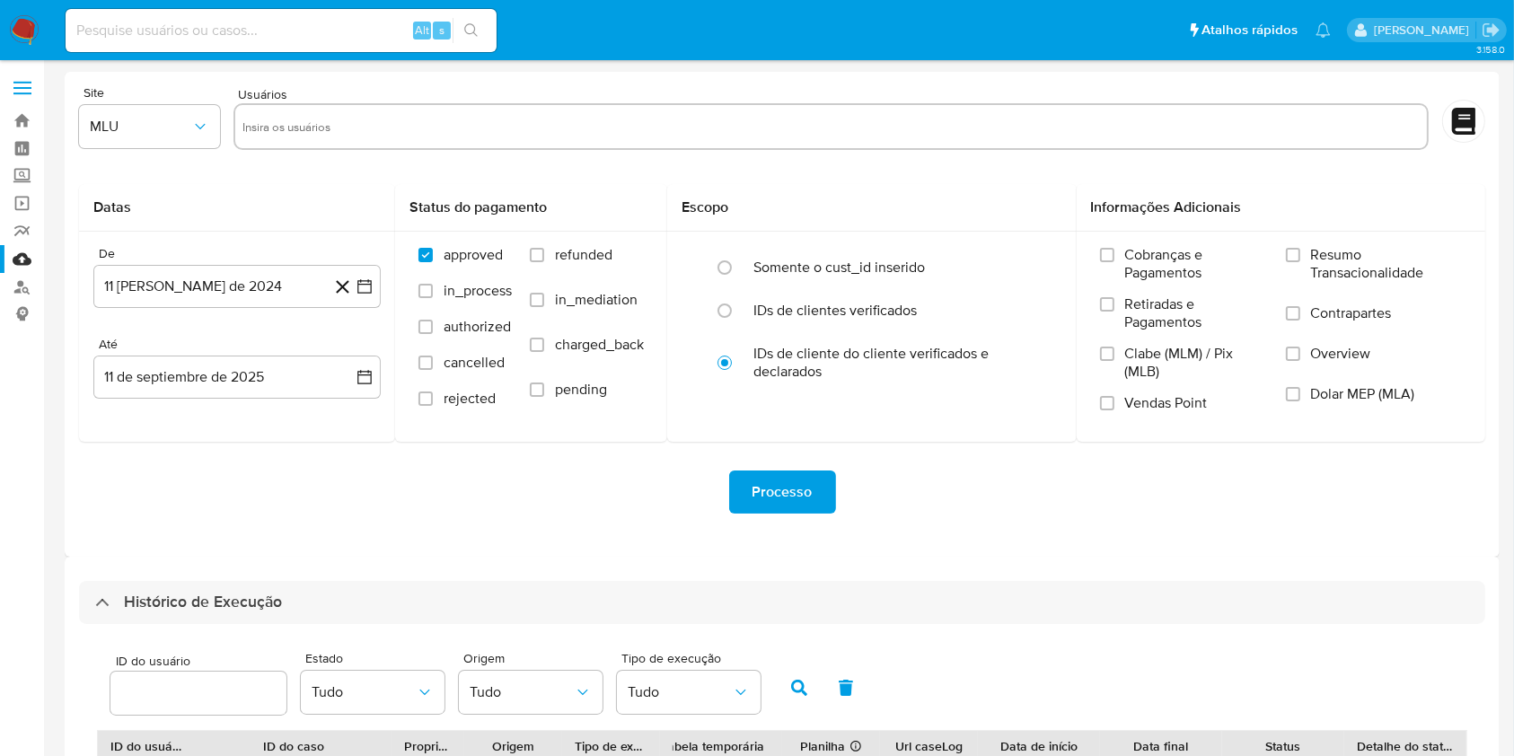
scroll to position [646, 0]
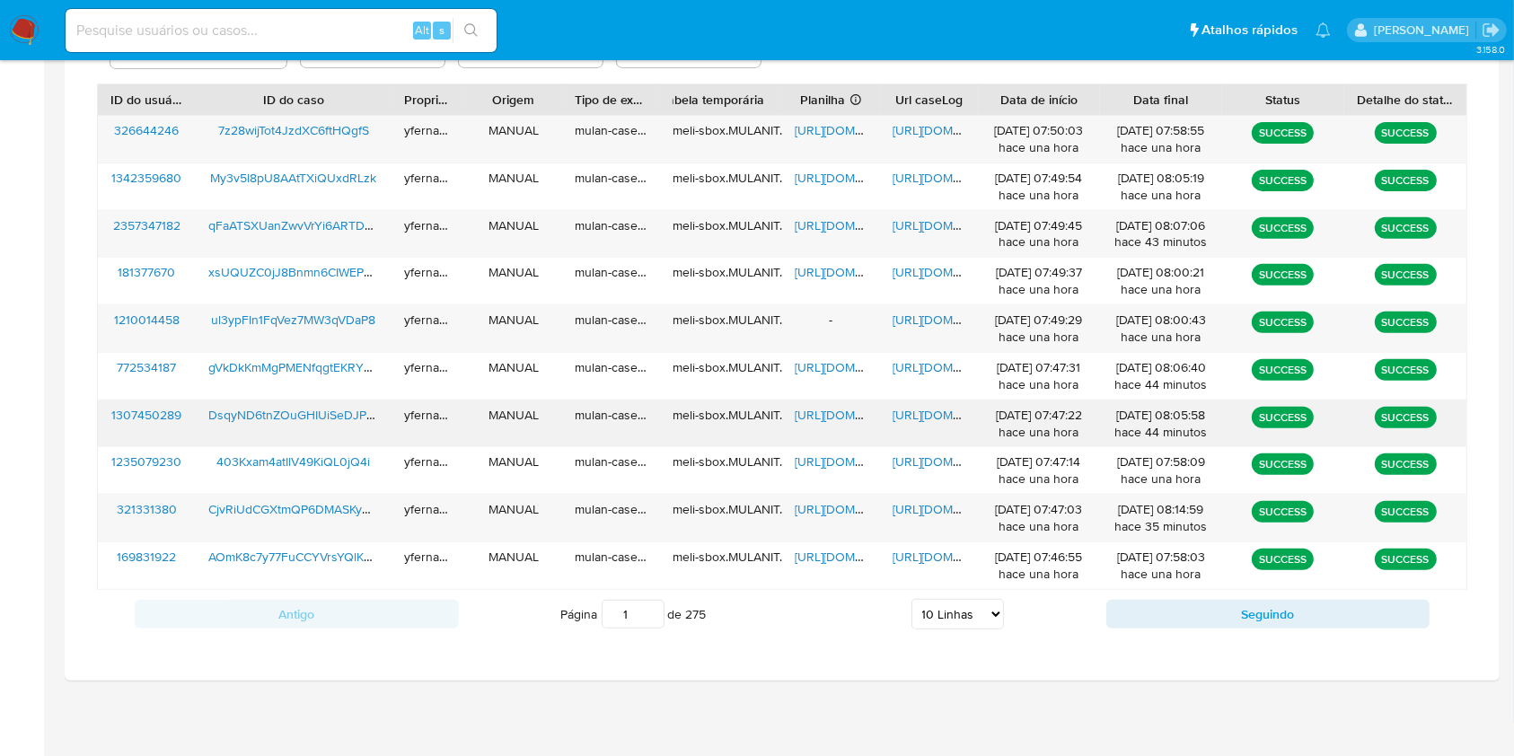
click at [813, 417] on span "[URL][DOMAIN_NAME]" at bounding box center [857, 415] width 124 height 18
click at [899, 408] on span "[URL][DOMAIN_NAME]" at bounding box center [954, 415] width 124 height 18
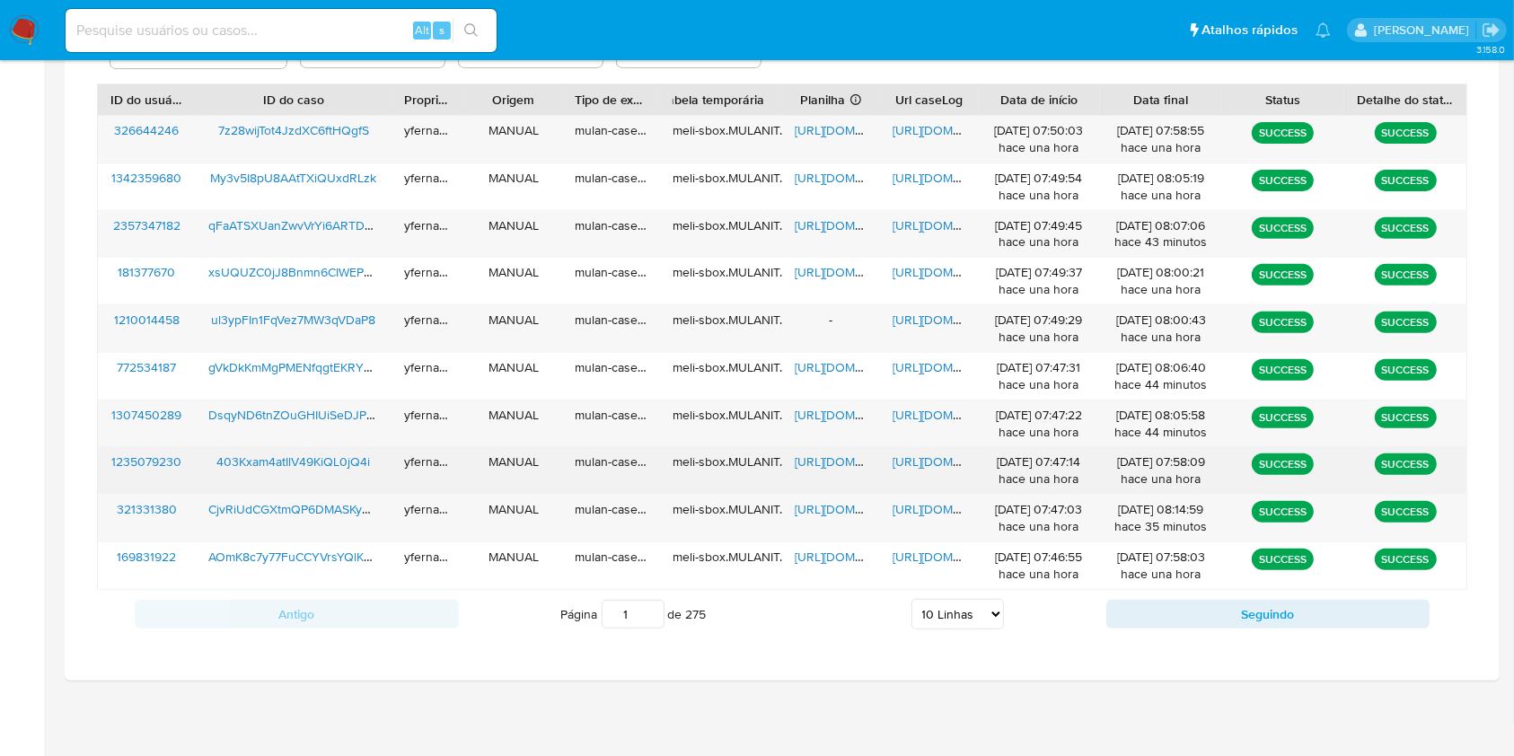
click at [830, 456] on span "[URL][DOMAIN_NAME]" at bounding box center [857, 461] width 124 height 18
click at [924, 461] on span "[URL][DOMAIN_NAME]" at bounding box center [954, 461] width 124 height 18
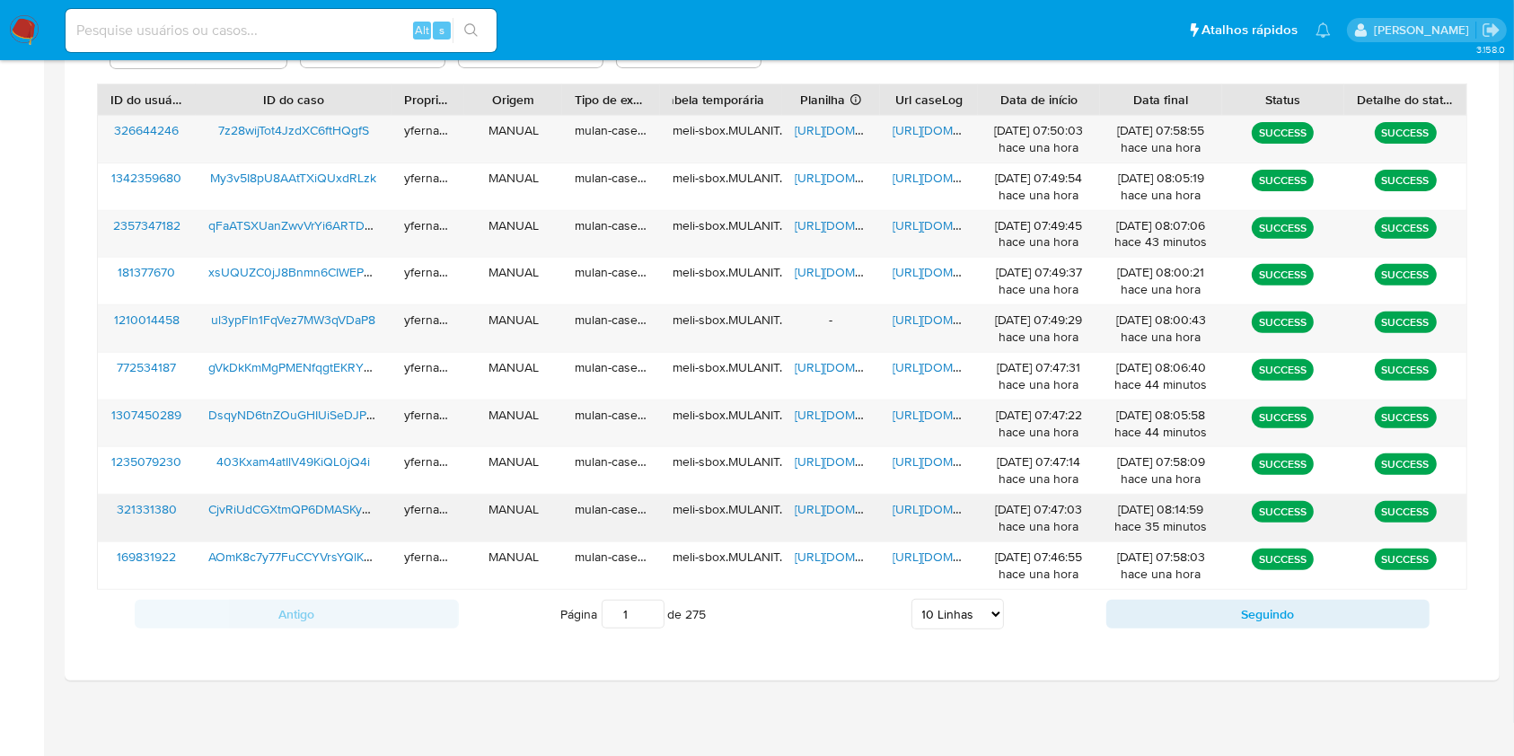
click at [818, 514] on span "[URL][DOMAIN_NAME]" at bounding box center [857, 509] width 124 height 18
click at [926, 513] on span "[URL][DOMAIN_NAME]" at bounding box center [954, 509] width 124 height 18
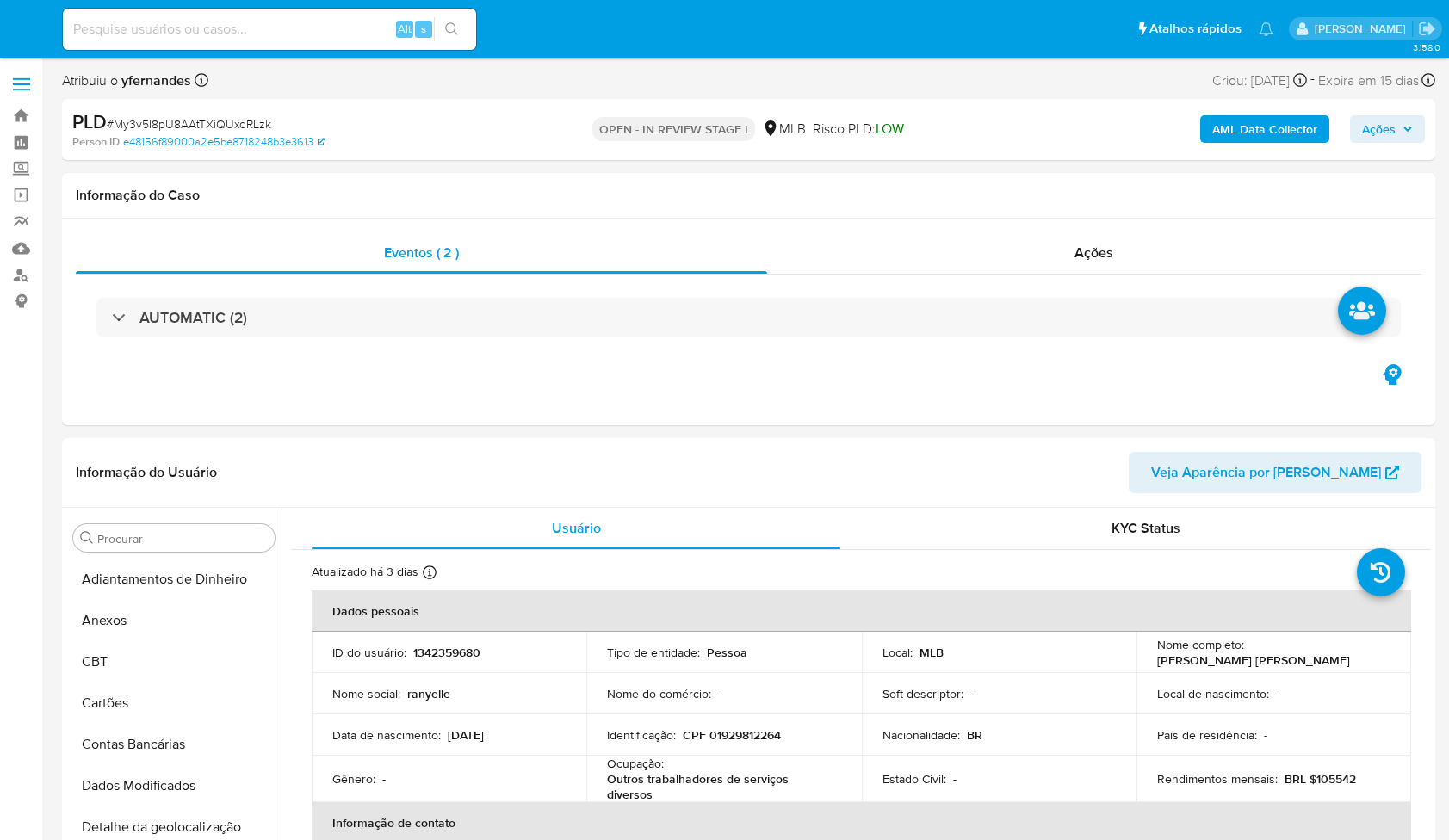
select select "10"
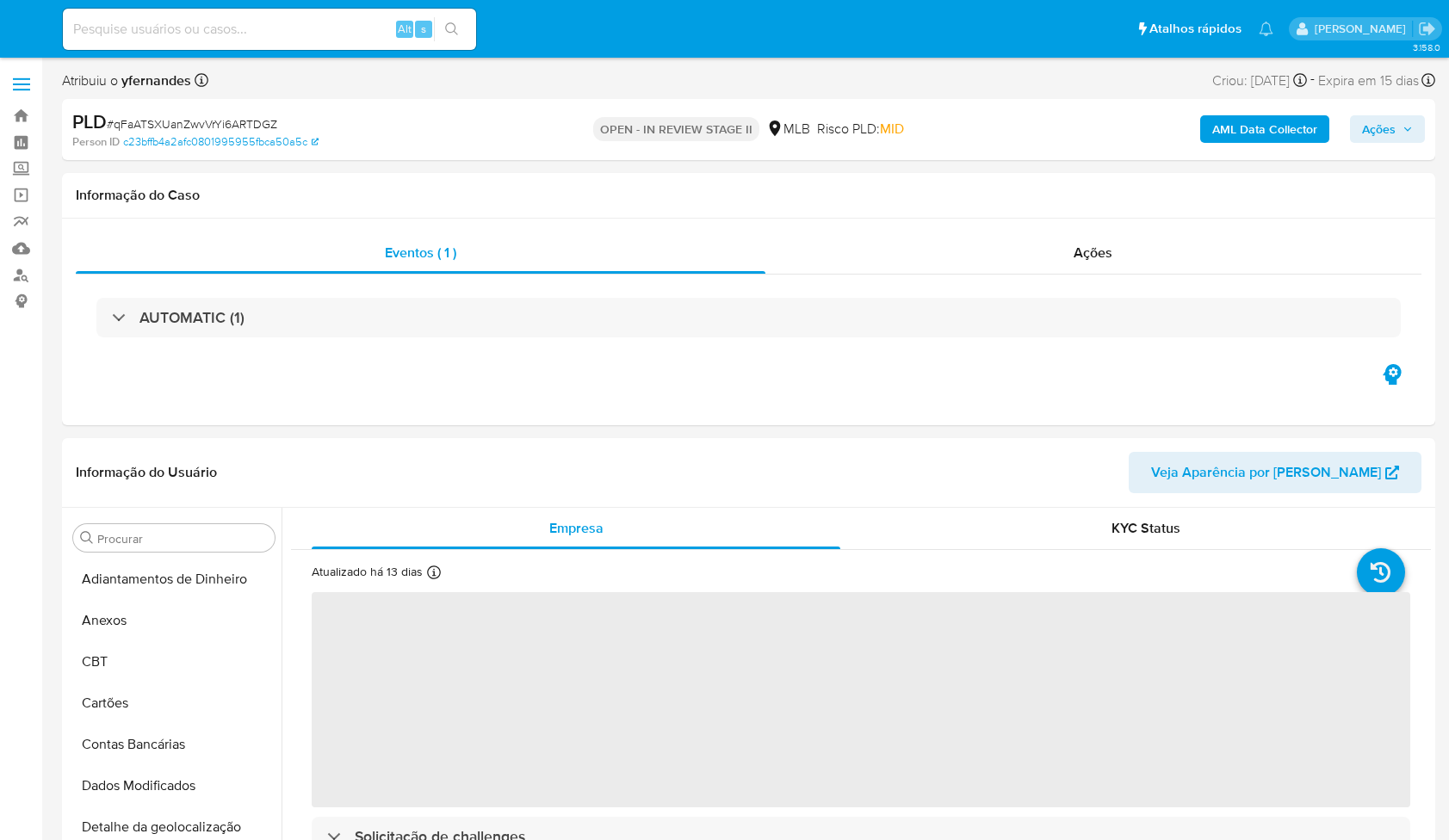
select select "10"
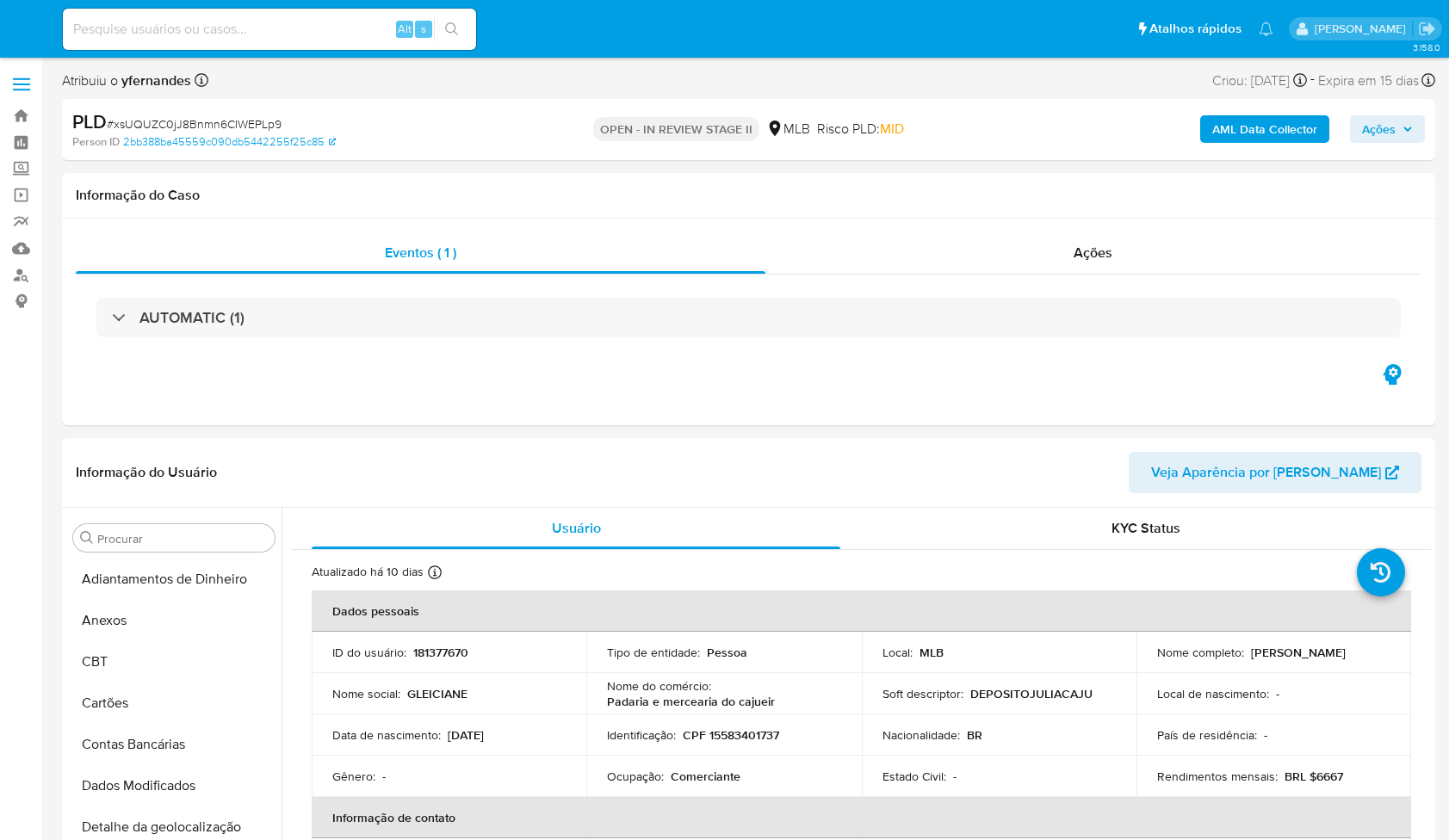
select select "10"
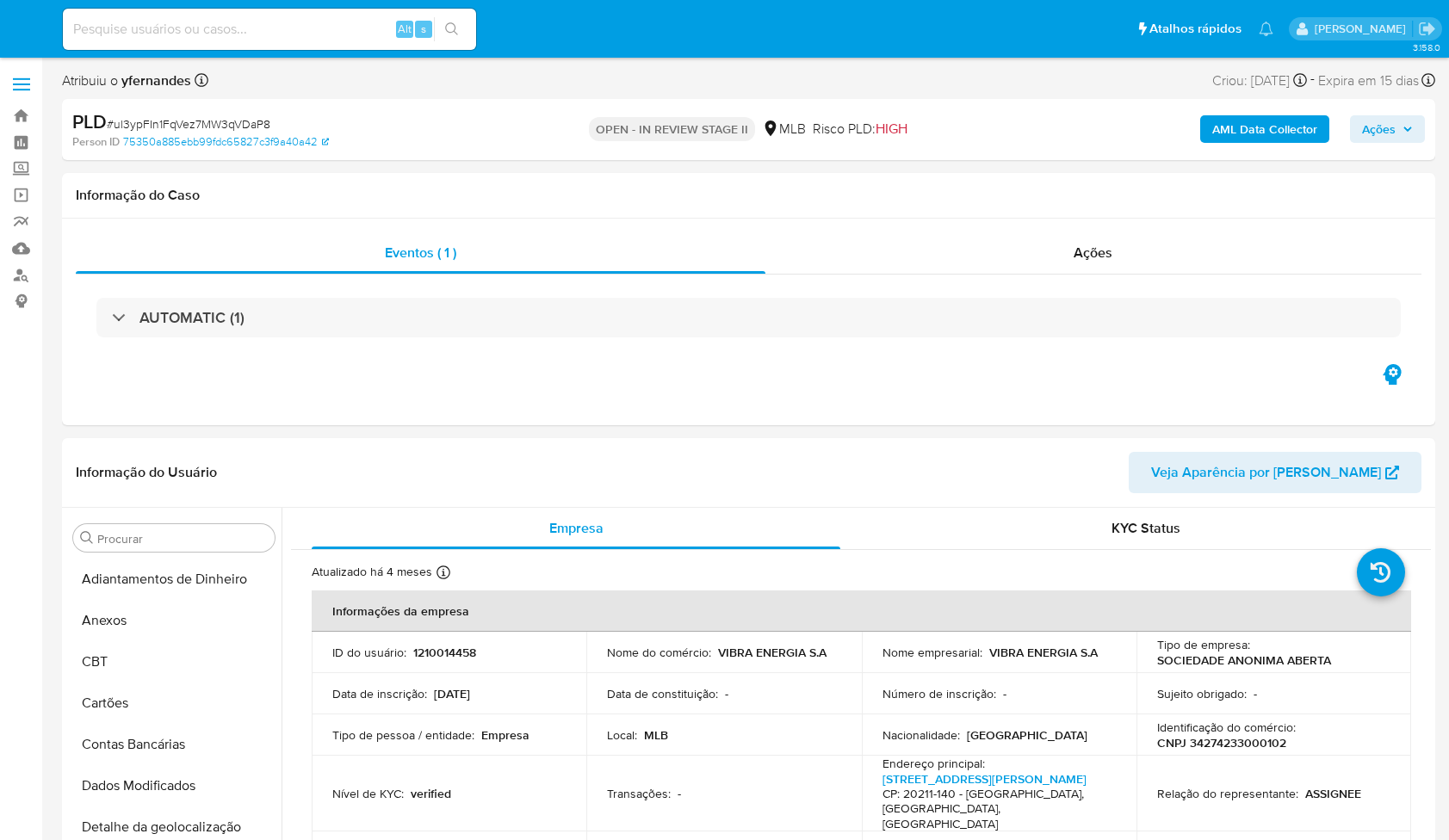
select select "10"
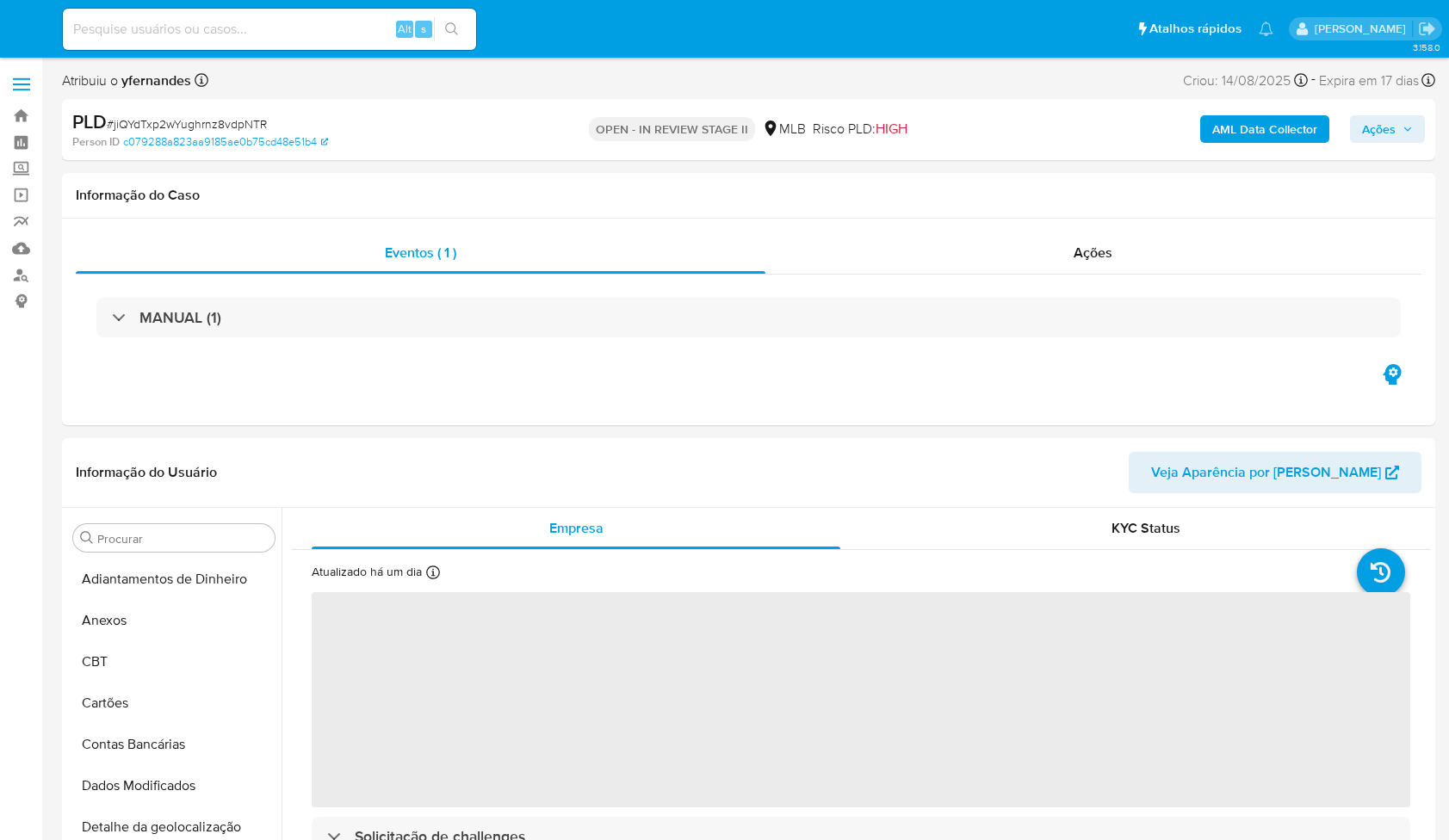
select select "10"
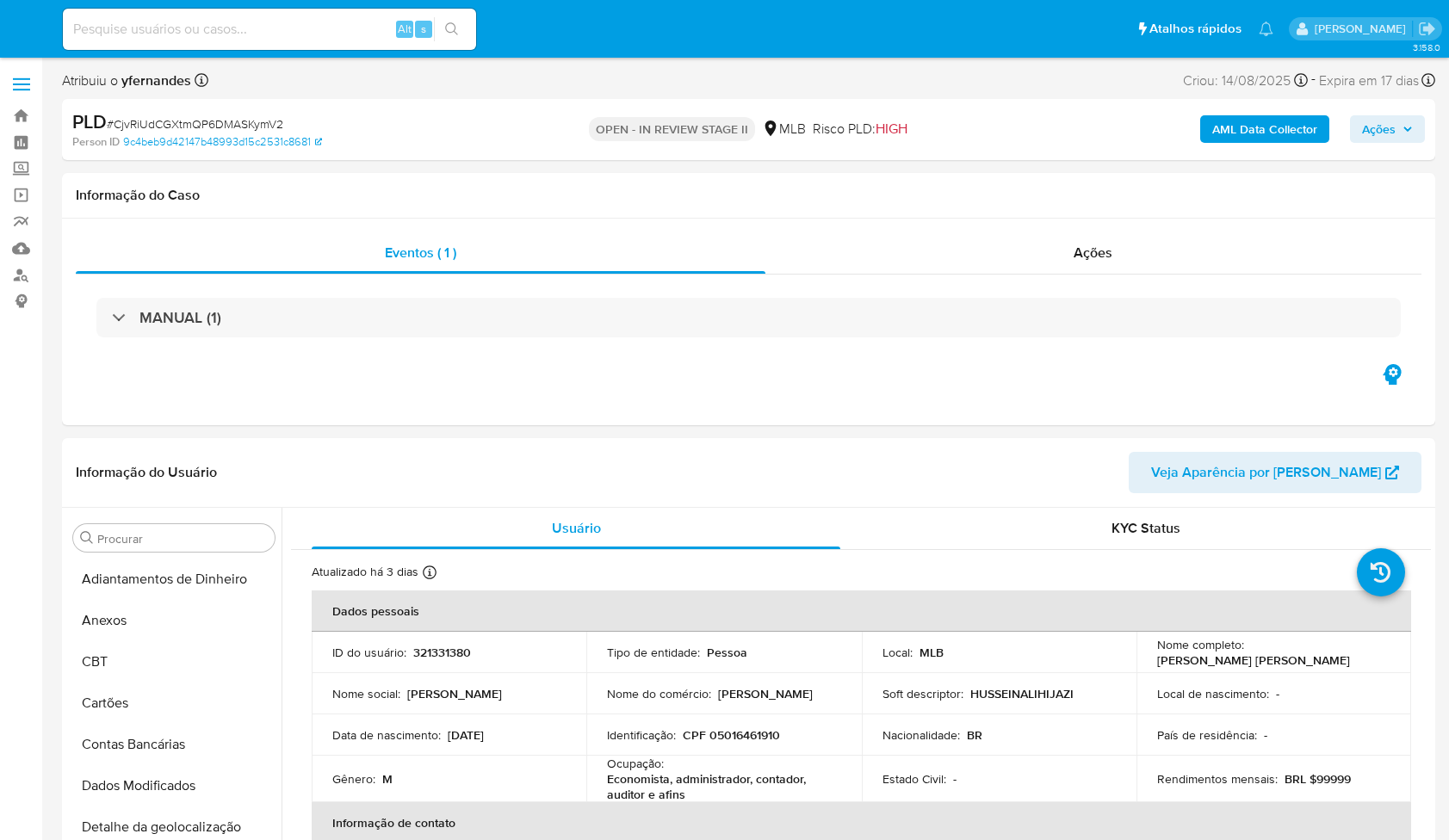
select select "10"
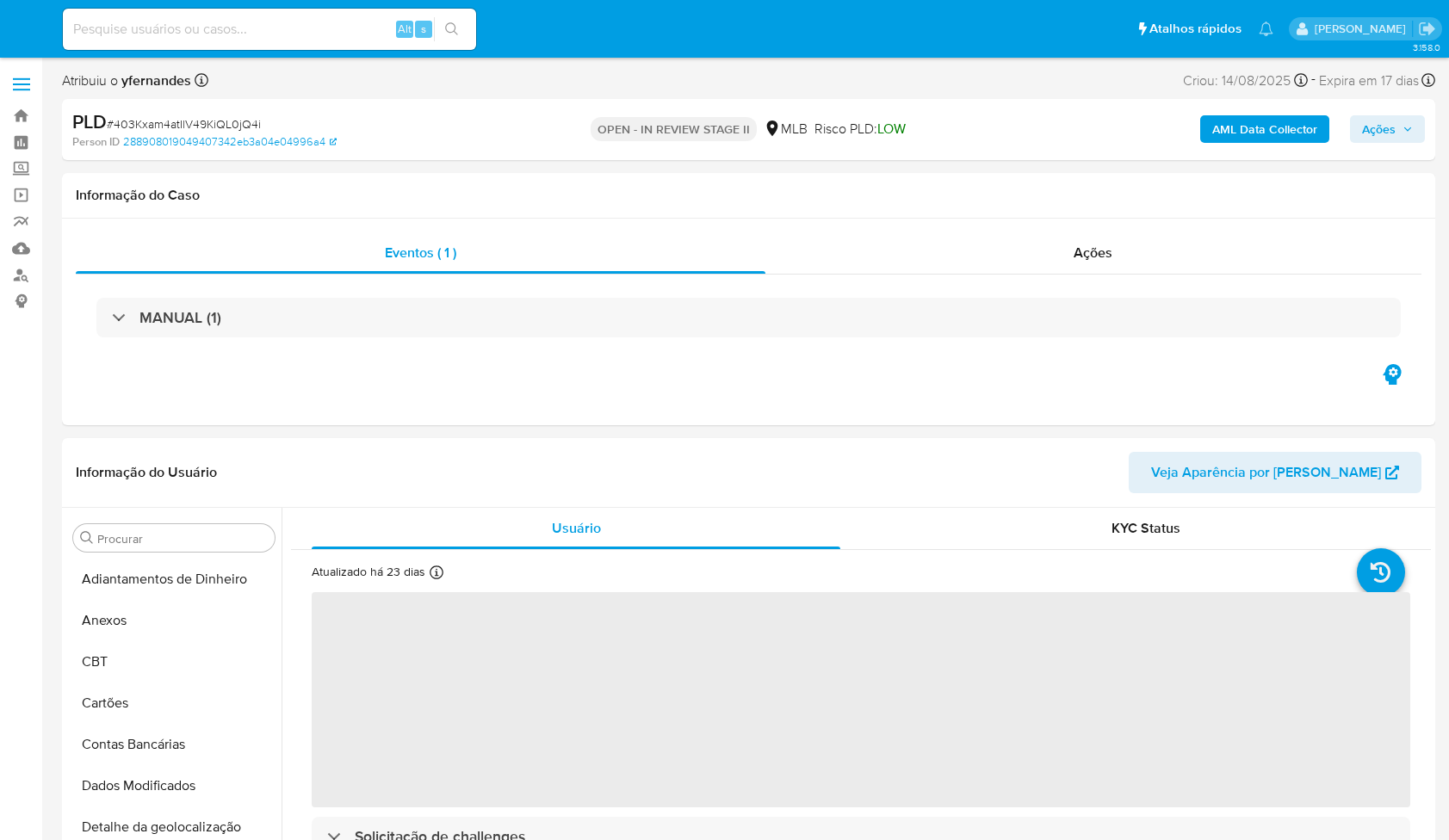
select select "10"
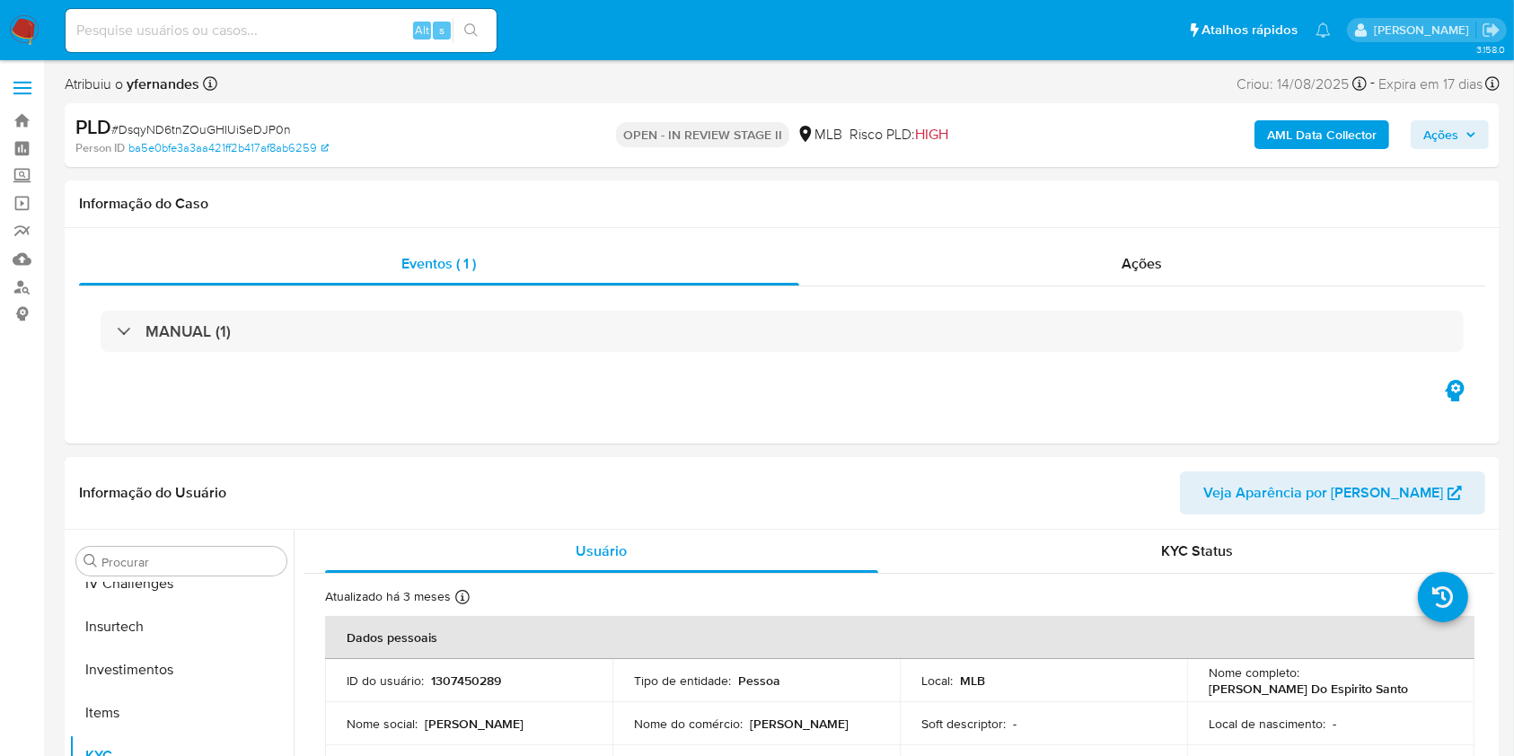
scroll to position [845, 0]
click at [201, 120] on span "# DsqyND6tnZOuGHIUiSeDJP0n" at bounding box center [201, 129] width 180 height 18
copy span "DsqyND6tnZOuGHIUiSeDJP0n"
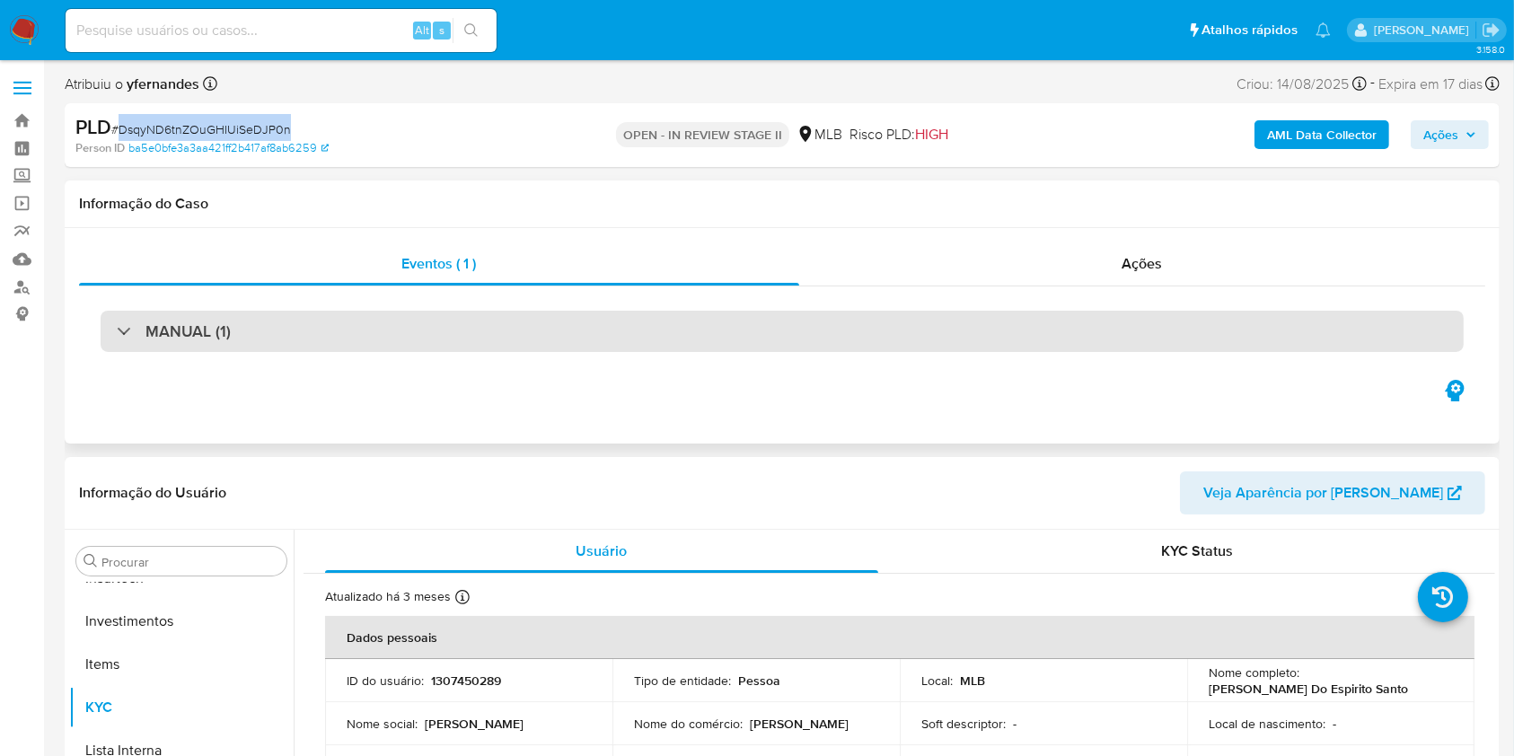
click at [638, 343] on div "MANUAL (1)" at bounding box center [782, 331] width 1363 height 41
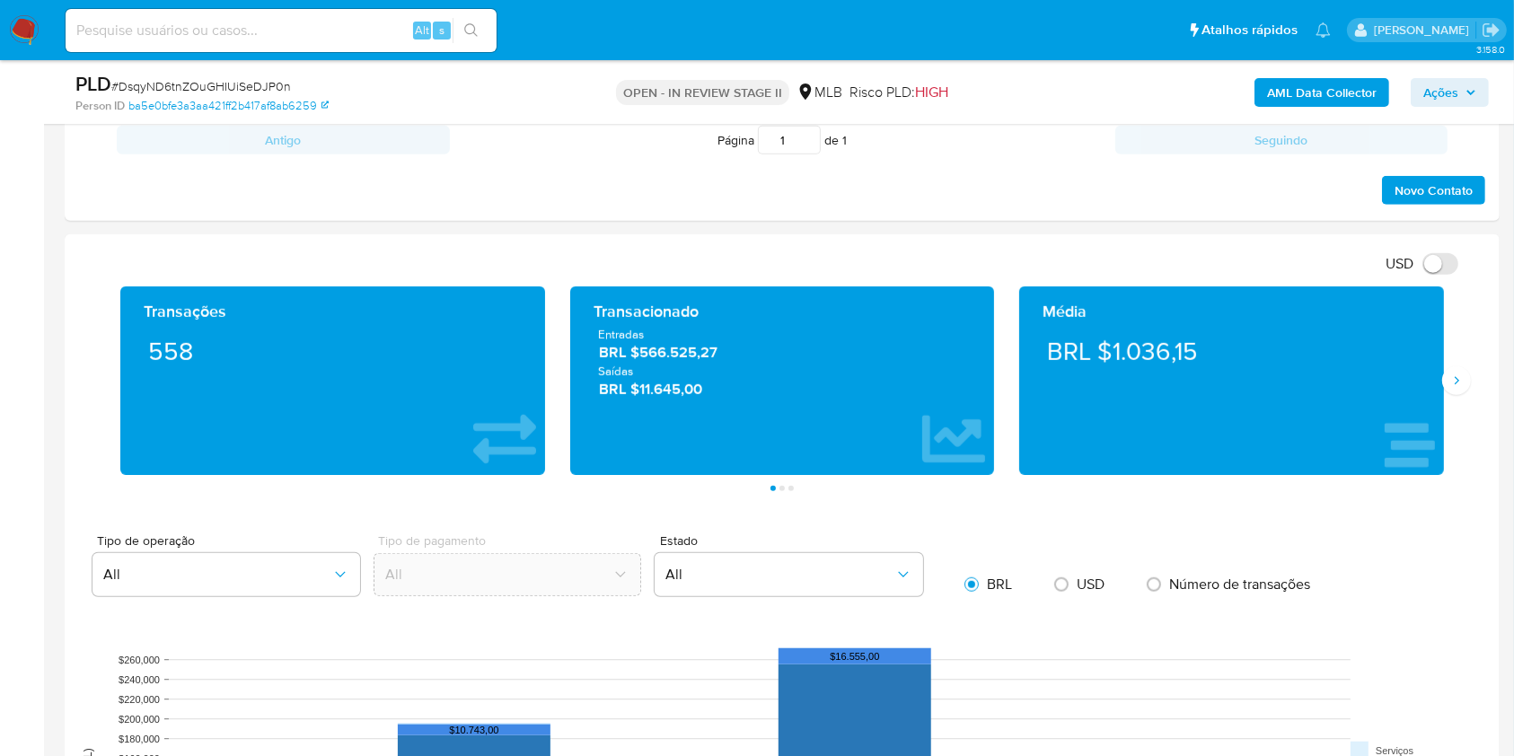
scroll to position [1077, 0]
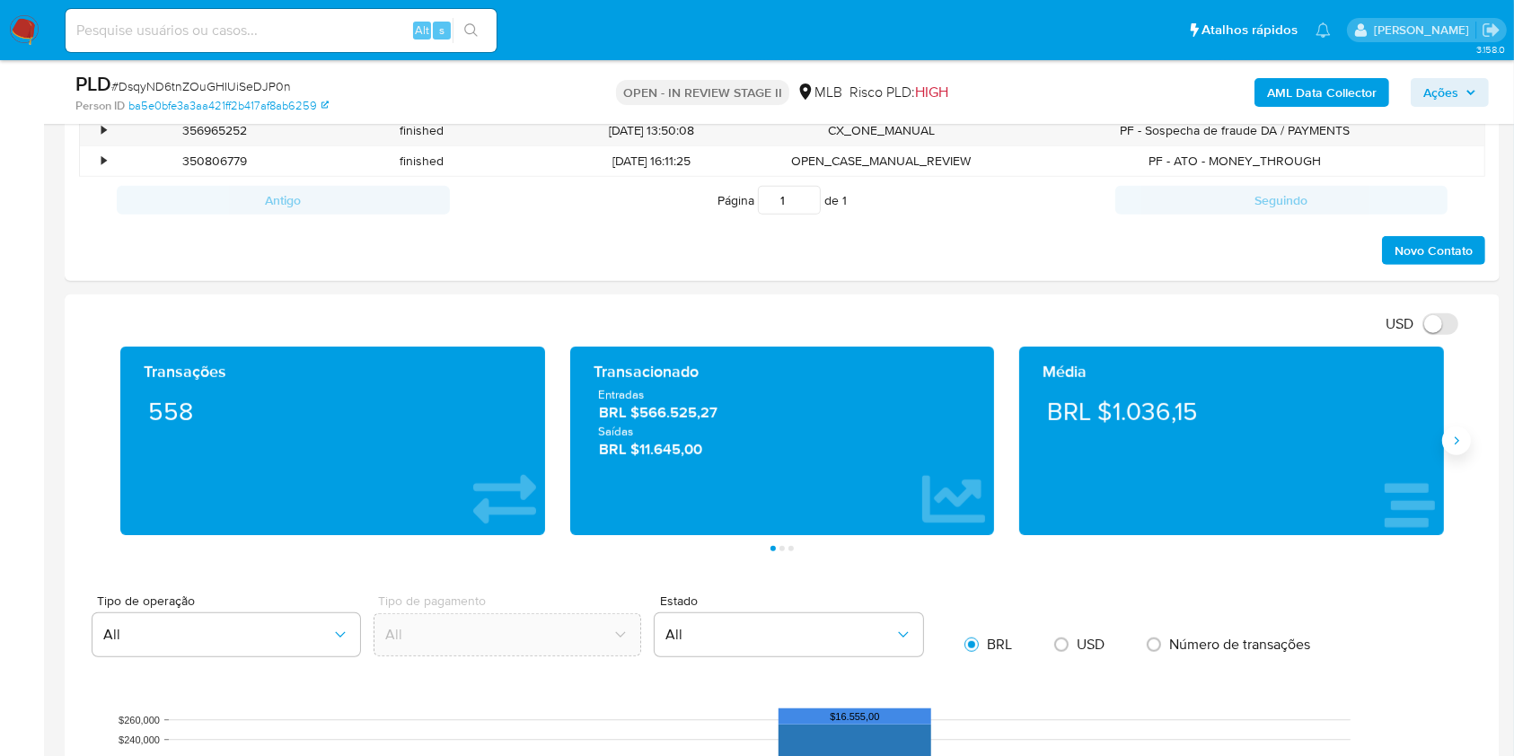
click at [1456, 453] on button "Siguiente" at bounding box center [1456, 440] width 29 height 29
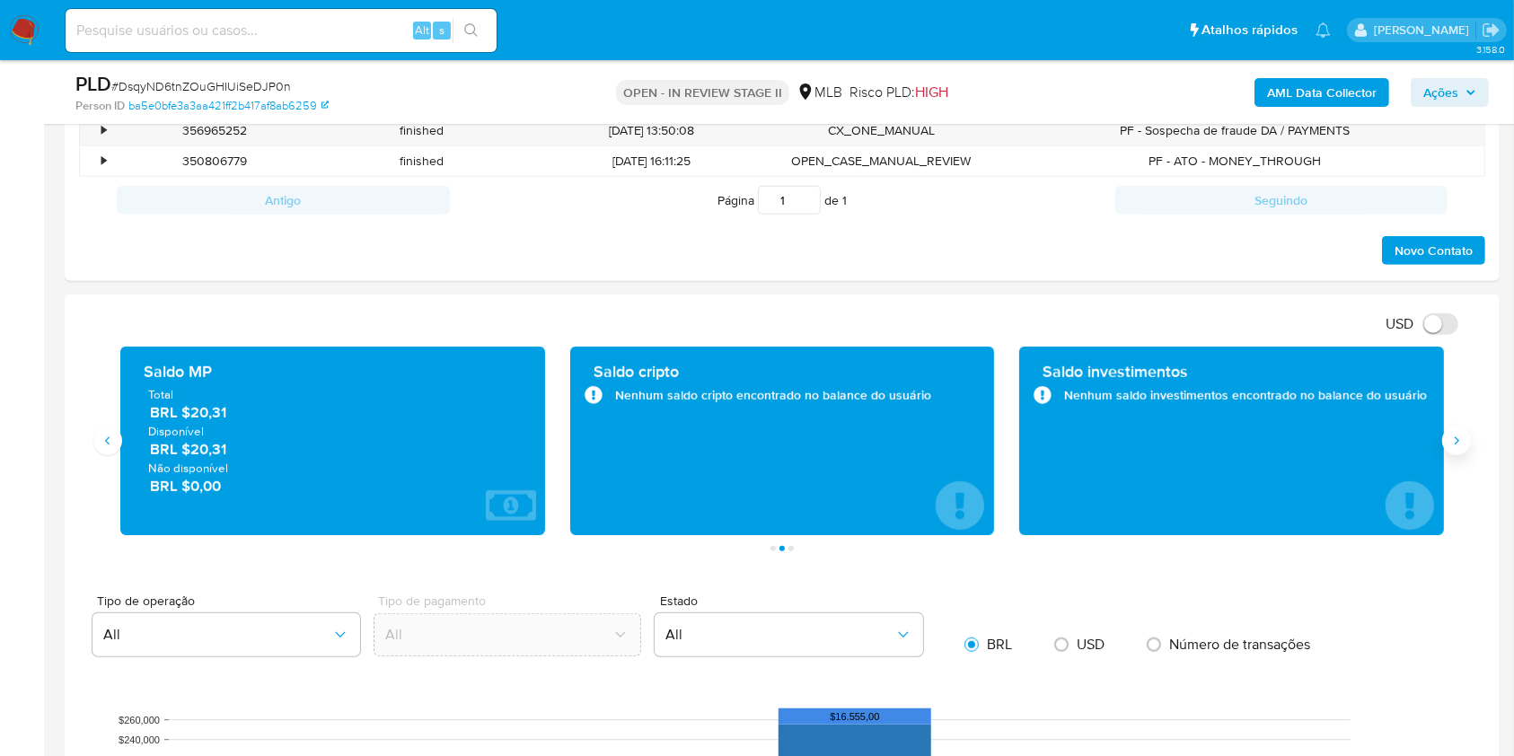
click at [1456, 453] on button "Siguiente" at bounding box center [1456, 440] width 29 height 29
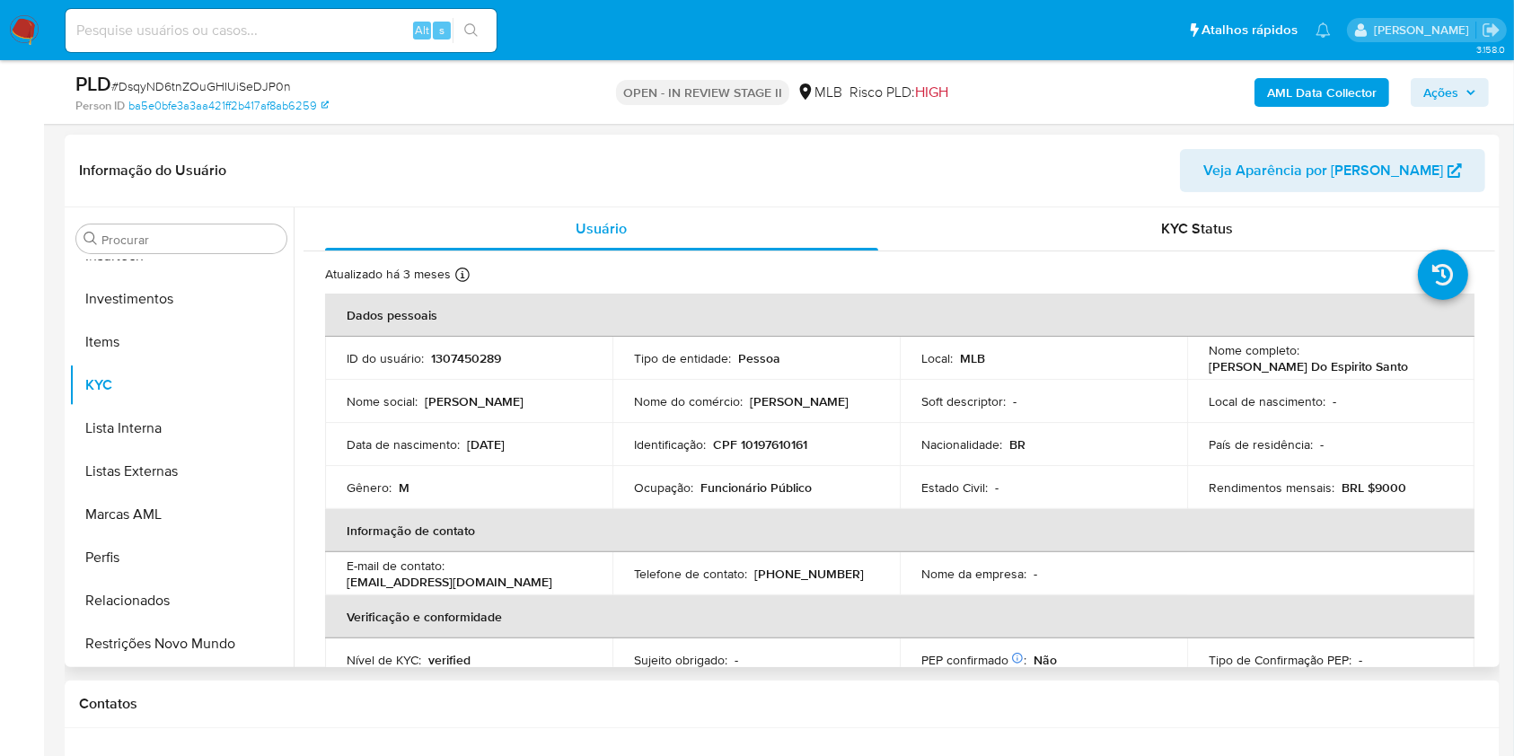
scroll to position [359, 0]
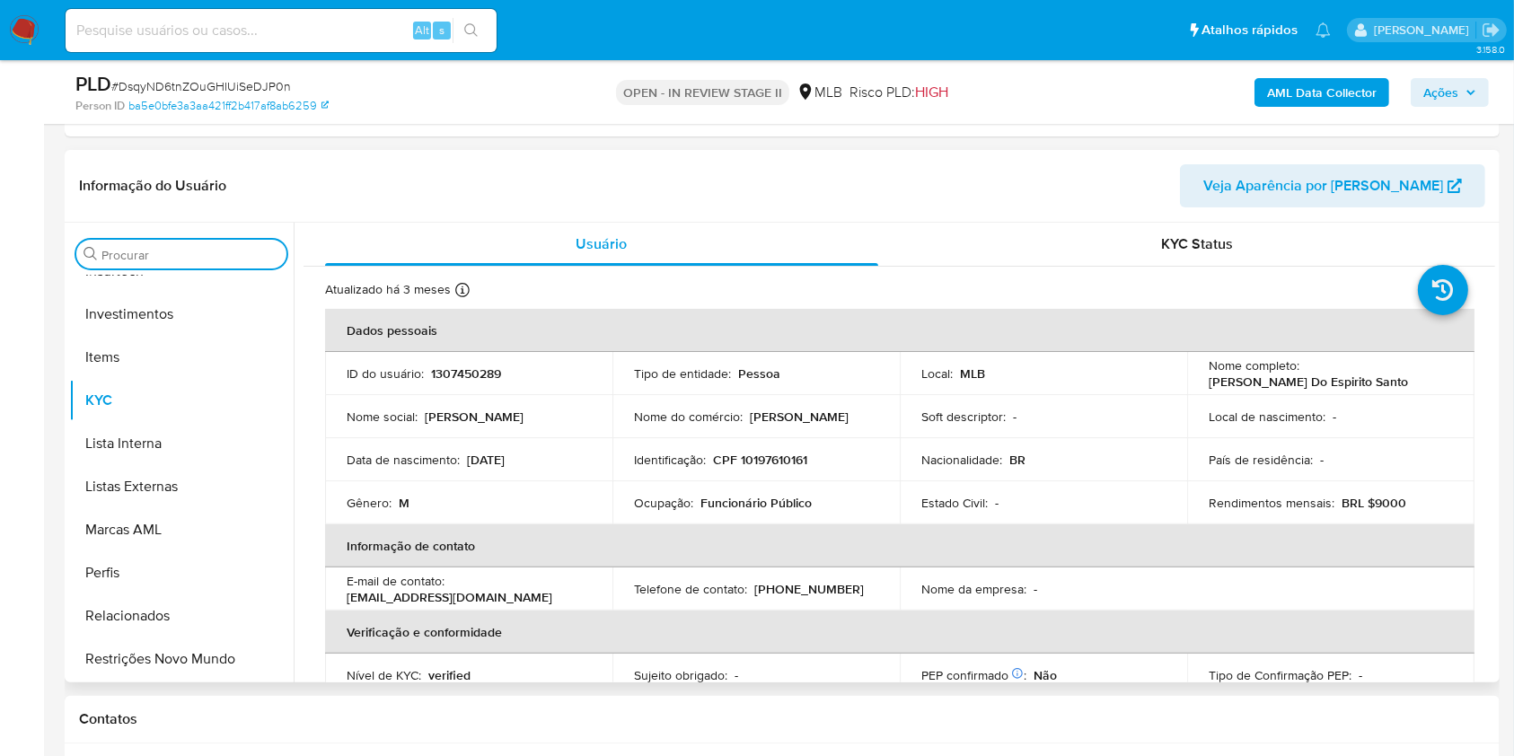
click at [131, 251] on input "Procurar" at bounding box center [190, 255] width 178 height 16
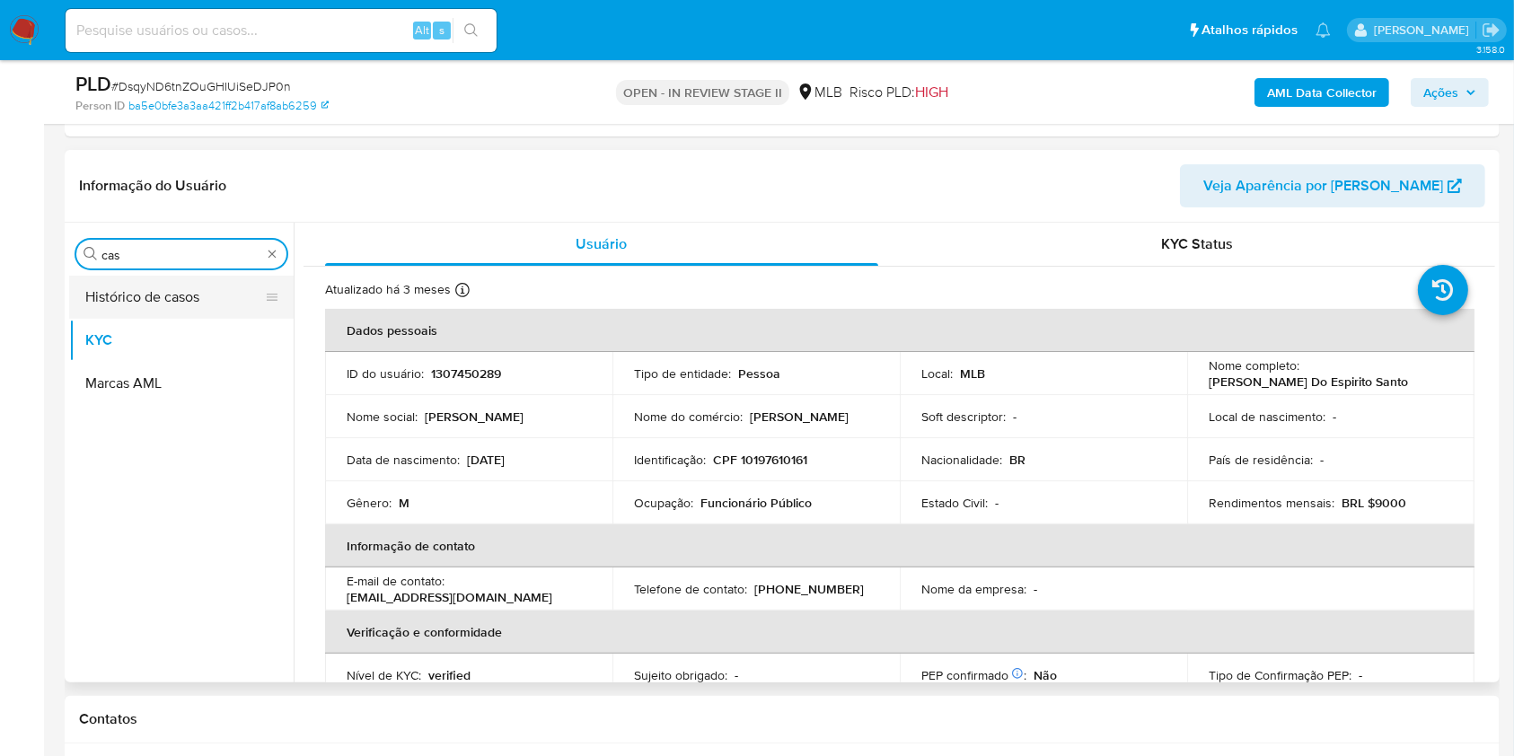
click at [133, 311] on button "Histórico de casos" at bounding box center [174, 297] width 210 height 43
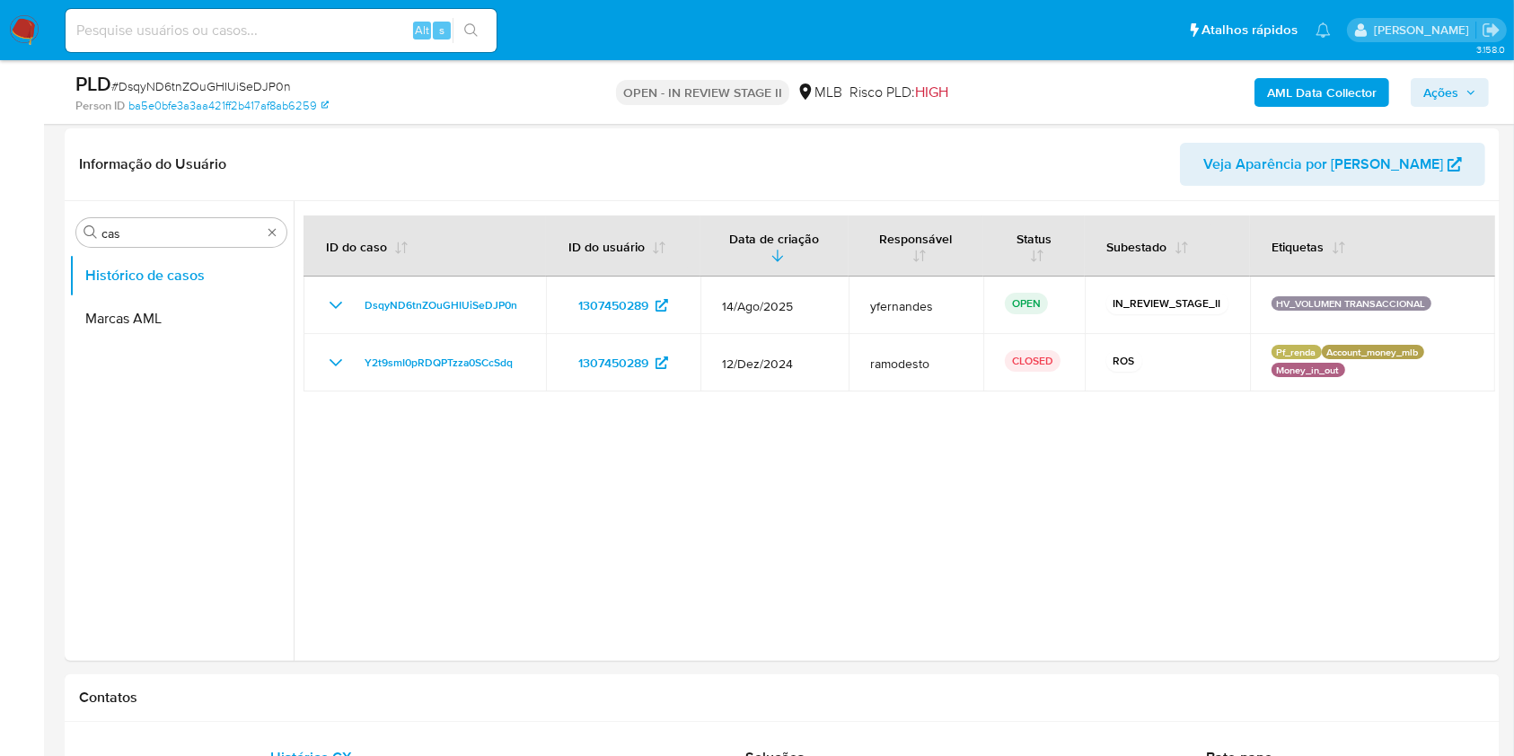
click at [339, 368] on icon "Mostrar/Ocultar" at bounding box center [336, 363] width 22 height 22
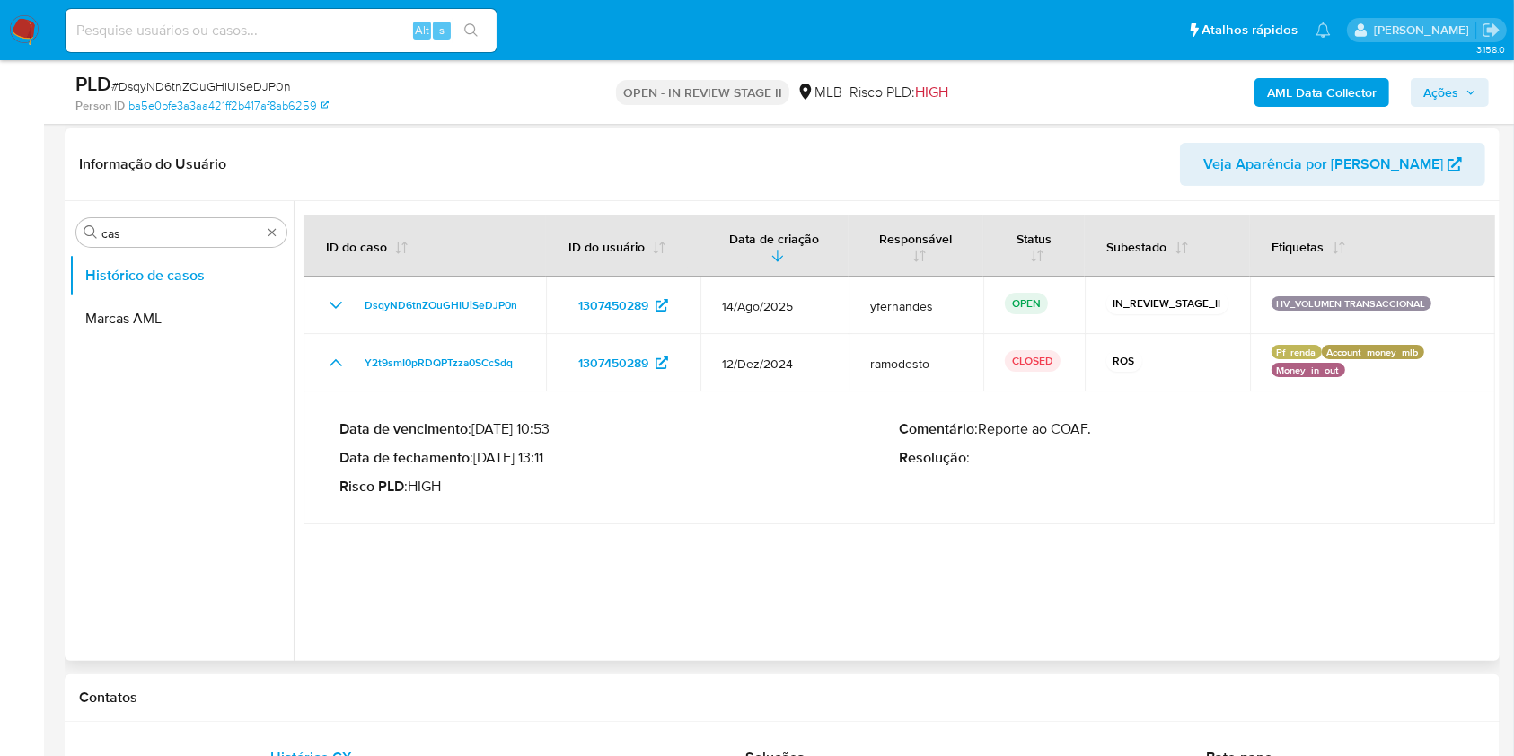
drag, startPoint x: 499, startPoint y: 456, endPoint x: 550, endPoint y: 457, distance: 51.2
click at [550, 457] on p "Data de fechamento : [DATE] 13:11" at bounding box center [619, 458] width 560 height 18
click at [198, 236] on input "cas" at bounding box center [181, 233] width 160 height 16
click at [197, 236] on input "cas" at bounding box center [181, 233] width 160 height 16
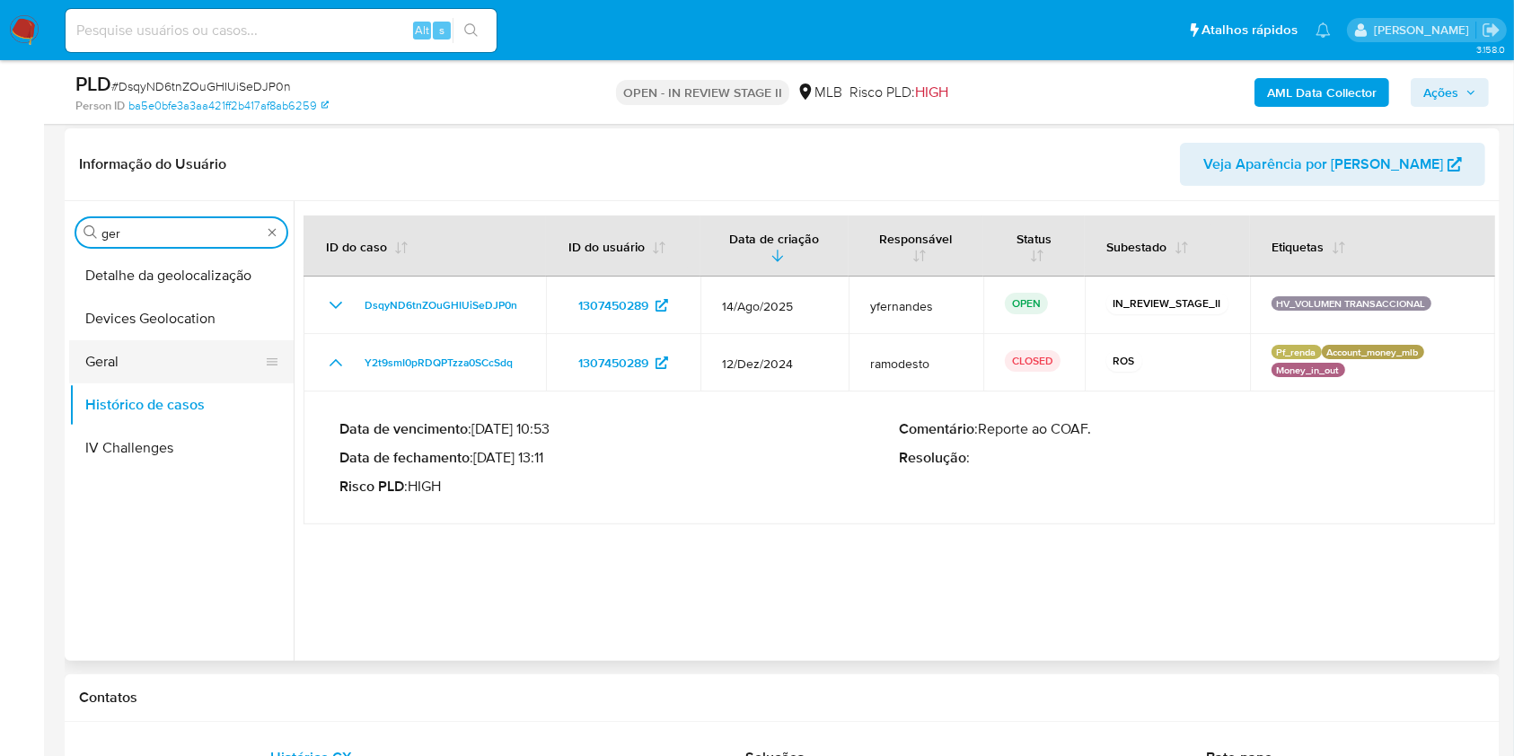
type input "ger"
click at [151, 340] on button "Geral" at bounding box center [174, 361] width 210 height 43
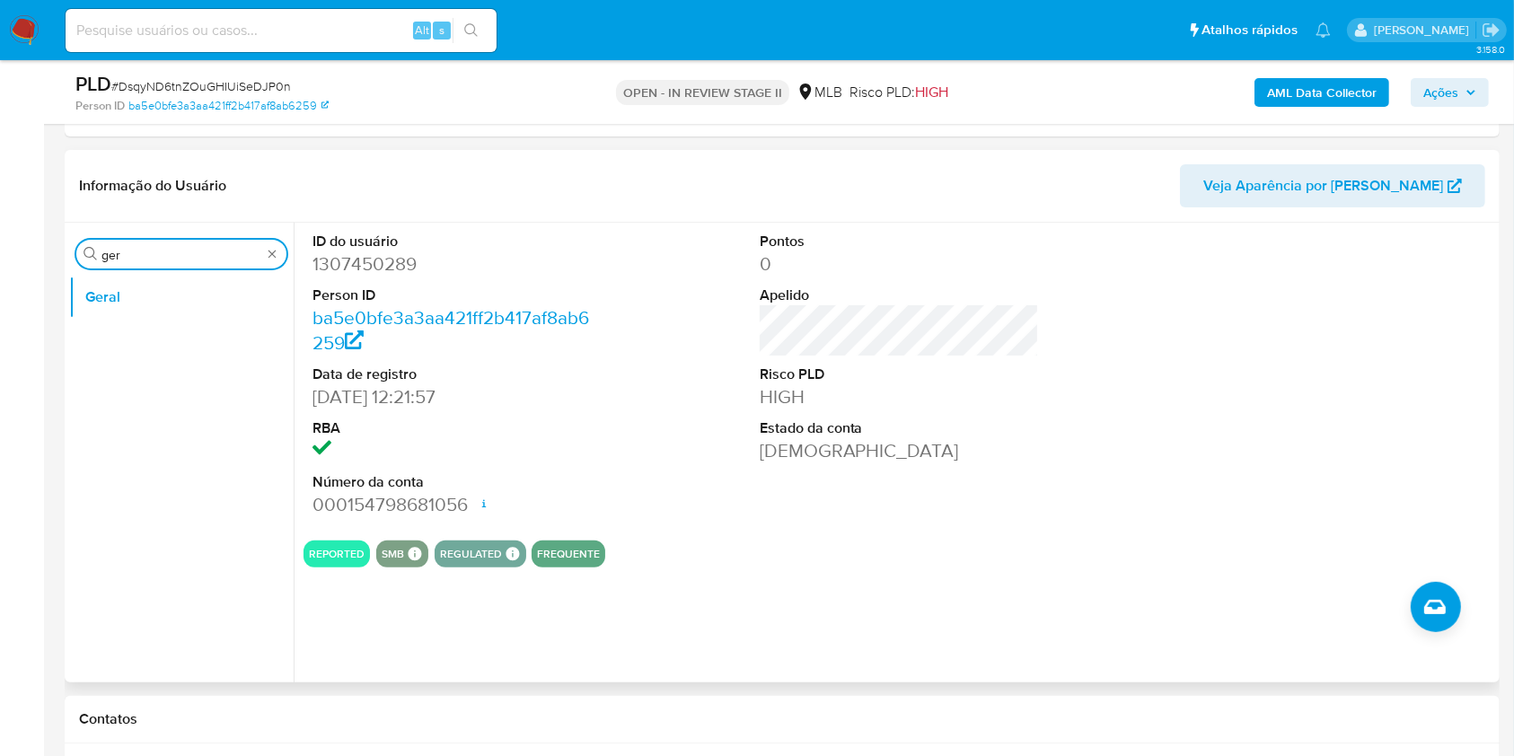
click at [221, 259] on input "ger" at bounding box center [181, 255] width 160 height 16
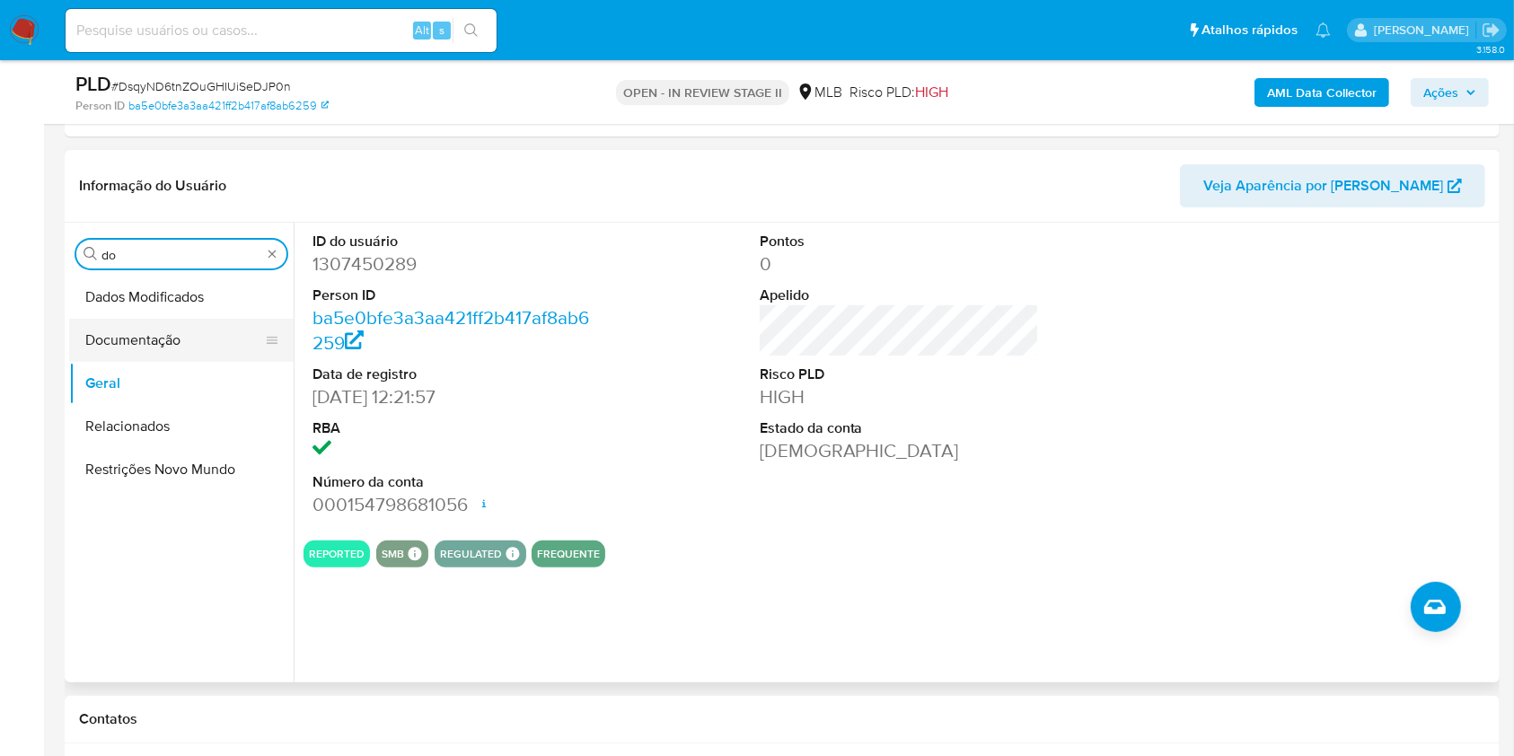
type input "do"
click at [161, 354] on button "Documentação" at bounding box center [174, 340] width 210 height 43
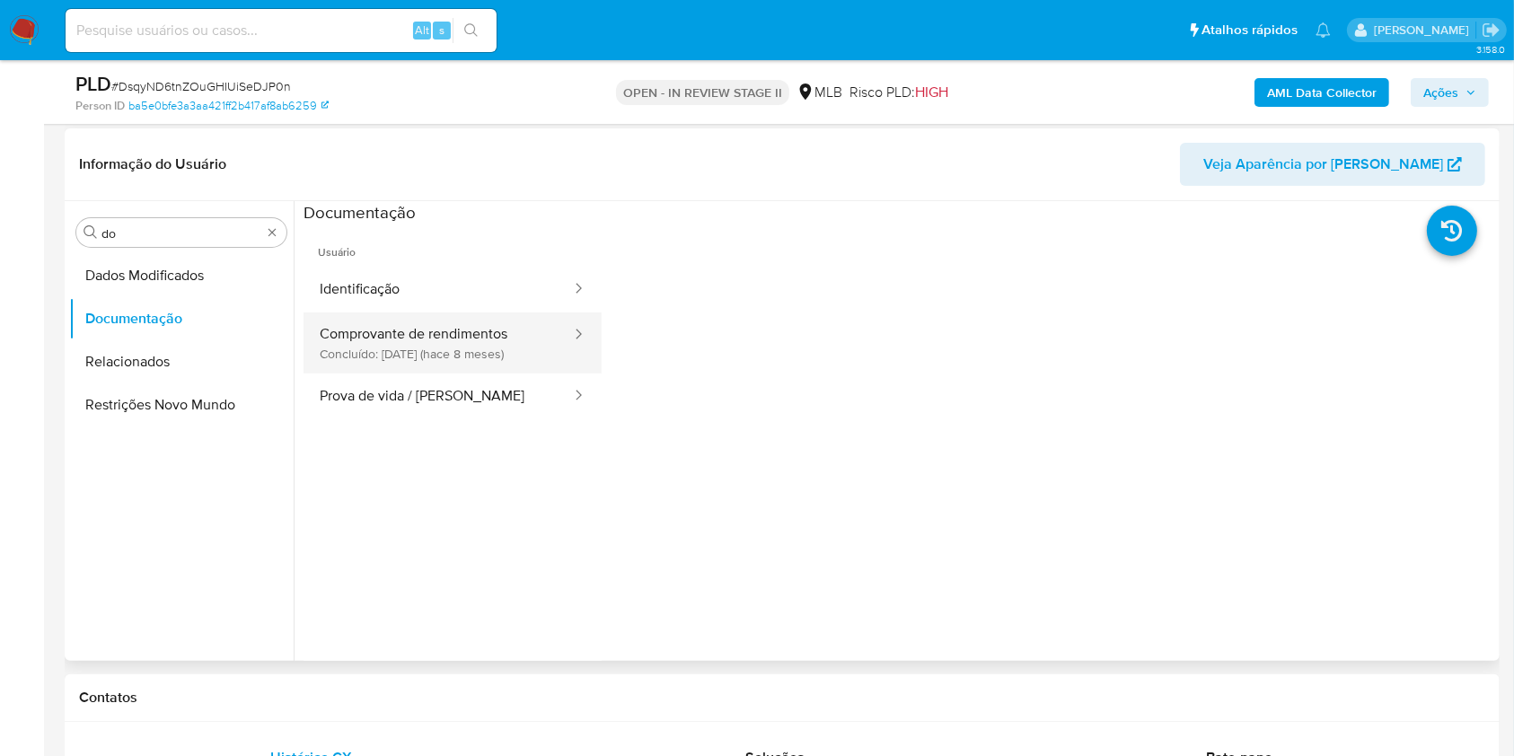
click at [454, 317] on button "Comprovante de rendimentos Concluído: [DATE] (hace 8 meses)" at bounding box center [437, 342] width 269 height 61
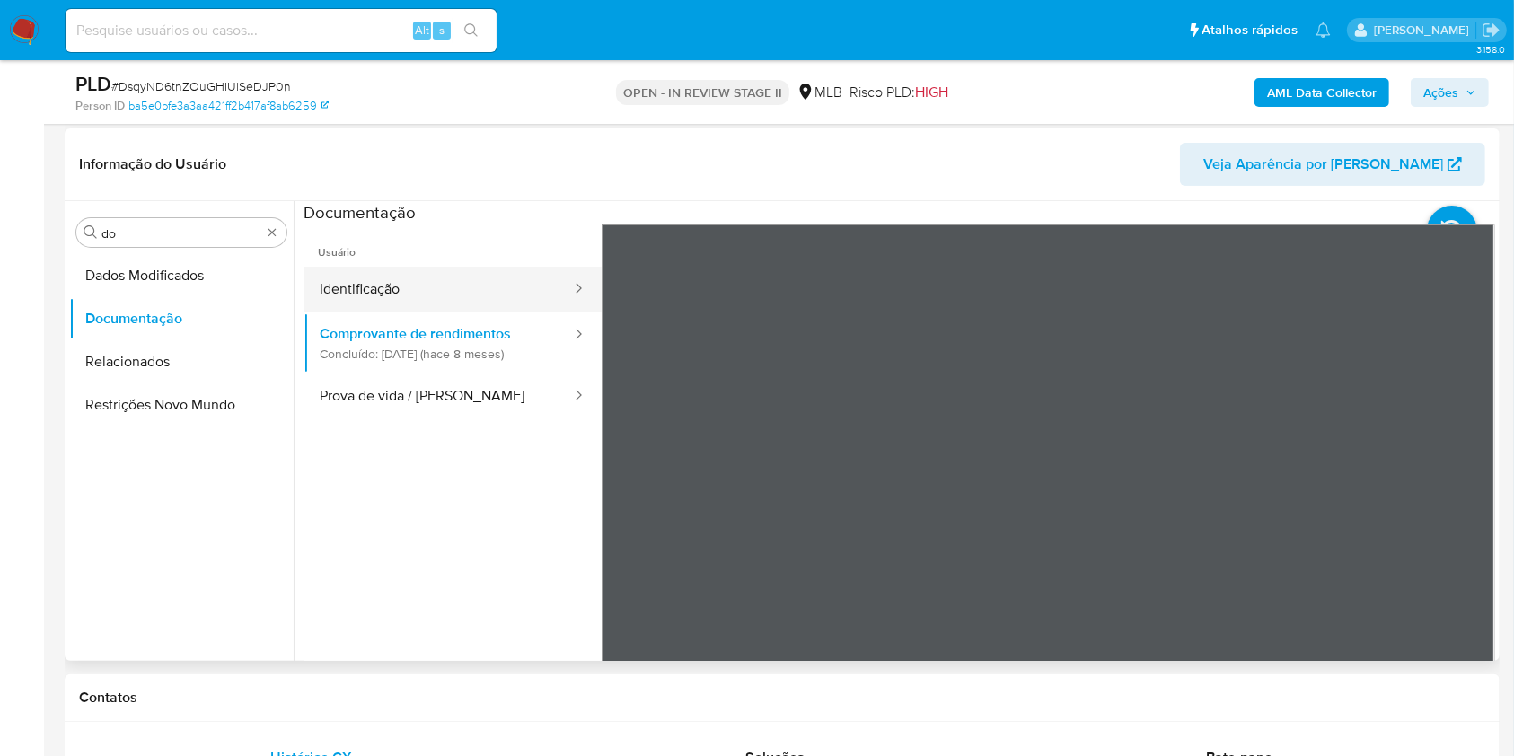
click at [447, 302] on button "Identificação" at bounding box center [437, 290] width 269 height 46
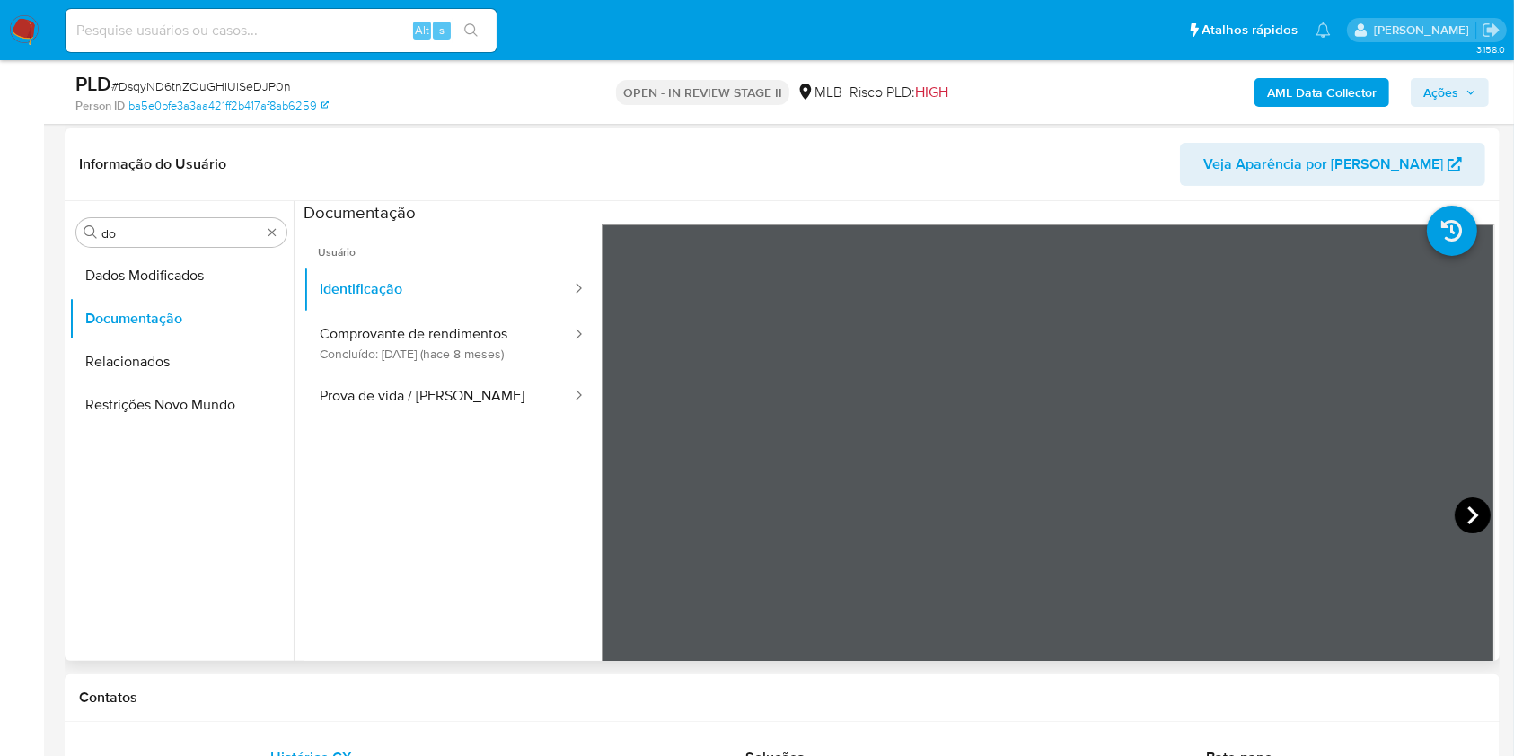
click at [1458, 514] on icon at bounding box center [1472, 515] width 36 height 36
click at [620, 514] on icon at bounding box center [624, 515] width 36 height 36
drag, startPoint x: 375, startPoint y: 383, endPoint x: 489, endPoint y: 341, distance: 121.6
click at [376, 382] on button "Prova de vida / [PERSON_NAME]" at bounding box center [437, 396] width 269 height 46
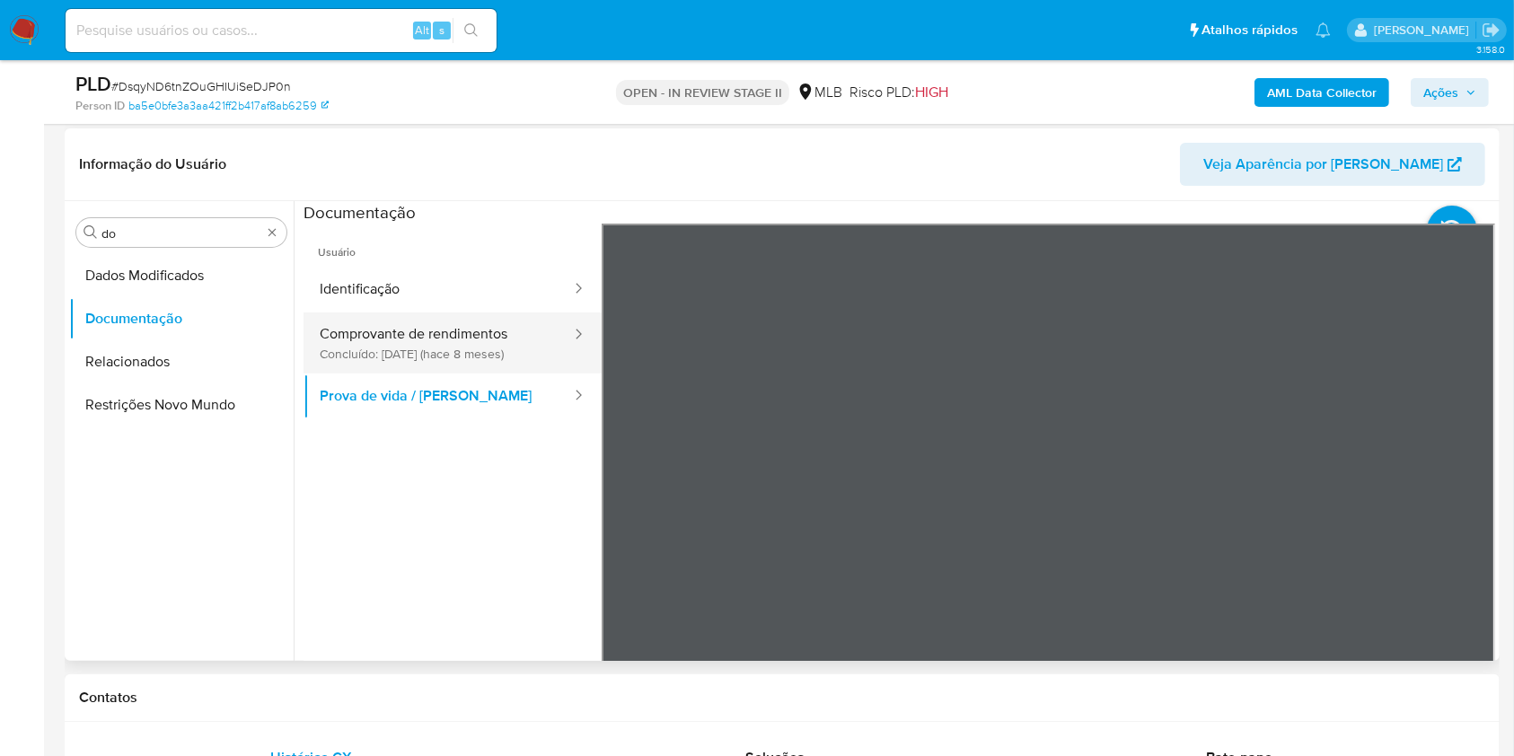
click at [465, 356] on button "Comprovante de rendimentos Concluído: [DATE] (hace 8 meses)" at bounding box center [437, 342] width 269 height 61
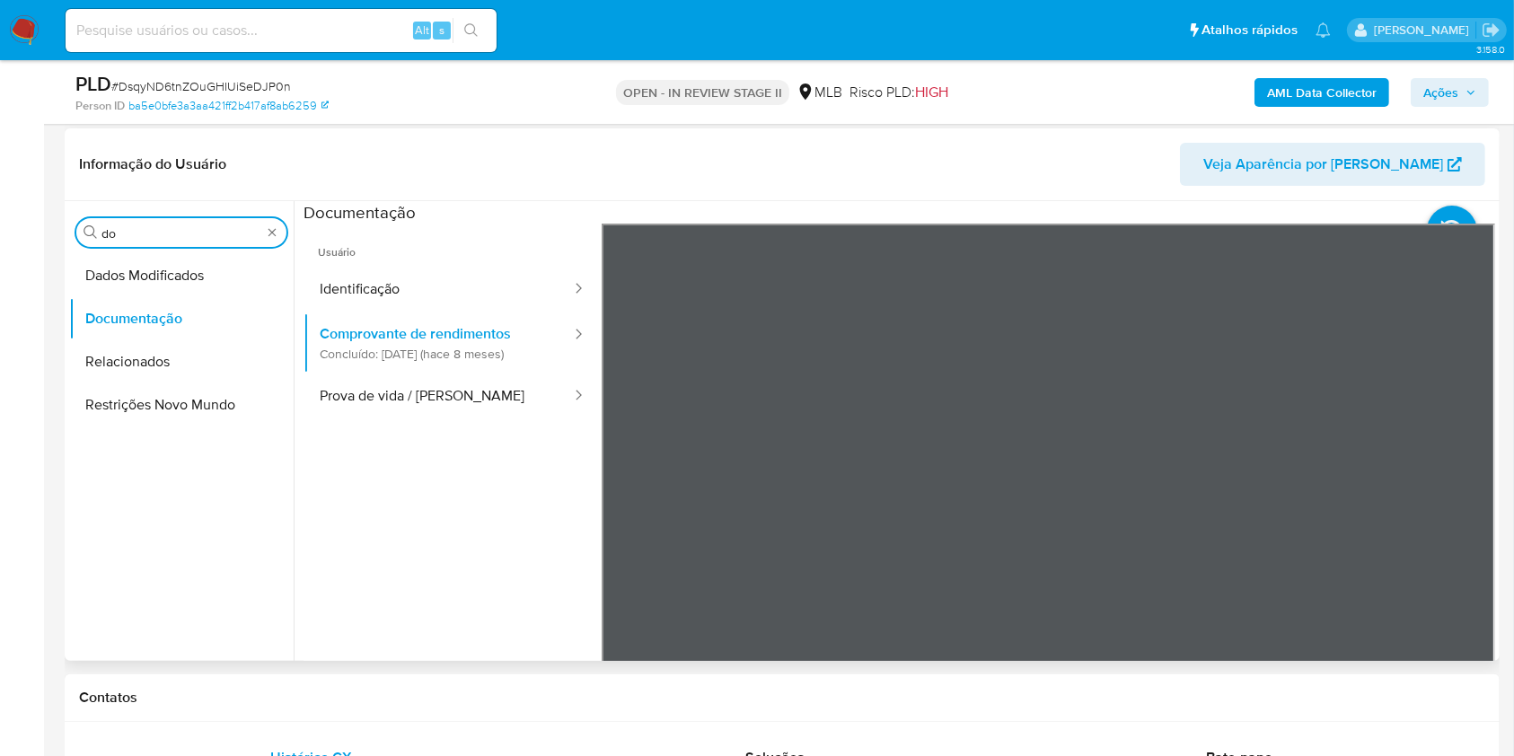
click at [149, 241] on input "do" at bounding box center [181, 233] width 160 height 16
type input "ky"
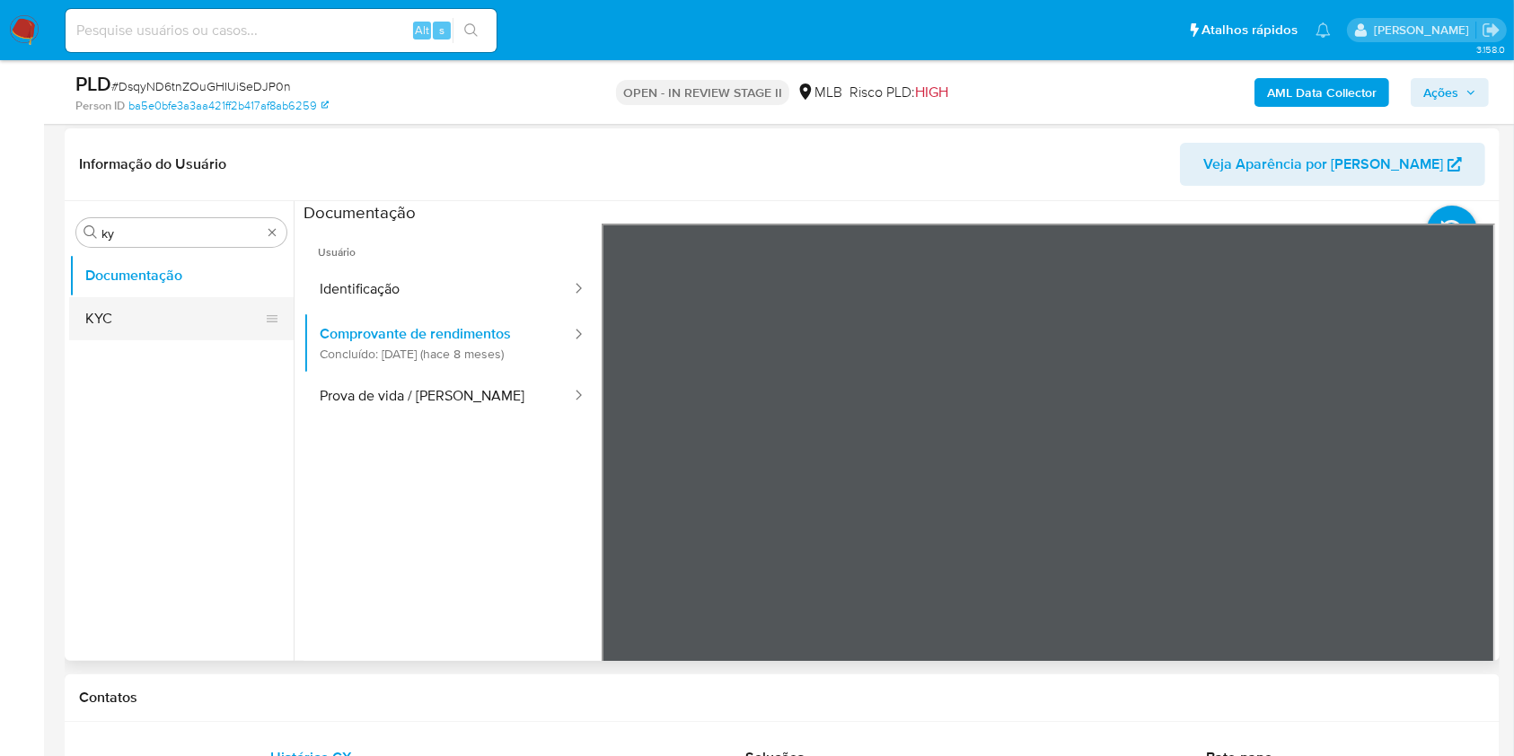
click at [104, 297] on button "KYC" at bounding box center [174, 318] width 210 height 43
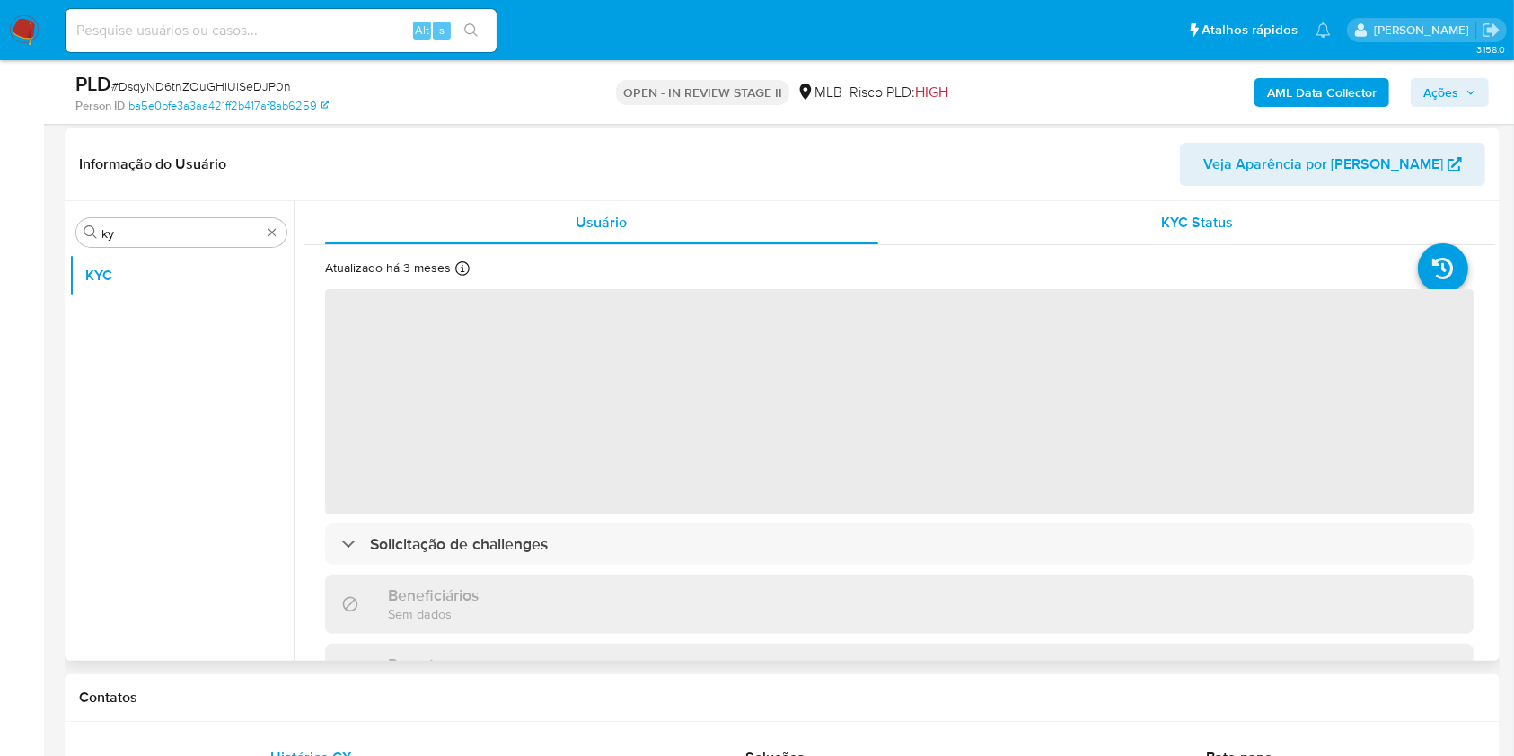
click at [1286, 234] on div "KYC Status" at bounding box center [1197, 222] width 553 height 43
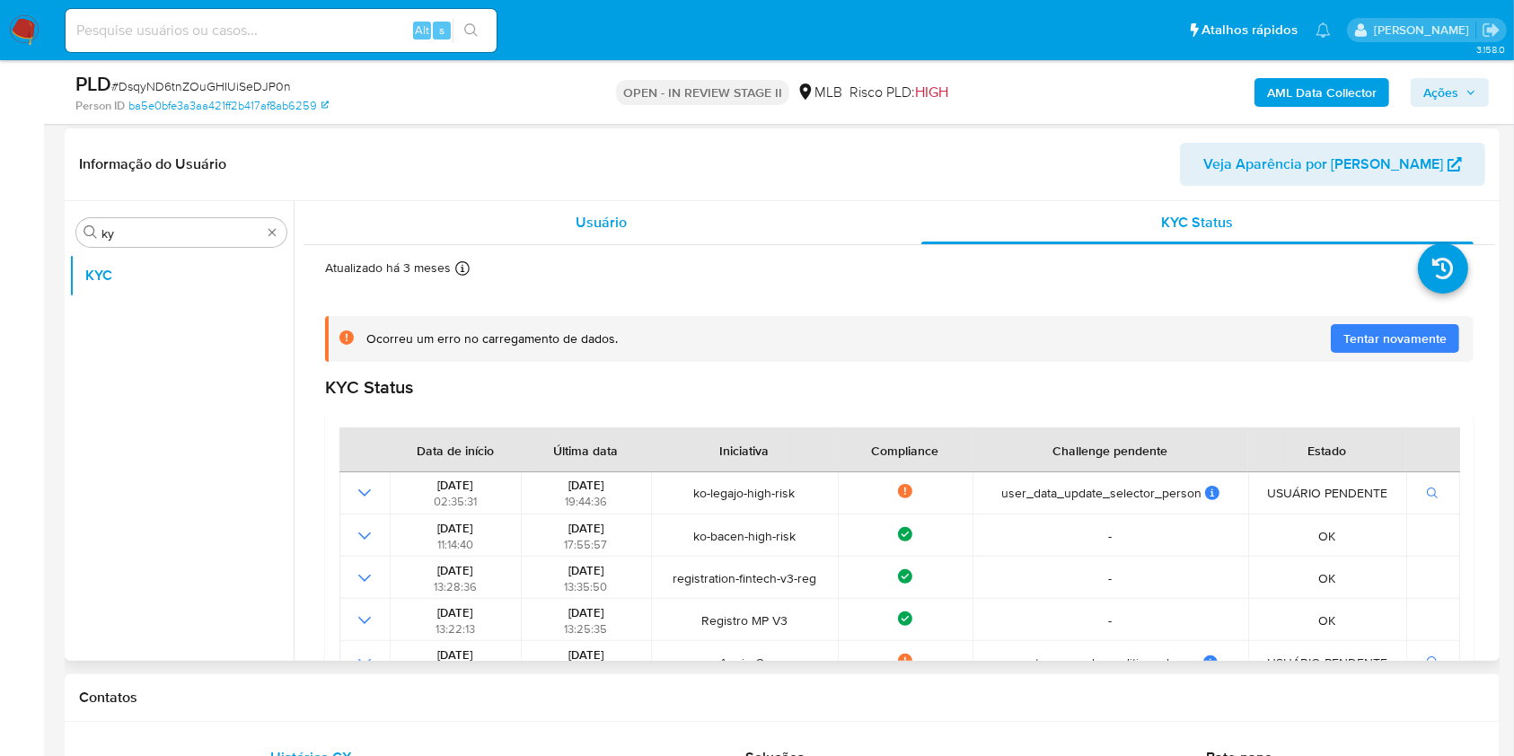
click at [596, 207] on div "Usuário" at bounding box center [601, 222] width 553 height 43
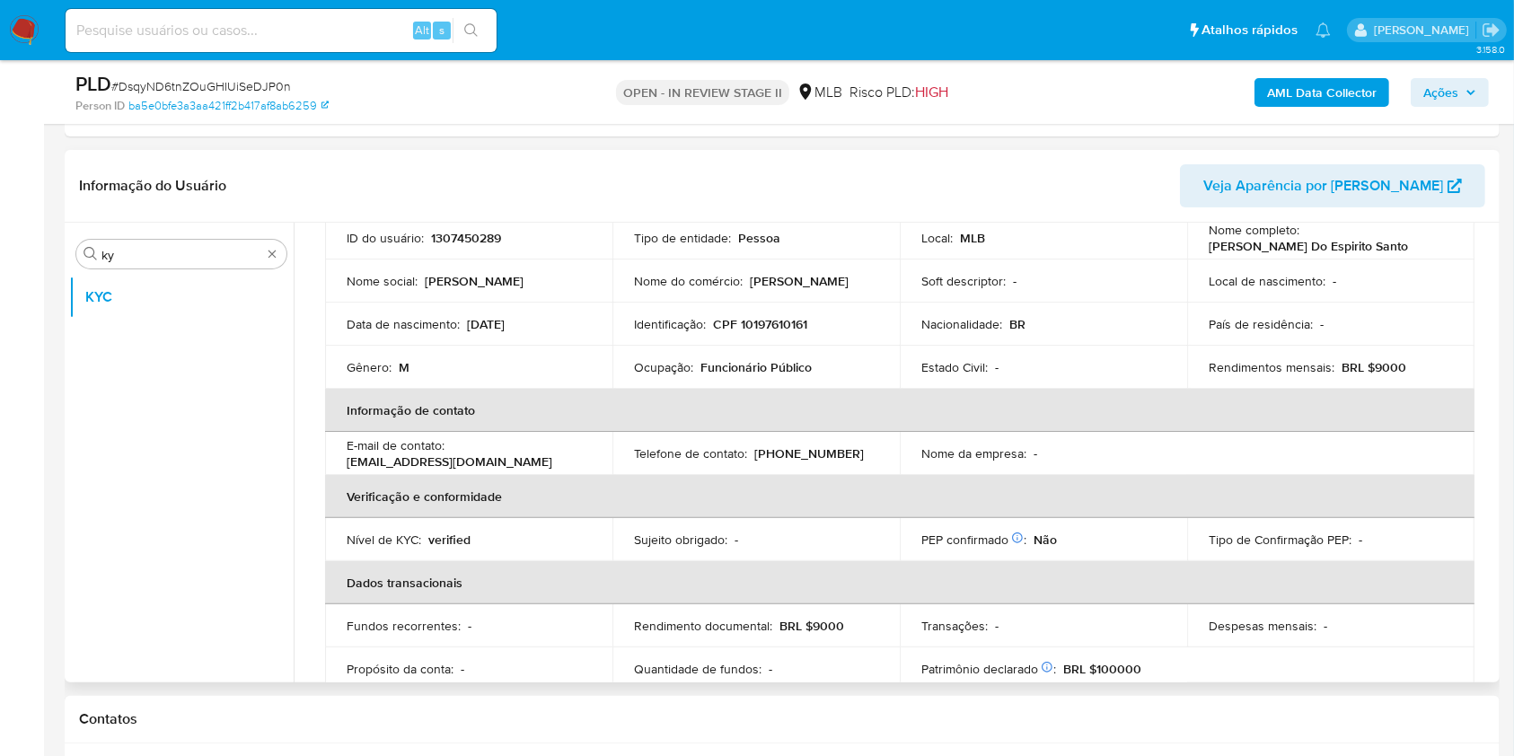
scroll to position [129, 0]
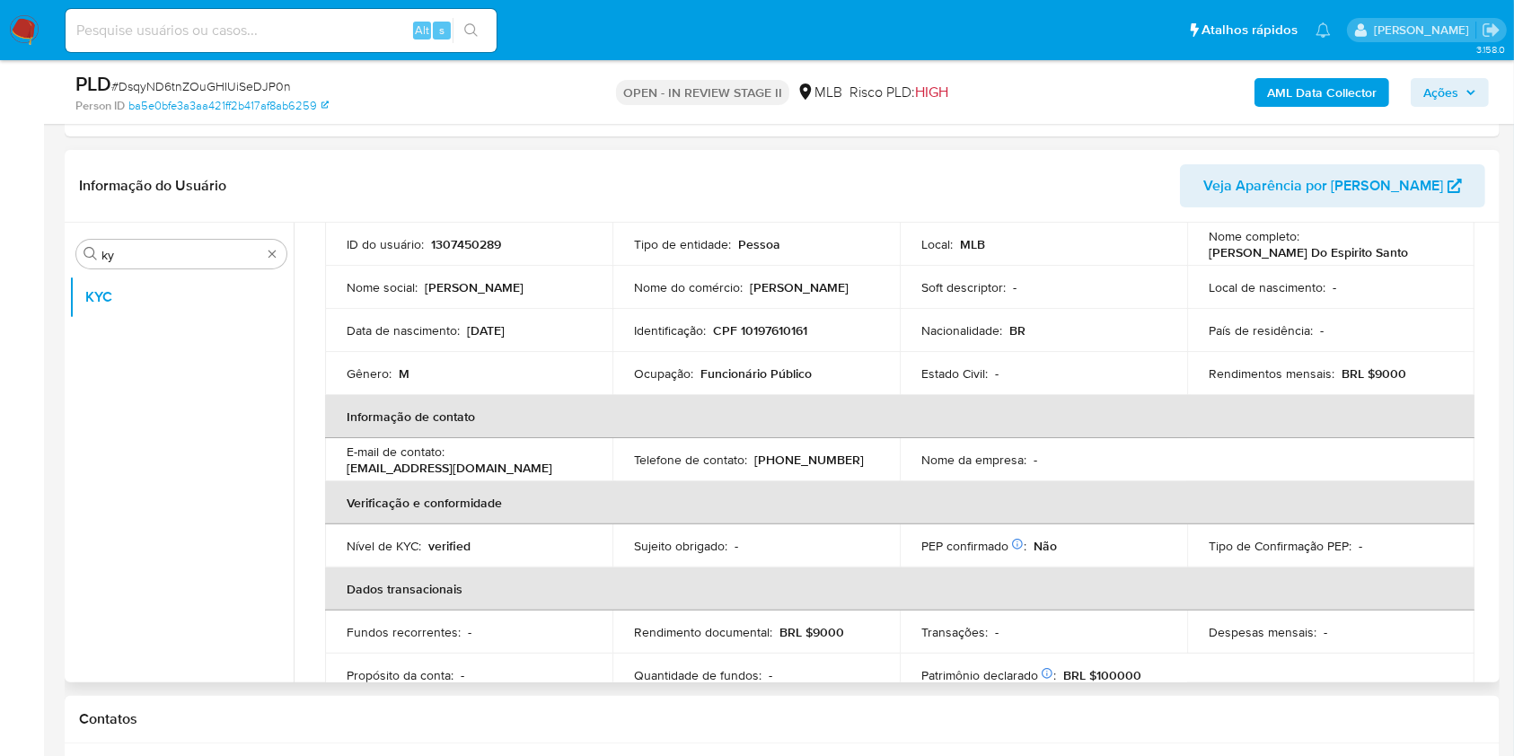
click at [761, 377] on p "Funcionário Público" at bounding box center [755, 373] width 111 height 16
click at [690, 365] on p "Ocupação :" at bounding box center [663, 373] width 59 height 16
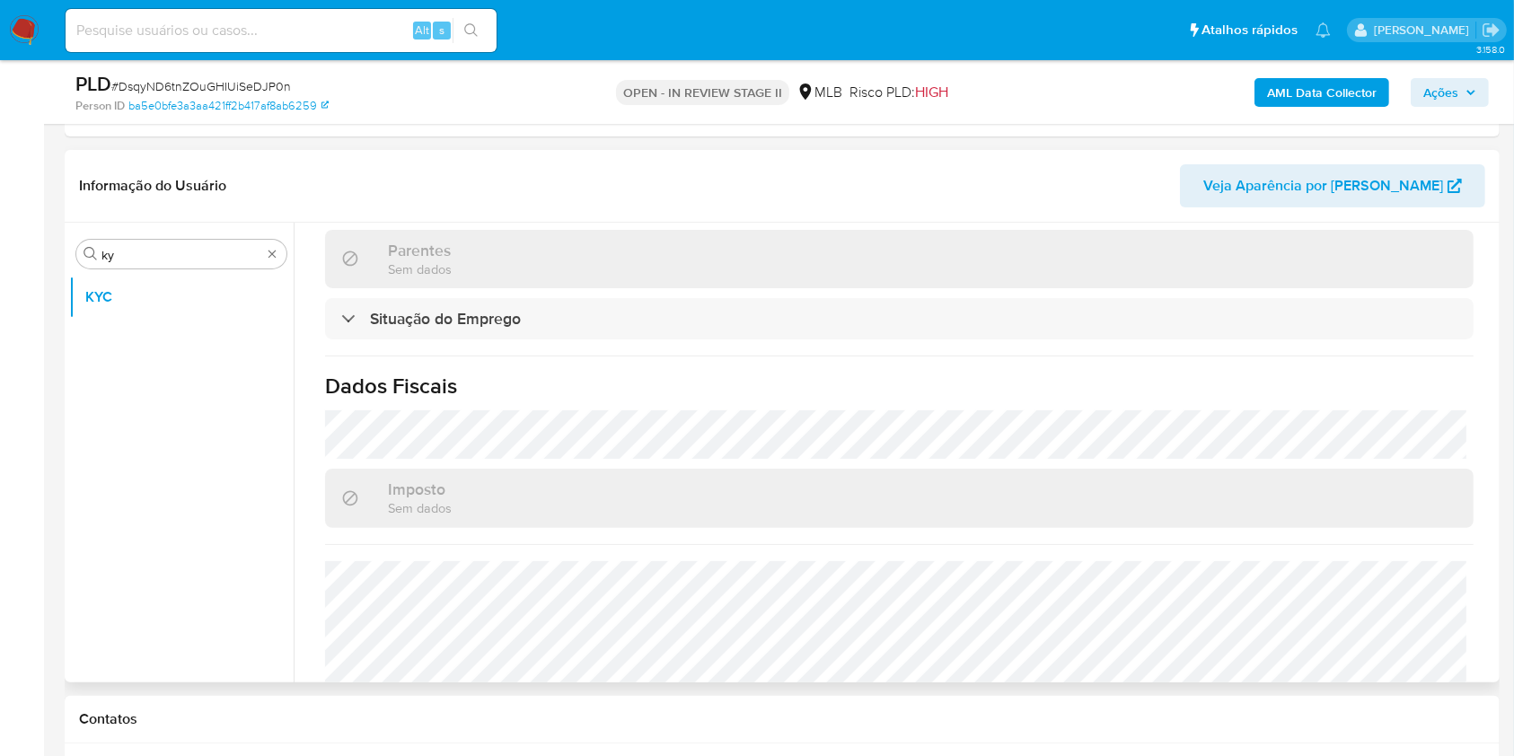
scroll to position [781, 0]
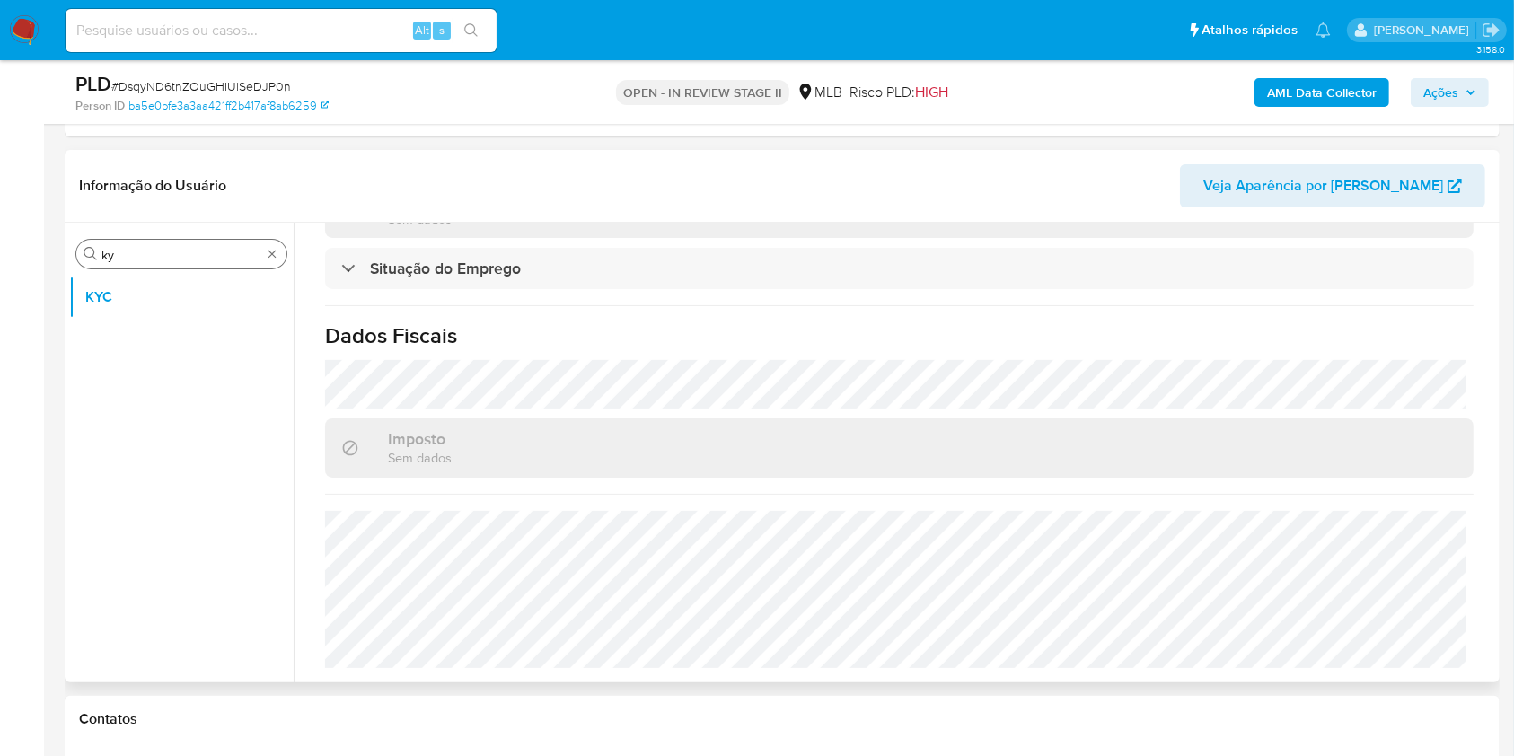
click at [202, 248] on input "ky" at bounding box center [181, 255] width 160 height 16
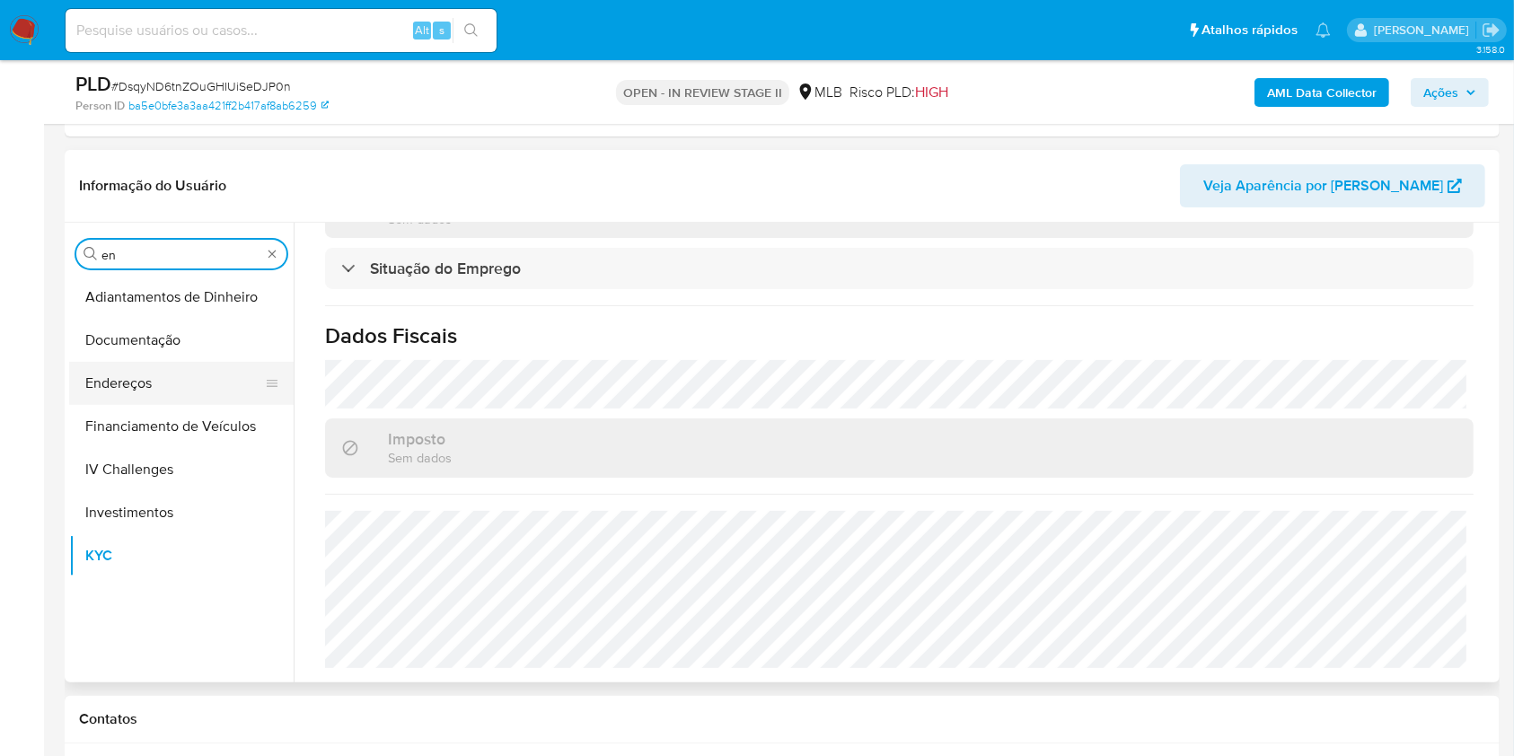
click at [109, 394] on button "Endereços" at bounding box center [174, 383] width 210 height 43
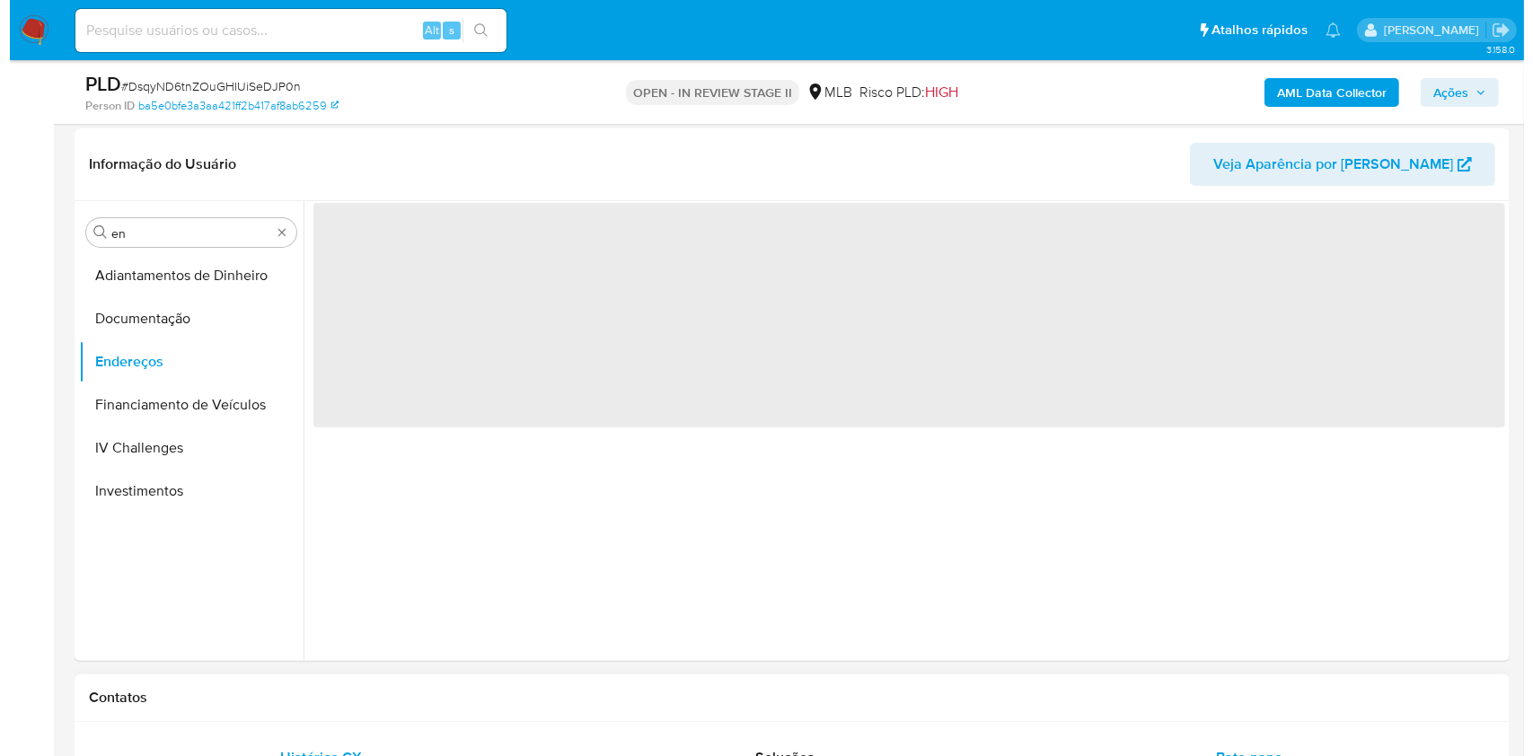
scroll to position [0, 0]
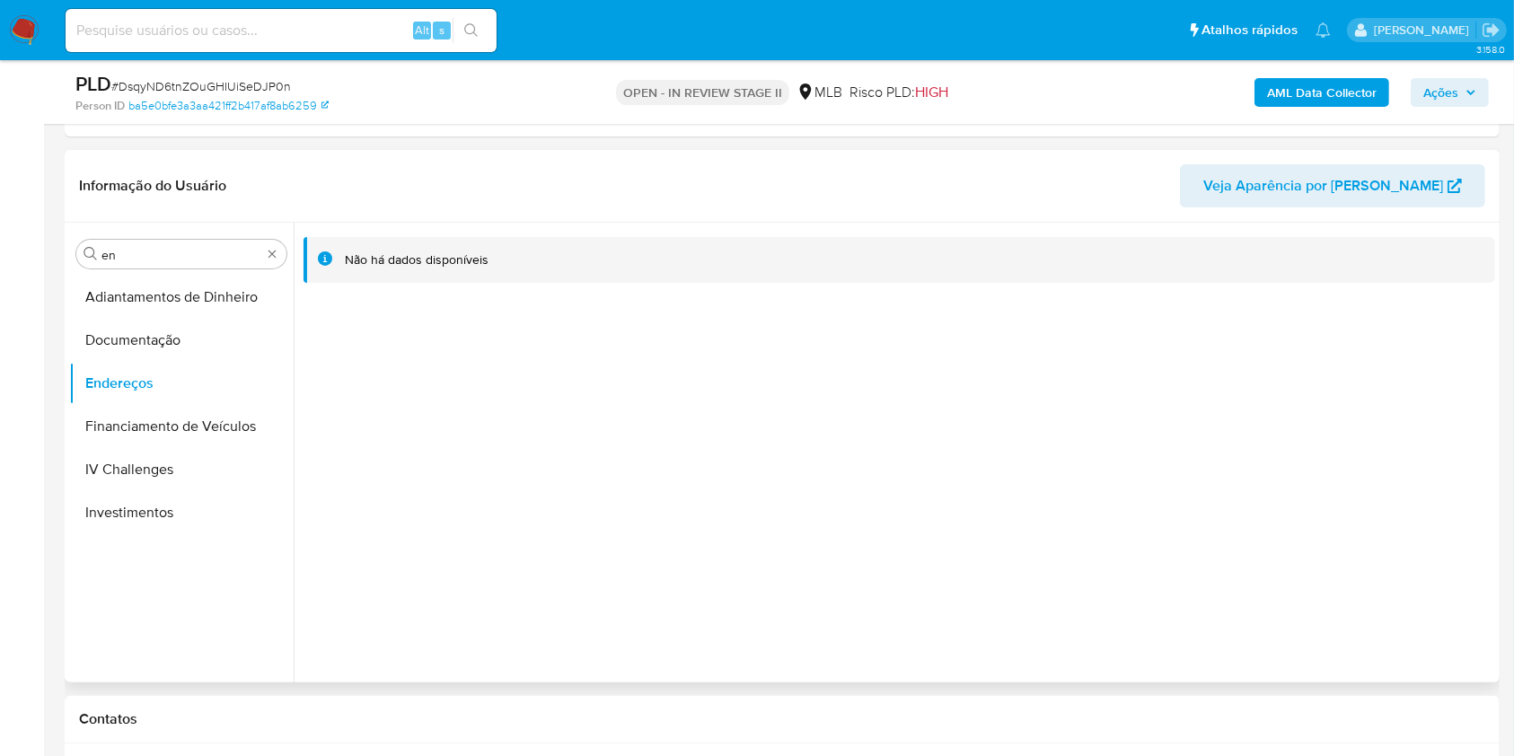
click at [359, 373] on div "Não há dados disponíveis" at bounding box center [894, 453] width 1201 height 460
click at [122, 268] on div "Procurar en" at bounding box center [181, 254] width 210 height 29
click at [126, 257] on input "en" at bounding box center [181, 255] width 160 height 16
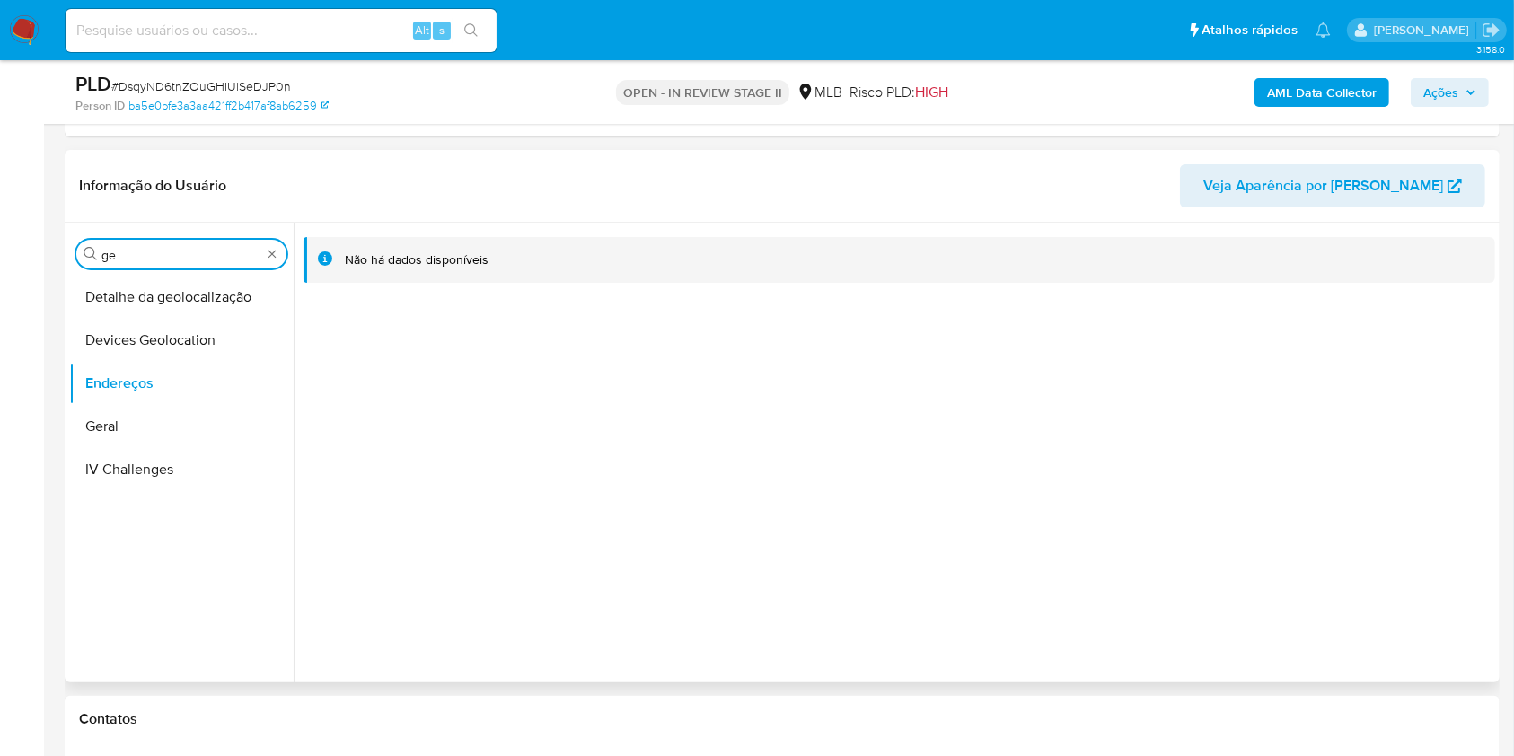
type input "ge"
click at [110, 293] on button "Detalhe da geolocalização" at bounding box center [181, 297] width 224 height 43
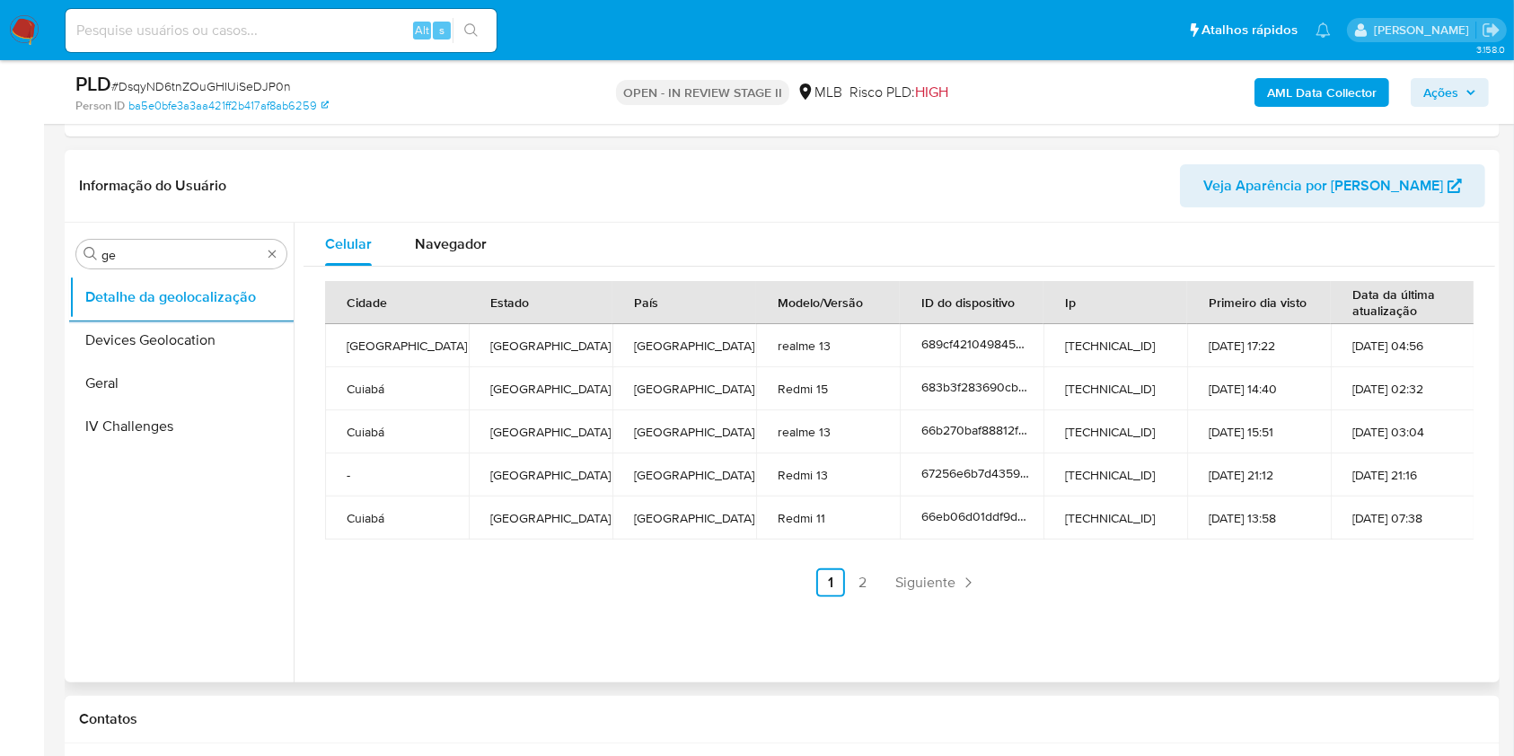
click at [183, 342] on button "Devices Geolocation" at bounding box center [181, 340] width 224 height 43
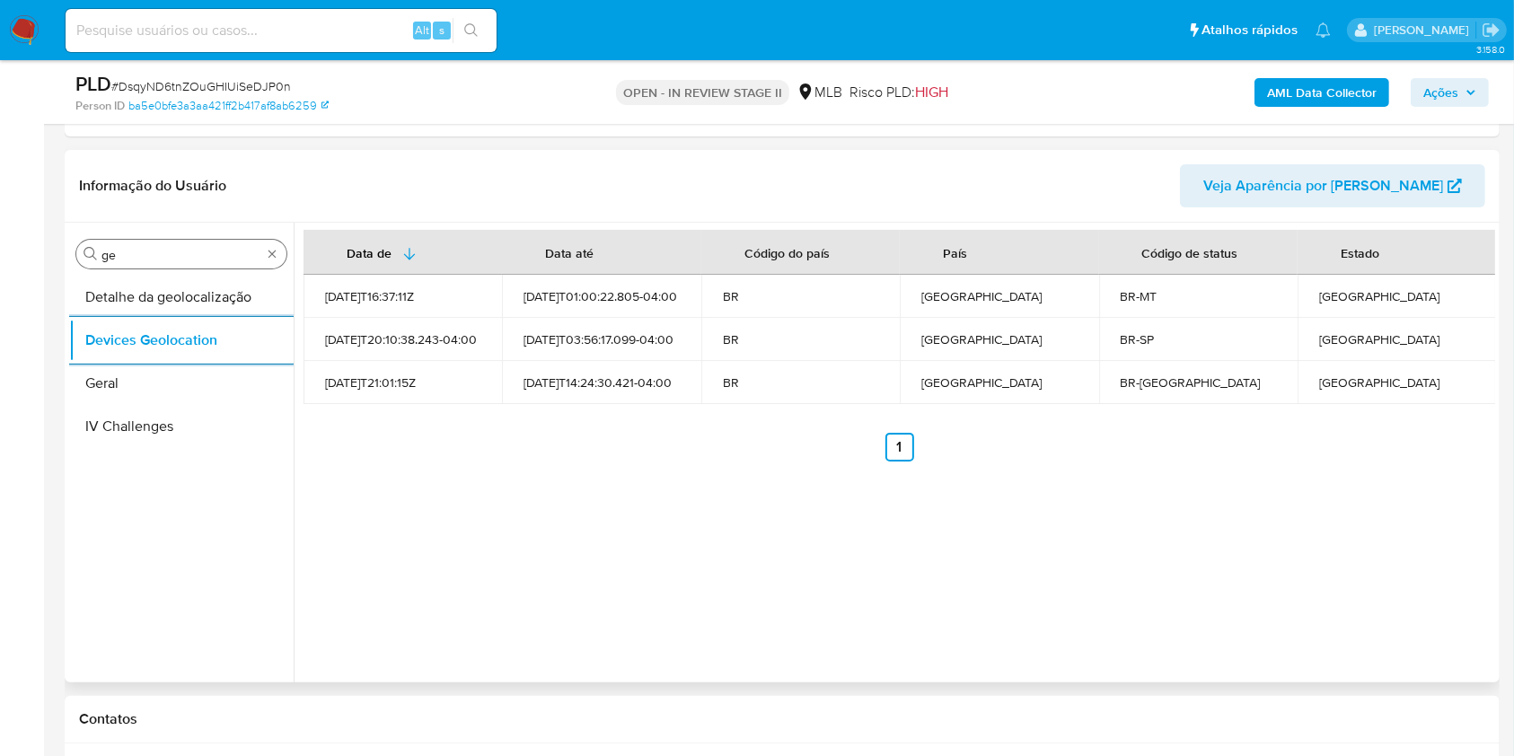
click at [147, 263] on div "Procurar ge" at bounding box center [181, 254] width 210 height 29
drag, startPoint x: 147, startPoint y: 263, endPoint x: 132, endPoint y: 251, distance: 19.2
click at [141, 262] on div "Procurar ge" at bounding box center [181, 254] width 210 height 29
click at [132, 251] on input "ge" at bounding box center [181, 255] width 160 height 16
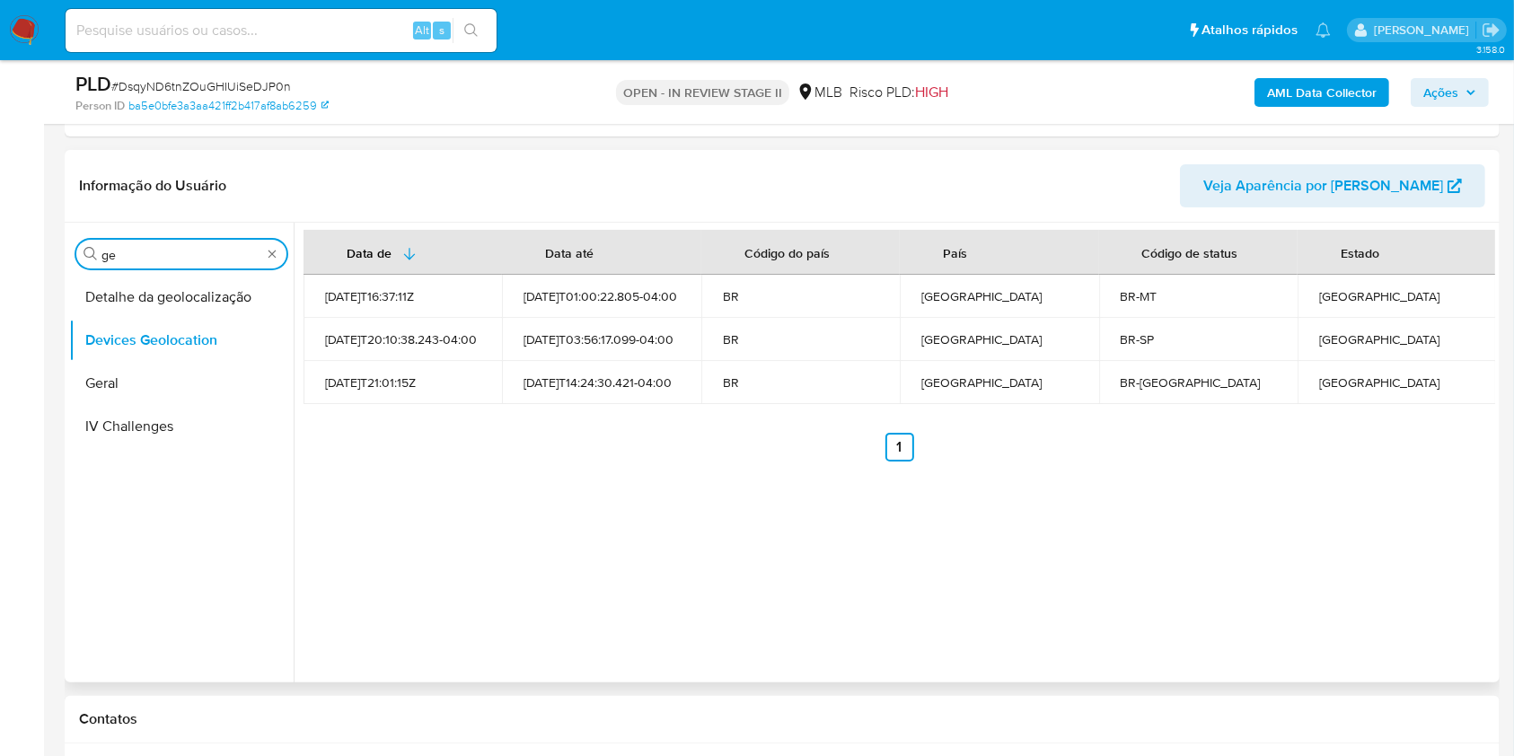
click at [132, 251] on input "ge" at bounding box center [181, 255] width 160 height 16
click at [165, 259] on input "rew" at bounding box center [181, 255] width 160 height 16
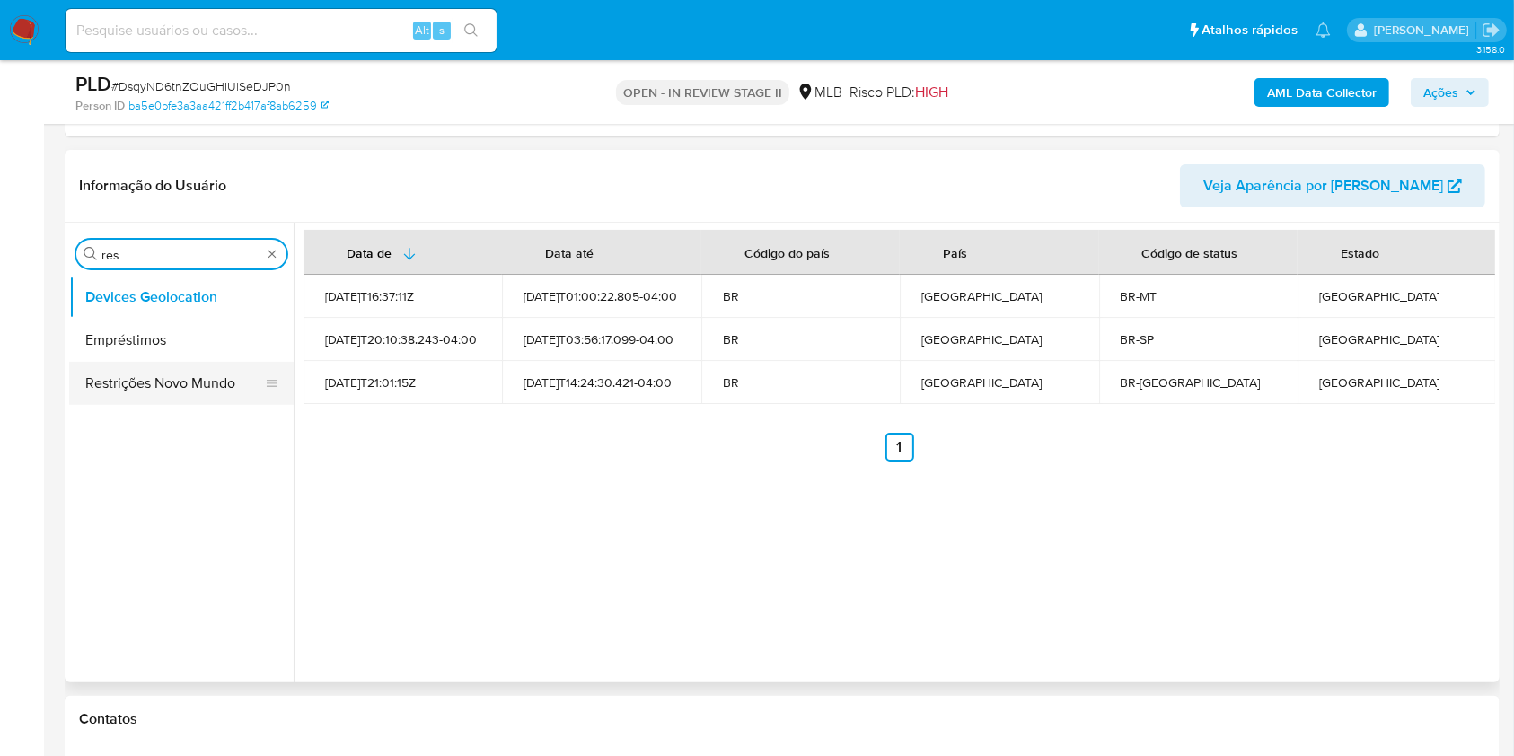
click at [150, 392] on button "Restrições Novo Mundo" at bounding box center [174, 383] width 210 height 43
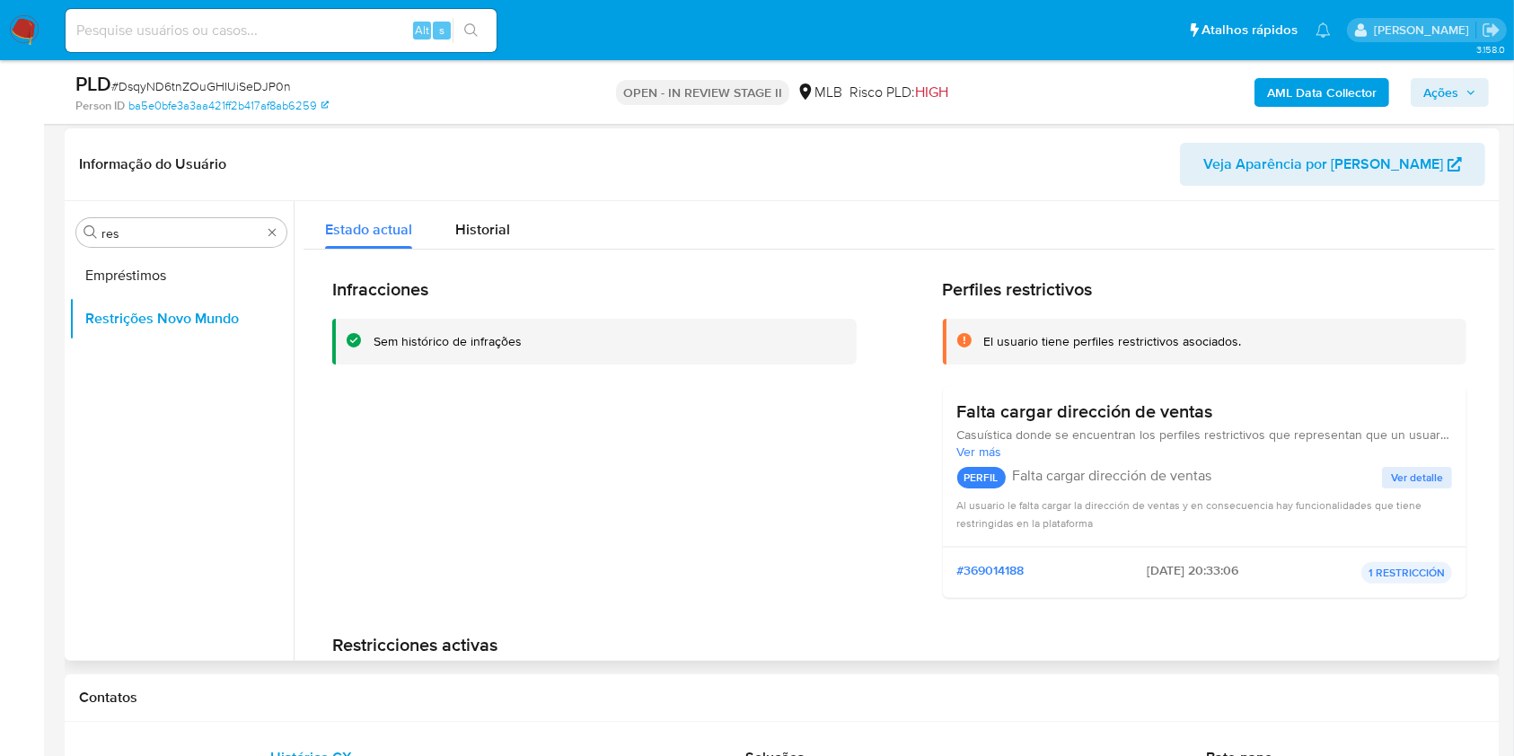
drag, startPoint x: 395, startPoint y: 157, endPoint x: 501, endPoint y: 163, distance: 106.1
click at [395, 157] on header "Informação do Usuário Veja Aparência por Pessoa" at bounding box center [782, 164] width 1406 height 43
click at [127, 231] on input "res" at bounding box center [181, 233] width 160 height 16
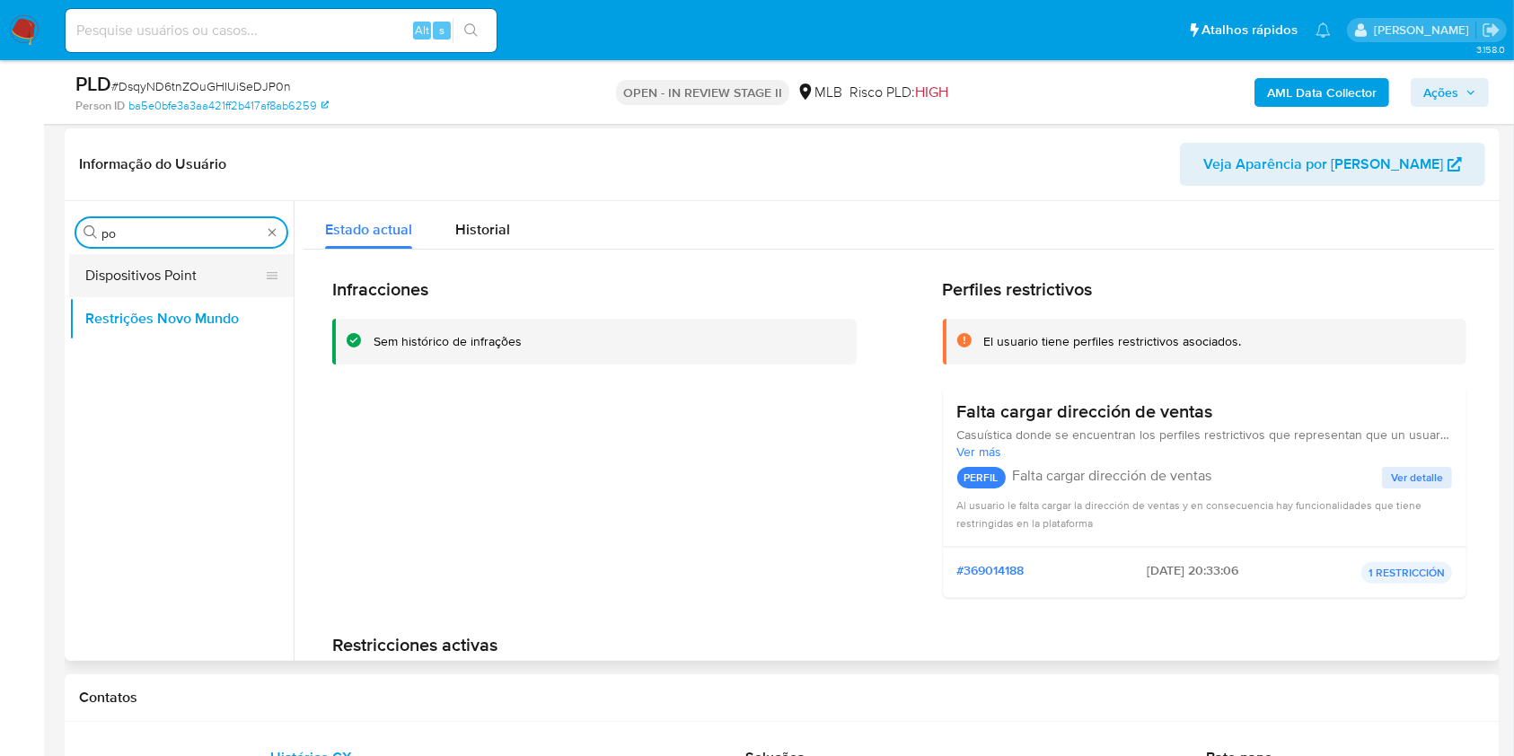
type input "po"
click at [111, 259] on button "Dispositivos Point" at bounding box center [174, 275] width 210 height 43
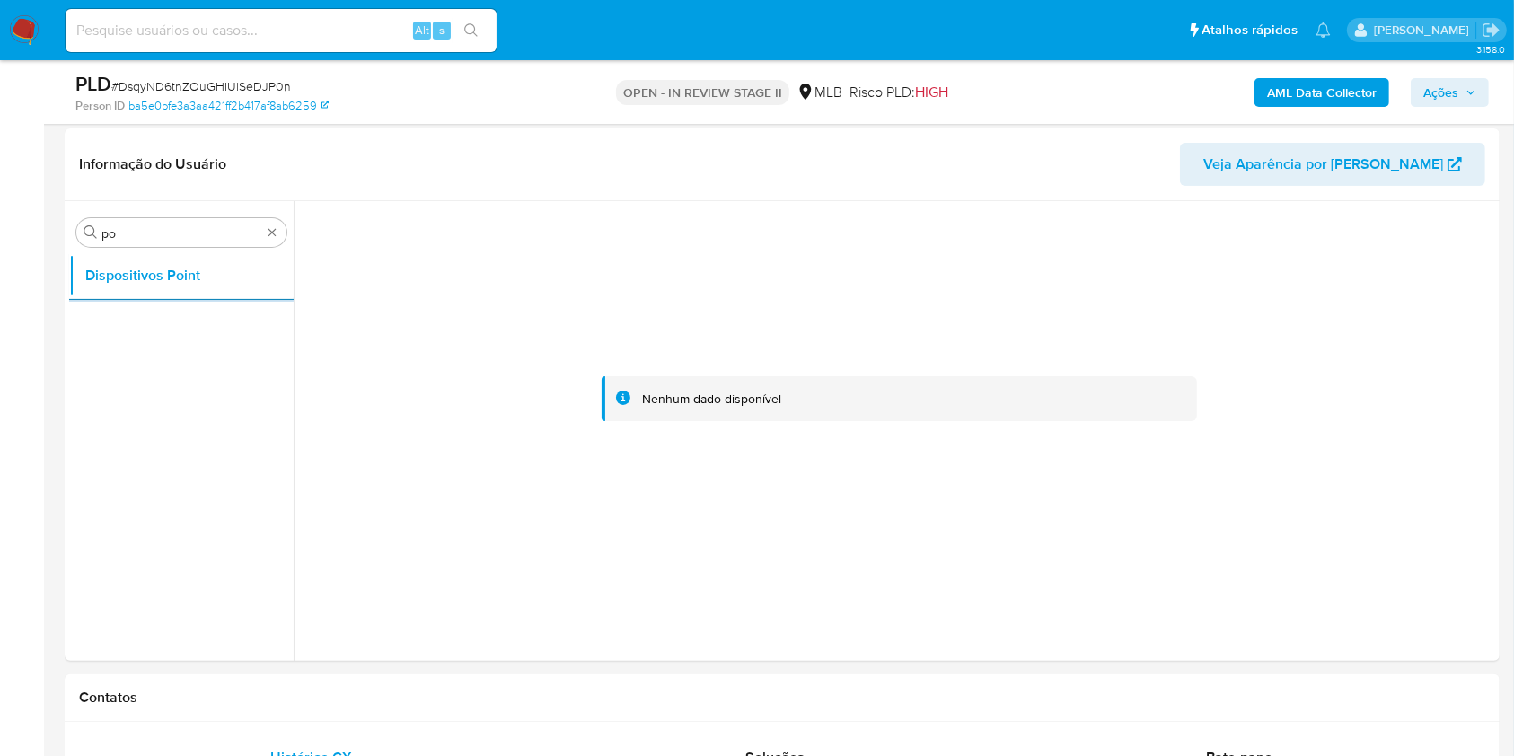
click at [1329, 92] on b "AML Data Collector" at bounding box center [1322, 92] width 110 height 29
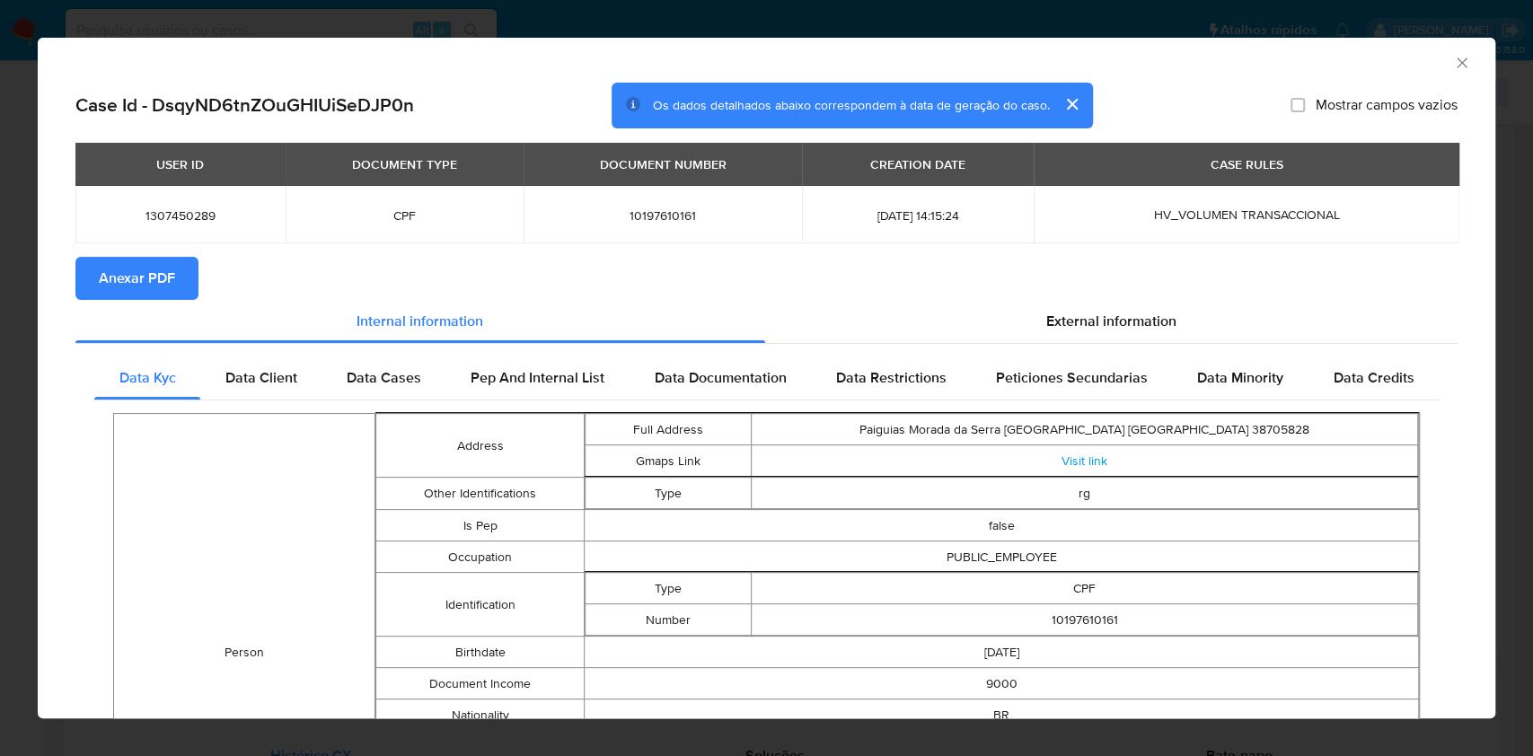
click at [151, 279] on span "Anexar PDF" at bounding box center [137, 279] width 76 height 40
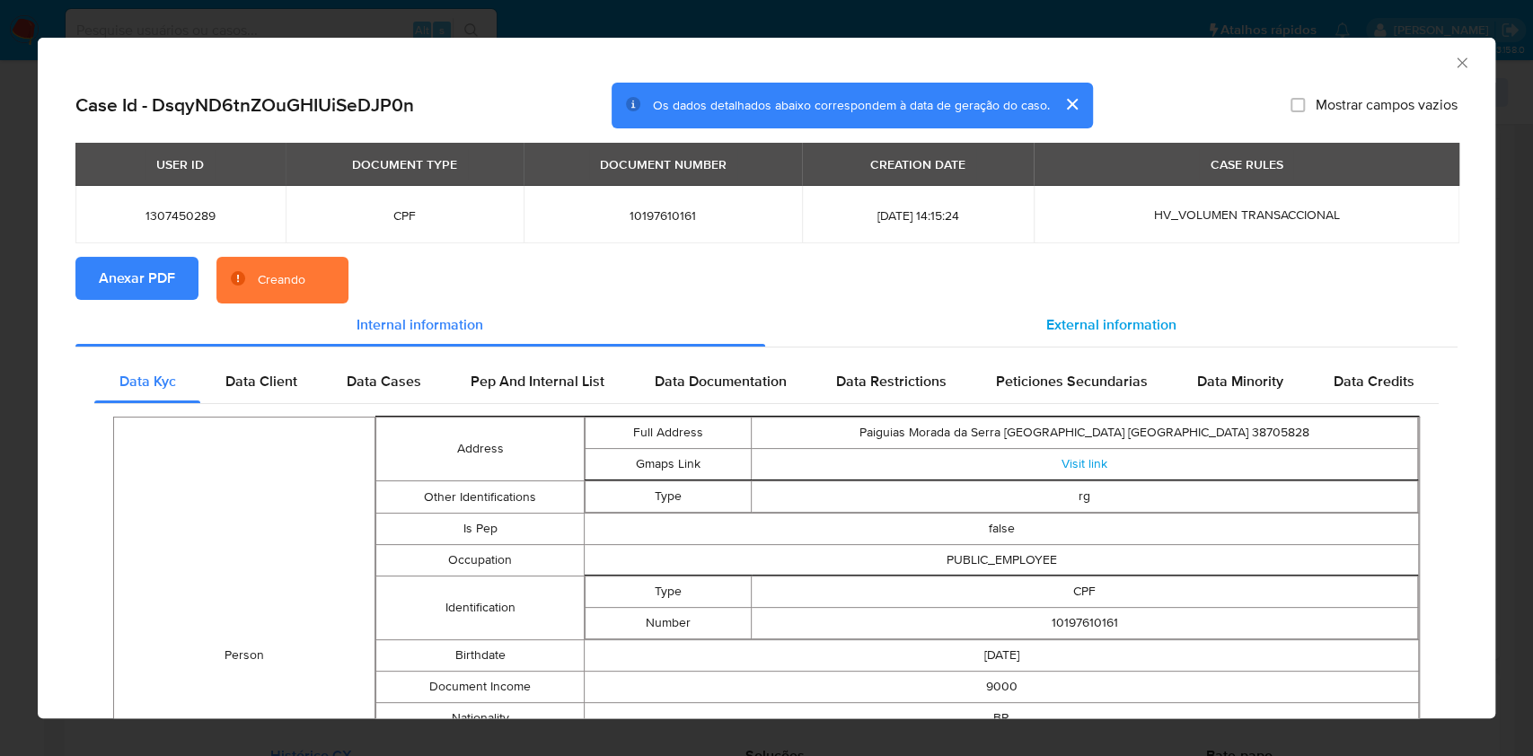
click at [1104, 309] on div "External information" at bounding box center [1111, 324] width 693 height 43
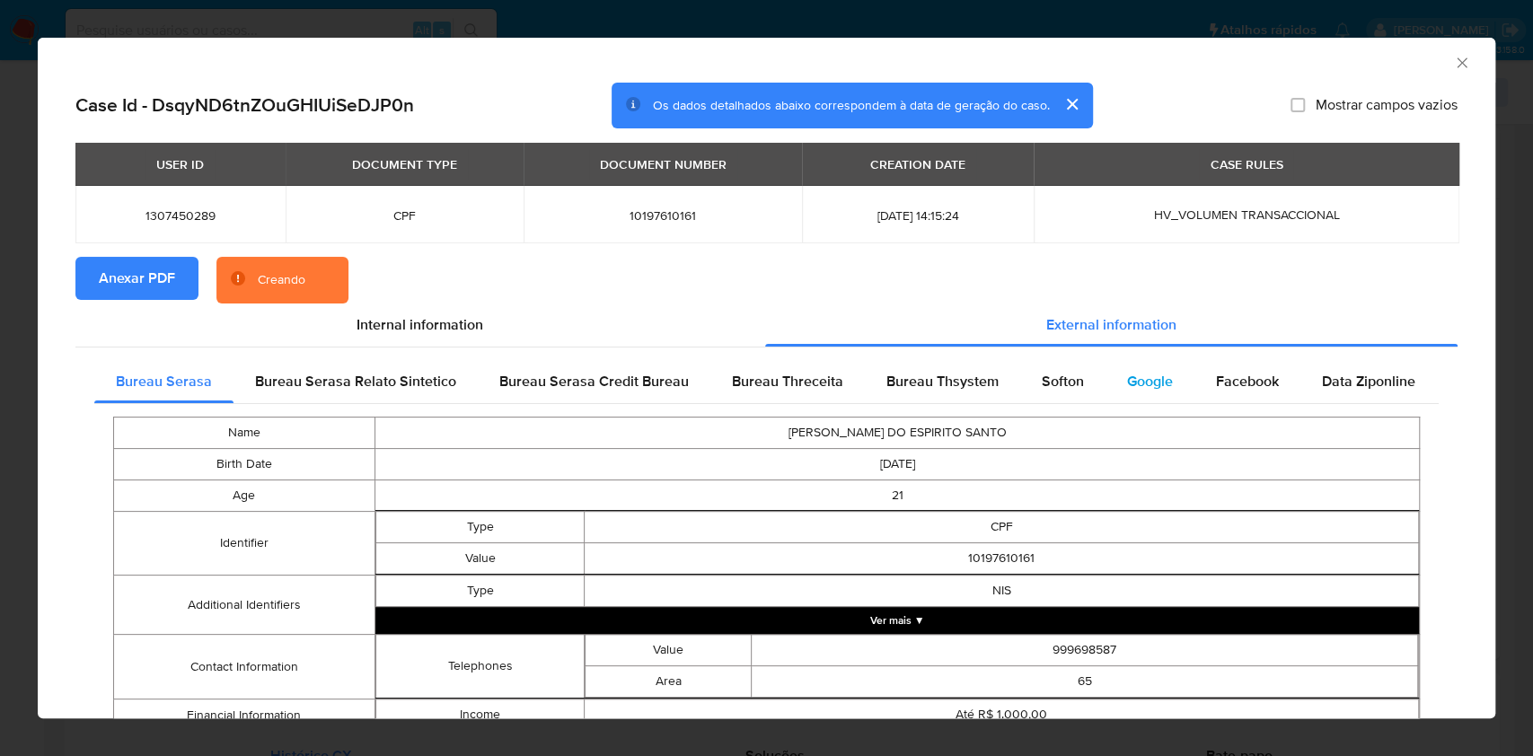
click at [1105, 369] on div "Google" at bounding box center [1149, 381] width 89 height 43
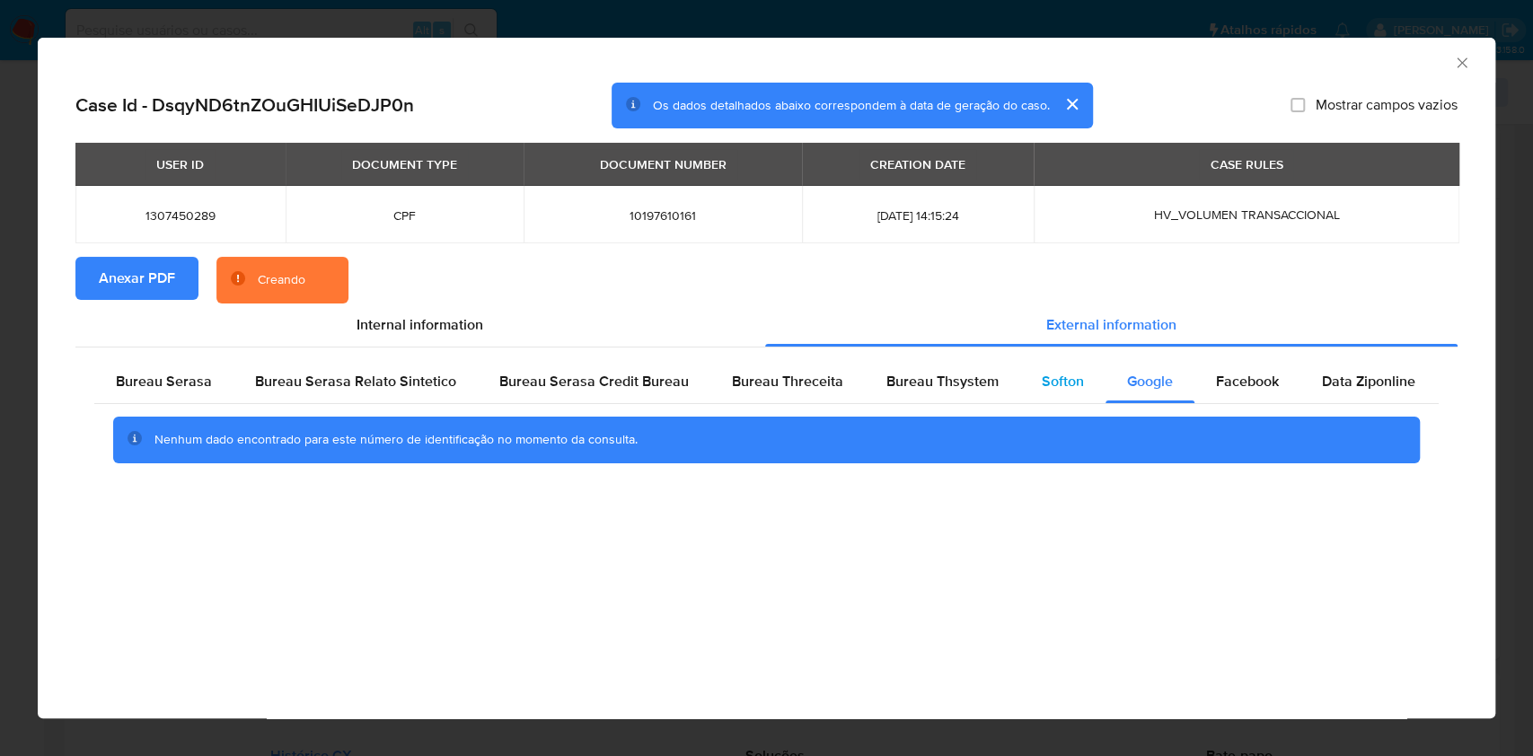
click at [1059, 382] on span "Softon" at bounding box center [1062, 381] width 42 height 21
click at [962, 373] on span "Bureau Thsystem" at bounding box center [942, 381] width 112 height 21
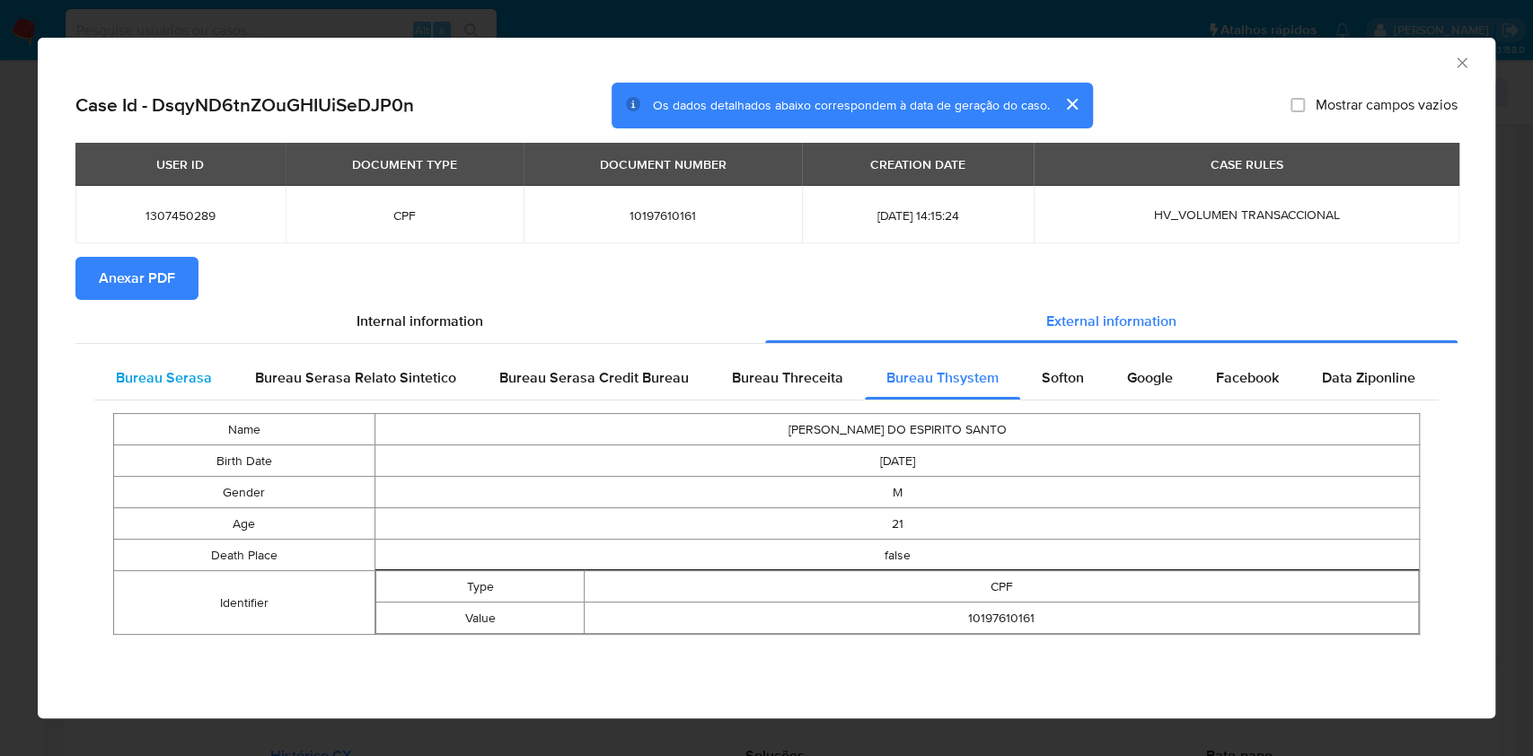
click at [161, 390] on div "Bureau Serasa" at bounding box center [163, 377] width 139 height 43
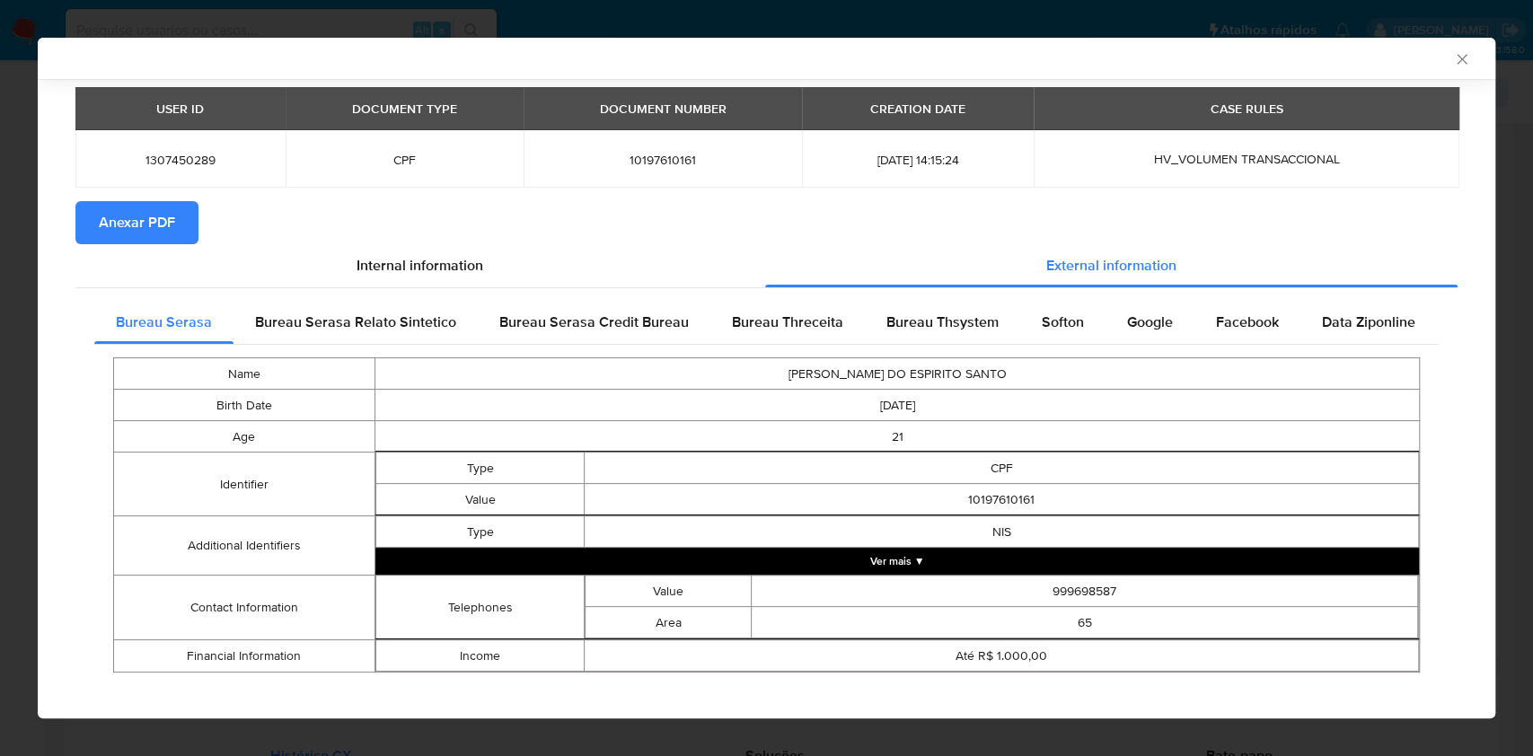
scroll to position [66, 0]
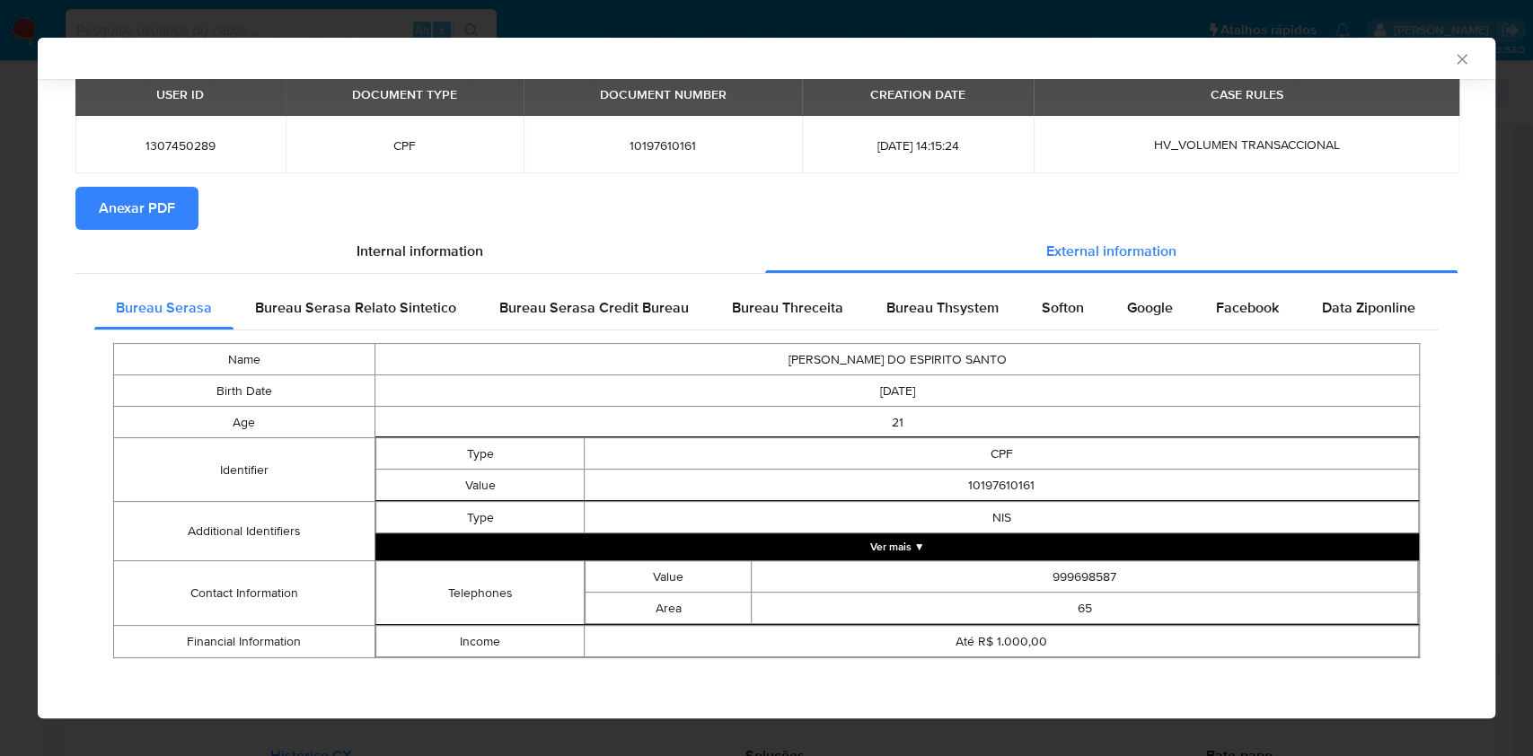
click at [0, 370] on div "AML Data Collector Case Id - DsqyND6tnZOuGHIUiSeDJP0n Os dados detalhados abaix…" at bounding box center [766, 378] width 1533 height 756
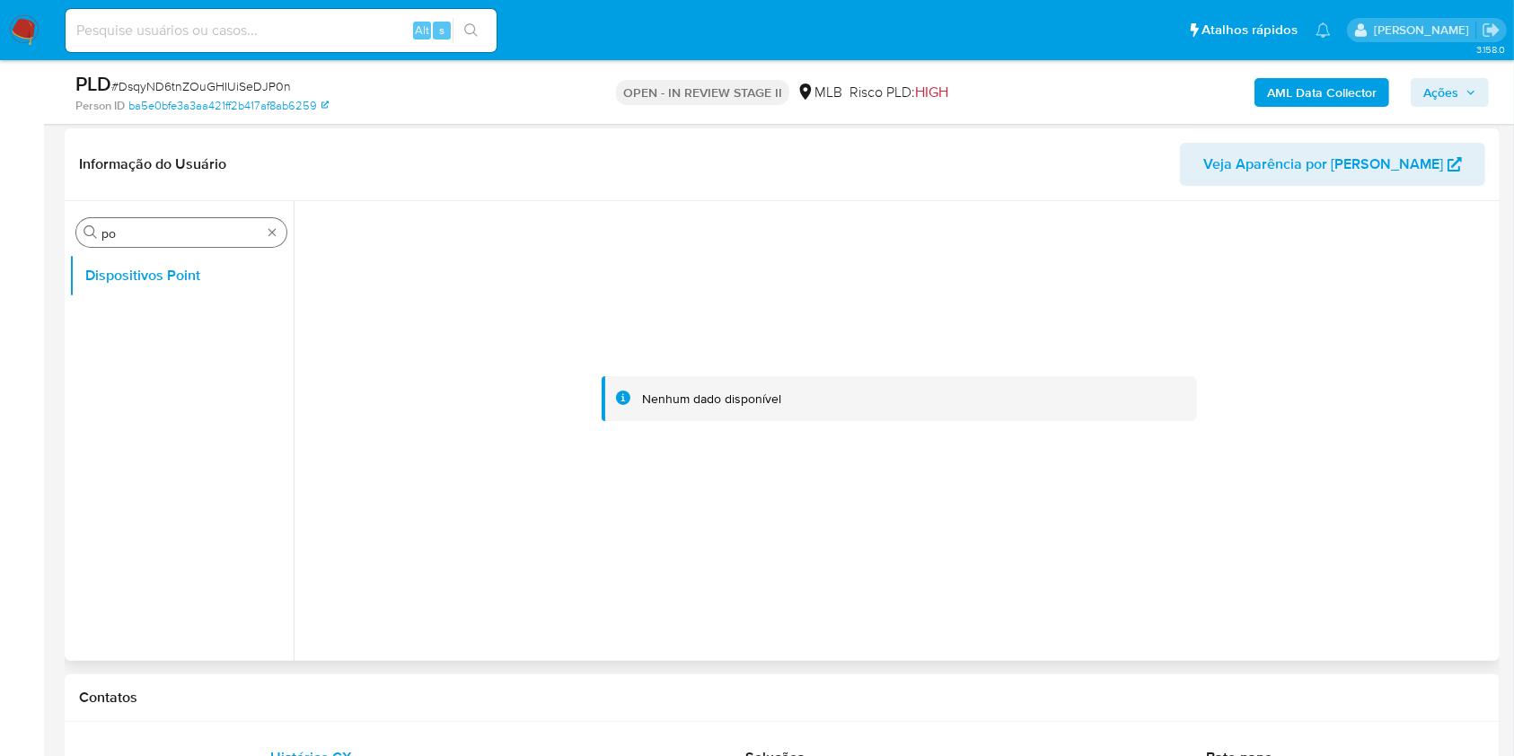
click at [118, 233] on input "po" at bounding box center [181, 233] width 160 height 16
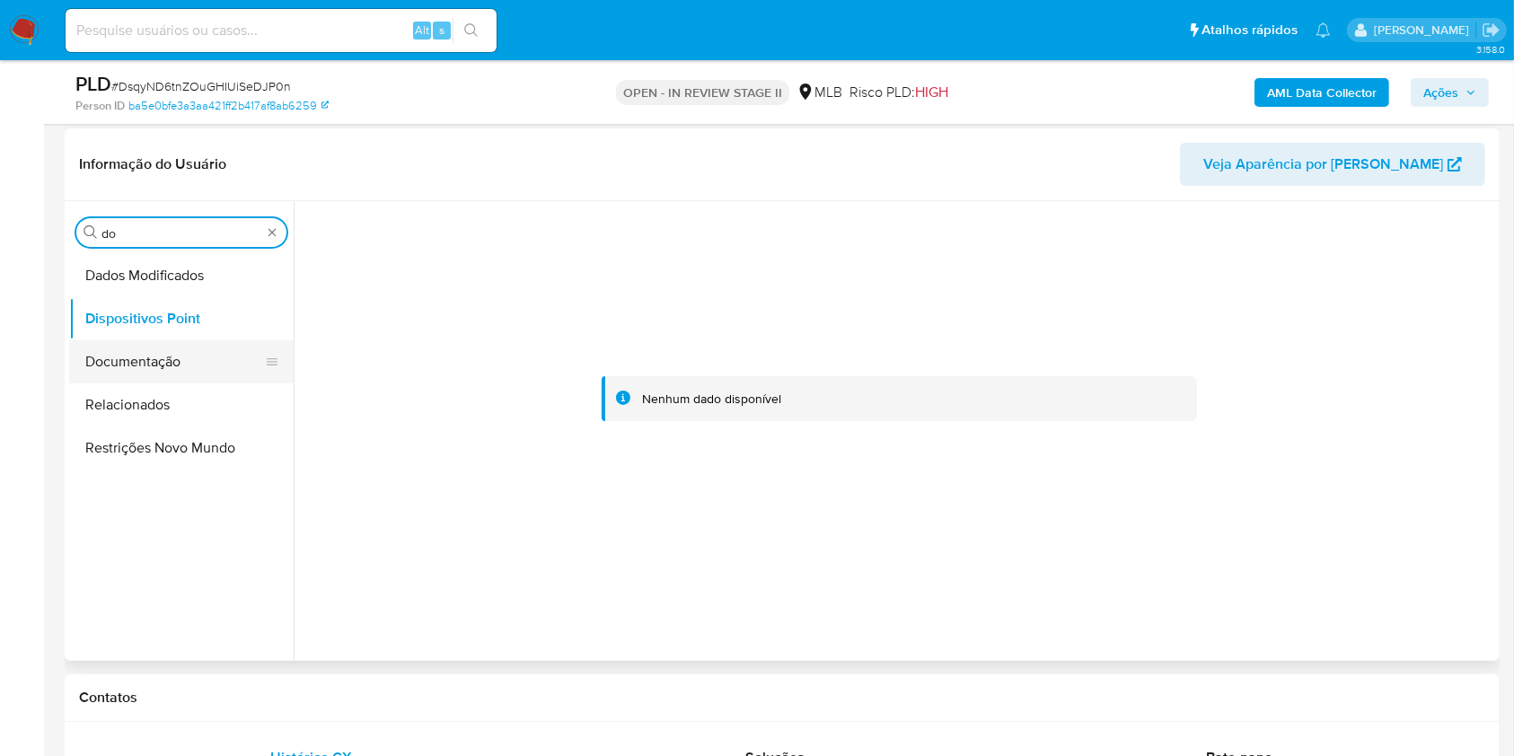
type input "do"
click at [109, 347] on button "Documentação" at bounding box center [174, 361] width 210 height 43
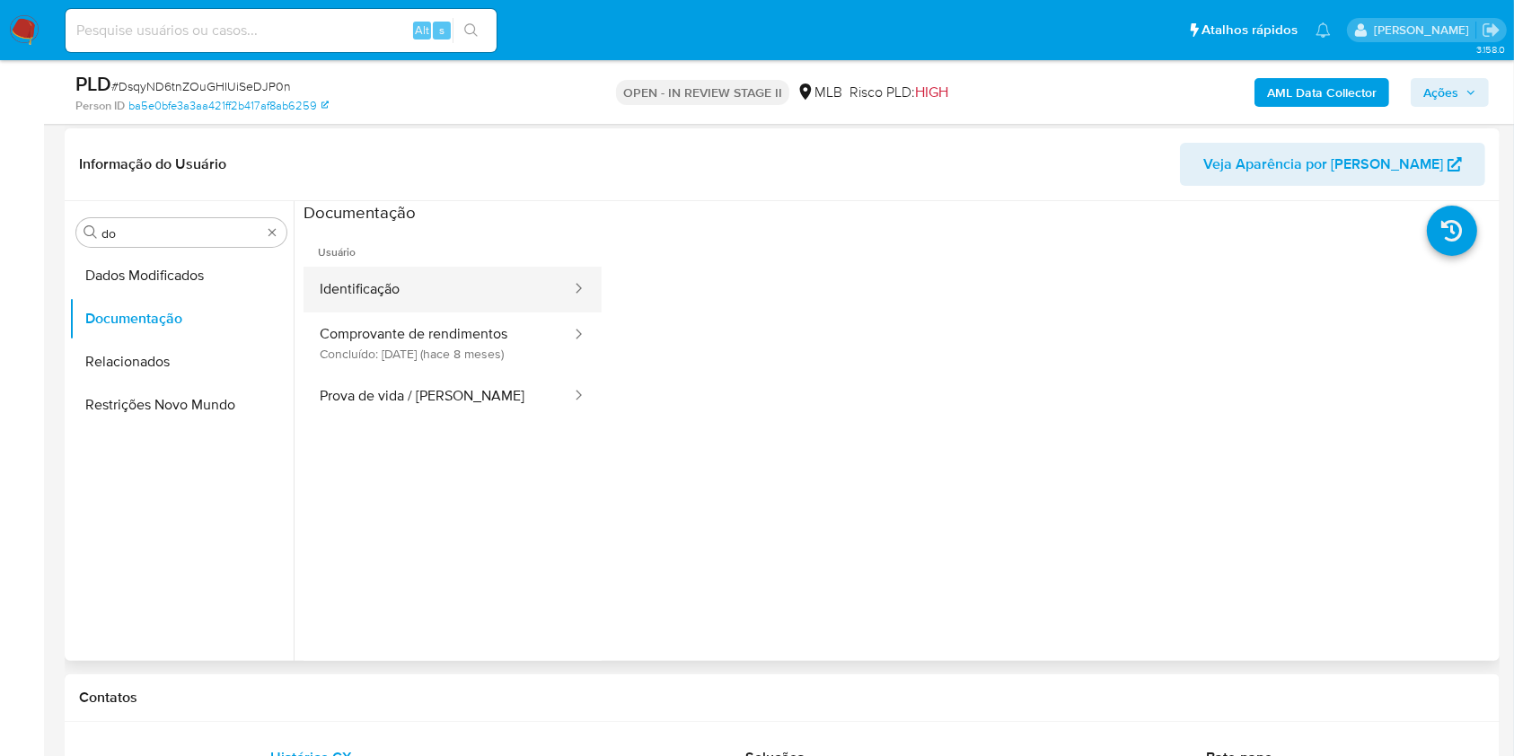
click at [397, 295] on button "Identificação" at bounding box center [437, 290] width 269 height 46
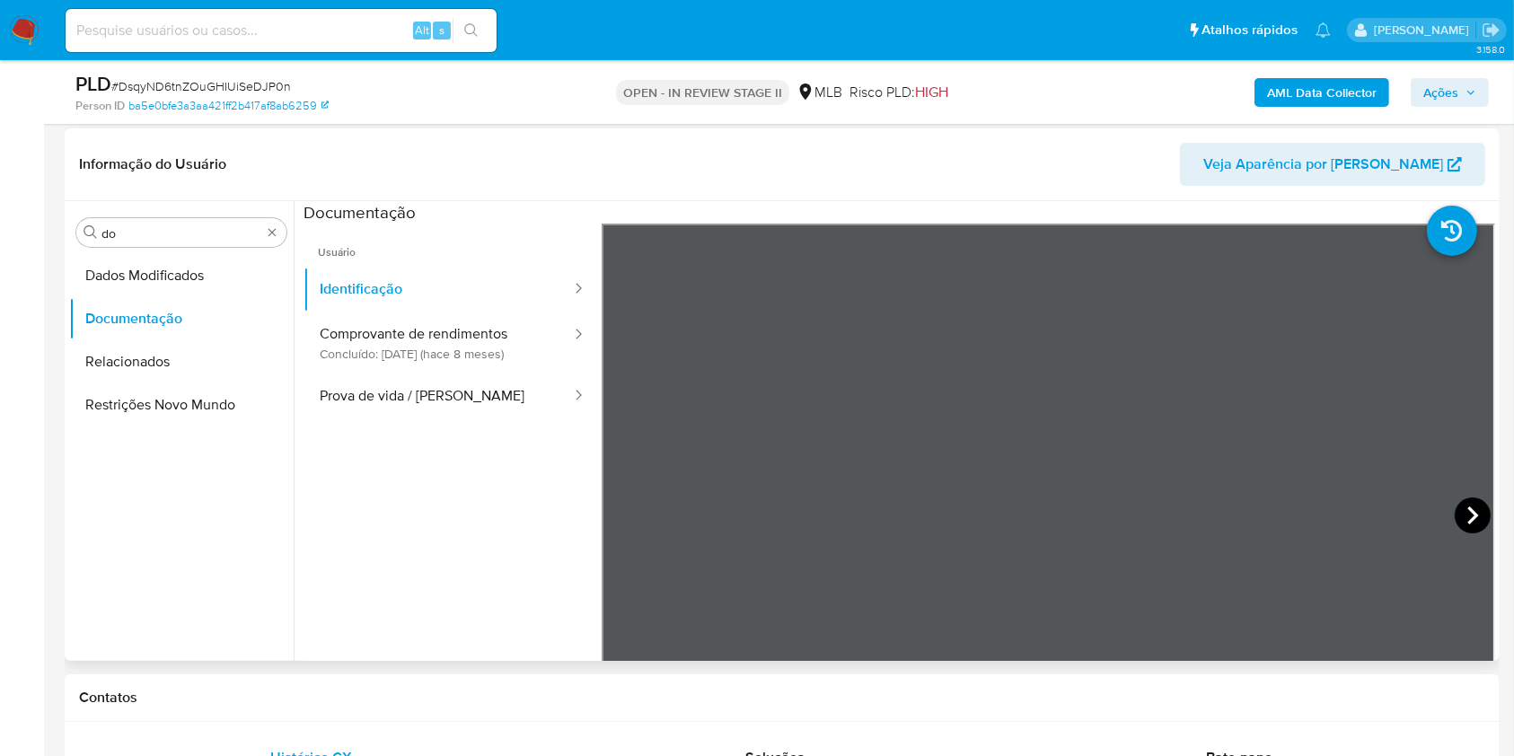
click at [1463, 506] on icon at bounding box center [1472, 515] width 36 height 36
click at [280, 236] on div "Procurar do" at bounding box center [181, 232] width 210 height 29
click at [263, 228] on div "Procurar do" at bounding box center [181, 232] width 210 height 29
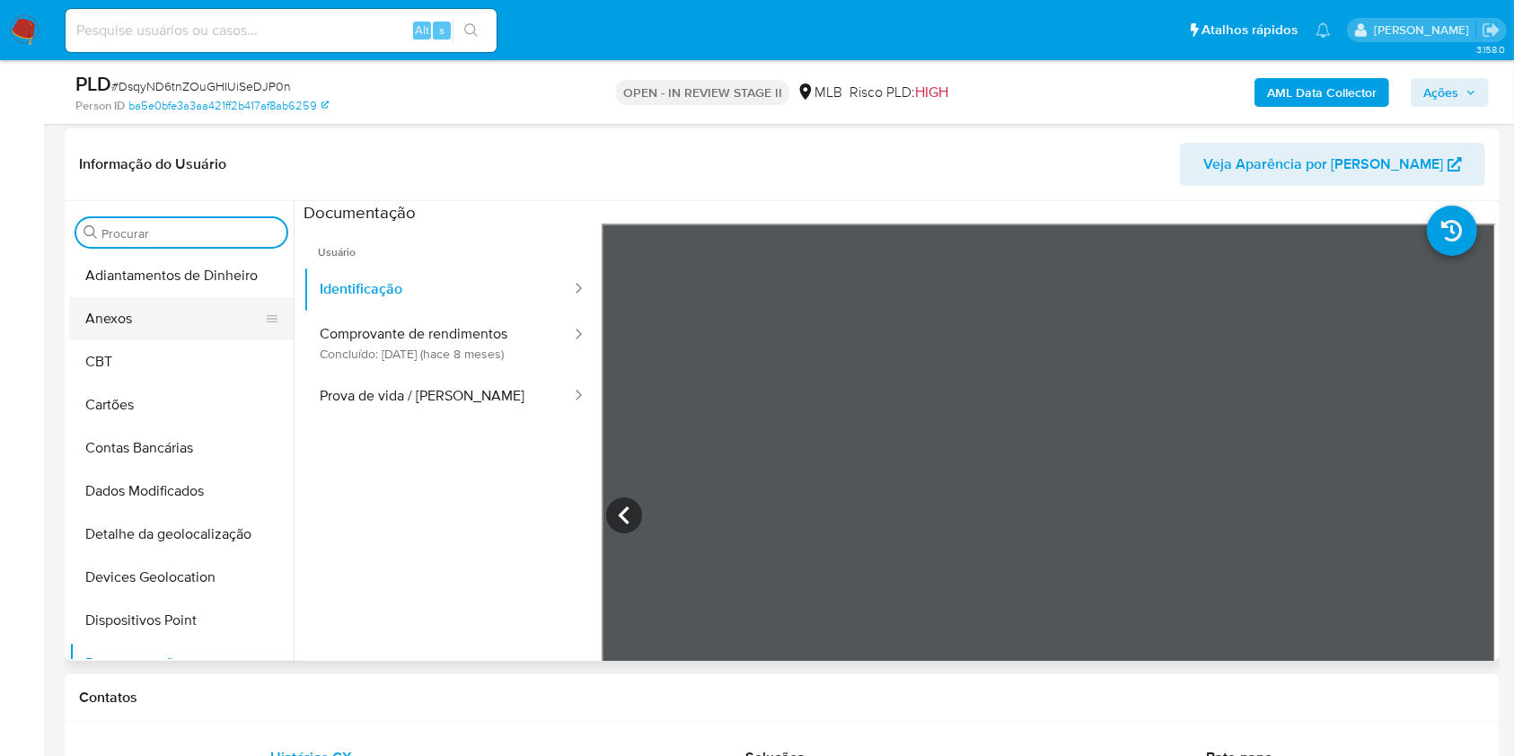
click at [142, 312] on button "Anexos" at bounding box center [174, 318] width 210 height 43
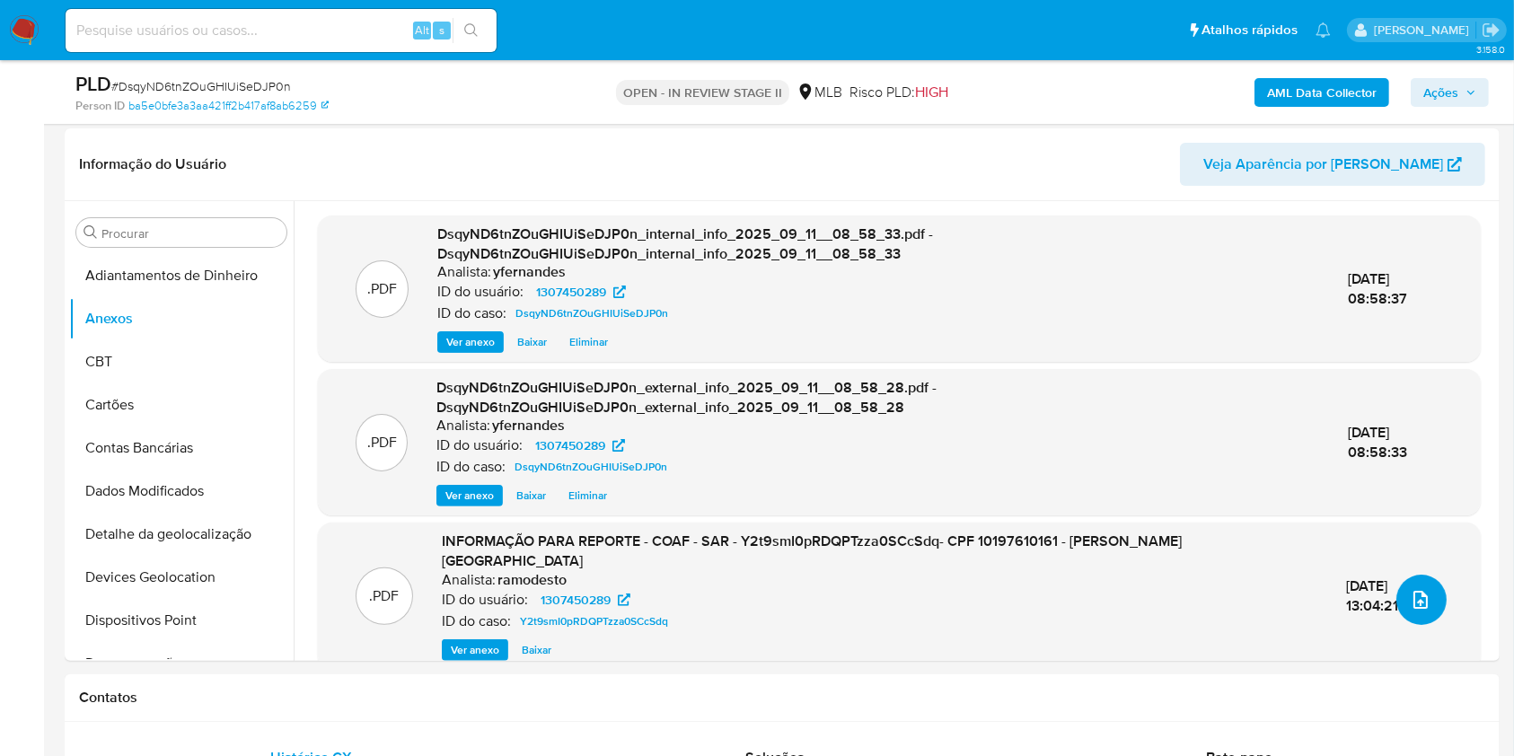
click at [1413, 605] on icon "upload-file" at bounding box center [1420, 600] width 14 height 18
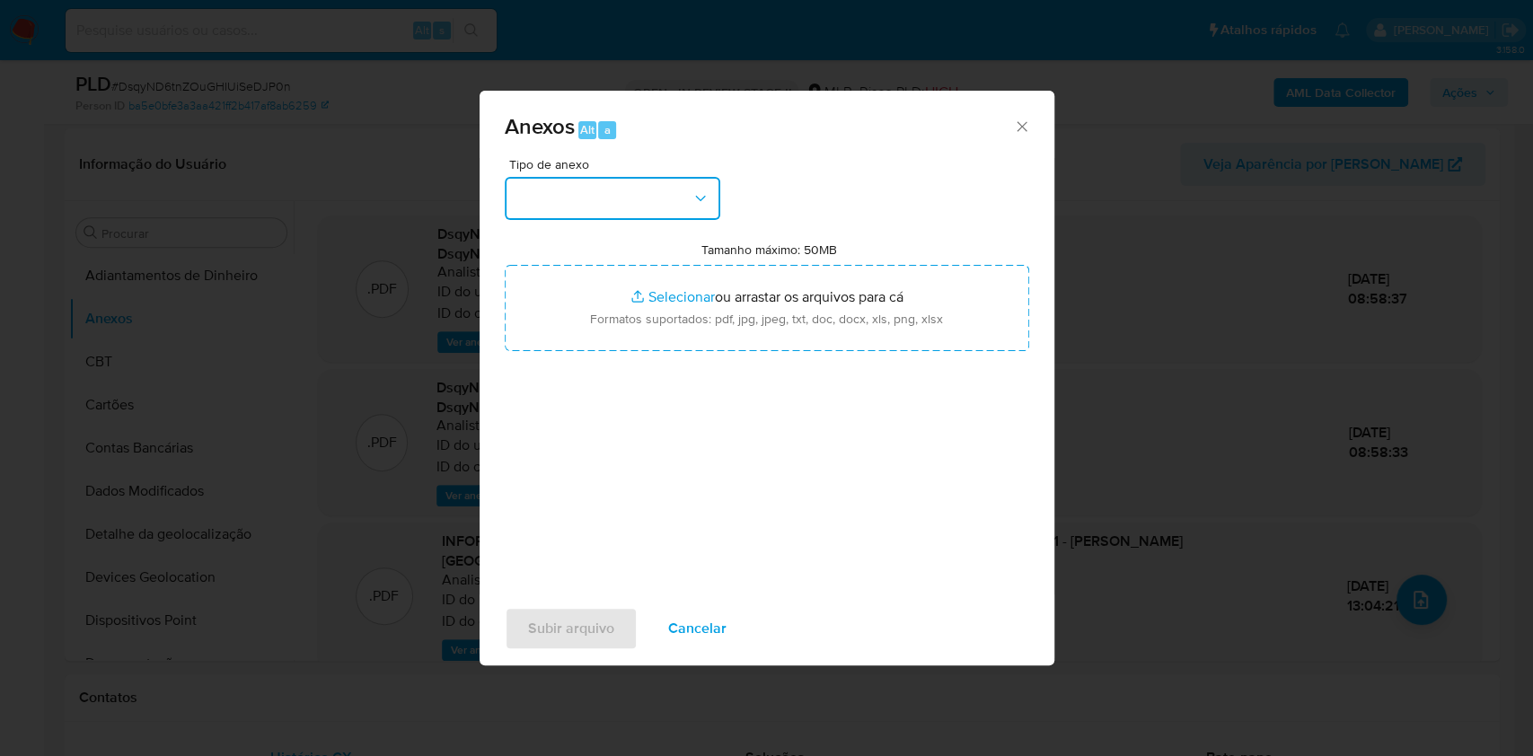
click at [558, 177] on button "button" at bounding box center [612, 198] width 215 height 43
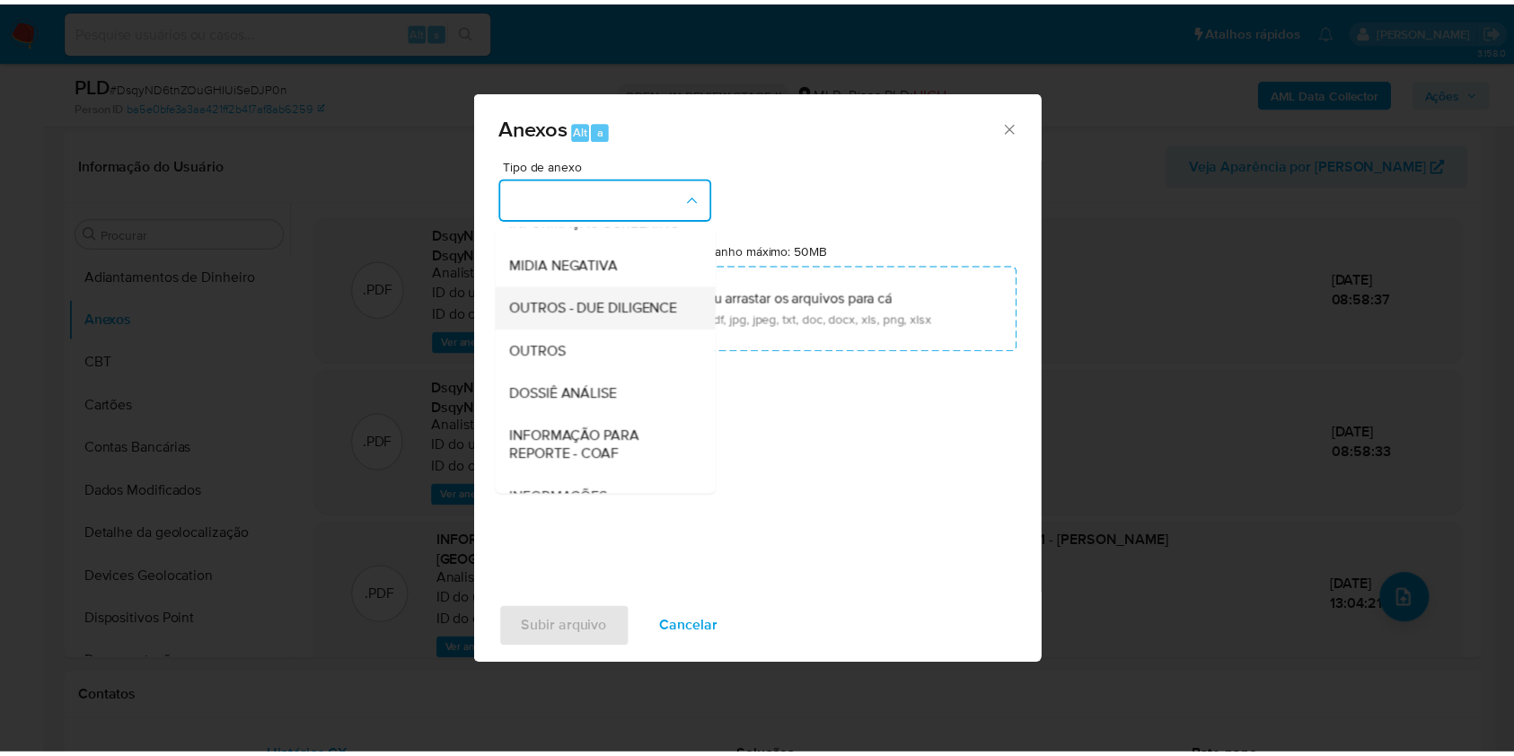
scroll to position [276, 0]
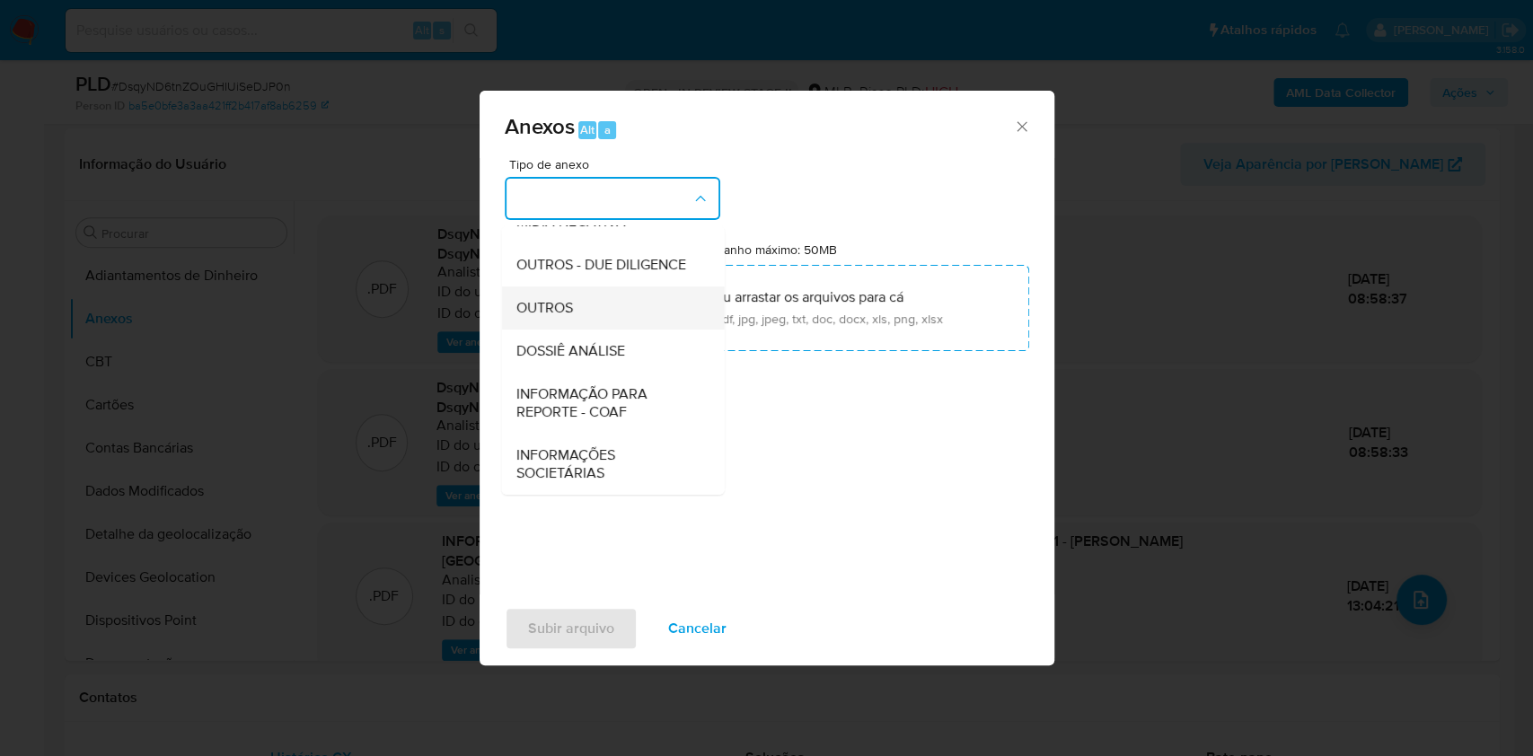
click at [562, 303] on span "OUTROS" at bounding box center [543, 308] width 57 height 18
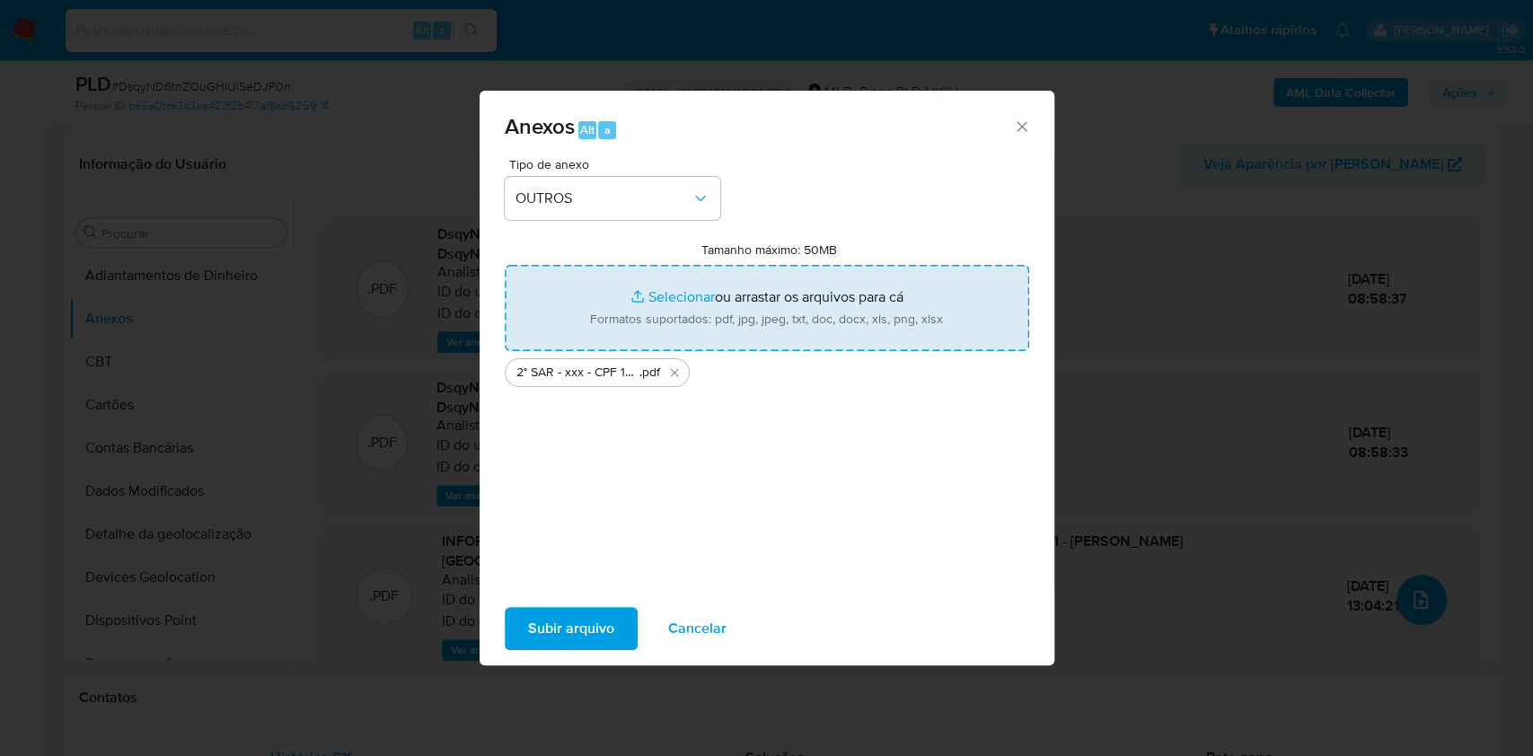
type input "C:\fakepath\Mulan 1307450289_2025_09_11_06_53_19.xlsx"
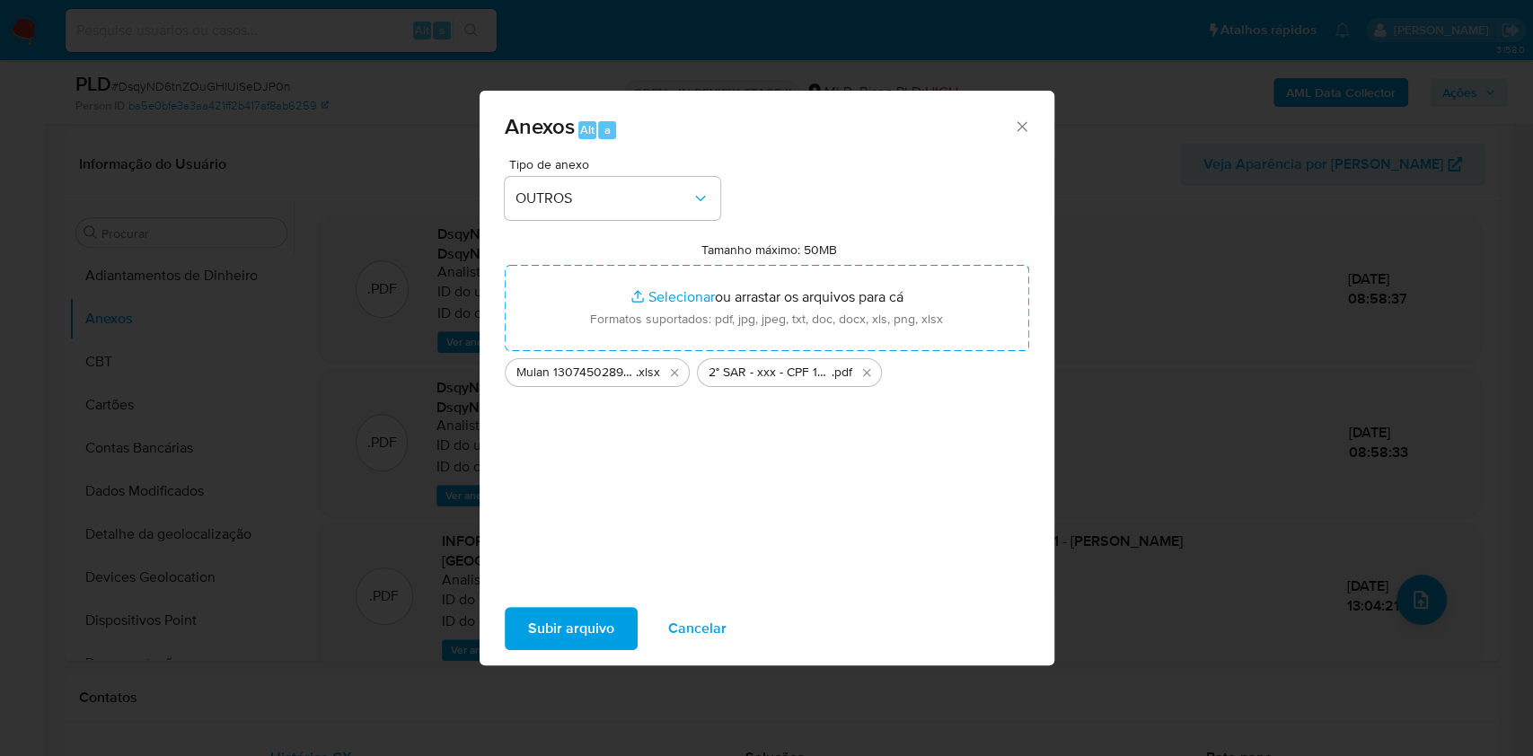
drag, startPoint x: 567, startPoint y: 626, endPoint x: 866, endPoint y: 3, distance: 691.5
click at [567, 626] on span "Subir arquivo" at bounding box center [571, 629] width 86 height 40
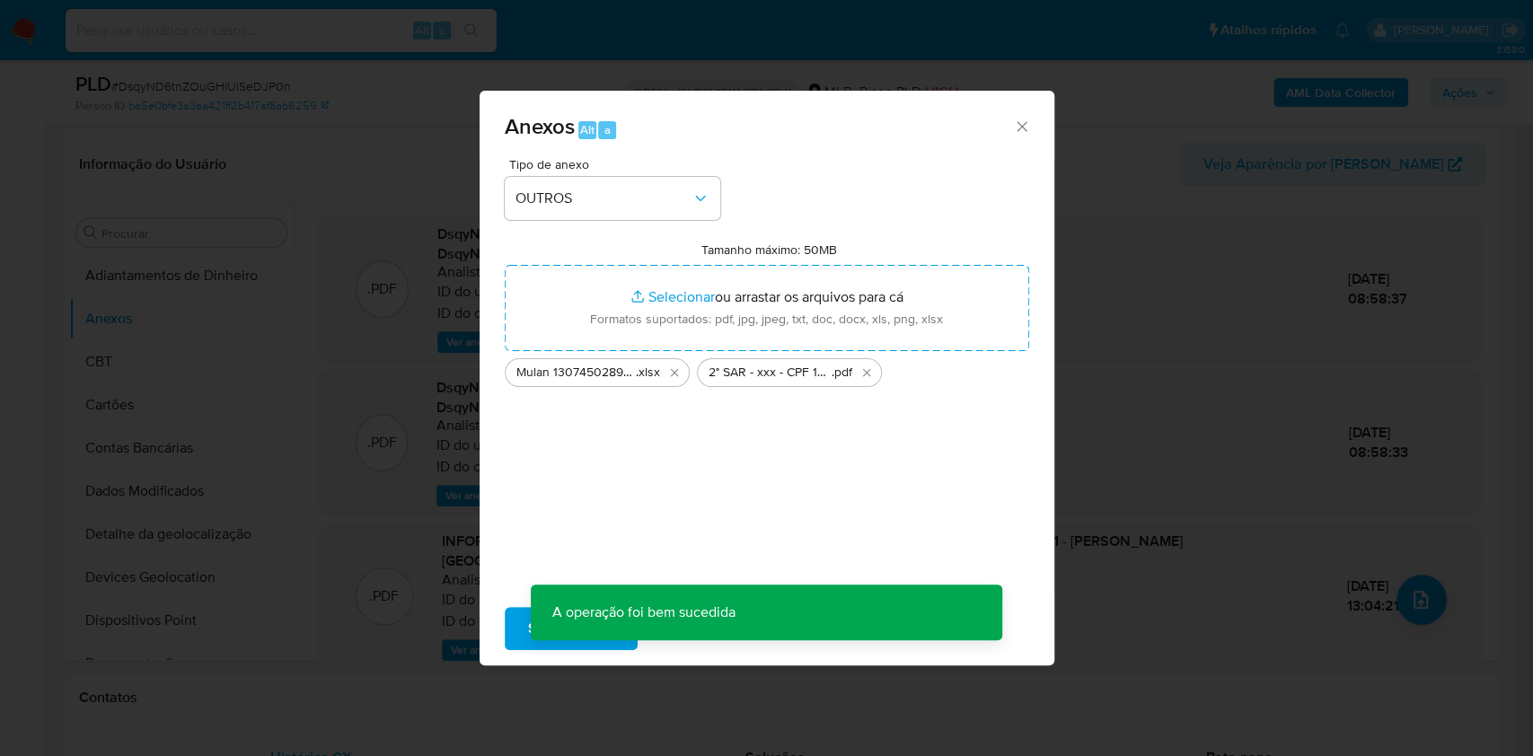
click at [144, 373] on div "Anexos Alt a Tipo de anexo OUTROS Tamanho máximo: 50MB Selecionar arquivos Sele…" at bounding box center [766, 378] width 1533 height 756
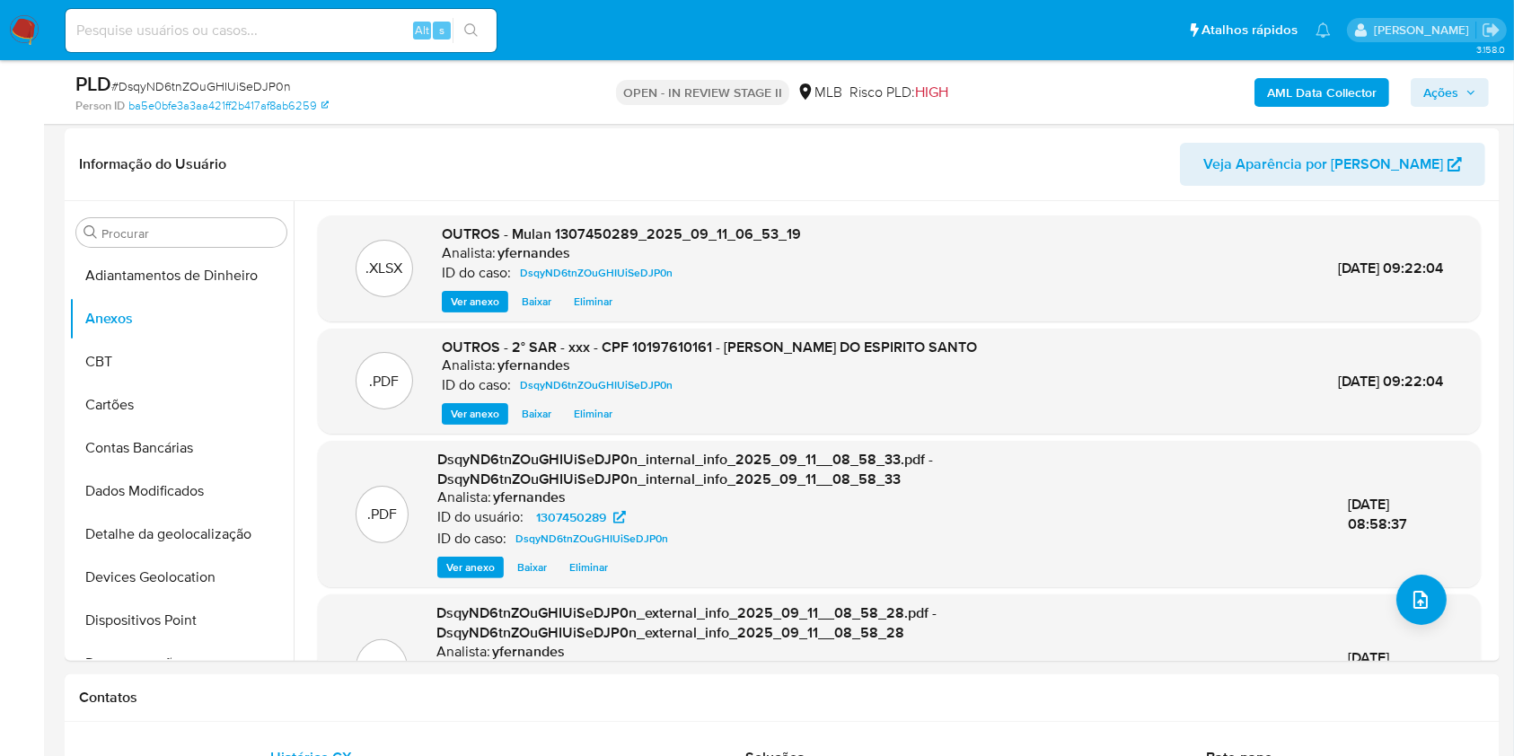
click at [1482, 84] on button "Ações" at bounding box center [1449, 92] width 78 height 29
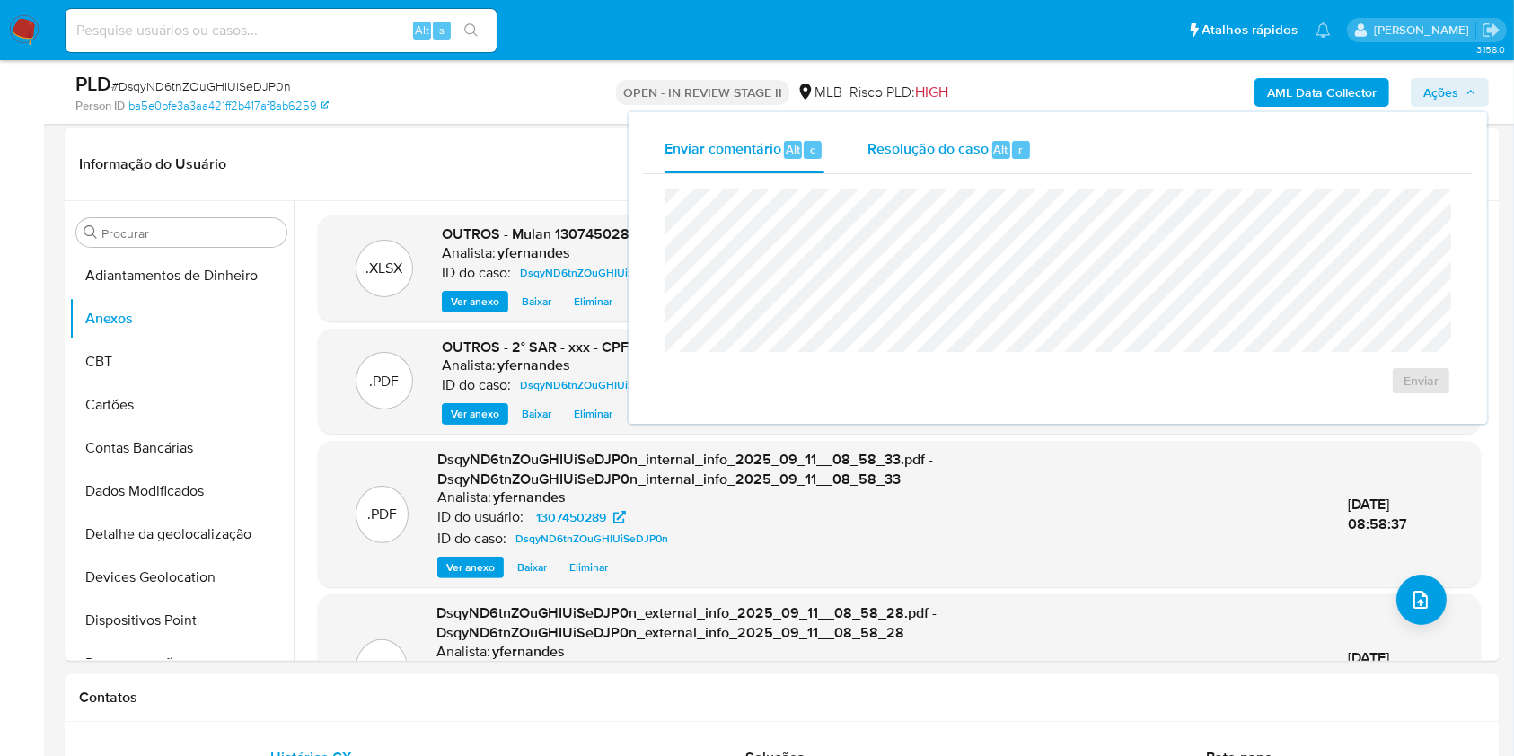
click at [1032, 146] on button "Resolução do caso Alt r" at bounding box center [949, 150] width 207 height 47
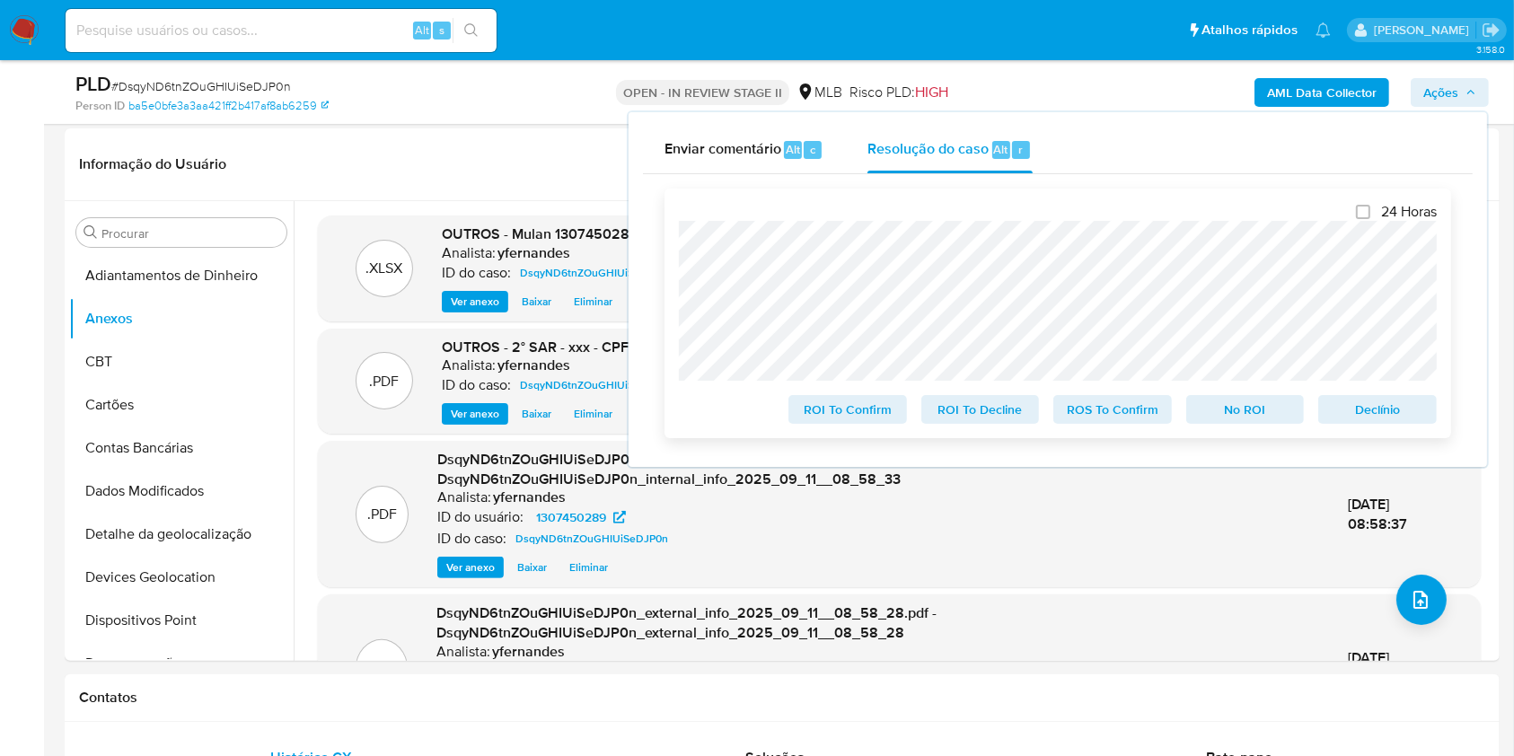
click at [1111, 403] on span "ROS To Confirm" at bounding box center [1112, 409] width 93 height 25
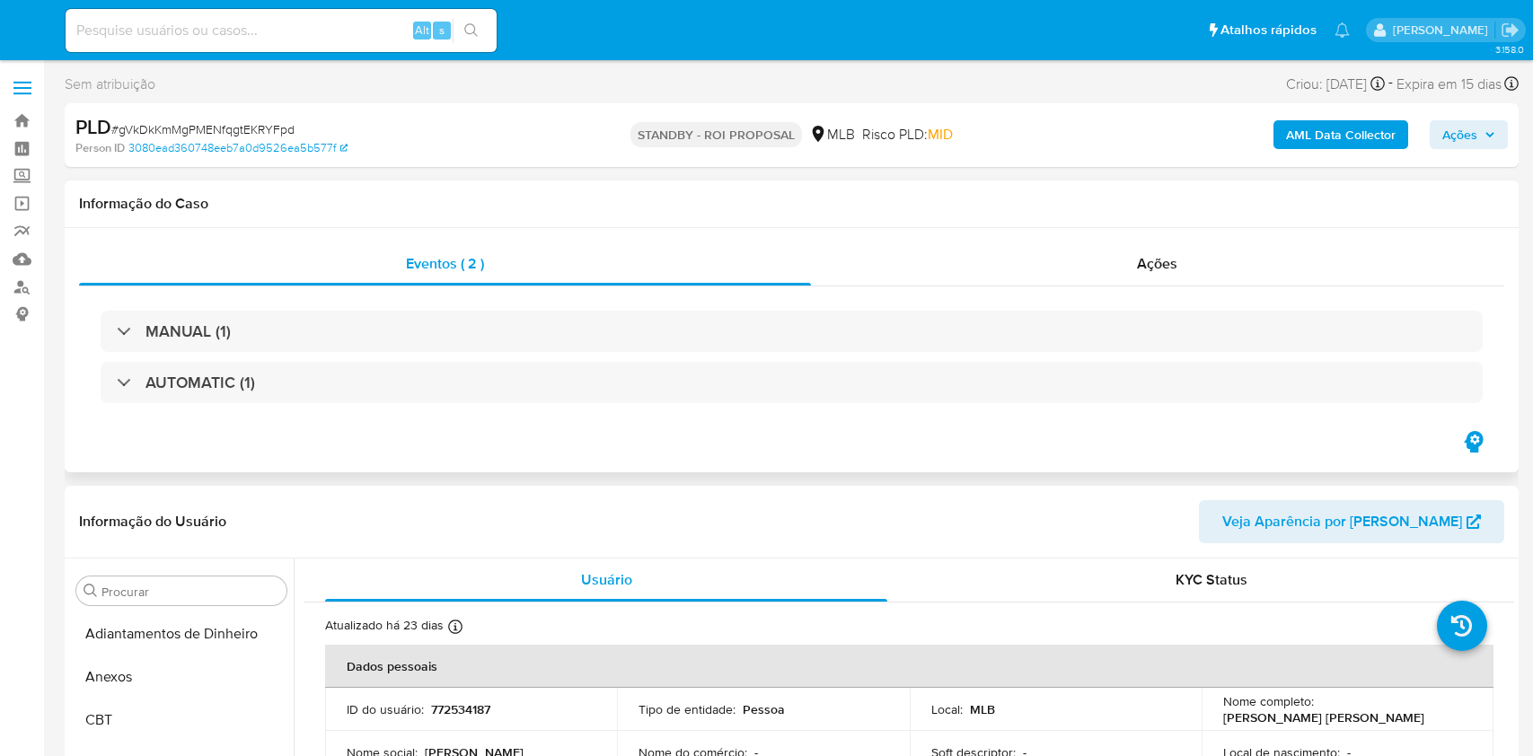
select select "10"
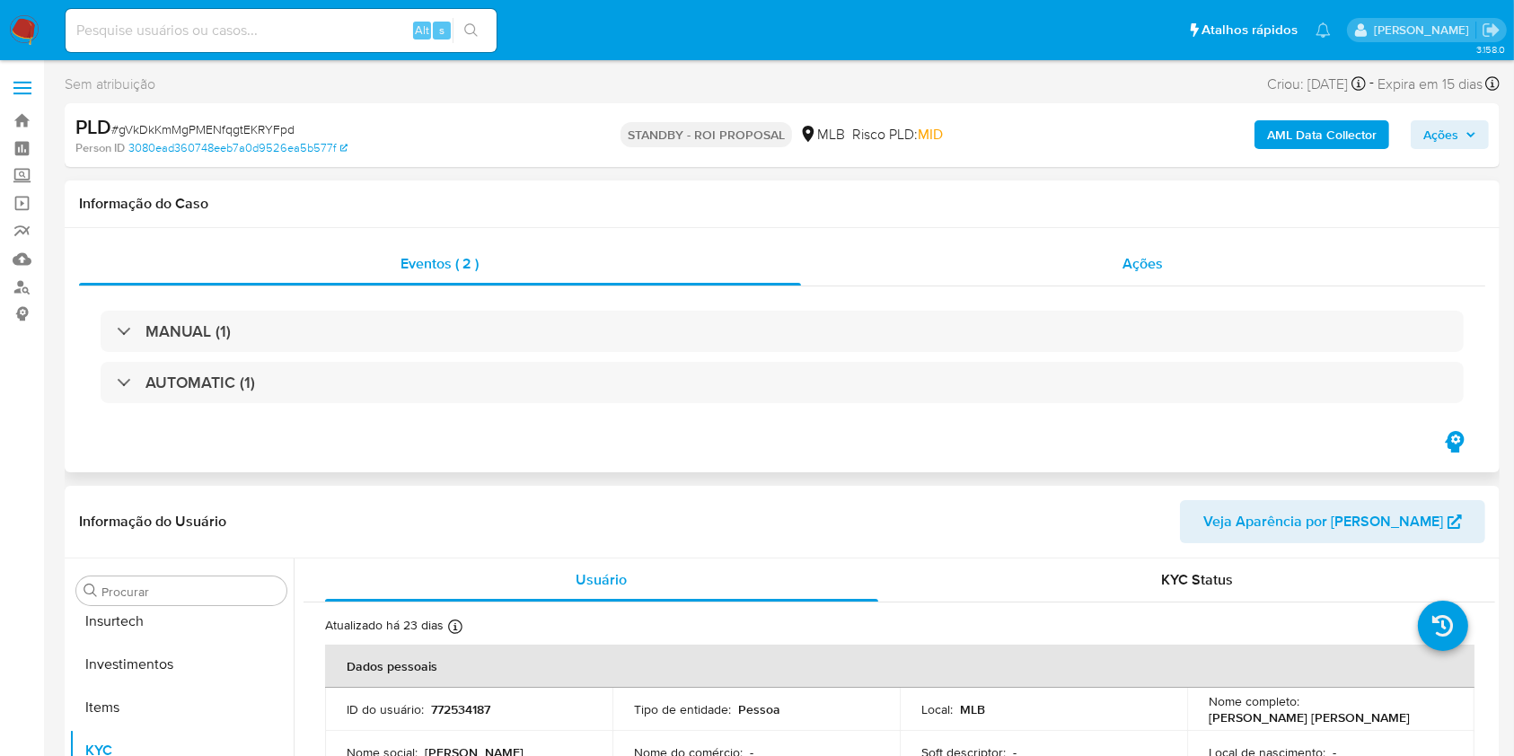
scroll to position [845, 0]
click at [1069, 257] on div "Ações" at bounding box center [1143, 263] width 684 height 43
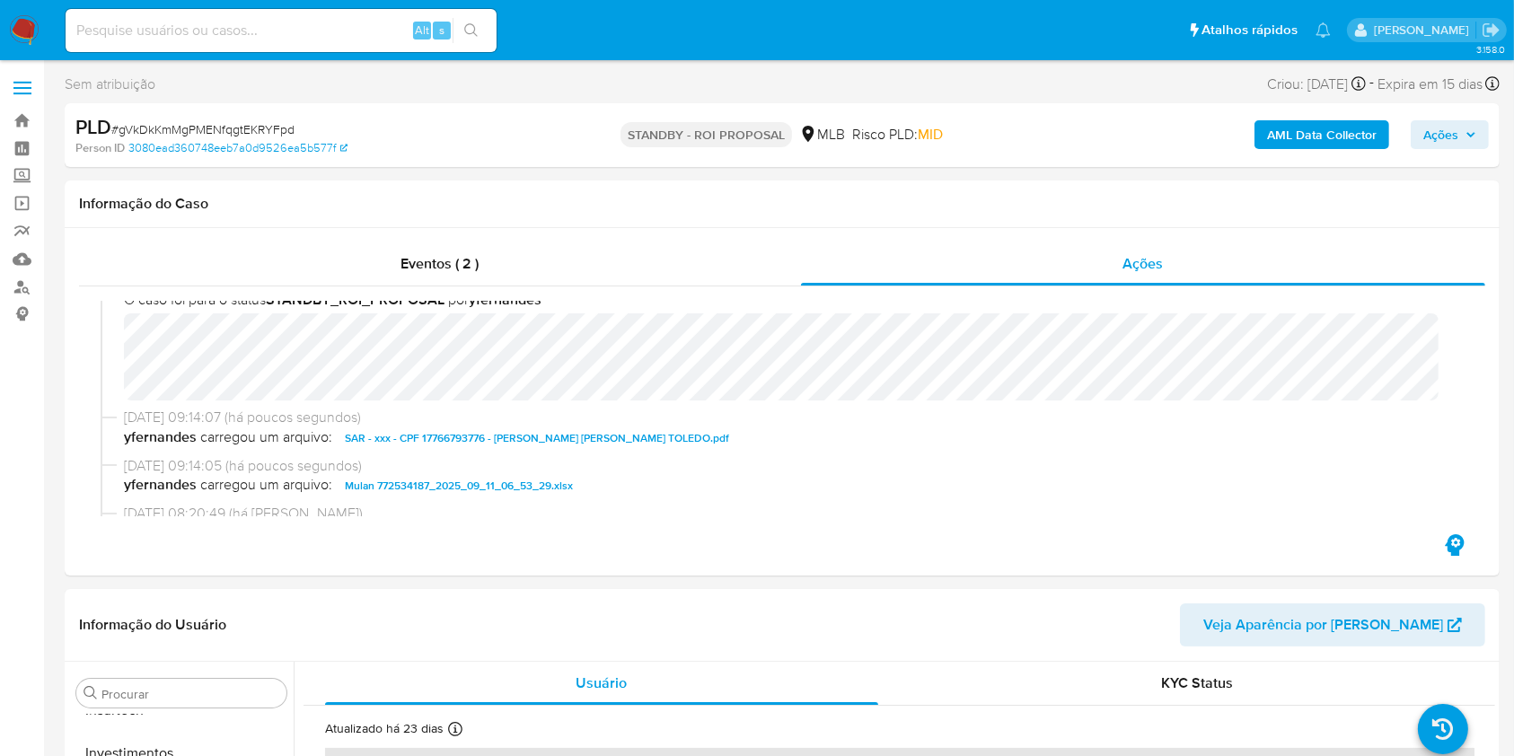
scroll to position [0, 0]
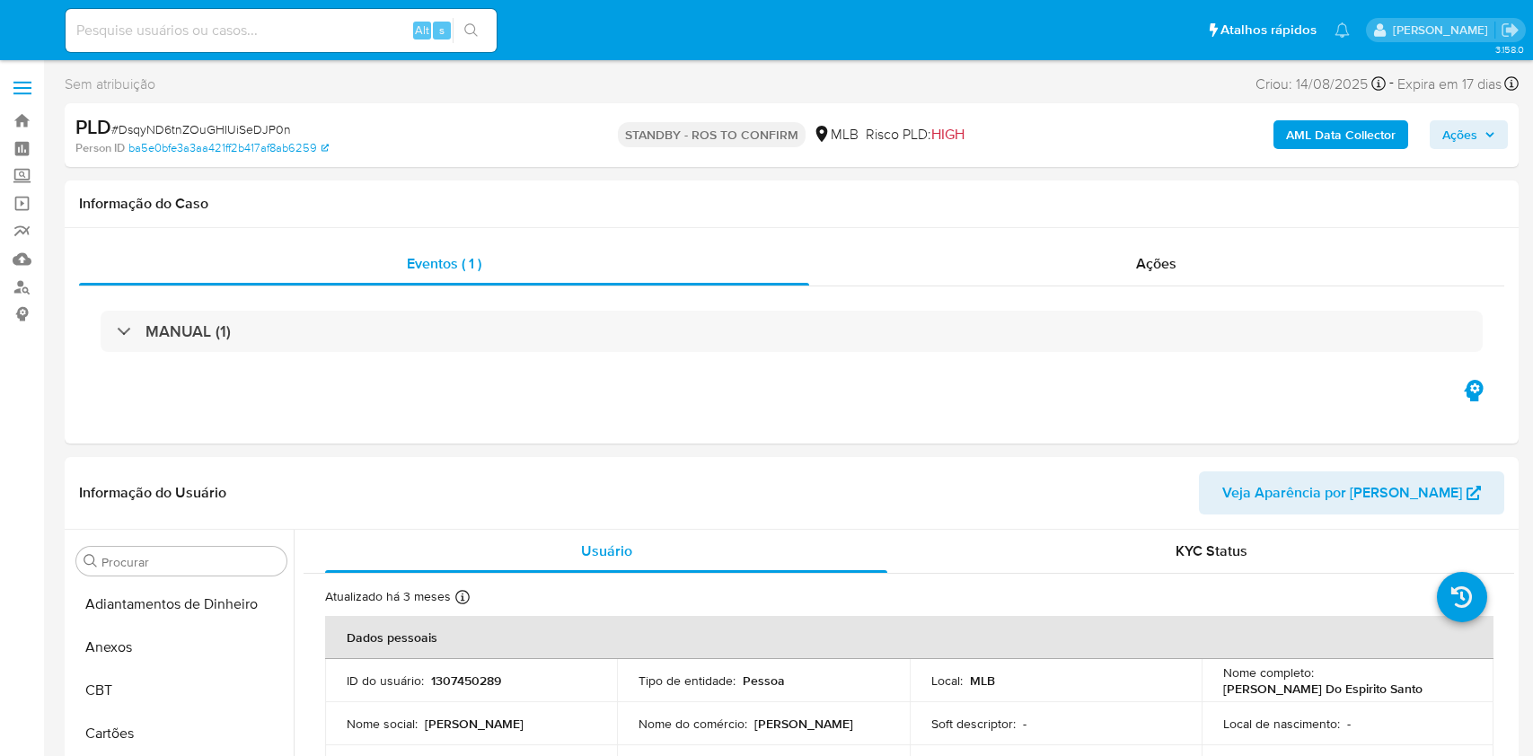
select select "10"
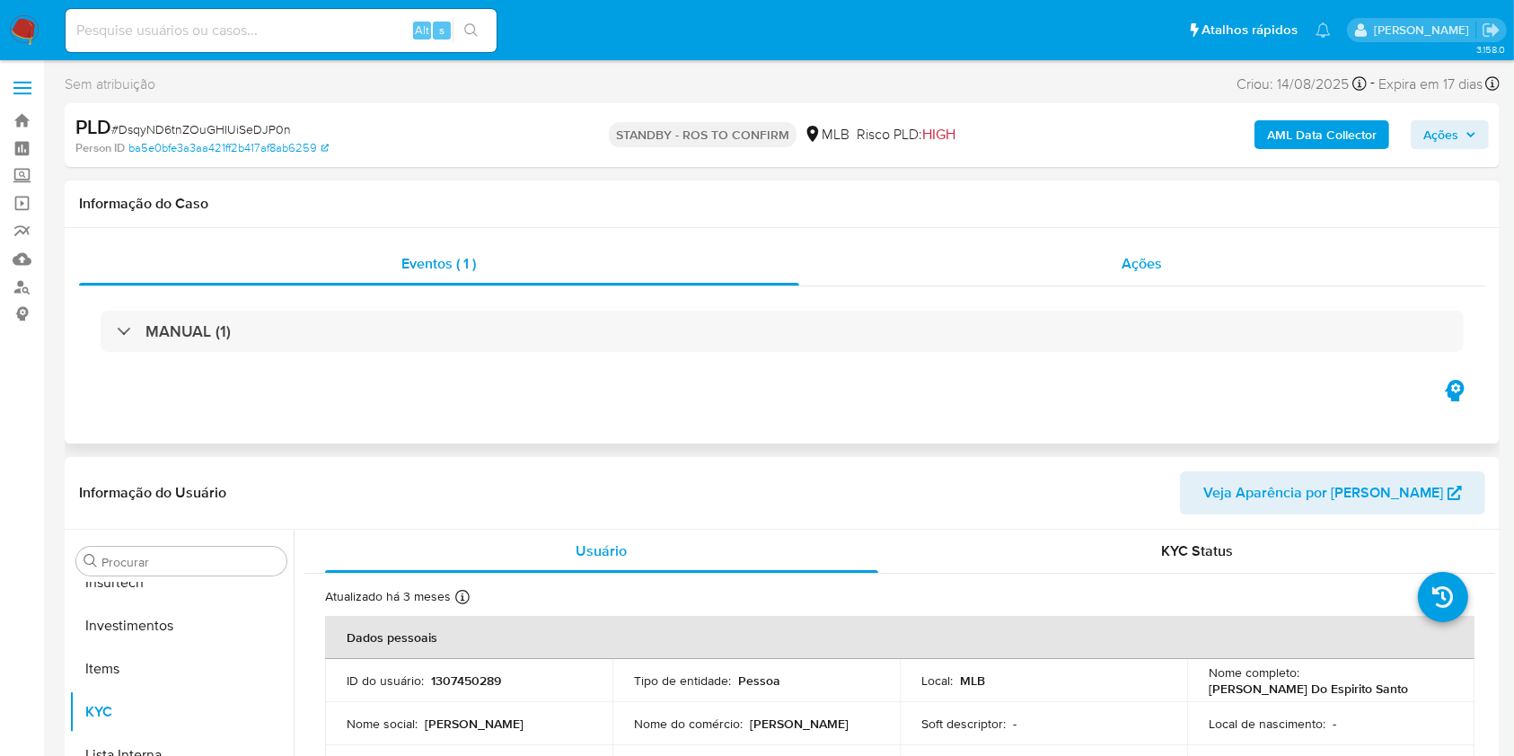
click at [979, 264] on div "Ações" at bounding box center [1142, 263] width 686 height 43
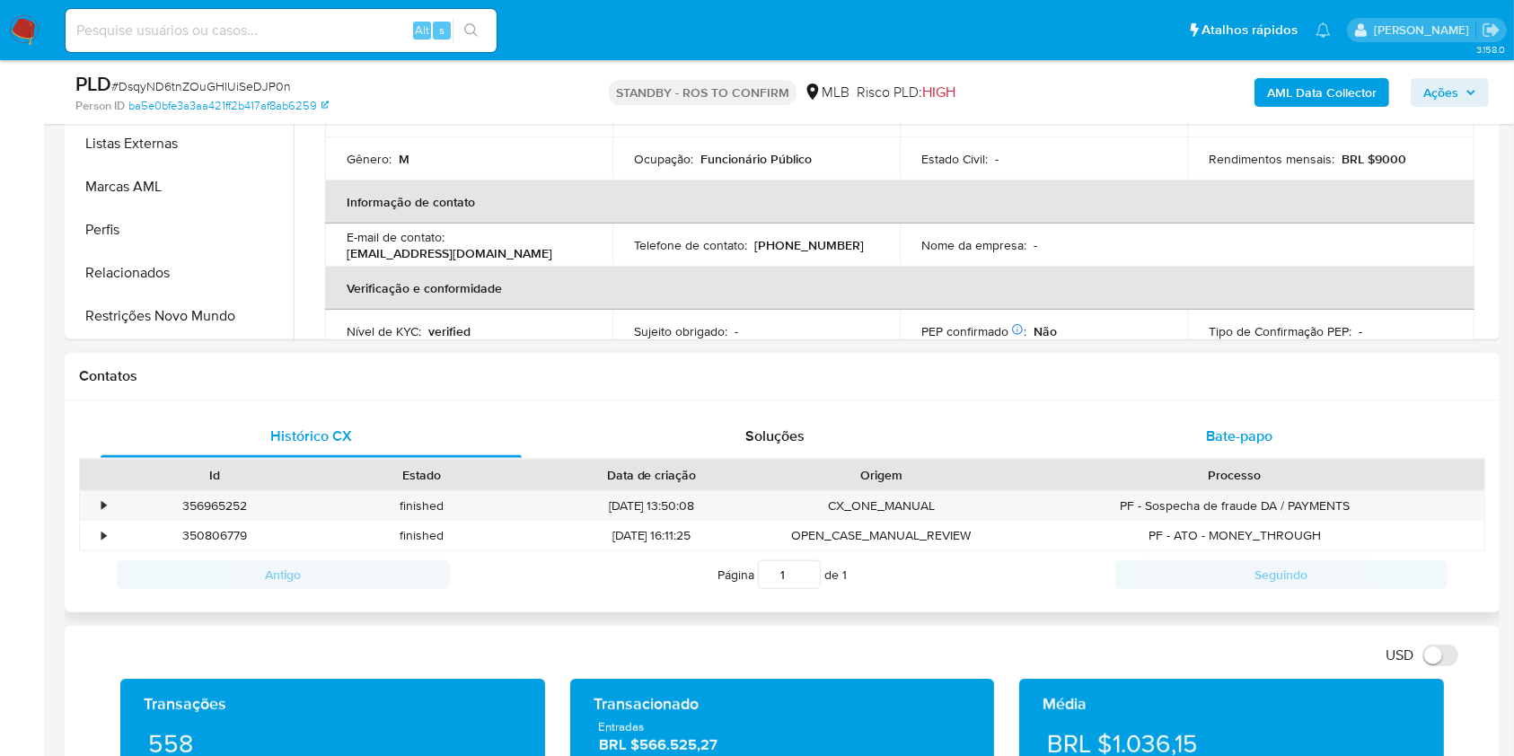
click at [1216, 430] on span "Bate-papo" at bounding box center [1239, 436] width 66 height 21
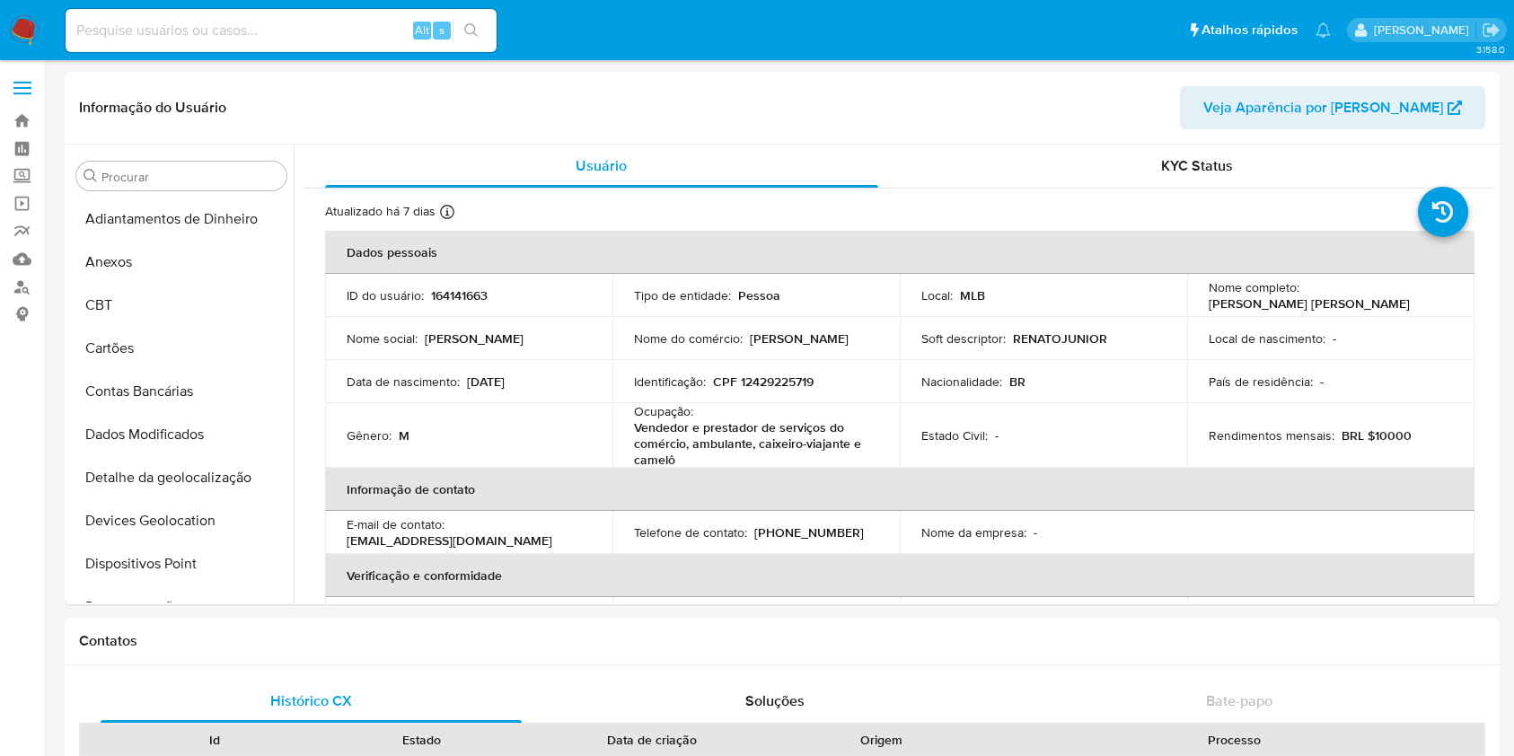
select select "10"
click at [22, 27] on img at bounding box center [24, 30] width 31 height 31
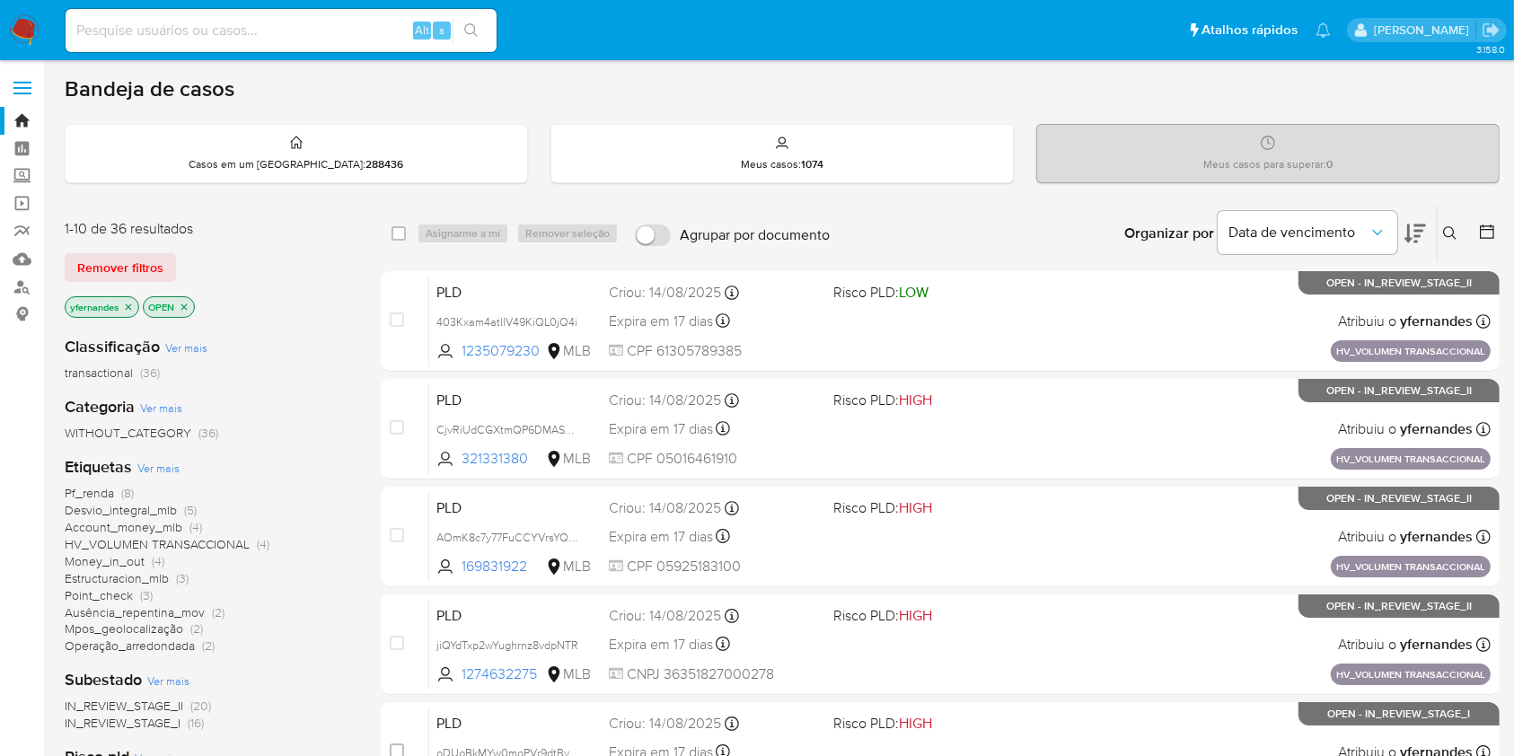
click at [224, 47] on div "Alt s" at bounding box center [281, 30] width 431 height 43
click at [217, 19] on input at bounding box center [281, 30] width 431 height 23
paste input "446118914"
type input "446118914"
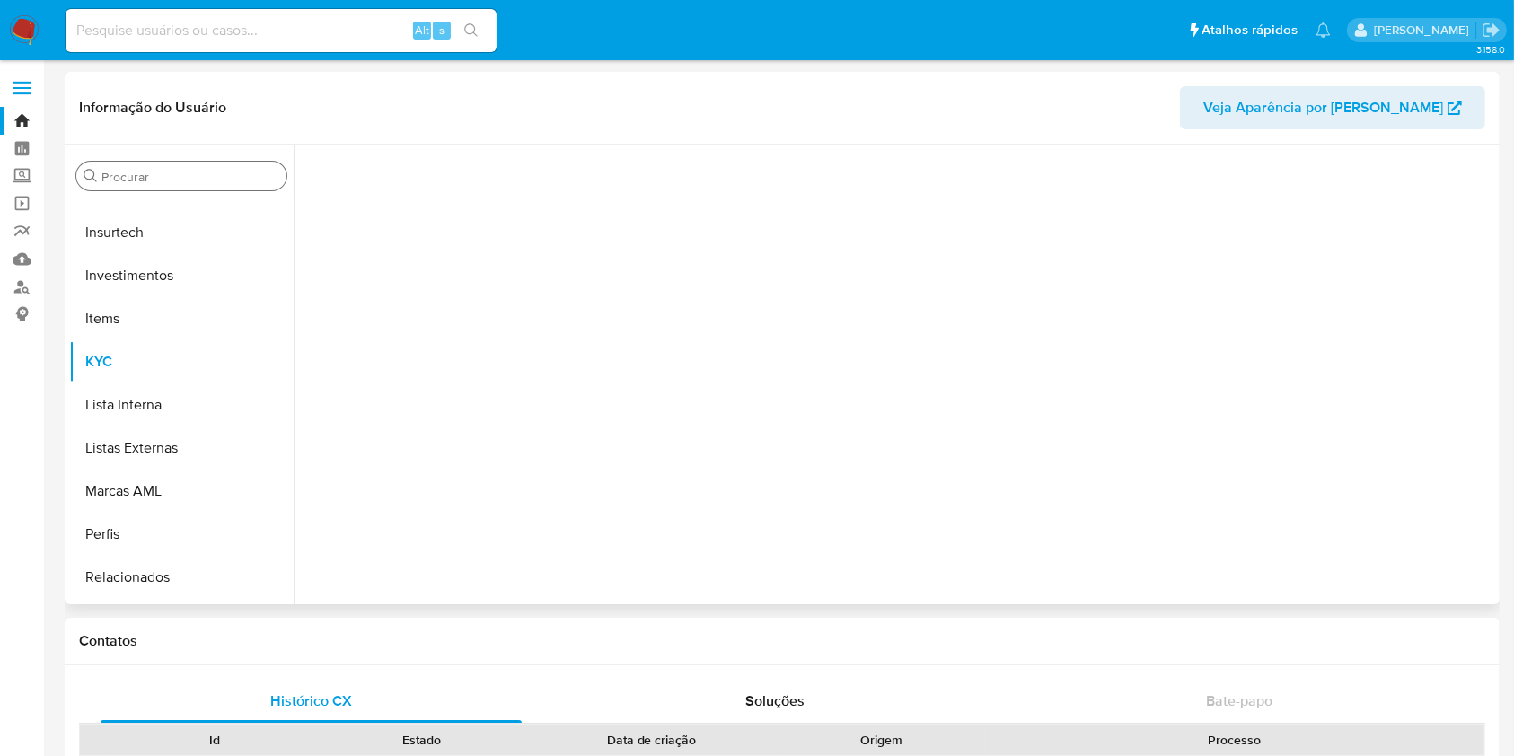
click at [119, 181] on input "Procurar" at bounding box center [190, 177] width 178 height 16
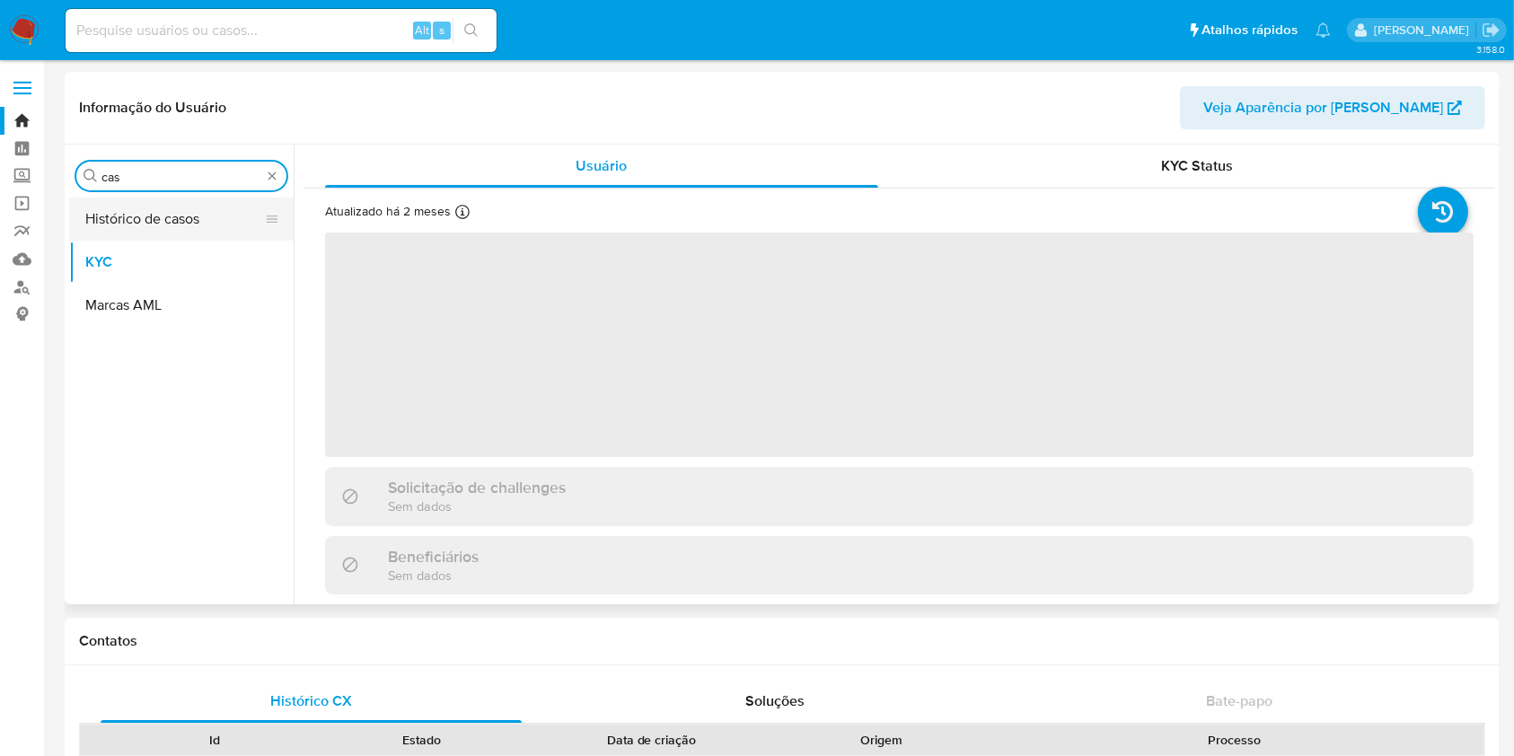
type input "cas"
click at [139, 234] on button "Histórico de casos" at bounding box center [174, 219] width 210 height 43
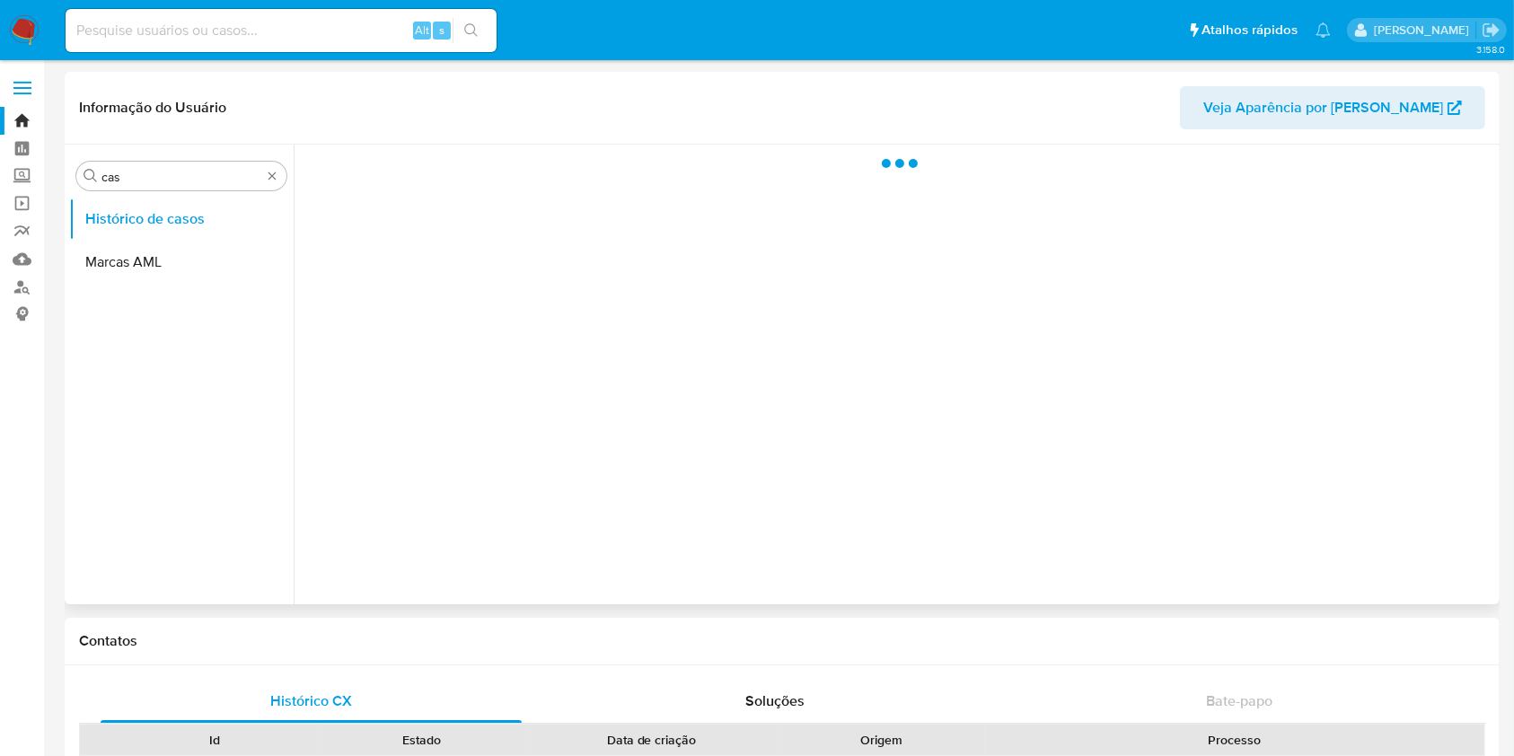
select select "10"
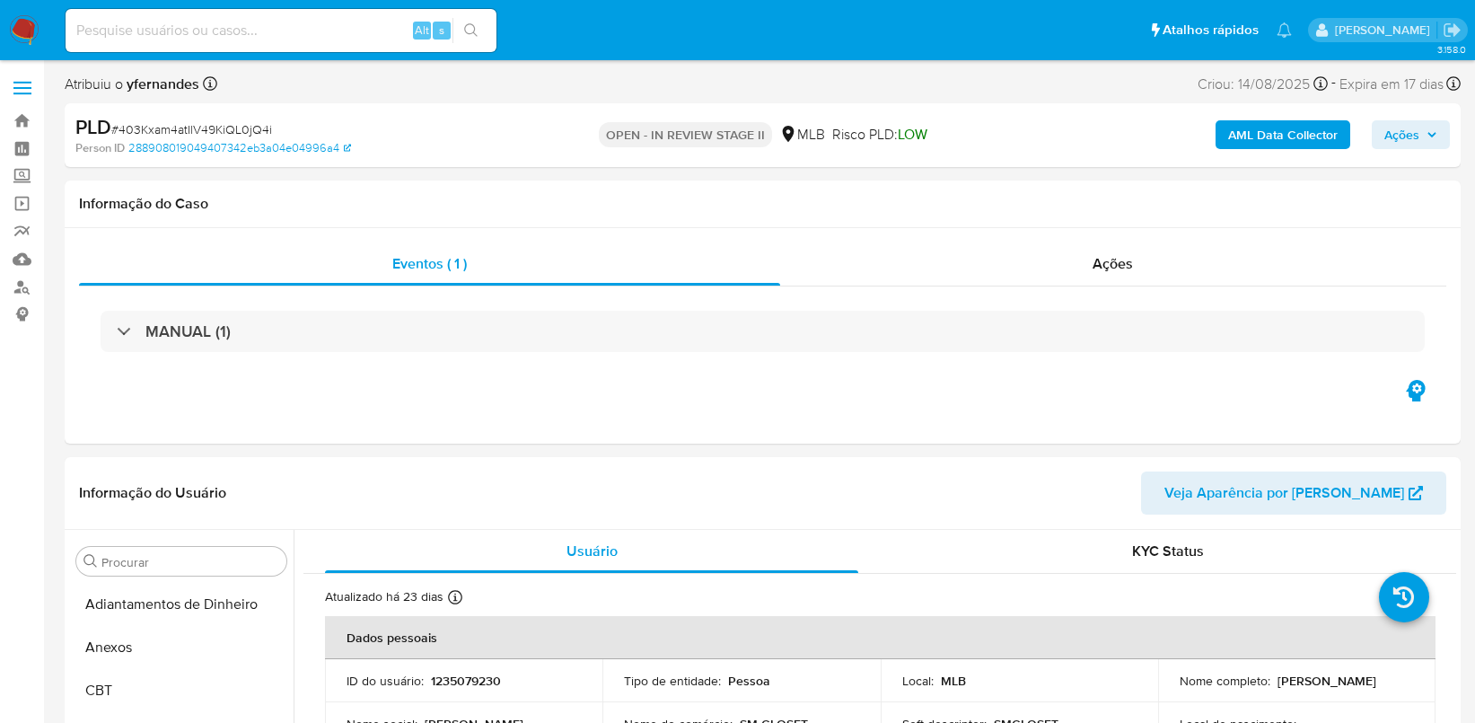
select select "10"
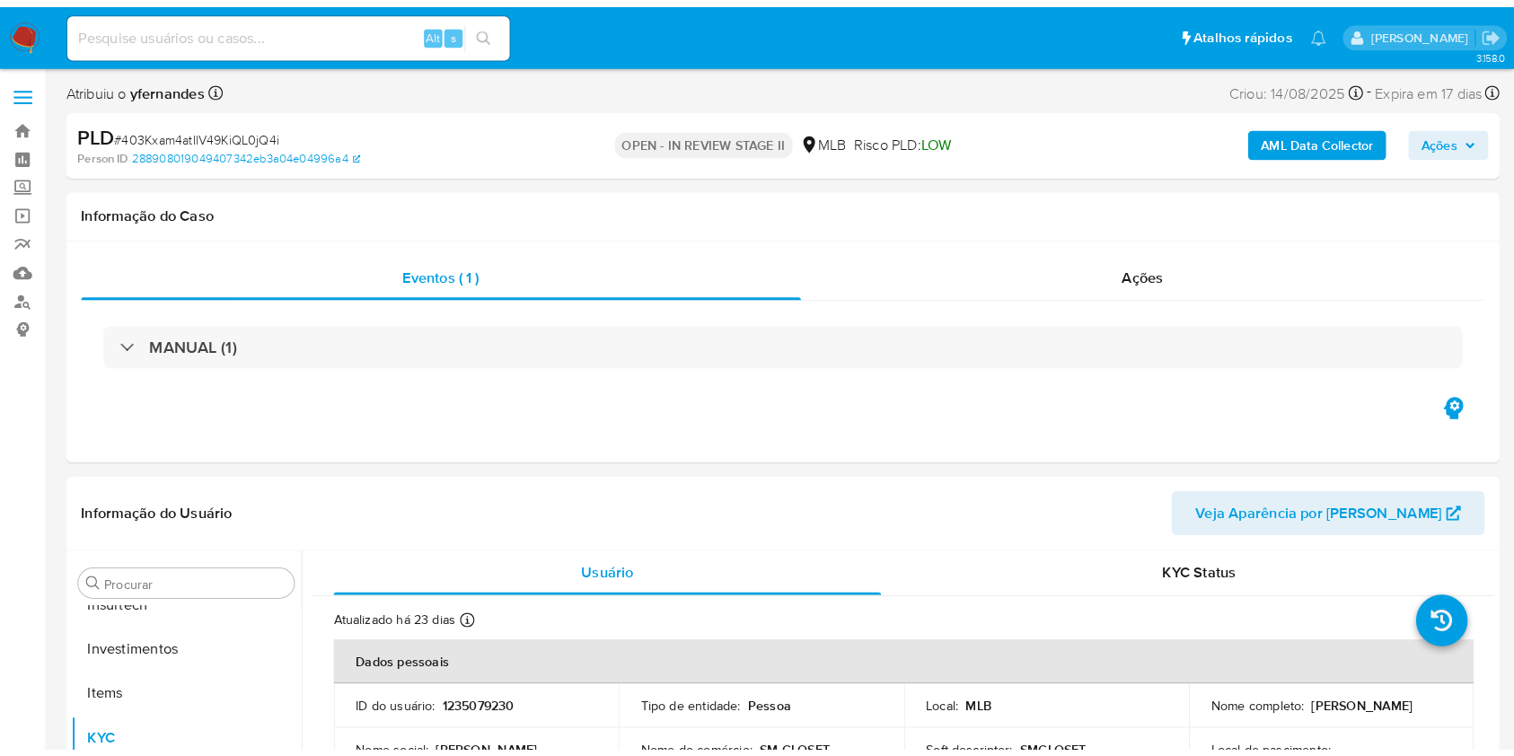
scroll to position [845, 0]
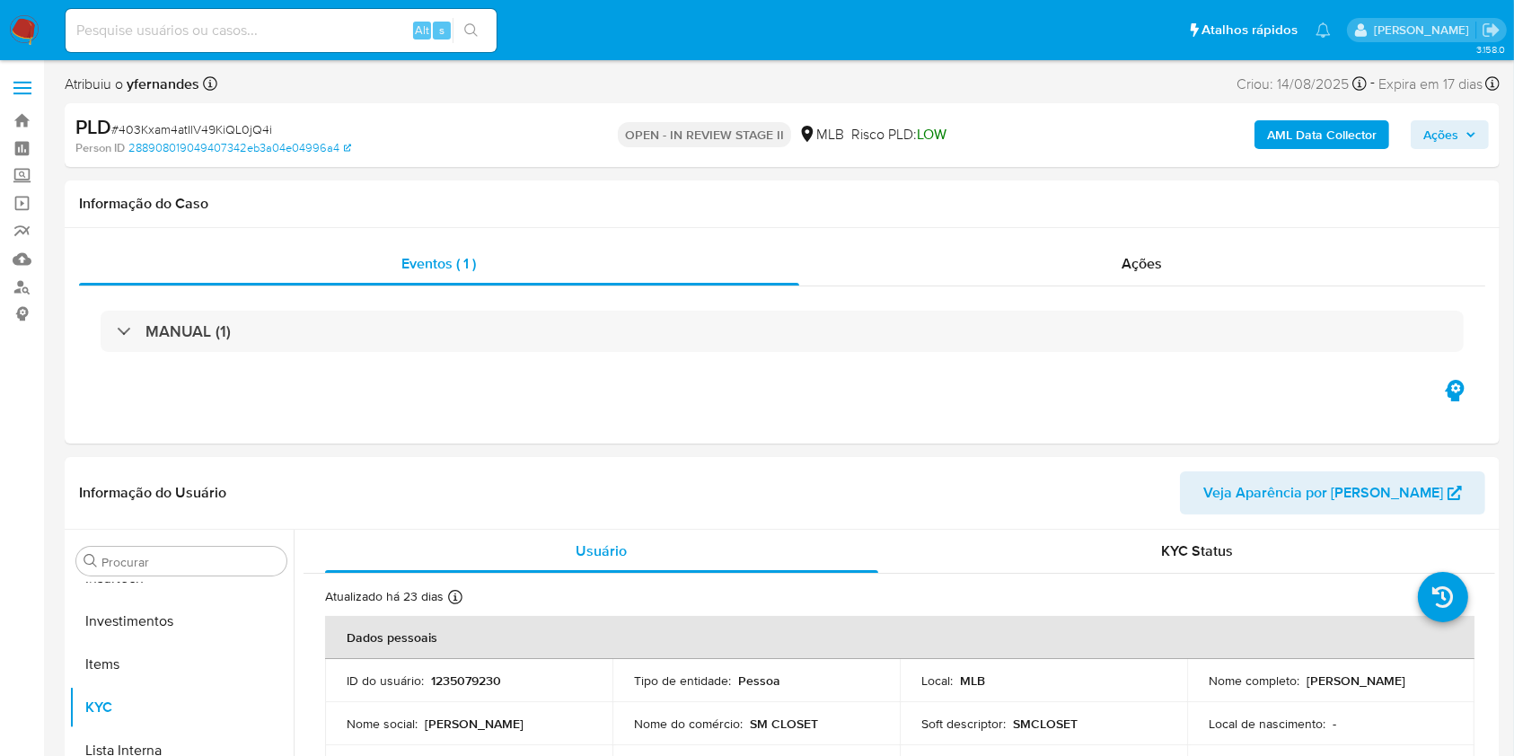
click at [167, 120] on span "# 403Kxam4atIlV49KiQL0jQ4i" at bounding box center [191, 129] width 161 height 18
copy span "403Kxam4atIlV49KiQL0jQ4i"
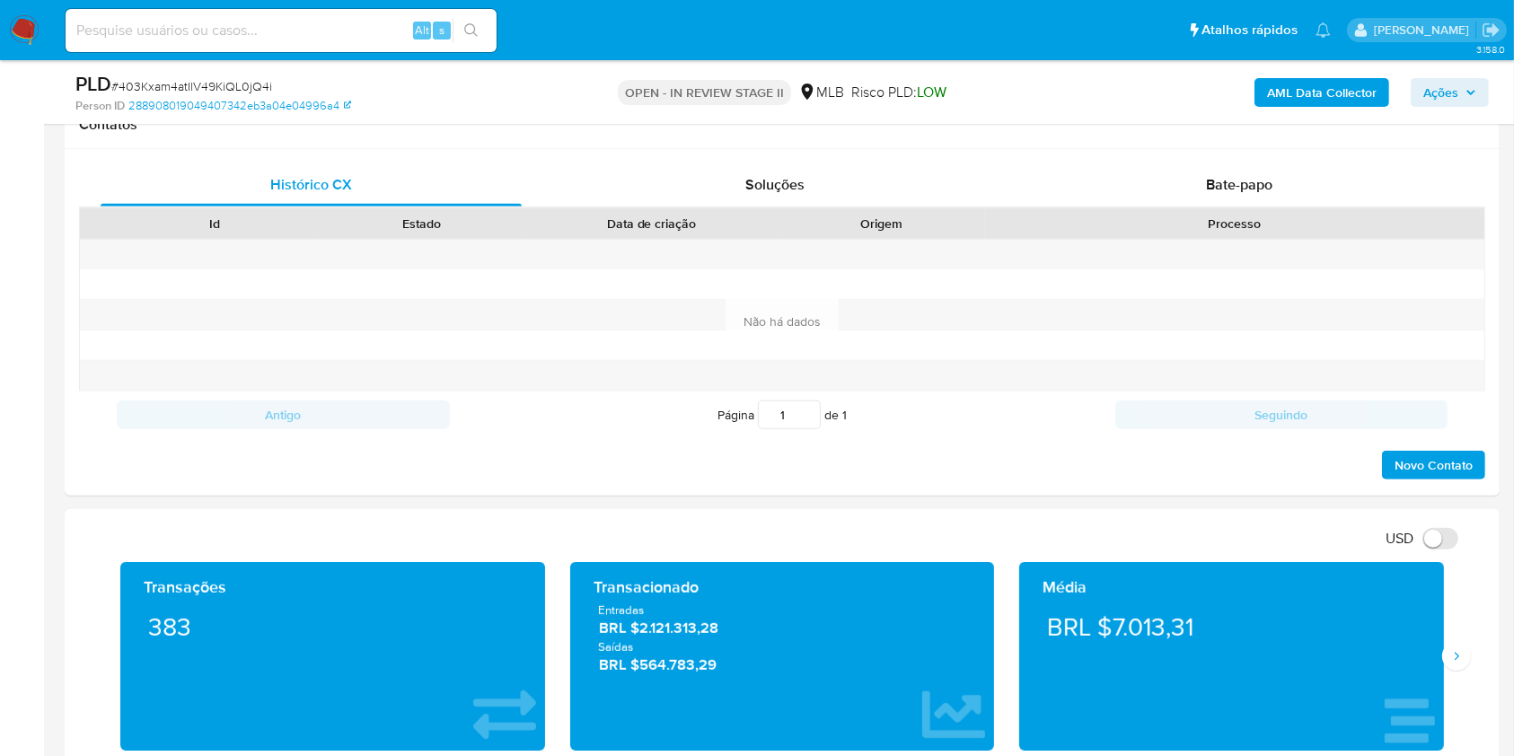
scroll to position [1197, 0]
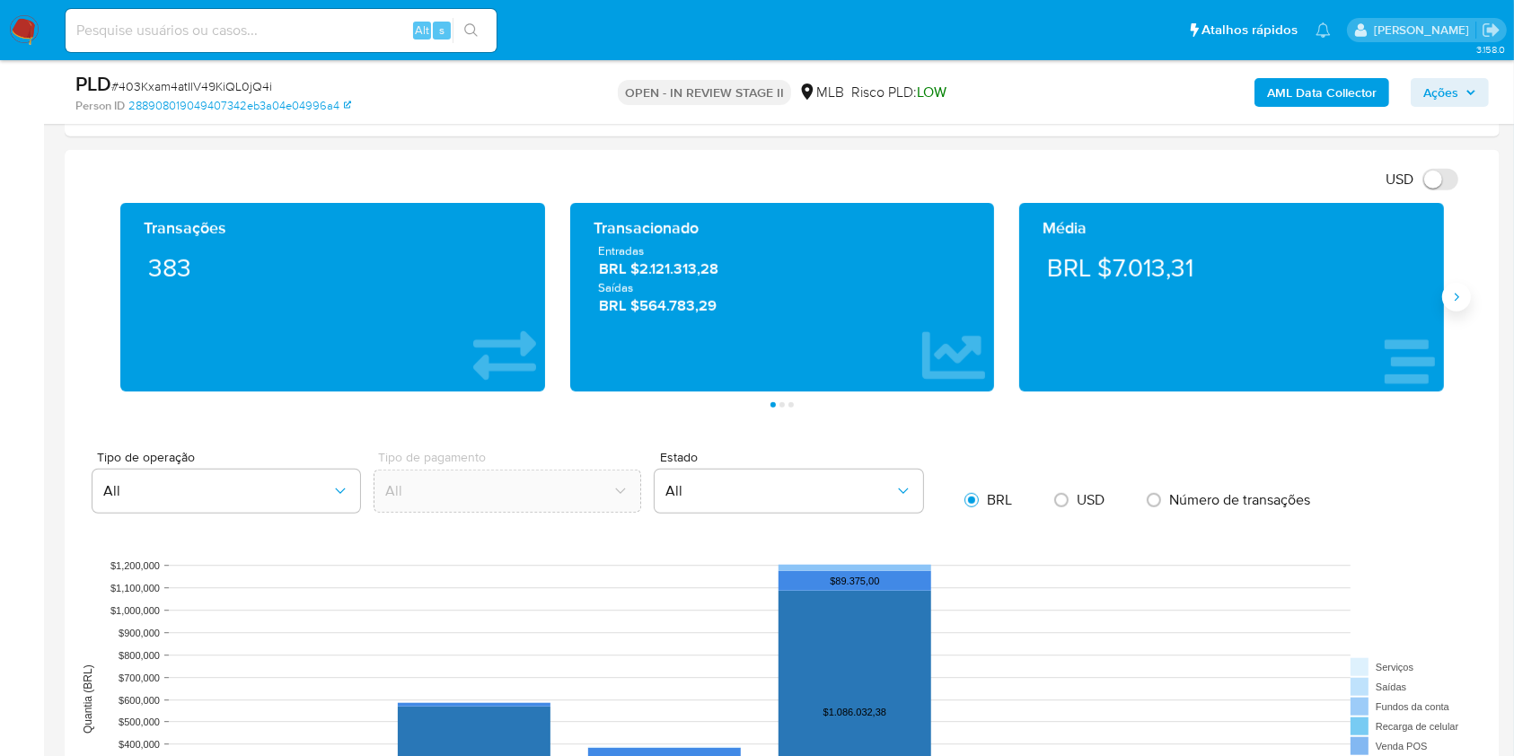
click at [1450, 297] on icon "Siguiente" at bounding box center [1456, 297] width 14 height 14
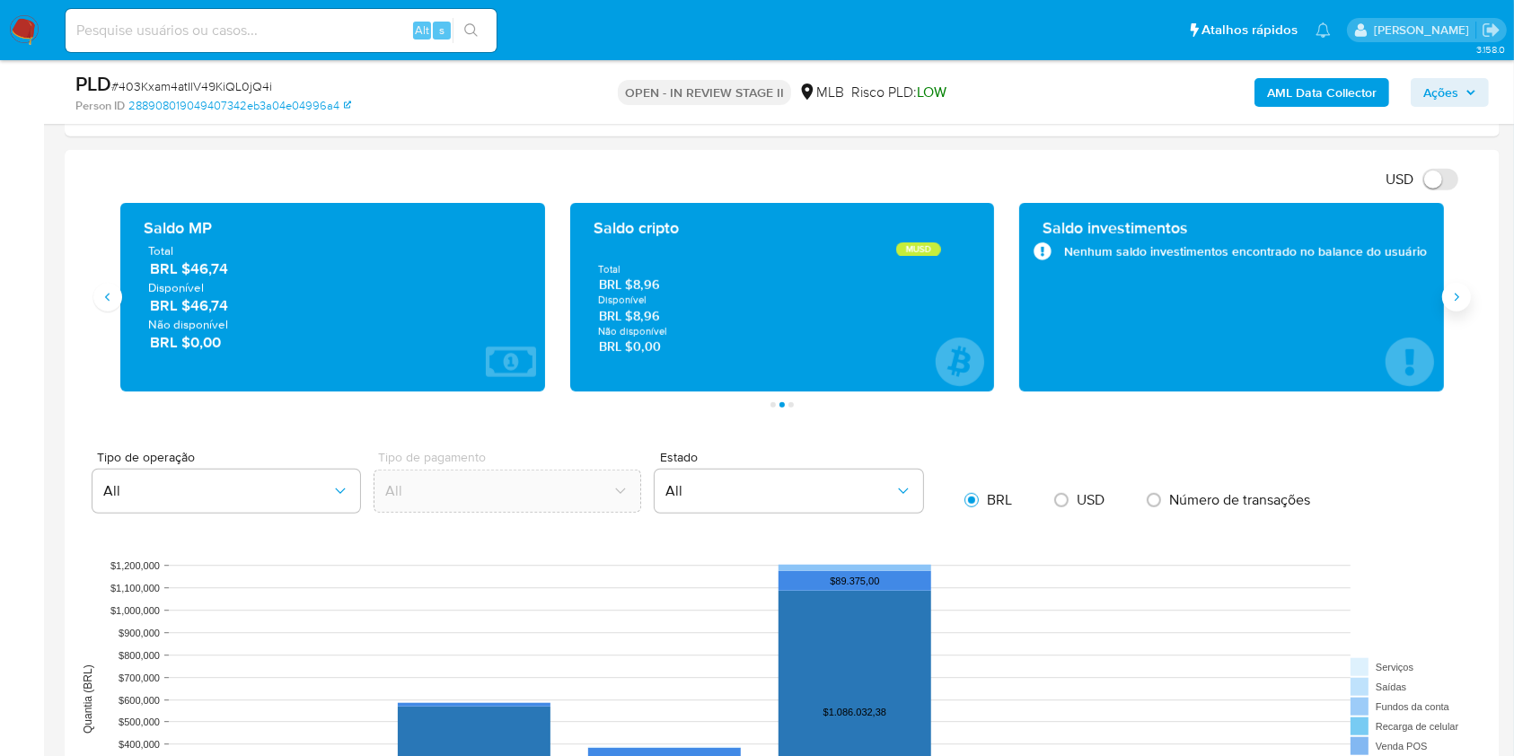
click at [1450, 297] on icon "Siguiente" at bounding box center [1456, 297] width 14 height 14
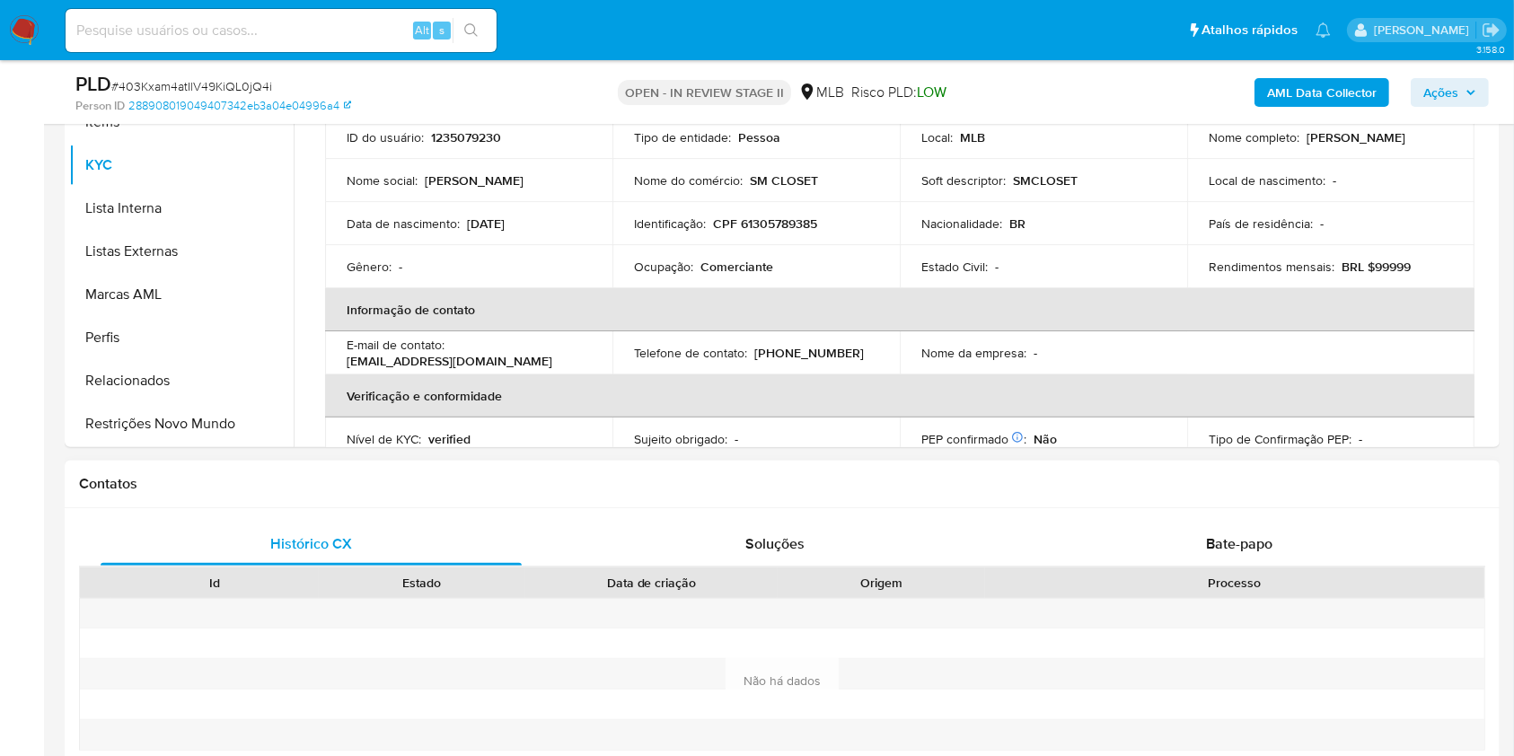
click at [1211, 540] on span "Bate-papo" at bounding box center [1239, 543] width 66 height 21
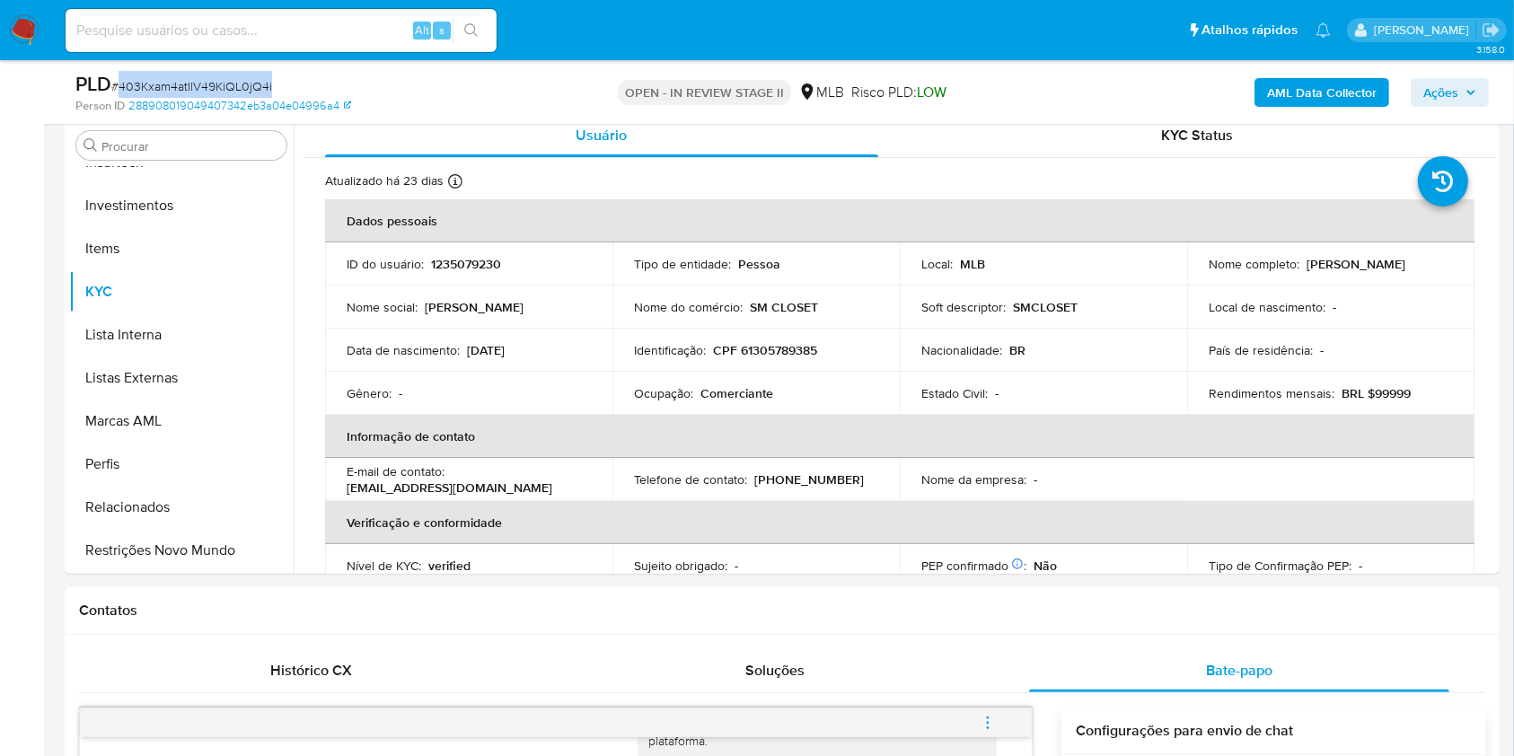
scroll to position [239, 0]
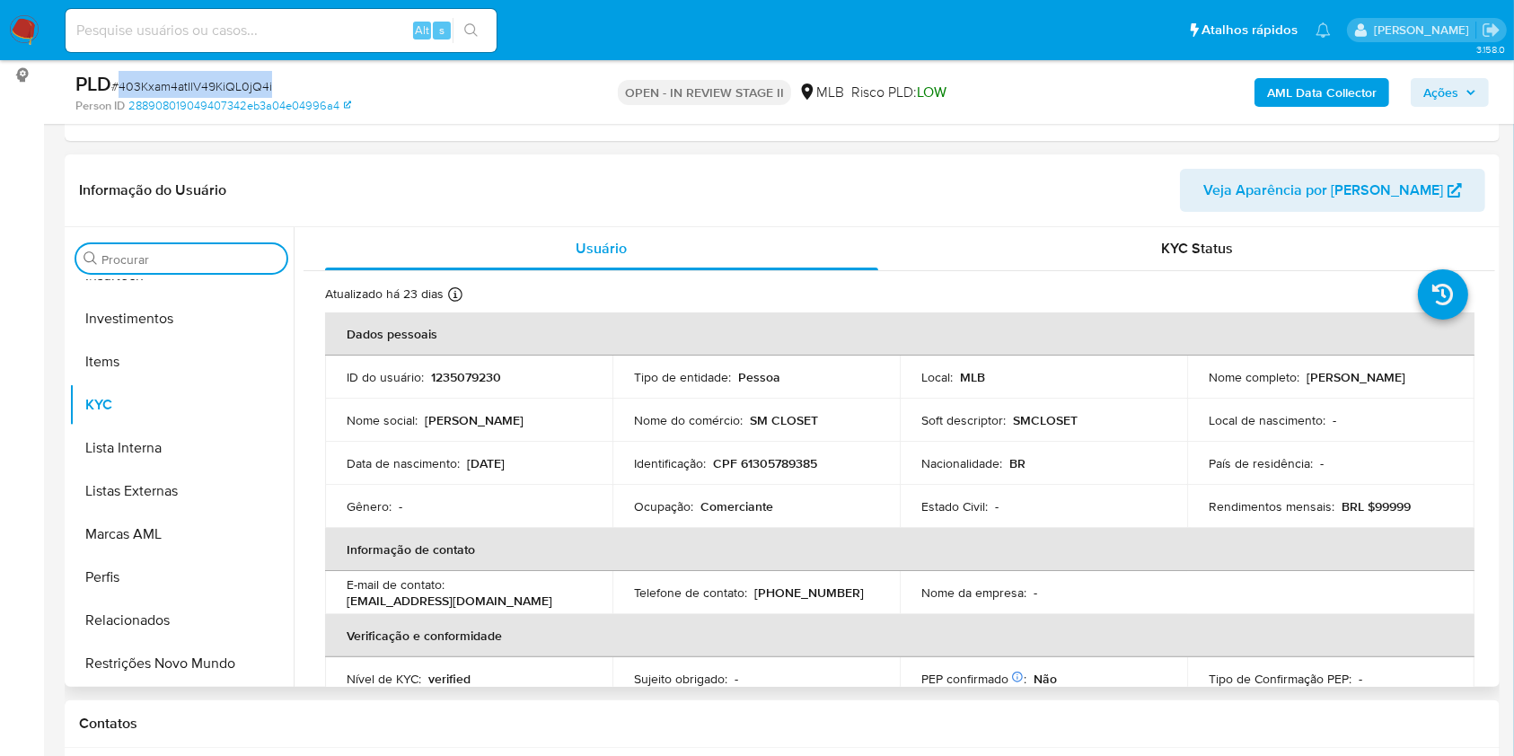
click at [198, 259] on input "Procurar" at bounding box center [190, 259] width 178 height 16
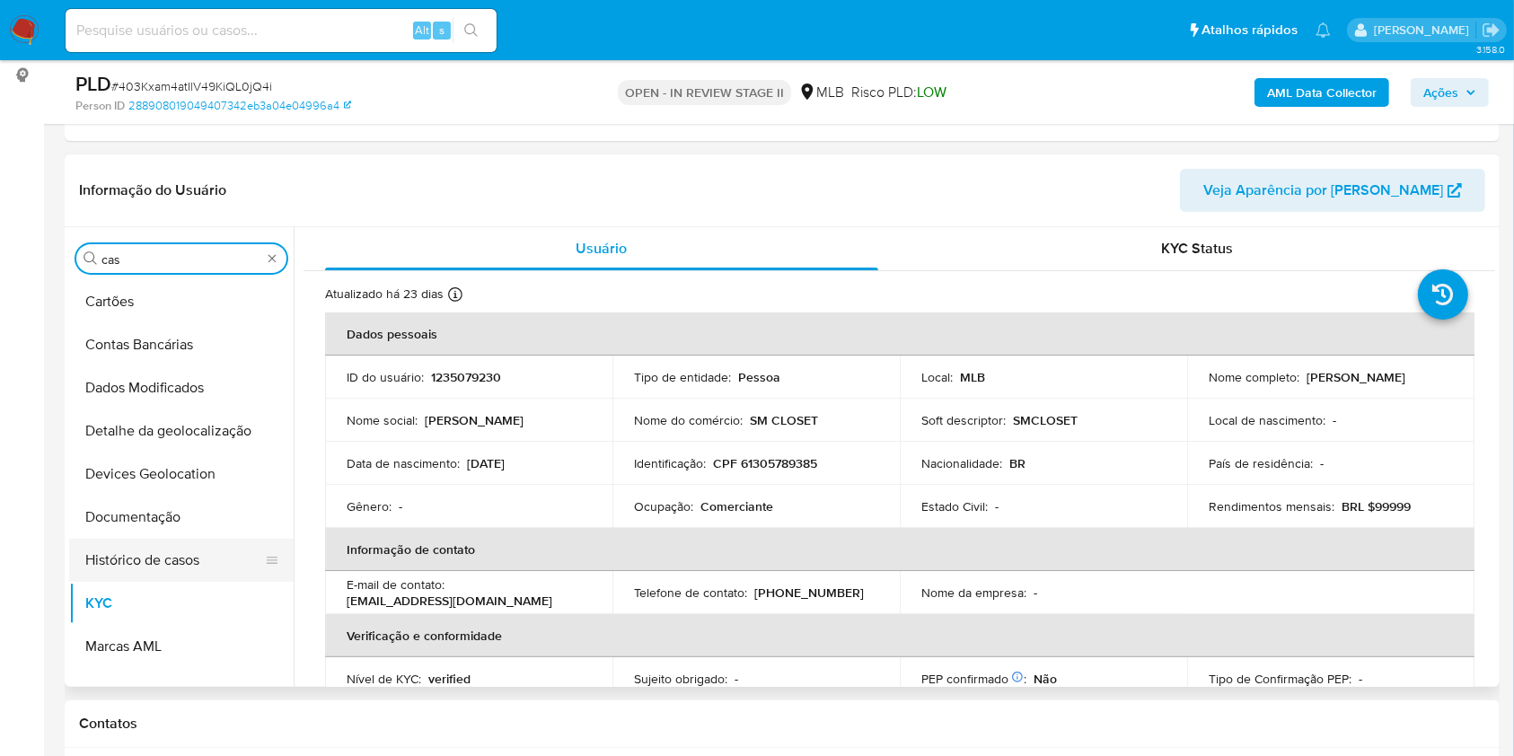
scroll to position [0, 0]
click at [170, 539] on button "Histórico de casos" at bounding box center [174, 560] width 210 height 43
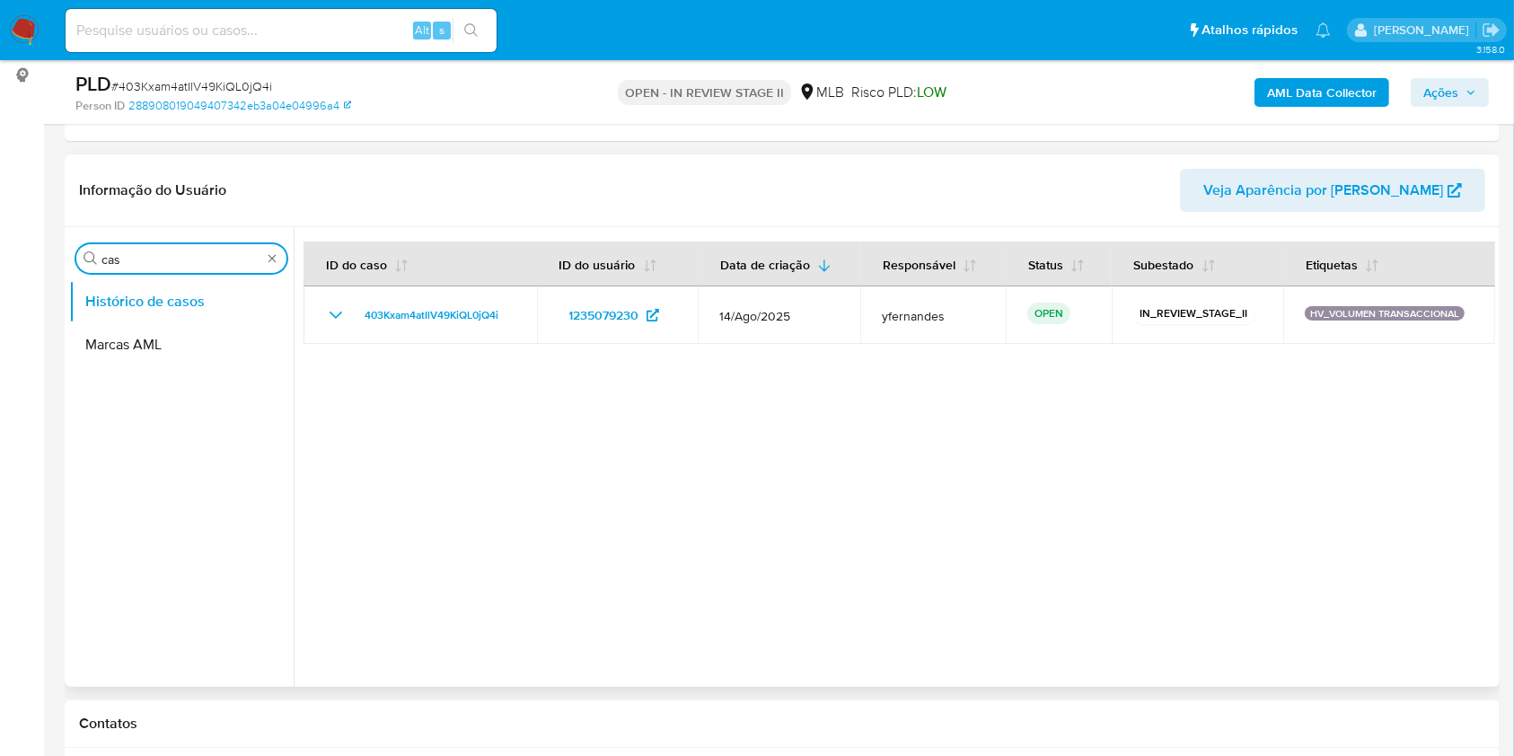
click at [155, 265] on input "cas" at bounding box center [181, 259] width 160 height 16
type input "ger"
drag, startPoint x: 133, startPoint y: 286, endPoint x: 618, endPoint y: 169, distance: 498.7
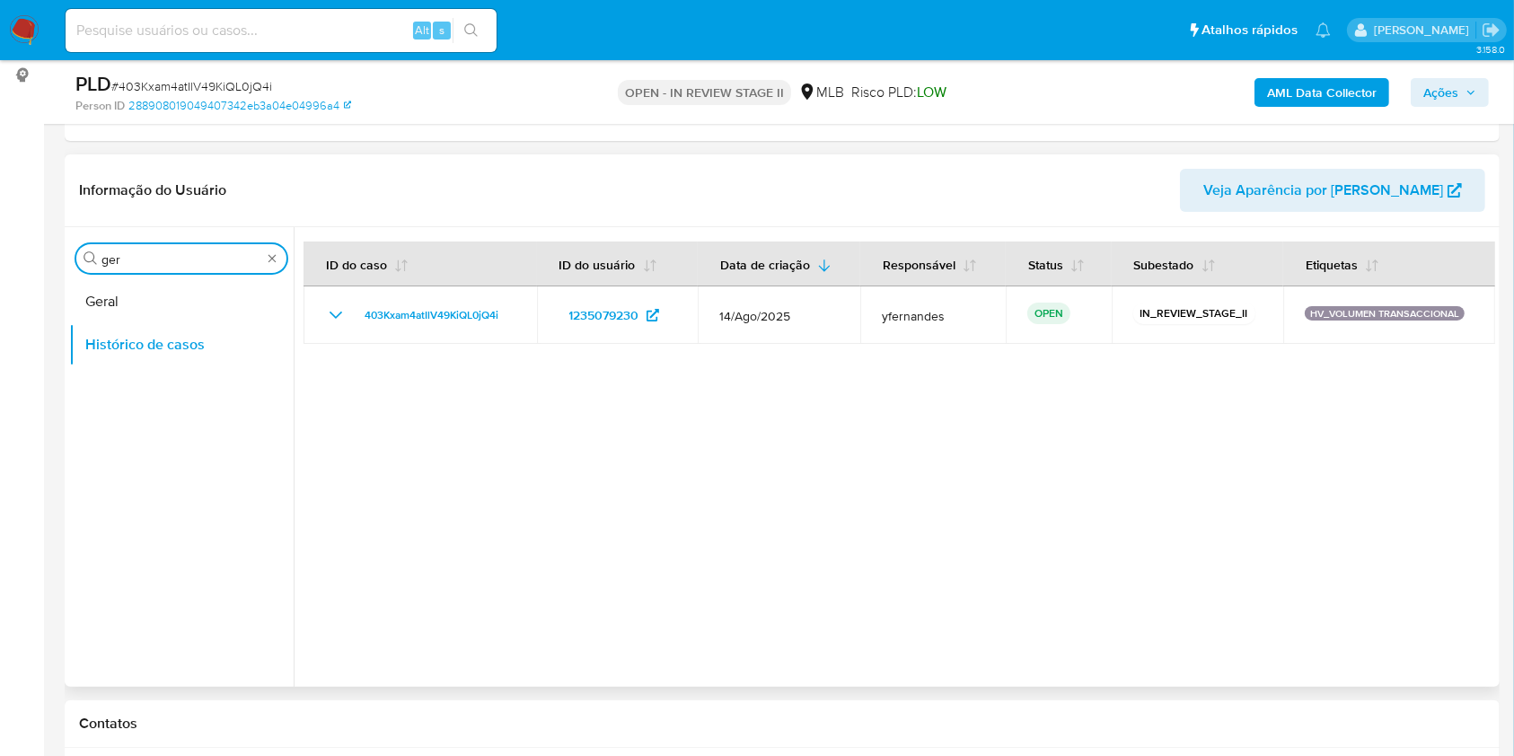
click at [133, 286] on button "Geral" at bounding box center [181, 301] width 224 height 43
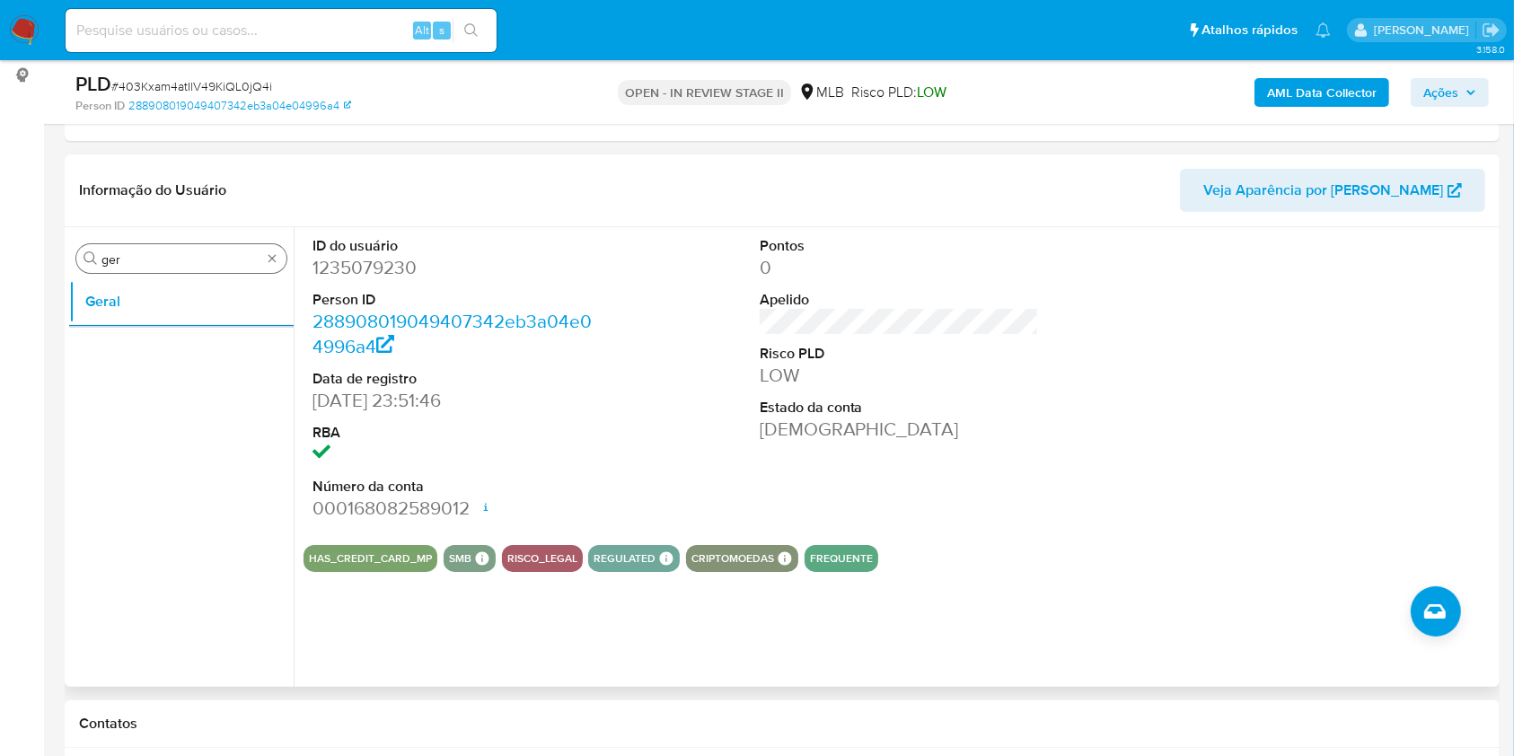
click at [198, 261] on input "ger" at bounding box center [181, 259] width 160 height 16
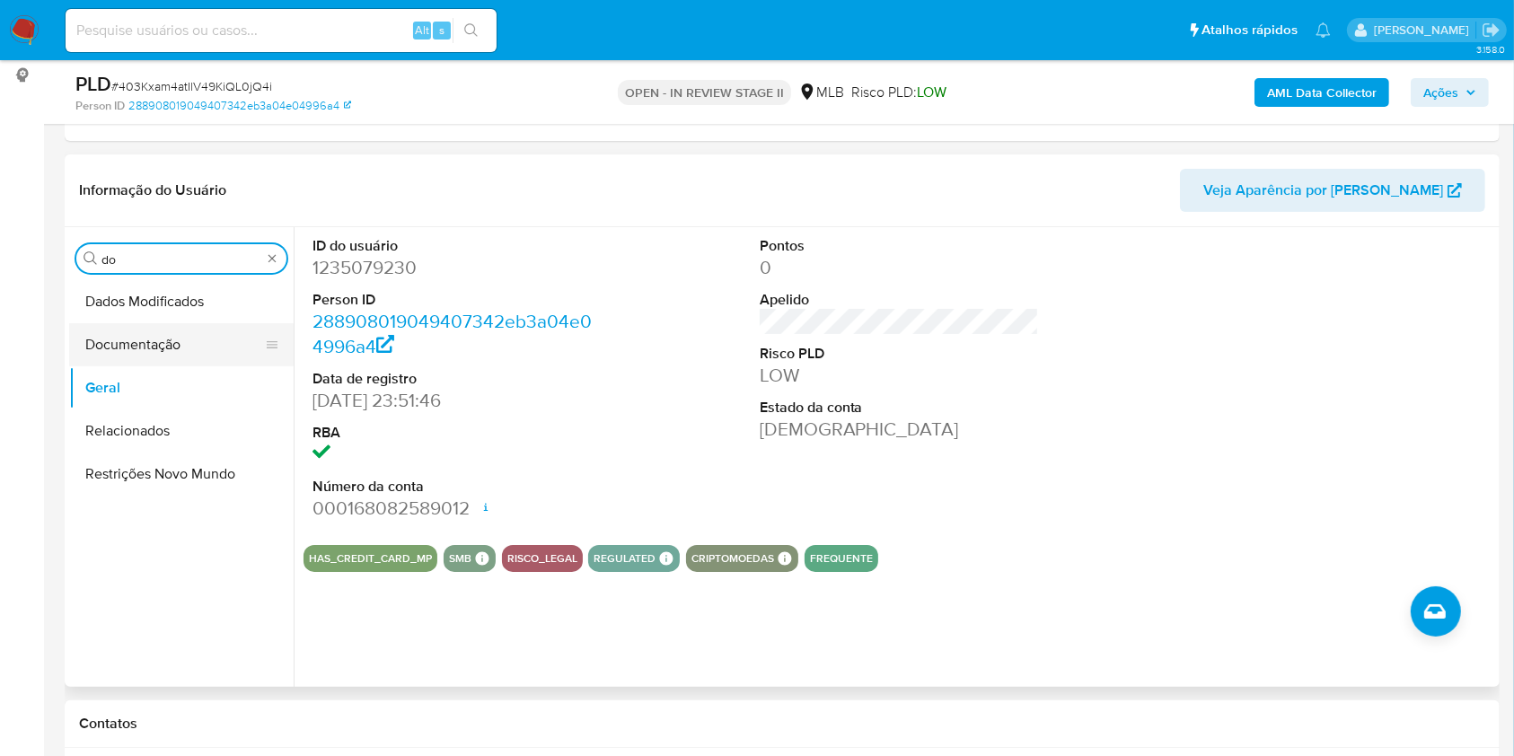
type input "do"
click at [188, 348] on button "Documentação" at bounding box center [174, 344] width 210 height 43
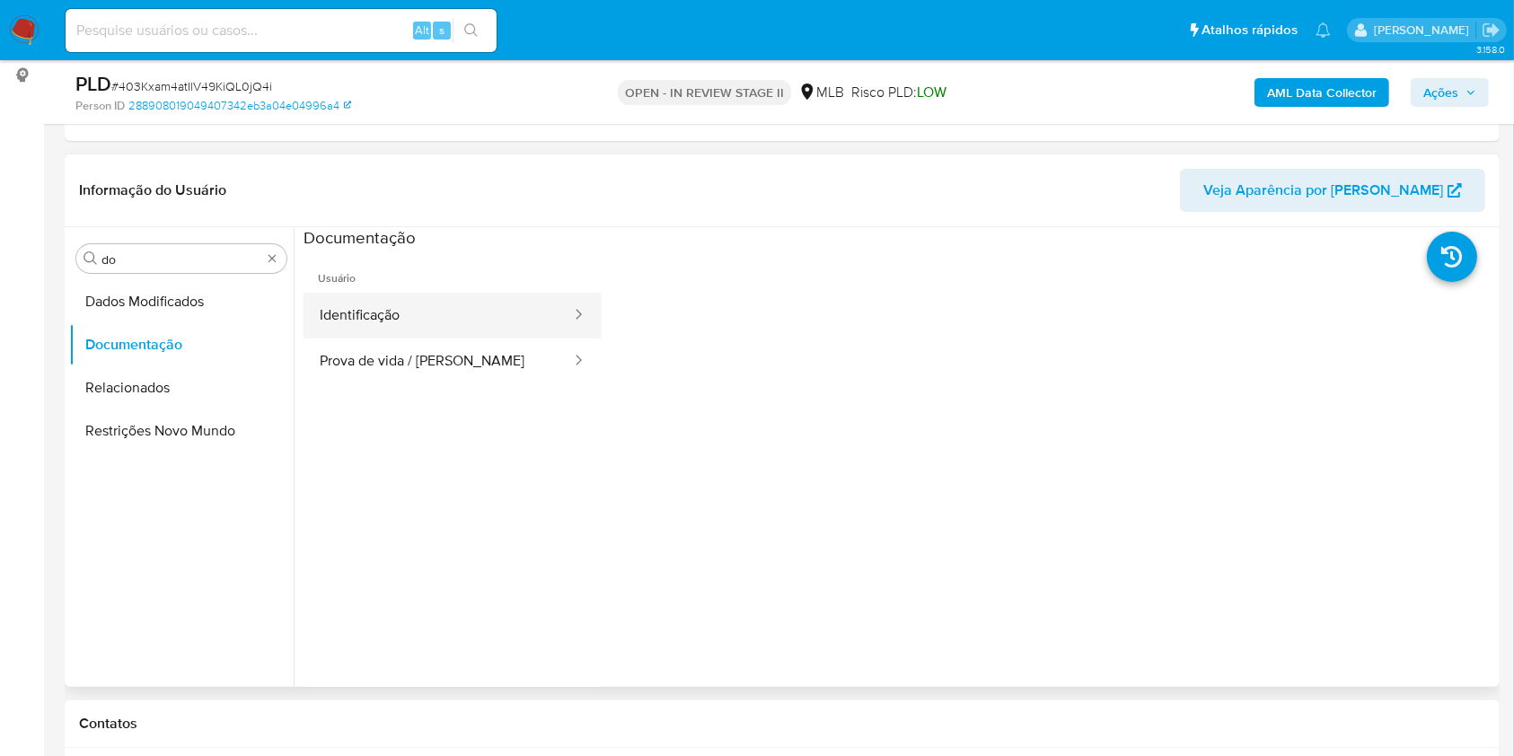
click at [514, 321] on button "Identificação" at bounding box center [437, 316] width 269 height 46
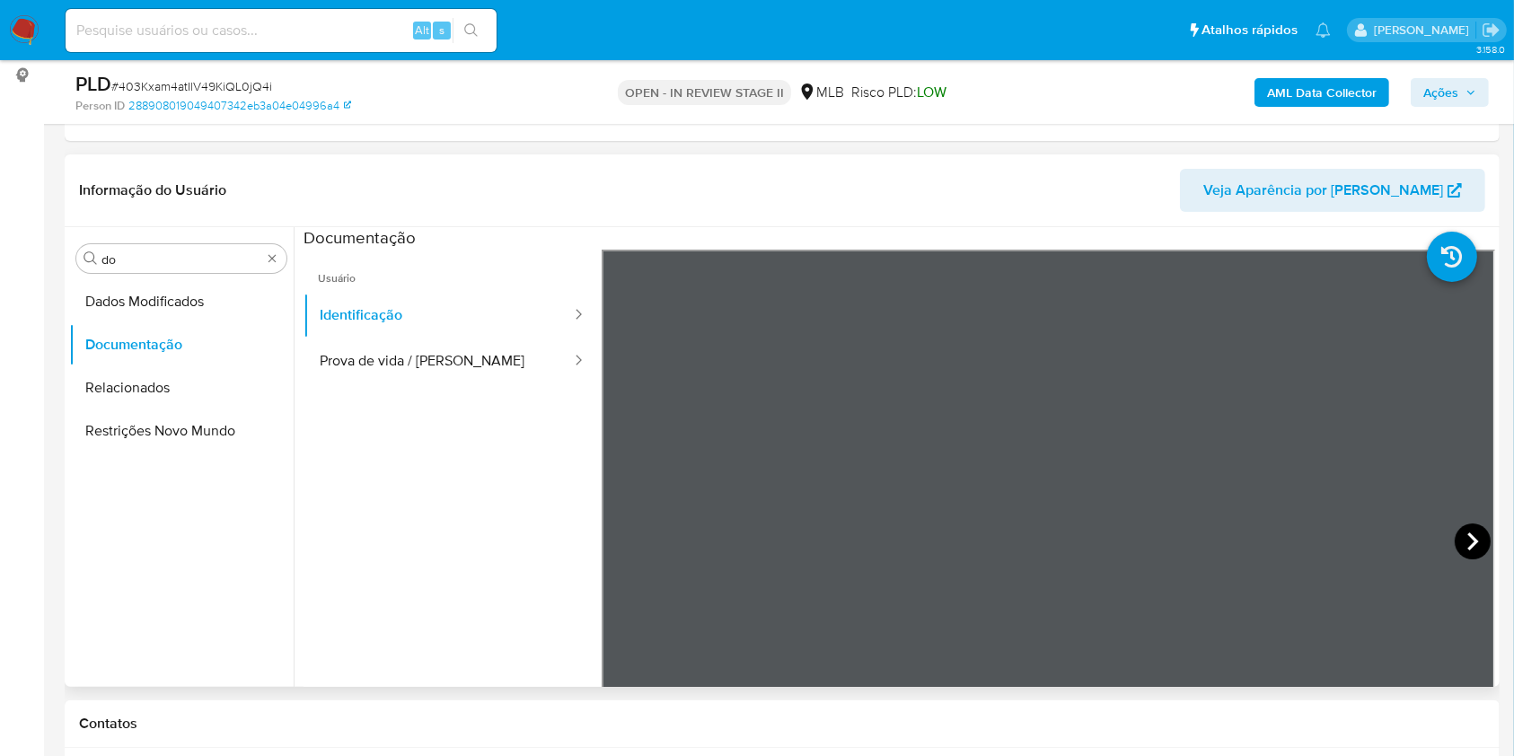
click at [1454, 549] on icon at bounding box center [1472, 541] width 36 height 36
click at [429, 378] on button "Prova de vida / [PERSON_NAME]" at bounding box center [437, 361] width 269 height 46
click at [166, 265] on input "do" at bounding box center [181, 259] width 160 height 16
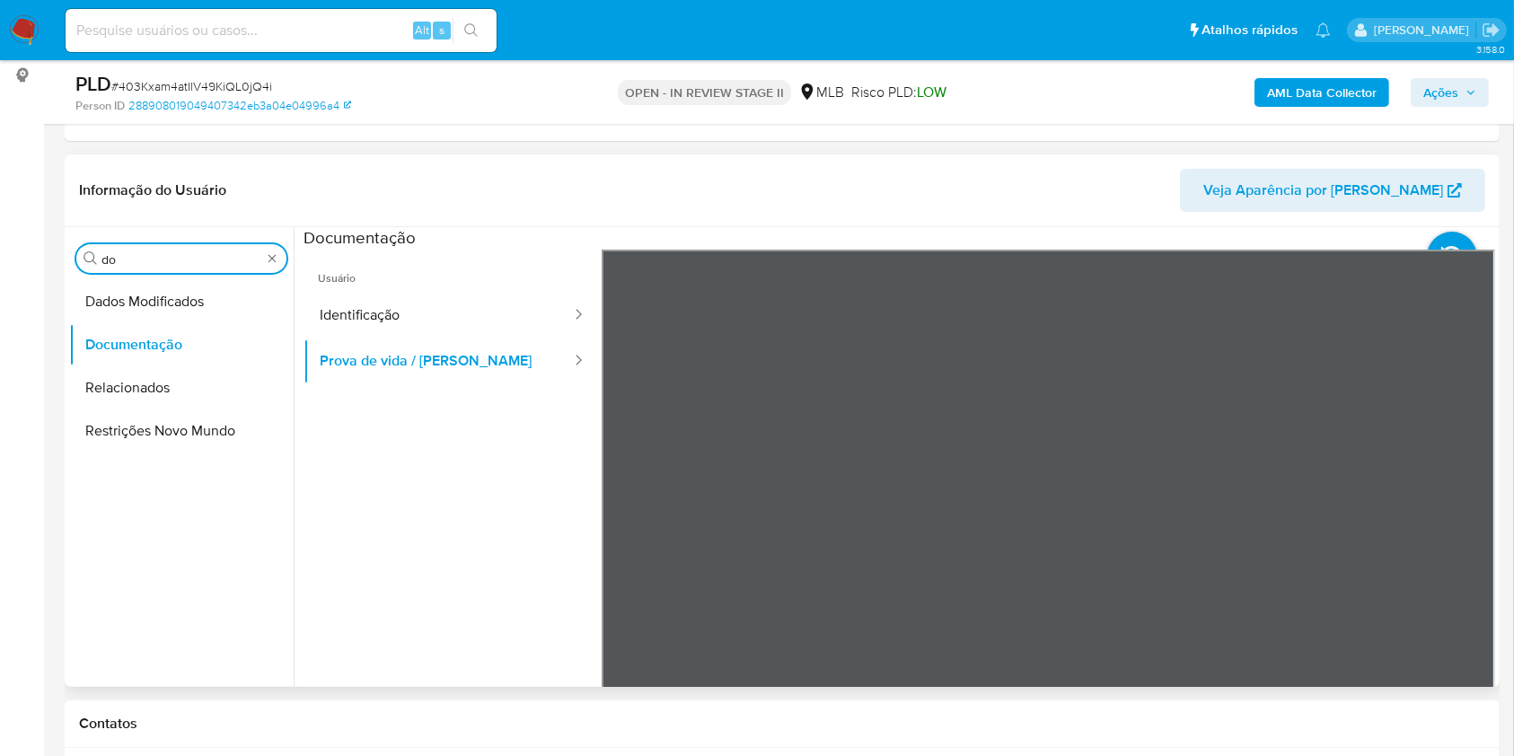
click at [166, 265] on input "do" at bounding box center [181, 259] width 160 height 16
type input "ky"
click at [135, 354] on button "KYC" at bounding box center [174, 344] width 210 height 43
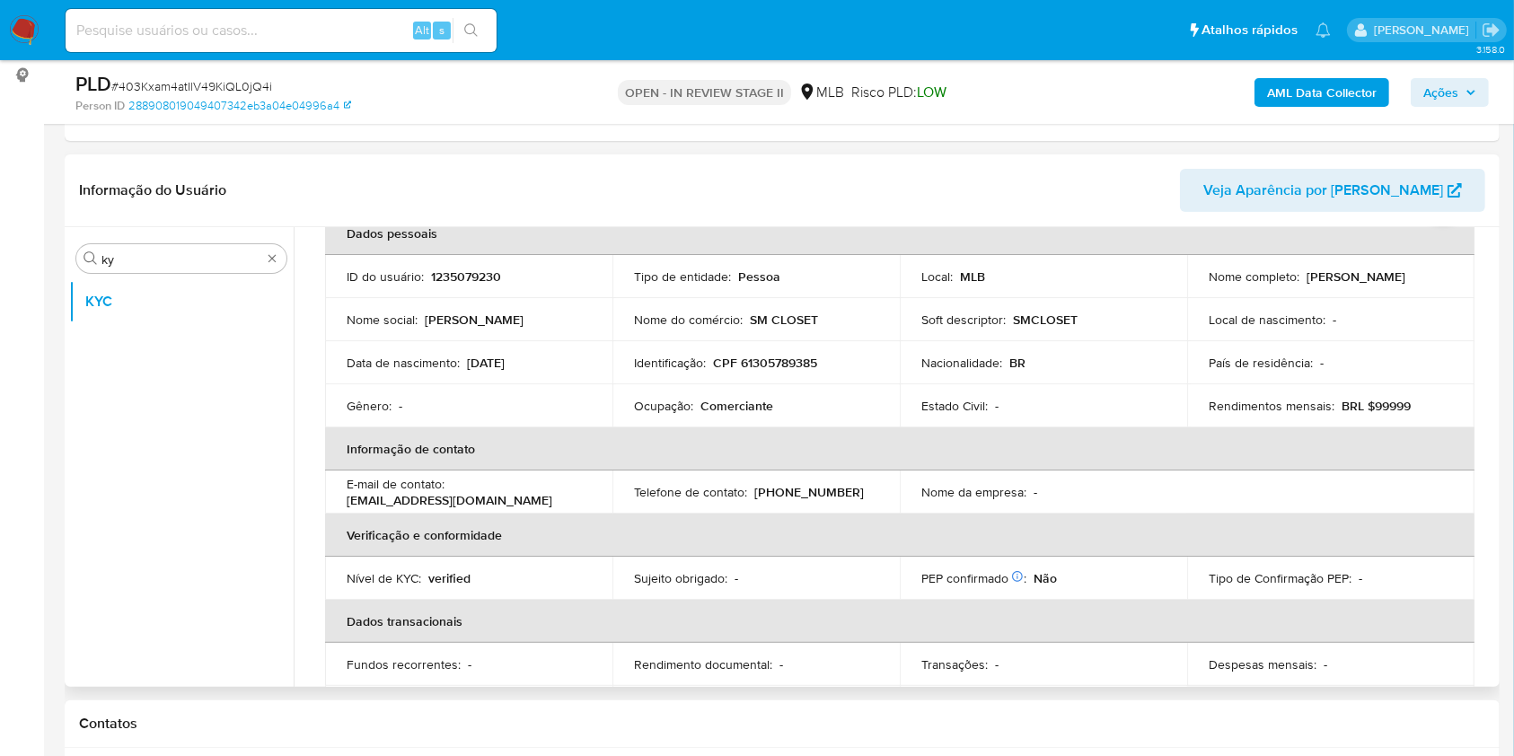
scroll to position [139, 0]
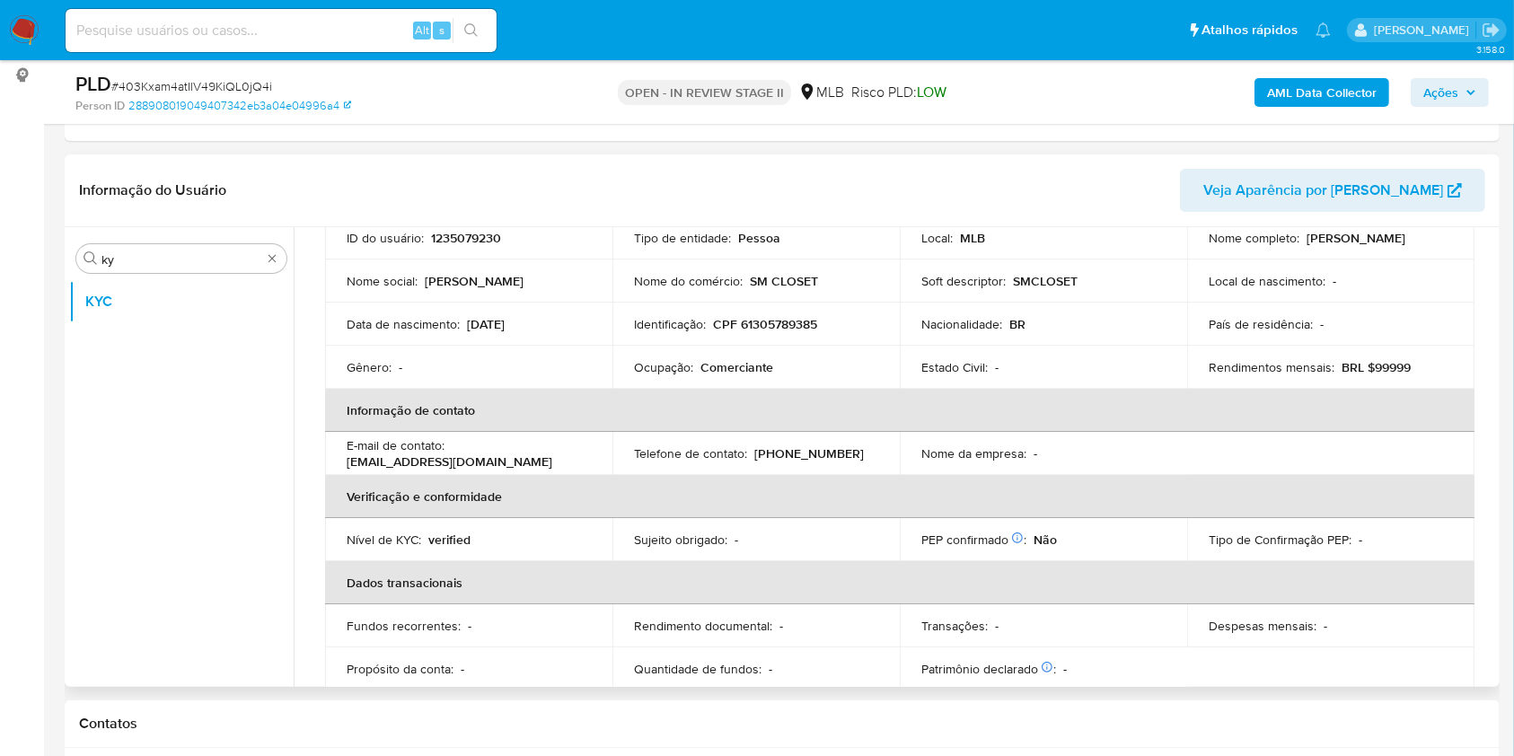
click at [690, 370] on p "Ocupação :" at bounding box center [663, 367] width 59 height 16
copy div "Ocupação : Comerciante"
click at [876, 426] on th "Informação de contato" at bounding box center [899, 410] width 1149 height 43
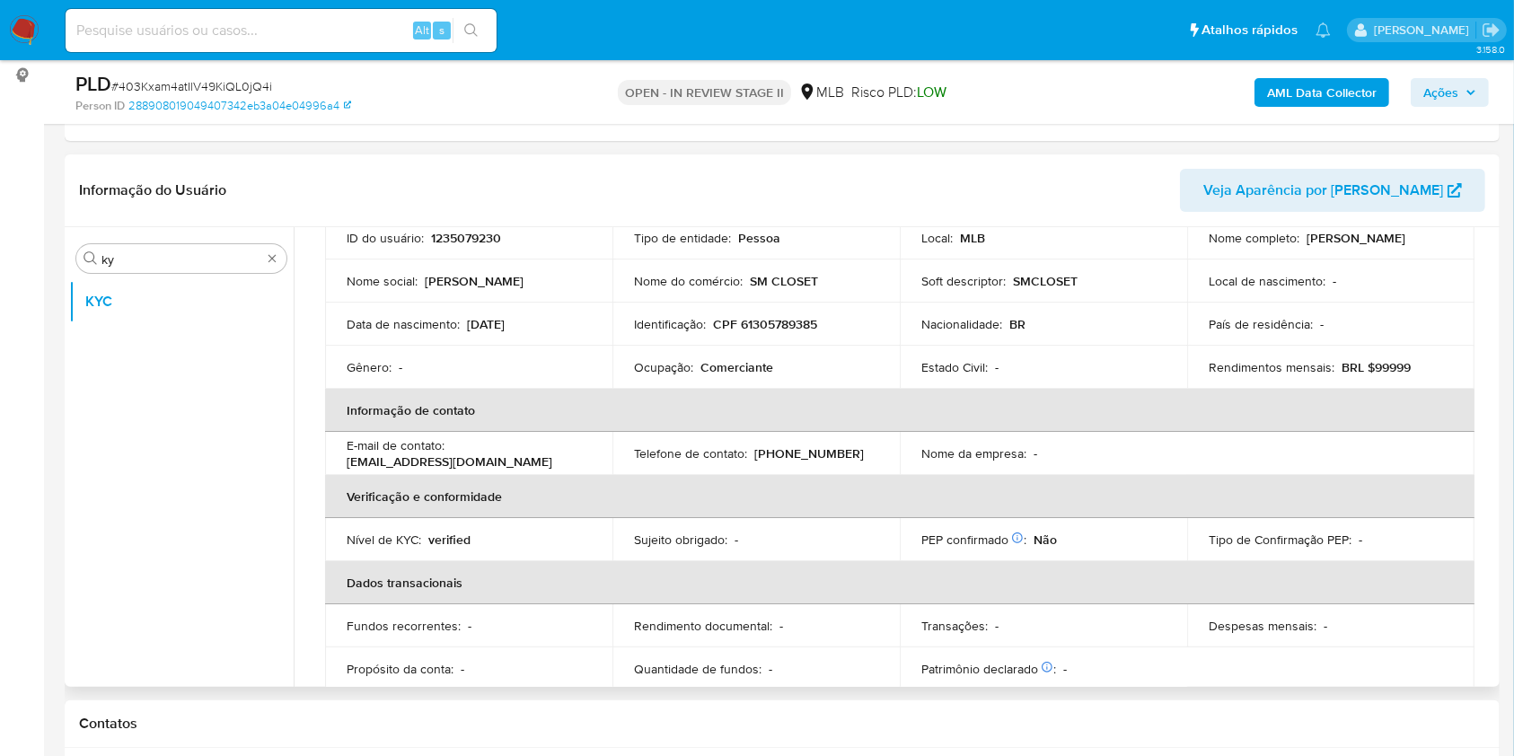
scroll to position [763, 0]
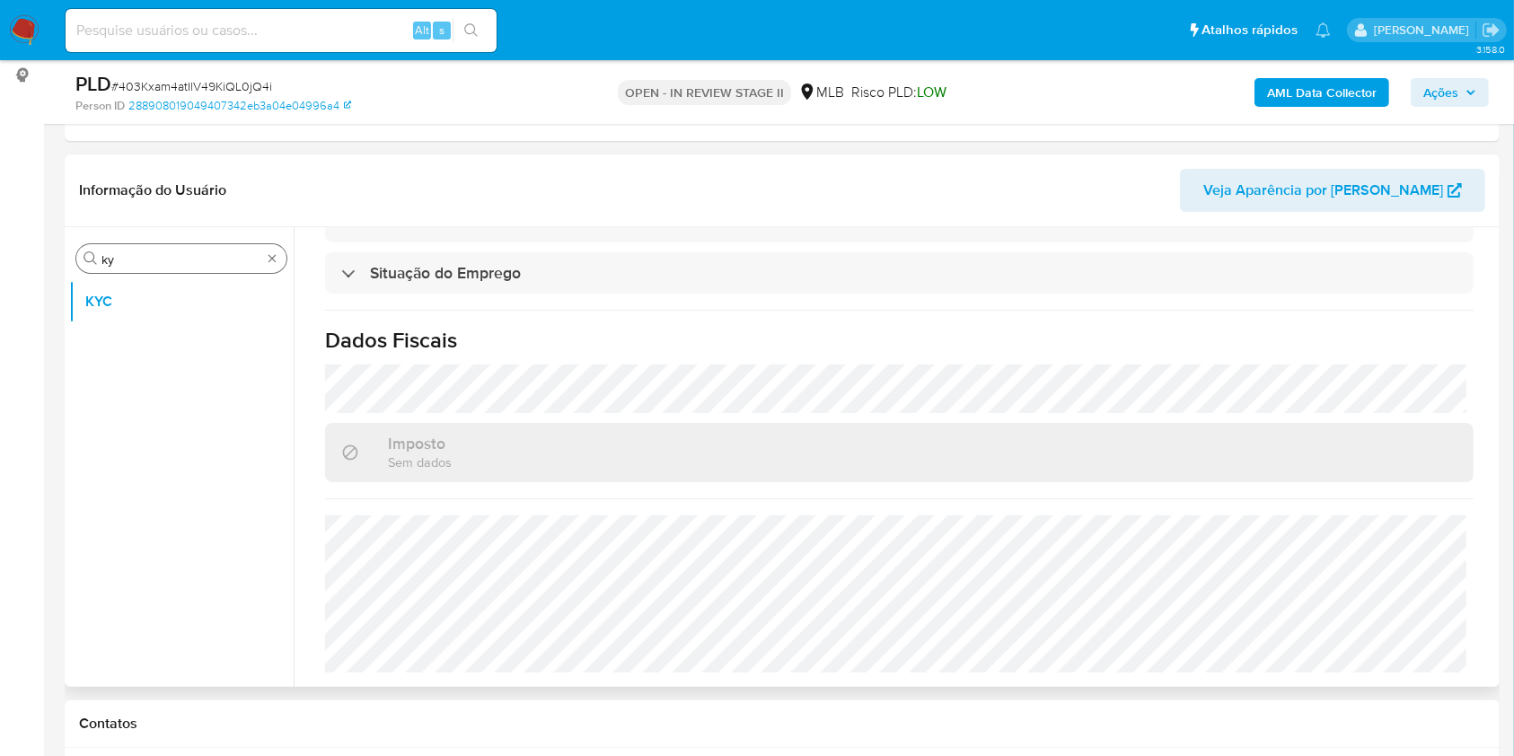
click at [136, 259] on input "ky" at bounding box center [181, 259] width 160 height 16
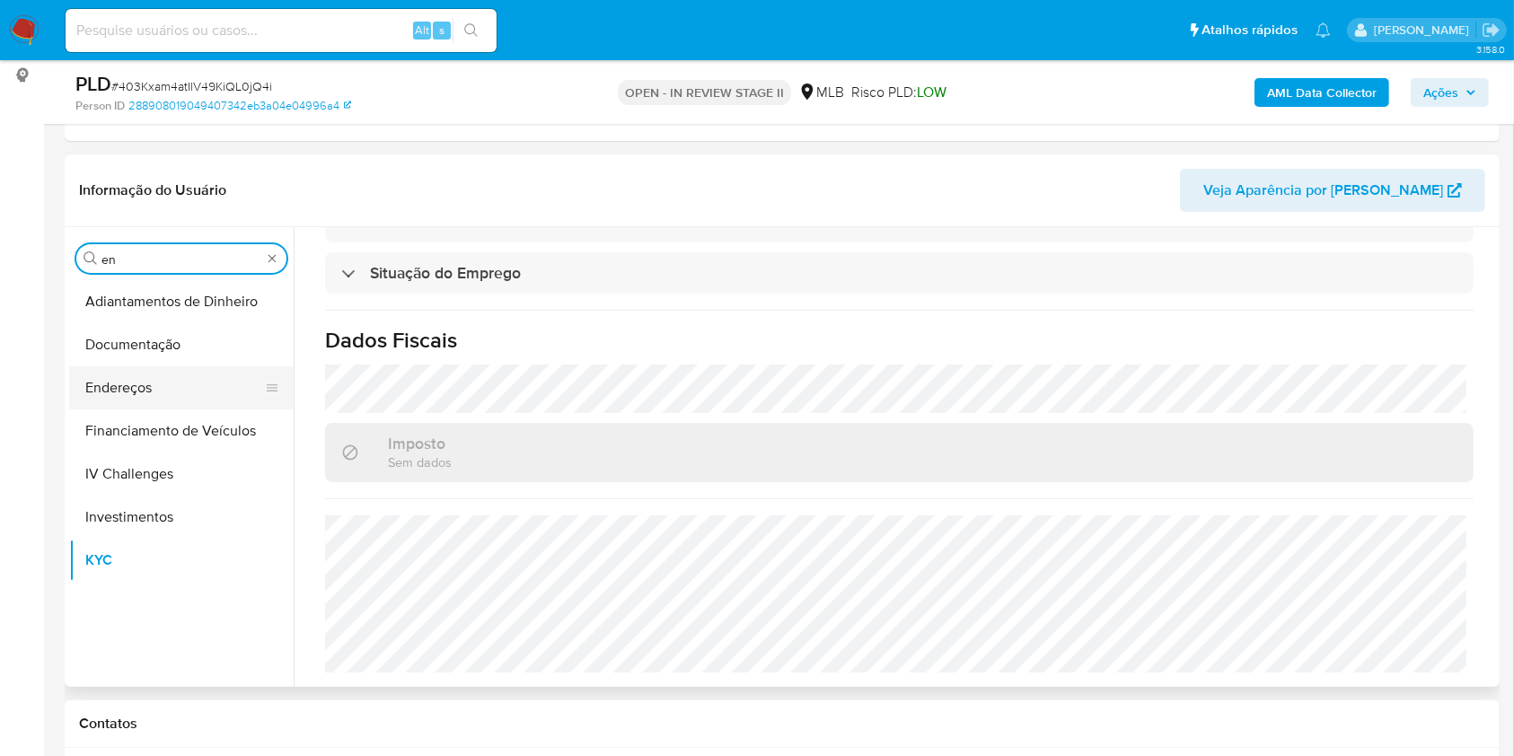
type input "en"
click at [119, 384] on button "Endereços" at bounding box center [174, 387] width 210 height 43
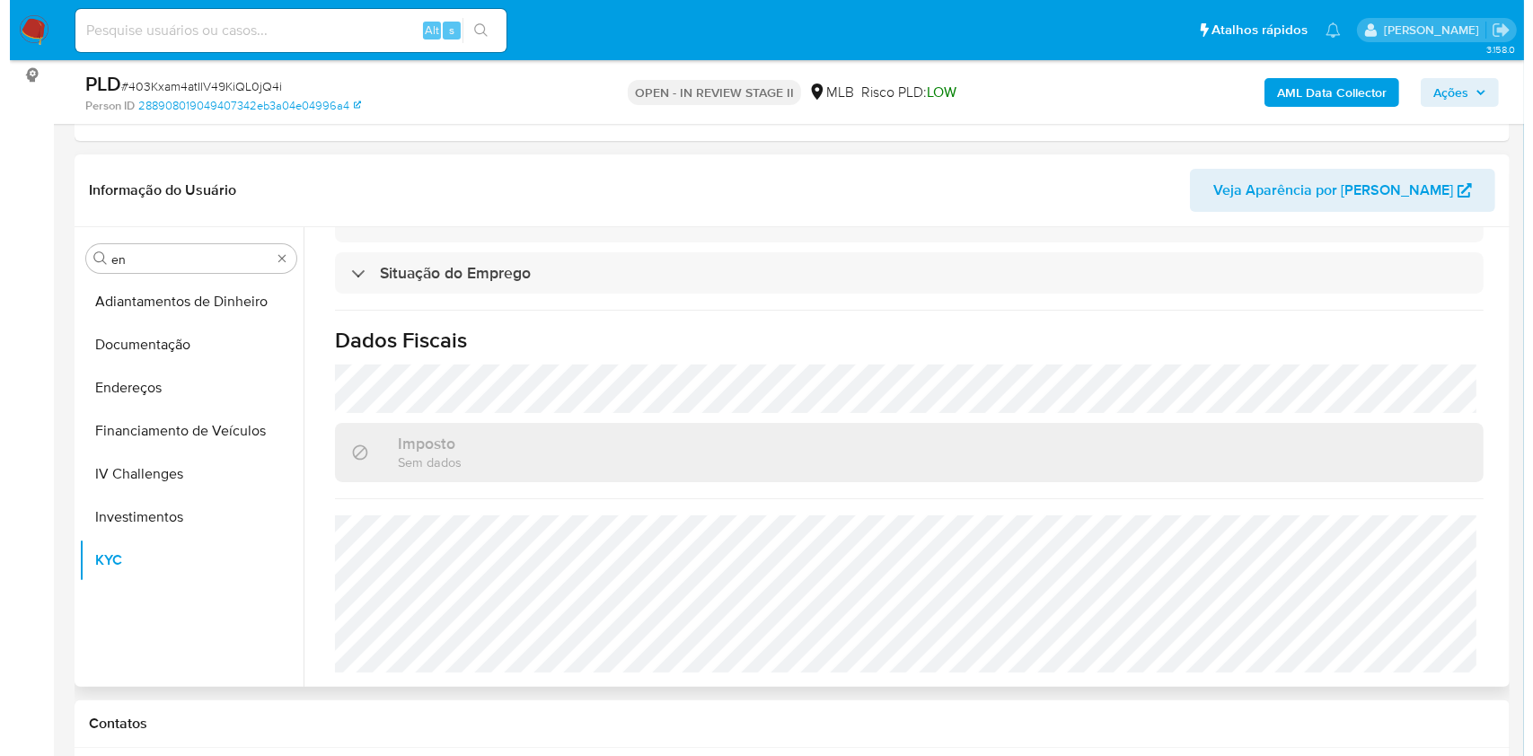
scroll to position [0, 0]
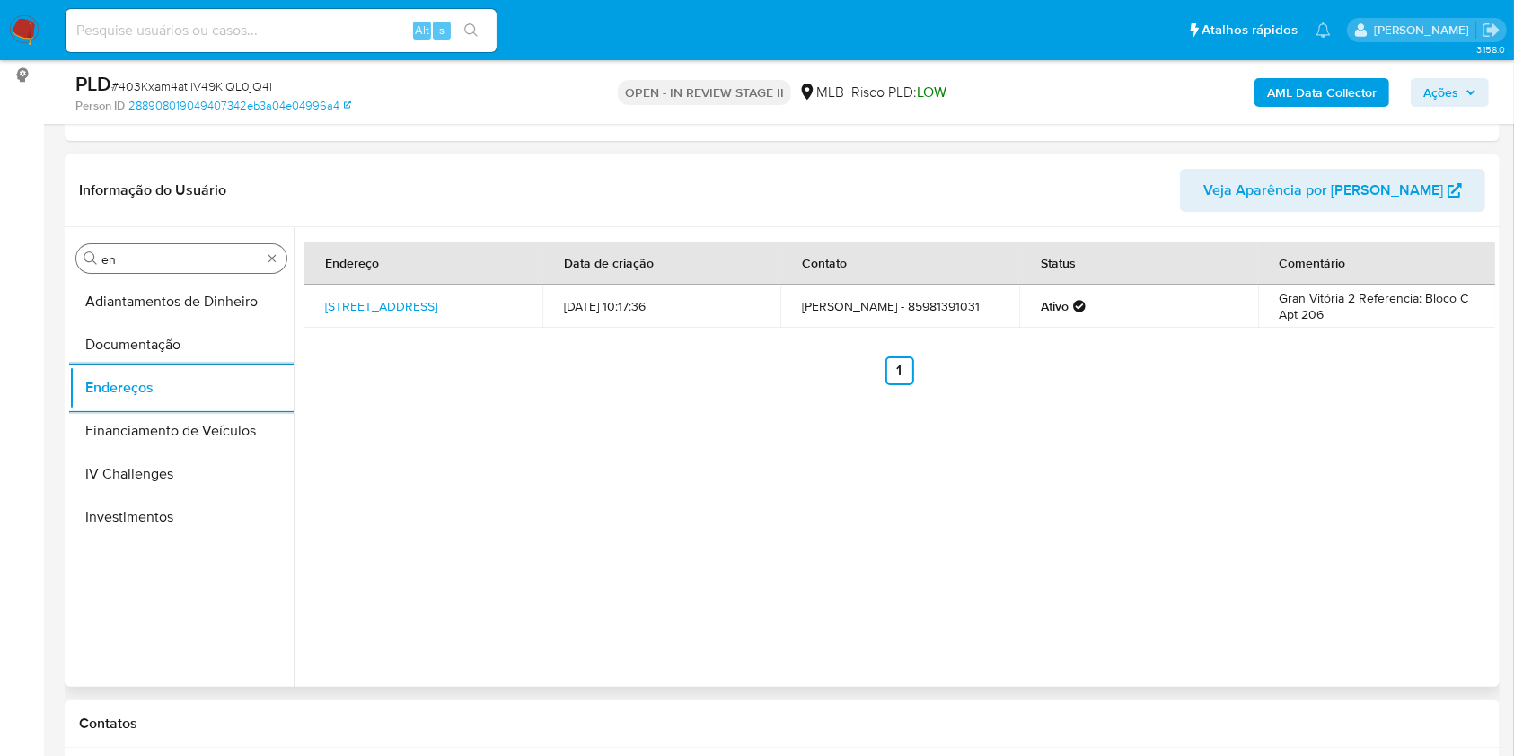
click at [208, 260] on input "en" at bounding box center [181, 259] width 160 height 16
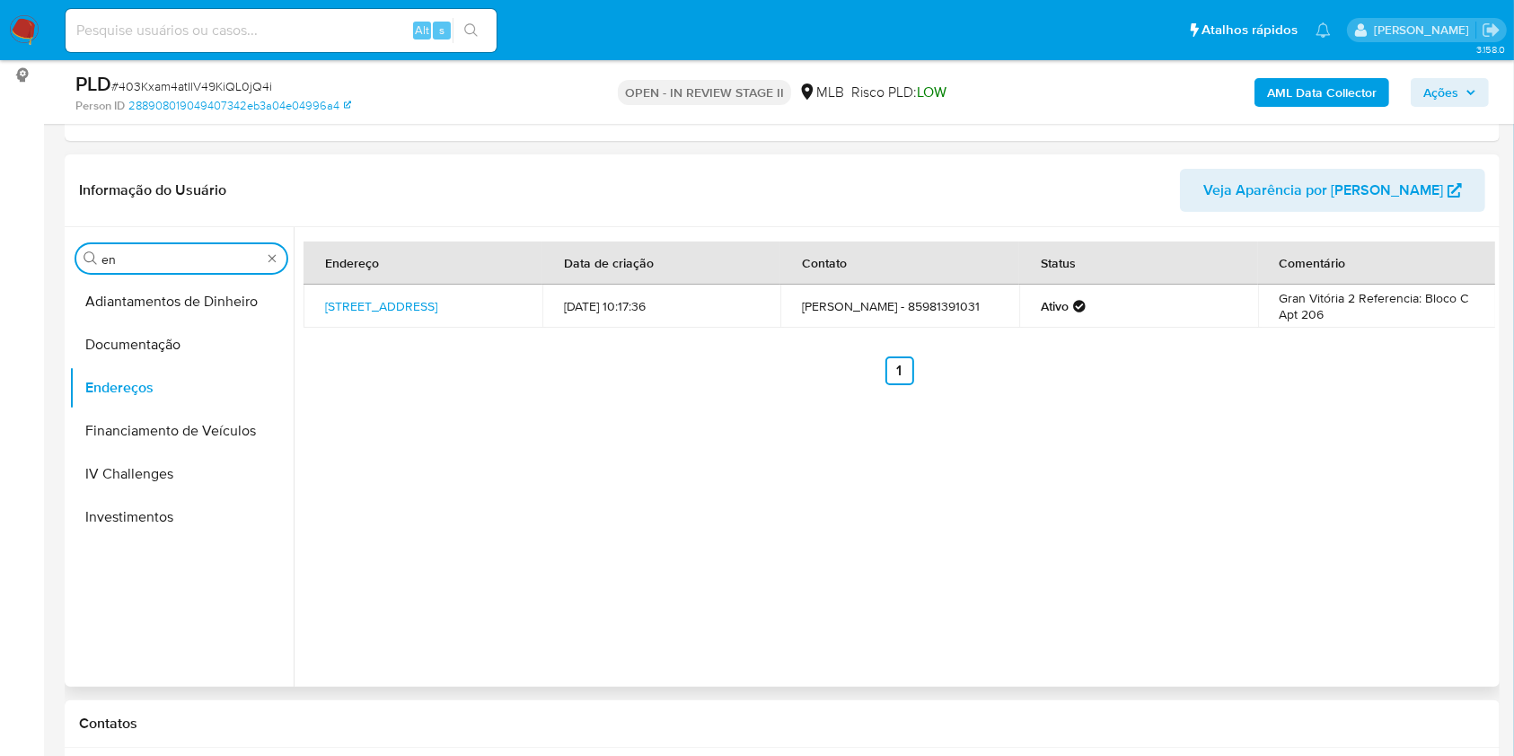
click at [208, 260] on input "en" at bounding box center [181, 259] width 160 height 16
type input "ge"
click at [192, 303] on button "Detalhe da geolocalização" at bounding box center [174, 301] width 210 height 43
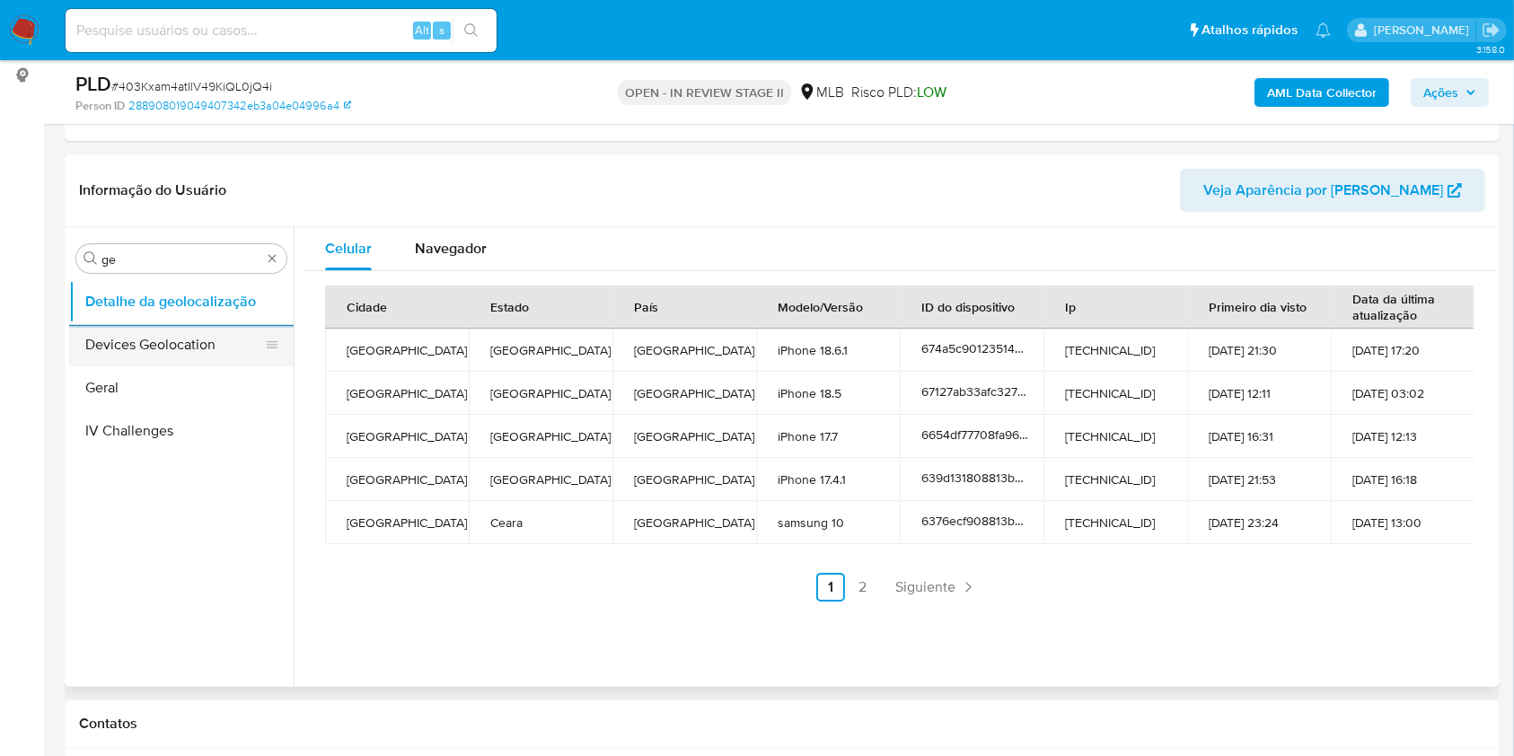
click at [125, 351] on button "Devices Geolocation" at bounding box center [174, 344] width 210 height 43
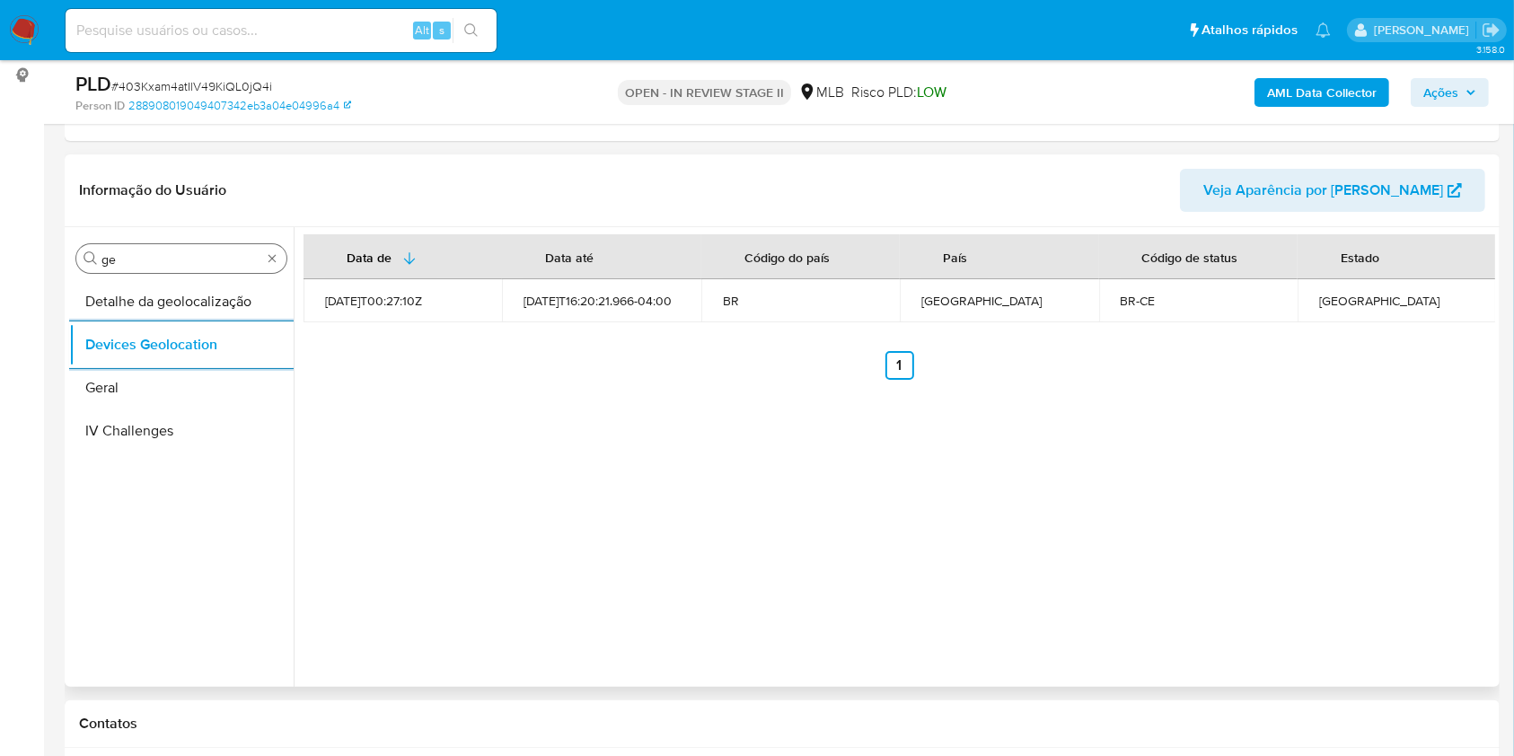
click at [198, 258] on input "ge" at bounding box center [181, 259] width 160 height 16
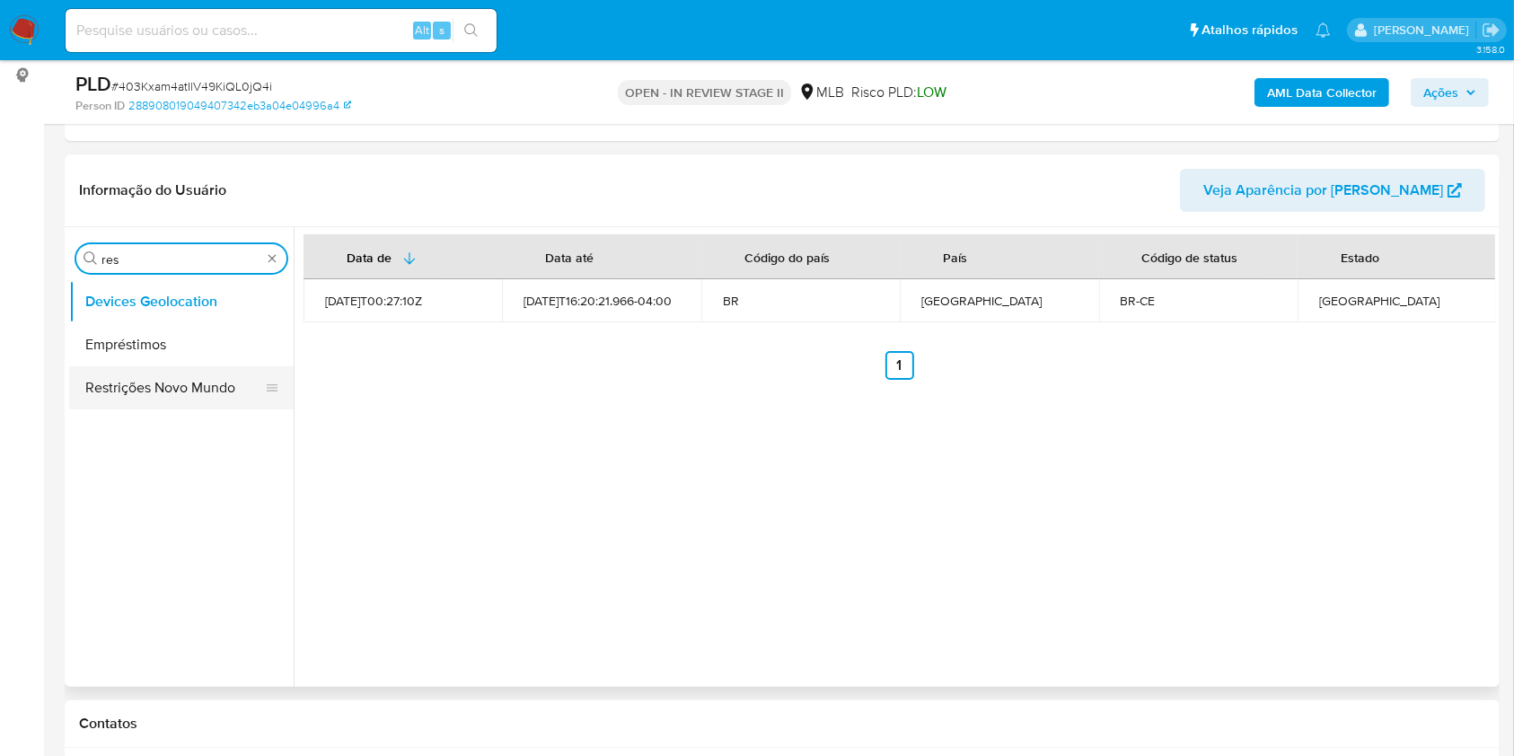
type input "res"
click at [144, 377] on button "Restrições Novo Mundo" at bounding box center [174, 387] width 210 height 43
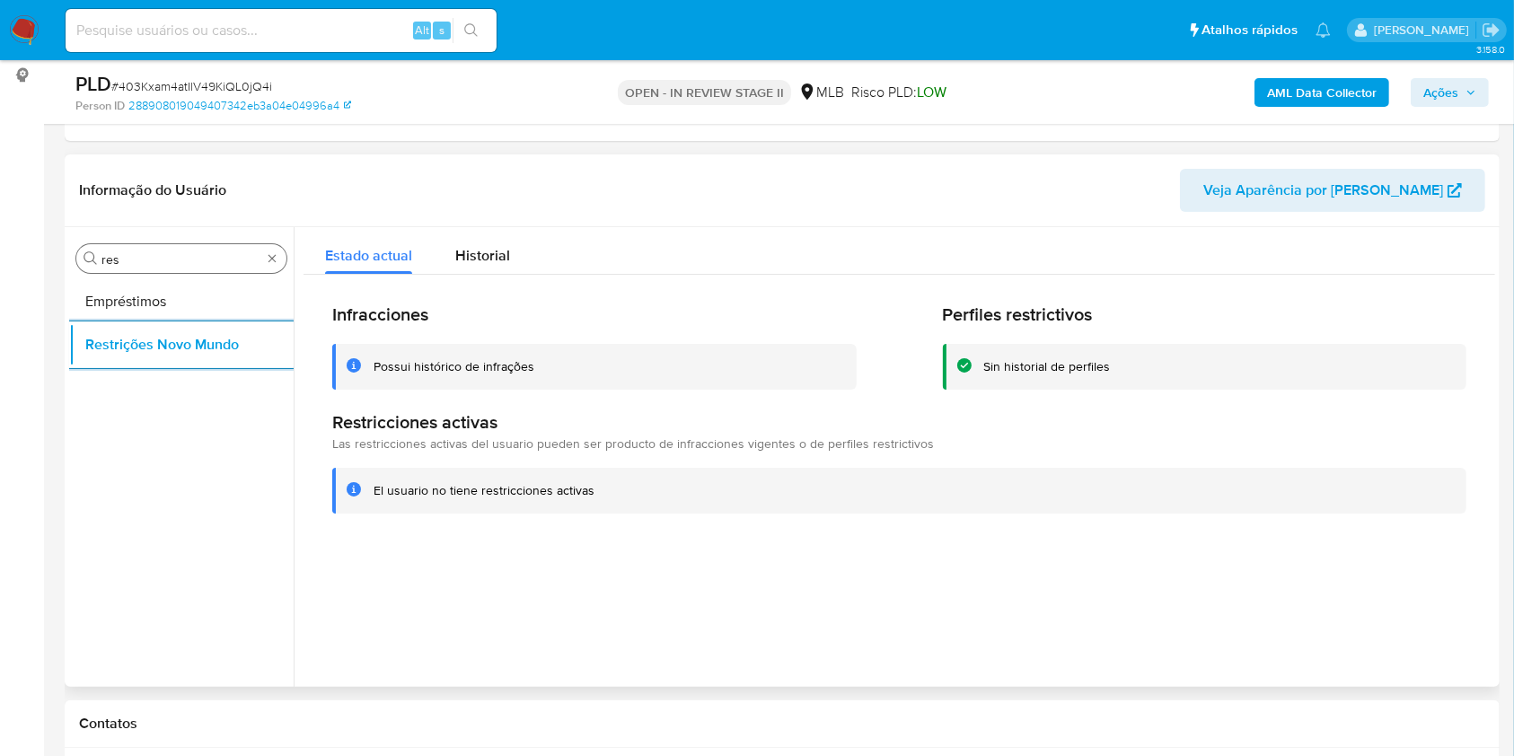
click at [140, 261] on input "res" at bounding box center [181, 259] width 160 height 16
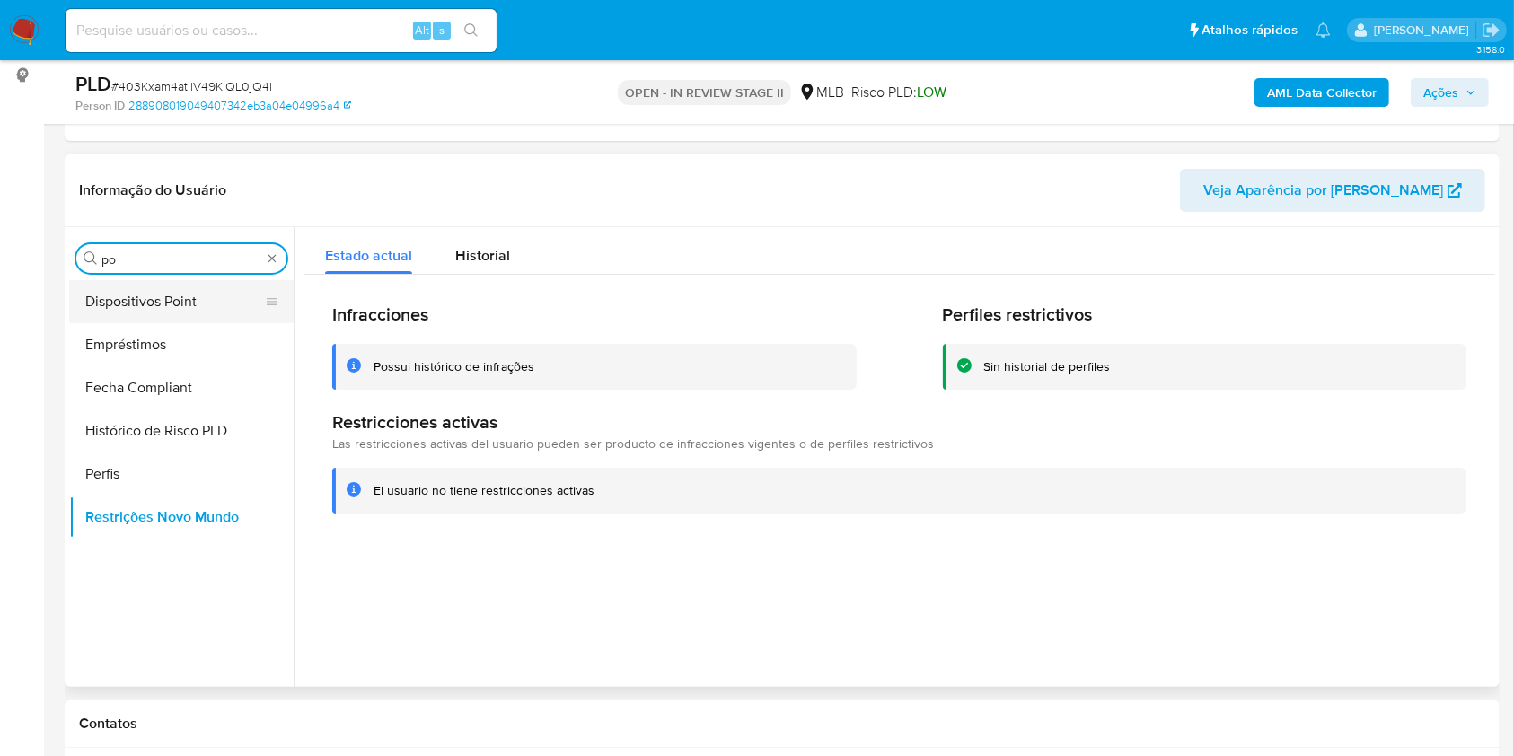
type input "po"
click at [114, 295] on button "Dispositivos Point" at bounding box center [174, 301] width 210 height 43
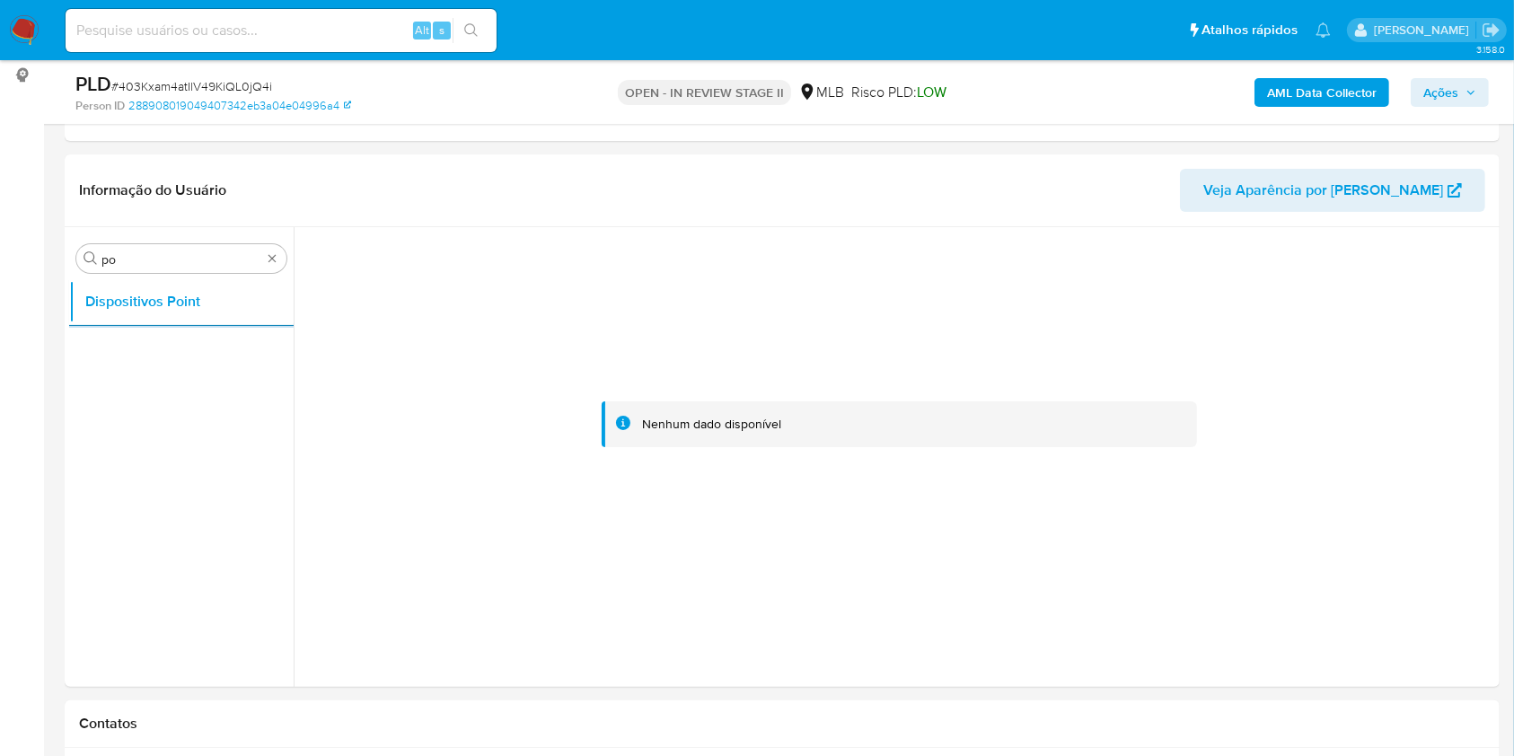
click at [1310, 85] on b "AML Data Collector" at bounding box center [1322, 92] width 110 height 29
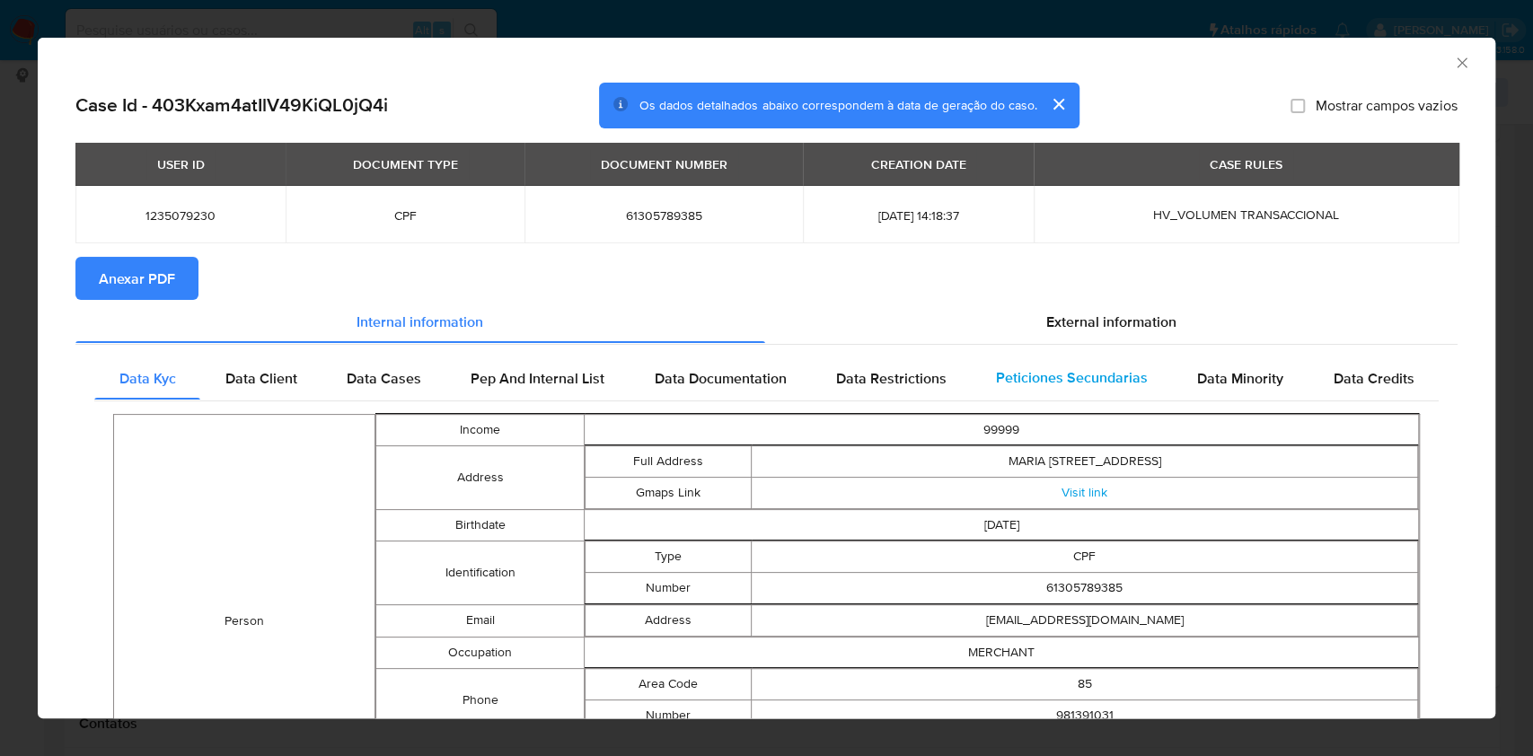
drag, startPoint x: 146, startPoint y: 284, endPoint x: 997, endPoint y: 377, distance: 855.3
click at [146, 284] on span "Anexar PDF" at bounding box center [137, 279] width 76 height 40
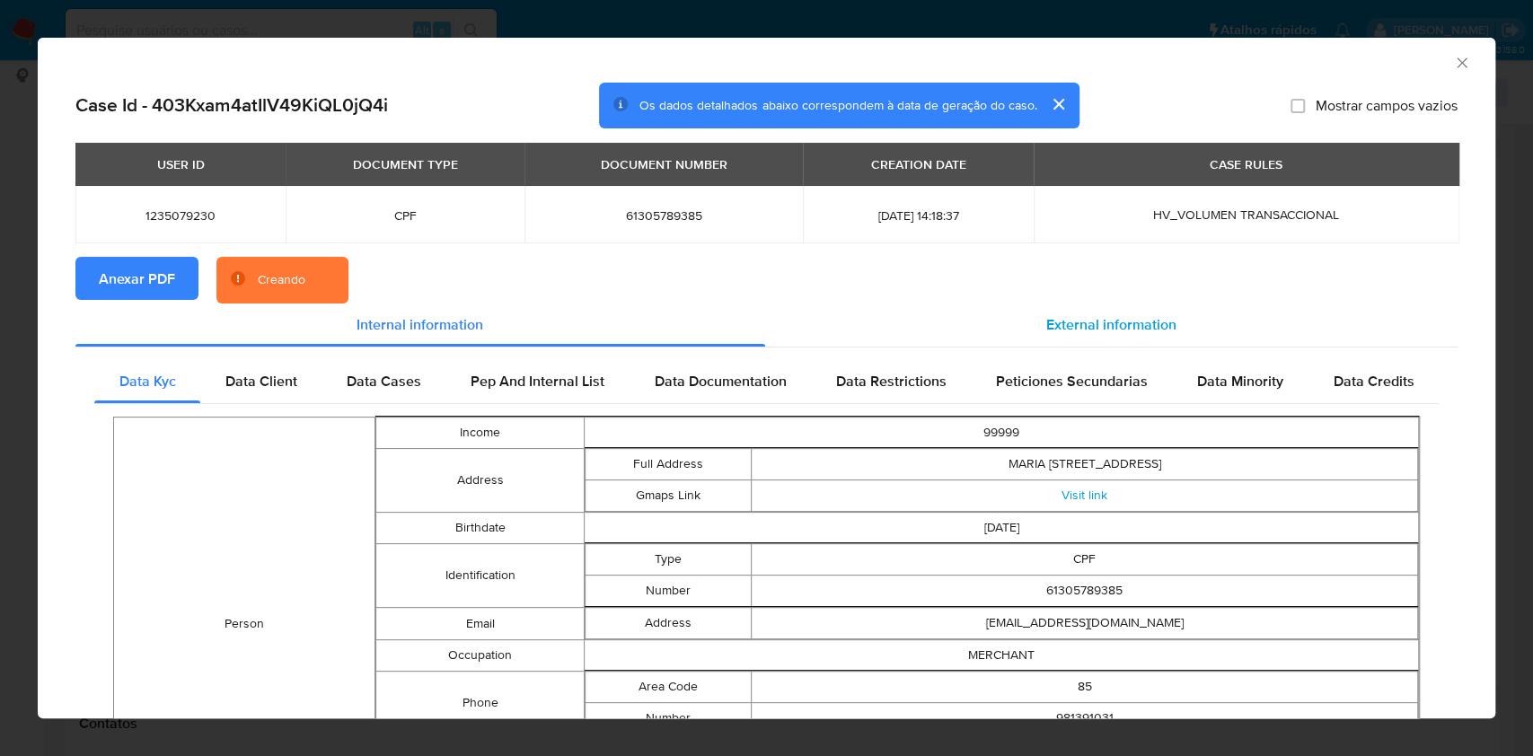
click at [1173, 360] on div "Data Minority" at bounding box center [1241, 381] width 136 height 43
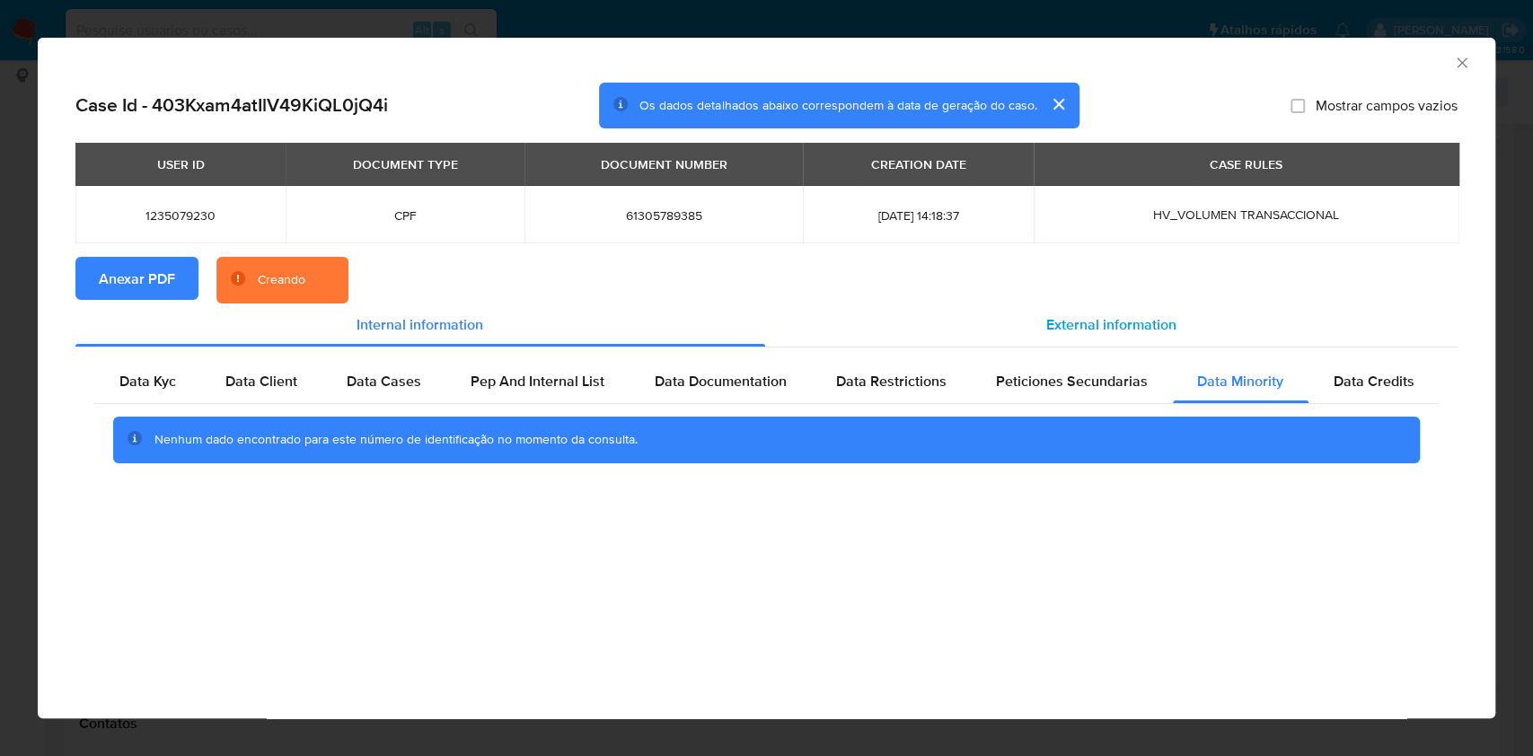
click at [1092, 309] on div "External information" at bounding box center [1111, 324] width 693 height 43
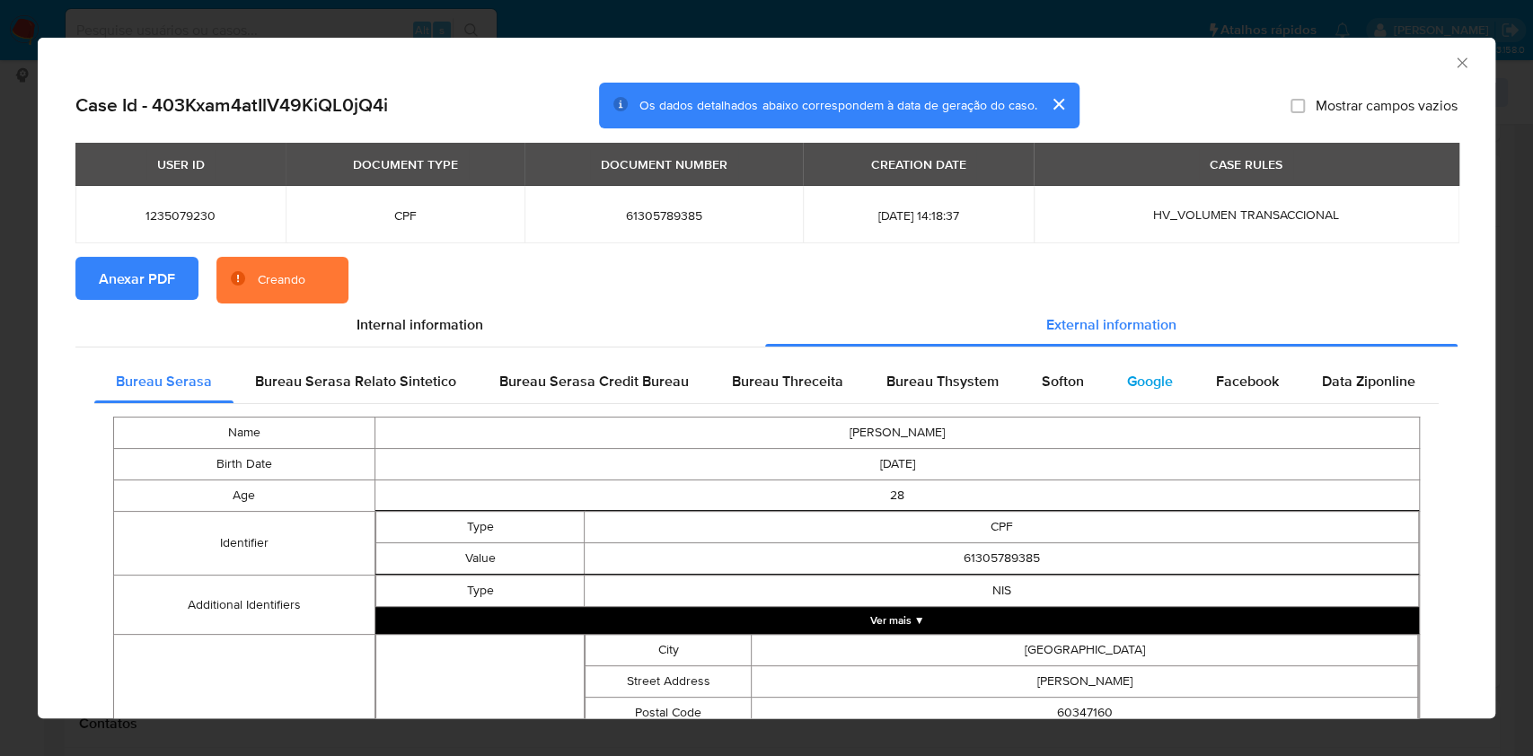
click at [1105, 377] on div "Google" at bounding box center [1149, 381] width 89 height 43
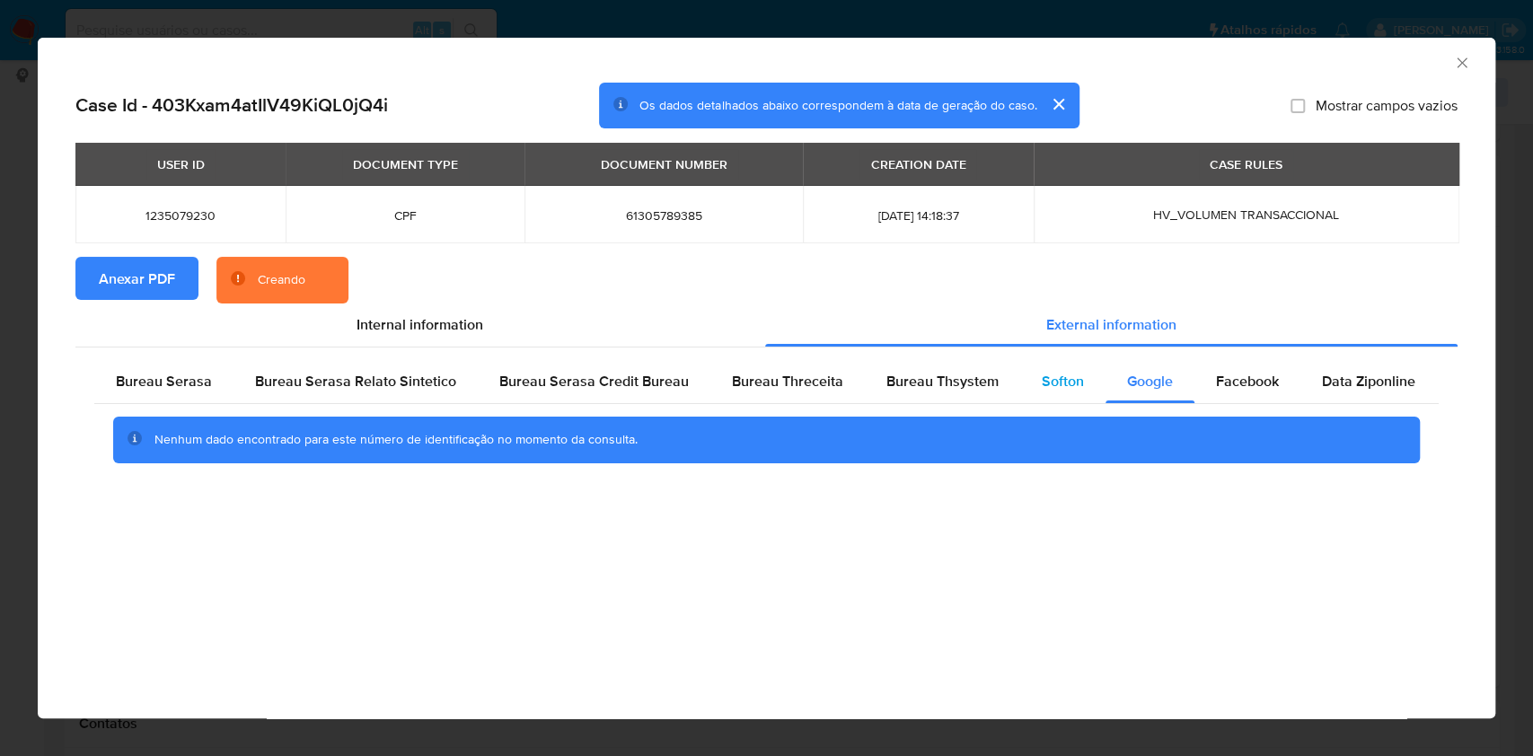
click at [1026, 384] on div "Softon" at bounding box center [1062, 381] width 85 height 43
click at [954, 377] on span "Bureau Thsystem" at bounding box center [942, 381] width 112 height 21
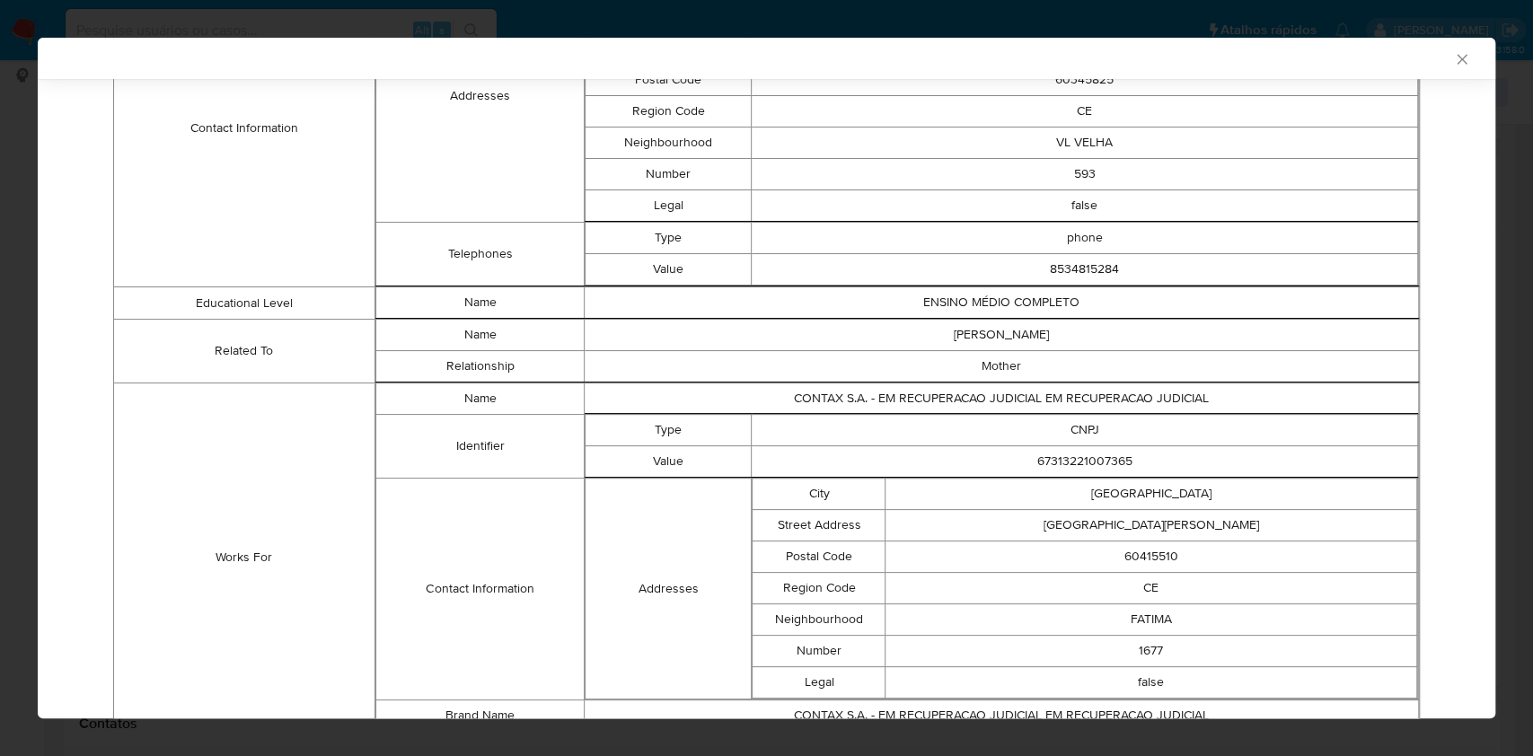
scroll to position [860, 0]
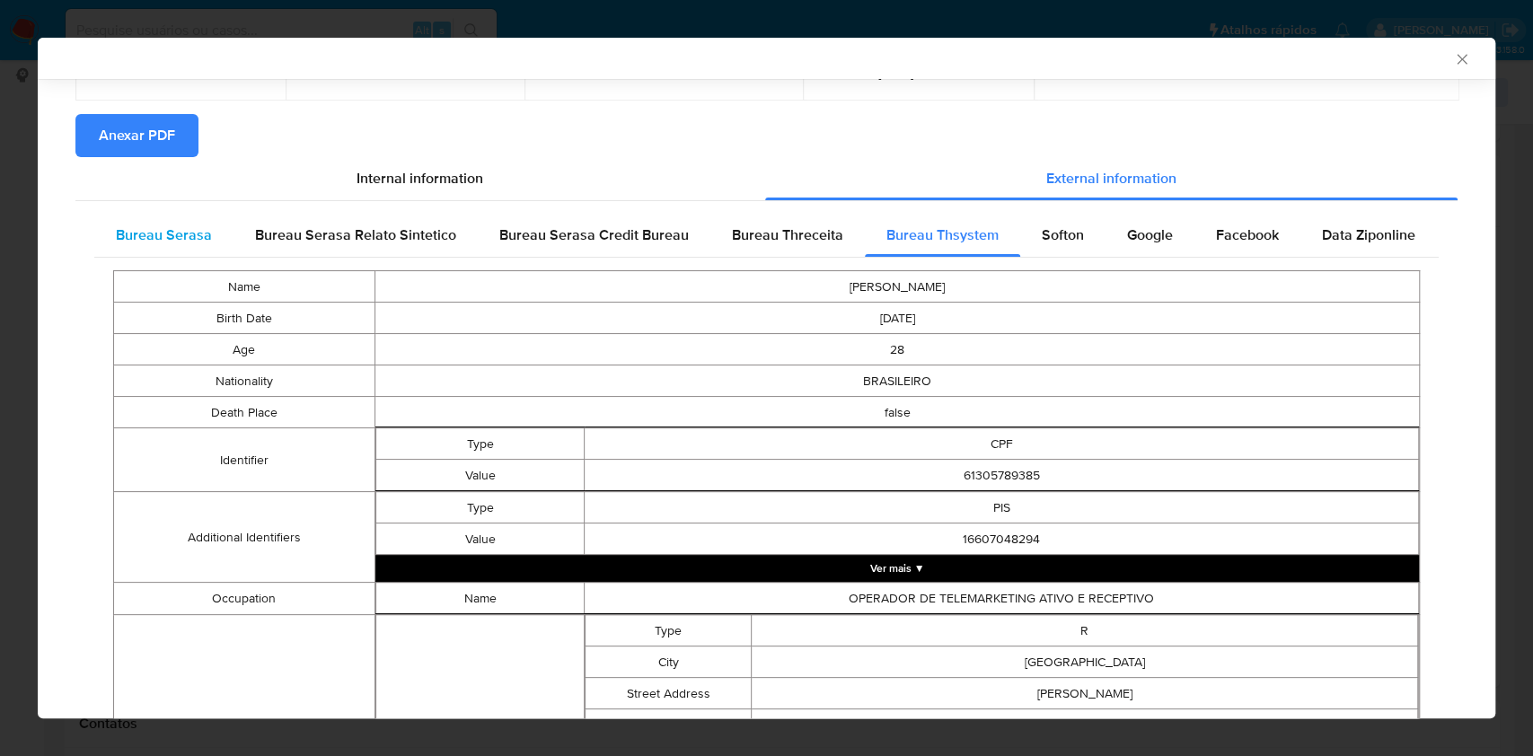
click at [155, 245] on div "Bureau Serasa" at bounding box center [163, 235] width 139 height 43
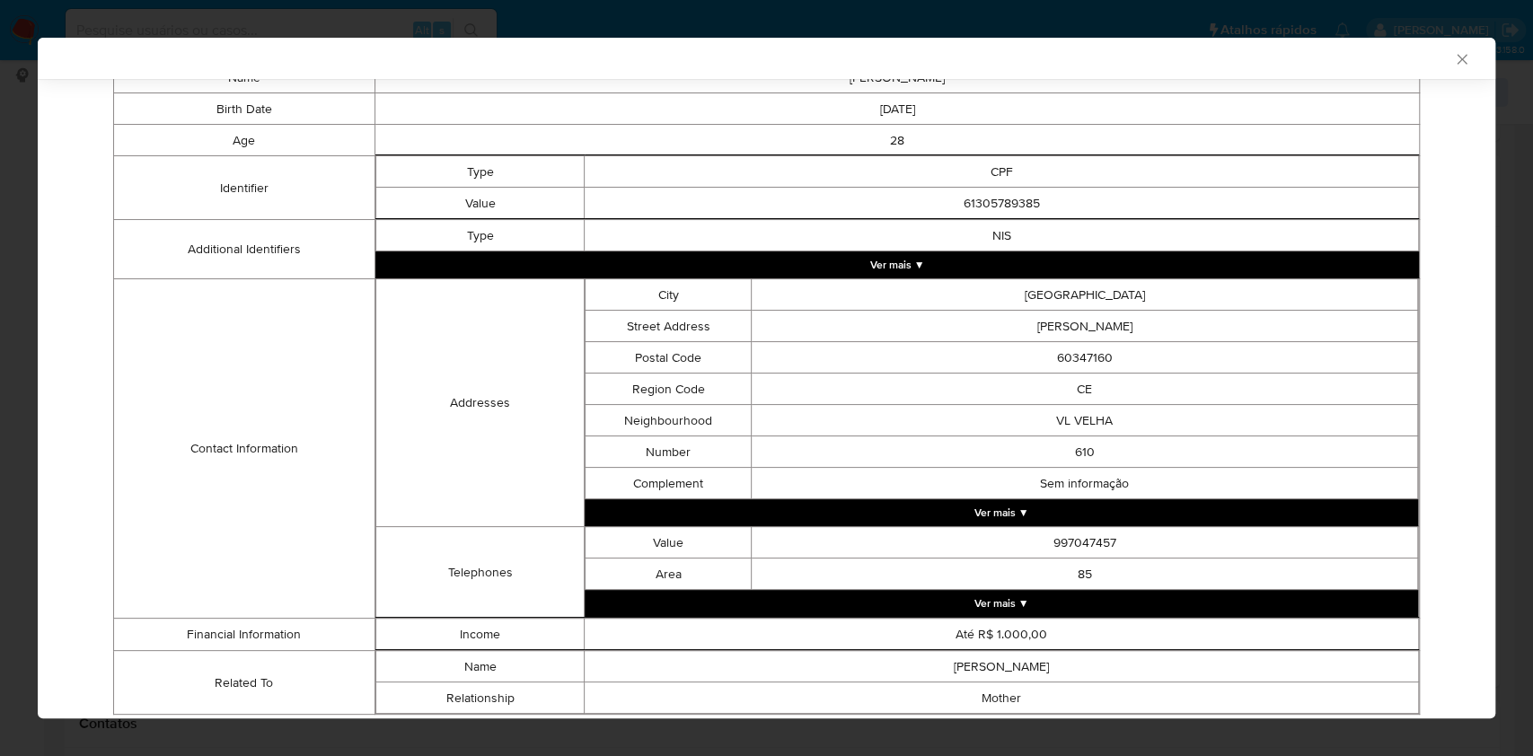
scroll to position [405, 0]
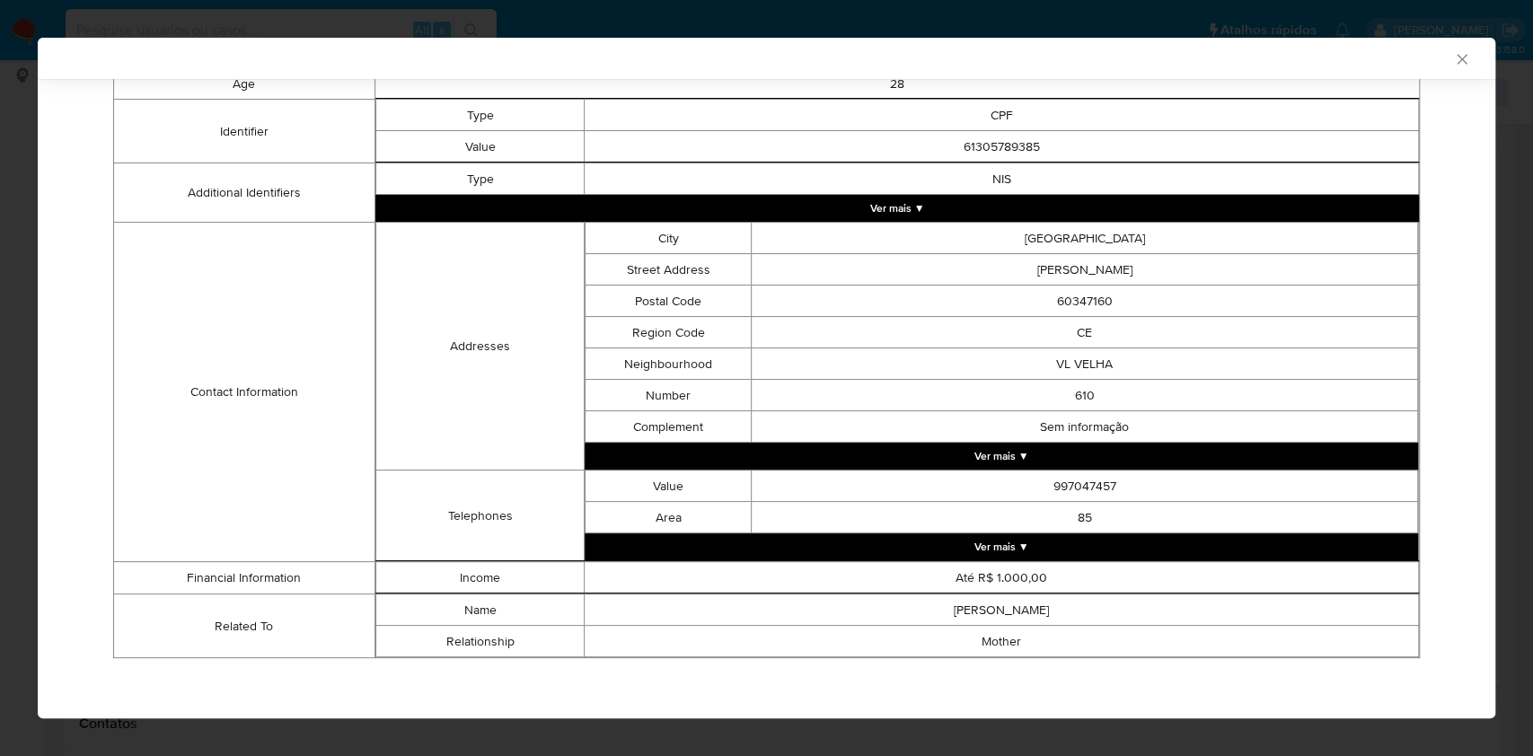
click at [0, 304] on div "AML Data Collector Case Id - 403Kxam4atIlV49KiQL0jQ4i Os dados detalhados abaix…" at bounding box center [766, 378] width 1533 height 756
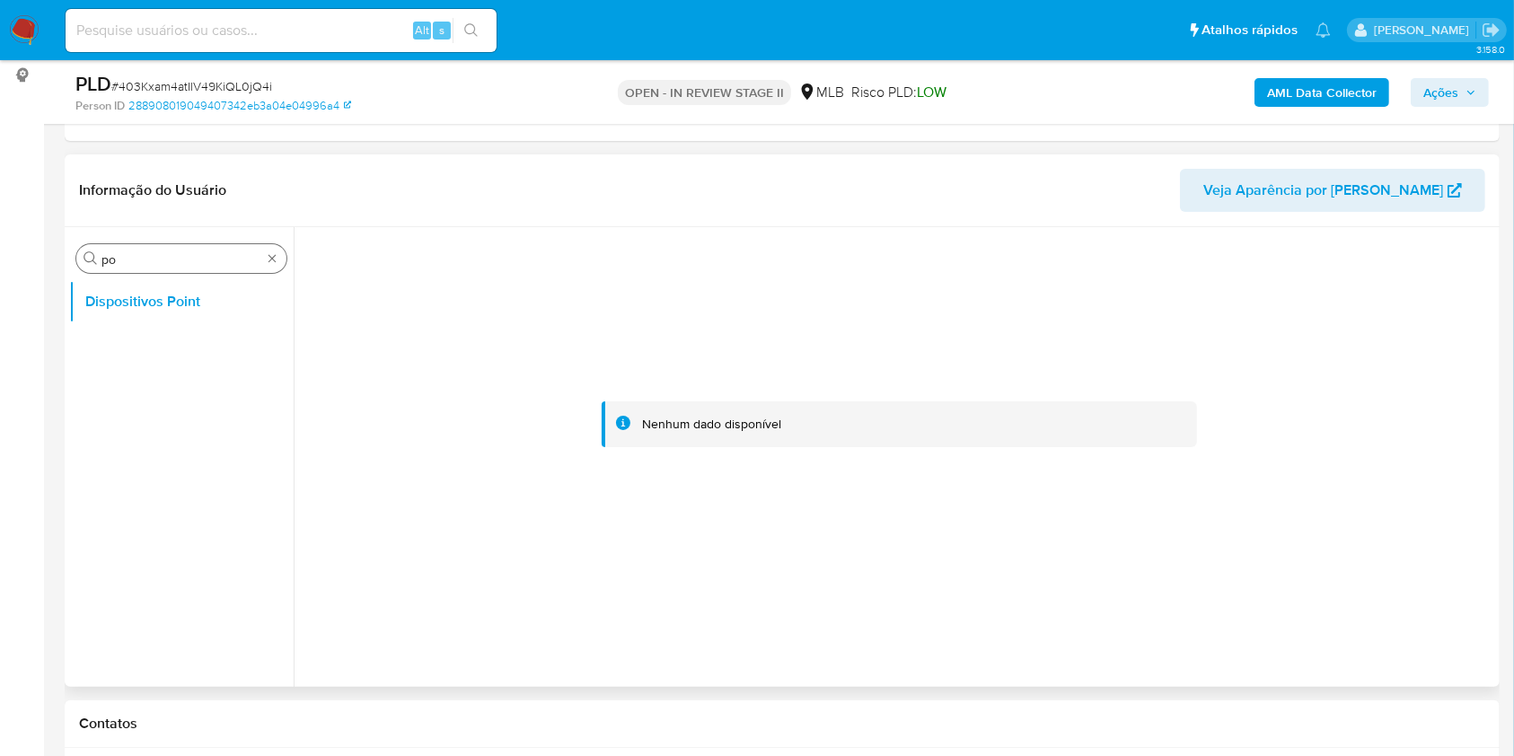
click at [280, 259] on div "Procurar po" at bounding box center [181, 258] width 210 height 29
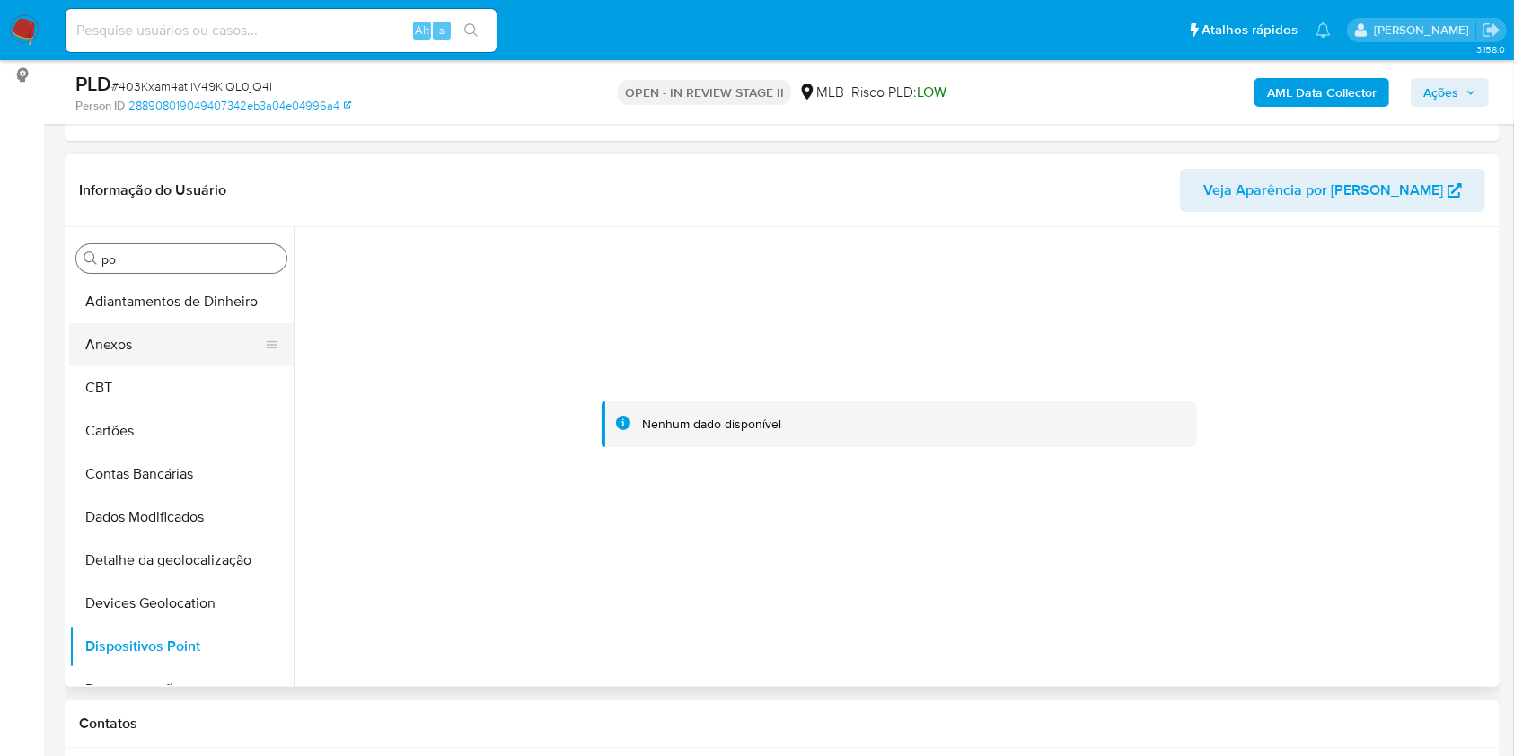
click at [187, 350] on button "Anexos" at bounding box center [174, 344] width 210 height 43
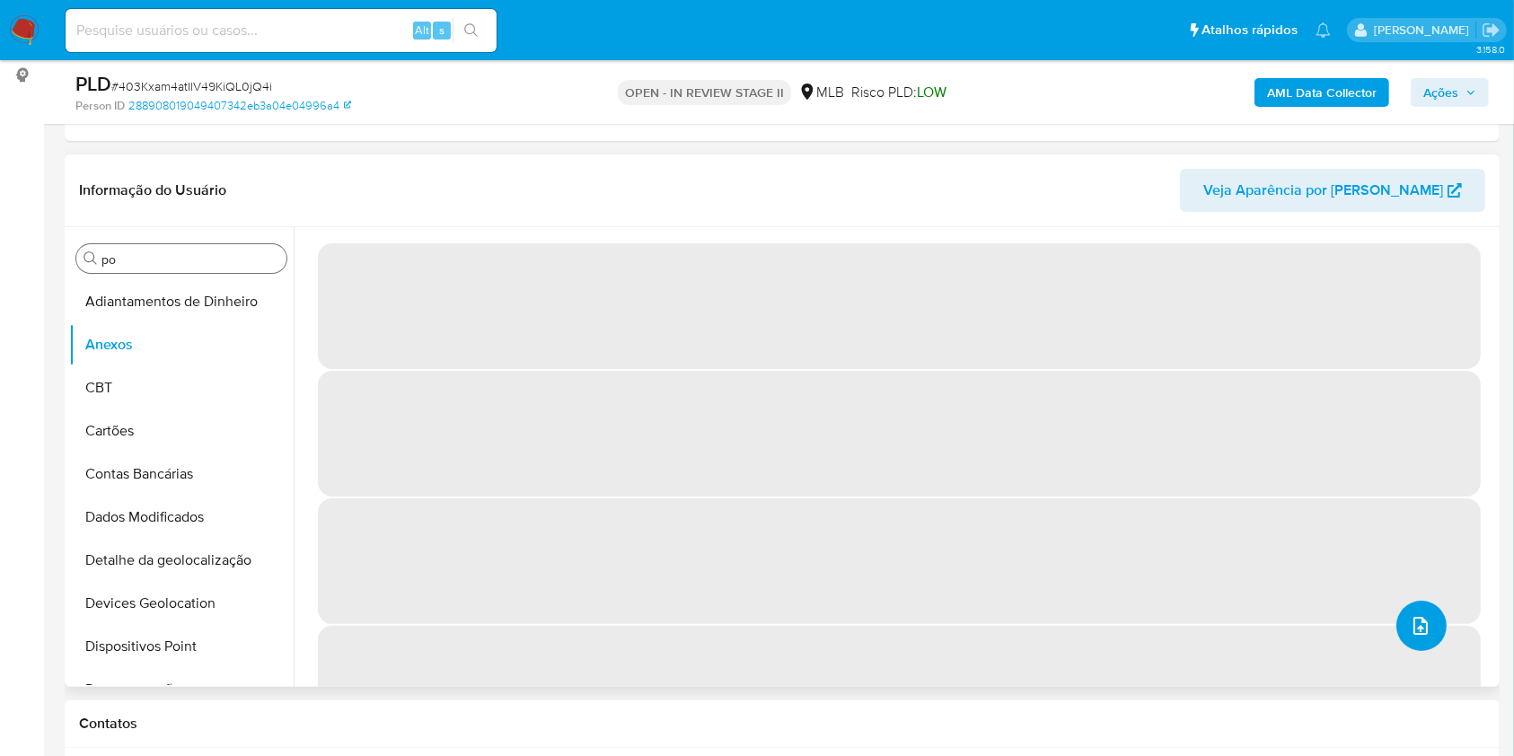
click at [1418, 635] on span "upload-file" at bounding box center [1421, 626] width 22 height 22
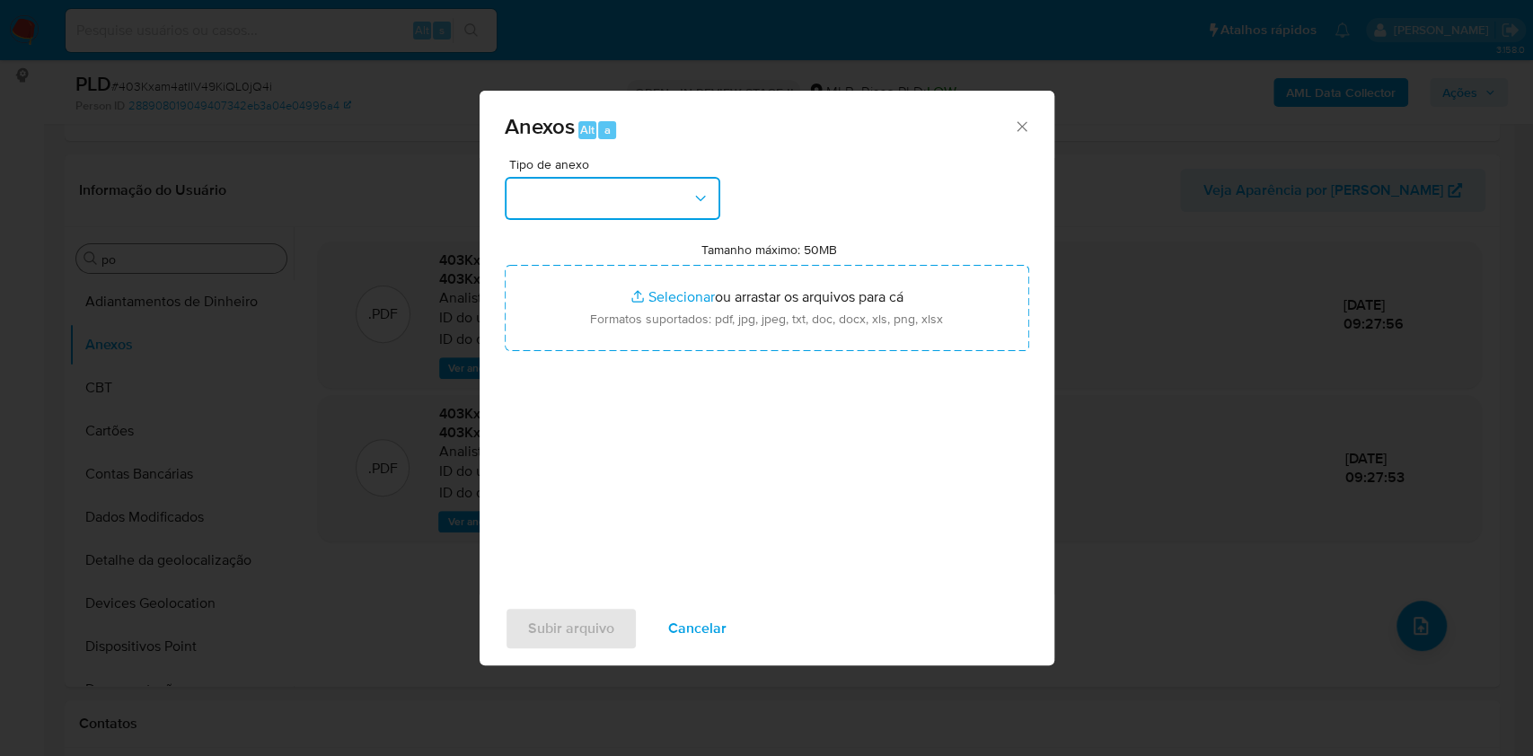
click at [598, 196] on button "button" at bounding box center [612, 198] width 215 height 43
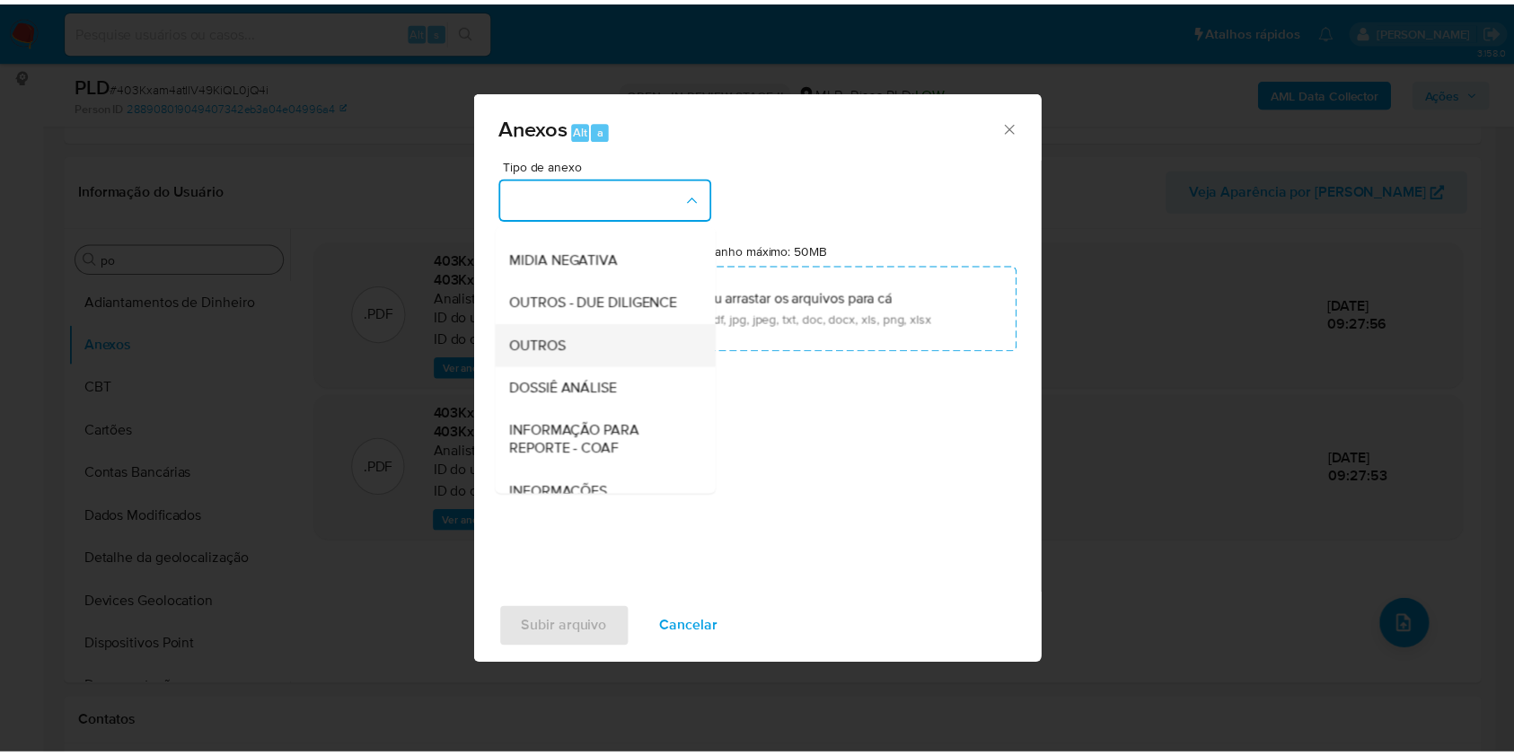
scroll to position [276, 0]
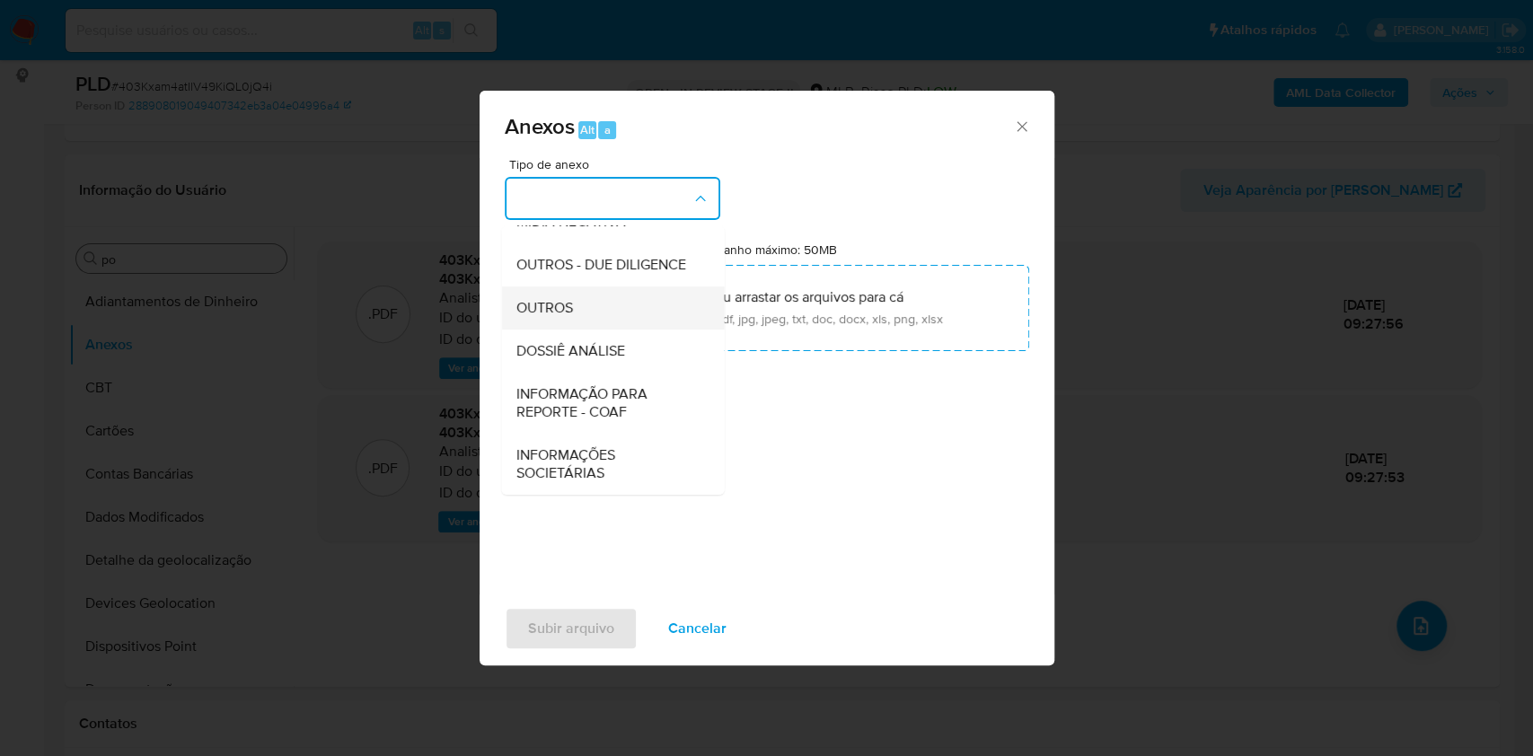
click at [567, 289] on div "OUTROS" at bounding box center [606, 307] width 183 height 43
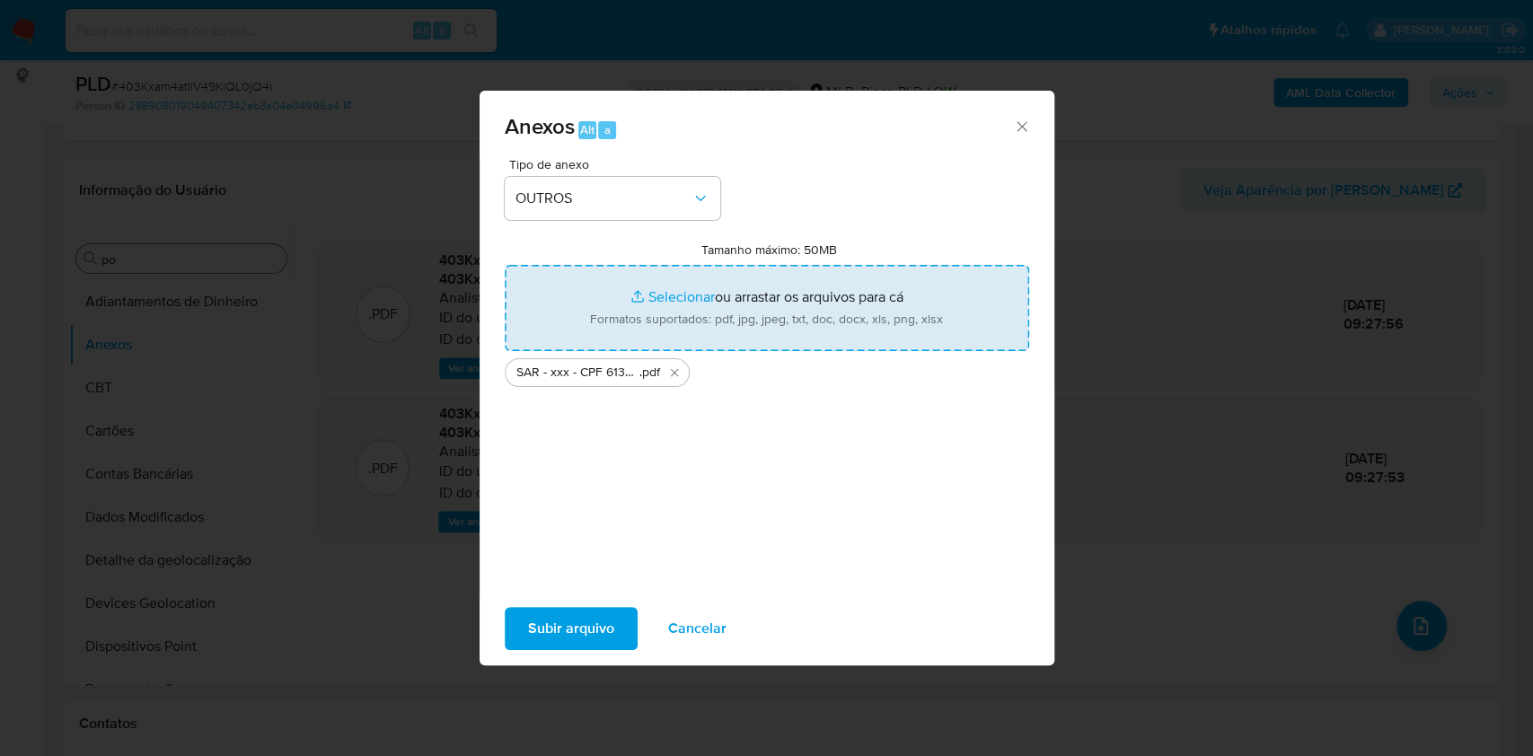
type input "C:\fakepath\Mulan 1235079230_2025_09_11_06_53_35.xlsx"
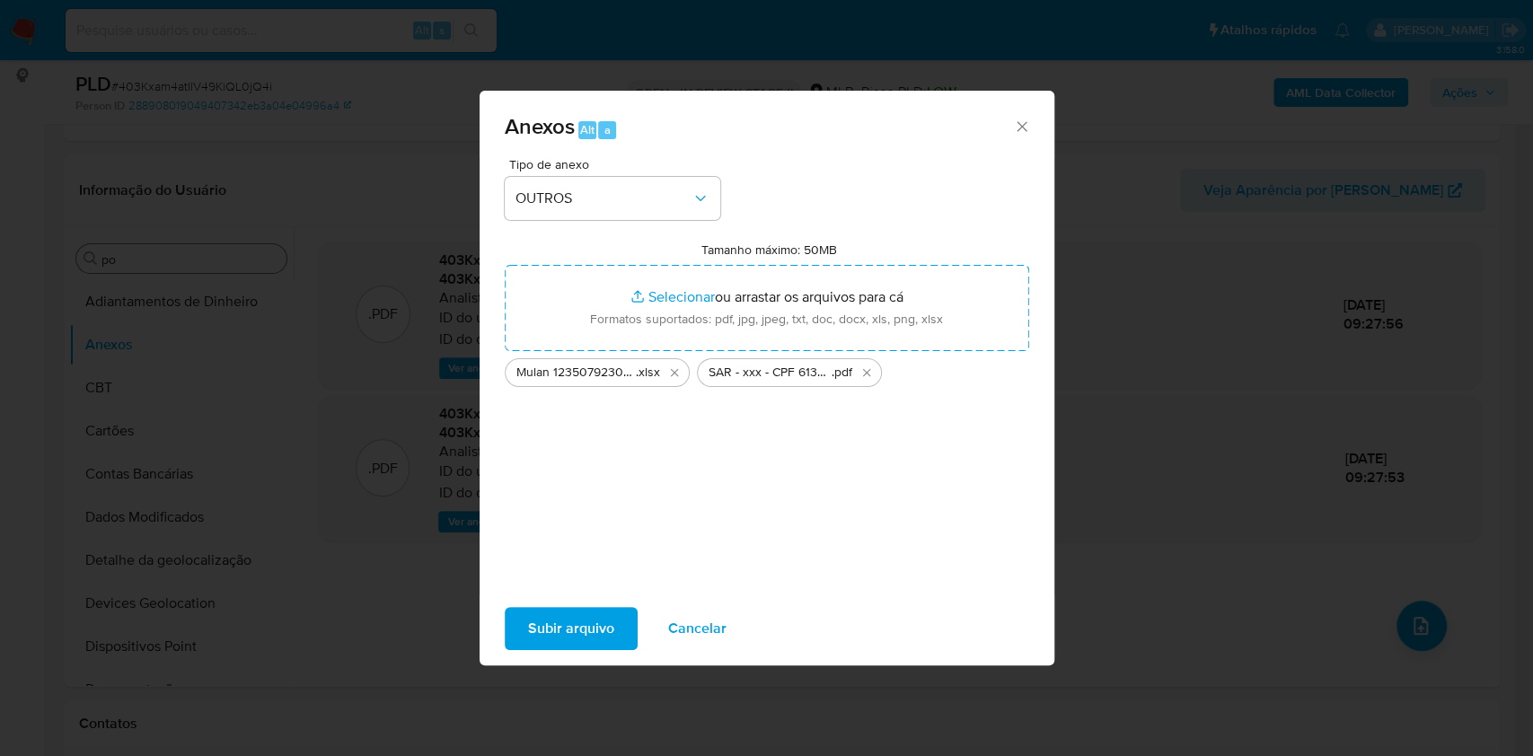
click at [562, 618] on span "Subir arquivo" at bounding box center [571, 629] width 86 height 40
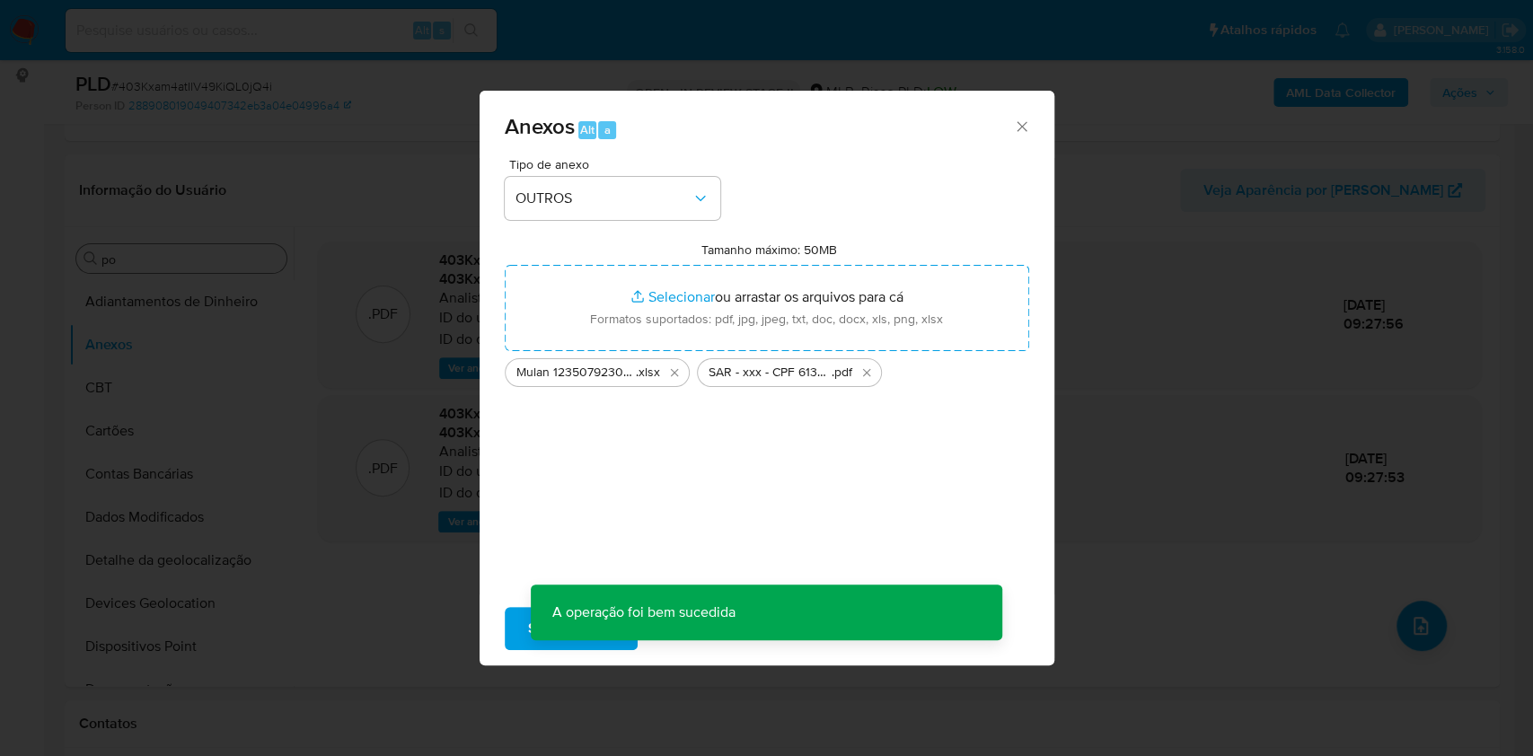
click at [84, 282] on div "Anexos Alt a Tipo de anexo OUTROS Tamanho máximo: 50MB Selecionar arquivos Sele…" at bounding box center [766, 378] width 1533 height 756
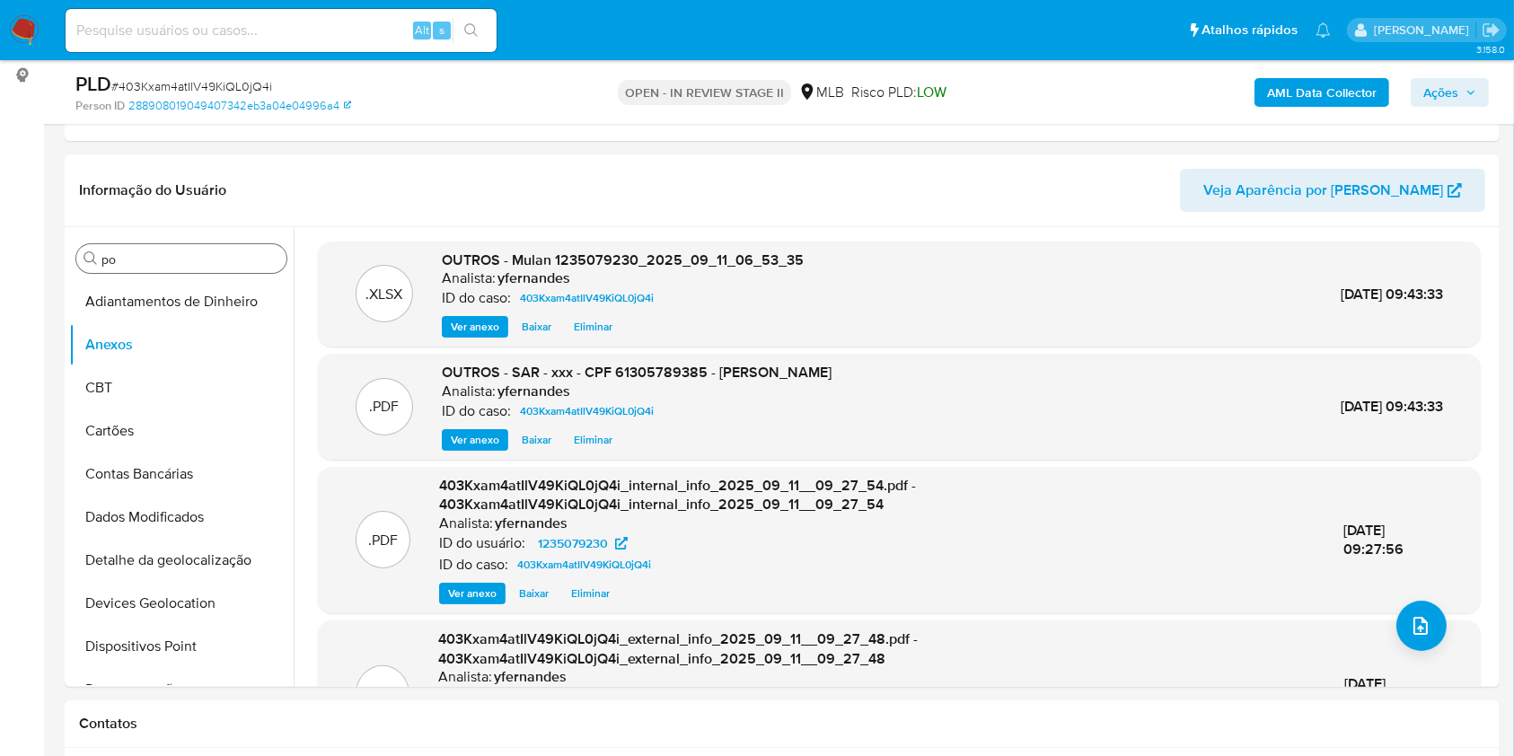
click at [1442, 97] on span "Ações" at bounding box center [1440, 92] width 35 height 29
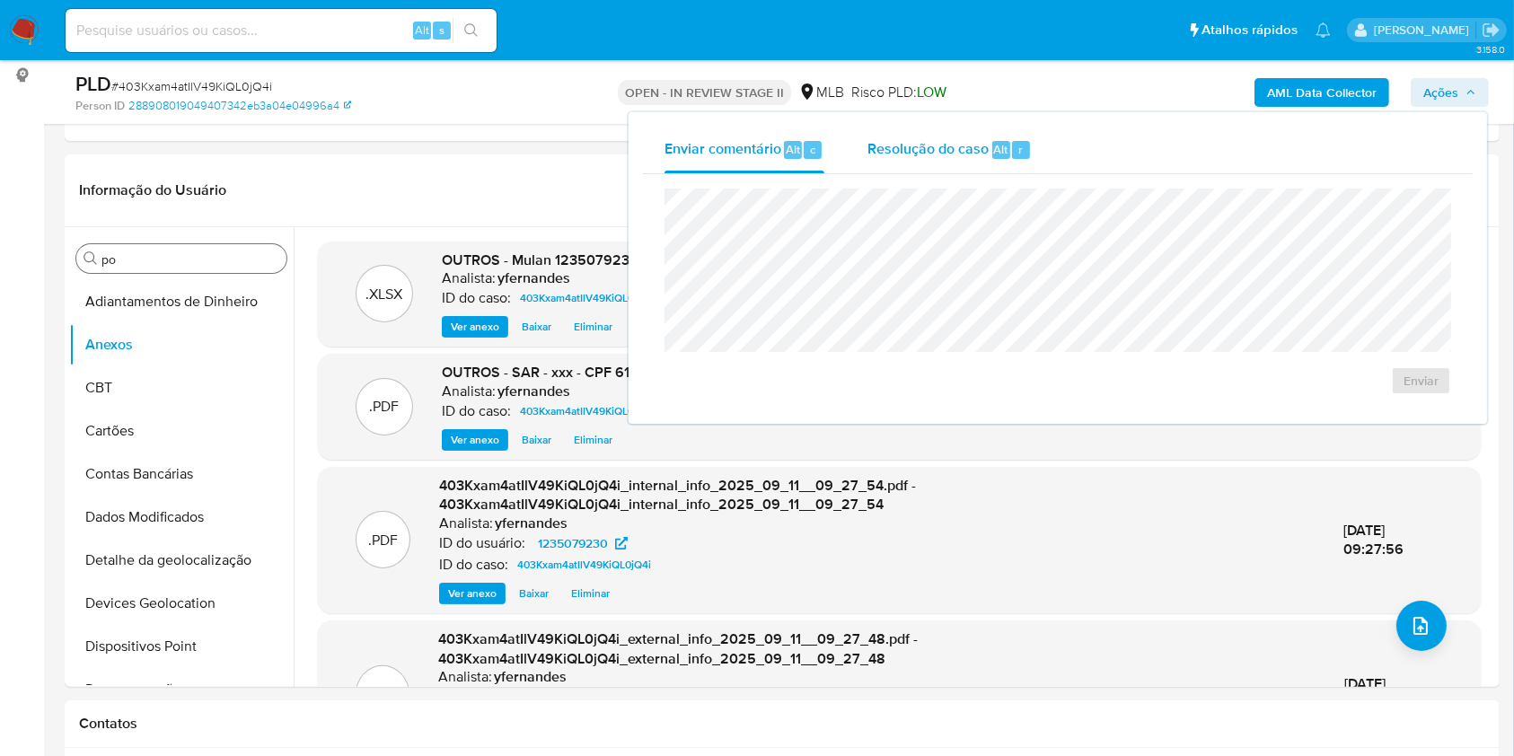
click at [994, 152] on span "Alt" at bounding box center [1001, 149] width 14 height 17
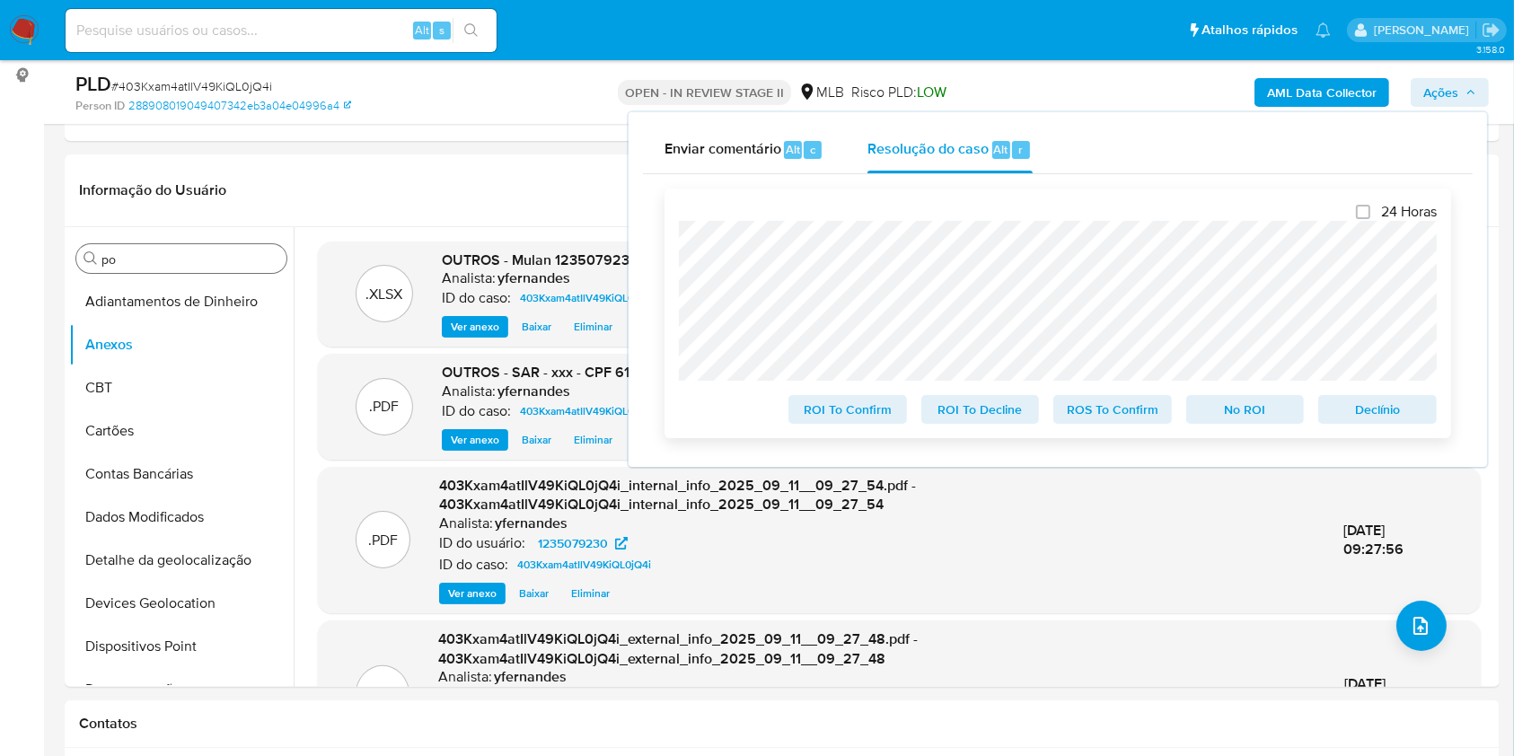
click at [1117, 422] on span "ROS To Confirm" at bounding box center [1112, 409] width 93 height 25
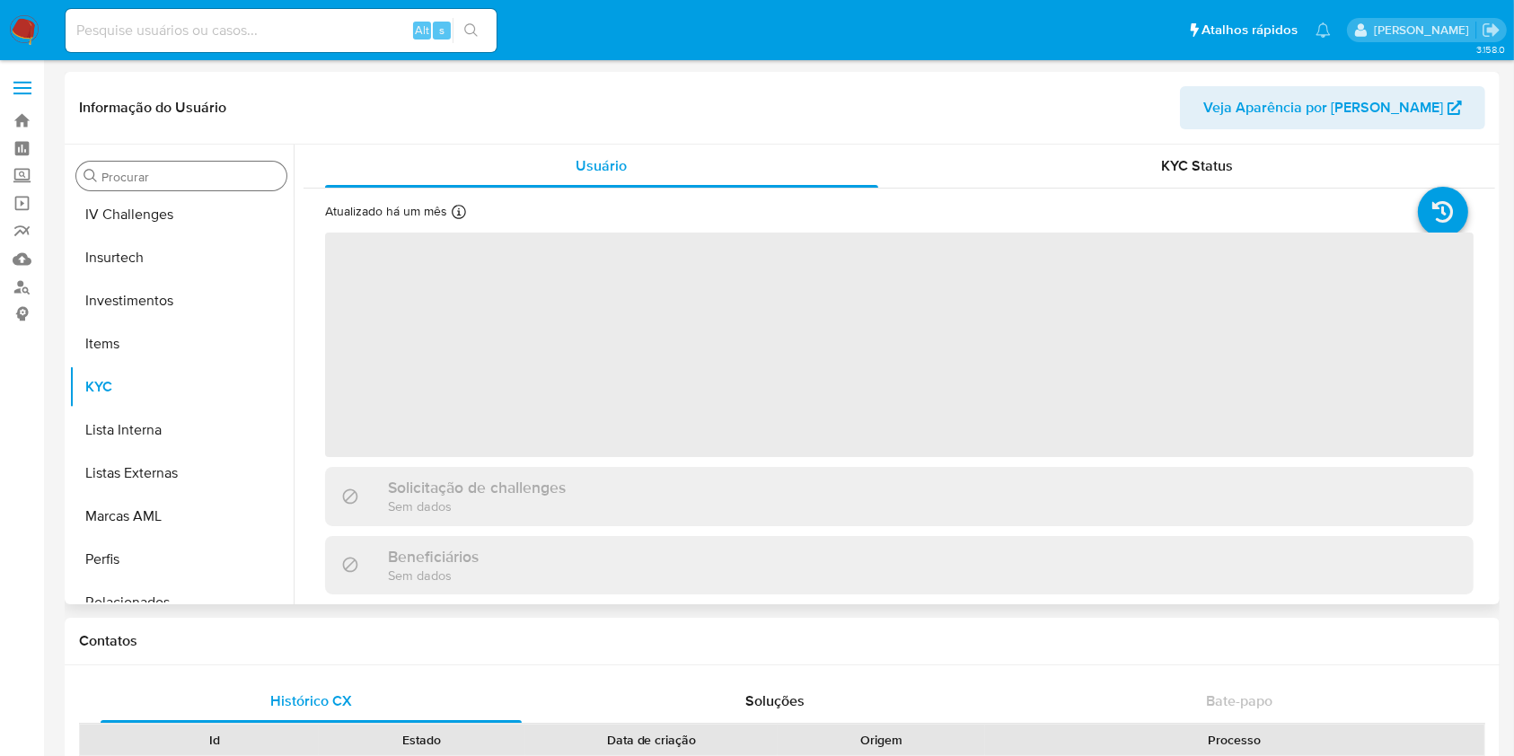
click at [169, 171] on input "Procurar" at bounding box center [190, 177] width 178 height 16
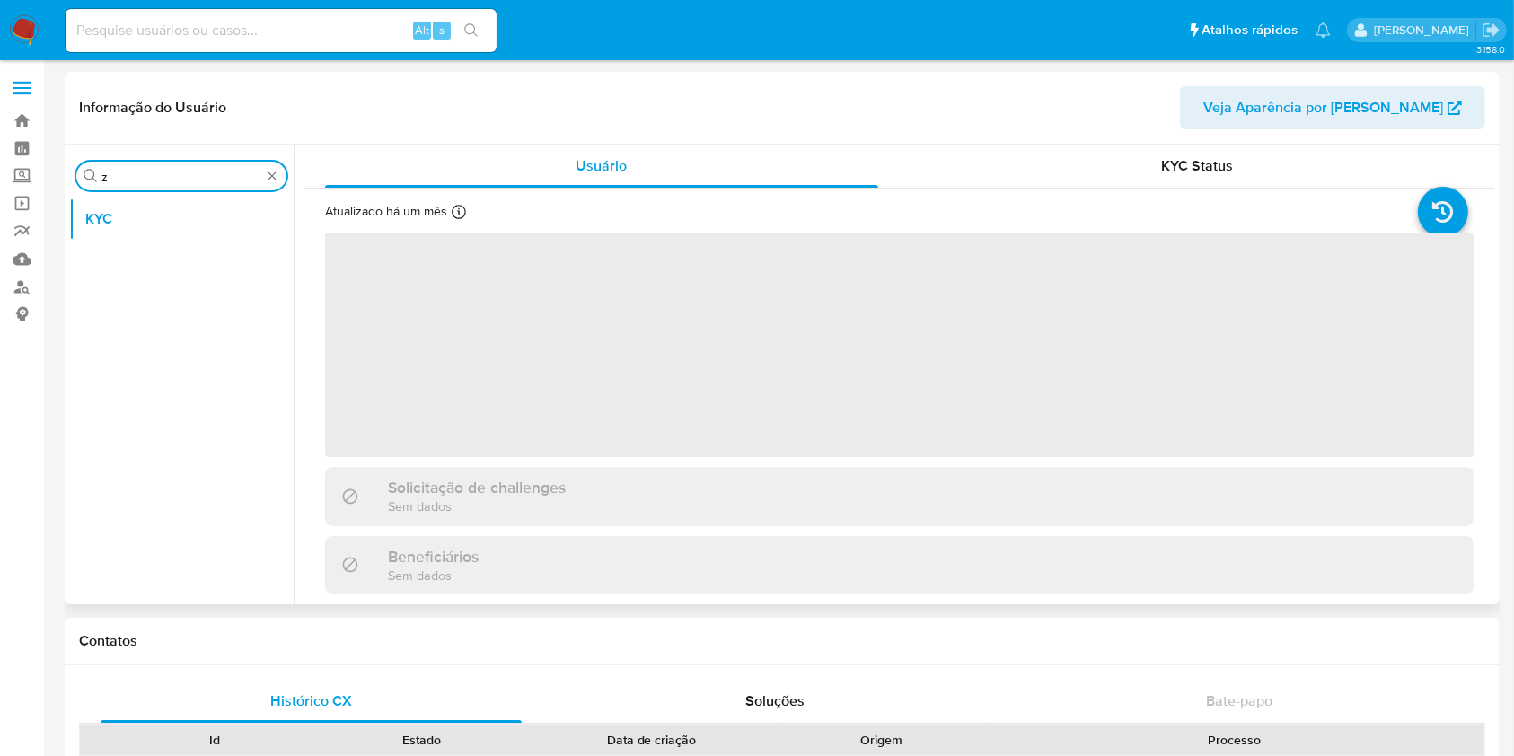
click at [150, 180] on input "z" at bounding box center [181, 177] width 160 height 16
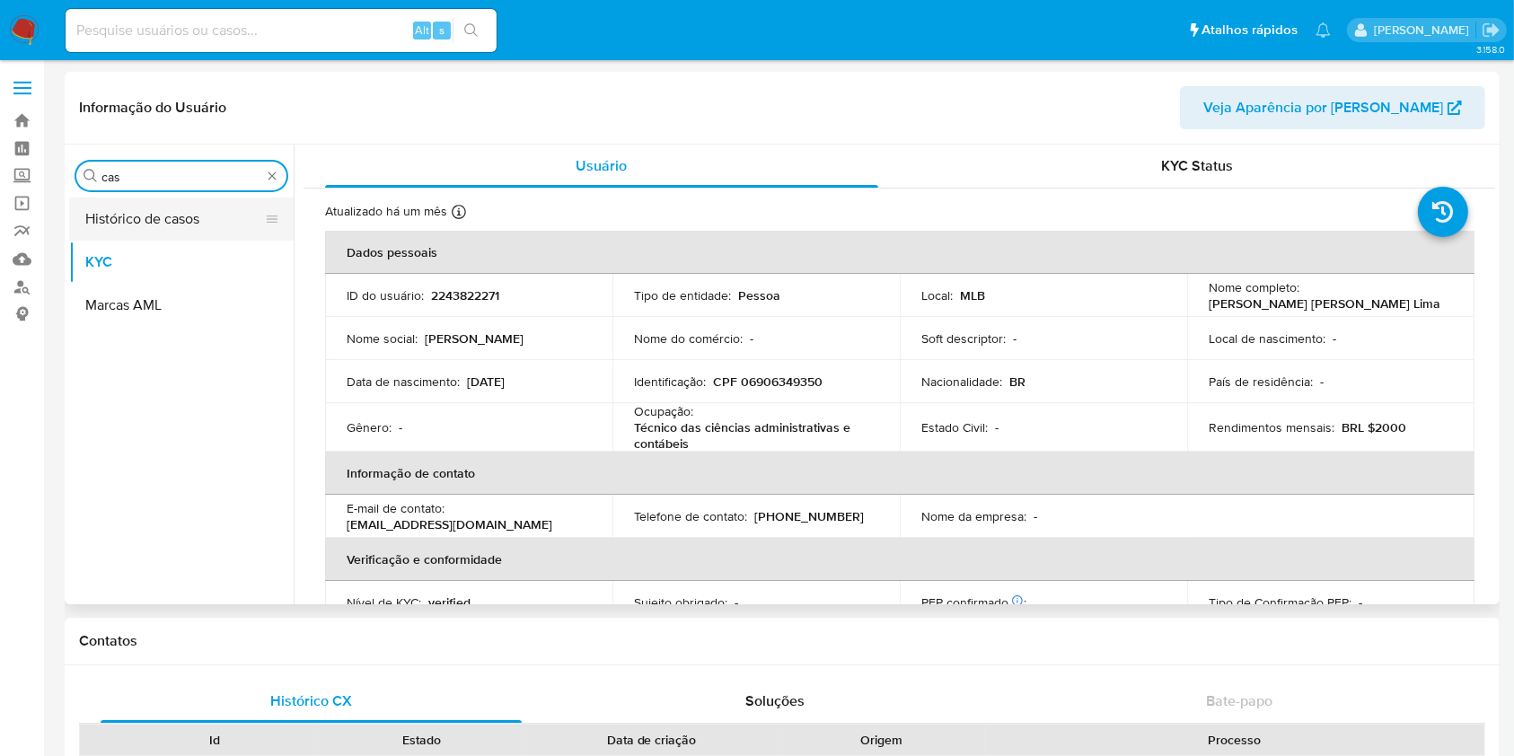
type input "cas"
click at [129, 215] on button "Histórico de casos" at bounding box center [174, 219] width 210 height 43
select select "10"
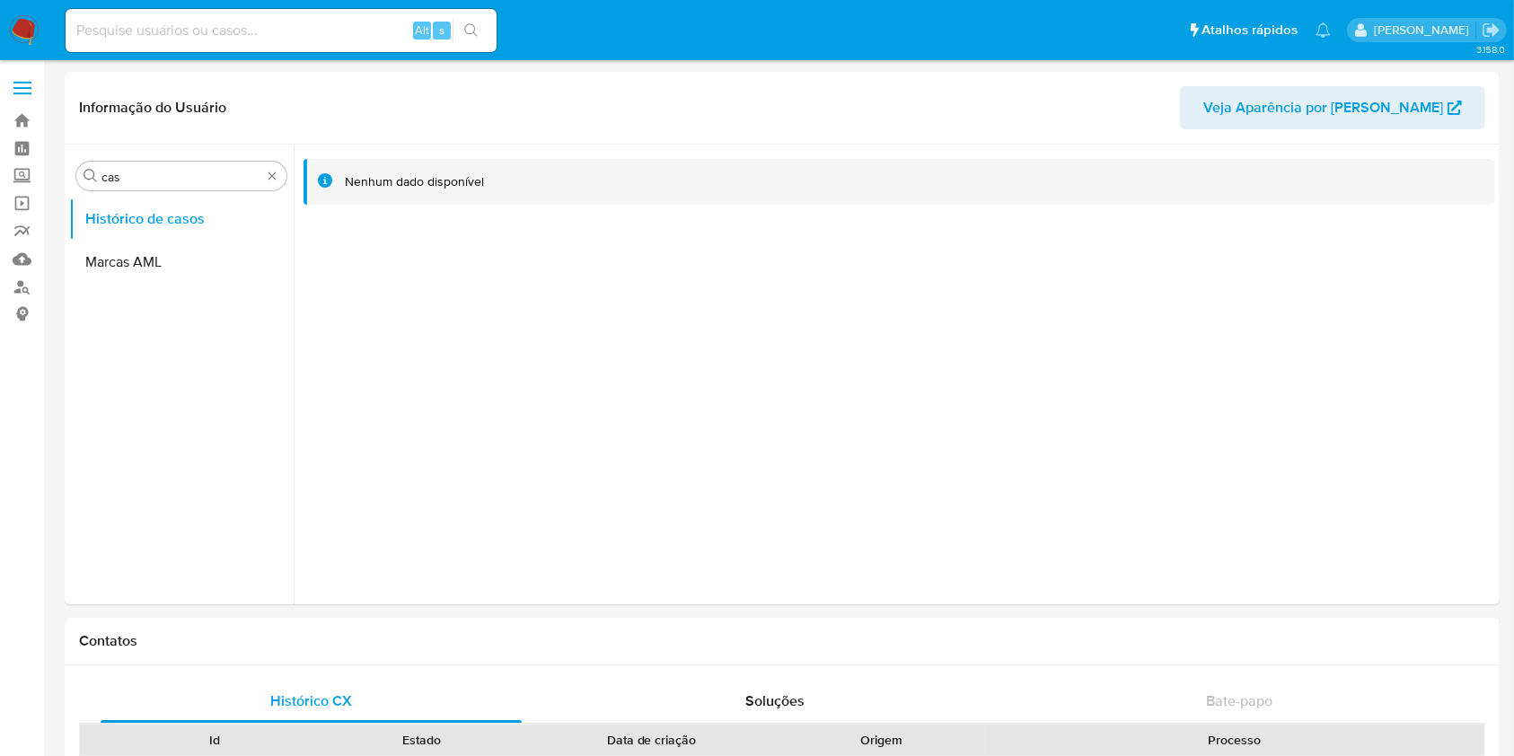
click at [32, 17] on img at bounding box center [24, 30] width 31 height 31
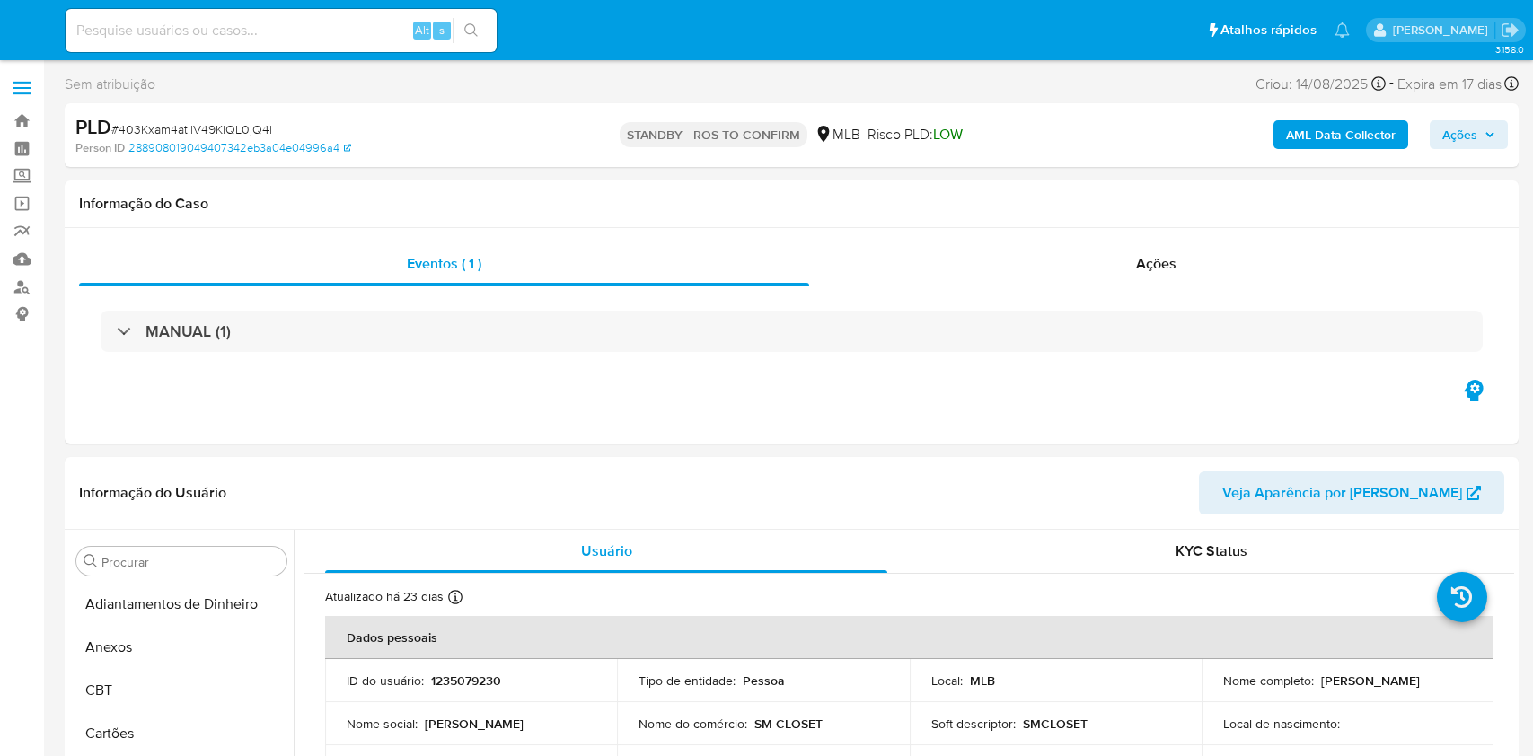
select select "10"
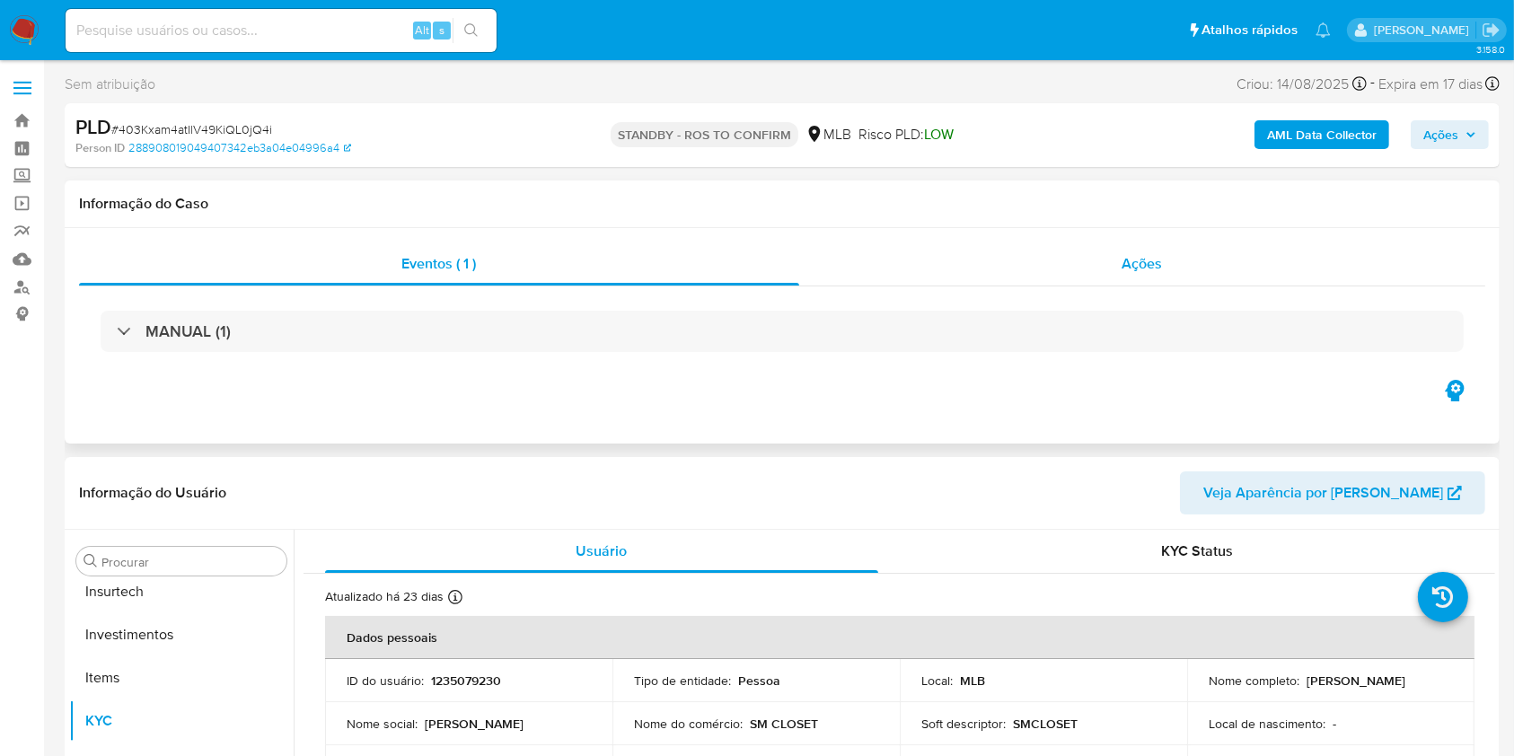
scroll to position [845, 0]
click at [1041, 265] on div "Ações" at bounding box center [1142, 263] width 686 height 43
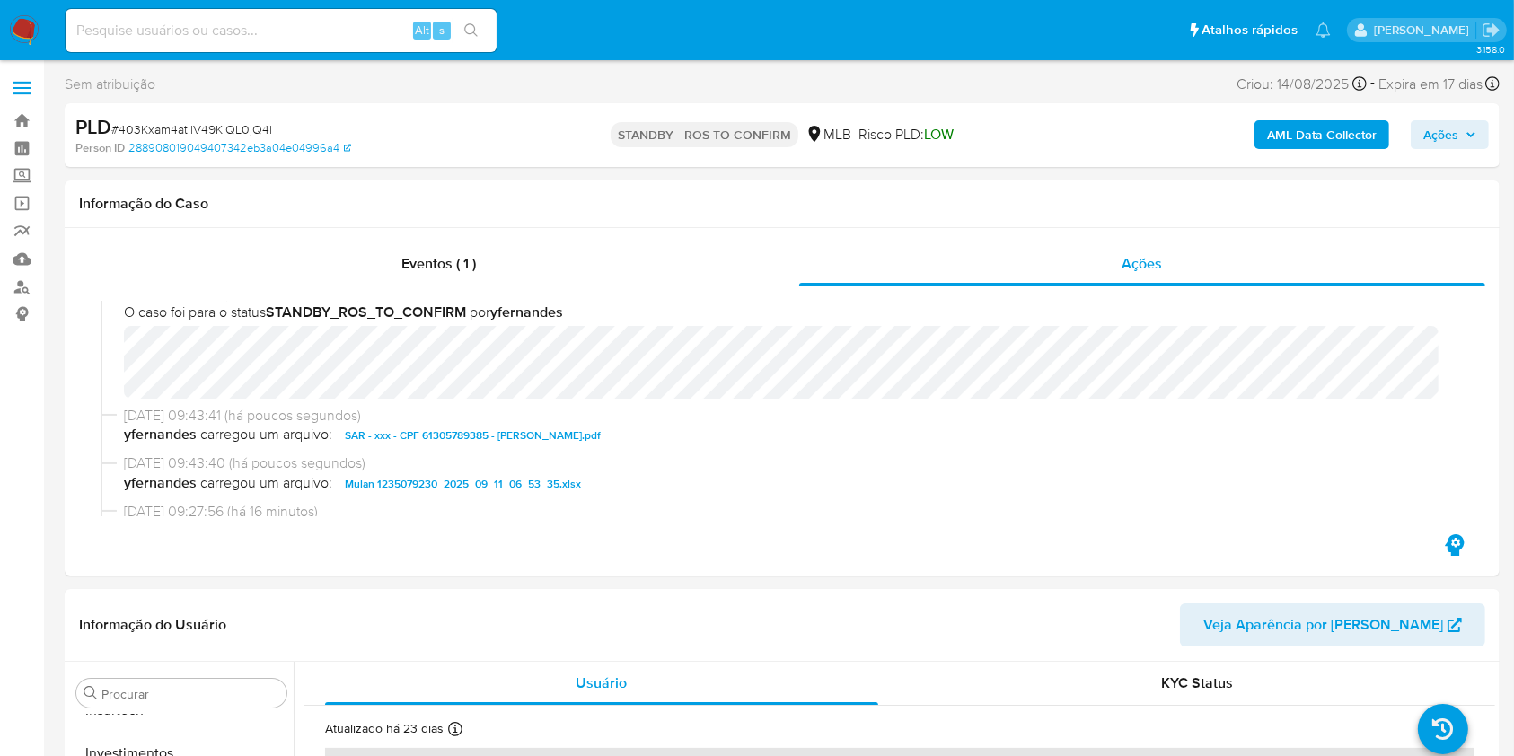
scroll to position [0, 0]
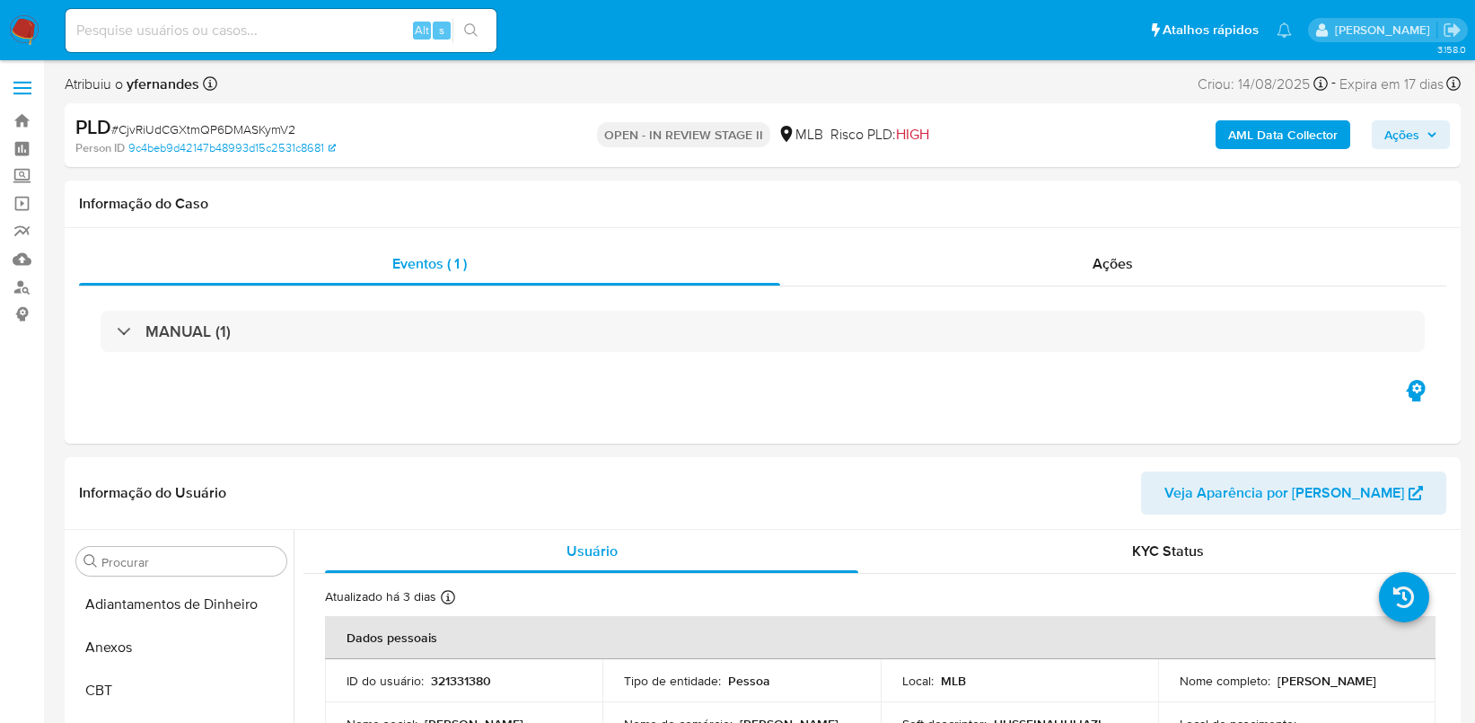
select select "10"
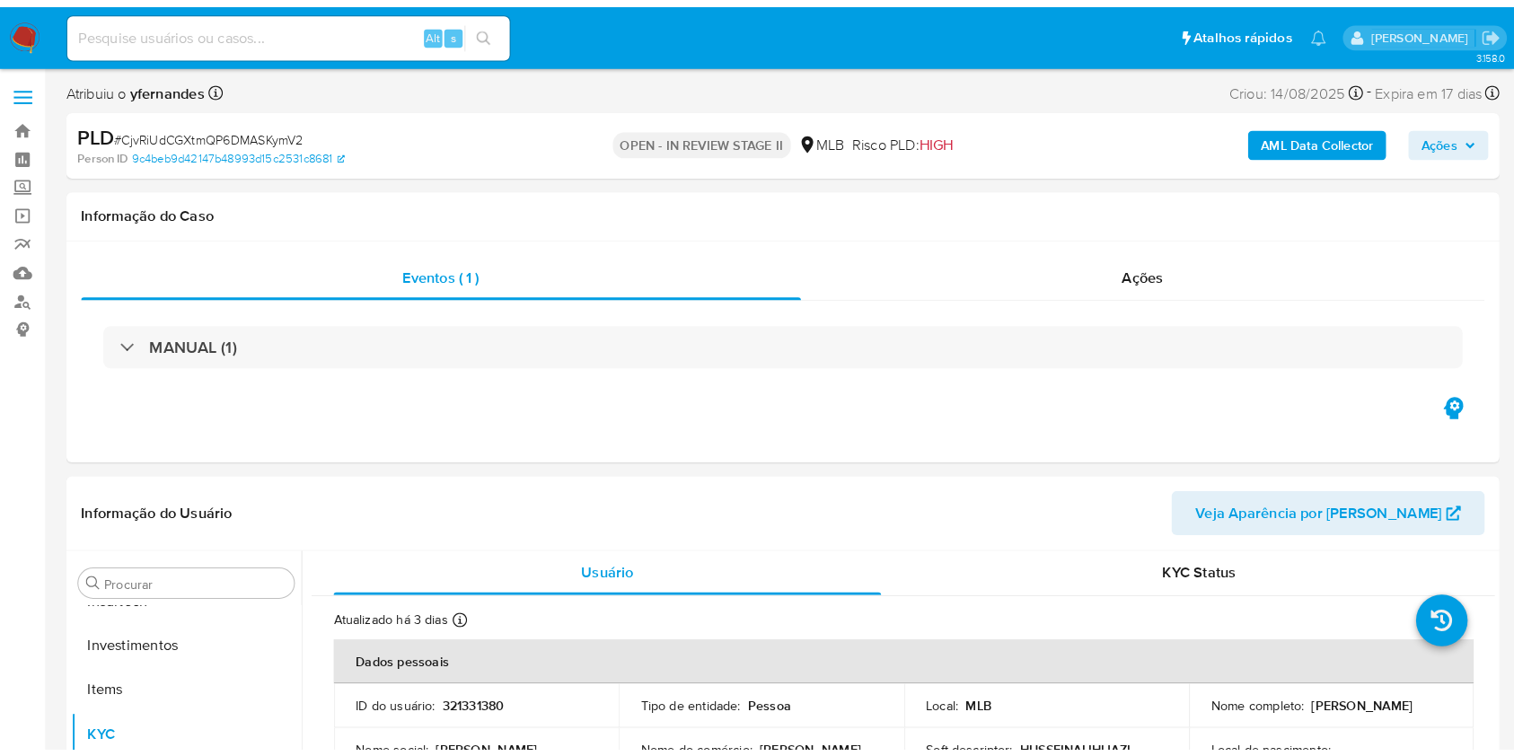
scroll to position [845, 0]
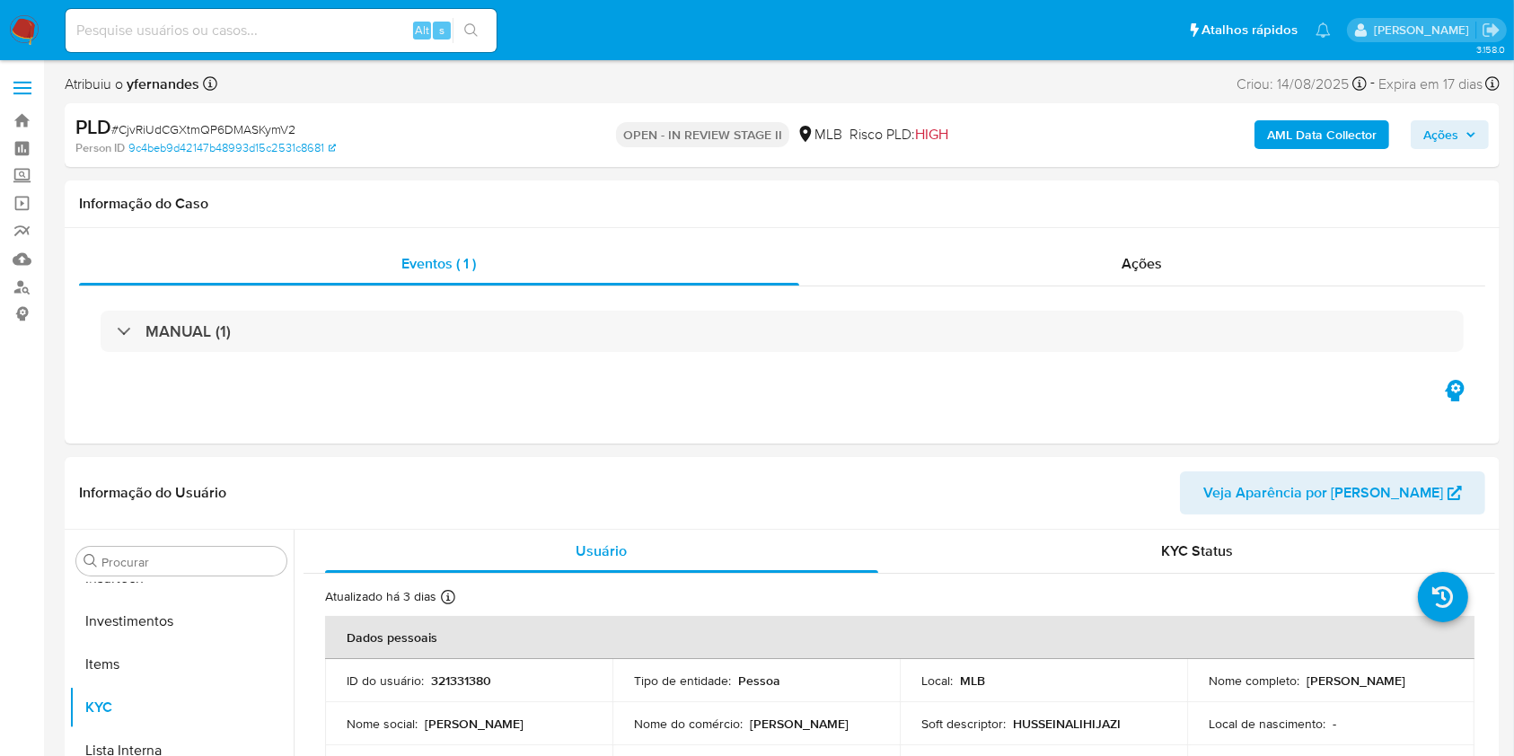
click at [200, 134] on span "# CjvRiUdCGXtmQP6DMASKymV2" at bounding box center [203, 129] width 184 height 18
copy span "CjvRiUdCGXtmQP6DMASKymV2"
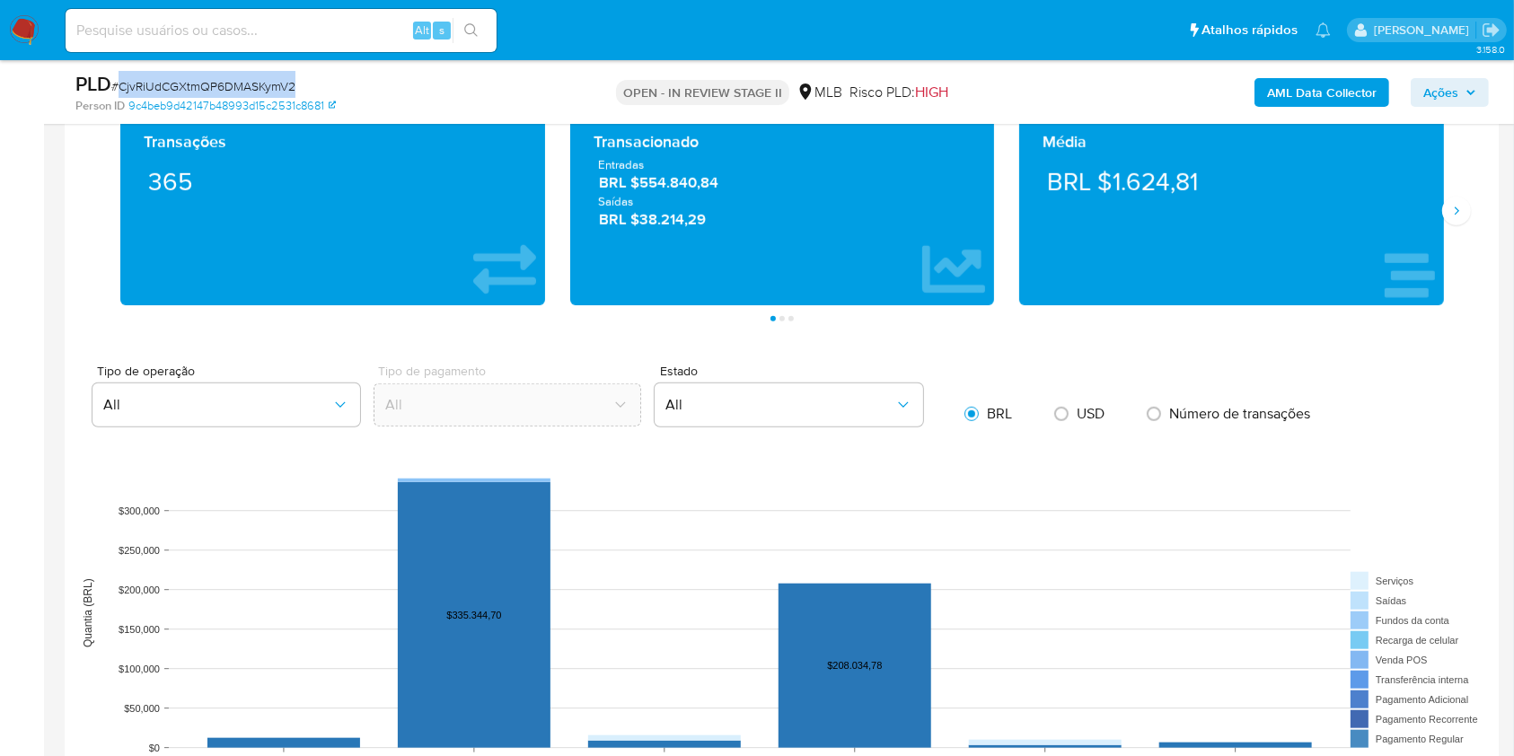
scroll to position [1197, 0]
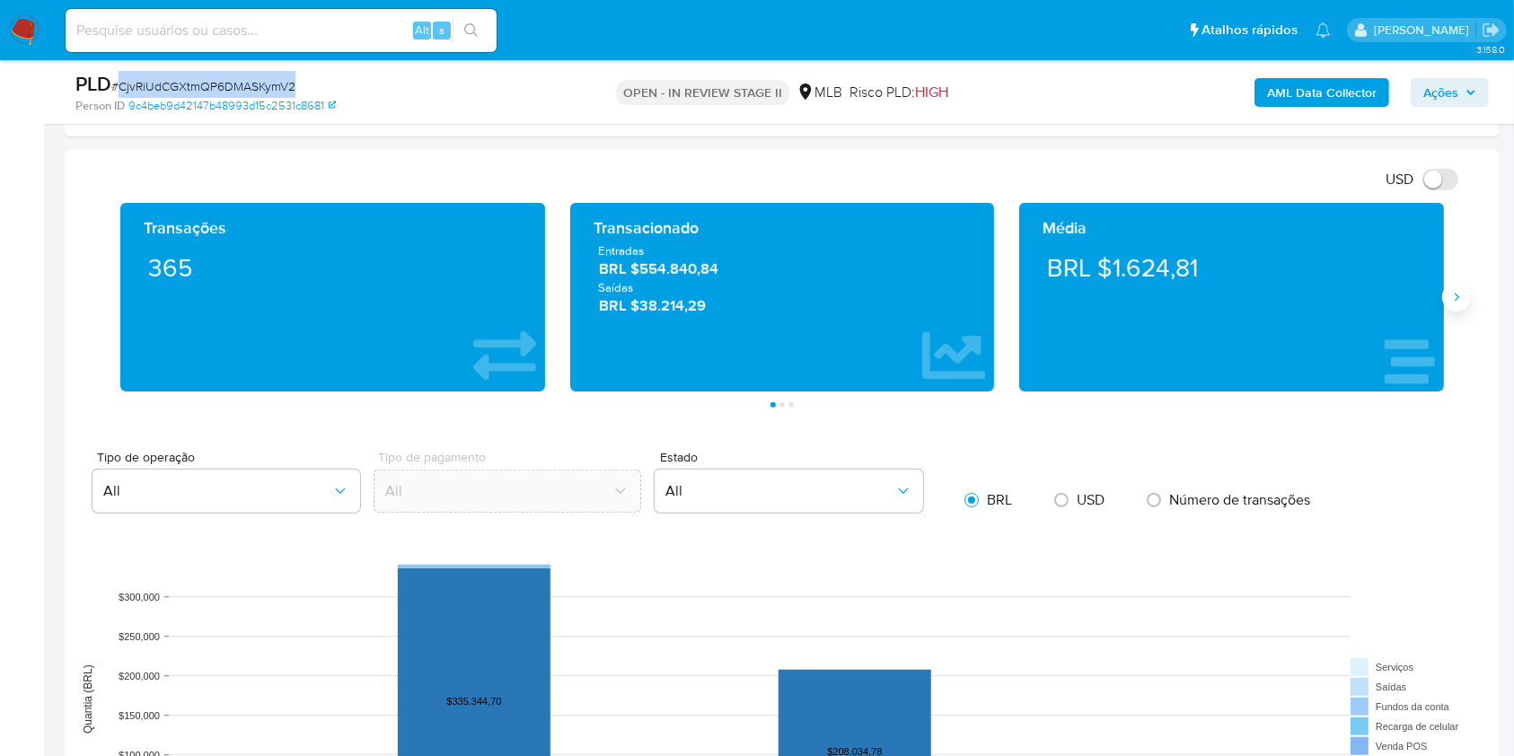
click at [1445, 296] on button "Siguiente" at bounding box center [1456, 297] width 29 height 29
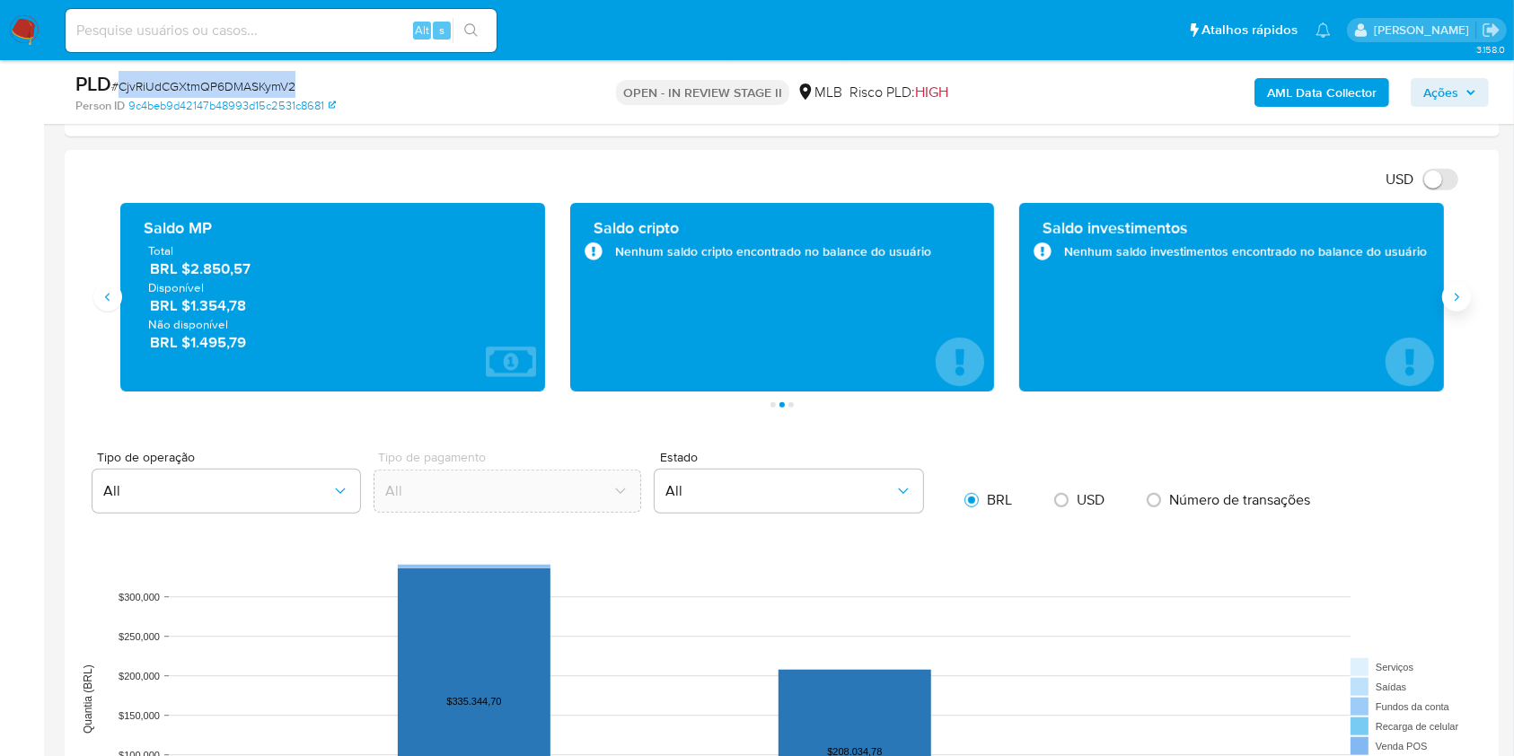
click at [1445, 296] on button "Siguiente" at bounding box center [1456, 297] width 29 height 29
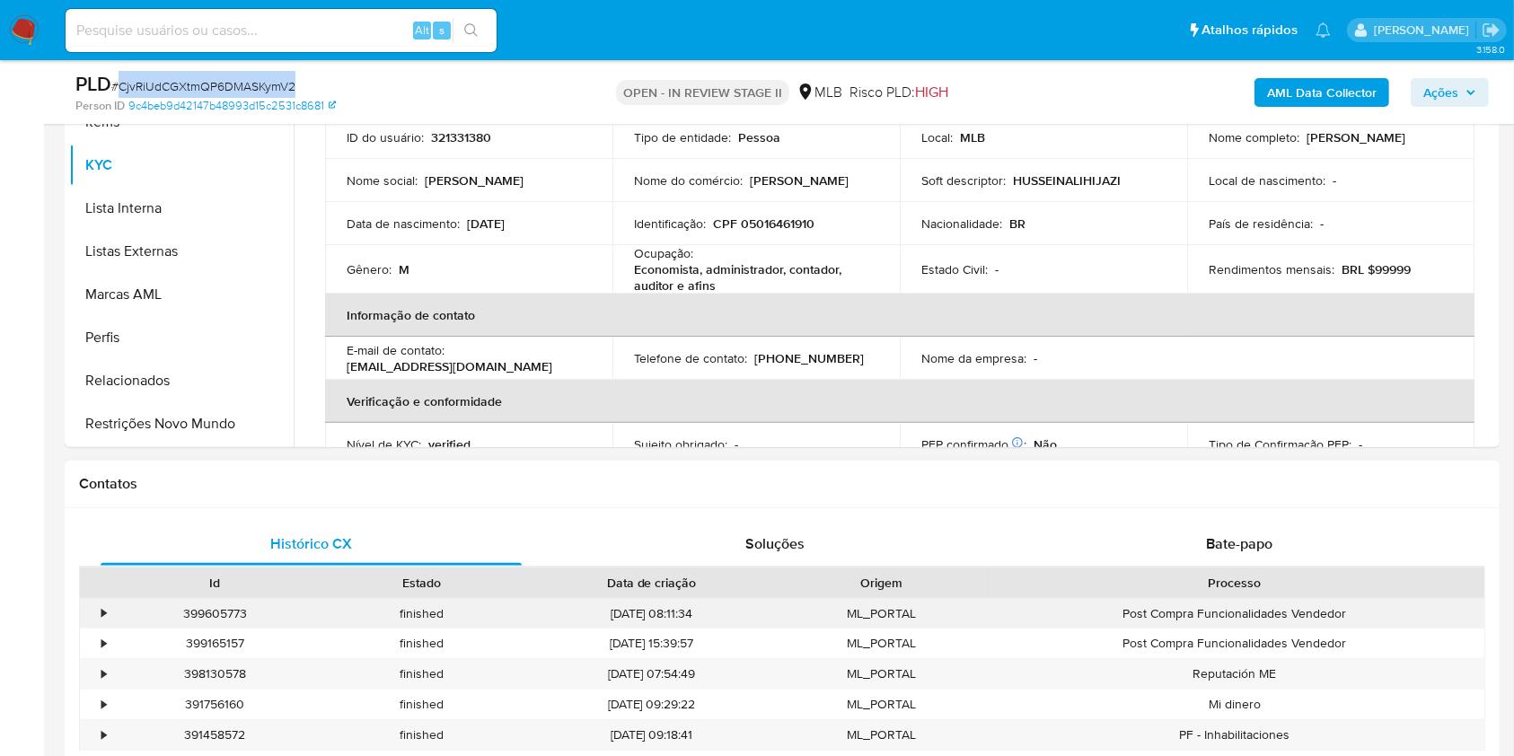
scroll to position [359, 0]
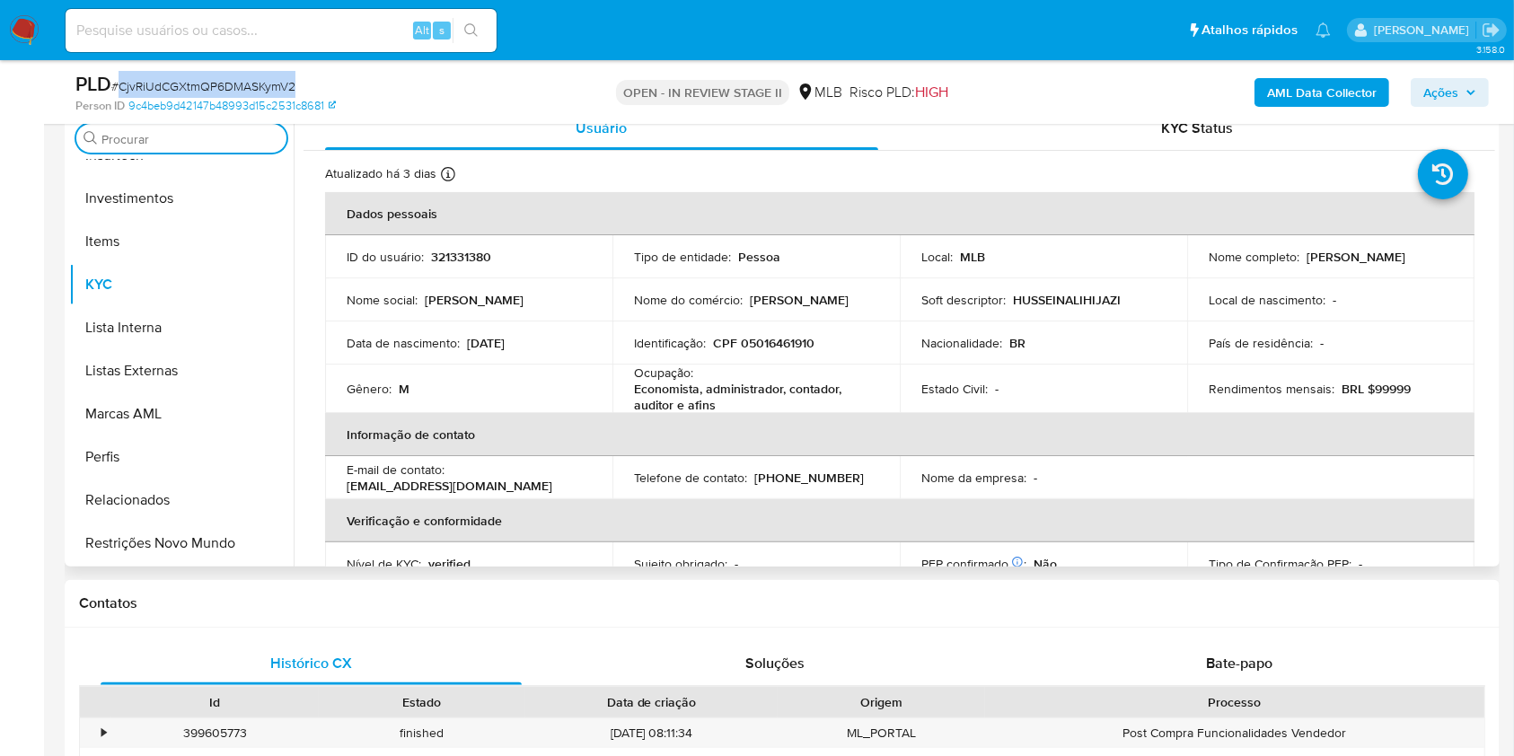
click at [177, 131] on input "Procurar" at bounding box center [190, 139] width 178 height 16
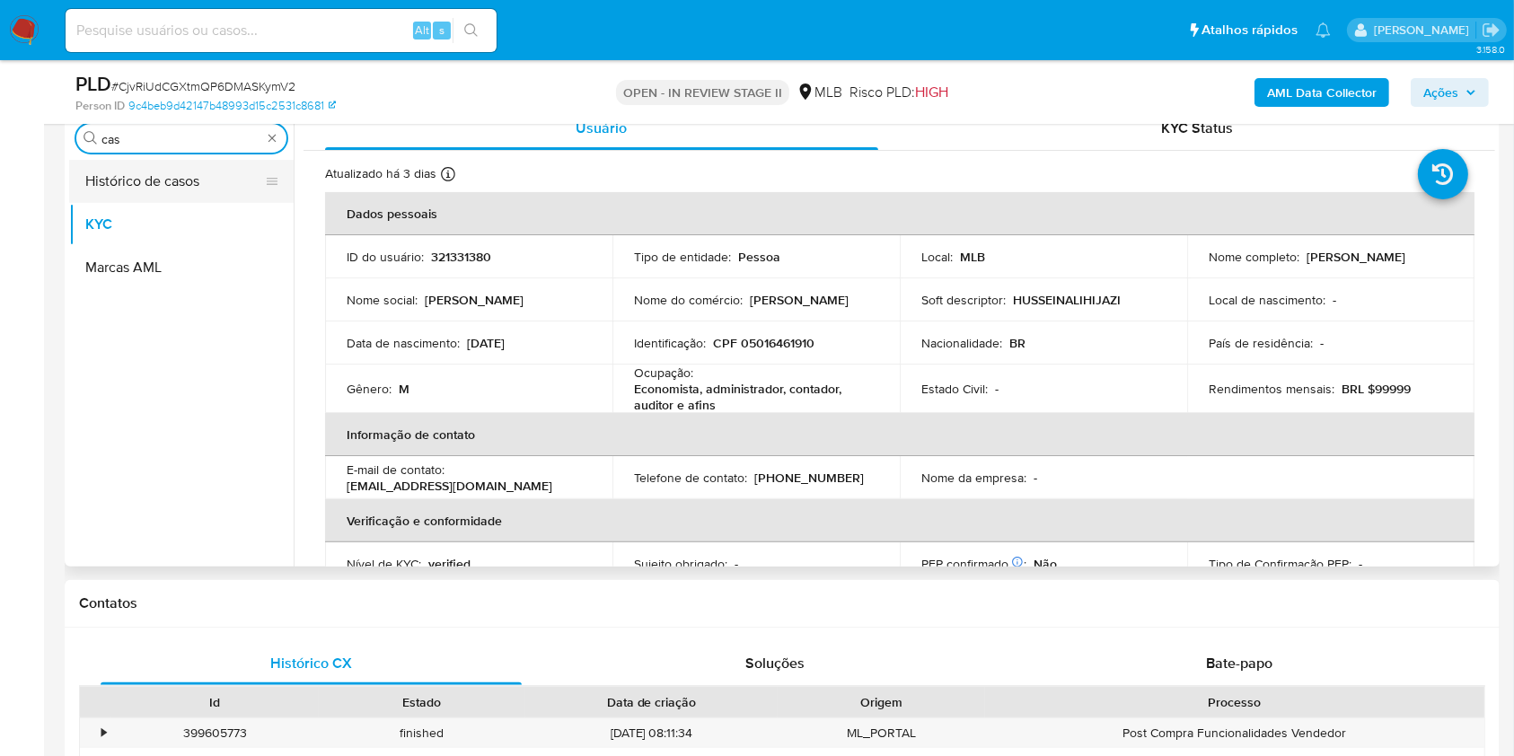
scroll to position [0, 0]
type input "cas"
click at [141, 181] on button "Histórico de casos" at bounding box center [174, 181] width 210 height 43
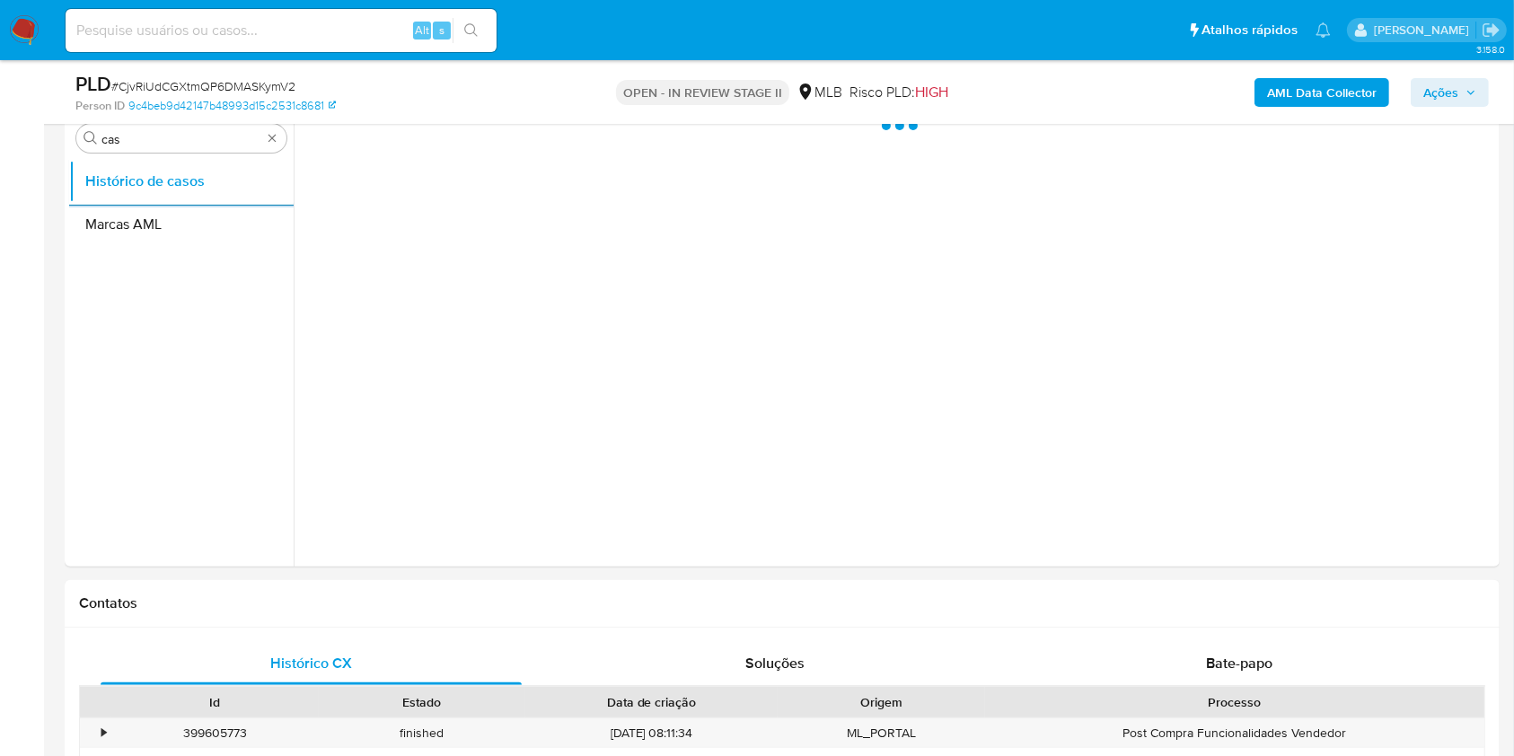
scroll to position [239, 0]
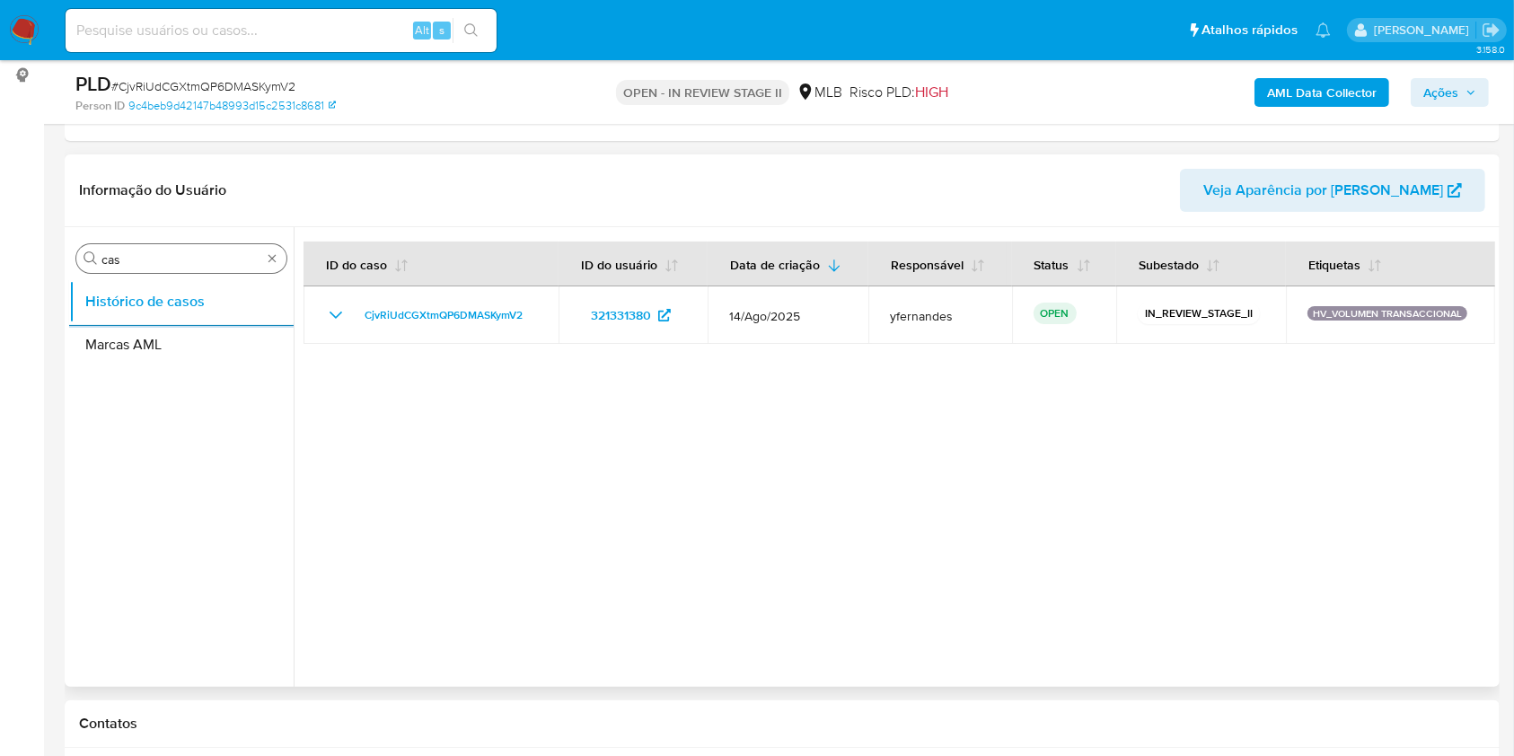
click at [189, 261] on input "cas" at bounding box center [181, 259] width 160 height 16
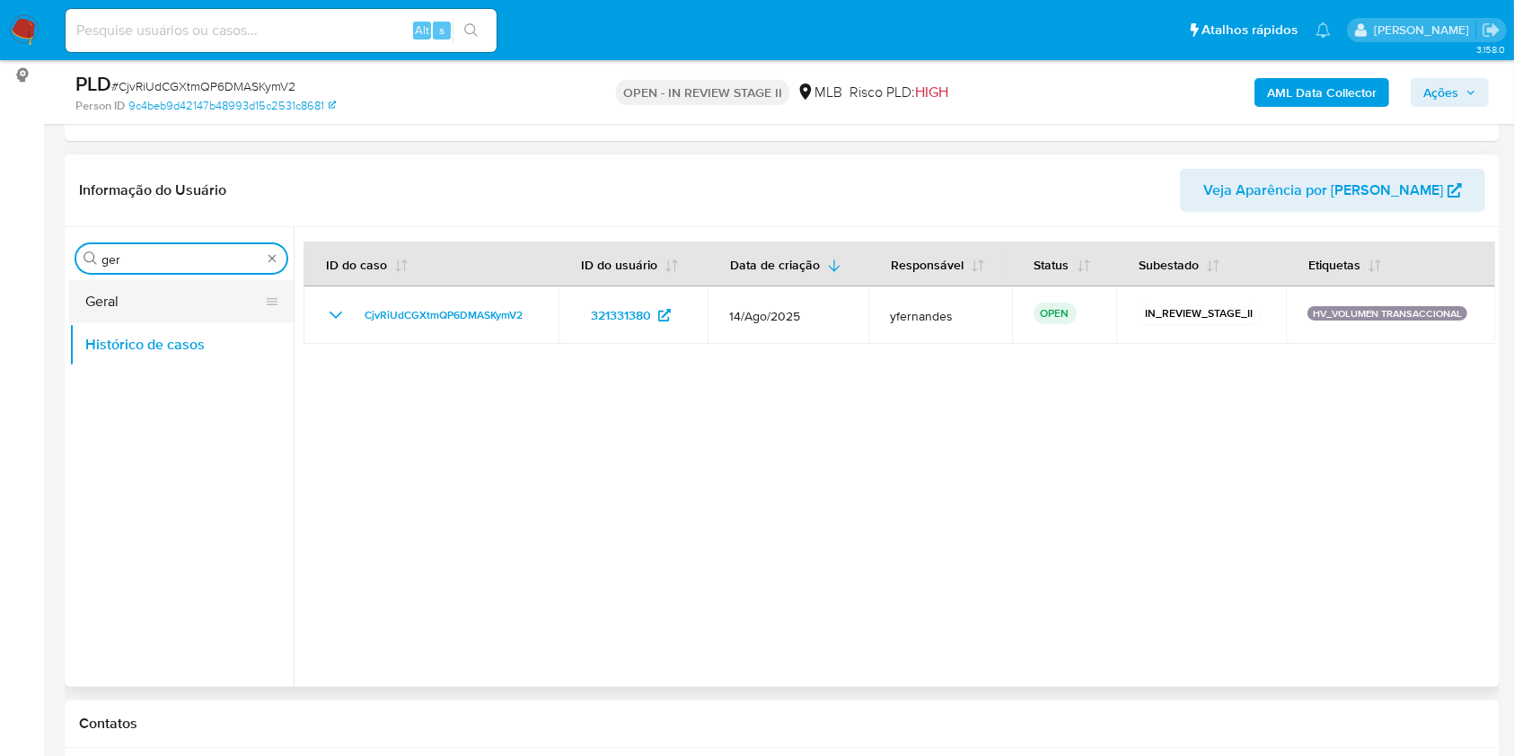
type input "ger"
click at [156, 294] on button "Geral" at bounding box center [174, 301] width 210 height 43
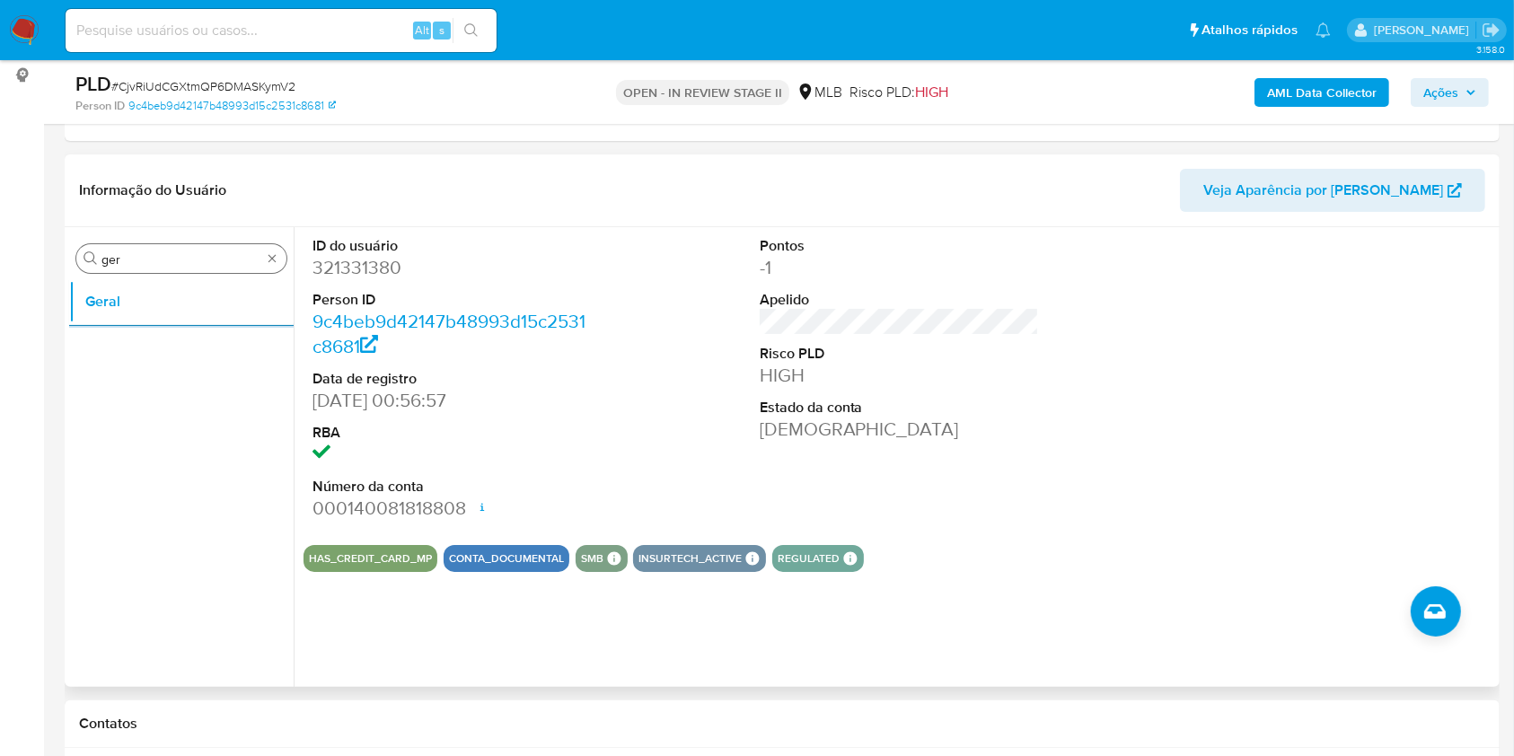
click at [121, 251] on input "ger" at bounding box center [181, 259] width 160 height 16
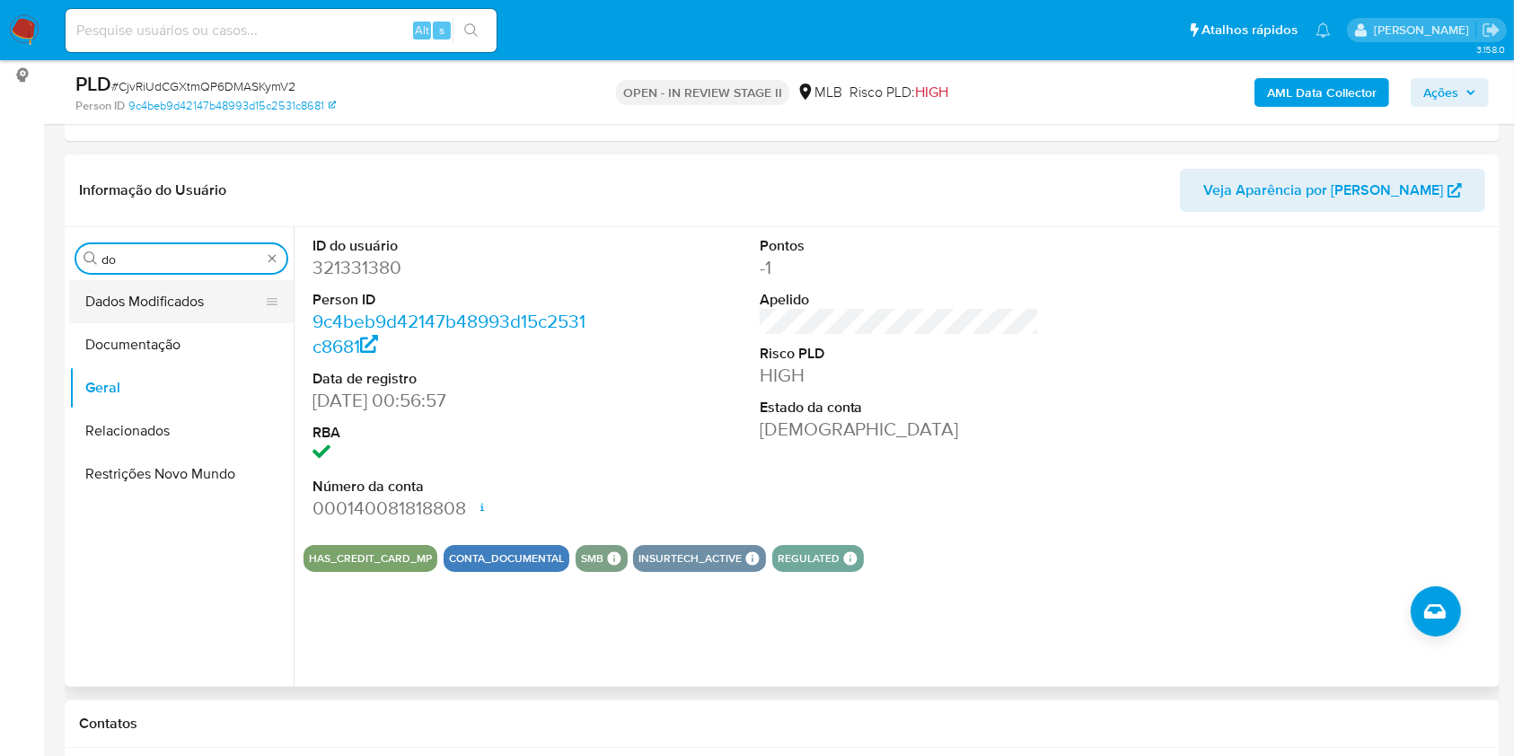
type input "do"
click at [117, 321] on button "Dados Modificados" at bounding box center [174, 301] width 210 height 43
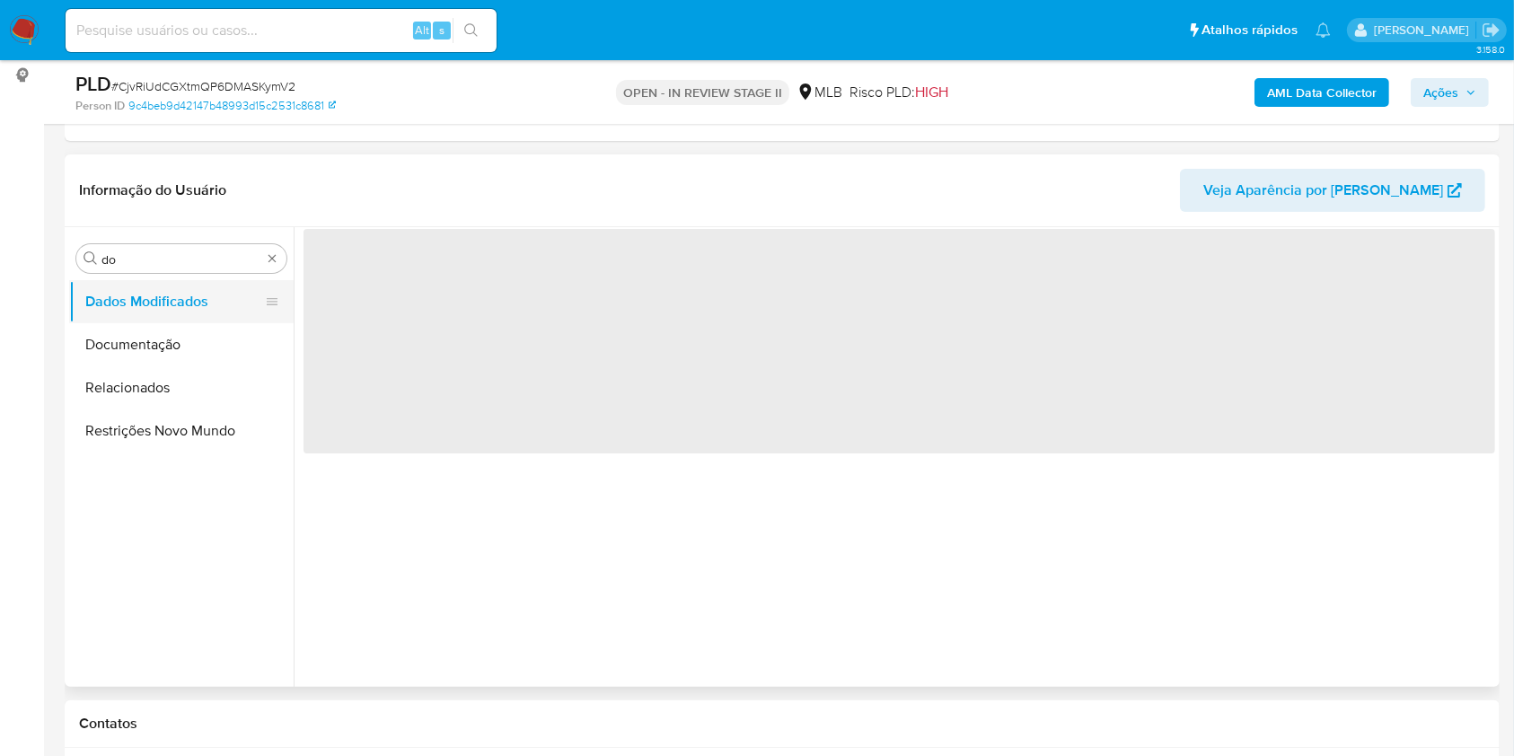
click at [249, 316] on button "Dados Modificados" at bounding box center [174, 301] width 210 height 43
click at [209, 338] on button "Documentação" at bounding box center [174, 344] width 210 height 43
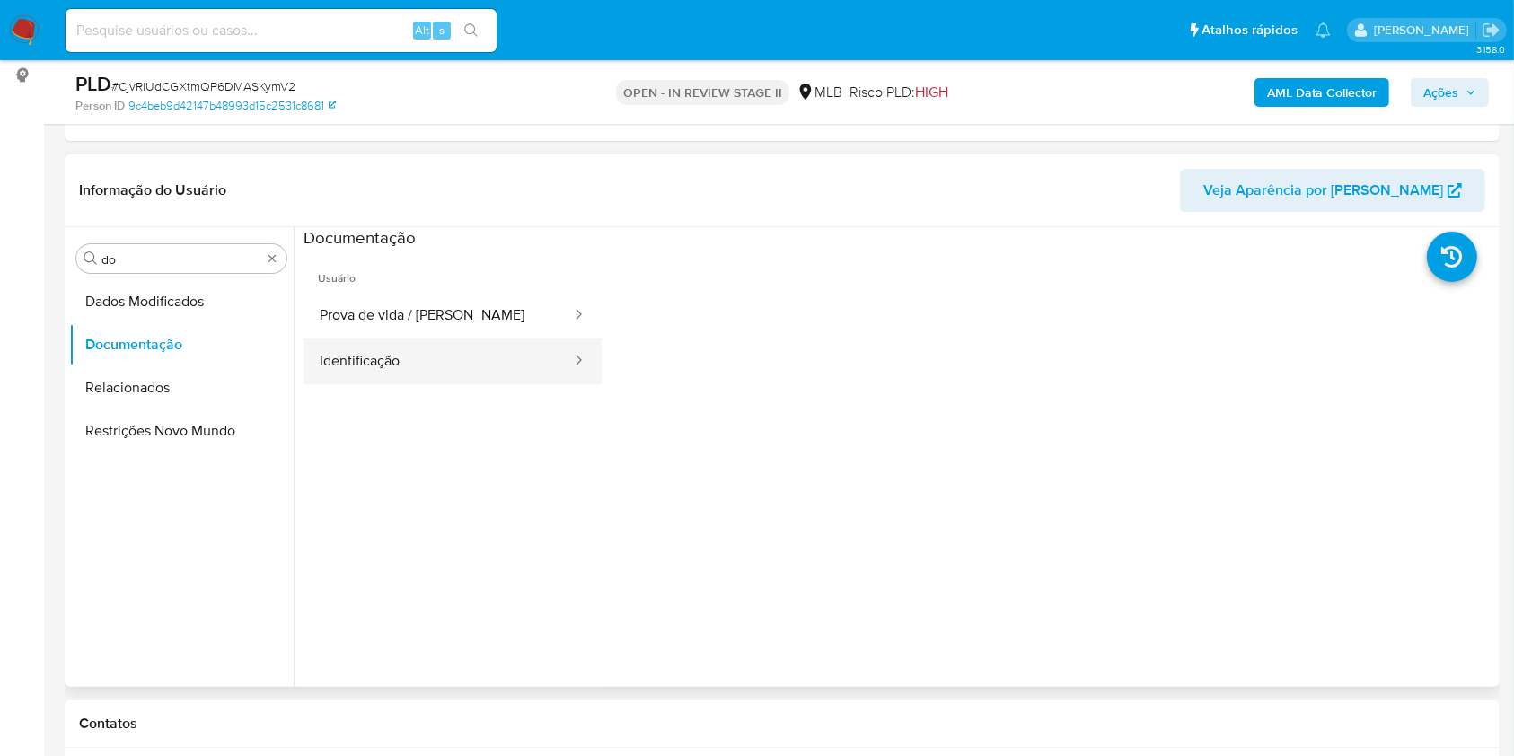
click at [414, 341] on button "Identificação" at bounding box center [437, 361] width 269 height 46
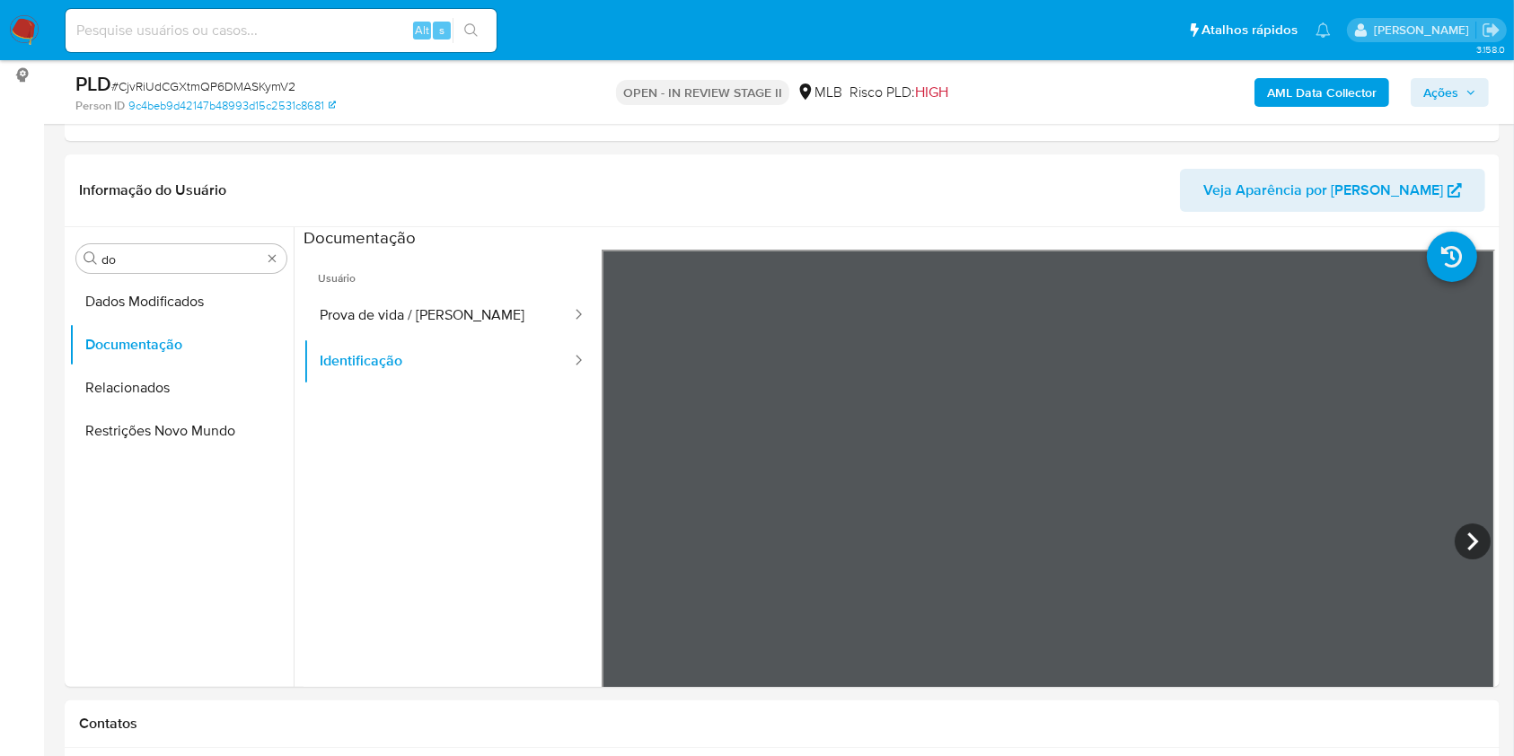
click at [408, 296] on button "Prova de vida / [PERSON_NAME]" at bounding box center [437, 316] width 269 height 46
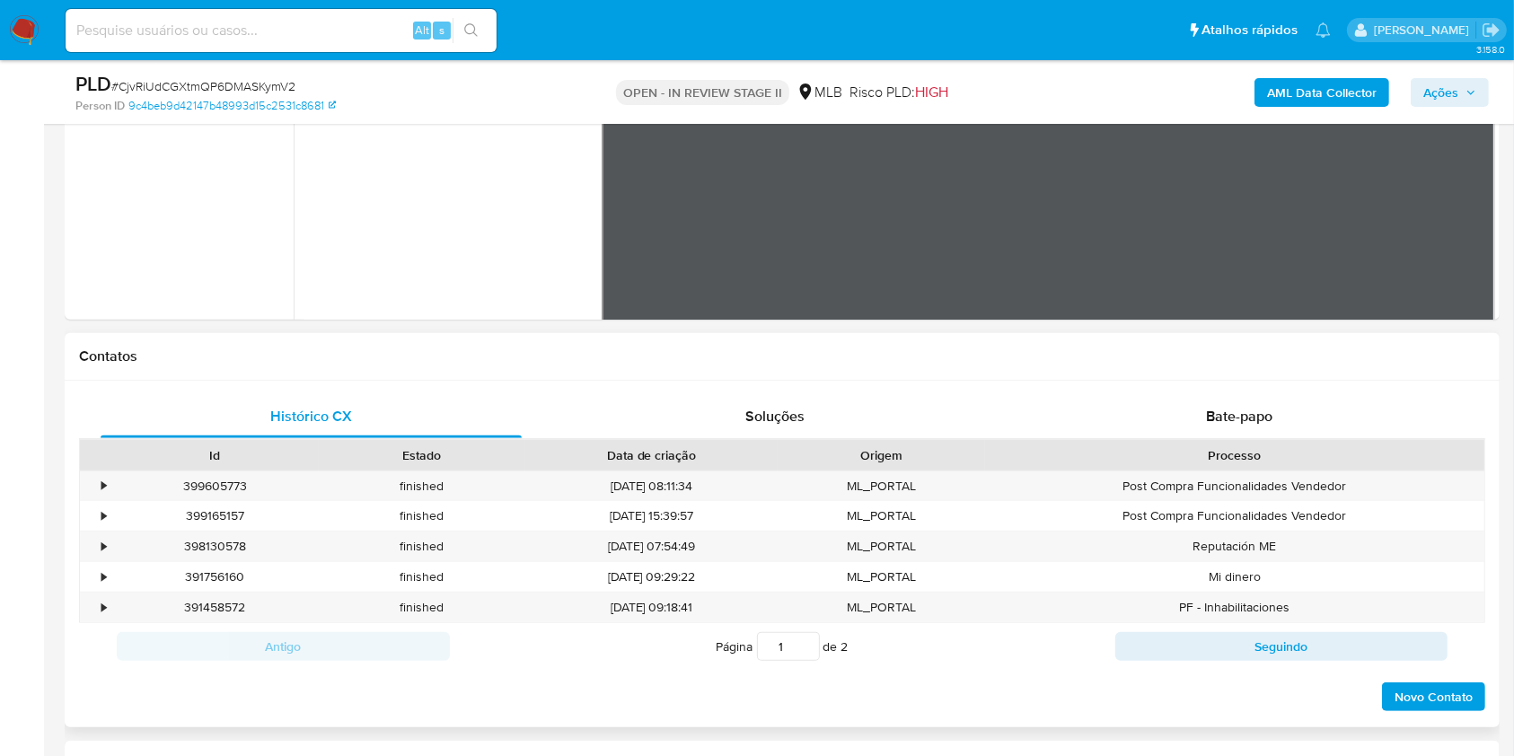
scroll to position [838, 0]
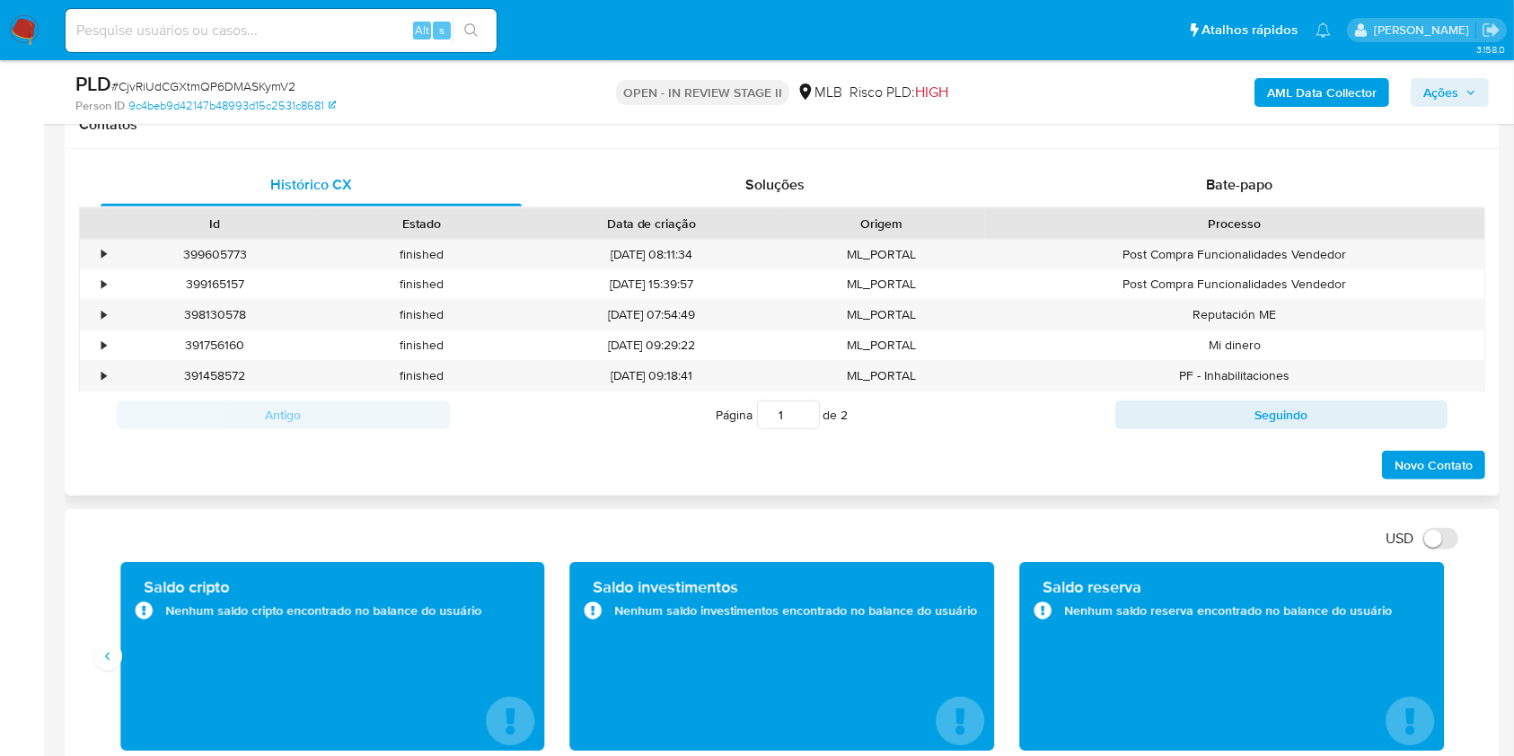
click at [1174, 212] on div "Processo" at bounding box center [1234, 223] width 499 height 31
click at [1168, 177] on div "Bate-papo" at bounding box center [1239, 184] width 421 height 43
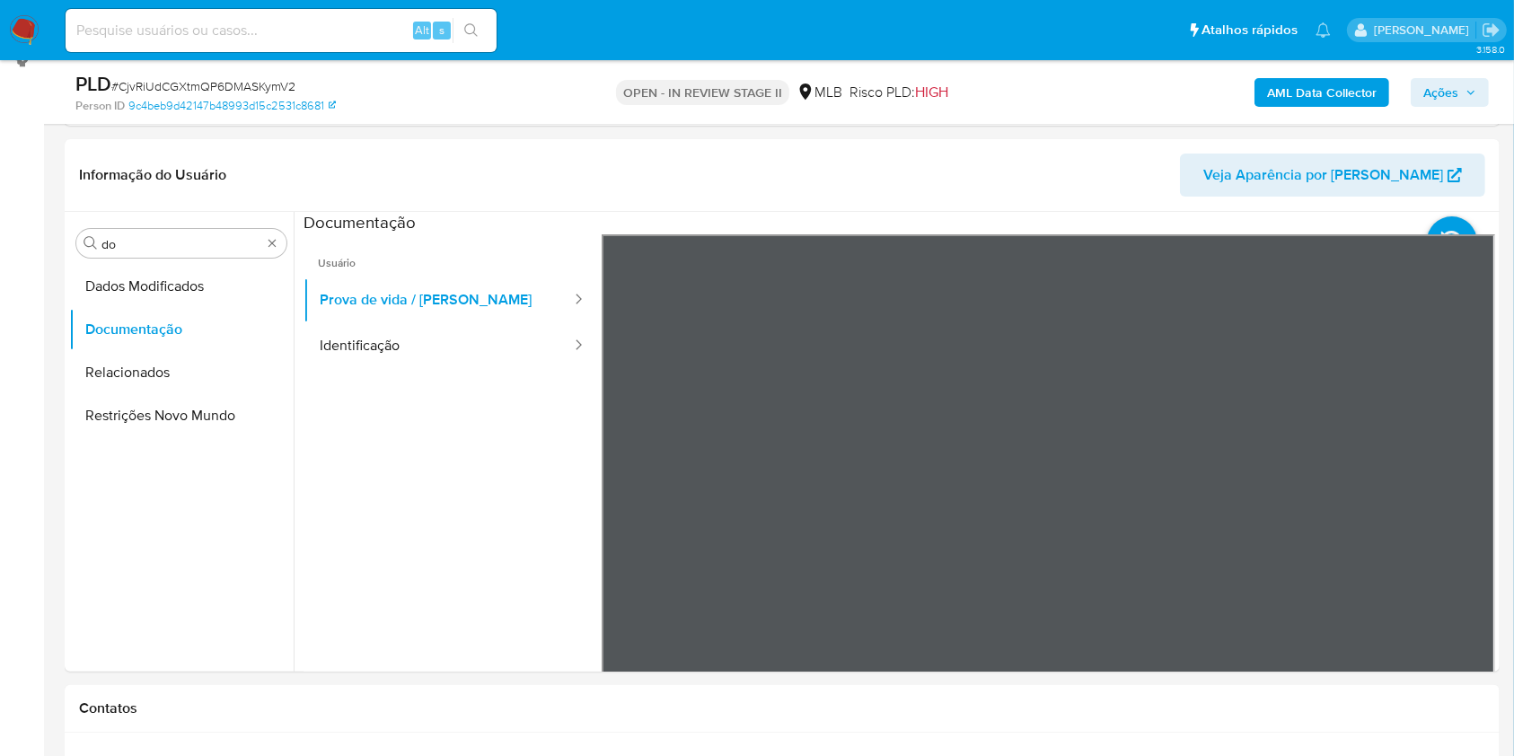
scroll to position [119, 0]
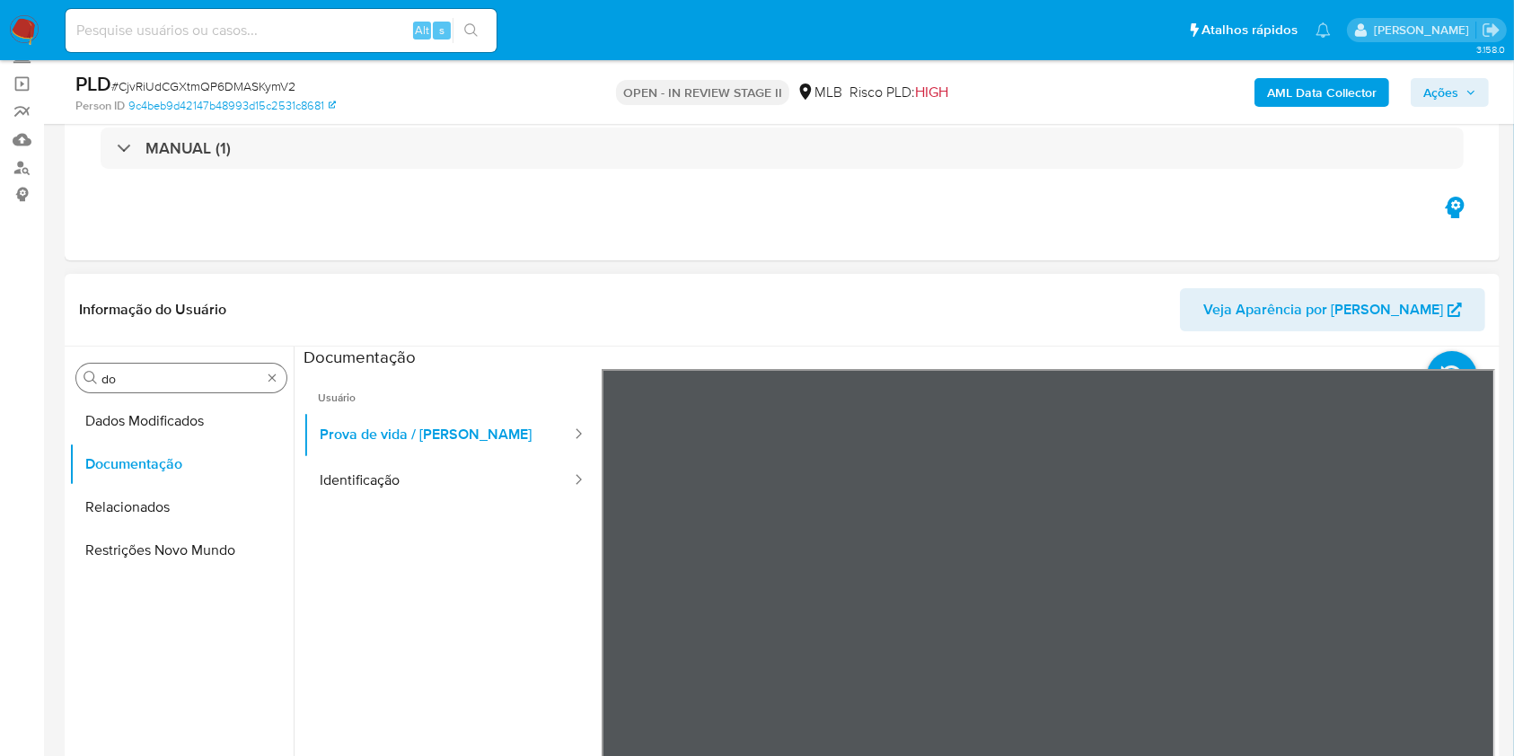
click at [141, 368] on div "Procurar do" at bounding box center [181, 378] width 210 height 29
click at [127, 371] on input "do" at bounding box center [181, 379] width 160 height 16
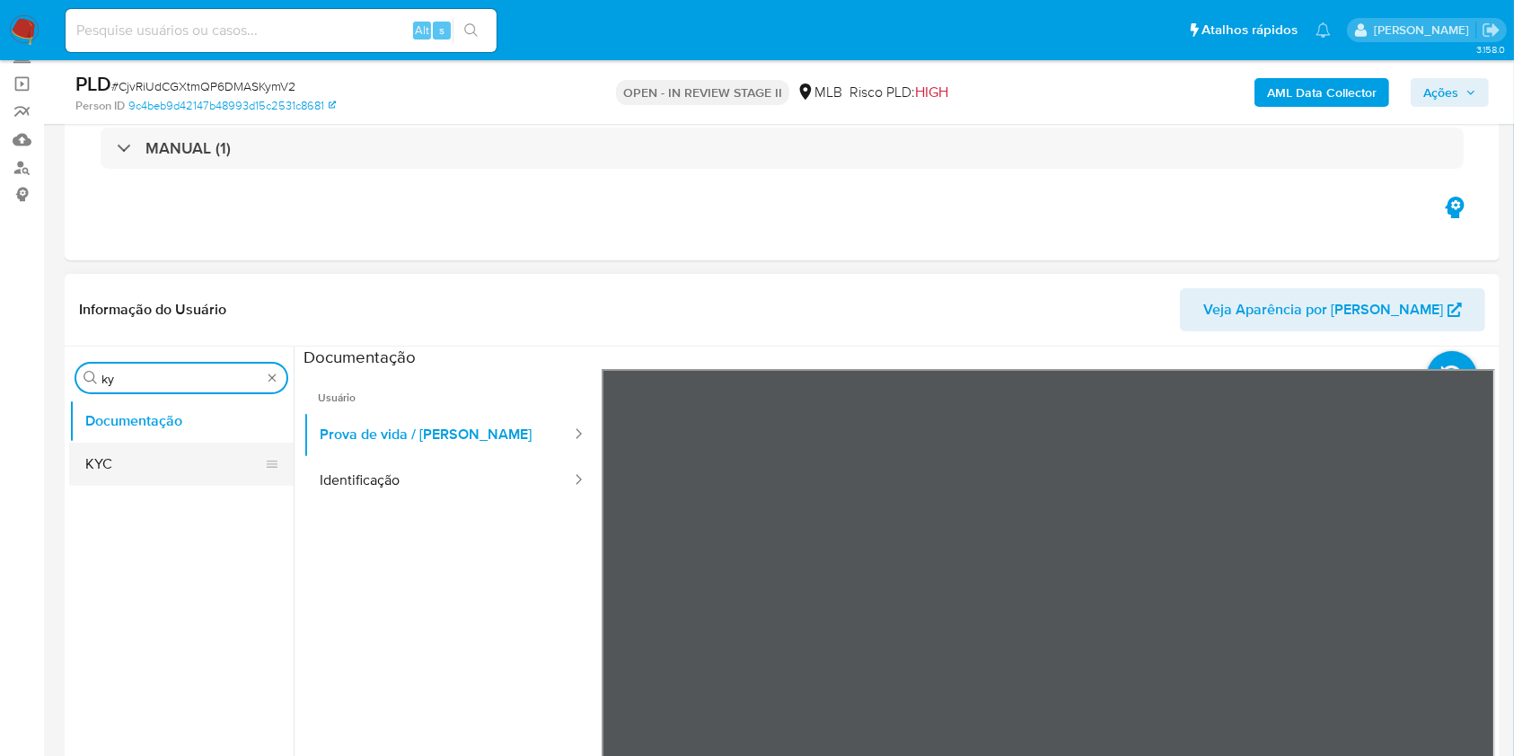
type input "ky"
click at [134, 455] on button "KYC" at bounding box center [174, 464] width 210 height 43
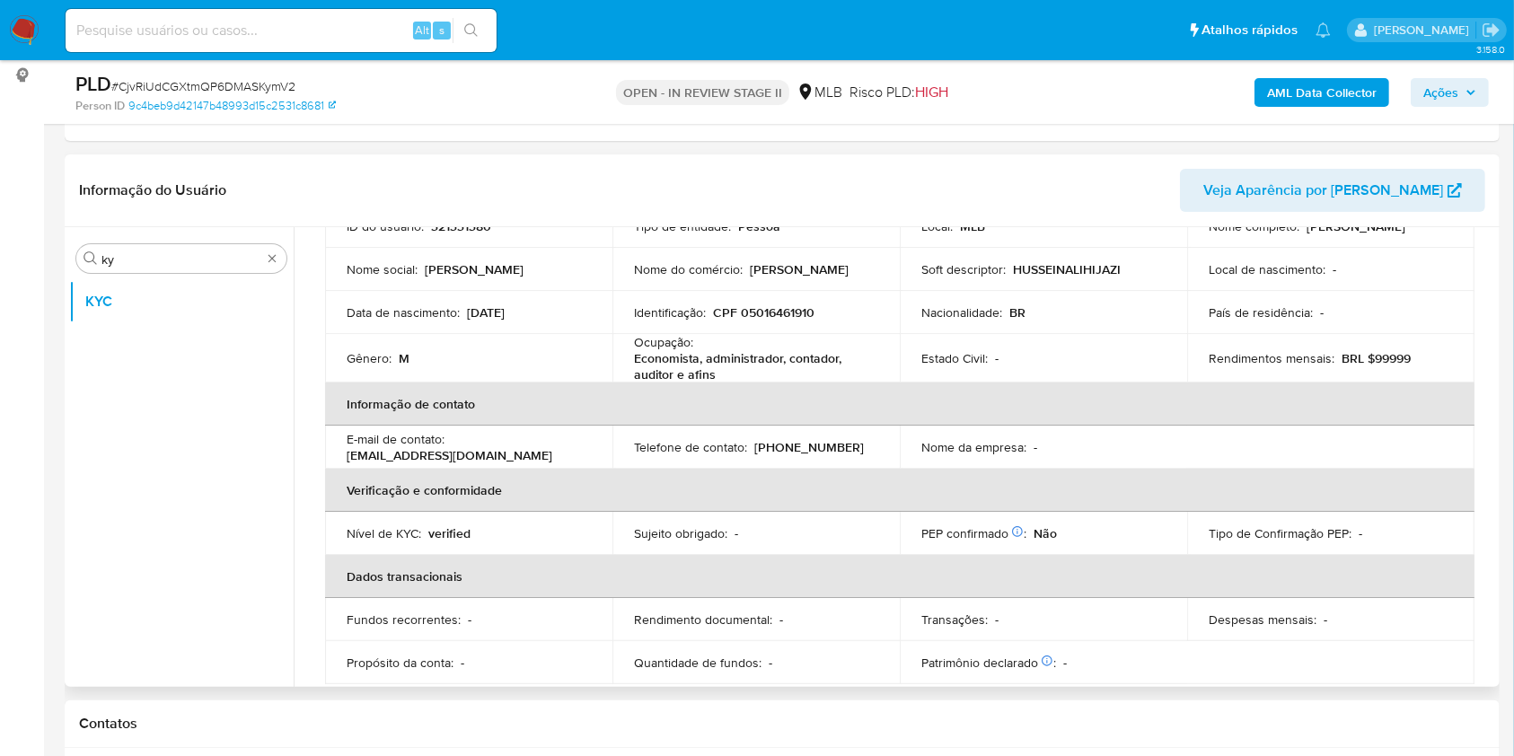
scroll to position [140, 0]
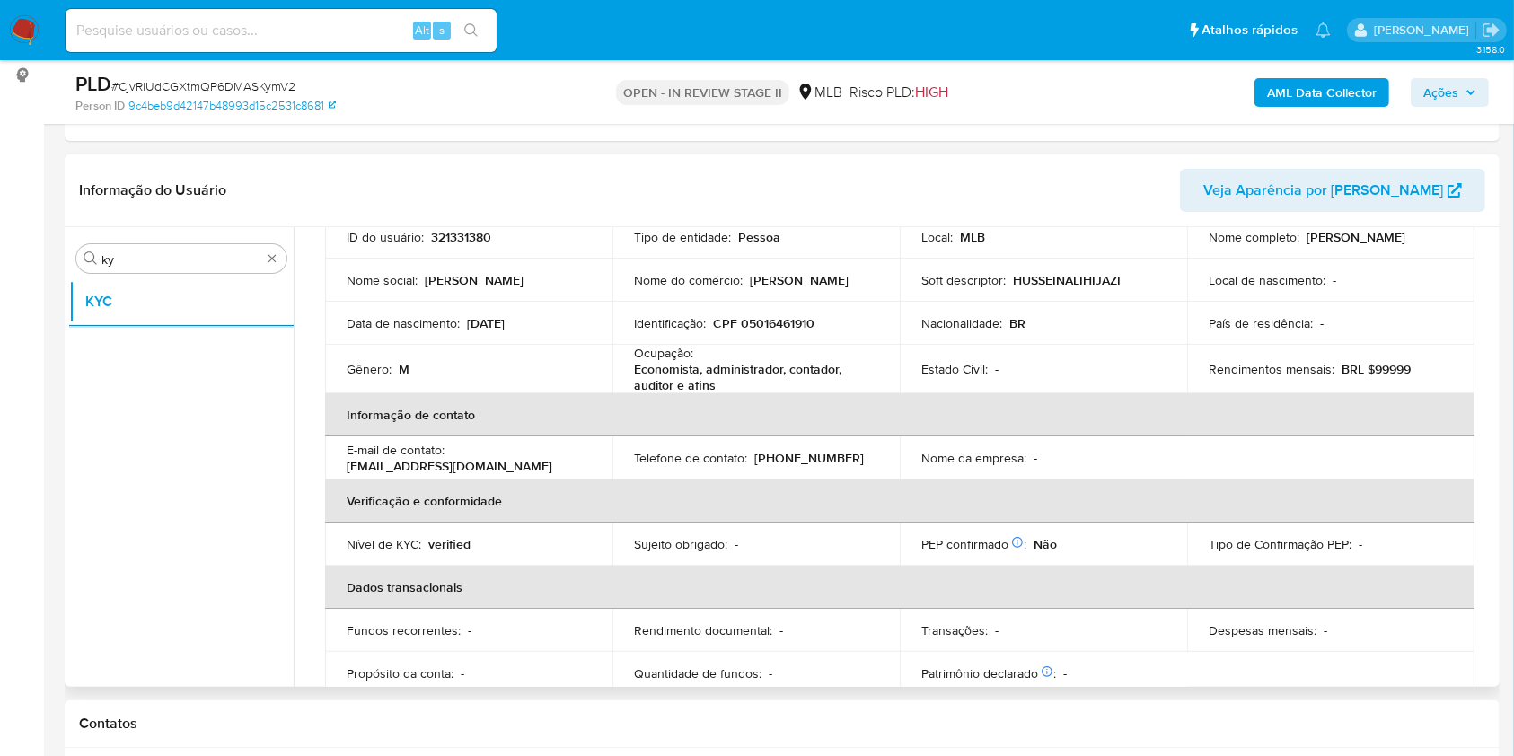
click at [725, 365] on p "Economista, administrador, contador, auditor e afins" at bounding box center [752, 377] width 237 height 32
copy div "Ocupação : Economista, administrador, contador, auditor e afins"
click at [783, 373] on p "Economista, administrador, contador, auditor e afins" at bounding box center [752, 377] width 237 height 32
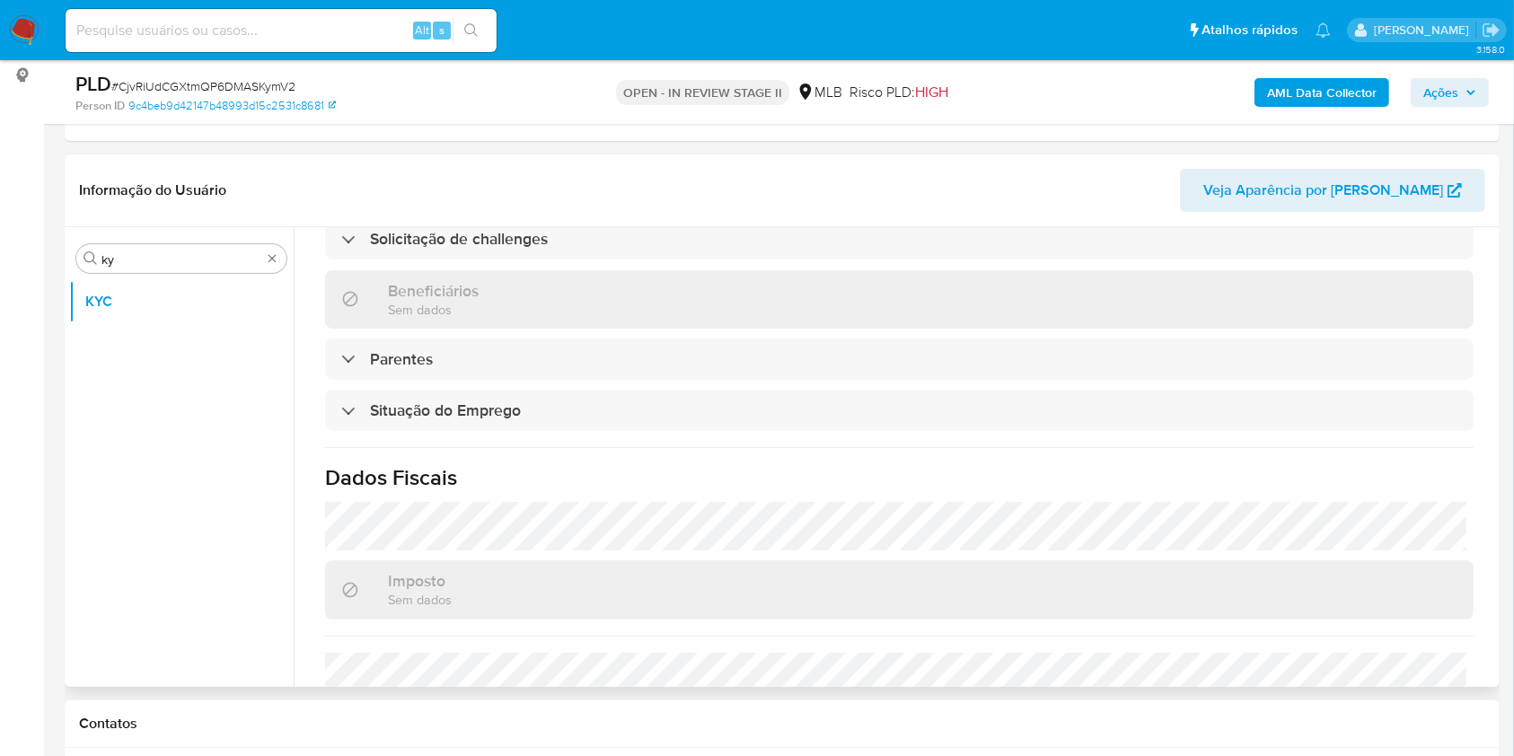
scroll to position [769, 0]
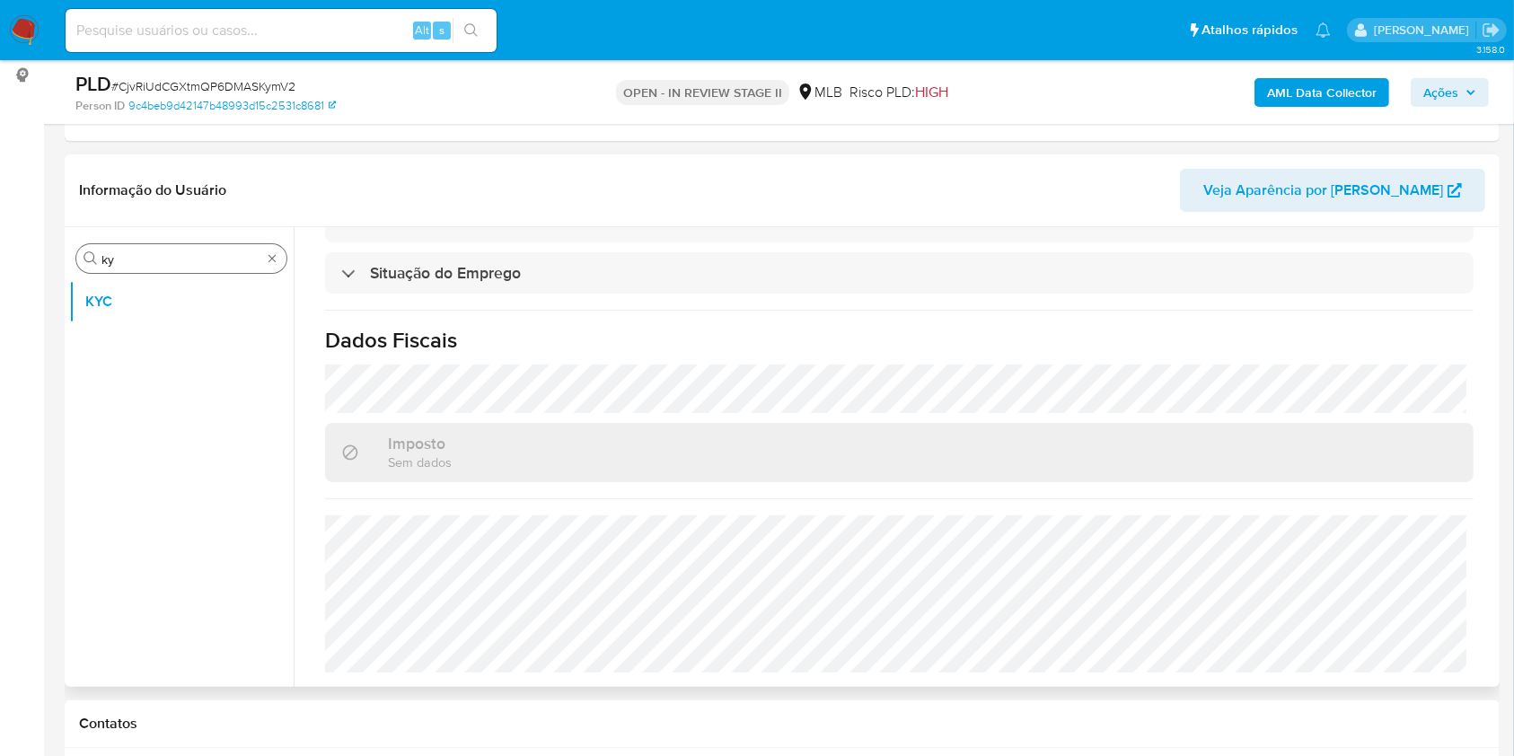
click at [207, 259] on input "ky" at bounding box center [181, 259] width 160 height 16
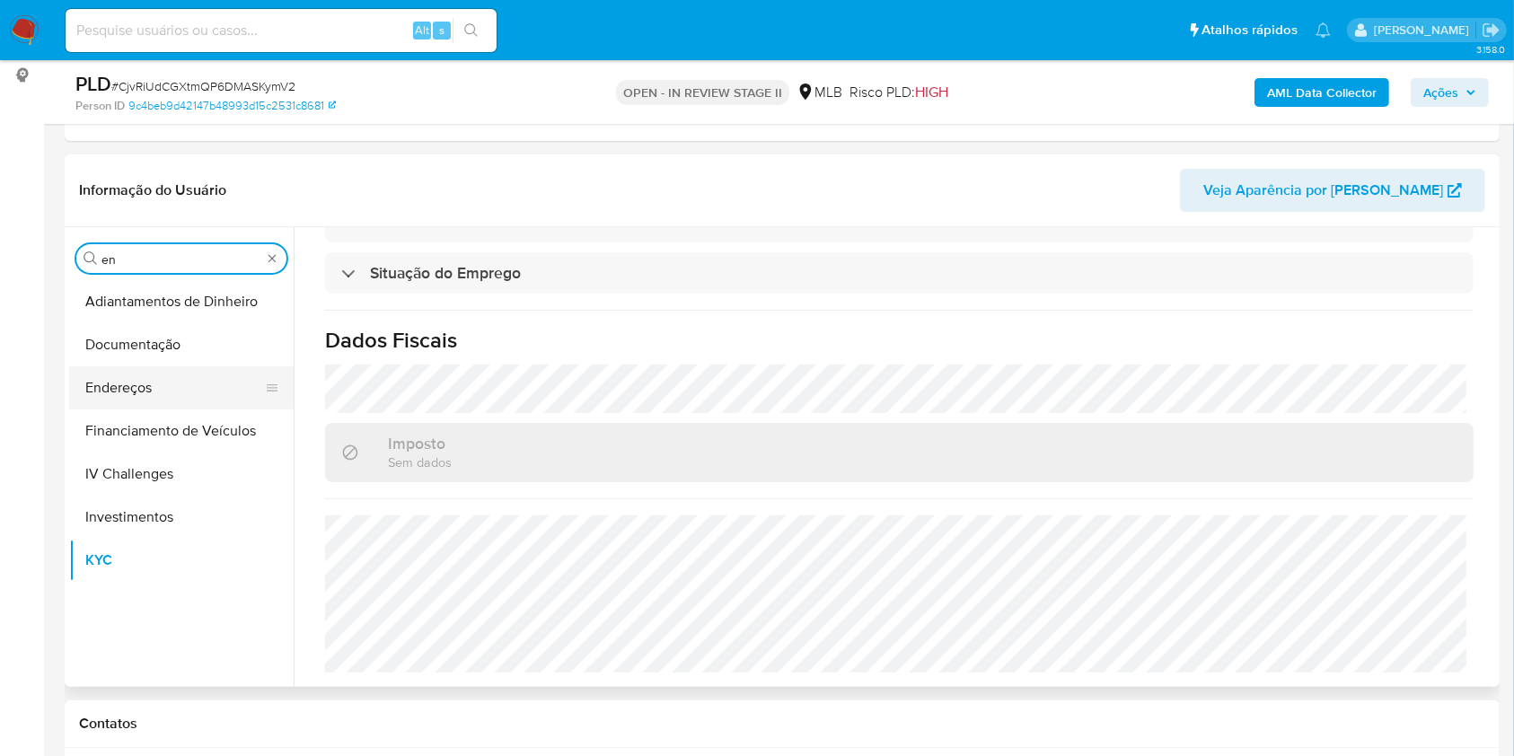
type input "en"
click at [110, 373] on button "Endereços" at bounding box center [174, 387] width 210 height 43
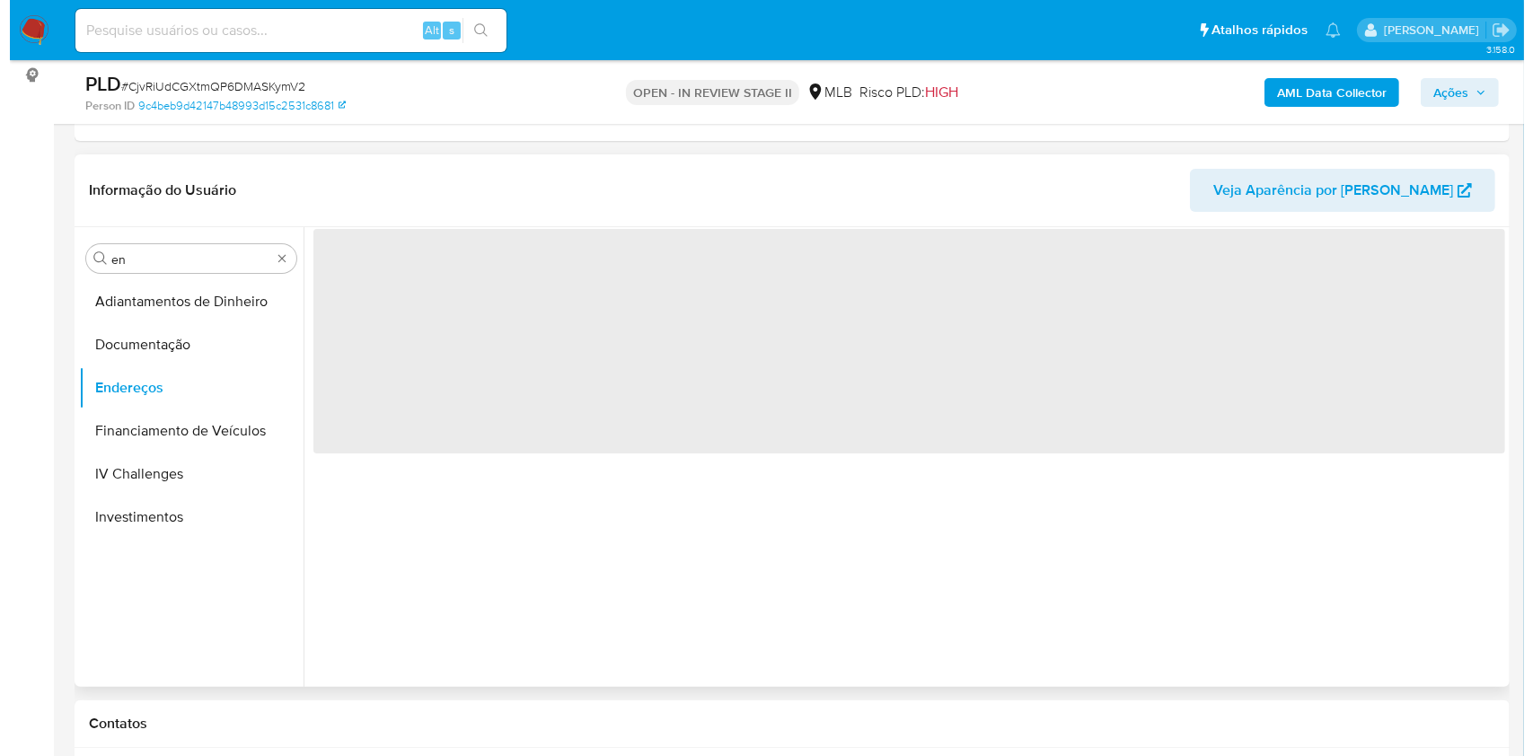
scroll to position [0, 0]
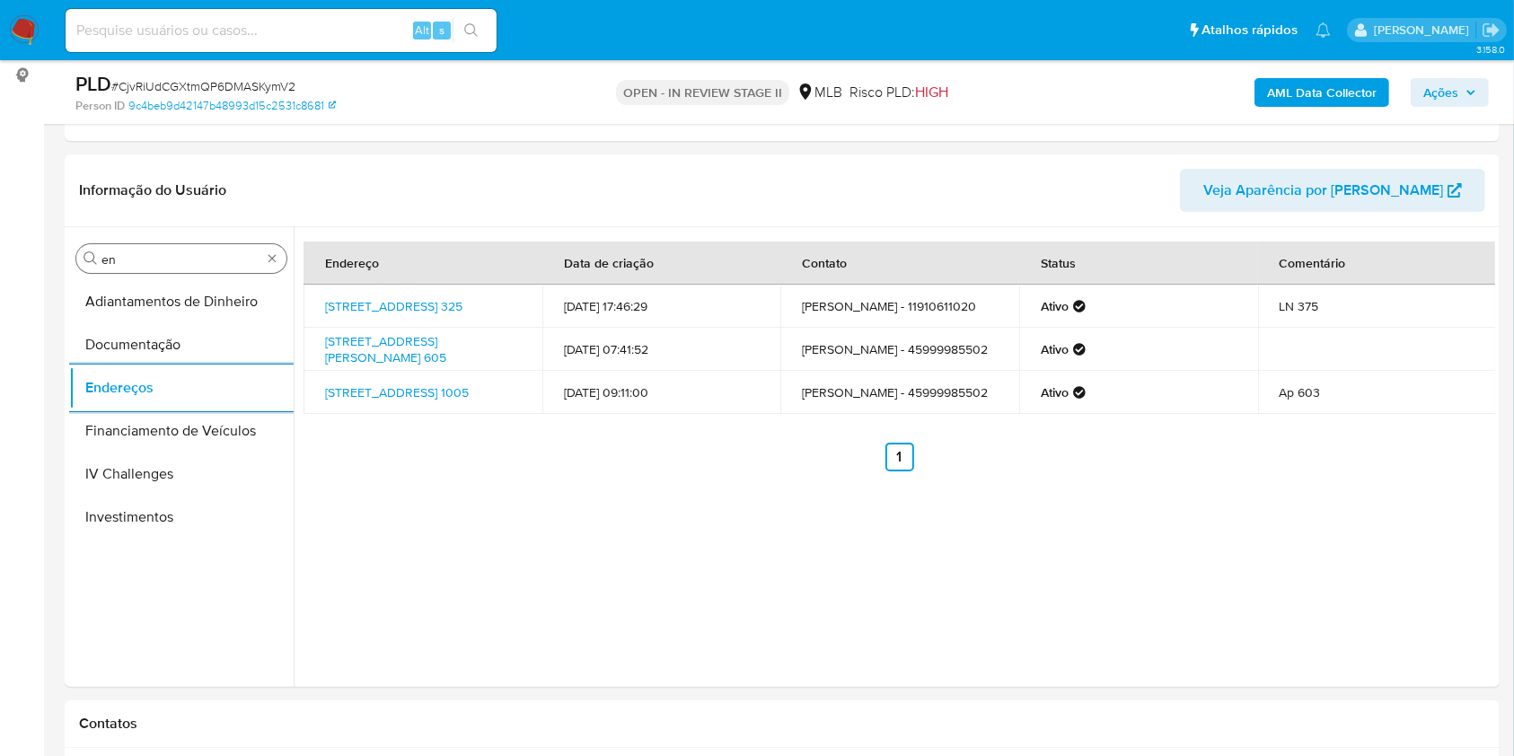
click at [142, 260] on input "en" at bounding box center [181, 259] width 160 height 16
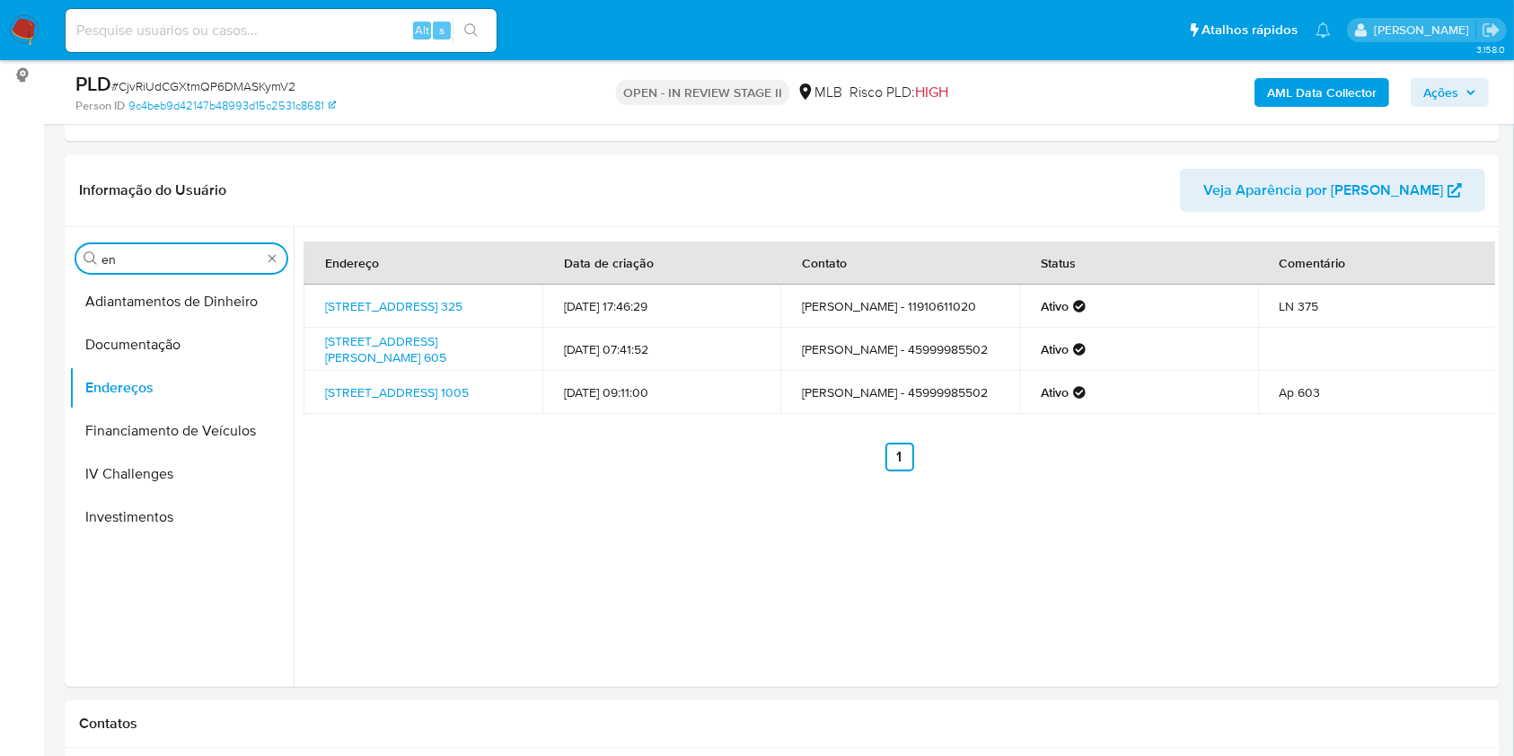
click at [142, 260] on input "en" at bounding box center [181, 259] width 160 height 16
type input "ge"
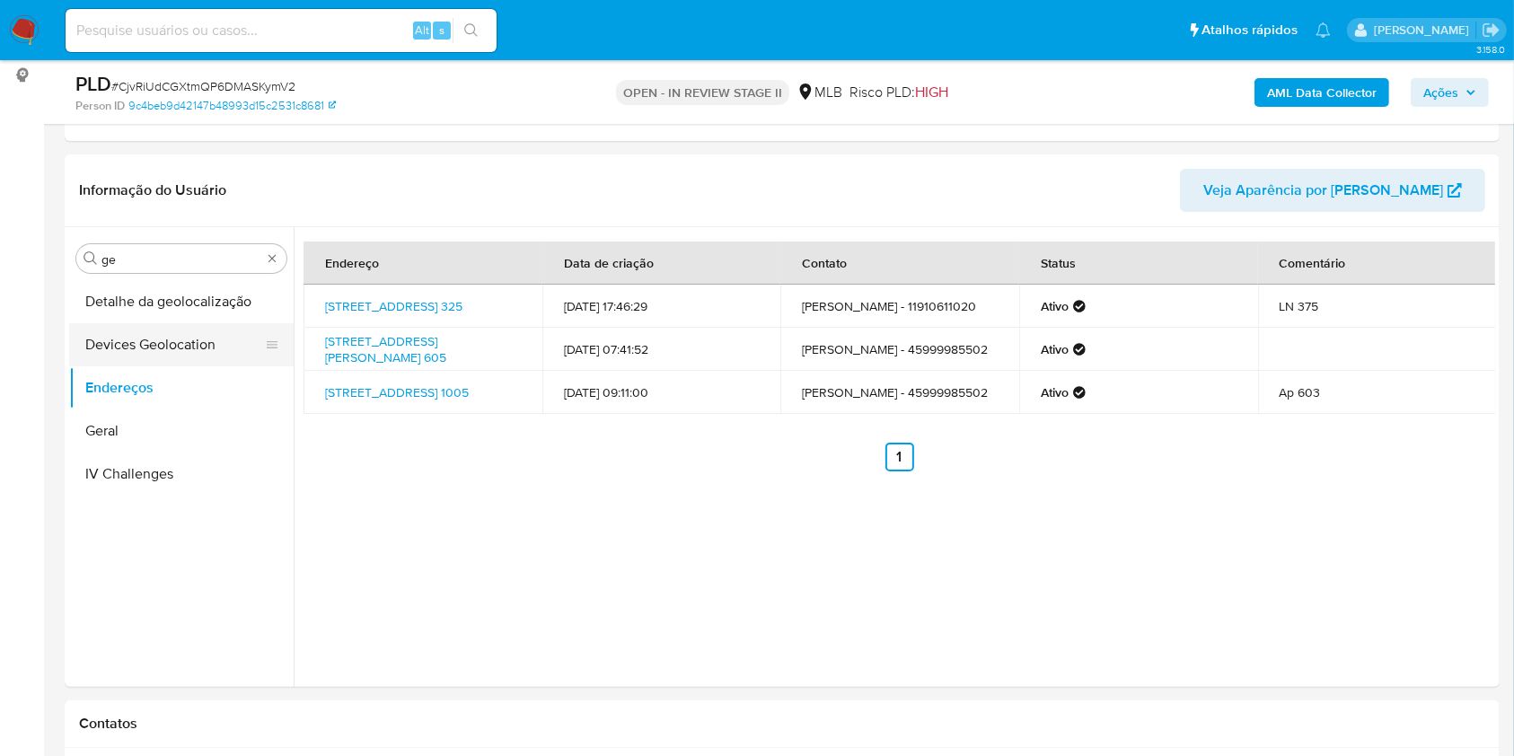
click at [153, 323] on button "Devices Geolocation" at bounding box center [174, 344] width 210 height 43
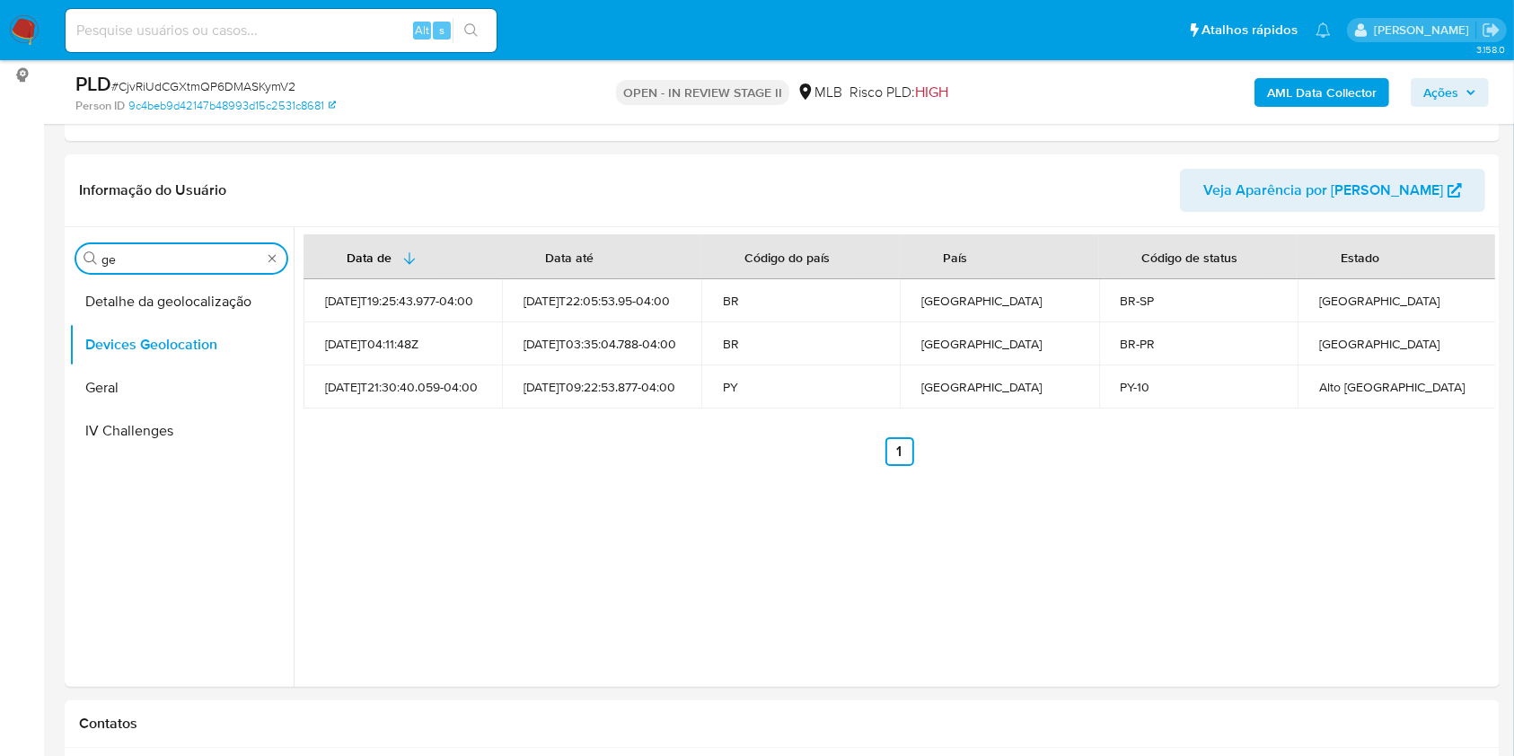
click at [151, 255] on input "ge" at bounding box center [181, 259] width 160 height 16
type input "res"
click at [148, 432] on ul "Devices Geolocation Empréstimos Restrições Novo Mundo" at bounding box center [181, 482] width 224 height 405
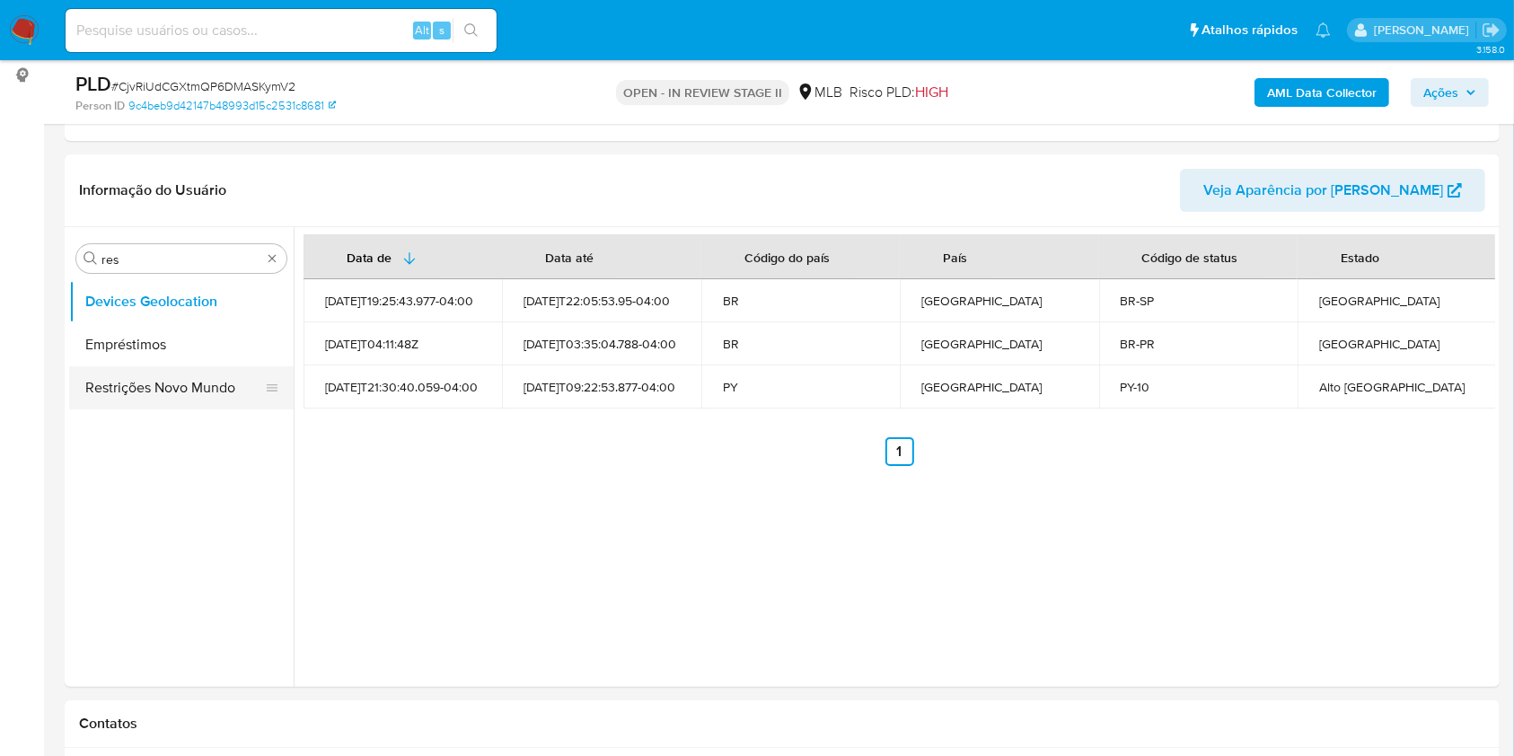
click at [164, 391] on button "Restrições Novo Mundo" at bounding box center [174, 387] width 210 height 43
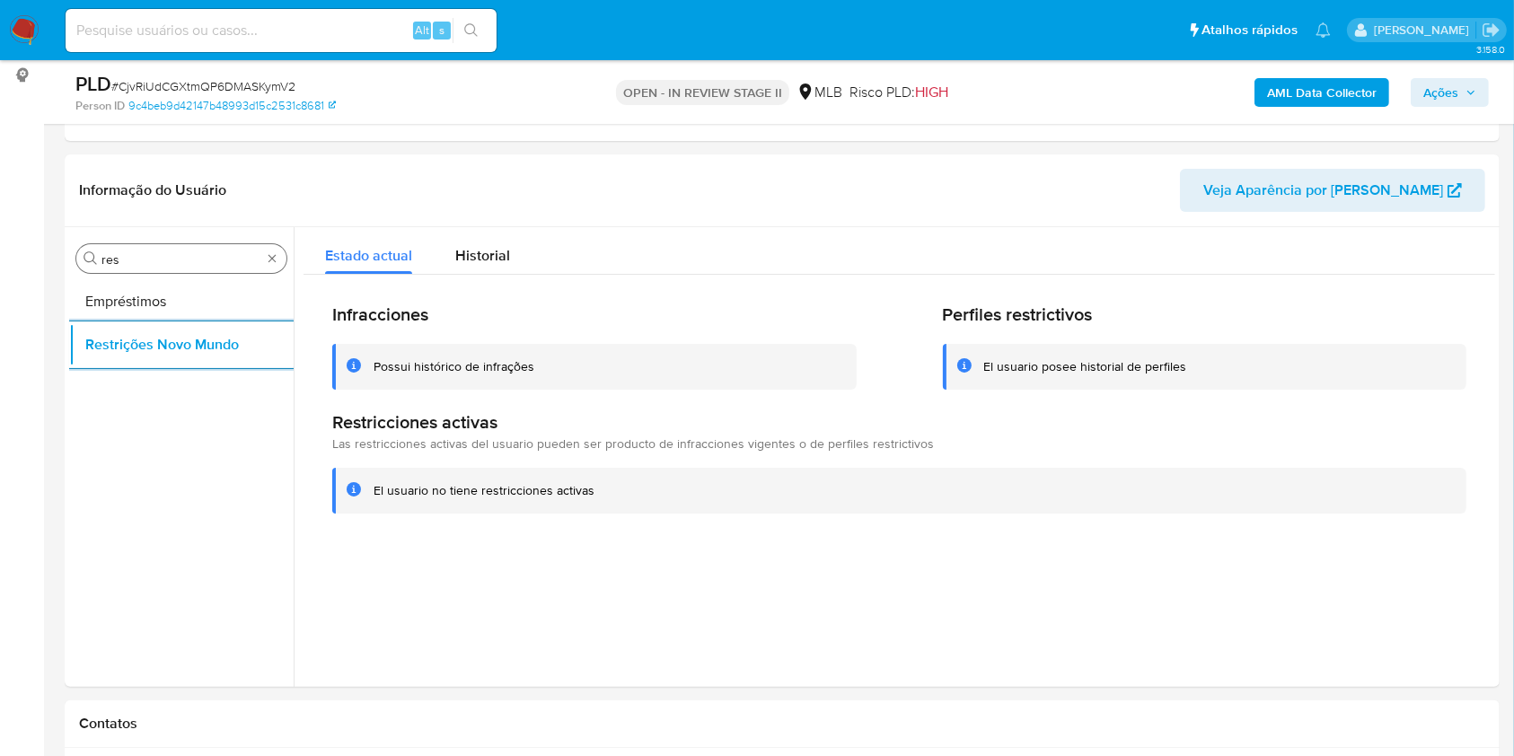
click at [229, 259] on input "res" at bounding box center [181, 259] width 160 height 16
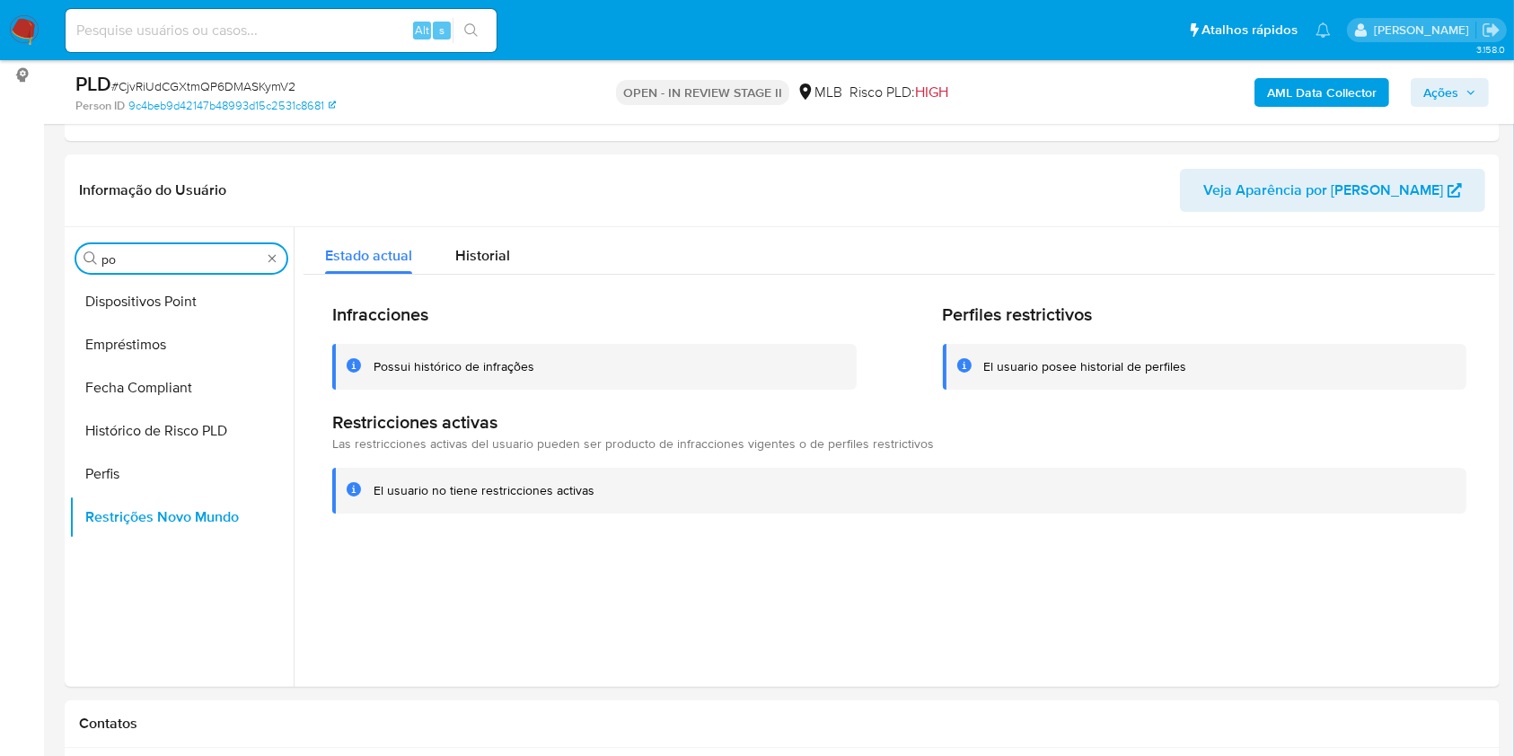
type input "po"
click at [211, 273] on div "Procurar po Dispositivos Point Empréstimos Fecha Compliant Histórico de Risco P…" at bounding box center [181, 458] width 224 height 457
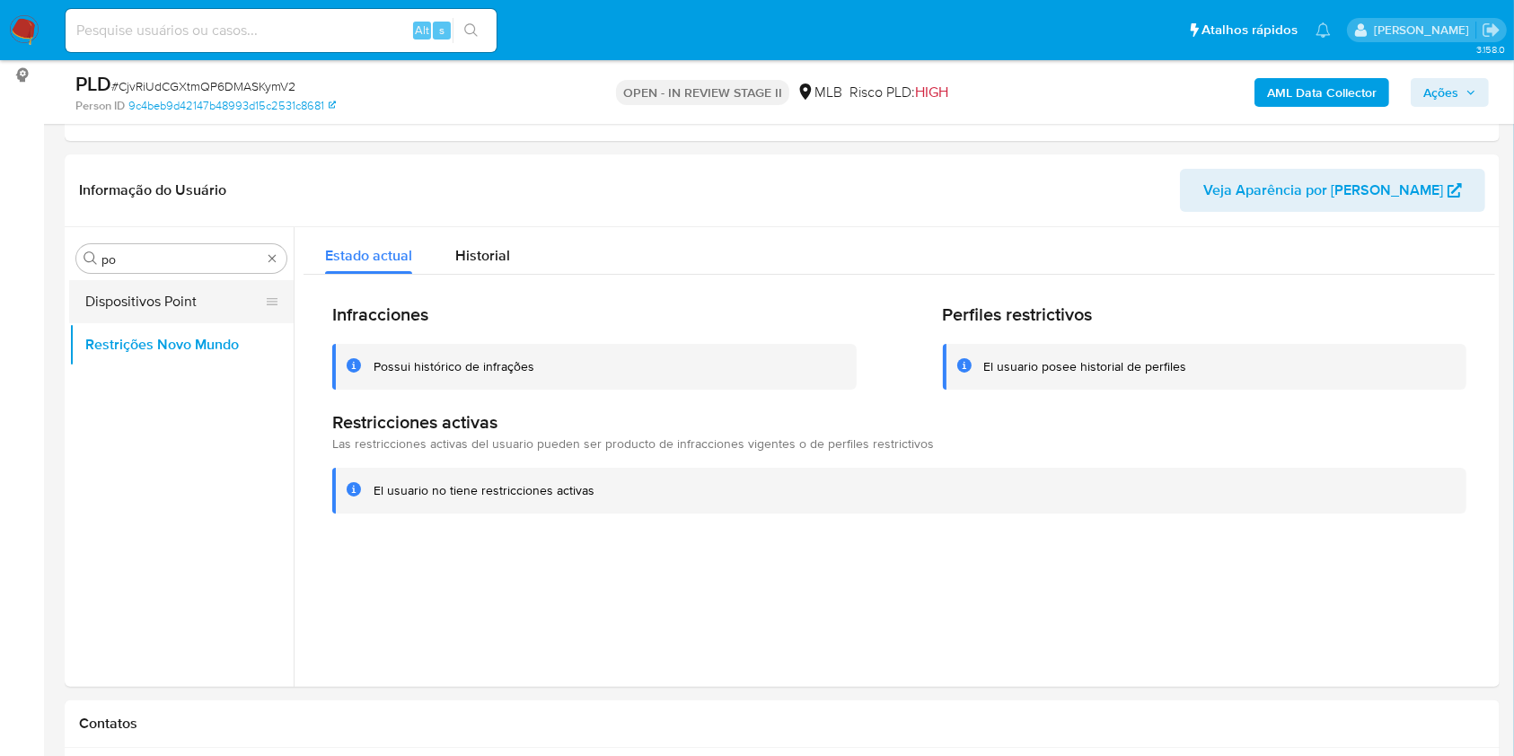
click at [198, 304] on button "Dispositivos Point" at bounding box center [174, 301] width 210 height 43
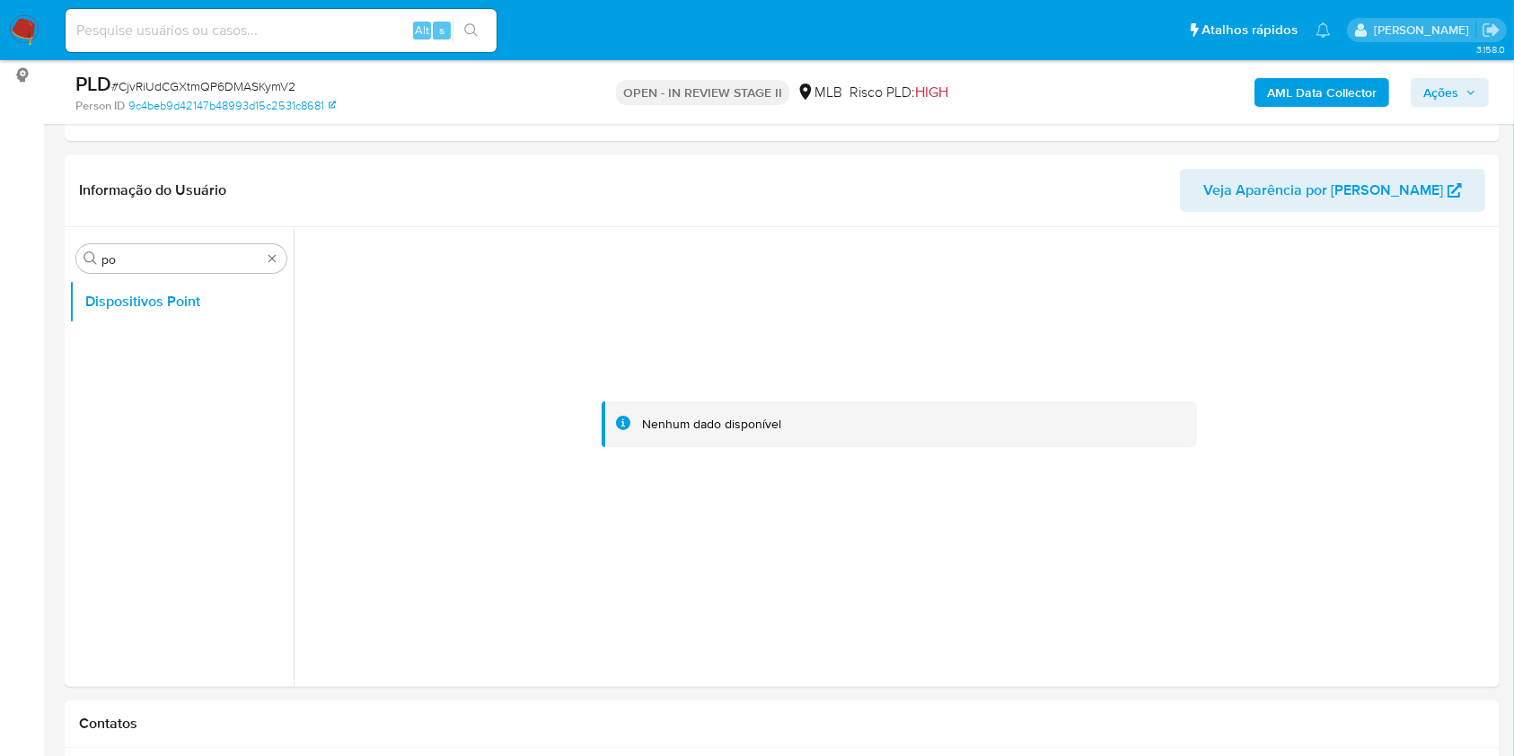
click at [1278, 91] on b "AML Data Collector" at bounding box center [1322, 92] width 110 height 29
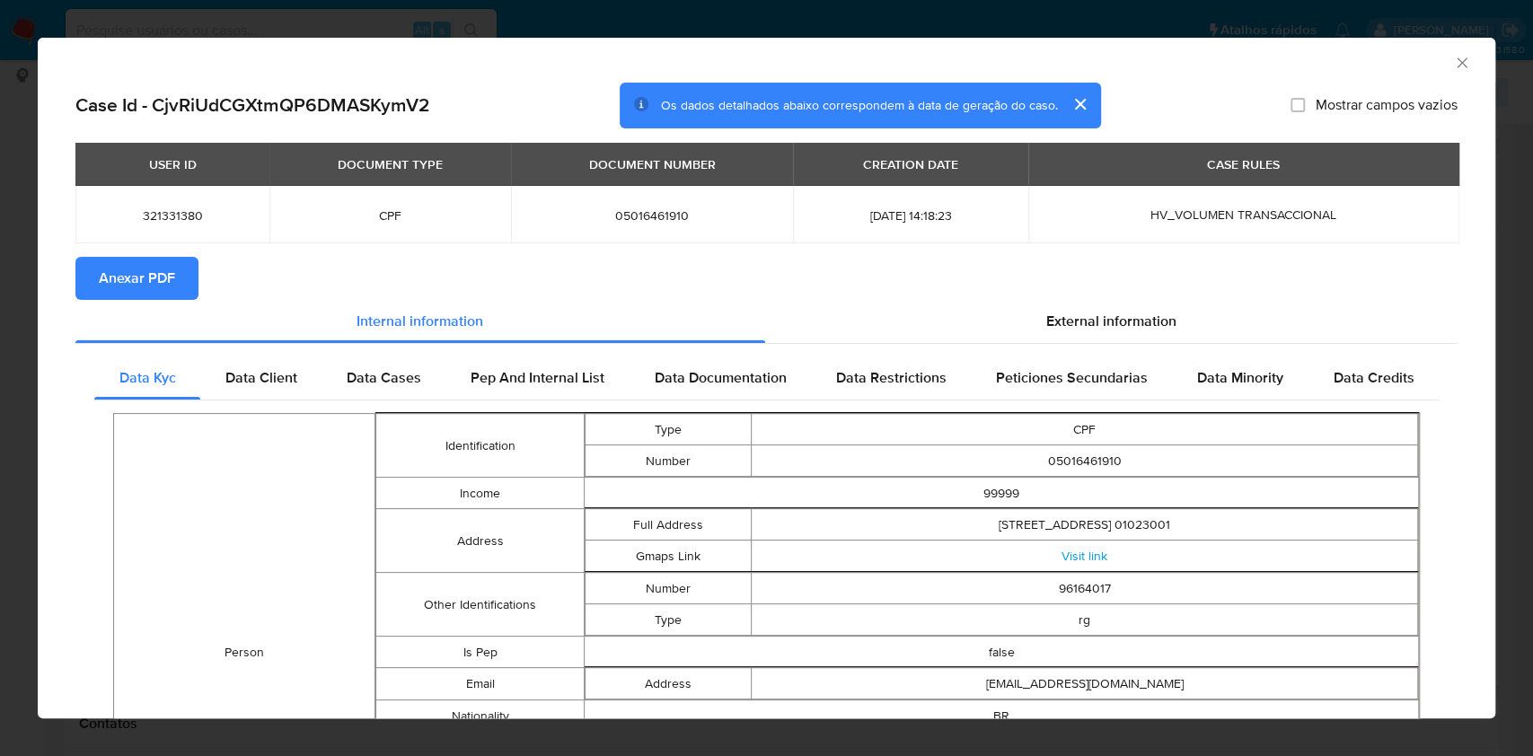
click at [93, 278] on button "Anexar PDF" at bounding box center [136, 278] width 123 height 43
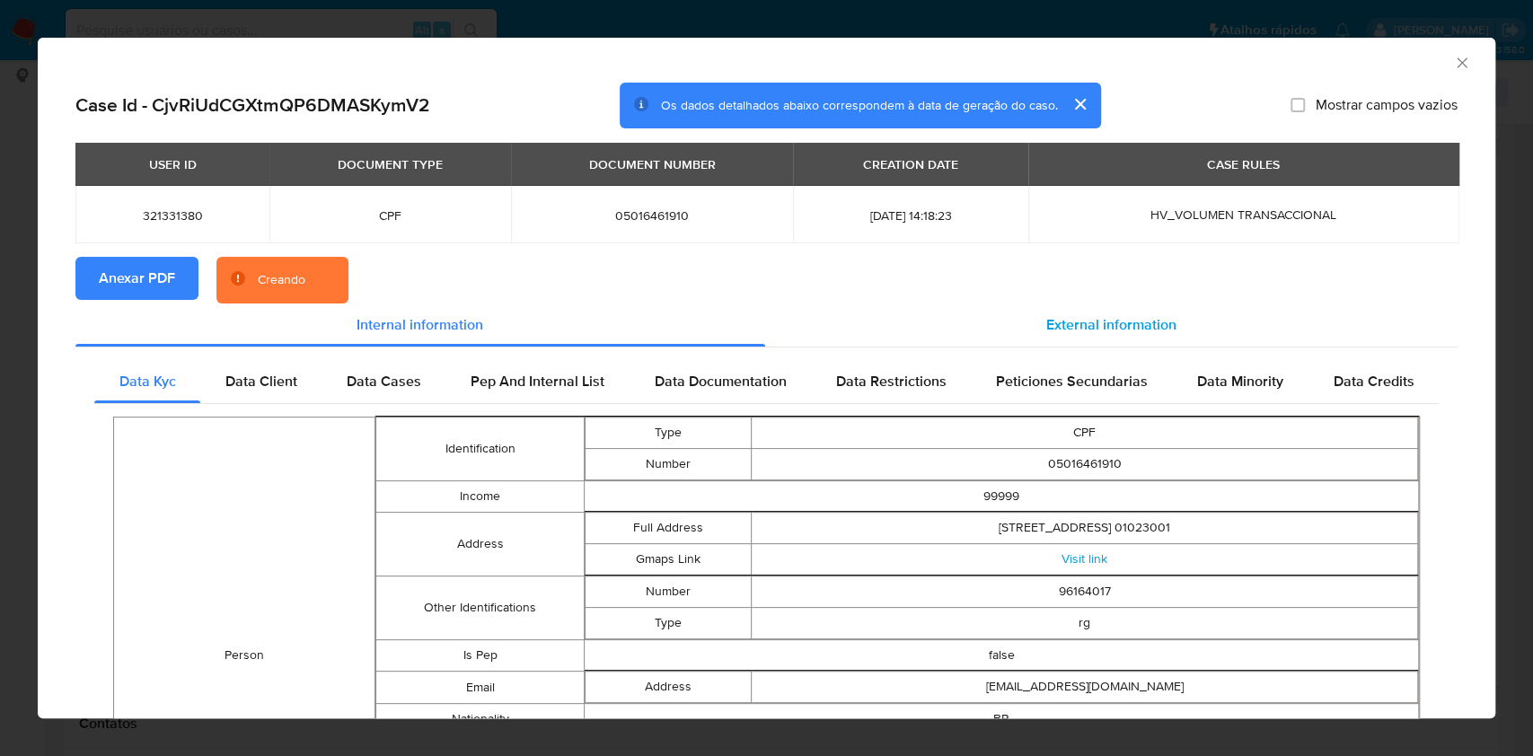
click at [1020, 312] on div "External information" at bounding box center [1111, 324] width 693 height 43
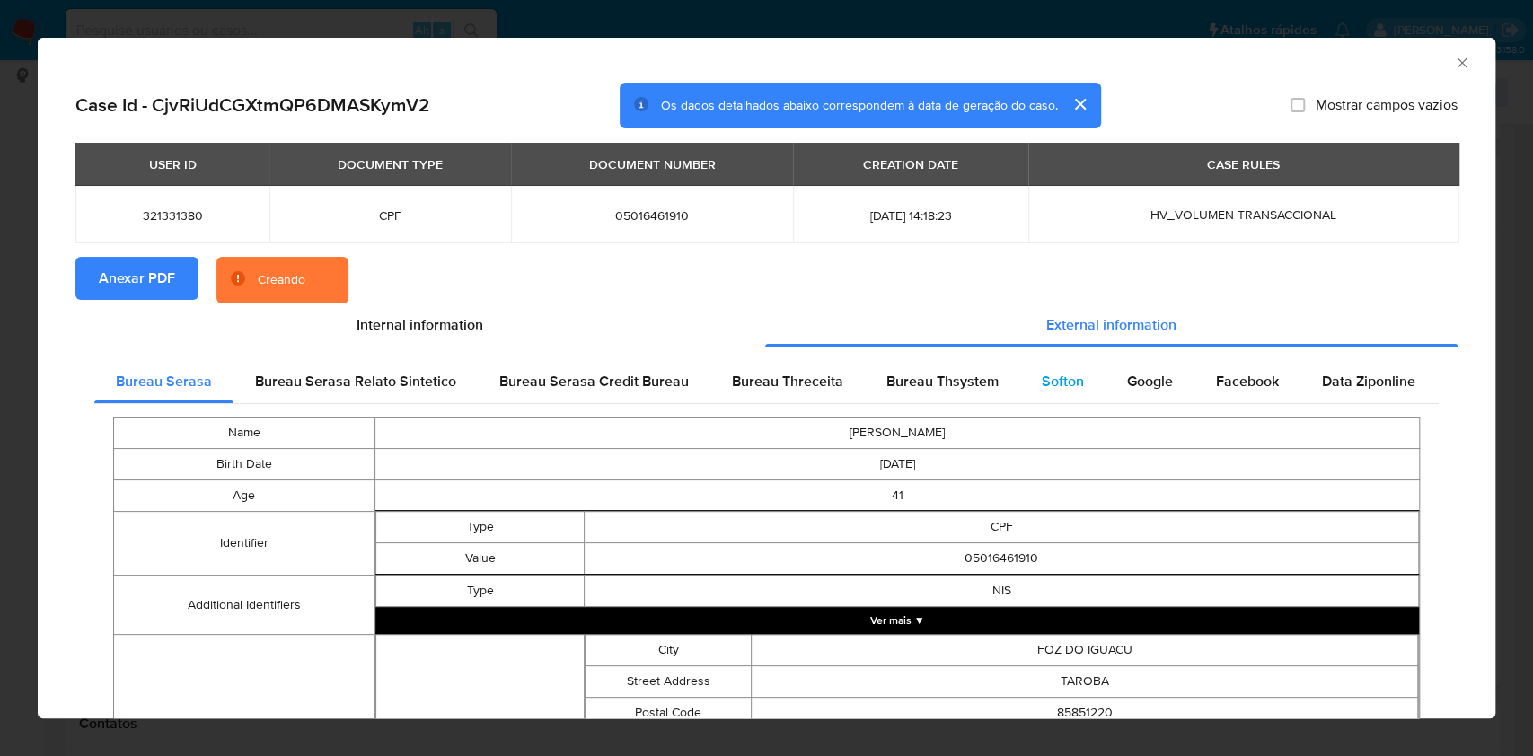
click at [1020, 389] on div "Softon" at bounding box center [1062, 381] width 85 height 43
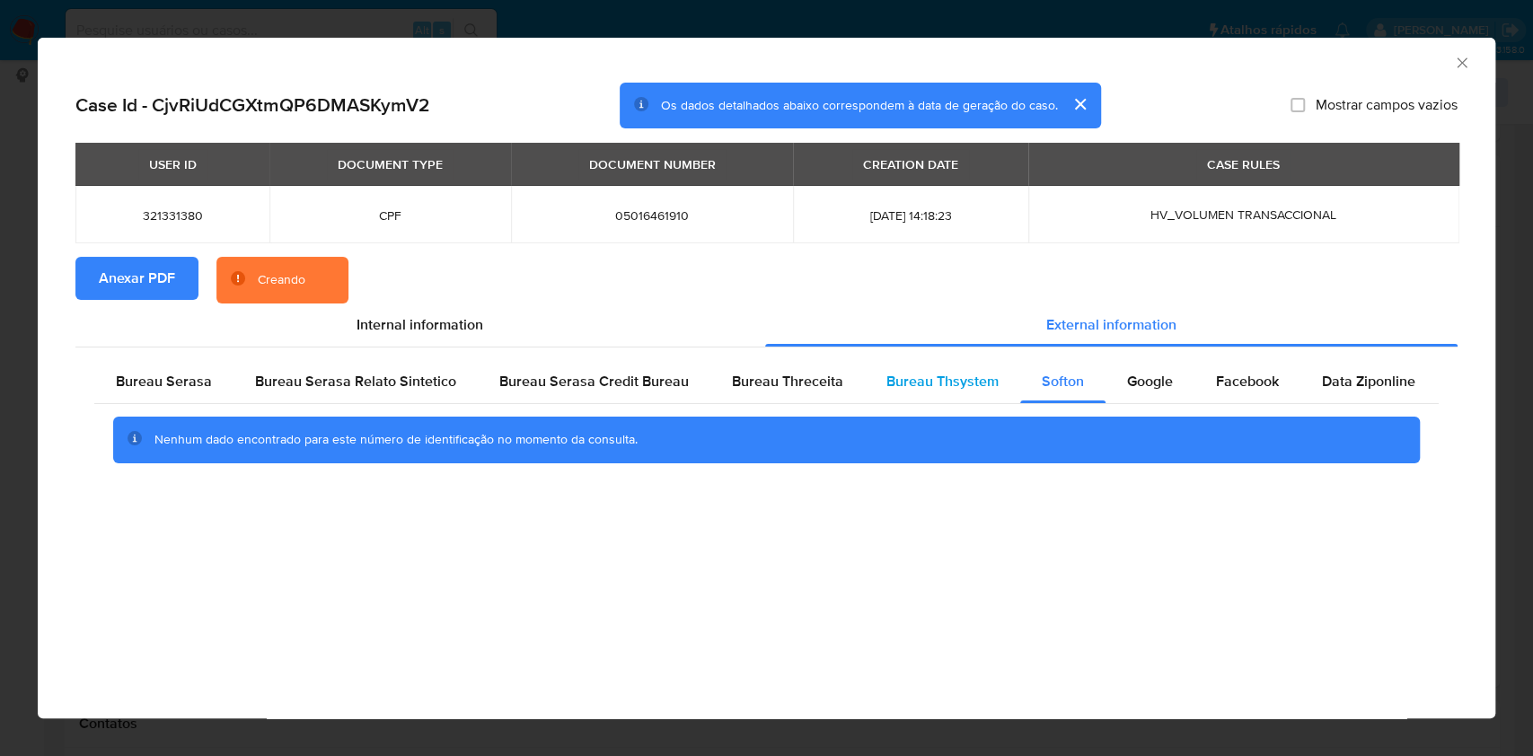
click at [948, 394] on div "Bureau Thsystem" at bounding box center [942, 381] width 155 height 43
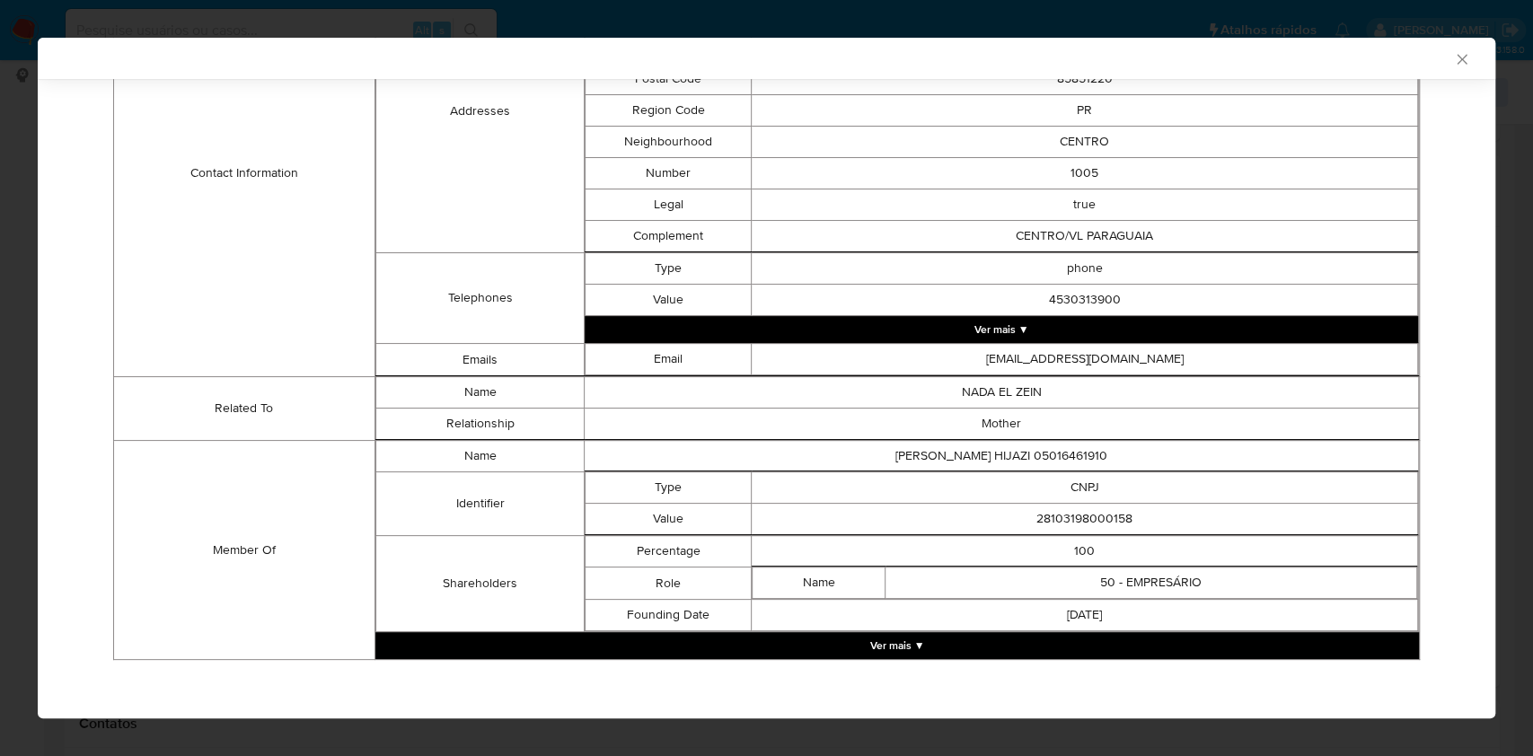
click at [767, 632] on button "Ver mais ▼" at bounding box center [896, 645] width 1043 height 27
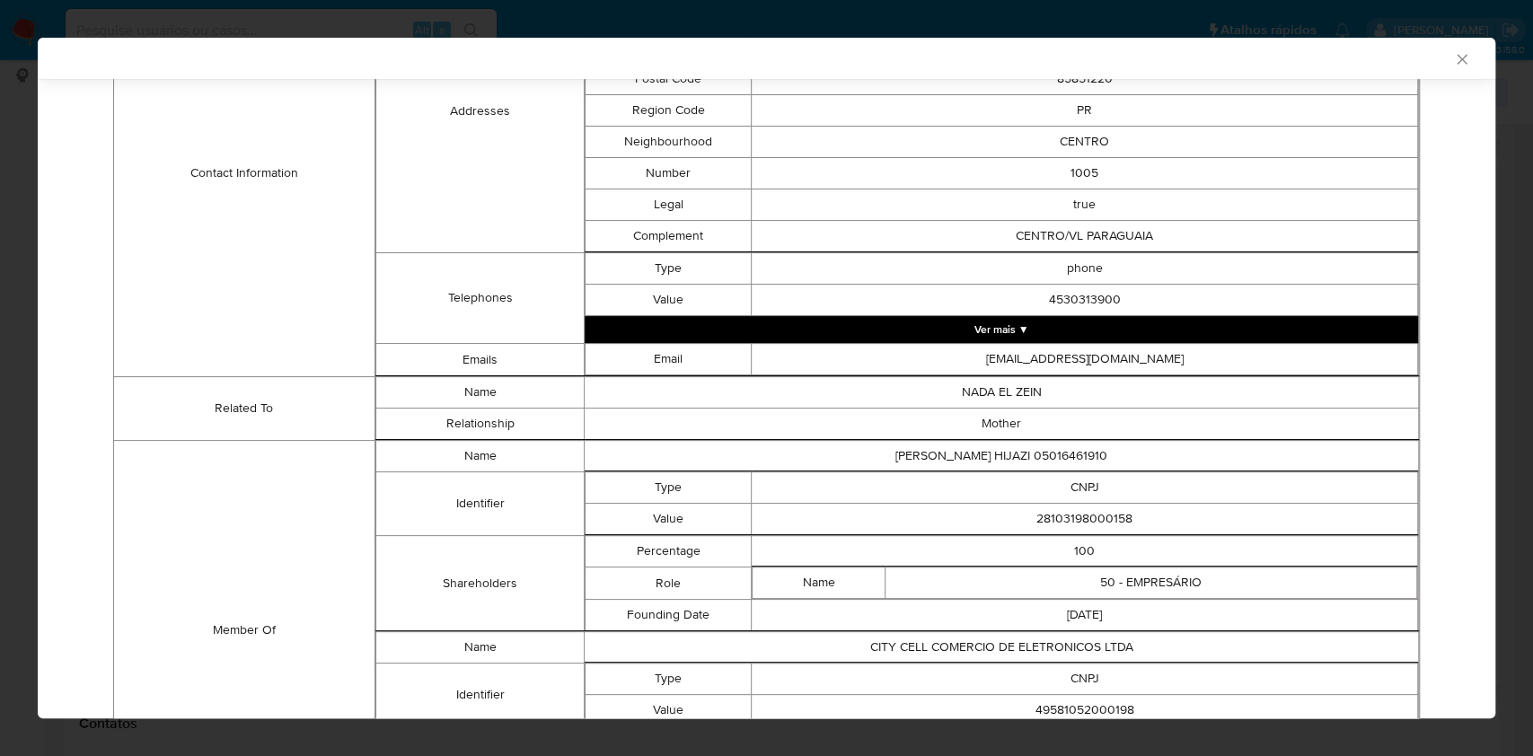
scroll to position [888, 0]
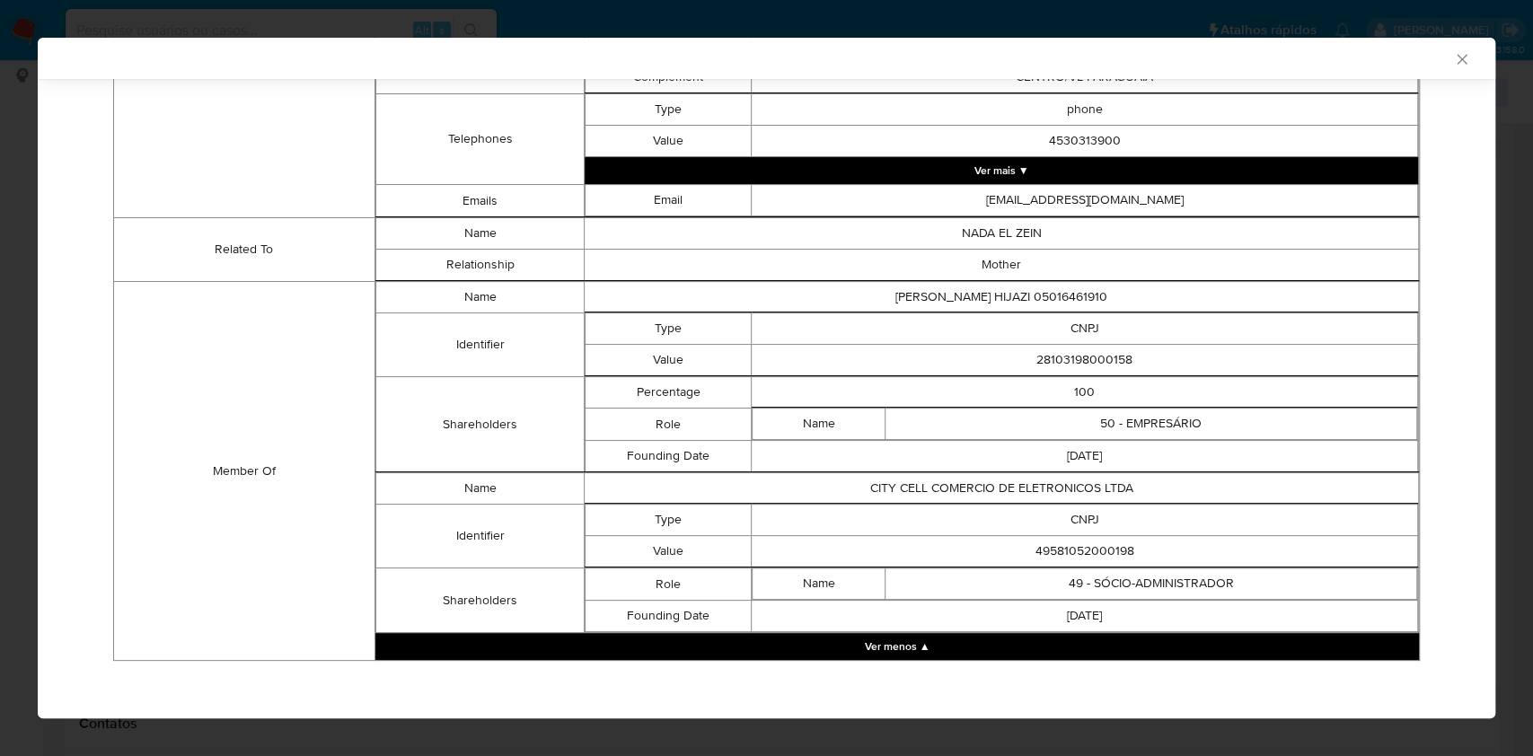
click at [1027, 356] on td "28103198000158" at bounding box center [1084, 360] width 666 height 31
copy td "28103198000158"
drag, startPoint x: 769, startPoint y: 454, endPoint x: 790, endPoint y: 454, distance: 20.6
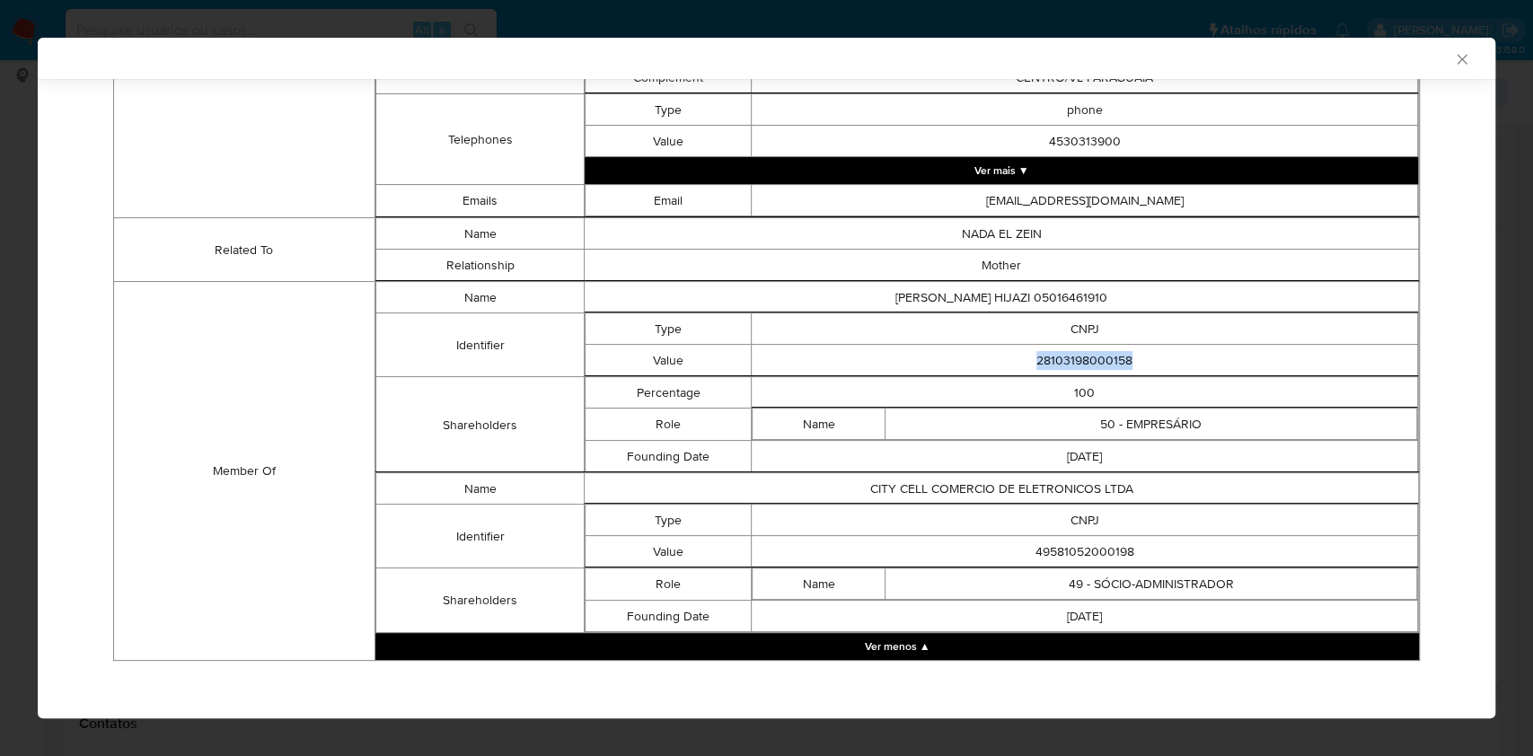
click at [769, 454] on td "[DATE]" at bounding box center [1084, 456] width 666 height 31
click at [1063, 549] on td "49581052000198" at bounding box center [1084, 551] width 666 height 31
copy td "49581052000198"
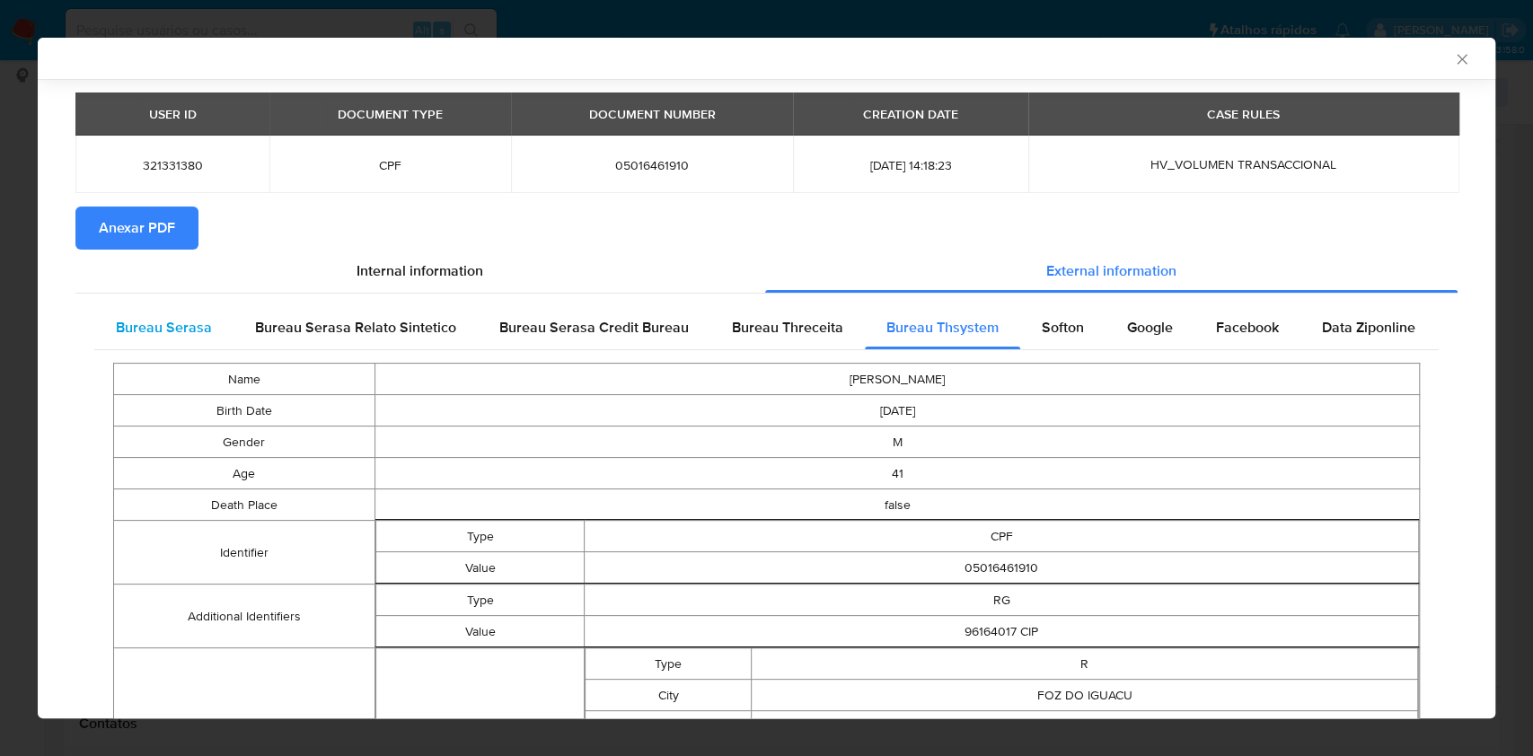
click at [189, 336] on span "Bureau Serasa" at bounding box center [164, 327] width 96 height 21
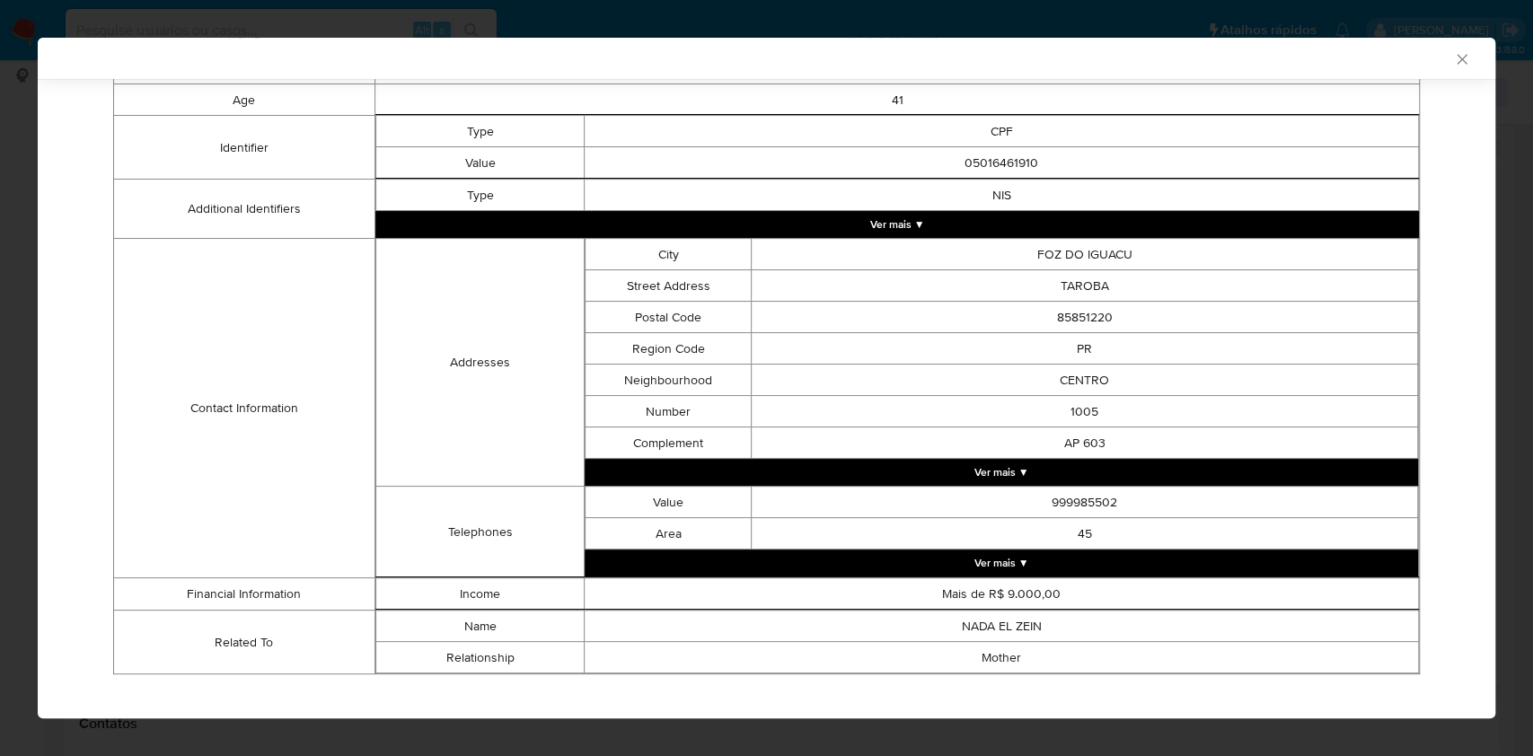
scroll to position [405, 0]
